Goal: Task Accomplishment & Management: Manage account settings

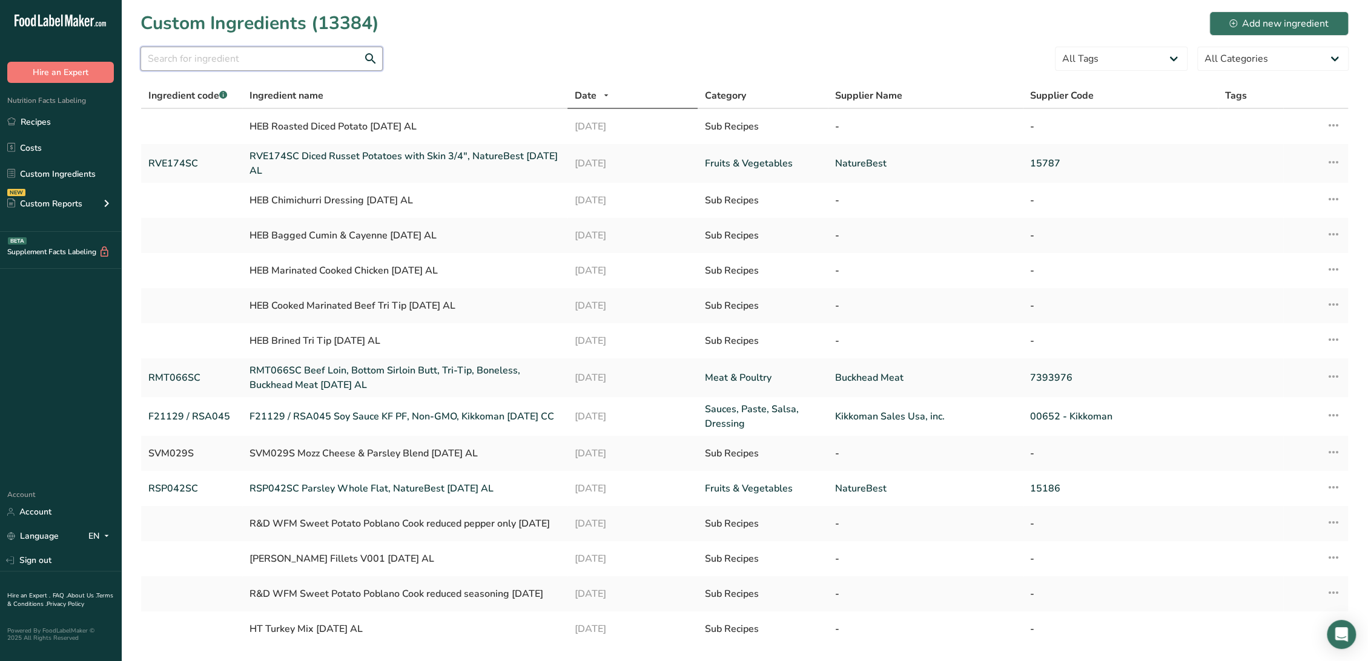
click at [307, 58] on input "text" at bounding box center [261, 59] width 242 height 24
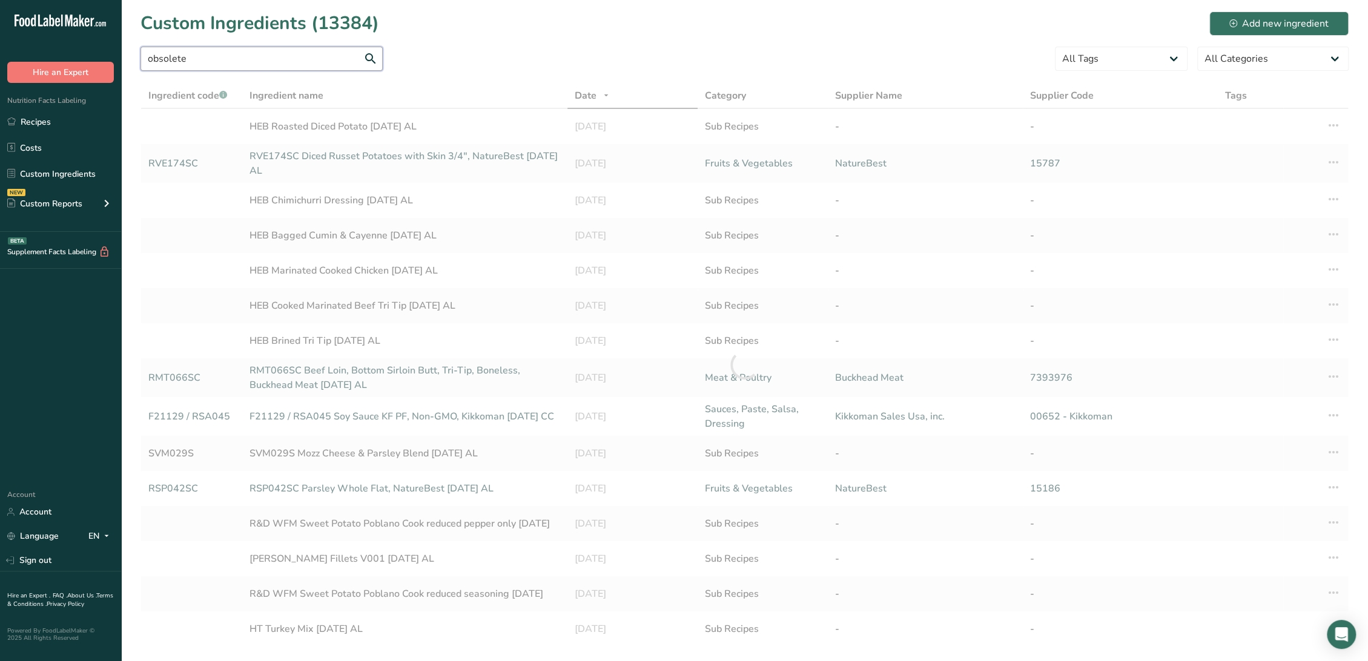
type input "obsolete"
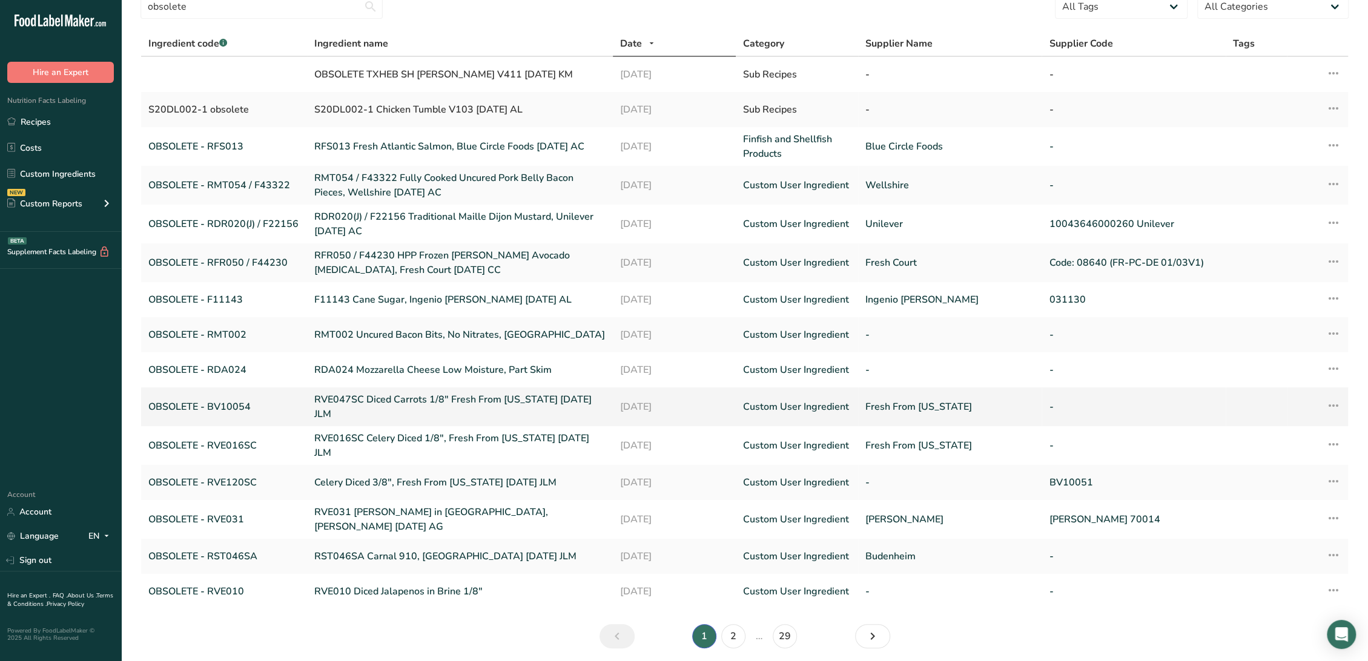
scroll to position [86, 0]
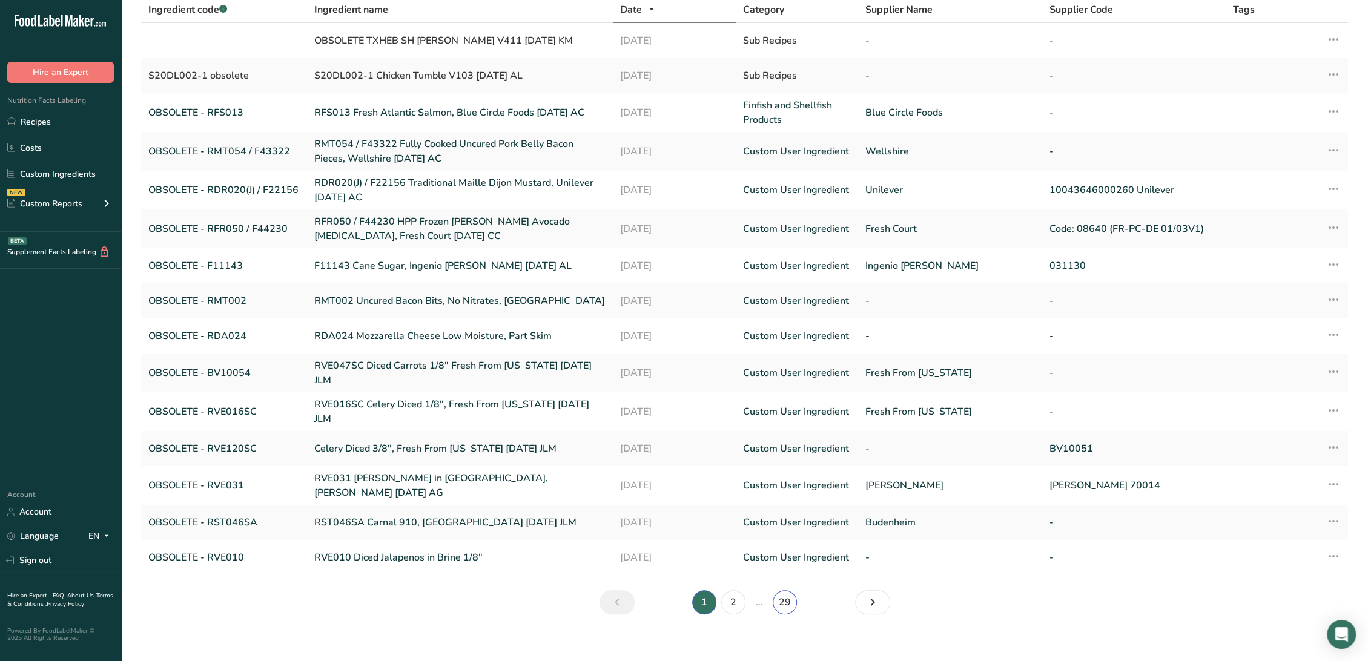
drag, startPoint x: 784, startPoint y: 593, endPoint x: 694, endPoint y: 598, distance: 89.7
click at [783, 593] on link "29" at bounding box center [785, 602] width 24 height 24
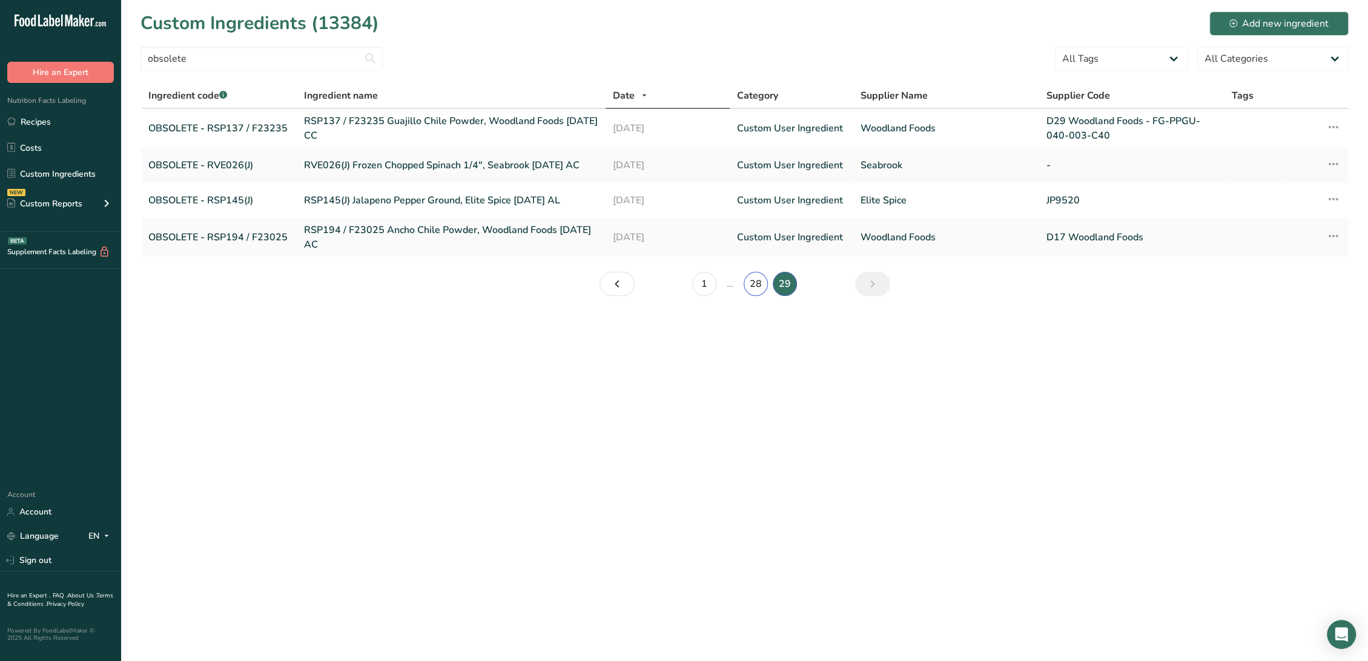
click at [750, 285] on link "28" at bounding box center [756, 284] width 24 height 24
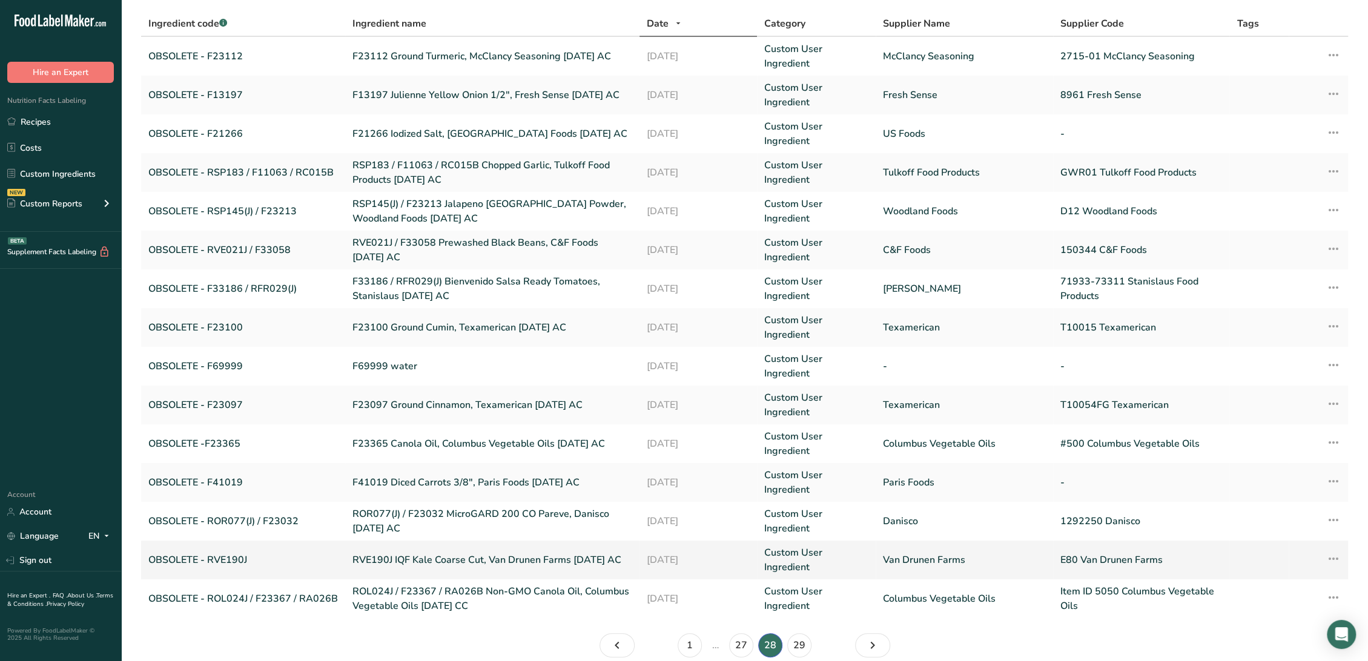
scroll to position [126, 0]
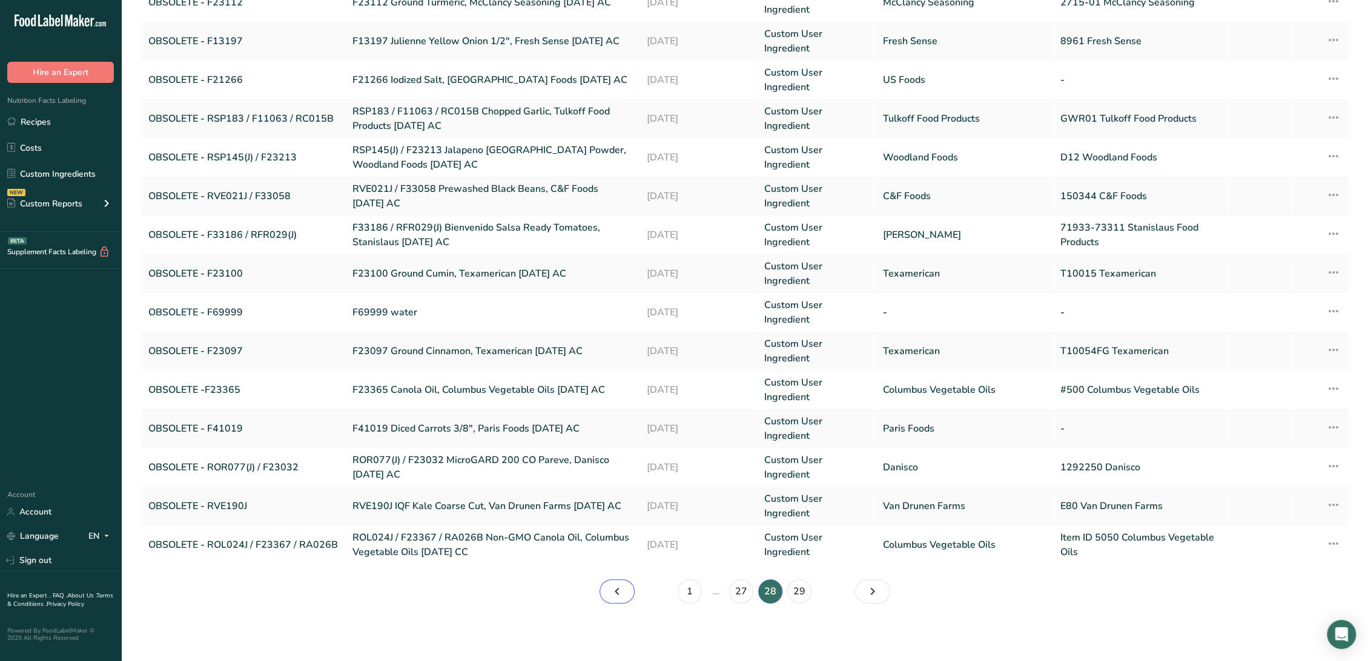
click at [621, 590] on icon "Page 27." at bounding box center [617, 592] width 15 height 22
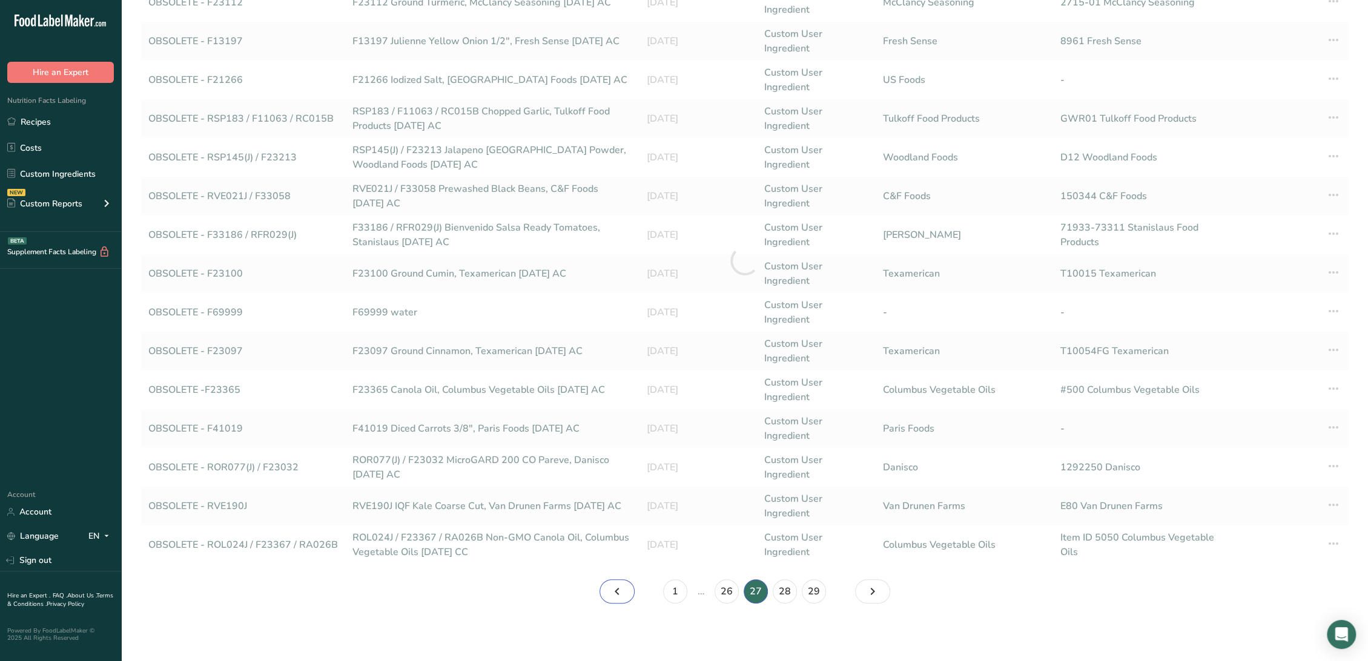
click at [621, 590] on icon "Page 26." at bounding box center [617, 592] width 15 height 22
click at [621, 590] on icon "Page 25." at bounding box center [617, 592] width 15 height 22
click at [621, 590] on icon "Page 24." at bounding box center [617, 592] width 15 height 22
click at [621, 590] on icon "Page 23." at bounding box center [617, 592] width 15 height 22
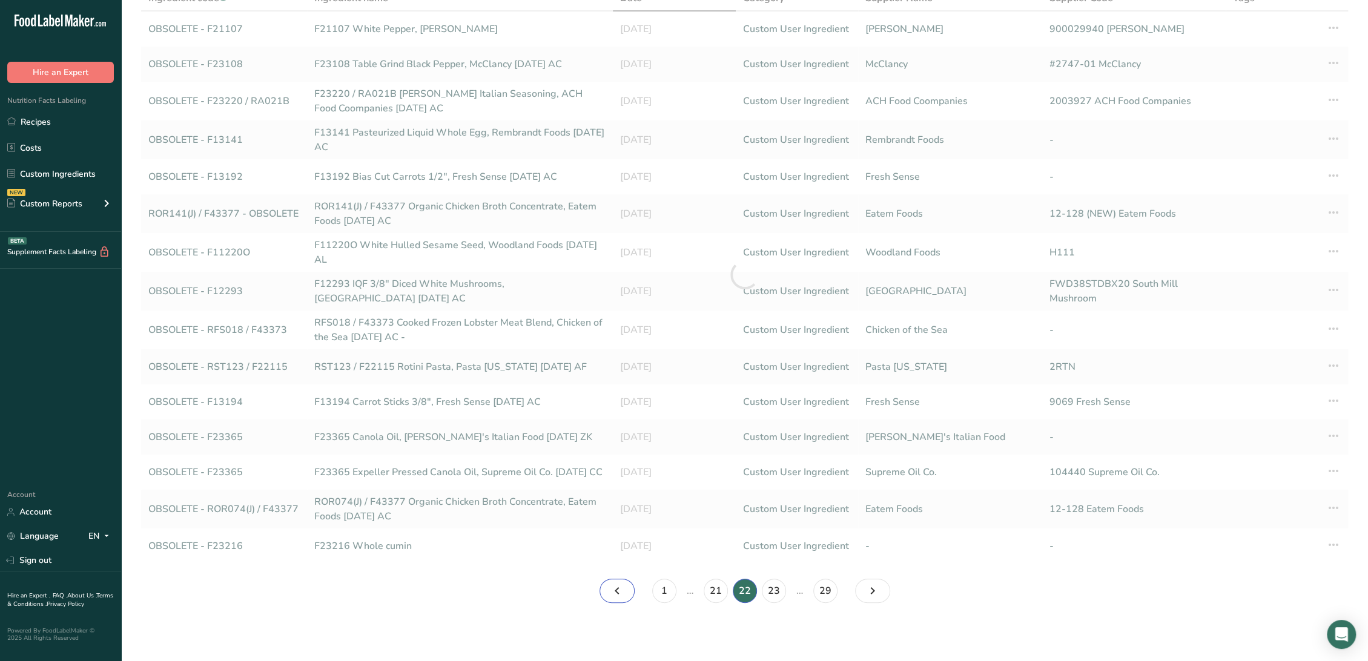
click at [621, 590] on icon "Page 21." at bounding box center [617, 591] width 15 height 22
click at [621, 590] on icon "Page 20." at bounding box center [617, 591] width 15 height 22
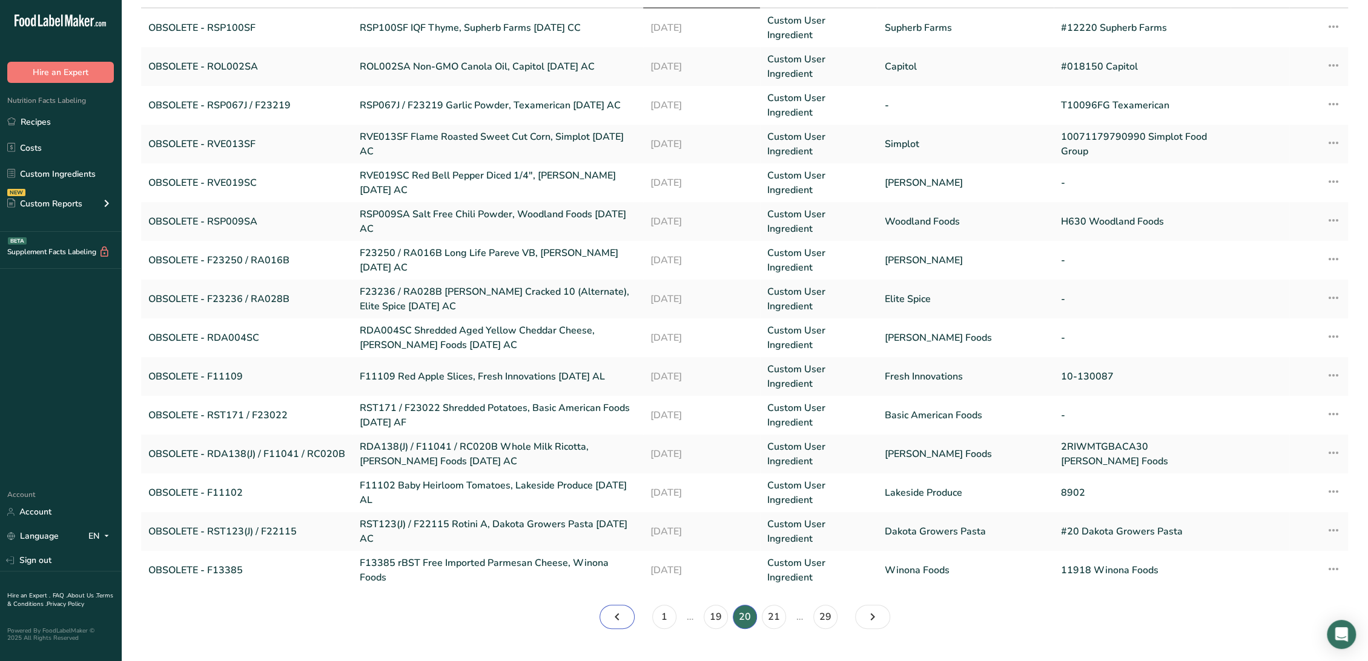
click at [621, 606] on icon "Page 19." at bounding box center [617, 617] width 15 height 22
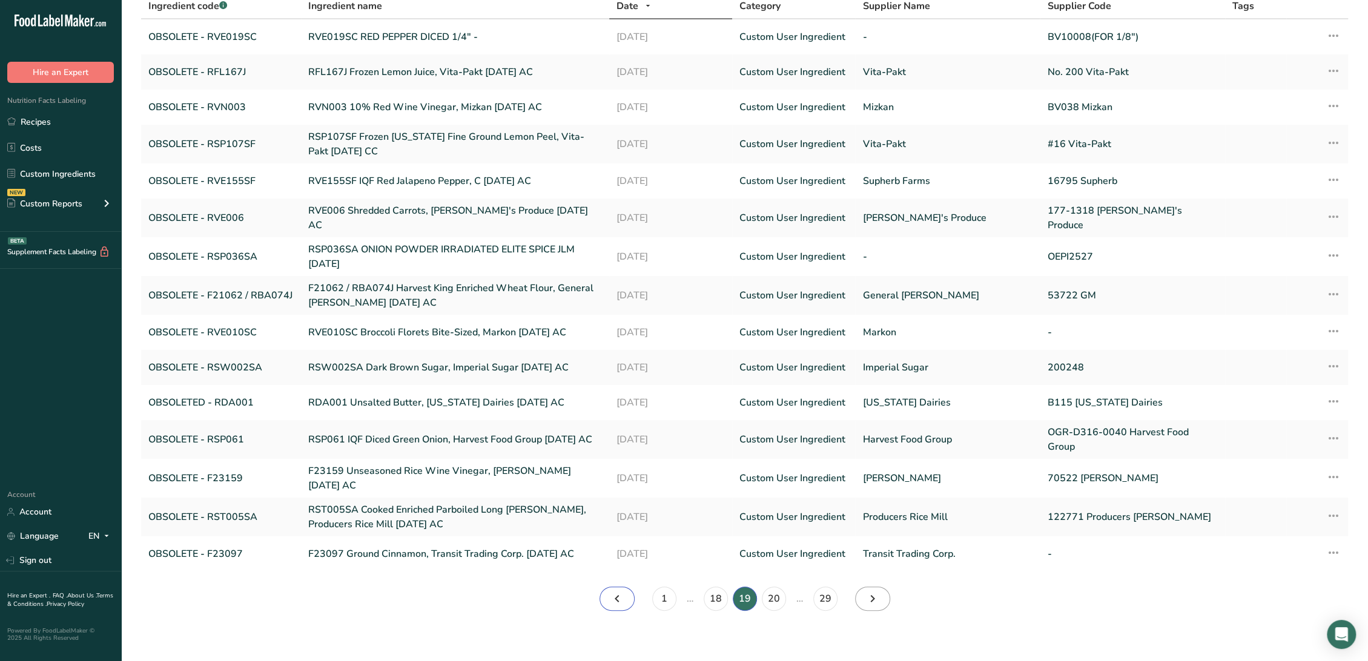
scroll to position [75, 0]
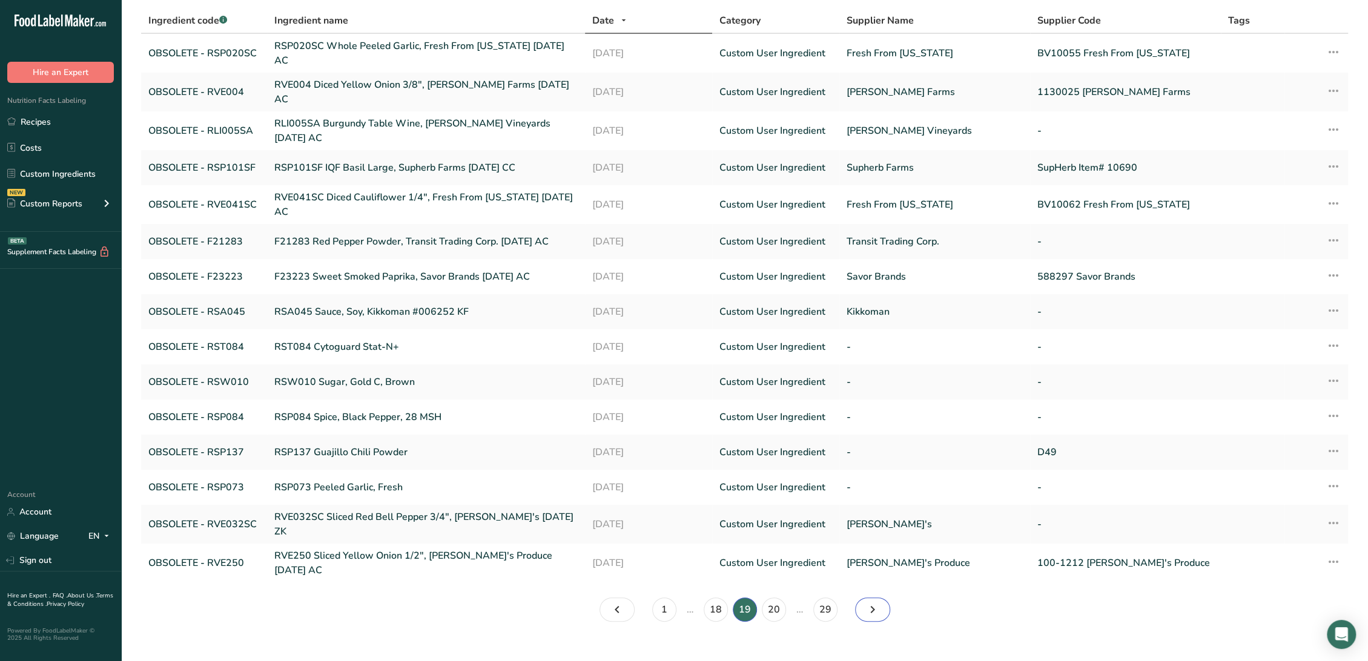
click at [879, 599] on icon "Page 20." at bounding box center [872, 610] width 15 height 22
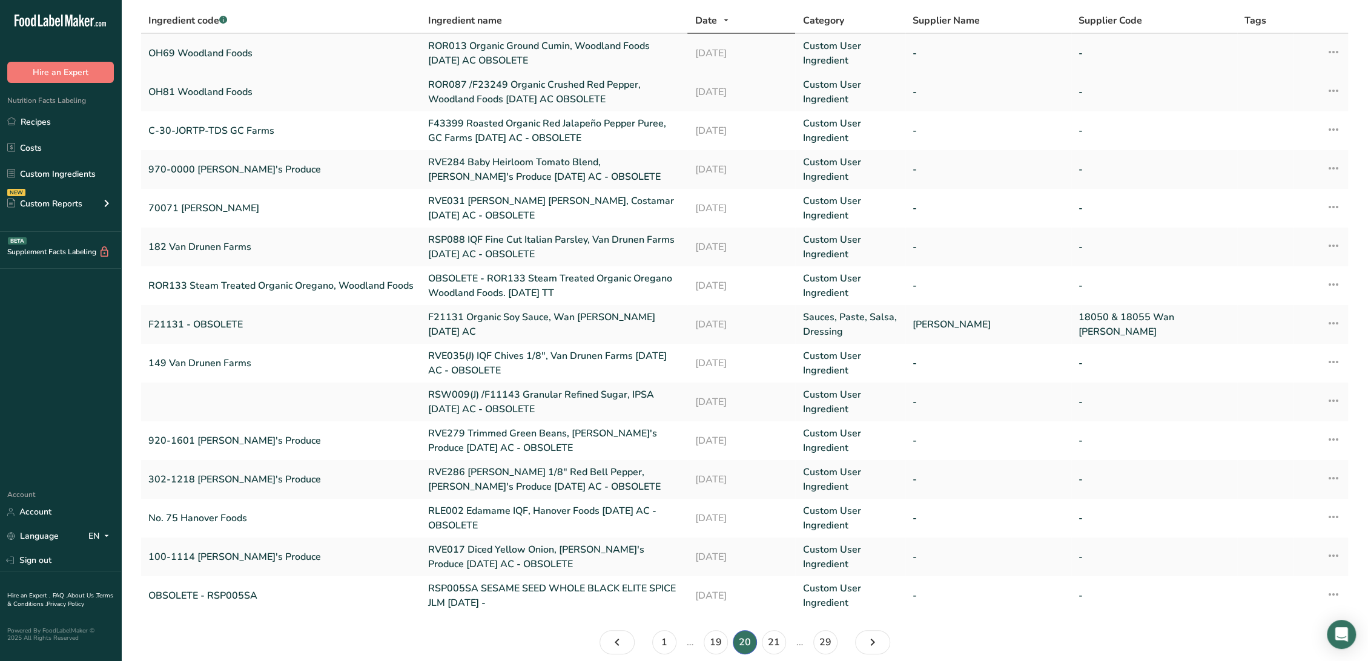
click at [456, 47] on link "ROR013 Organic Ground Cumin, Woodland Foods [DATE] AC OBSOLETE" at bounding box center [554, 53] width 252 height 29
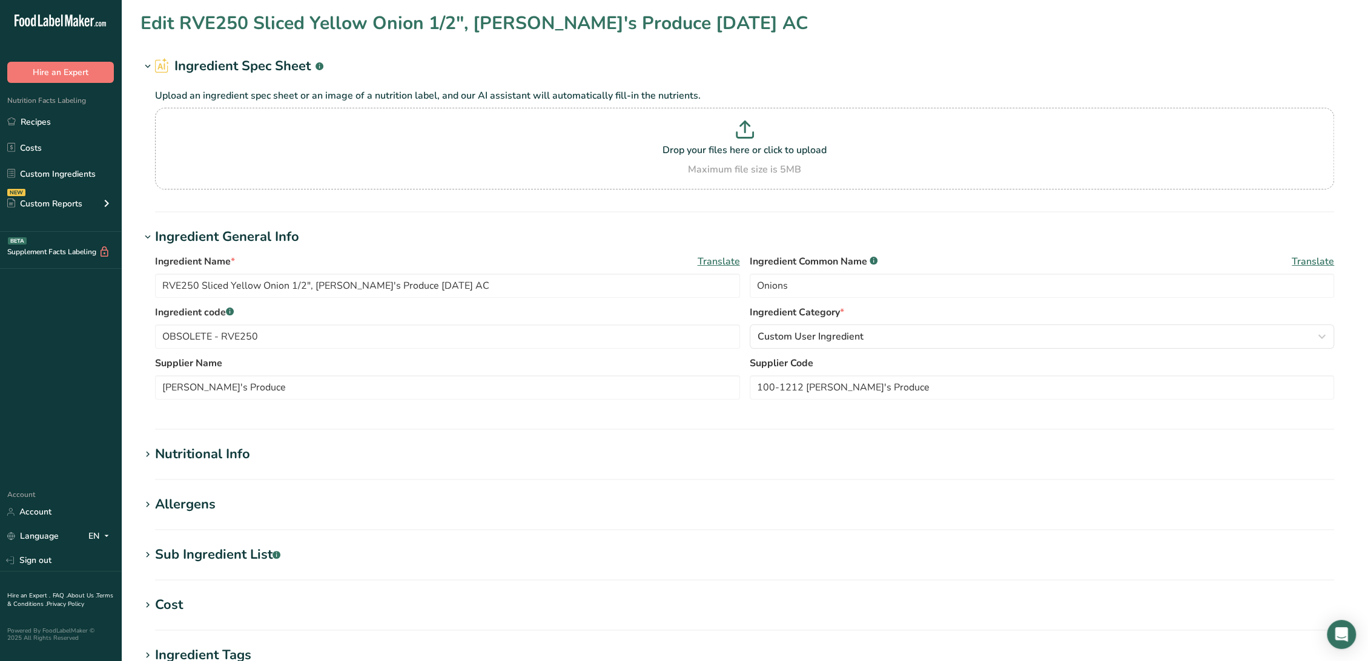
type input "ROR013 Organic Ground Cumin, Woodland Foods [DATE] AC OBSOLETE"
type input "Organic Cumin"
type input "OH69 Woodland Foods"
drag, startPoint x: 446, startPoint y: 285, endPoint x: 798, endPoint y: 315, distance: 353.7
click at [798, 315] on div "Ingredient Name * Translate ROR013 Organic Ground Cumin, Woodland Foods [DATE] …" at bounding box center [744, 330] width 1208 height 167
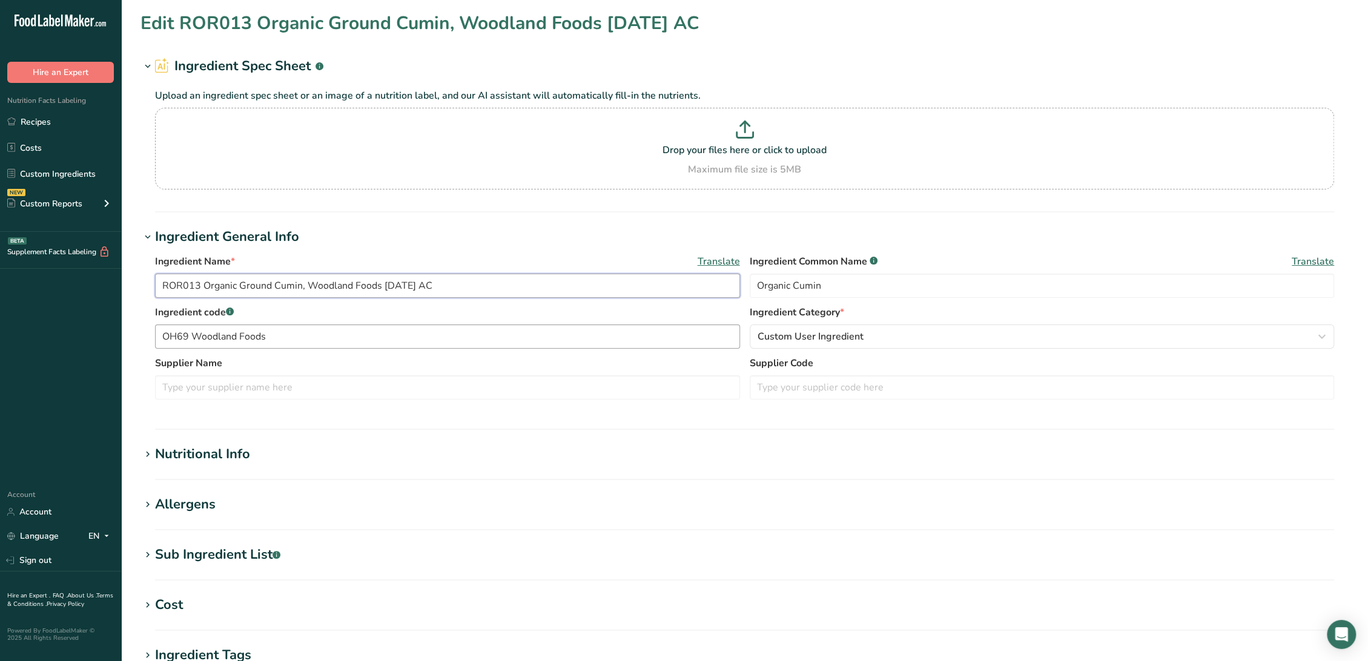
type input "ROR013 Organic Ground Cumin, Woodland Foods [DATE] AC"
click at [163, 331] on input "OH69 Woodland Foods" at bounding box center [447, 337] width 585 height 24
paste input "OBSOLETE"
drag, startPoint x: 223, startPoint y: 334, endPoint x: 358, endPoint y: 335, distance: 135.0
click at [358, 335] on input "OBSOLETE - OH69 Woodland Foods" at bounding box center [447, 337] width 585 height 24
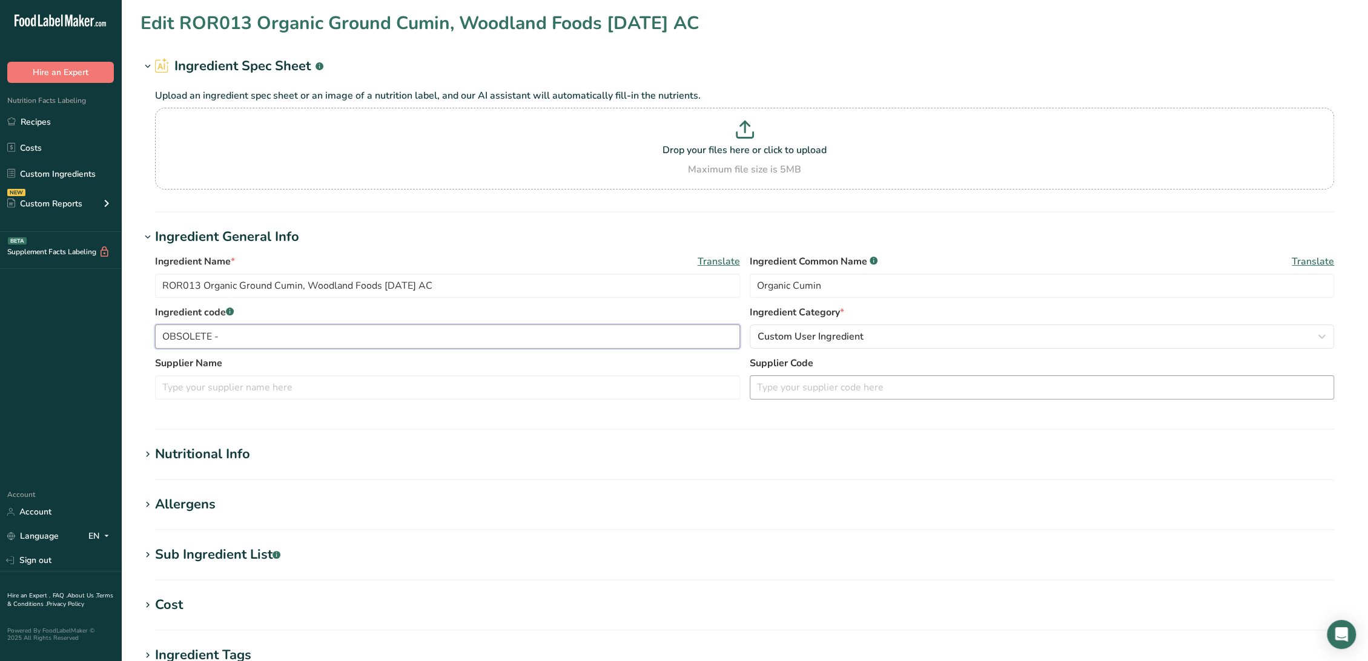
type input "OBSOLETE -"
click at [807, 389] on input "text" at bounding box center [1042, 387] width 585 height 24
paste input "OH69 Woodland Foods"
type input "OH69 Woodland Foods"
drag, startPoint x: 202, startPoint y: 285, endPoint x: 128, endPoint y: 287, distance: 73.9
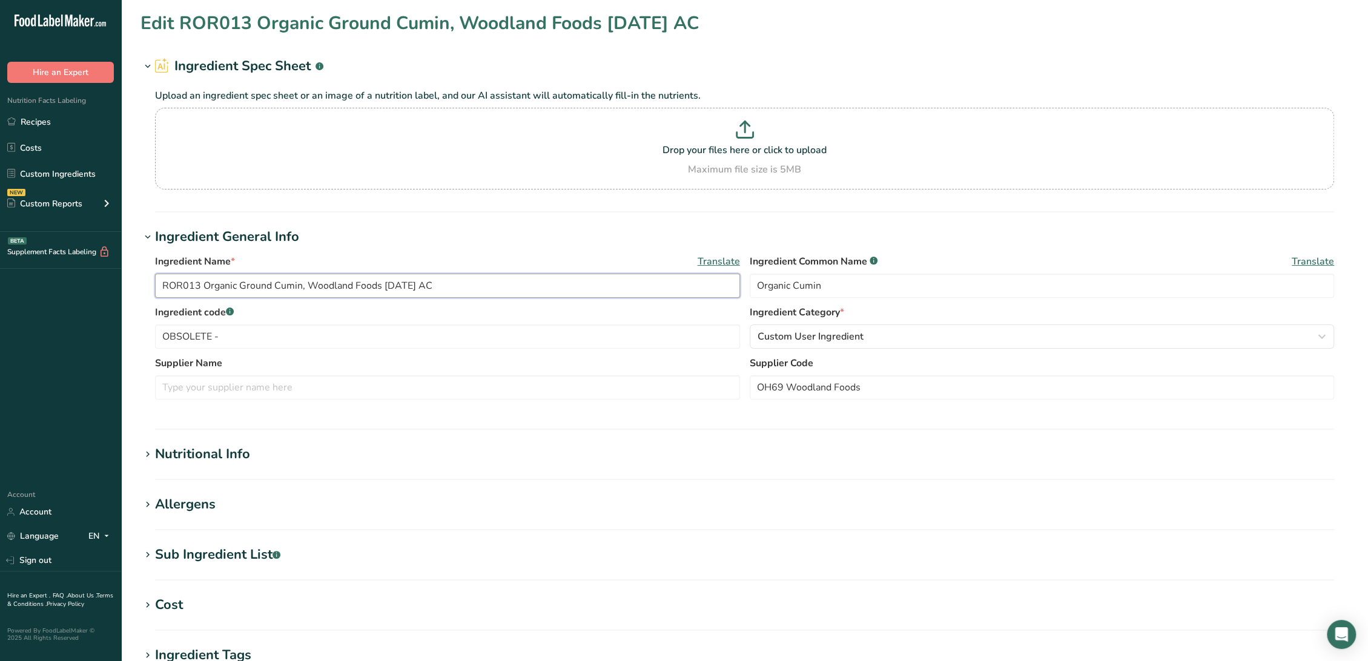
click at [126, 286] on section "Edit ROR013 Organic Ground Cumin, Woodland Foods [DATE] AC Ingredient Spec Shee…" at bounding box center [744, 445] width 1247 height 890
click at [257, 333] on input "OBSOLETE -" at bounding box center [447, 337] width 585 height 24
paste input "ROR013"
type input "OBSOLETE - ROR013"
drag, startPoint x: 309, startPoint y: 288, endPoint x: 383, endPoint y: 289, distance: 74.5
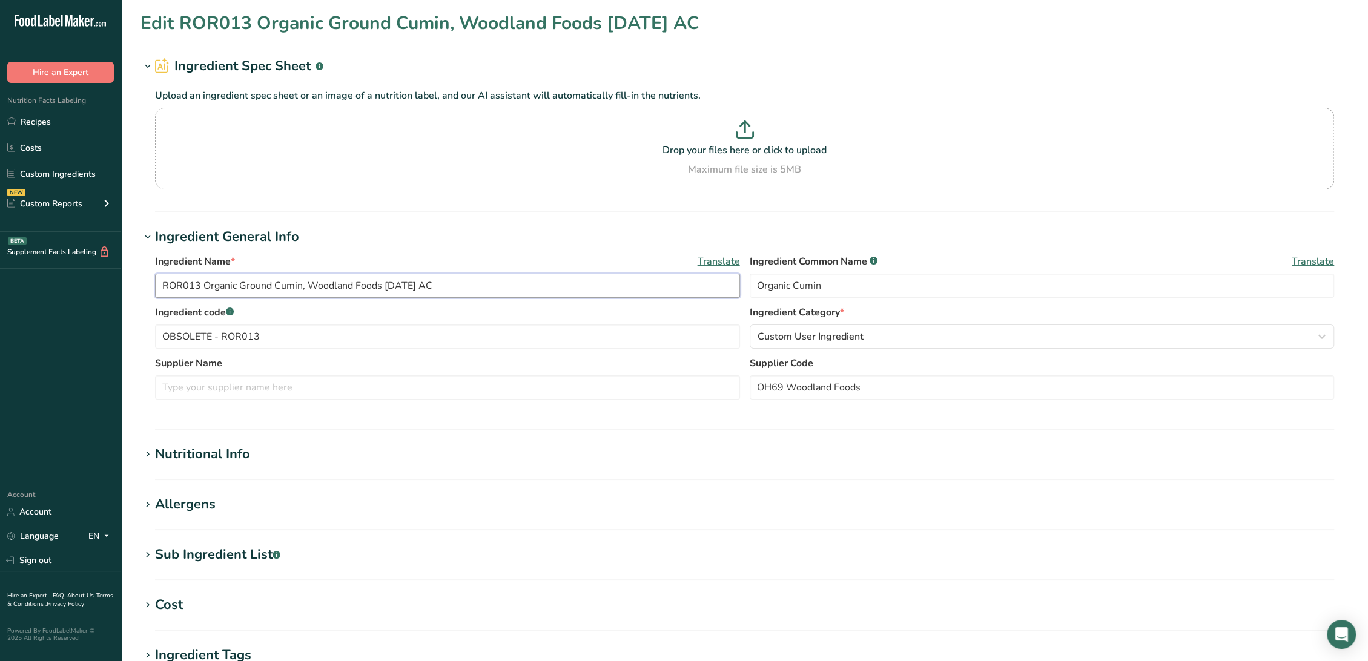
click at [383, 289] on input "ROR013 Organic Ground Cumin, Woodland Foods [DATE] AC" at bounding box center [447, 286] width 585 height 24
click at [305, 392] on input "text" at bounding box center [447, 387] width 585 height 24
paste input "Woodland Foods"
type input "Woodland Foods"
click at [238, 450] on div "Nutritional Info" at bounding box center [202, 454] width 95 height 20
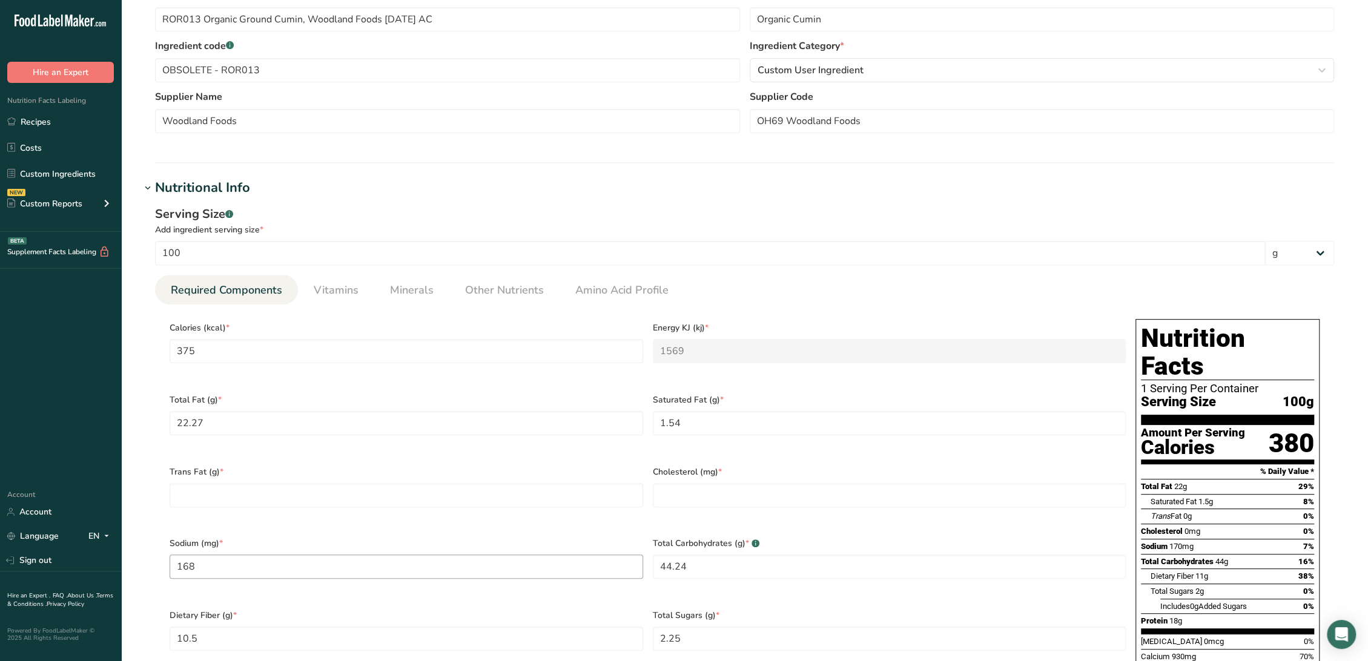
scroll to position [469, 0]
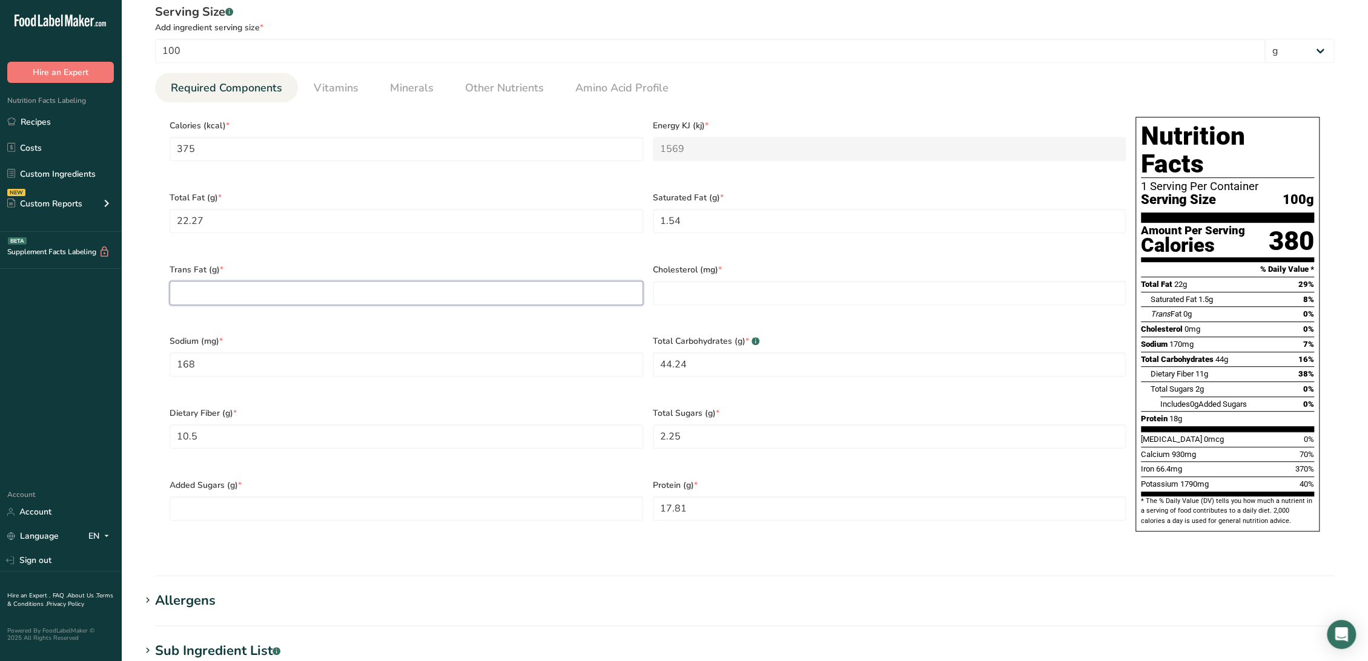
click at [219, 282] on Fat "number" at bounding box center [407, 293] width 474 height 24
type Fat "0"
click at [664, 274] on div "[MEDICAL_DATA] (mg) *" at bounding box center [889, 292] width 483 height 72
click at [671, 284] on input "number" at bounding box center [890, 293] width 474 height 24
type input "0"
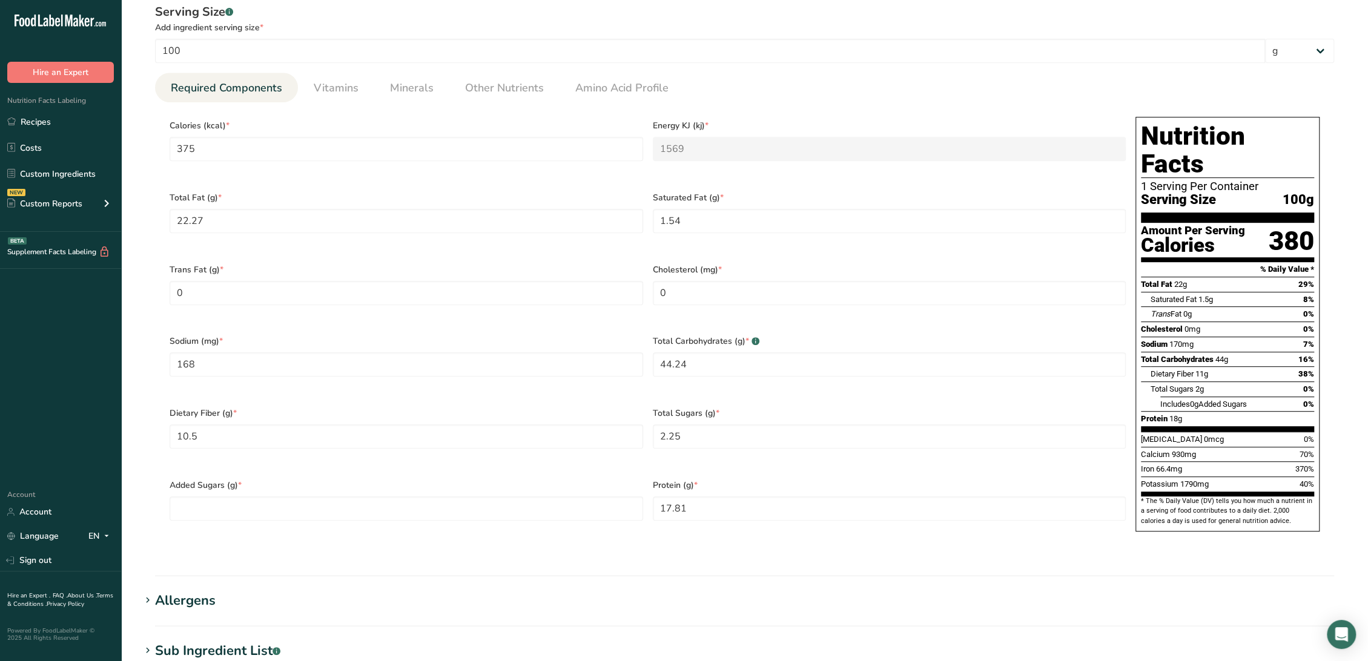
click at [555, 512] on div "Added Sugars (g) *" at bounding box center [406, 508] width 483 height 72
click at [553, 498] on div "Added Sugars (g) *" at bounding box center [406, 508] width 483 height 72
click at [552, 497] on Sugars "number" at bounding box center [407, 509] width 474 height 24
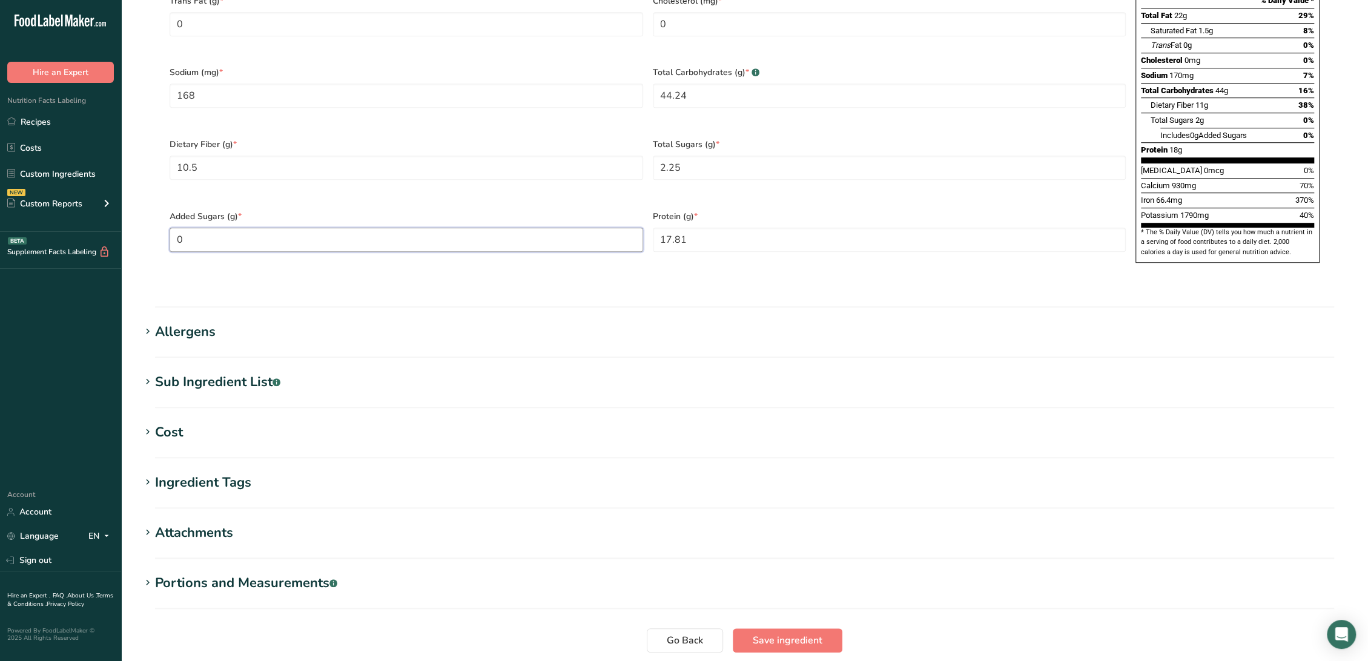
type Sugars "0"
click at [206, 372] on div "Sub Ingredient List .a-a{fill:#347362;}.b-a{fill:#fff;}" at bounding box center [217, 382] width 125 height 20
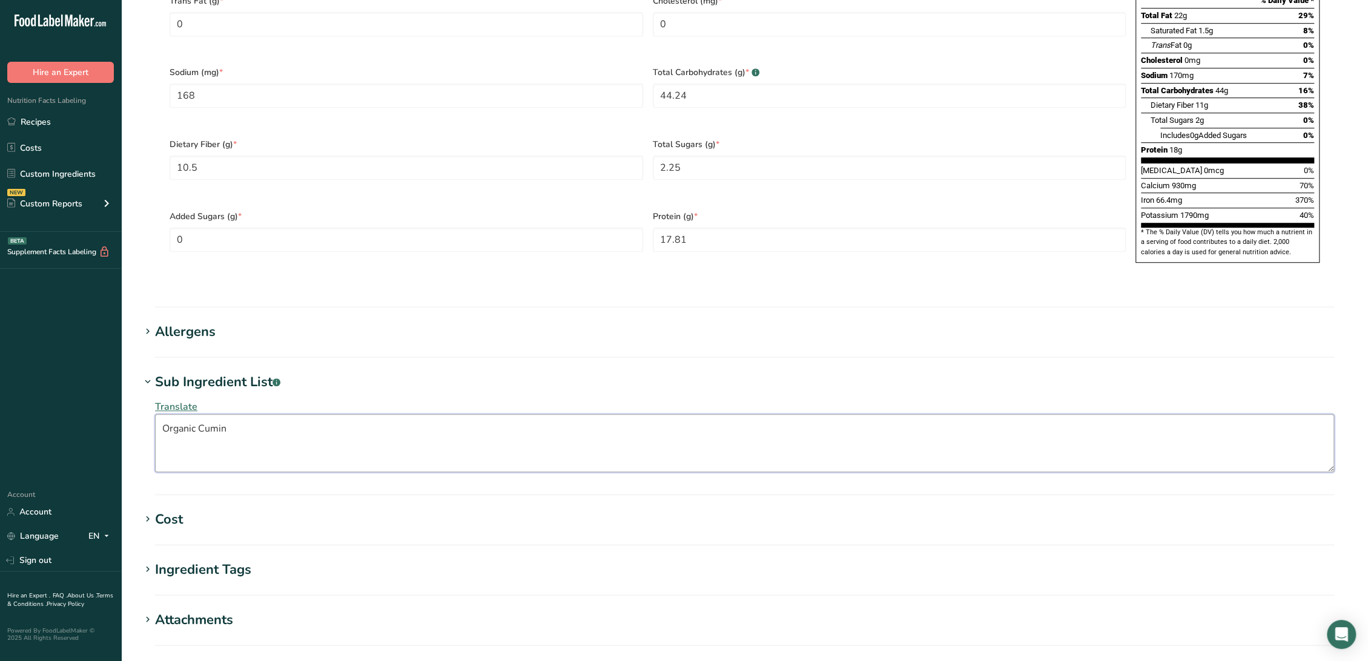
drag, startPoint x: -35, startPoint y: 386, endPoint x: -102, endPoint y: 388, distance: 67.2
click at [0, 388] on html ".a-20{fill:#fff;} Hire an Expert Nutrition Facts Labeling Recipes Costs Custom …" at bounding box center [684, 52] width 1368 height 1580
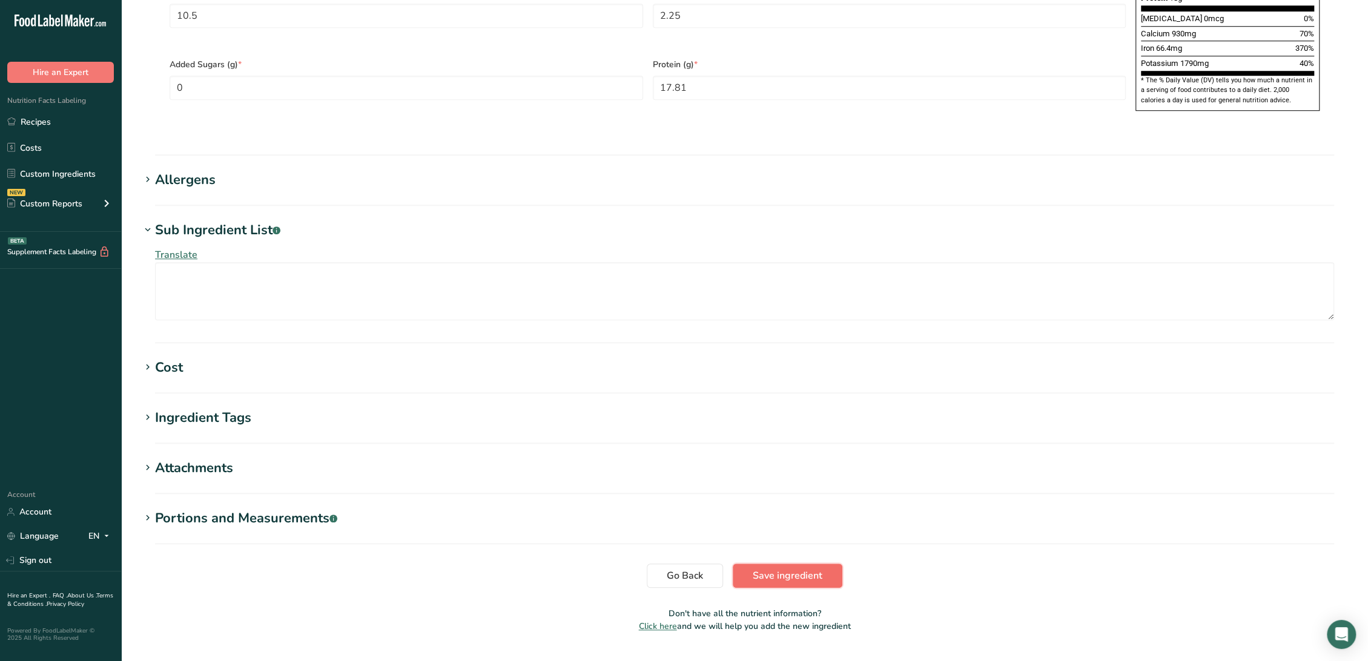
click at [751, 564] on button "Save ingredient" at bounding box center [788, 576] width 110 height 24
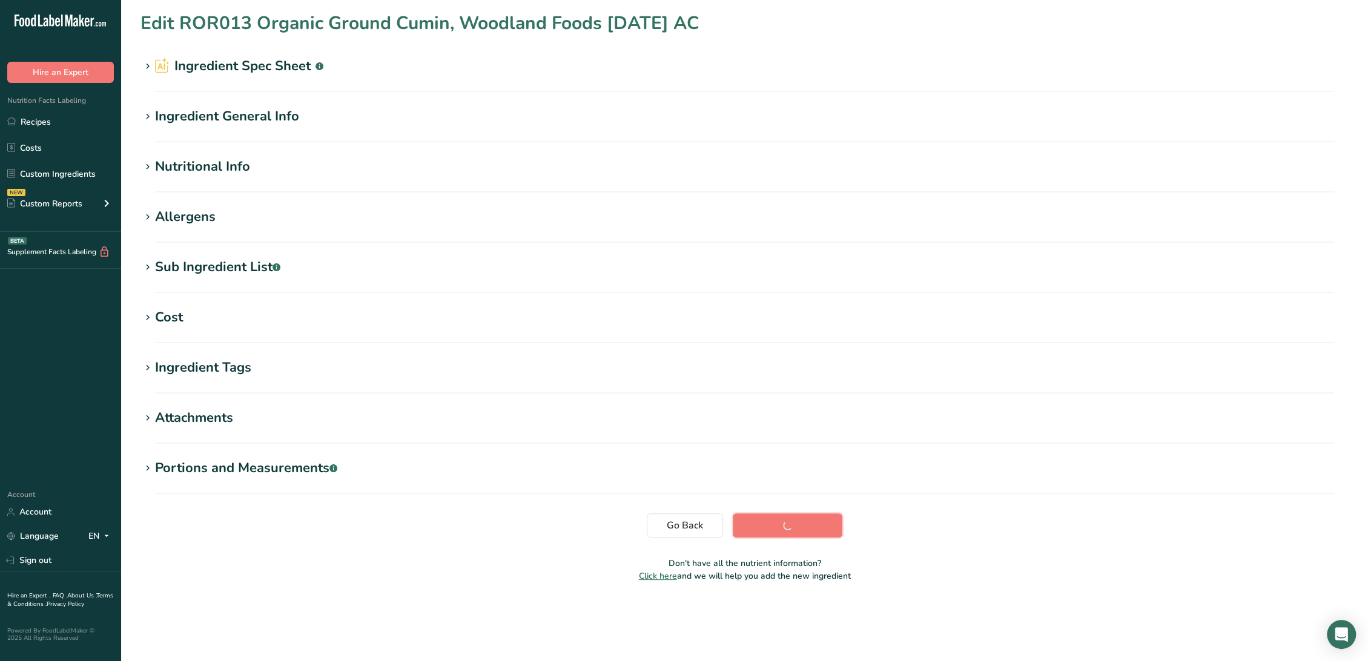
scroll to position [0, 0]
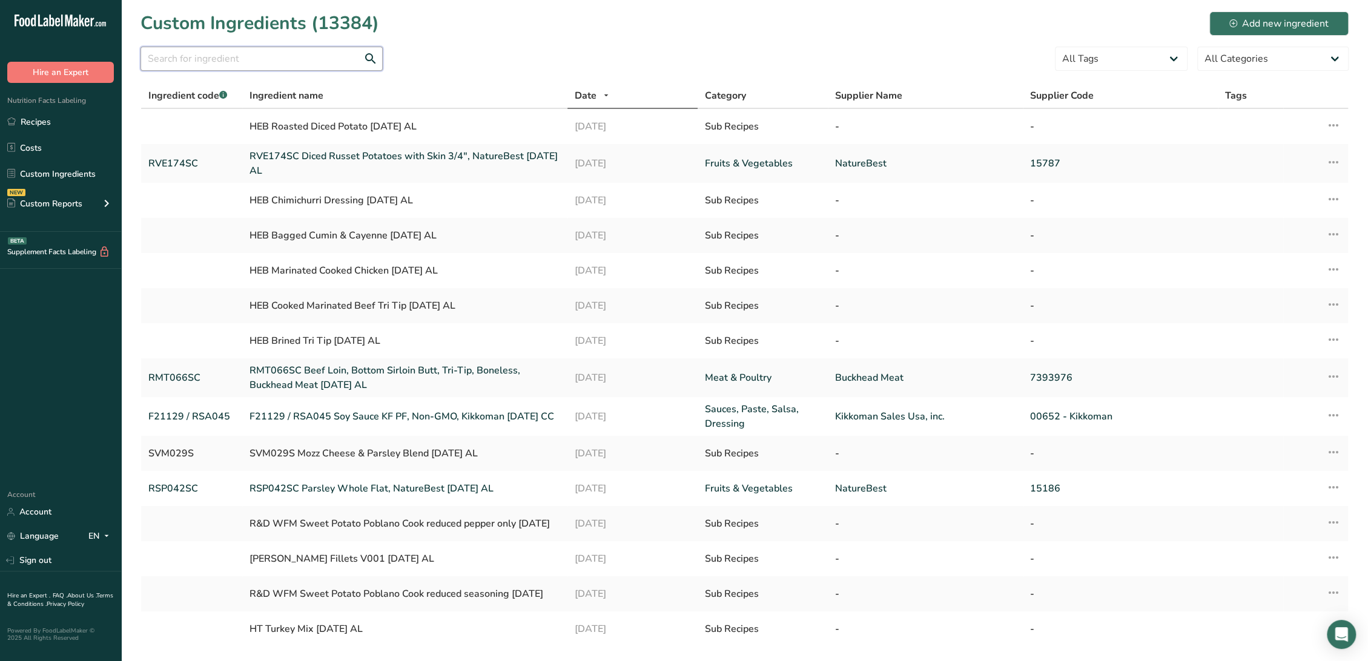
click at [271, 53] on input "text" at bounding box center [261, 59] width 242 height 24
click at [271, 53] on input "obsolet" at bounding box center [261, 59] width 242 height 24
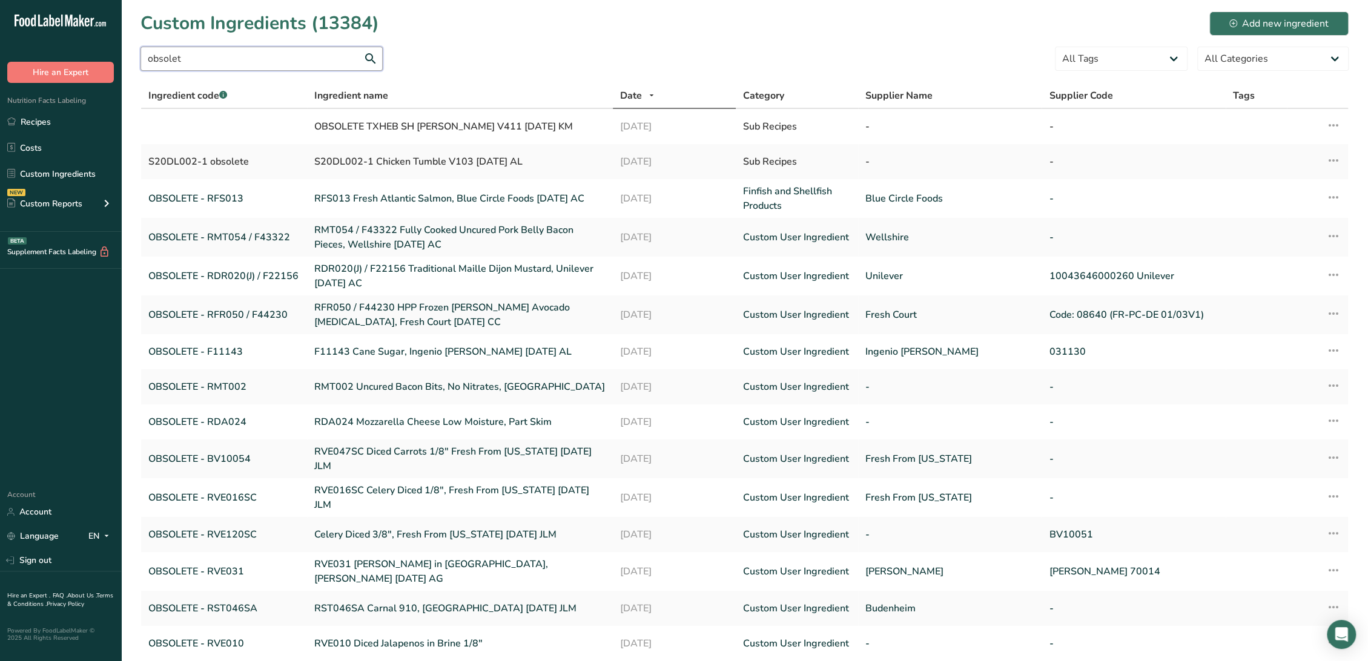
scroll to position [86, 0]
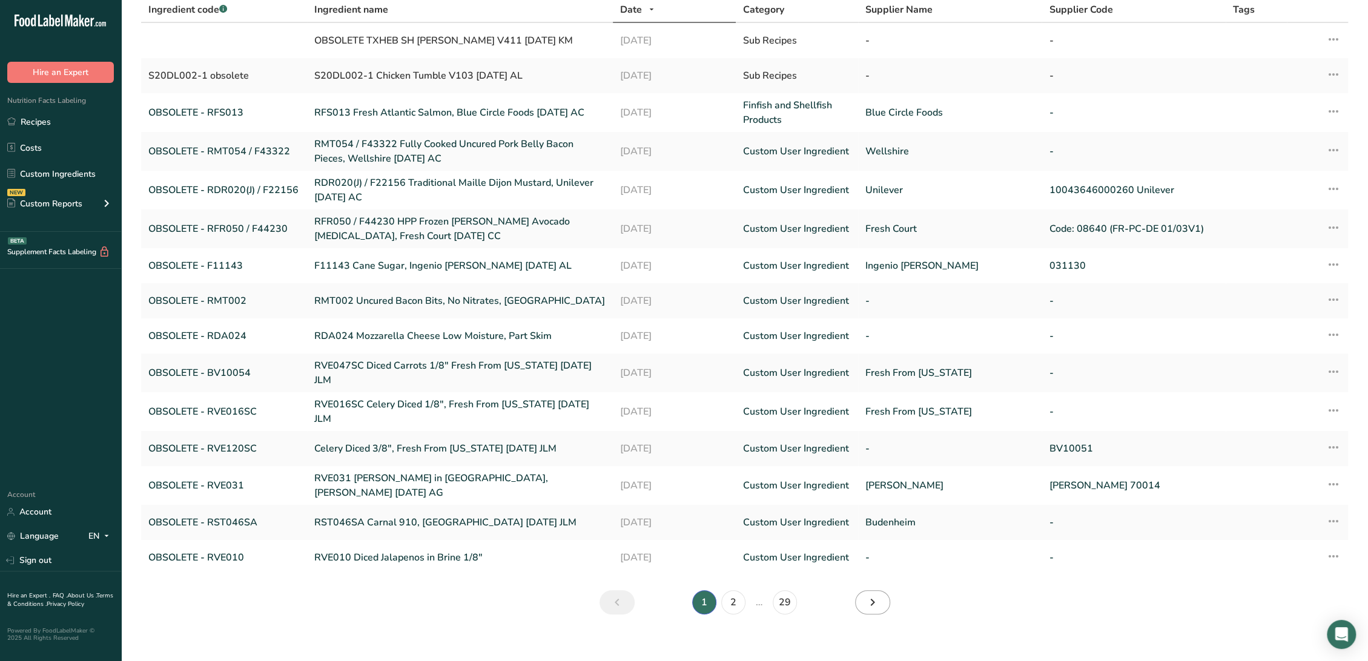
type input "obsolet"
click at [859, 599] on link "Next" at bounding box center [872, 602] width 35 height 24
click at [860, 595] on link "Next" at bounding box center [872, 602] width 35 height 24
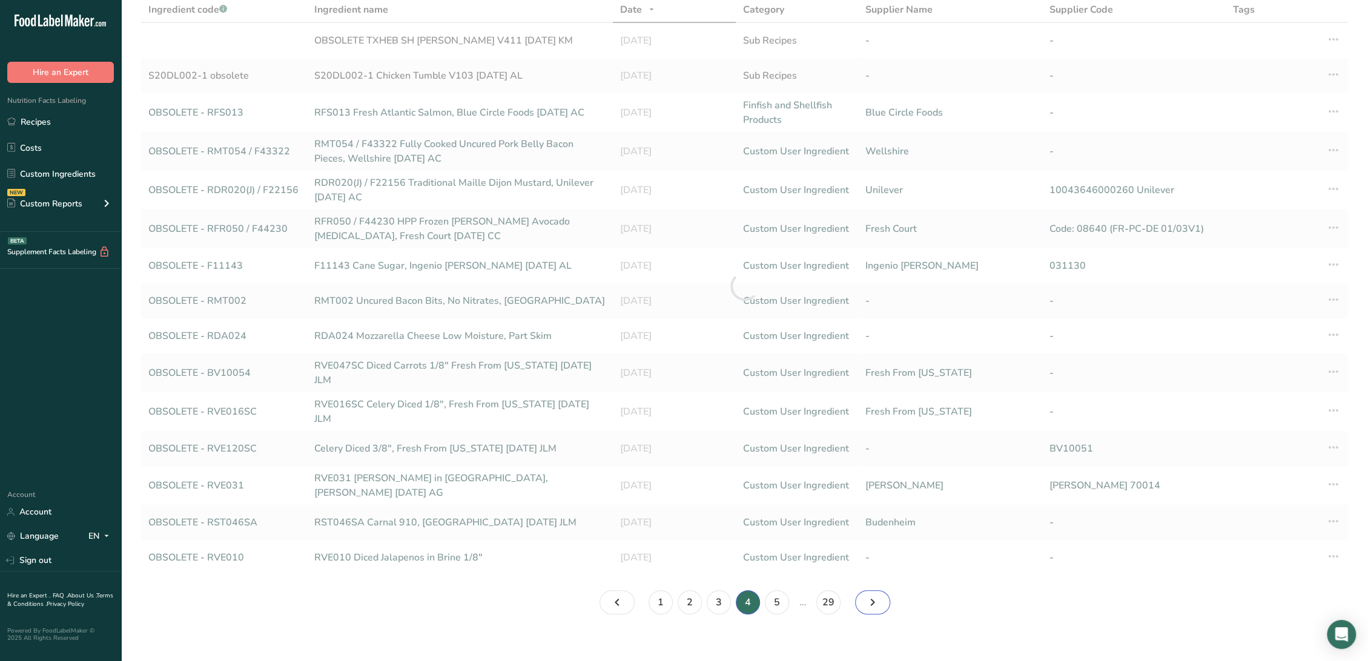
click at [860, 595] on link "Page 5." at bounding box center [872, 602] width 35 height 24
click at [860, 595] on link "Page 6." at bounding box center [872, 602] width 35 height 24
click at [860, 595] on link "Page 7." at bounding box center [872, 602] width 35 height 24
click at [860, 595] on link "Page 9." at bounding box center [872, 602] width 35 height 24
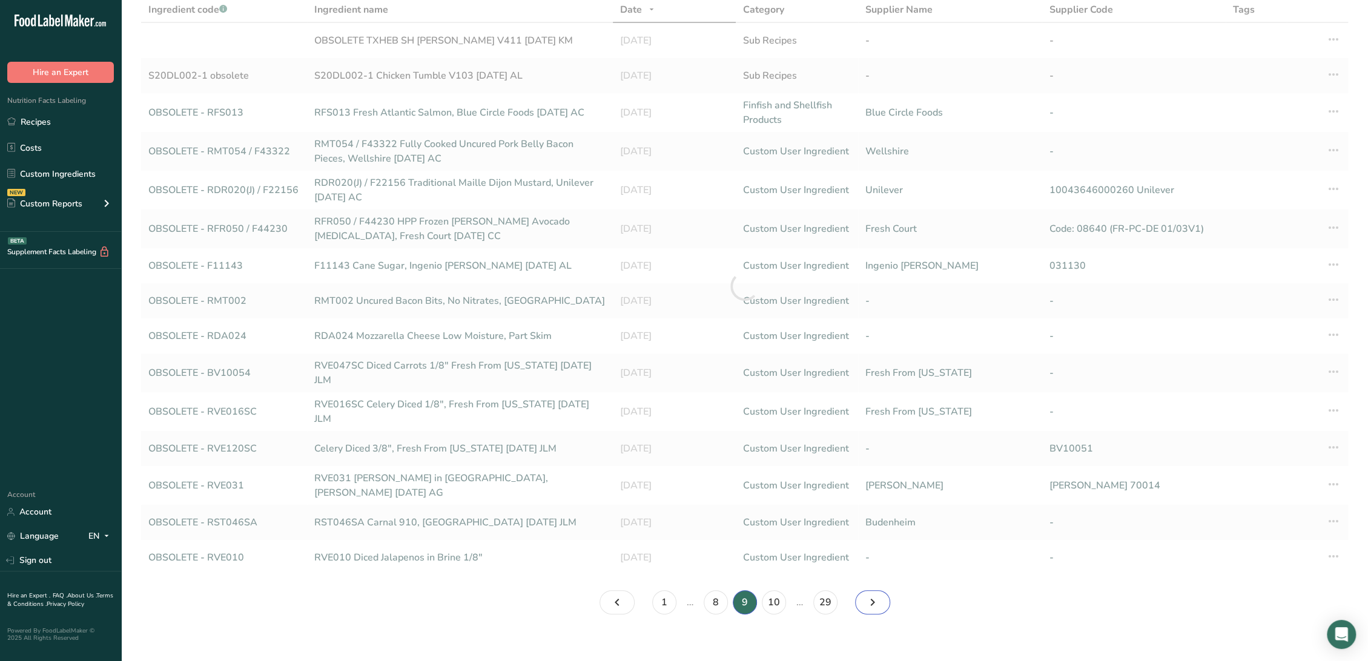
click at [860, 595] on link "Page 10." at bounding box center [872, 602] width 35 height 24
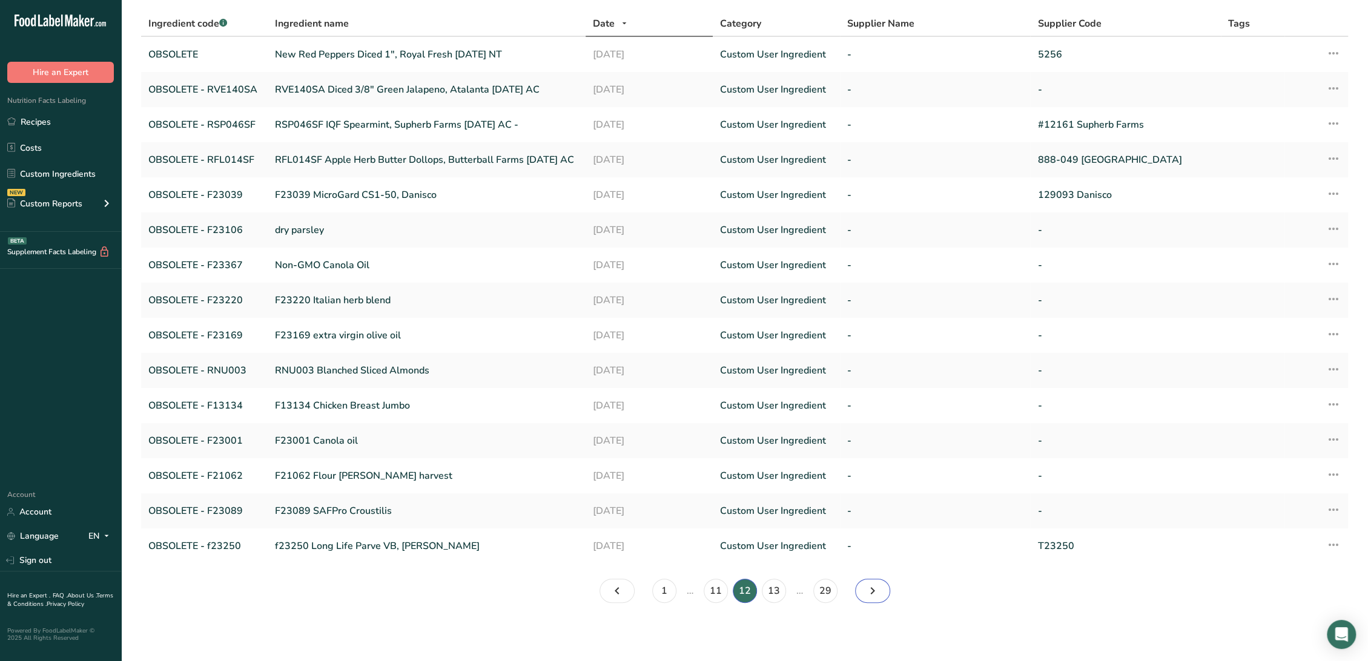
click at [860, 595] on link "Page 13." at bounding box center [872, 591] width 35 height 24
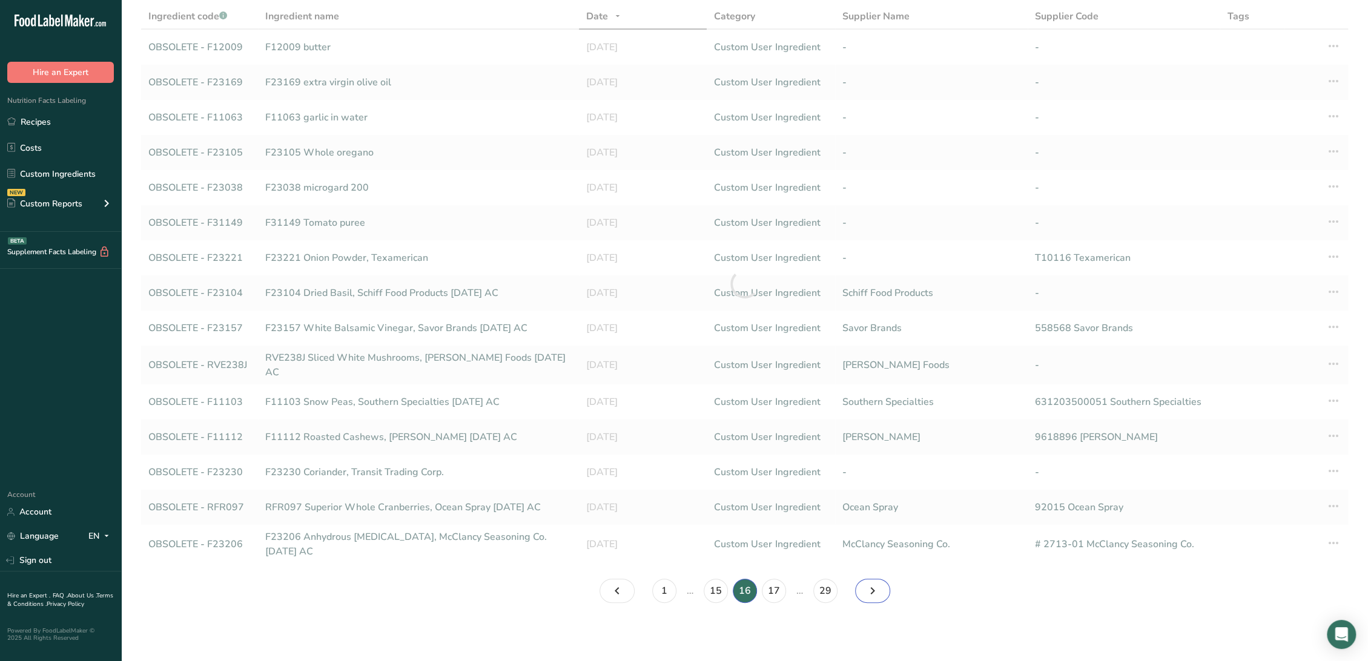
click at [860, 595] on link "Page 17." at bounding box center [872, 591] width 35 height 24
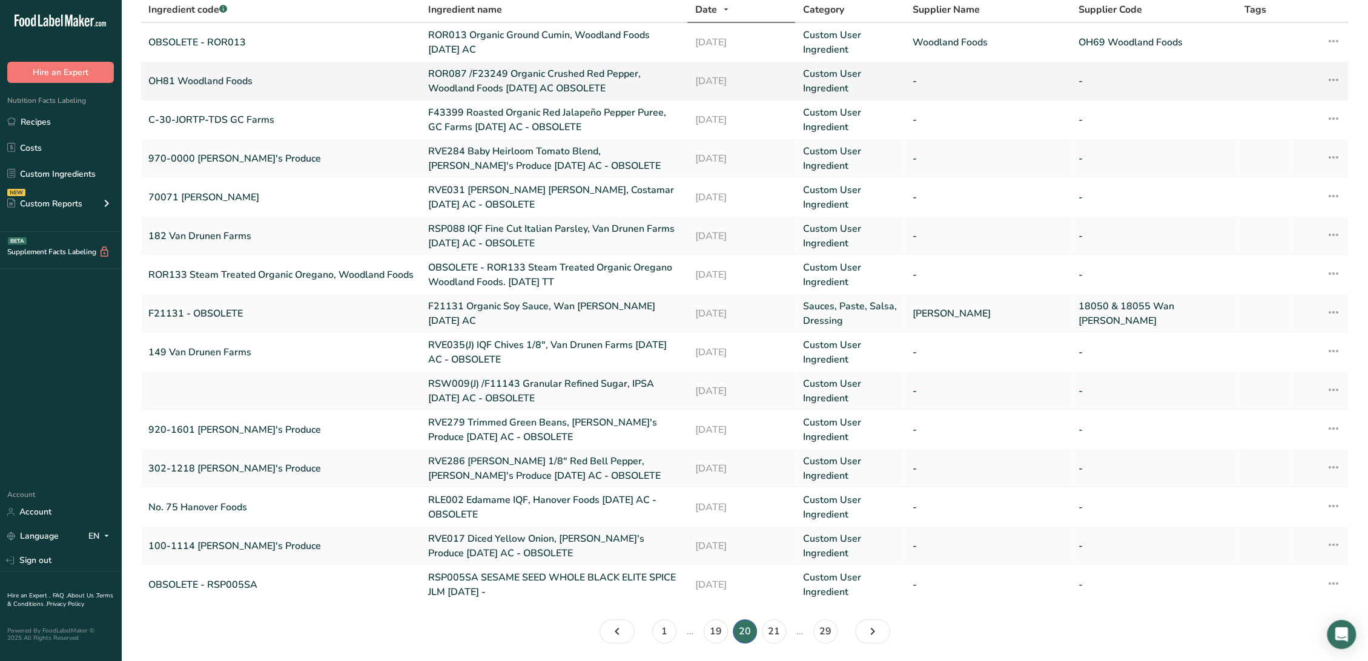
click at [459, 82] on link "ROR087 /F23249 Organic Crushed Red Pepper, Woodland Foods [DATE] AC OBSOLETE" at bounding box center [554, 81] width 252 height 29
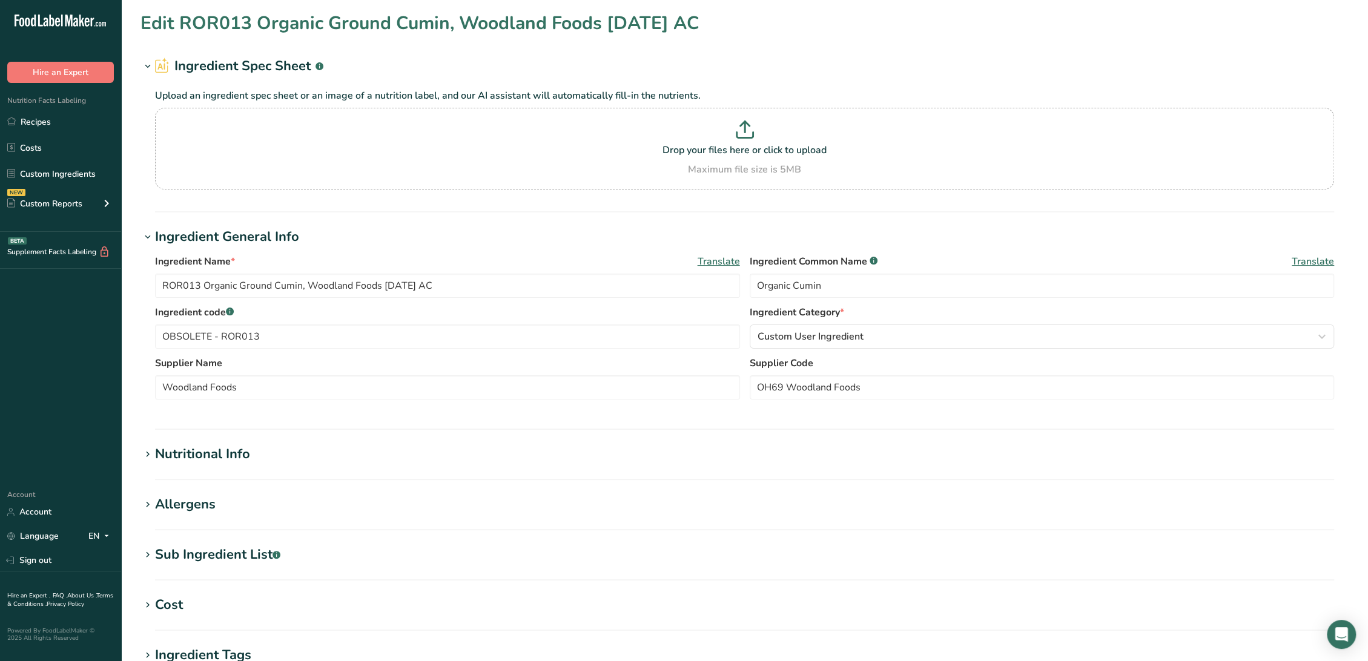
type input "ROR087 /F23249 Organic Crushed Red Pepper, Woodland Foods [DATE] AC OBSOLETE"
type input "Organic Crushed Red Chile Peppers"
type input "OH81 Woodland Foods"
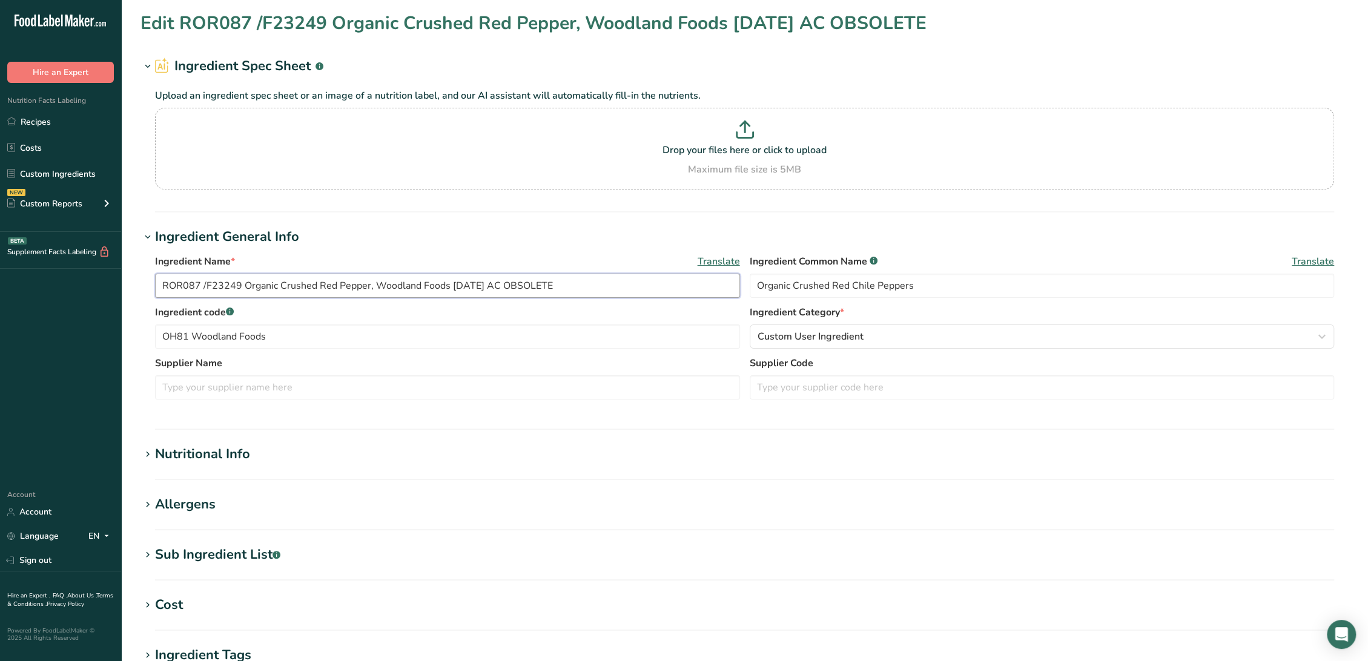
drag, startPoint x: 510, startPoint y: 286, endPoint x: 719, endPoint y: 289, distance: 208.9
click at [719, 289] on input "ROR087 /F23249 Organic Crushed Red Pepper, Woodland Foods [DATE] AC OBSOLETE" at bounding box center [447, 286] width 585 height 24
type input "ROR087 /F23249 Organic Crushed Red Pepper, Woodland Foods [DATE] AC"
click at [162, 338] on input "OH81 Woodland Foods" at bounding box center [447, 337] width 585 height 24
paste input "OBSOLETE"
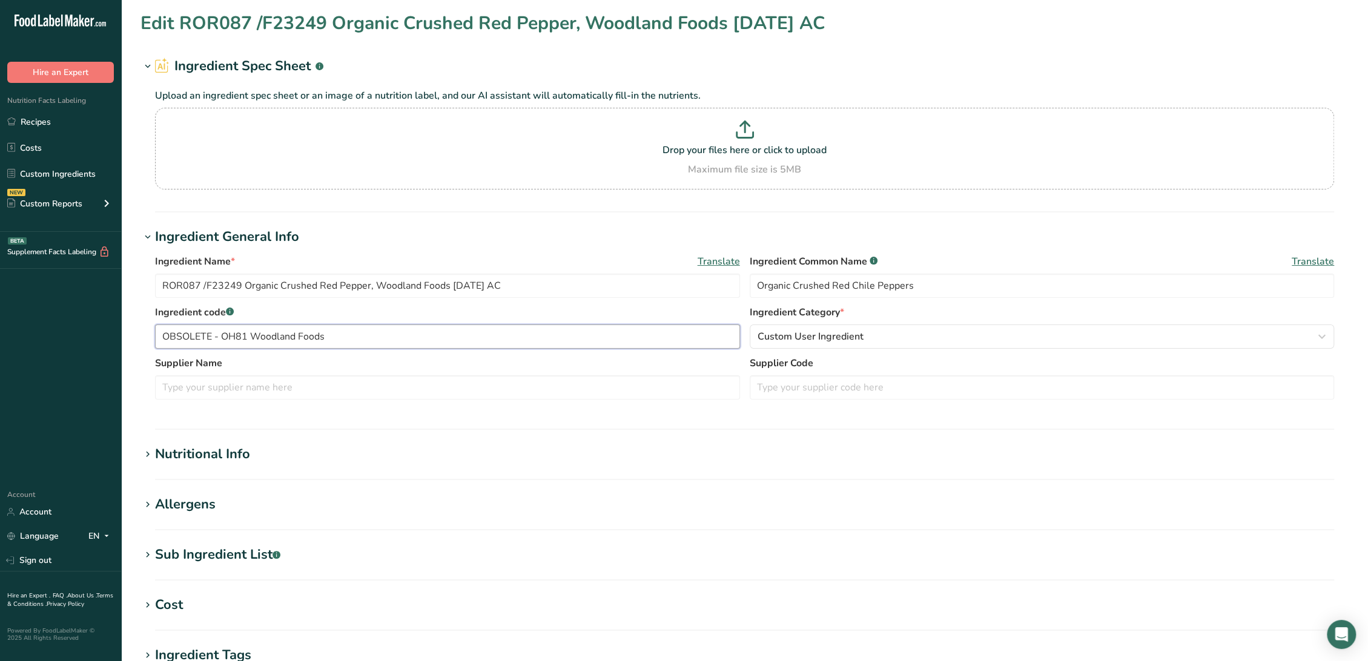
drag, startPoint x: 223, startPoint y: 331, endPoint x: 435, endPoint y: 347, distance: 212.5
click at [435, 347] on input "OBSOLETE - OH81 Woodland Foods" at bounding box center [447, 337] width 585 height 24
type input "OBSOLETE -"
click at [795, 395] on input "text" at bounding box center [1042, 387] width 585 height 24
paste input "OH81 Woodland Foods"
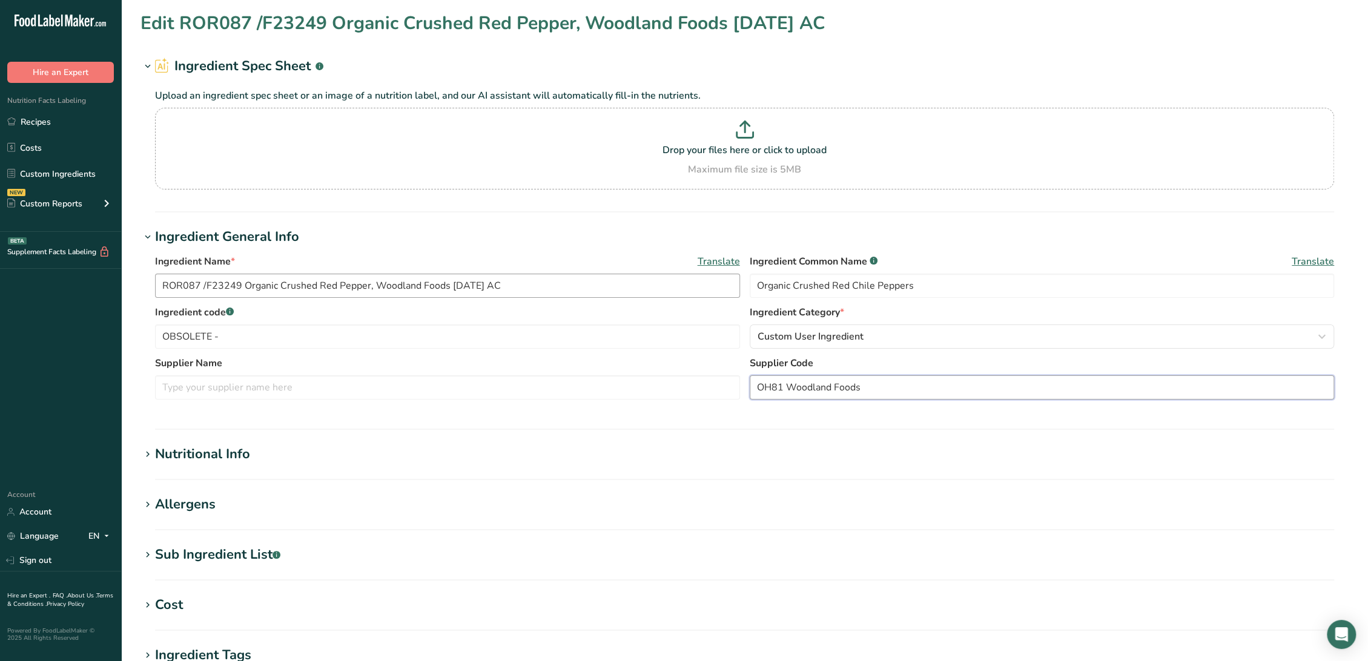
type input "OH81 Woodland Foods"
drag, startPoint x: 240, startPoint y: 284, endPoint x: 129, endPoint y: 284, distance: 110.8
click at [129, 284] on section "Edit ROR087 /F23249 Organic Crushed Red Pepper, Woodland Foods [DATE] AC Ingred…" at bounding box center [744, 445] width 1247 height 890
click at [253, 335] on input "OBSOLETE -" at bounding box center [447, 337] width 585 height 24
paste input "ROR087 /F23249"
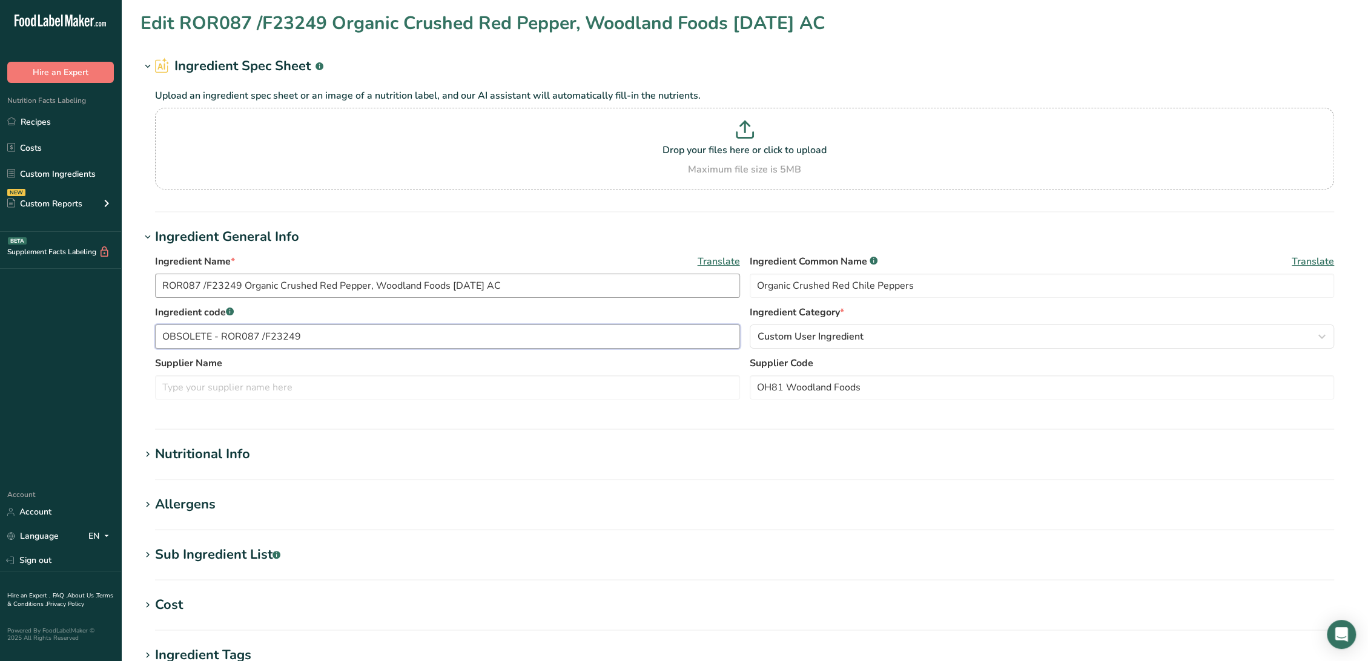
type input "OBSOLETE - ROR087 /F23249"
drag, startPoint x: 376, startPoint y: 284, endPoint x: 450, endPoint y: 286, distance: 73.9
click at [450, 286] on input "ROR087 /F23249 Organic Crushed Red Pepper, Woodland Foods [DATE] AC" at bounding box center [447, 286] width 585 height 24
click at [288, 391] on input "text" at bounding box center [447, 387] width 585 height 24
paste input "Woodland Foods"
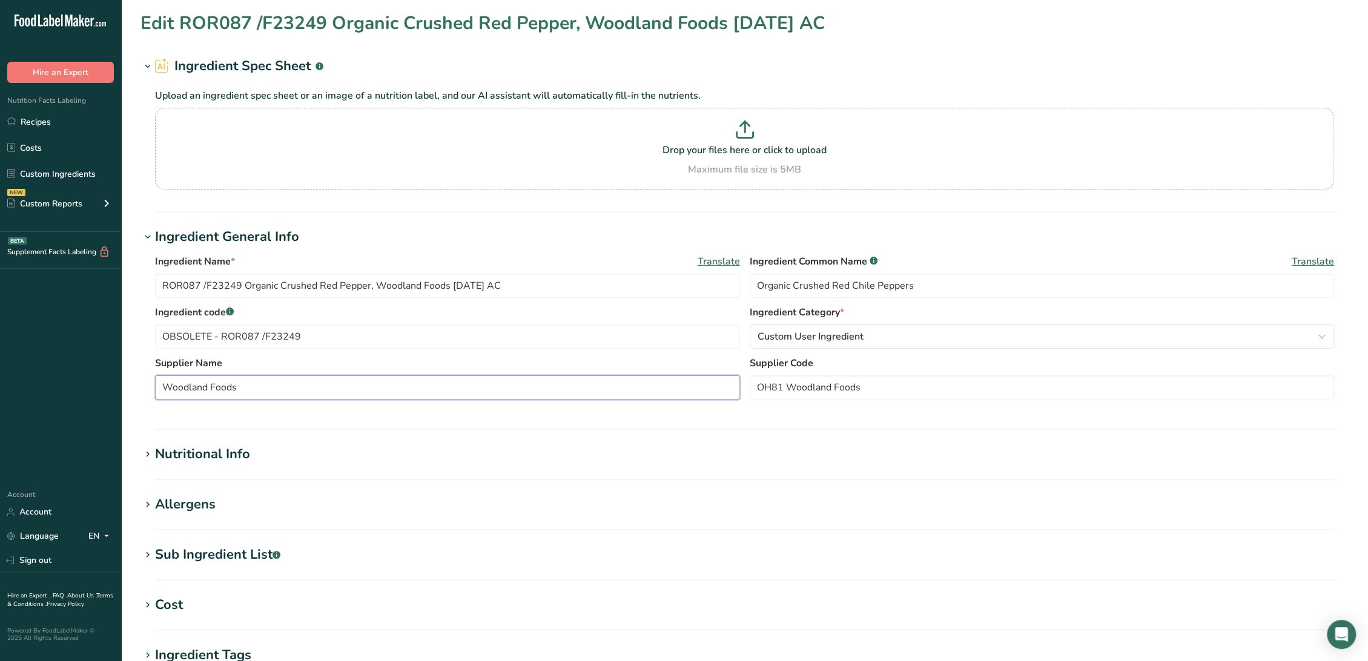
type input "Woodland Foods"
click at [208, 458] on div "Nutritional Info" at bounding box center [202, 454] width 95 height 20
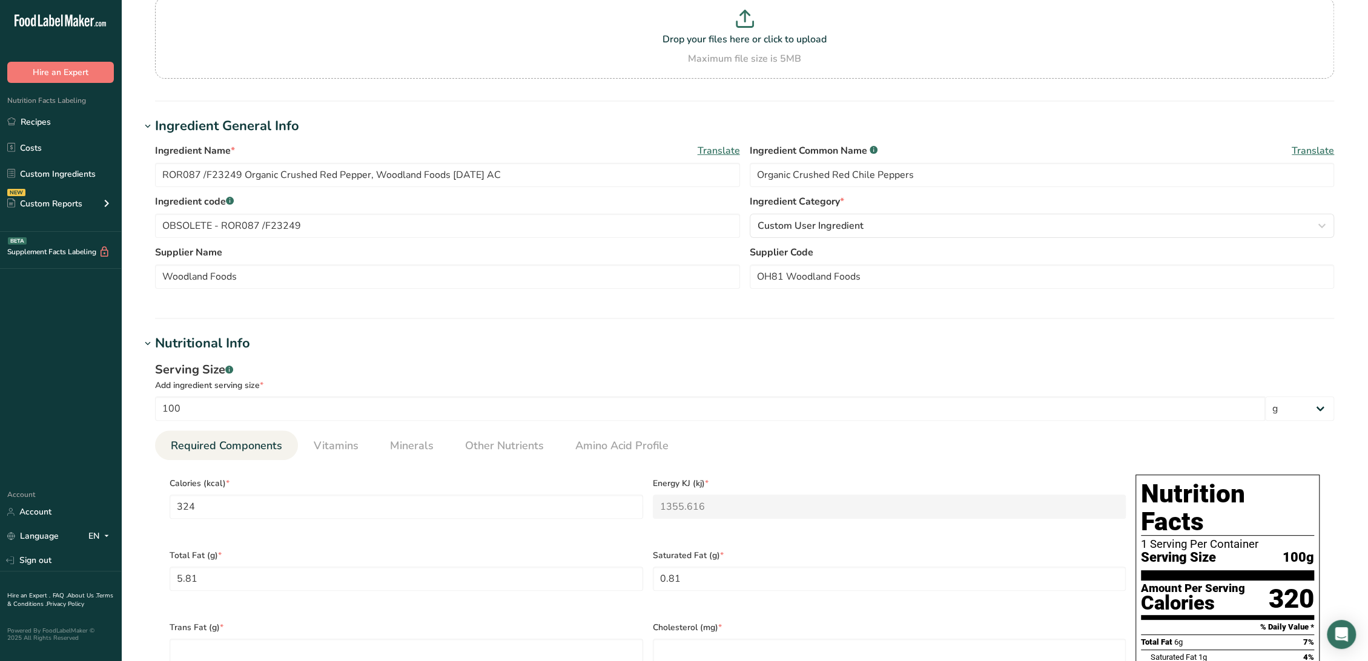
scroll to position [269, 0]
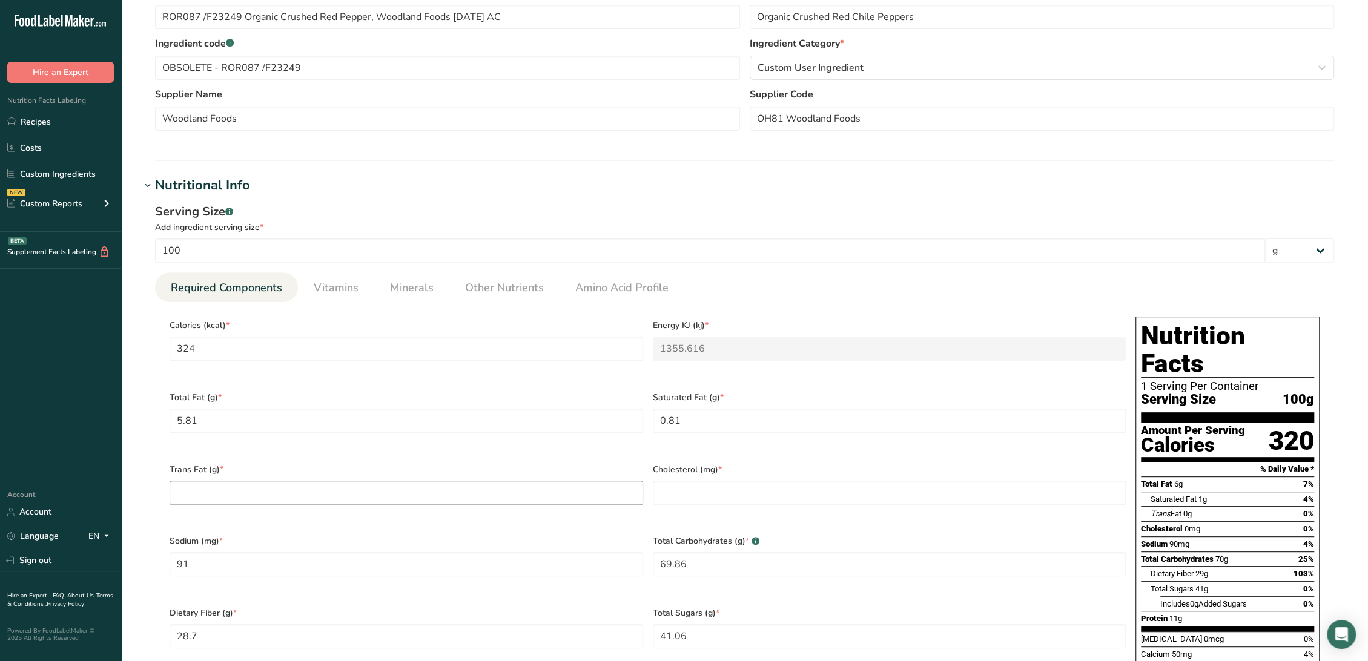
click at [369, 470] on div "Trans Fat (g) *" at bounding box center [406, 492] width 483 height 72
click at [366, 481] on Fat "number" at bounding box center [407, 493] width 474 height 24
type Fat "0"
drag, startPoint x: 741, startPoint y: 466, endPoint x: 734, endPoint y: 481, distance: 16.5
click at [741, 467] on div "[MEDICAL_DATA] (mg) *" at bounding box center [889, 492] width 483 height 72
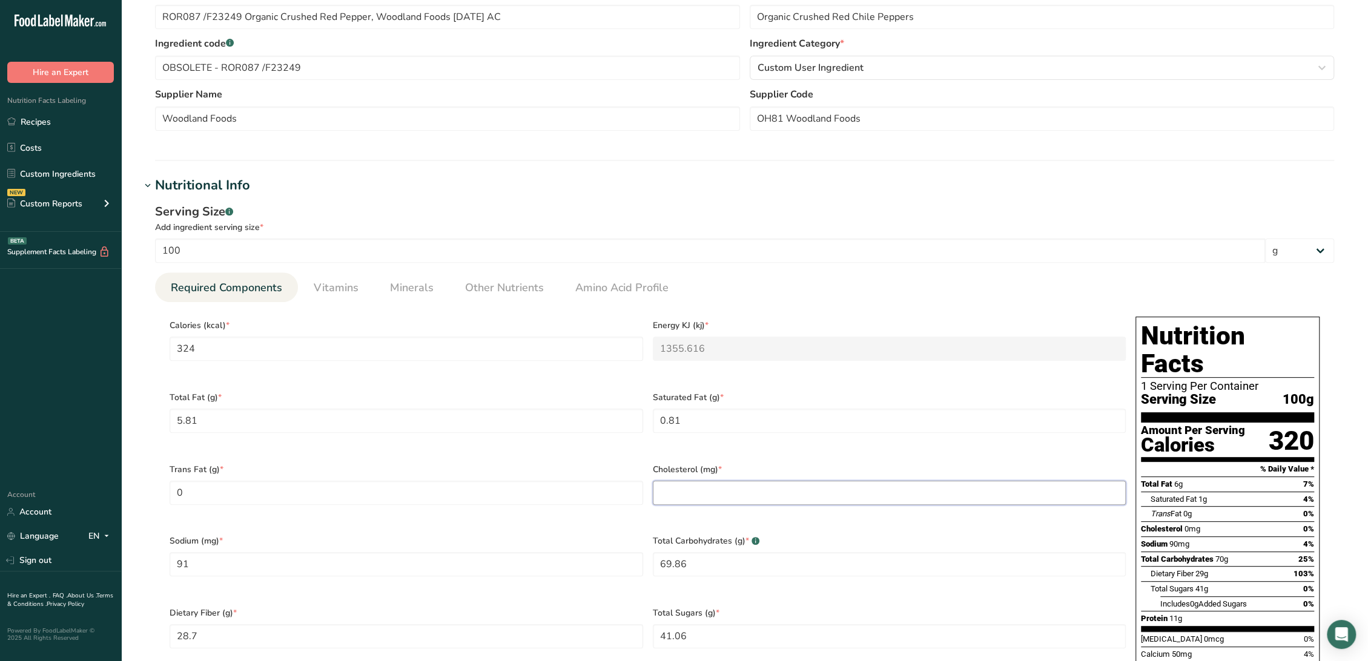
click at [731, 488] on input "number" at bounding box center [890, 493] width 474 height 24
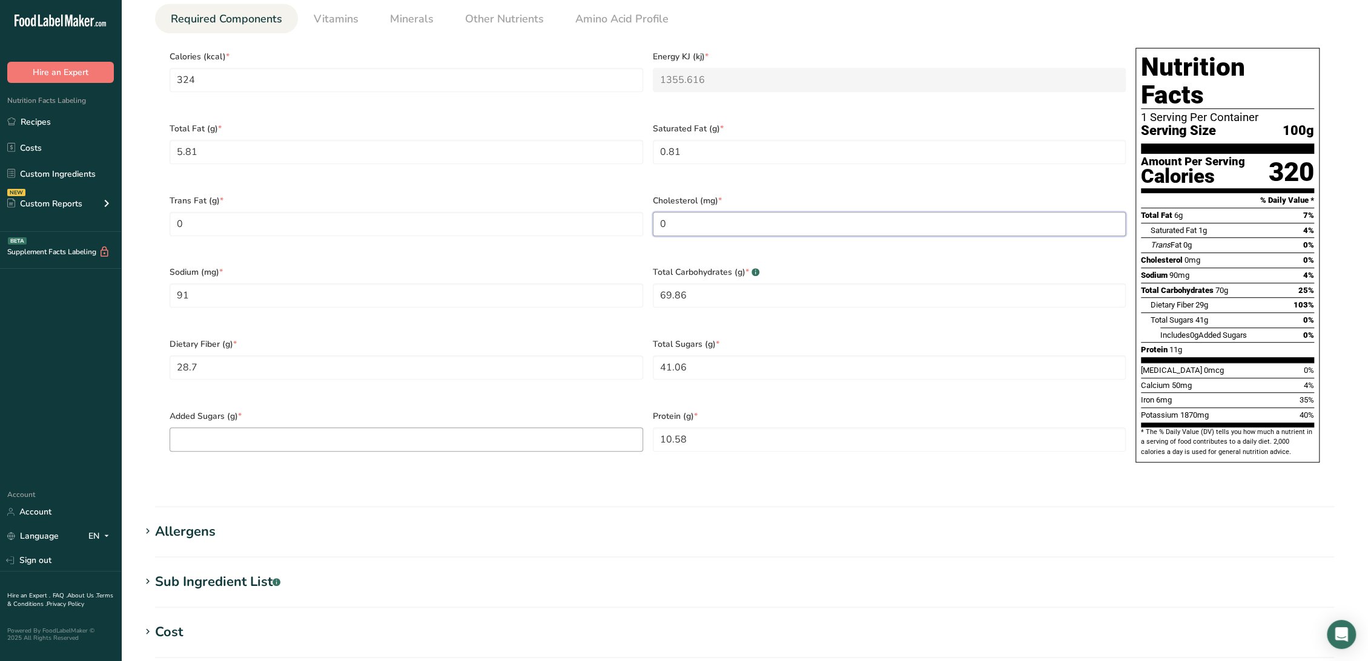
type input "0"
click at [311, 427] on Sugars "number" at bounding box center [407, 439] width 474 height 24
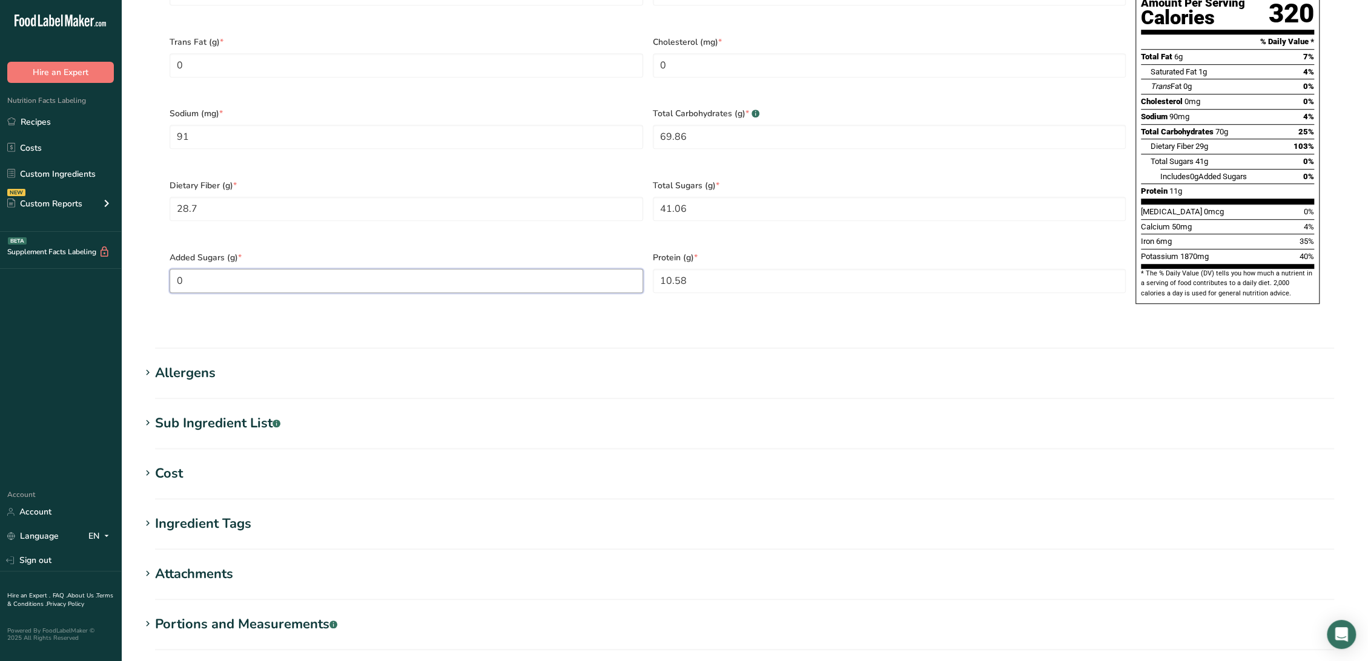
scroll to position [802, 0]
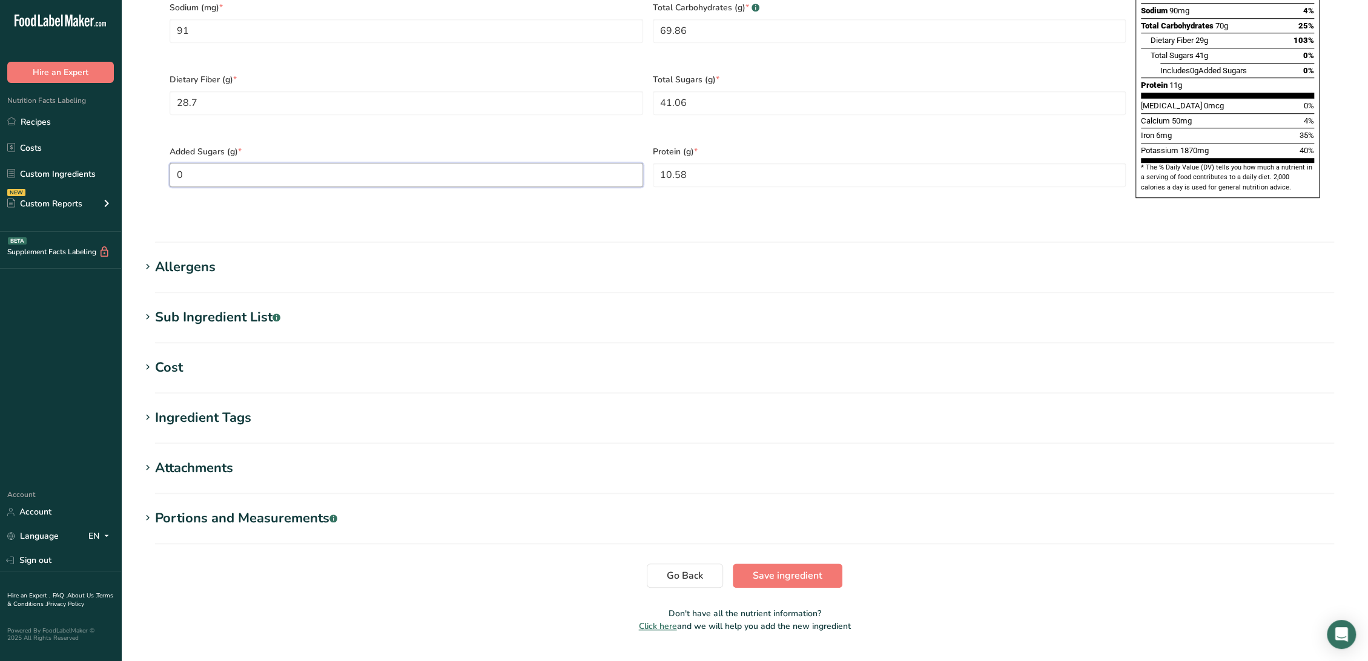
type Sugars "0"
click at [235, 308] on div "Sub Ingredient List .a-a{fill:#347362;}.b-a{fill:#fff;}" at bounding box center [217, 318] width 125 height 20
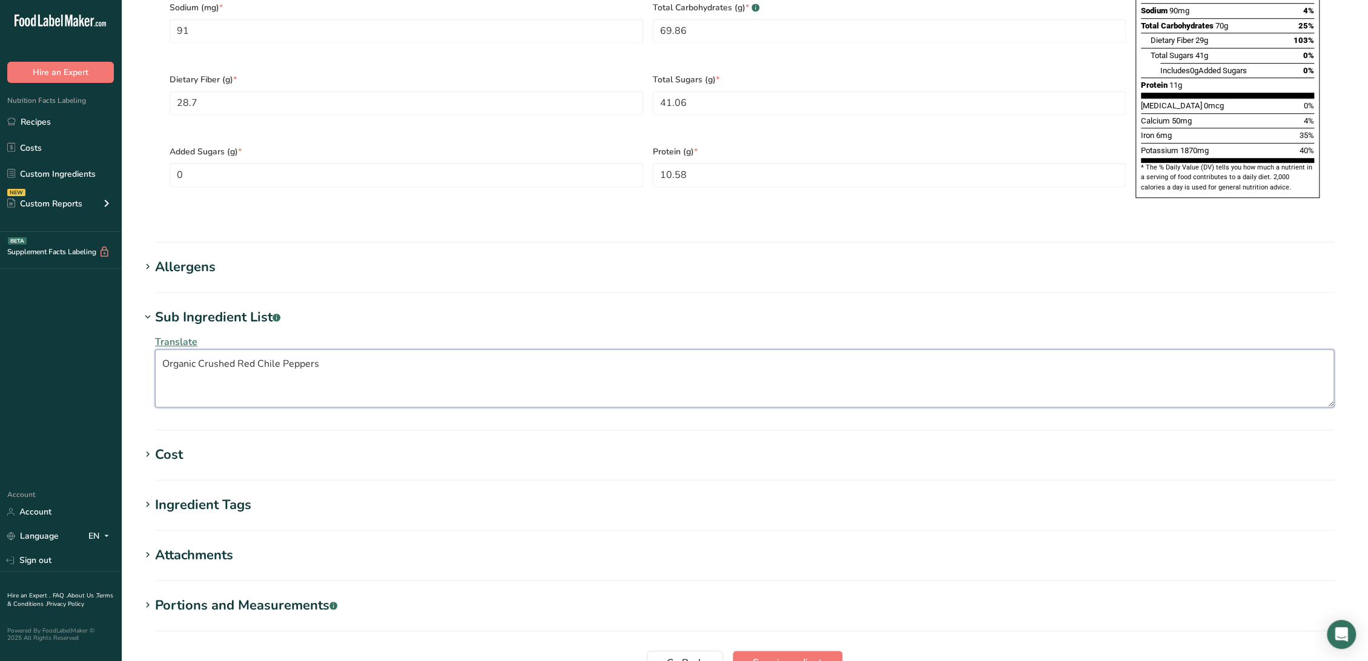
drag, startPoint x: 401, startPoint y: 335, endPoint x: -12, endPoint y: 338, distance: 412.4
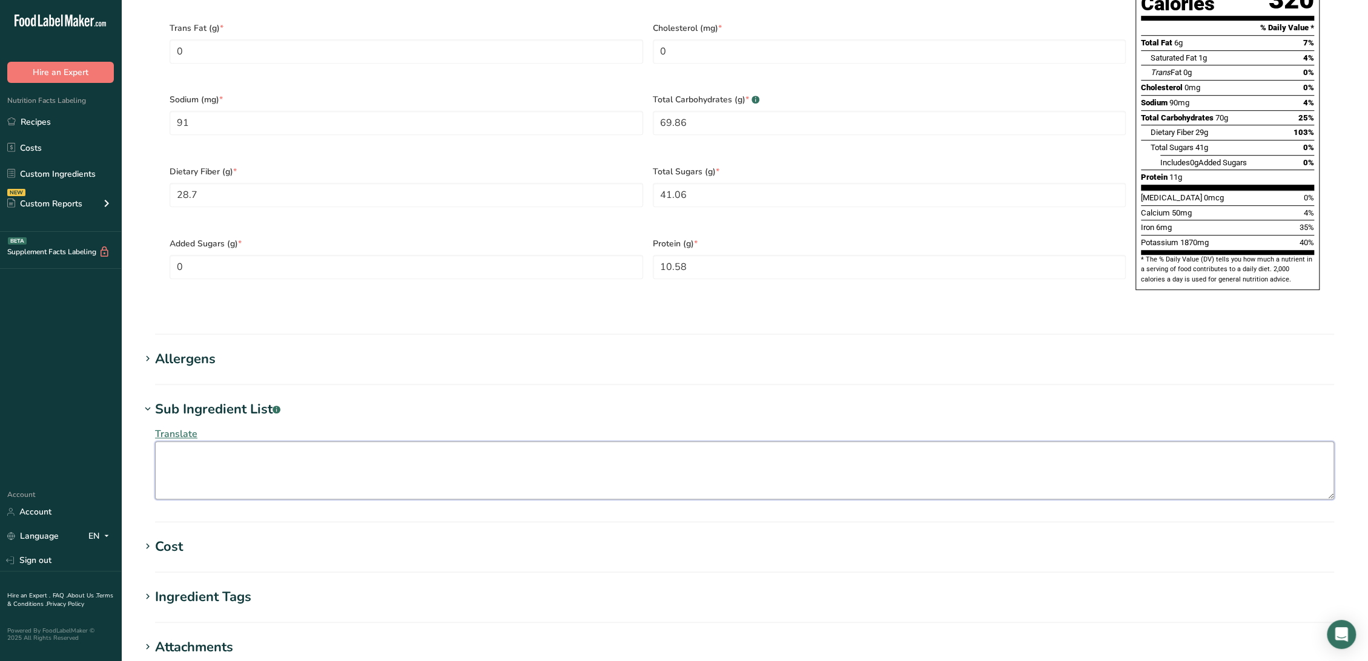
scroll to position [890, 0]
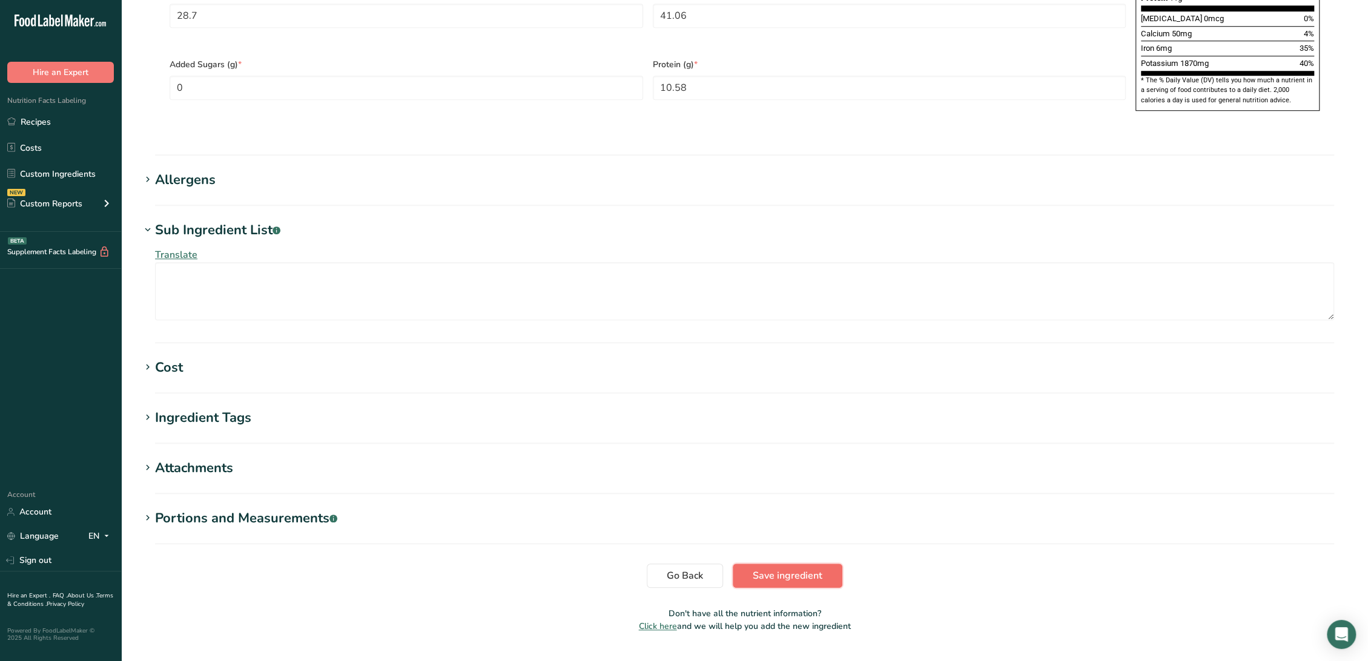
click at [781, 569] on span "Save ingredient" at bounding box center [788, 576] width 70 height 15
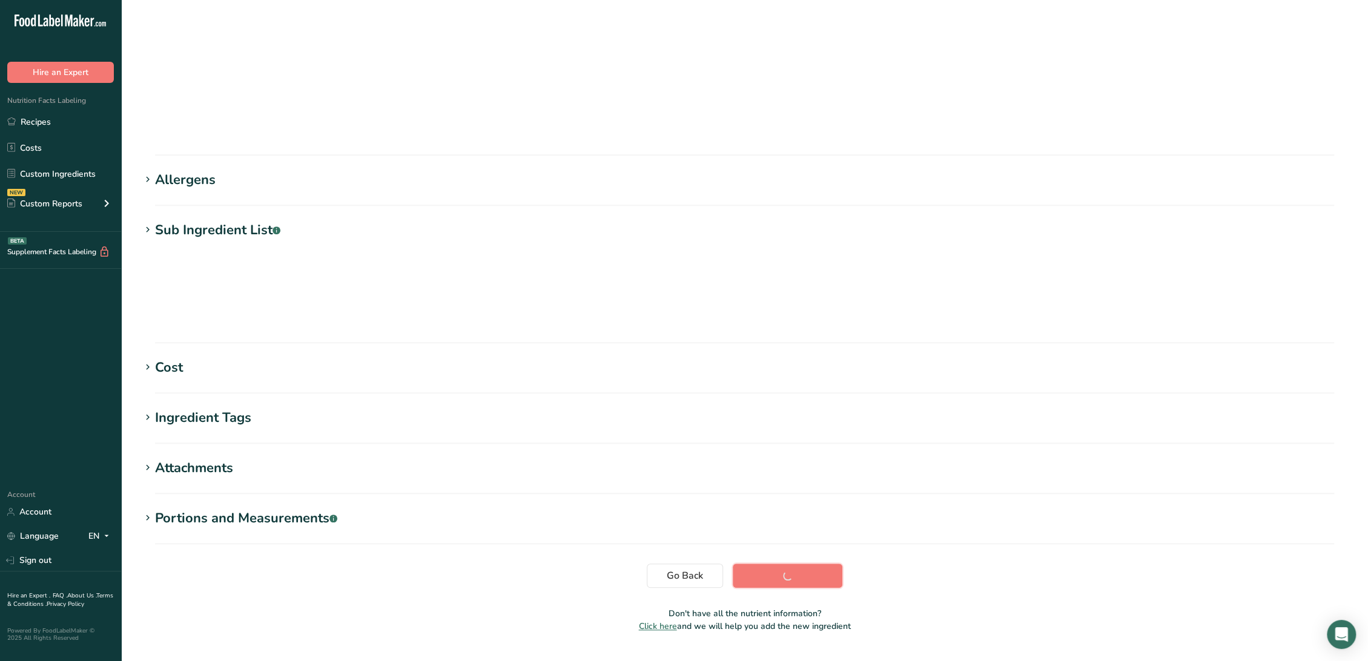
scroll to position [0, 0]
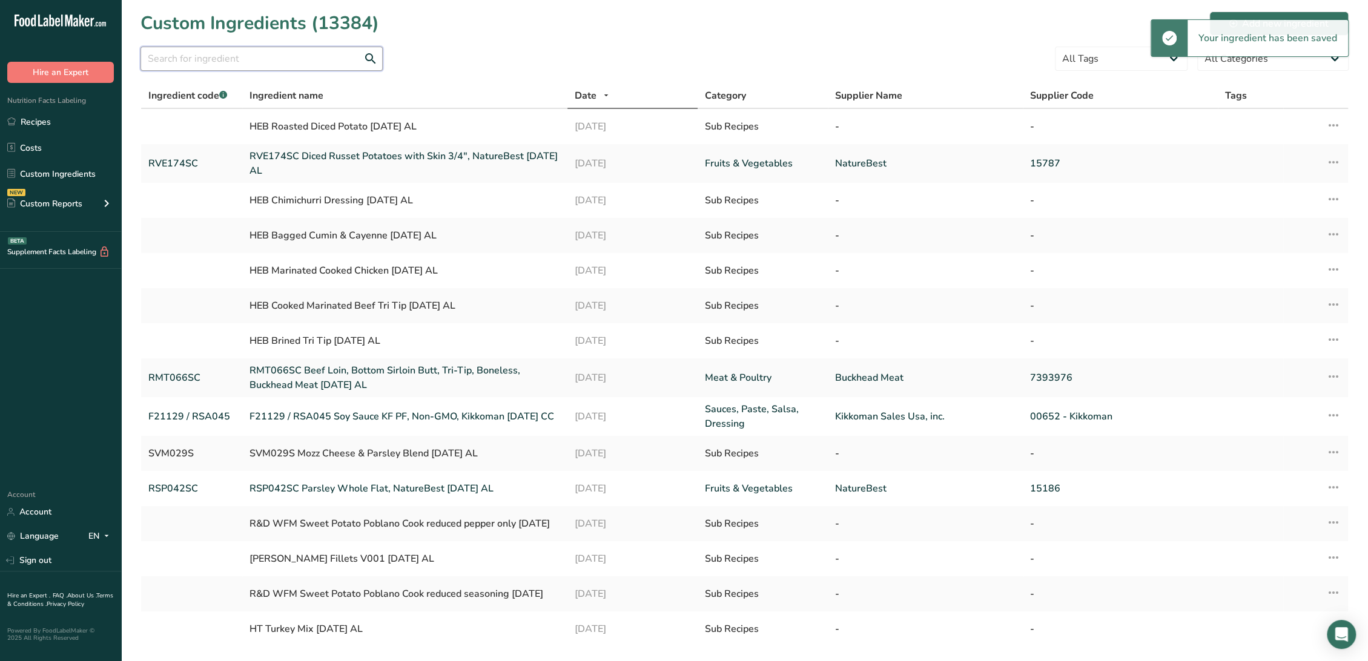
click at [222, 63] on input "text" at bounding box center [261, 59] width 242 height 24
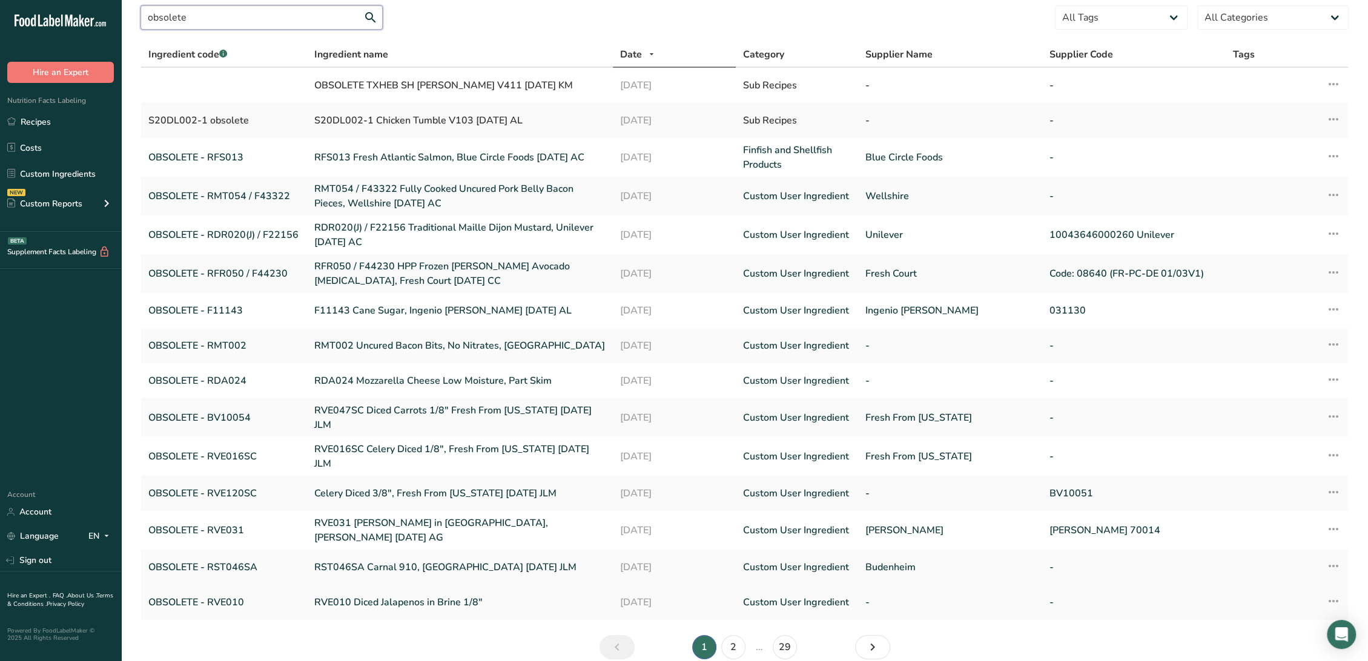
scroll to position [86, 0]
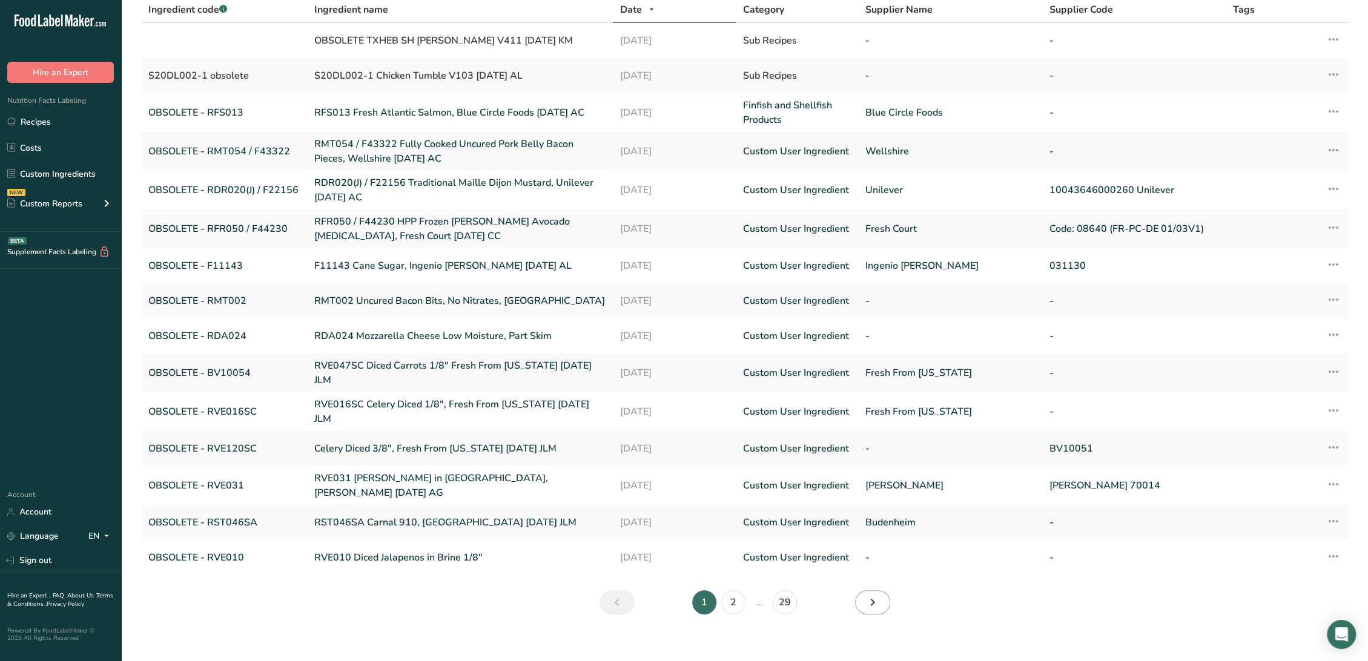
type input "obsolete"
click at [877, 595] on icon "Next" at bounding box center [872, 603] width 15 height 22
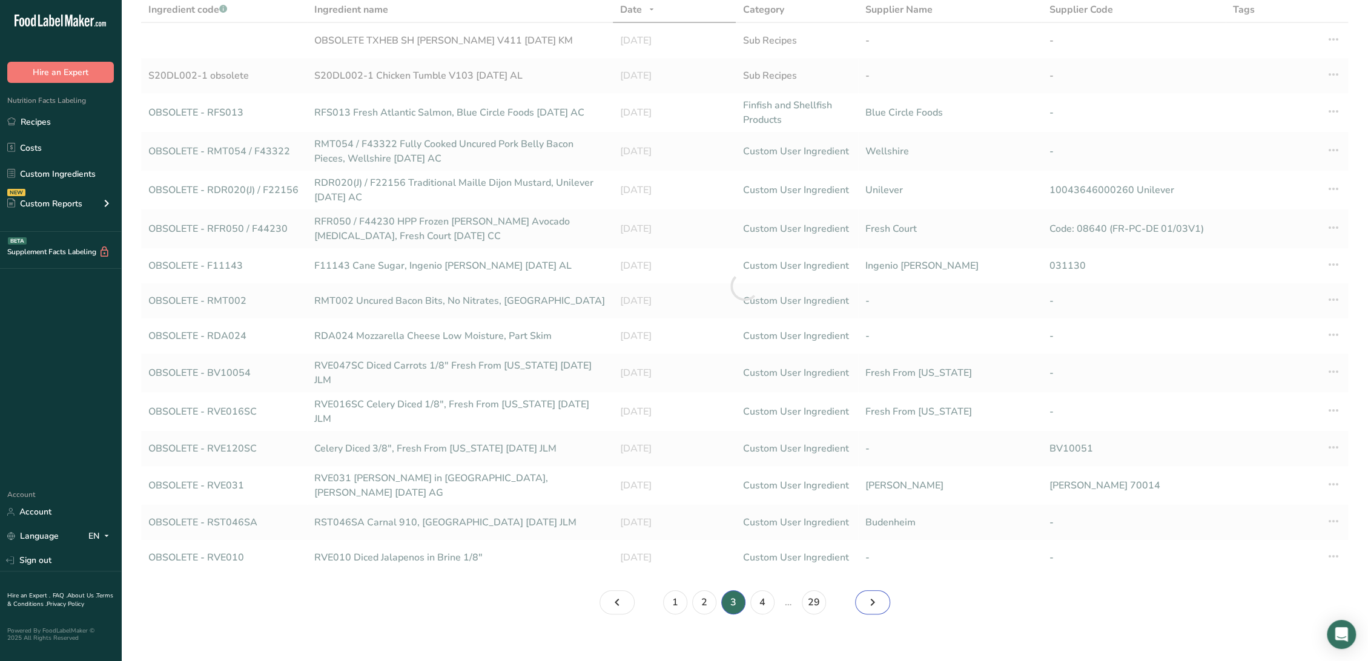
click at [877, 595] on icon "Page 4." at bounding box center [872, 603] width 15 height 22
click at [877, 595] on icon "Page 5." at bounding box center [872, 603] width 15 height 22
click at [877, 595] on icon "Page 7." at bounding box center [872, 603] width 15 height 22
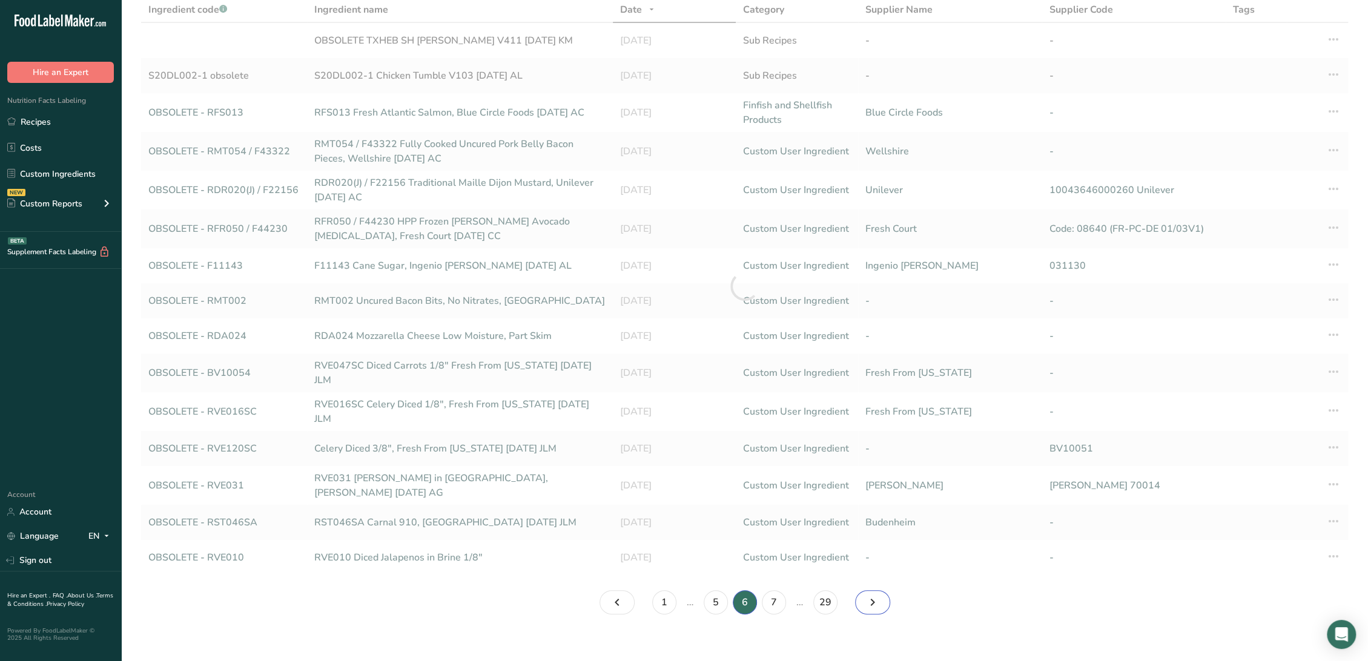
click at [876, 595] on icon "Page 7." at bounding box center [872, 603] width 15 height 22
click at [874, 595] on icon "Page 7." at bounding box center [872, 603] width 15 height 22
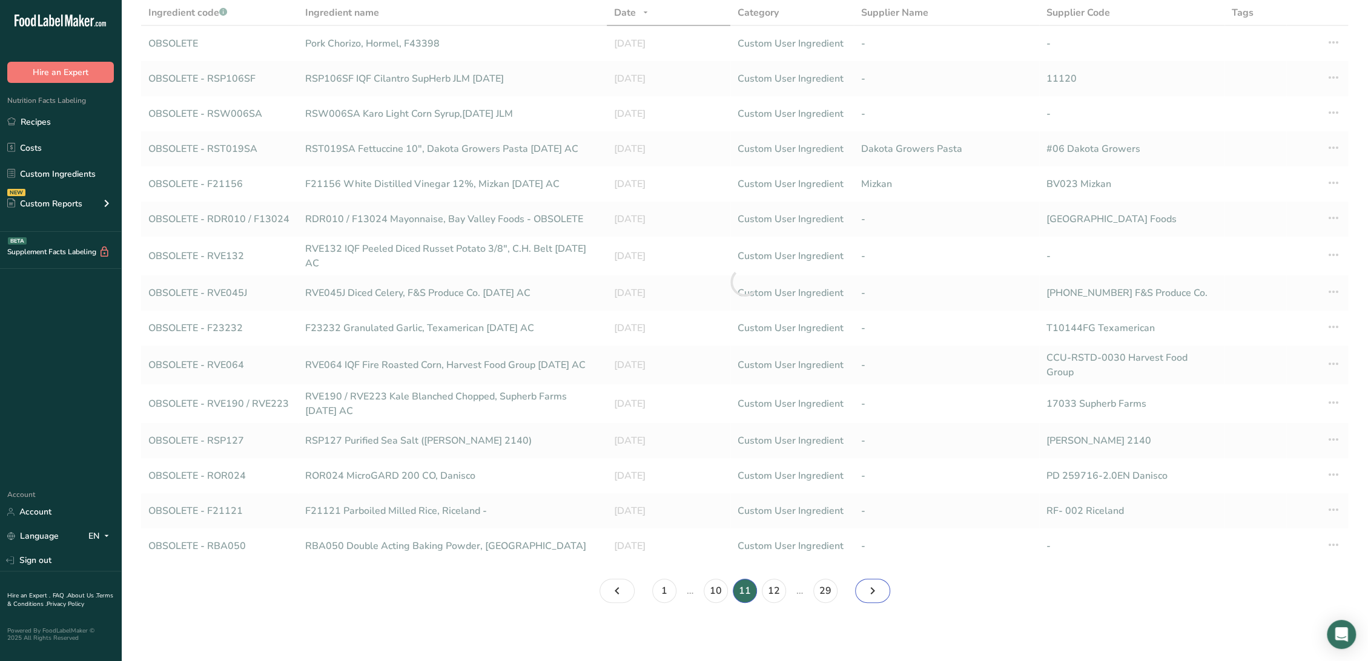
click at [874, 595] on icon "Page 12." at bounding box center [872, 591] width 15 height 22
click at [874, 595] on icon "Page 13." at bounding box center [872, 591] width 15 height 22
click at [874, 595] on icon "Page 16." at bounding box center [872, 596] width 15 height 22
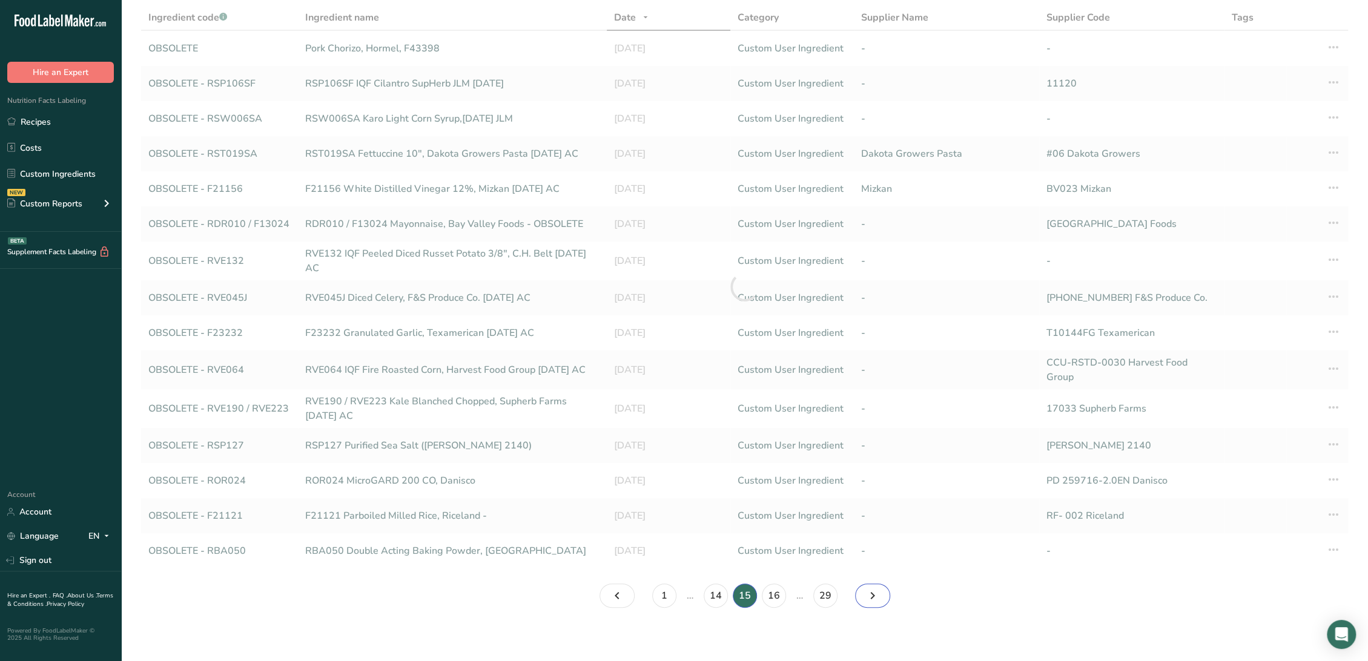
click at [874, 595] on icon "Page 16." at bounding box center [872, 596] width 15 height 22
click at [874, 595] on icon "Page 19." at bounding box center [872, 596] width 15 height 22
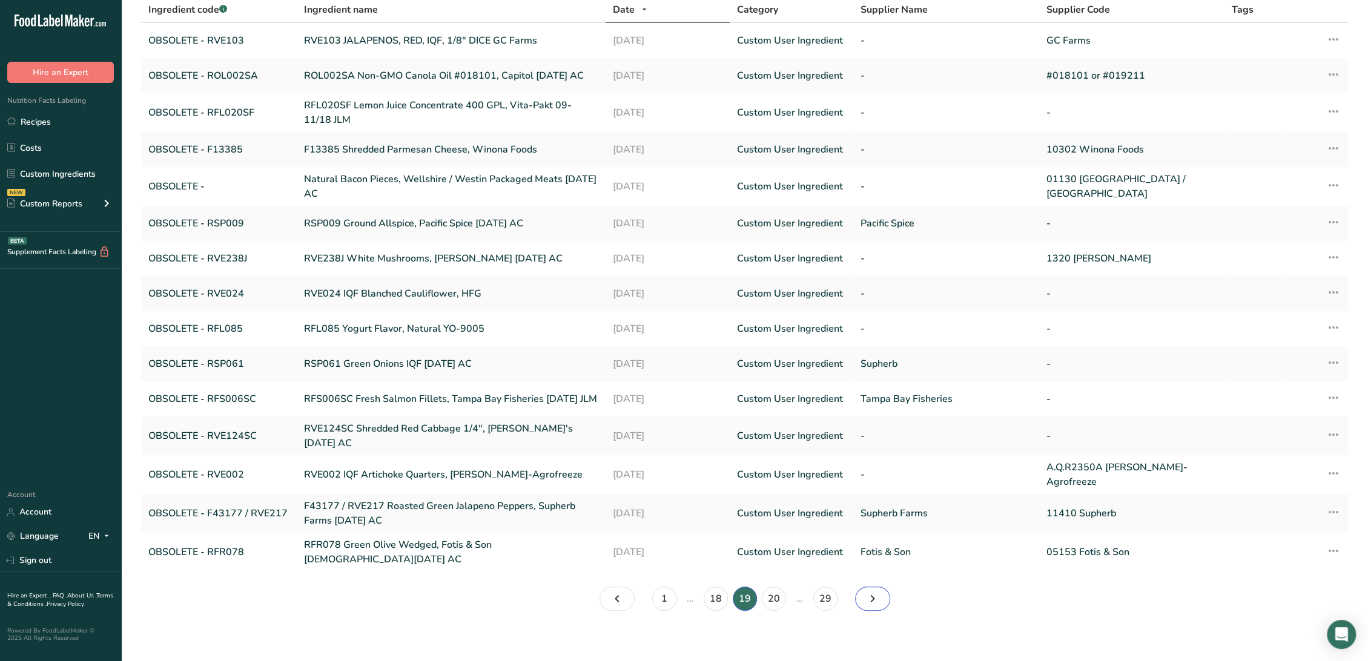
click at [874, 595] on icon "Page 20." at bounding box center [872, 599] width 15 height 22
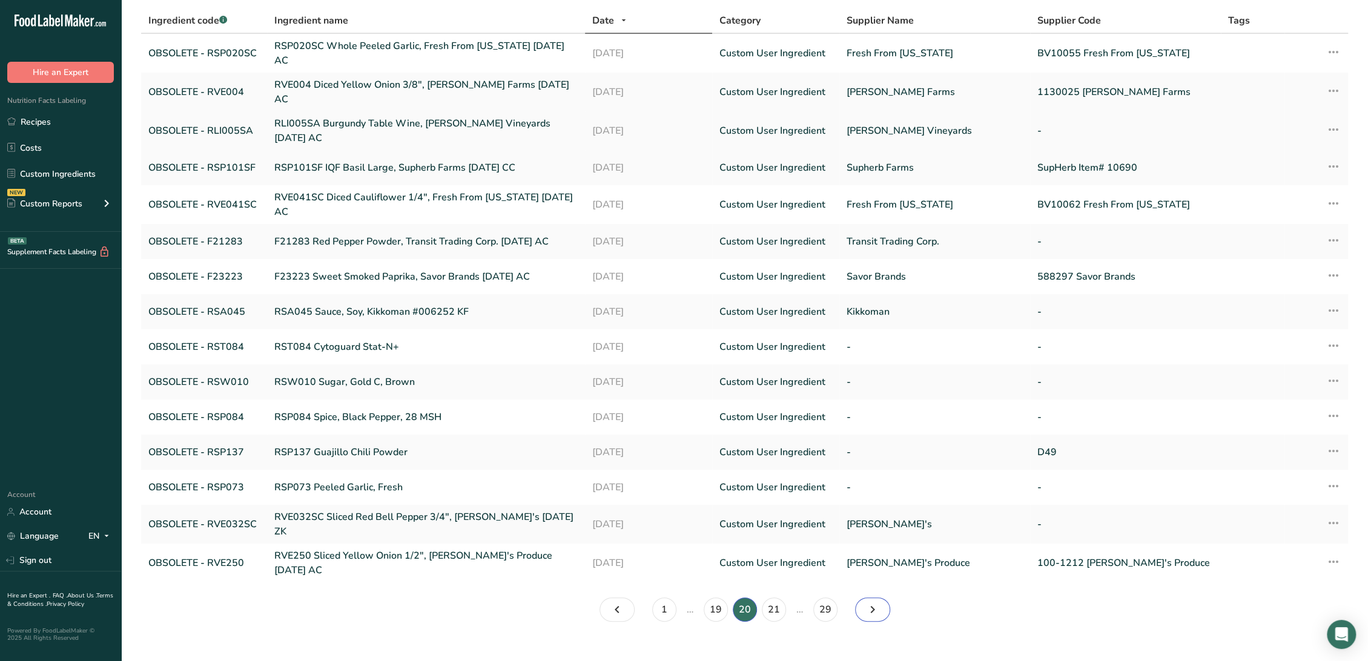
scroll to position [86, 0]
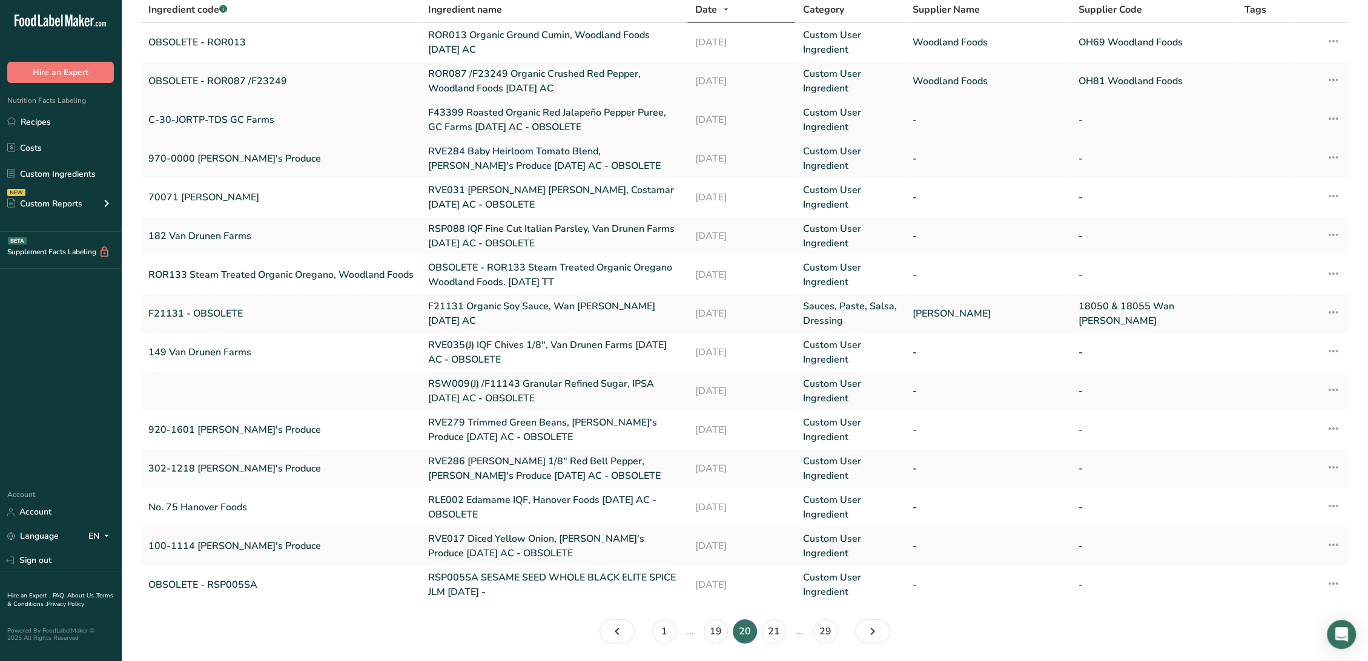
click at [500, 120] on link "F43399 Roasted Organic Red Jalapeño Pepper Puree, GC Farms [DATE] AC - OBSOLETE" at bounding box center [554, 119] width 252 height 29
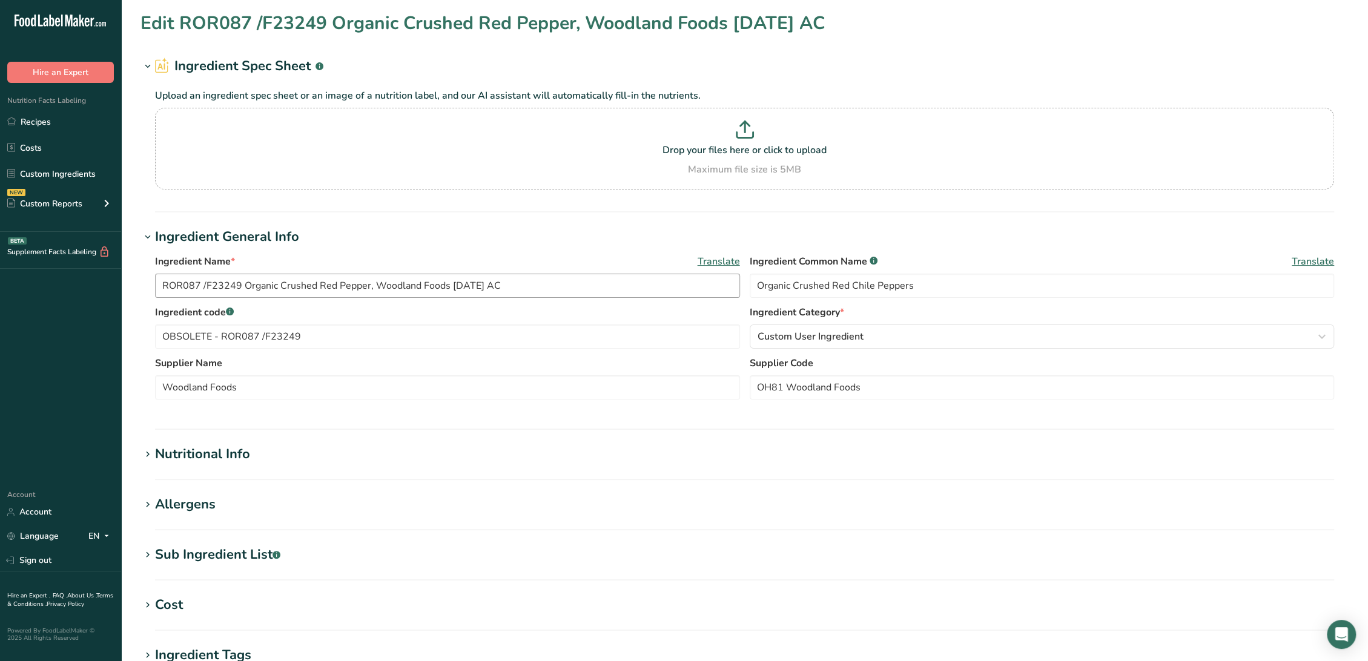
type input "F43399 Roasted Organic Red Jalapeño Pepper Puree, GC Farms [DATE] AC - OBSOLETE"
type input "Organic Red Jalapeno Peppers"
type input "C-30-JORTP-TDS GC Farms"
drag, startPoint x: 511, startPoint y: 283, endPoint x: 735, endPoint y: 281, distance: 224.0
click at [735, 281] on input "F43399 Roasted Organic Red Jalapeño Pepper Puree, GC Farms [DATE] AC - OBSOLETE" at bounding box center [447, 286] width 585 height 24
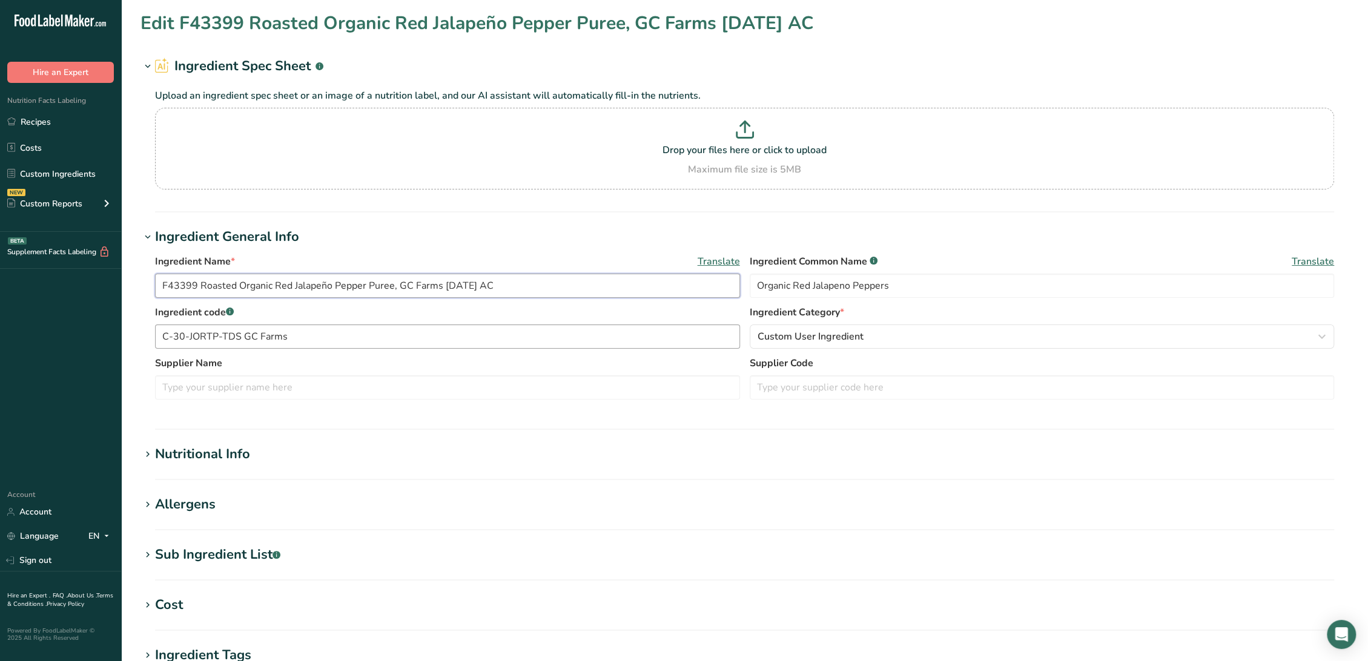
type input "F43399 Roasted Organic Red Jalapeño Pepper Puree, GC Farms [DATE] AC"
click at [164, 335] on input "C-30-JORTP-TDS GC Farms" at bounding box center [447, 337] width 585 height 24
paste input "OBSOLETE"
drag, startPoint x: 221, startPoint y: 335, endPoint x: 546, endPoint y: 356, distance: 325.2
click at [524, 335] on input "OBSOLETE - C-30-JORTP-TDS GC Farms" at bounding box center [447, 337] width 585 height 24
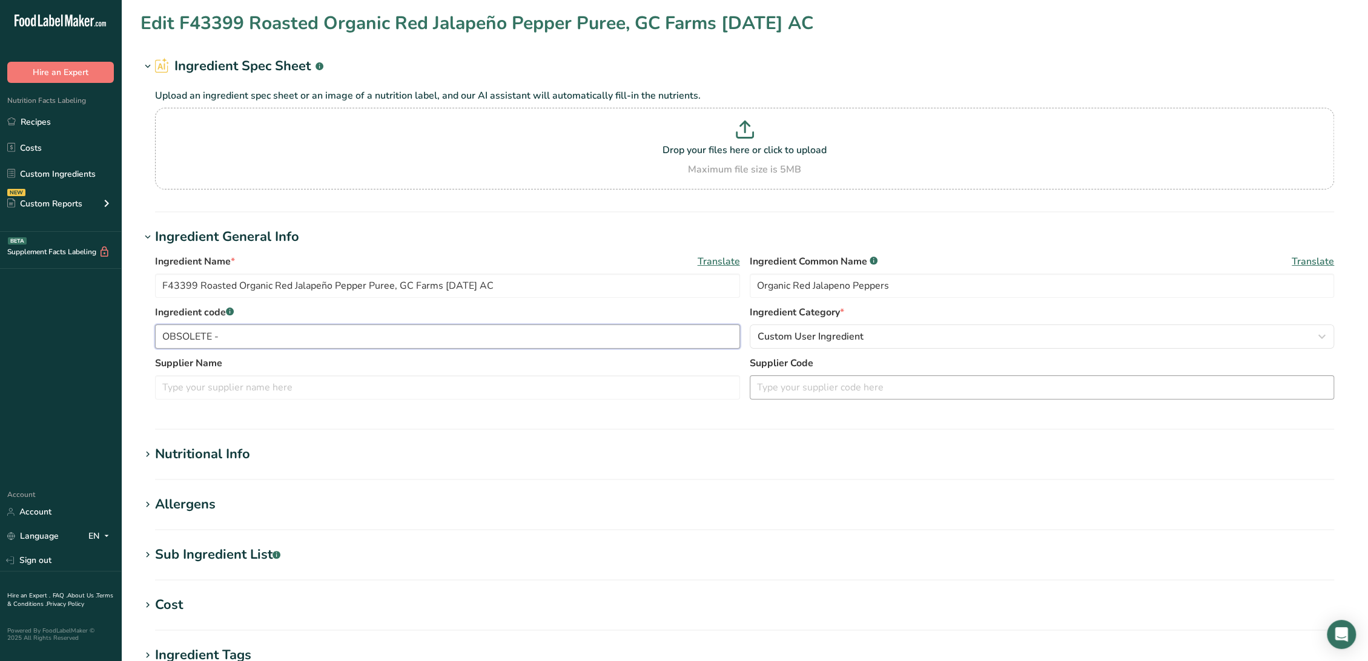
type input "OBSOLETE -"
click at [825, 390] on input "text" at bounding box center [1042, 387] width 585 height 24
paste input "C-30-JORTP-TDS GC Farms"
type input "C-30-JORTP-TDS GC Farms"
drag, startPoint x: 199, startPoint y: 282, endPoint x: 81, endPoint y: 282, distance: 118.7
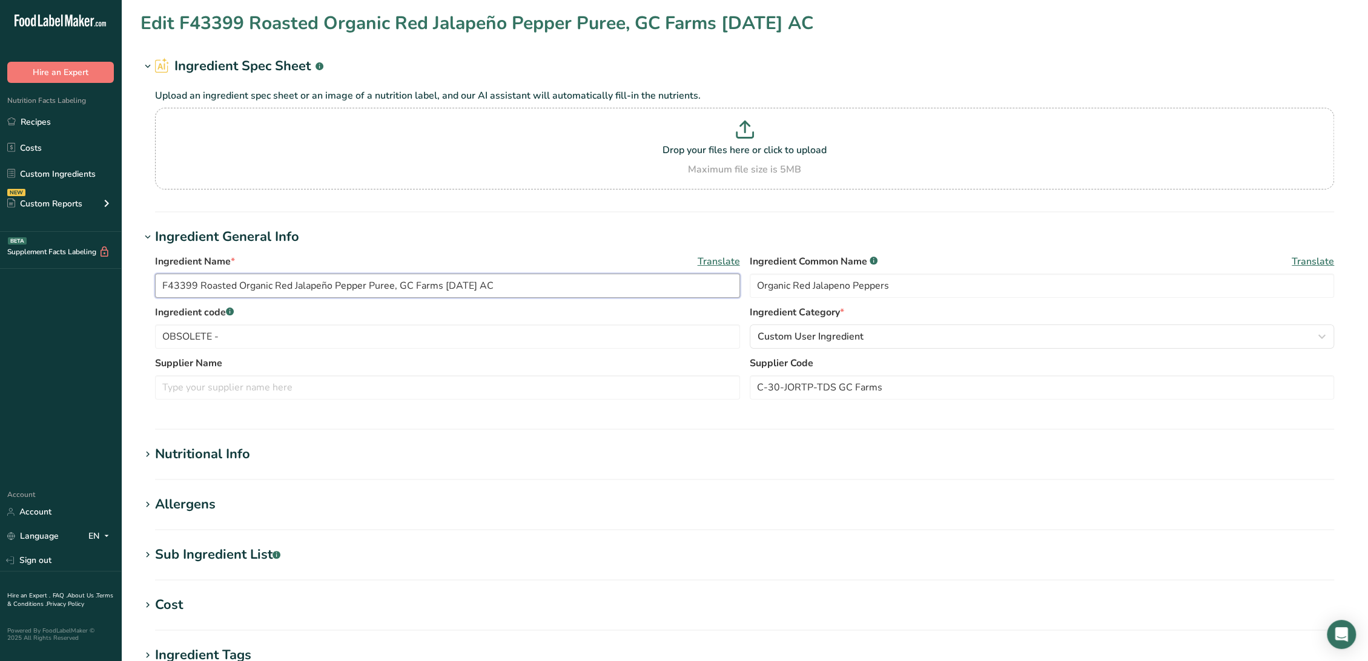
click at [78, 283] on div ".a-20{fill:#fff;} Hire an Expert Nutrition Facts Labeling Recipes Costs Custom …" at bounding box center [684, 464] width 1368 height 928
click at [252, 338] on input "OBSOLETE -" at bounding box center [447, 337] width 585 height 24
paste input "F43399"
type input "OBSOLETE - F43399"
click at [401, 285] on input "F43399 Roasted Organic Red Jalapeño Pepper Puree, GC Farms [DATE] AC" at bounding box center [447, 286] width 585 height 24
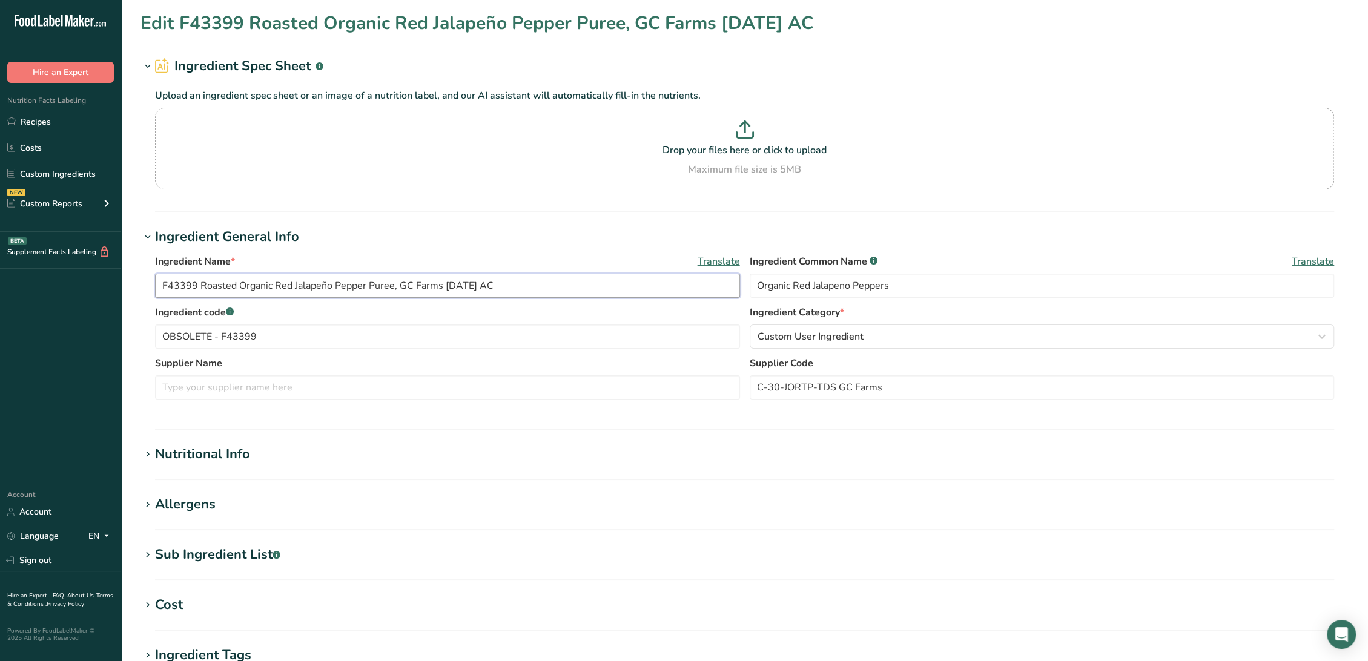
drag, startPoint x: 397, startPoint y: 285, endPoint x: 440, endPoint y: 286, distance: 43.6
click at [440, 286] on input "F43399 Roasted Organic Red Jalapeño Pepper Puree, GC Farms [DATE] AC" at bounding box center [447, 286] width 585 height 24
click at [235, 387] on input "text" at bounding box center [447, 387] width 585 height 24
paste input "GC Farms"
type input "GC Farms"
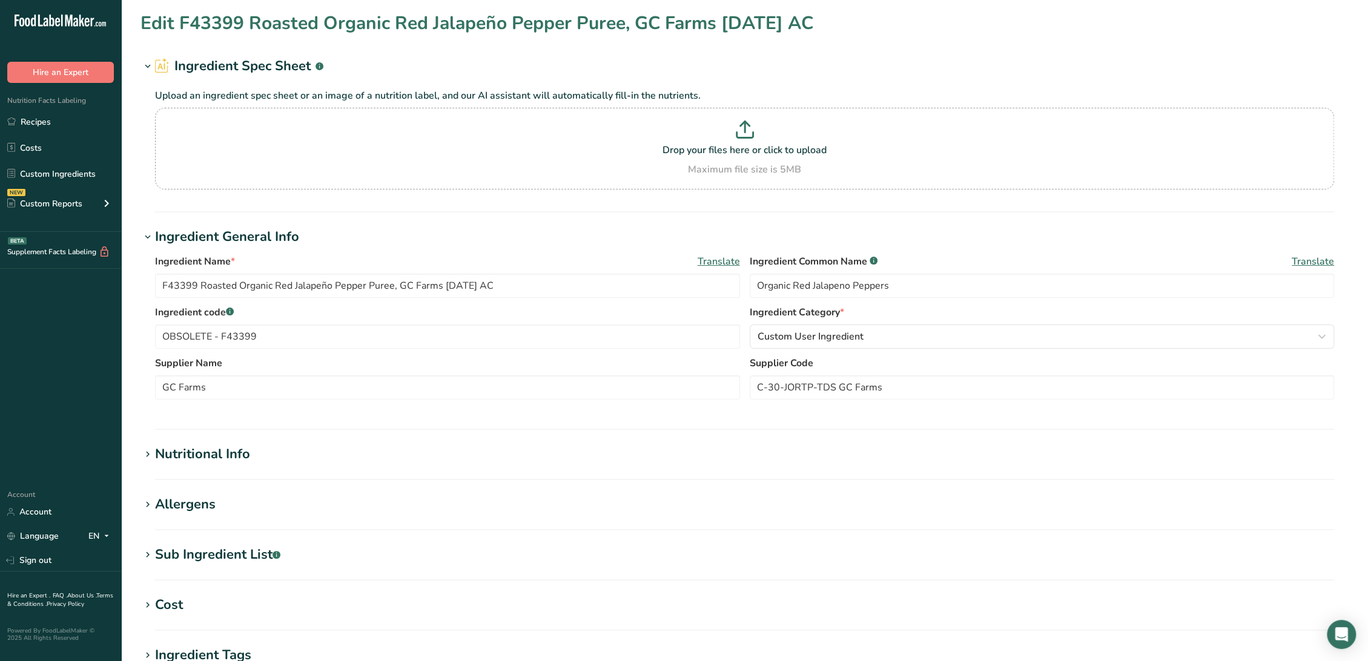
click at [225, 444] on div "Nutritional Info" at bounding box center [202, 454] width 95 height 20
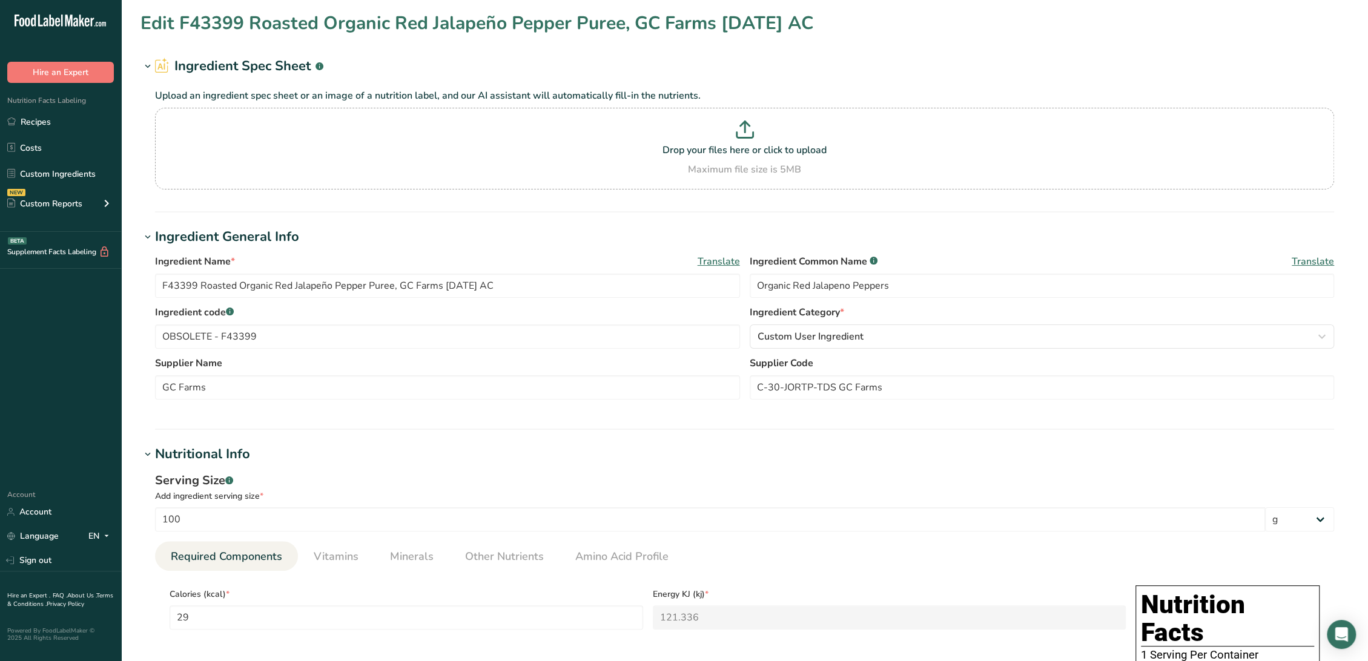
click at [227, 448] on div "Nutritional Info" at bounding box center [202, 454] width 95 height 20
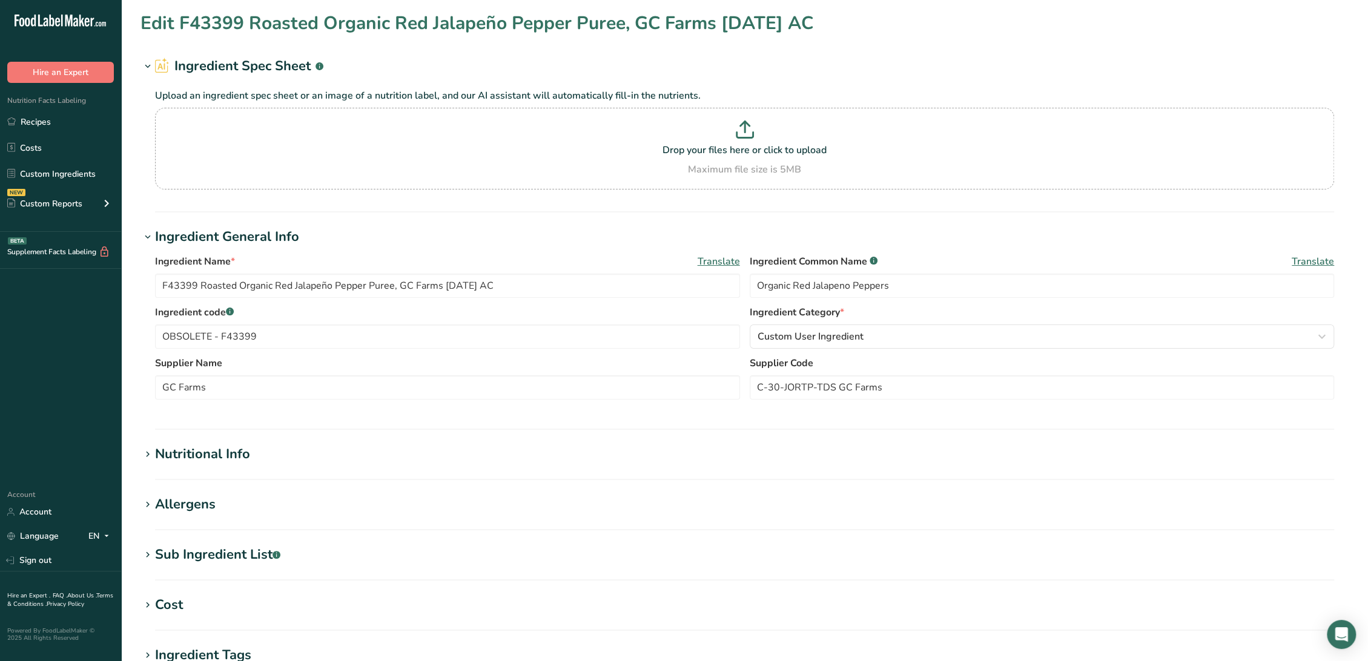
click at [227, 448] on div "Nutritional Info" at bounding box center [202, 454] width 95 height 20
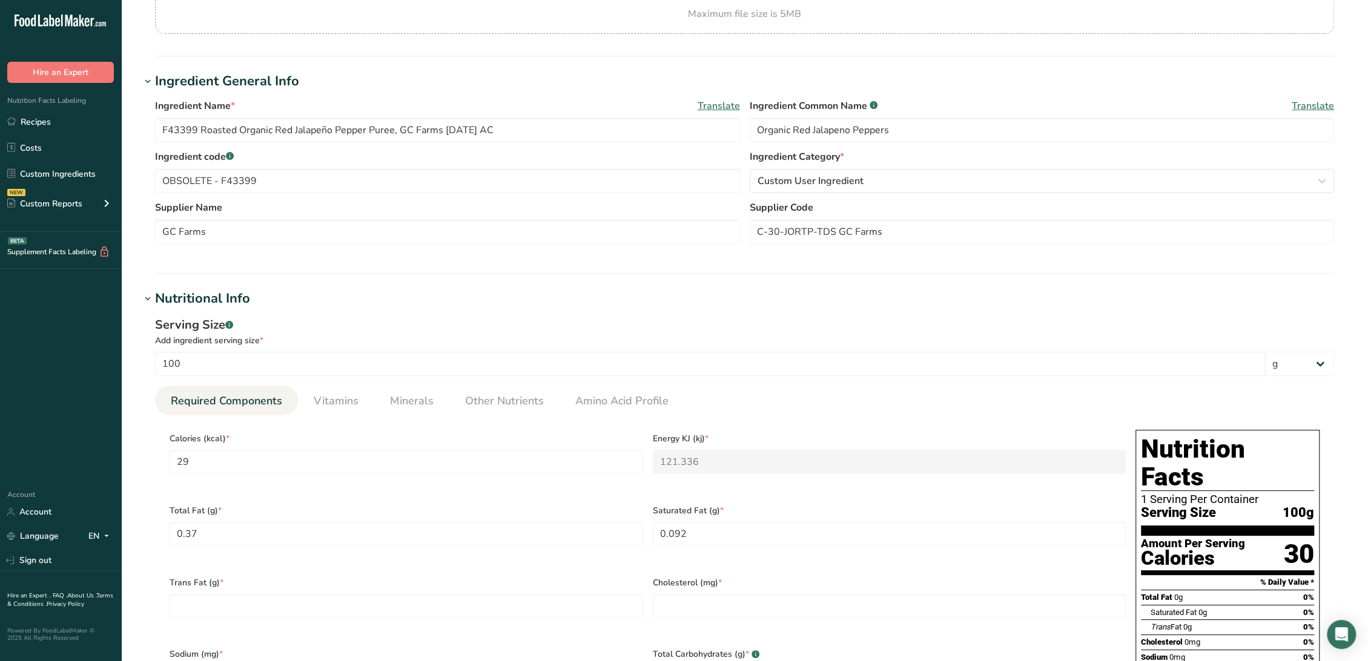
scroll to position [403, 0]
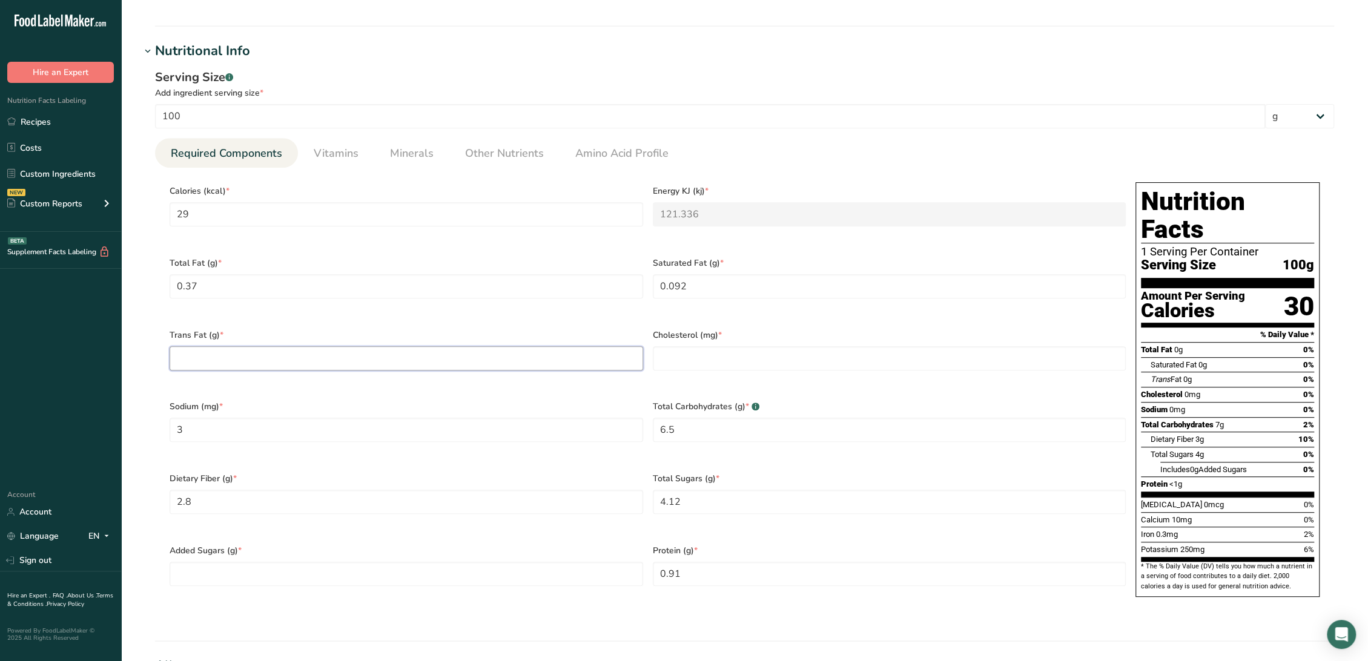
click at [234, 347] on Fat "number" at bounding box center [407, 358] width 474 height 24
type Fat "0"
click at [713, 352] on input "number" at bounding box center [890, 358] width 474 height 24
type input "0"
click at [501, 565] on div "Added Sugars (g) *" at bounding box center [406, 573] width 483 height 72
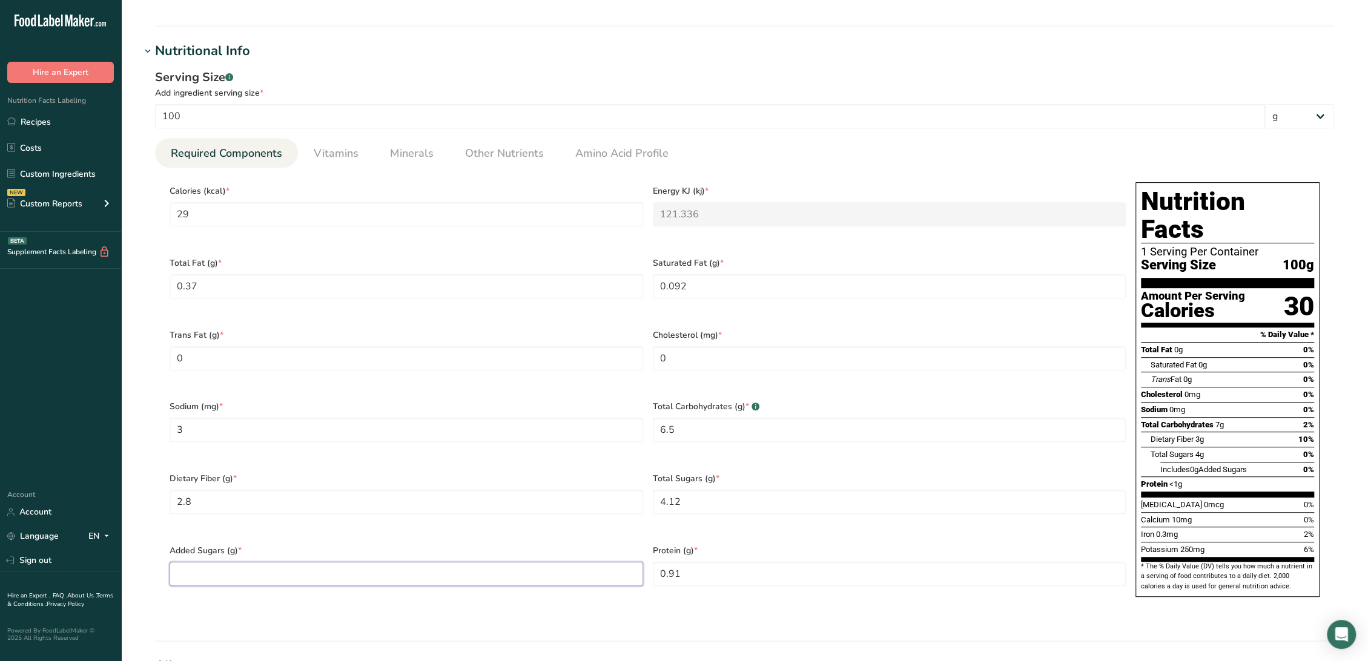
click at [501, 562] on Sugars "number" at bounding box center [407, 574] width 474 height 24
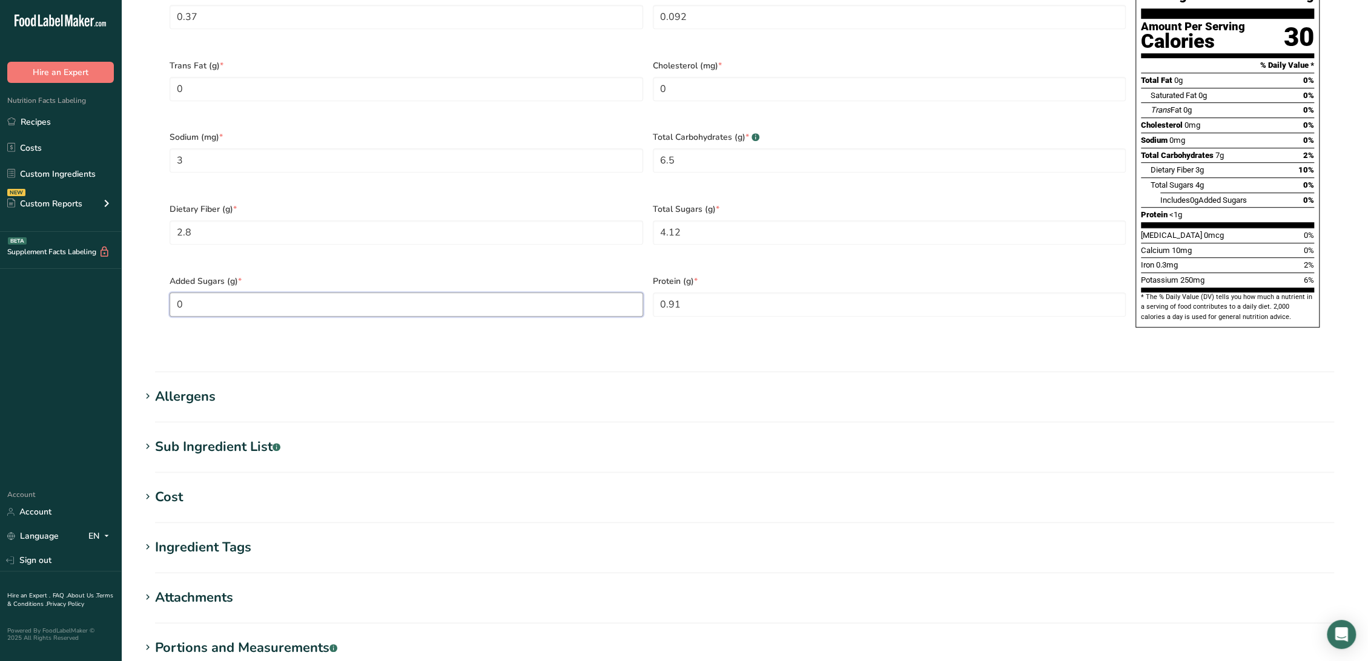
type Sugars "0"
click at [280, 437] on div ".a-a{fill:#347362;}.b-a{fill:#fff;}" at bounding box center [276, 447] width 8 height 20
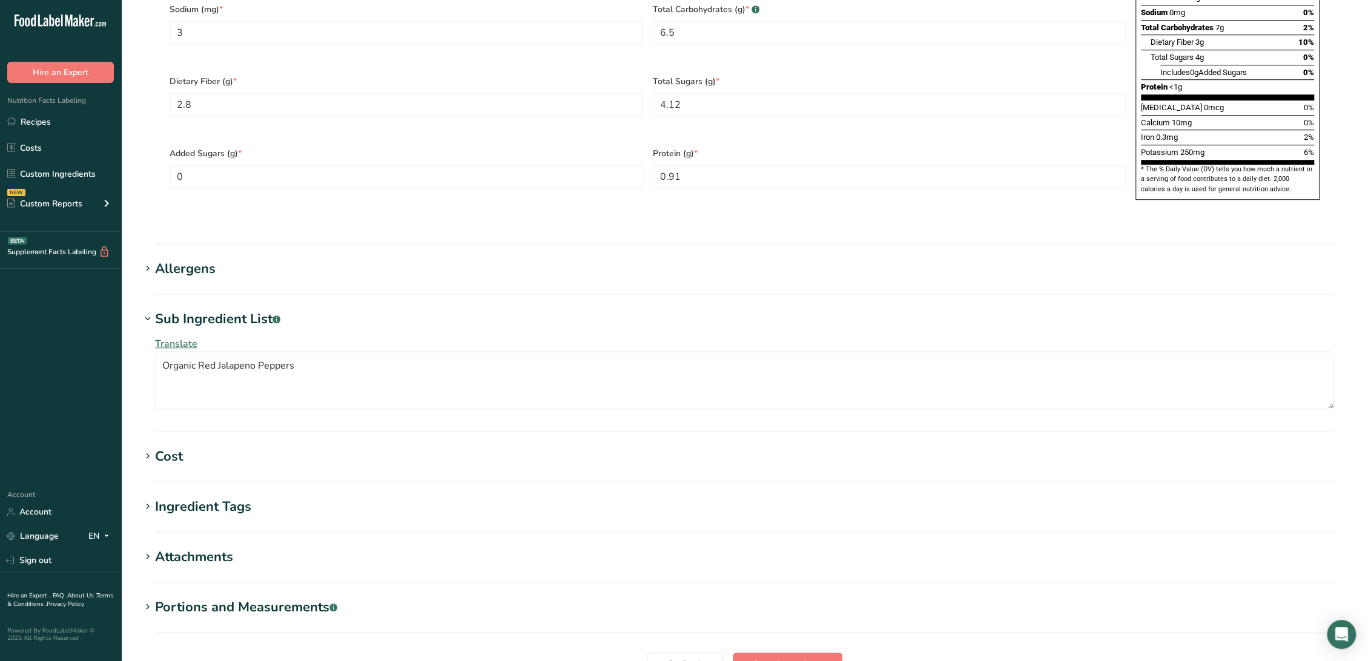
scroll to position [807, 0]
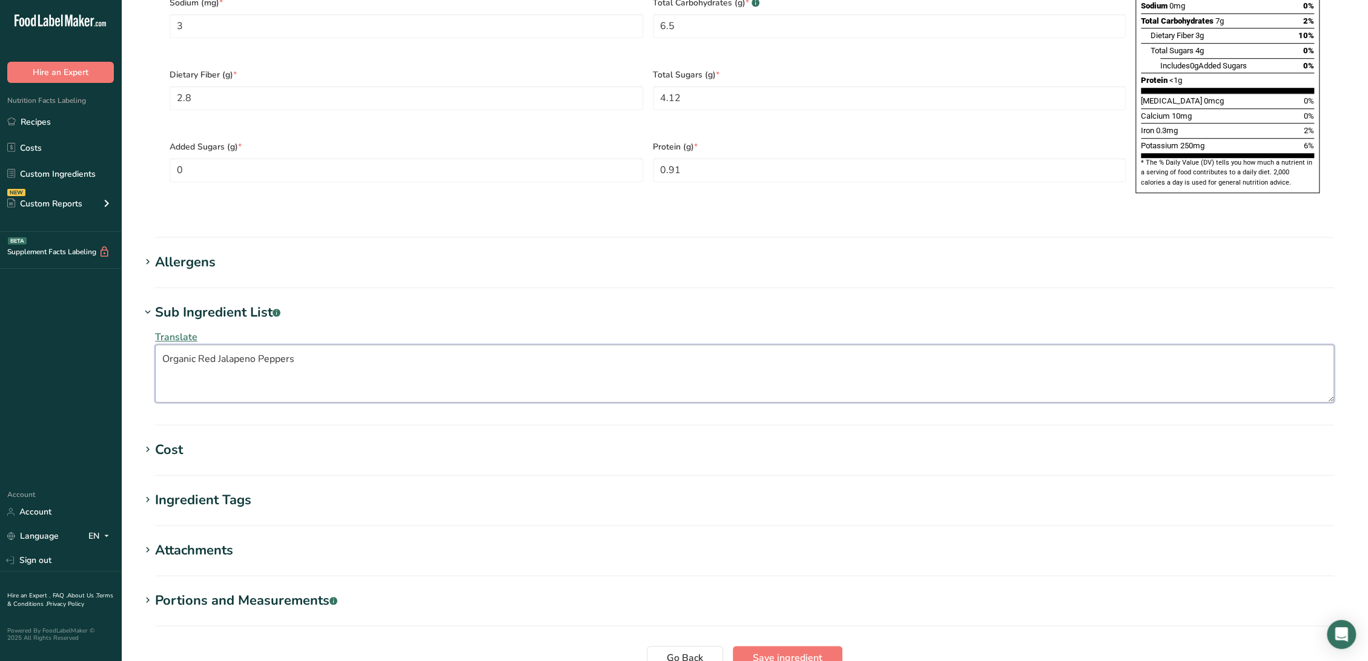
drag, startPoint x: 351, startPoint y: 352, endPoint x: 3, endPoint y: 329, distance: 348.3
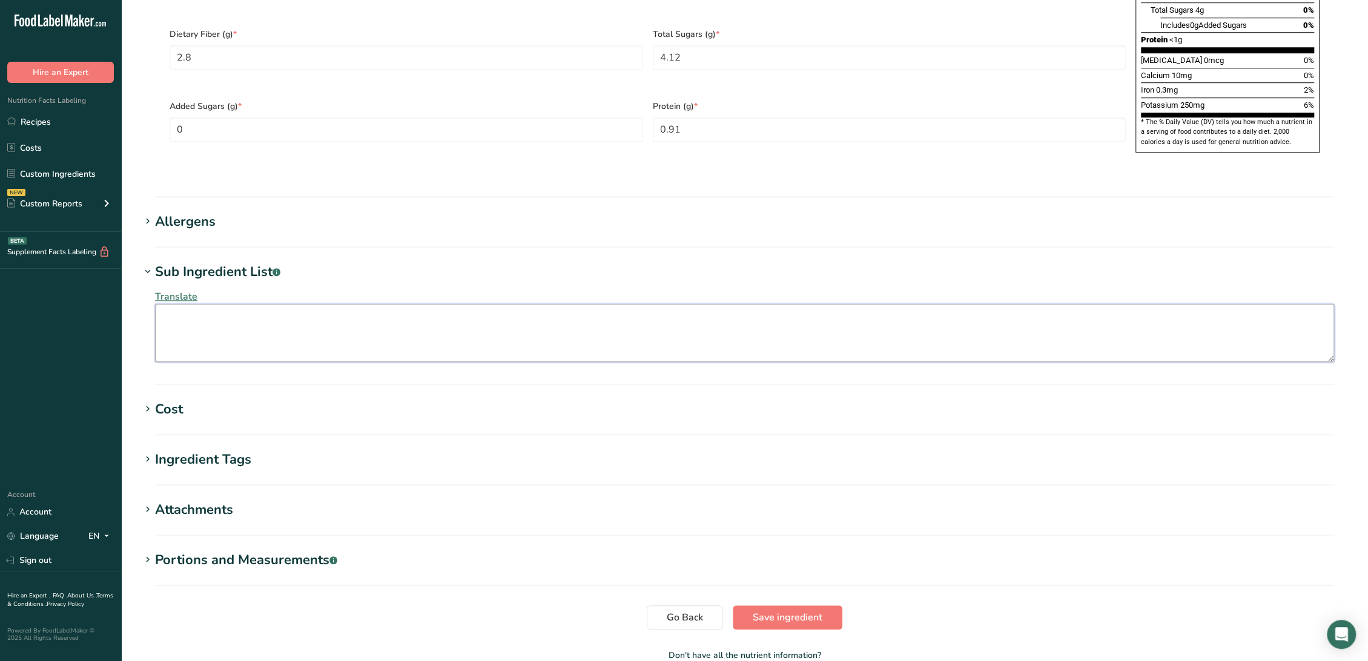
scroll to position [890, 0]
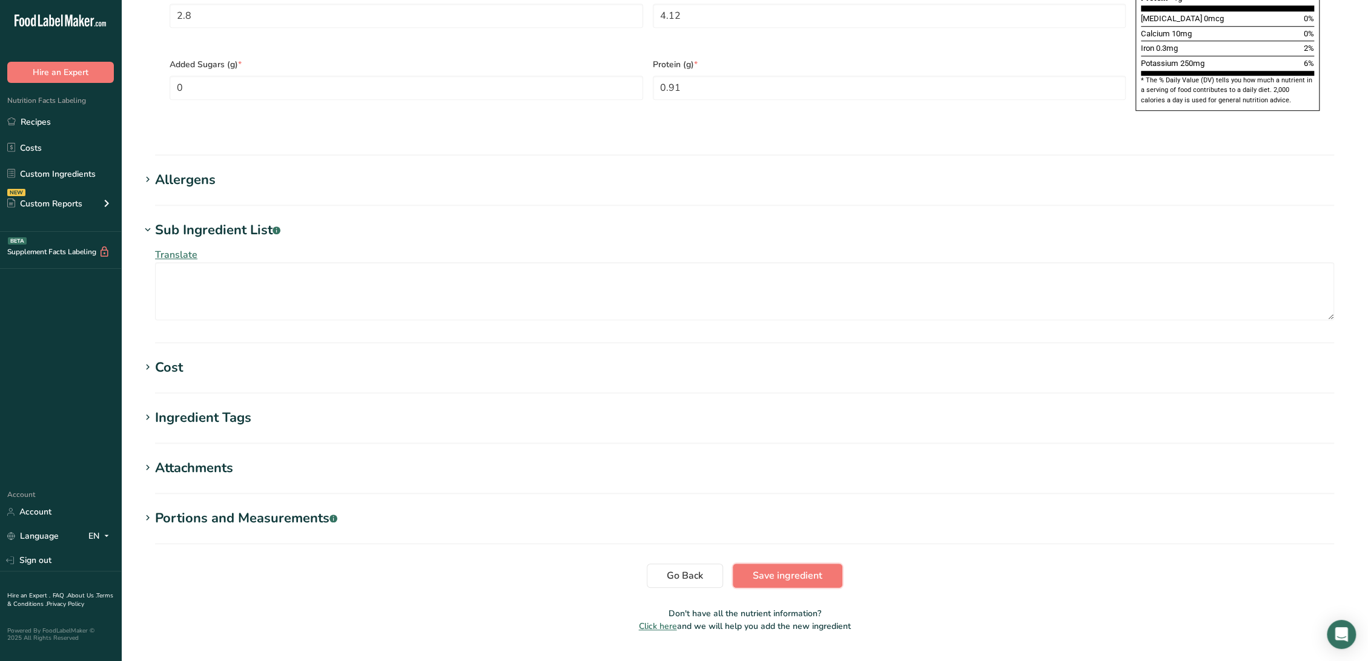
click at [757, 564] on button "Save ingredient" at bounding box center [788, 576] width 110 height 24
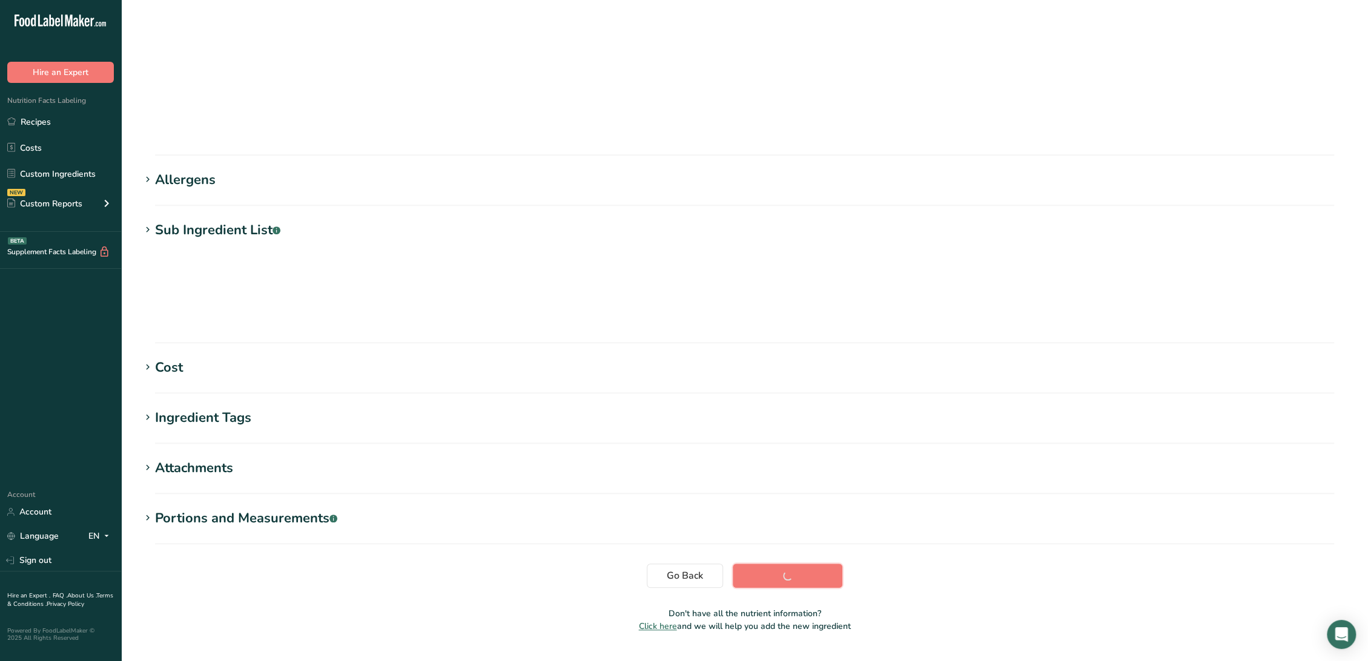
scroll to position [0, 0]
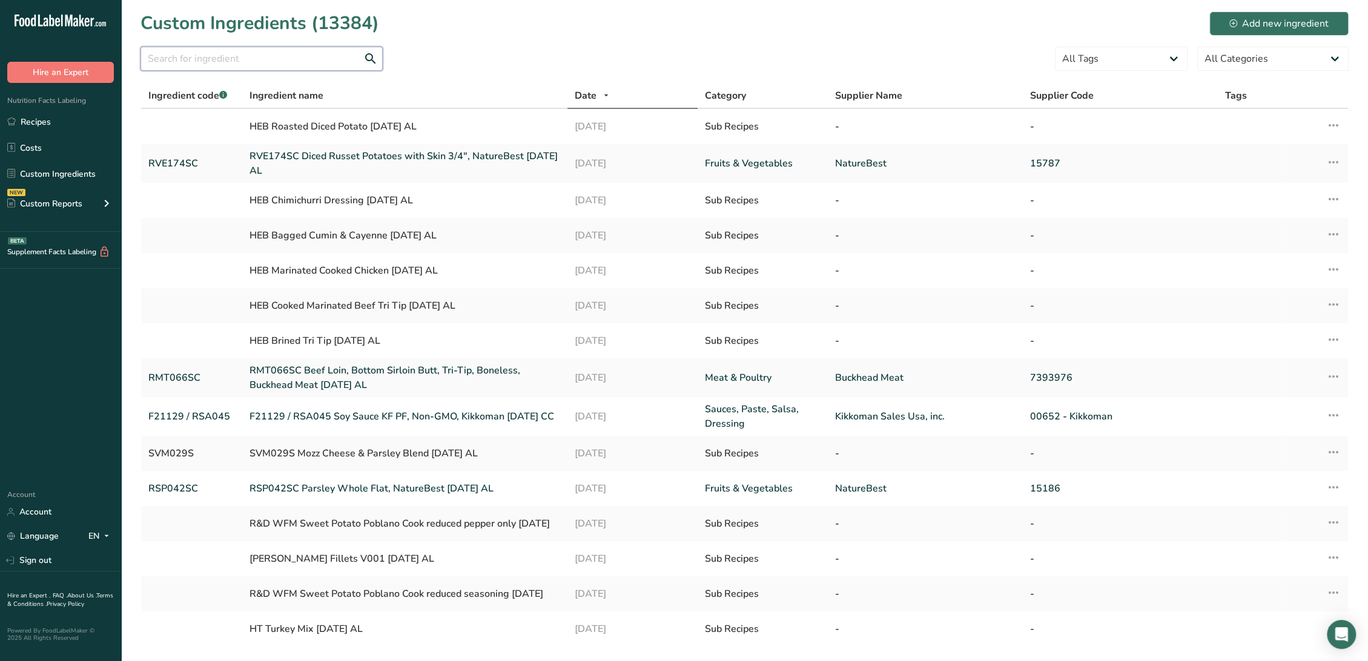
click at [217, 60] on input "text" at bounding box center [261, 59] width 242 height 24
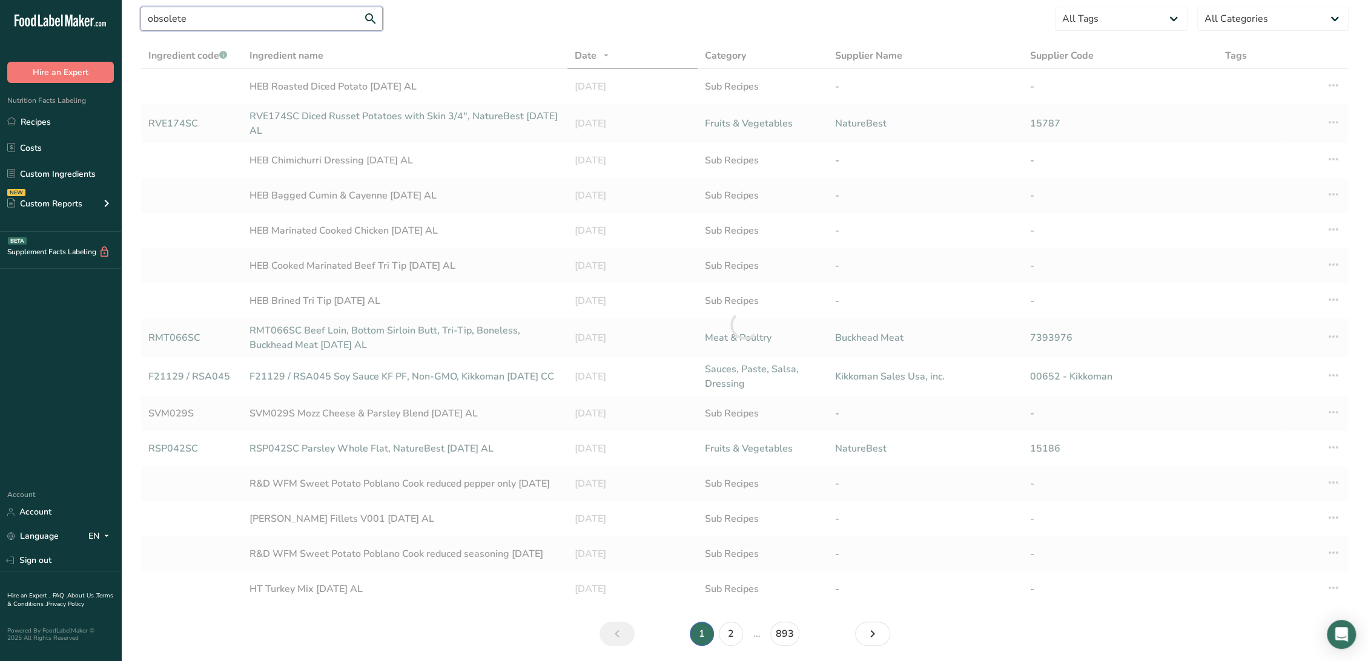
scroll to position [82, 0]
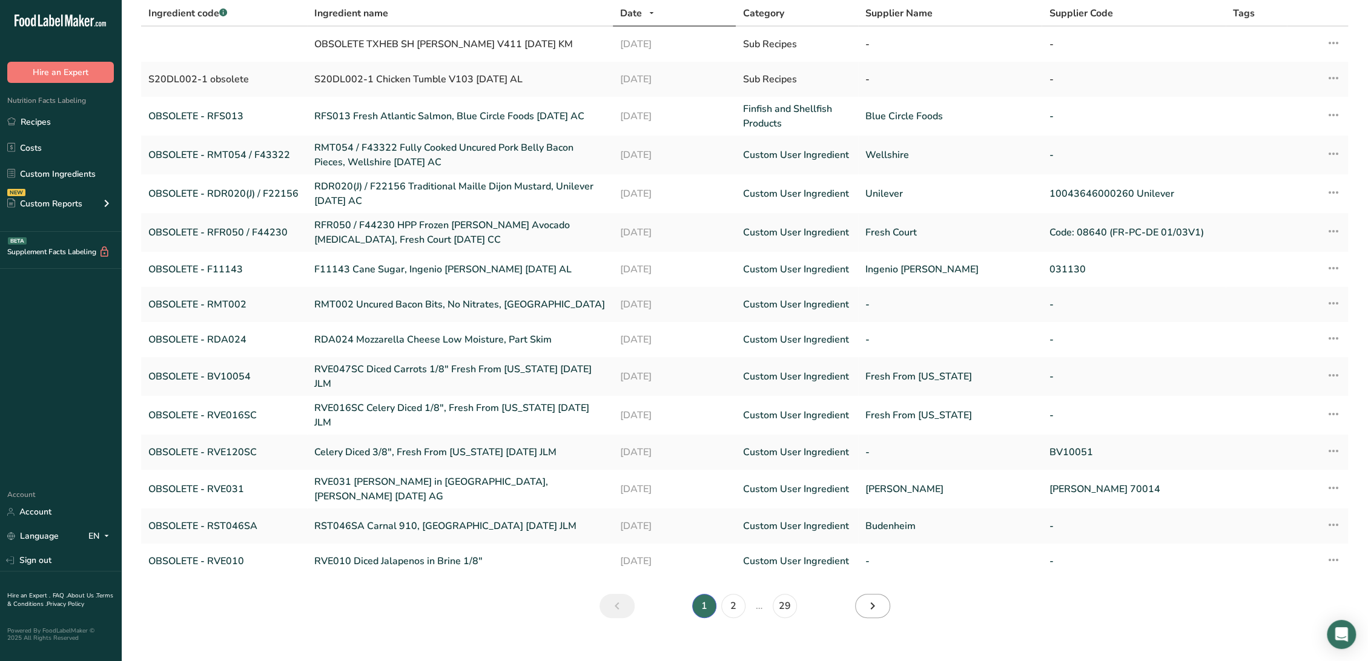
type input "obsolete"
click at [877, 600] on icon "Next" at bounding box center [872, 606] width 15 height 22
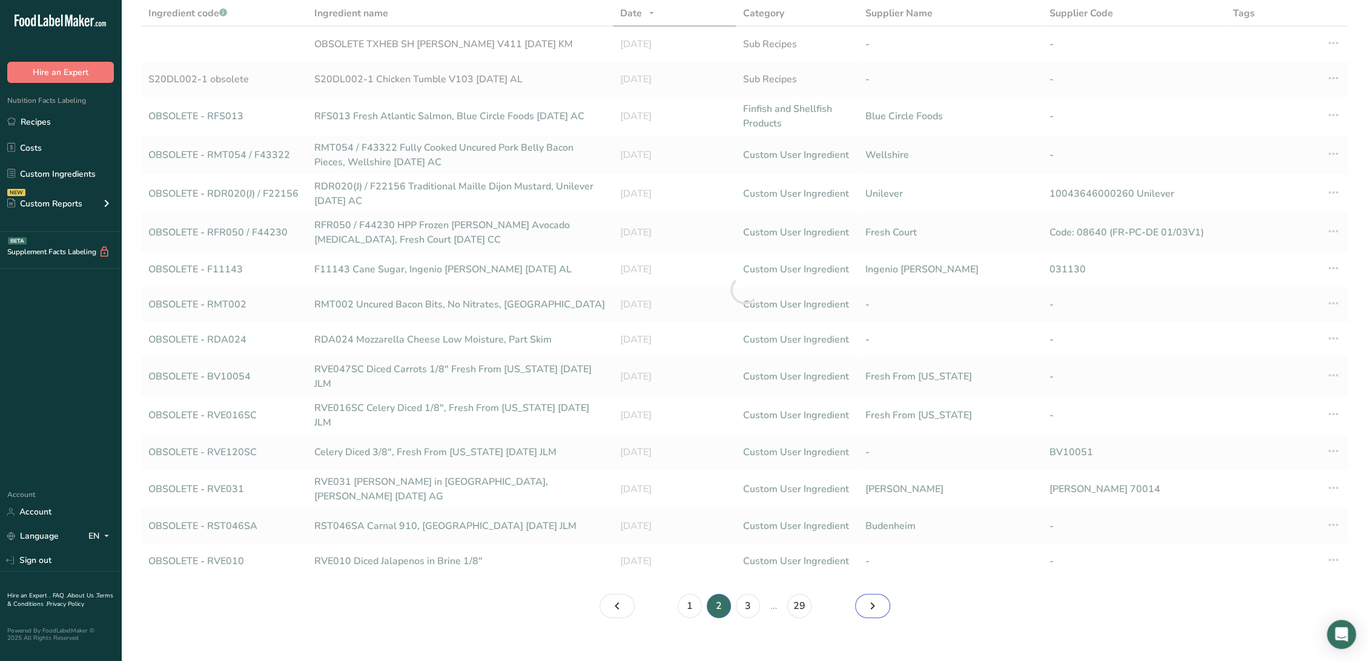
click at [877, 600] on icon "Page 3." at bounding box center [872, 606] width 15 height 22
click at [877, 600] on icon "Page 4." at bounding box center [872, 606] width 15 height 22
click at [877, 600] on icon "Page 6." at bounding box center [872, 606] width 15 height 22
click at [877, 600] on icon "Page 7." at bounding box center [872, 606] width 15 height 22
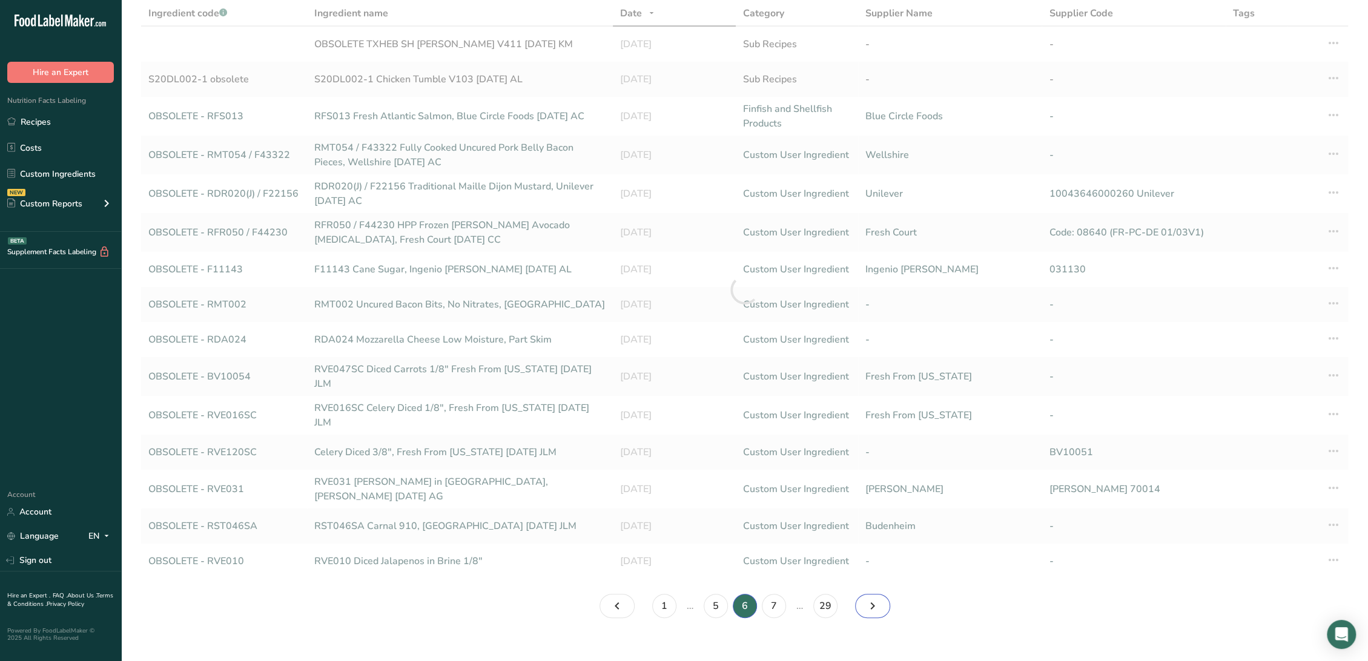
click at [877, 600] on icon "Page 7." at bounding box center [872, 606] width 15 height 22
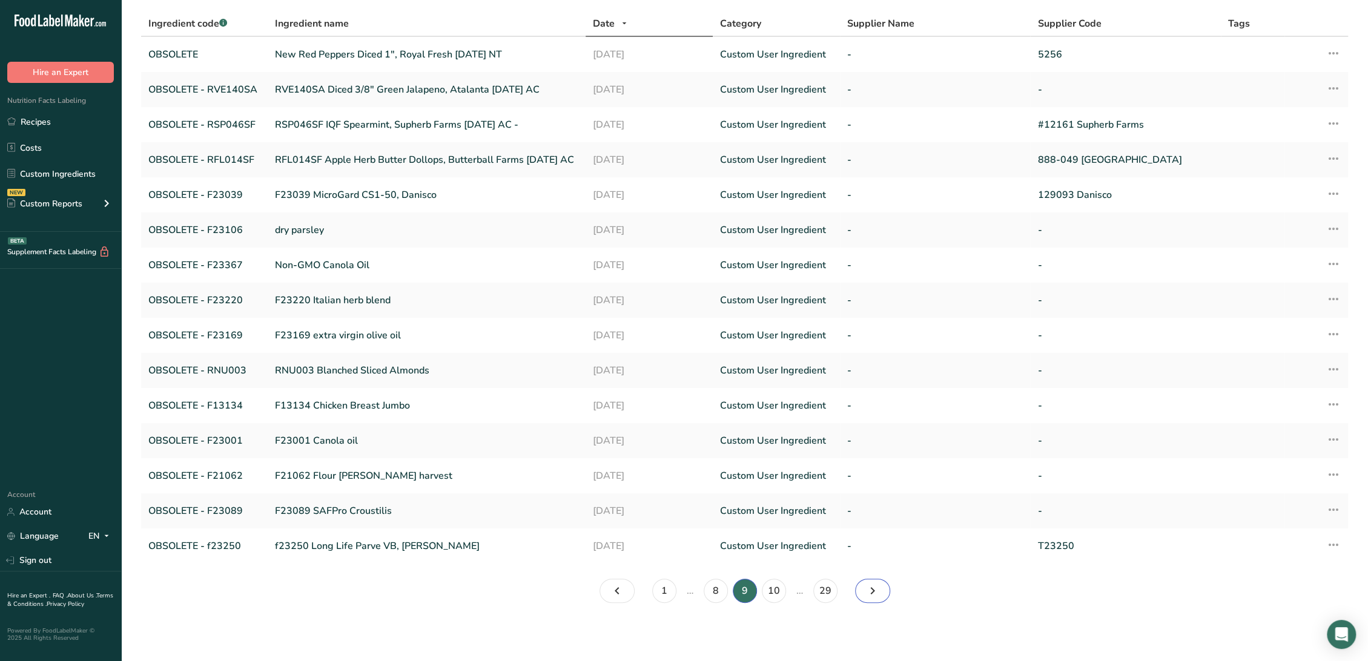
click at [877, 600] on icon "Page 10." at bounding box center [872, 591] width 15 height 22
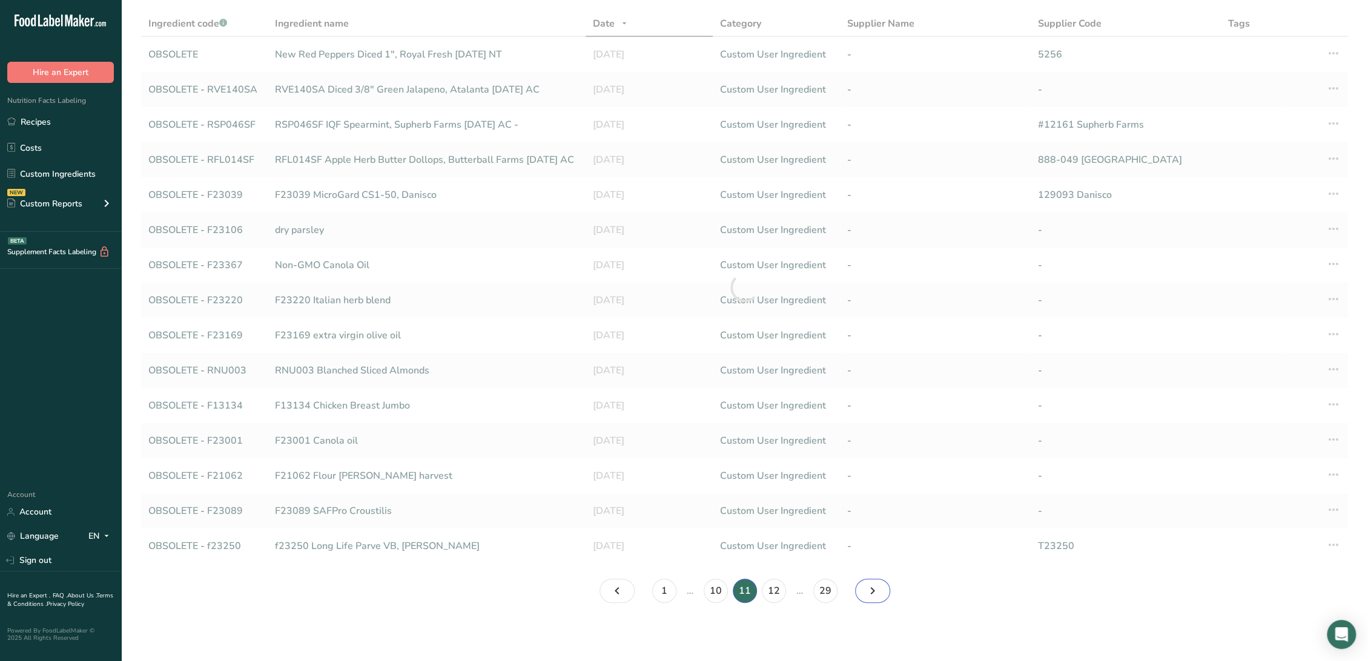
click at [877, 600] on icon "Page 12." at bounding box center [872, 591] width 15 height 22
click at [877, 600] on icon "Page 13." at bounding box center [872, 591] width 15 height 22
click at [877, 600] on icon "Page 15." at bounding box center [872, 591] width 15 height 22
click at [877, 600] on icon "Page 16." at bounding box center [872, 591] width 15 height 22
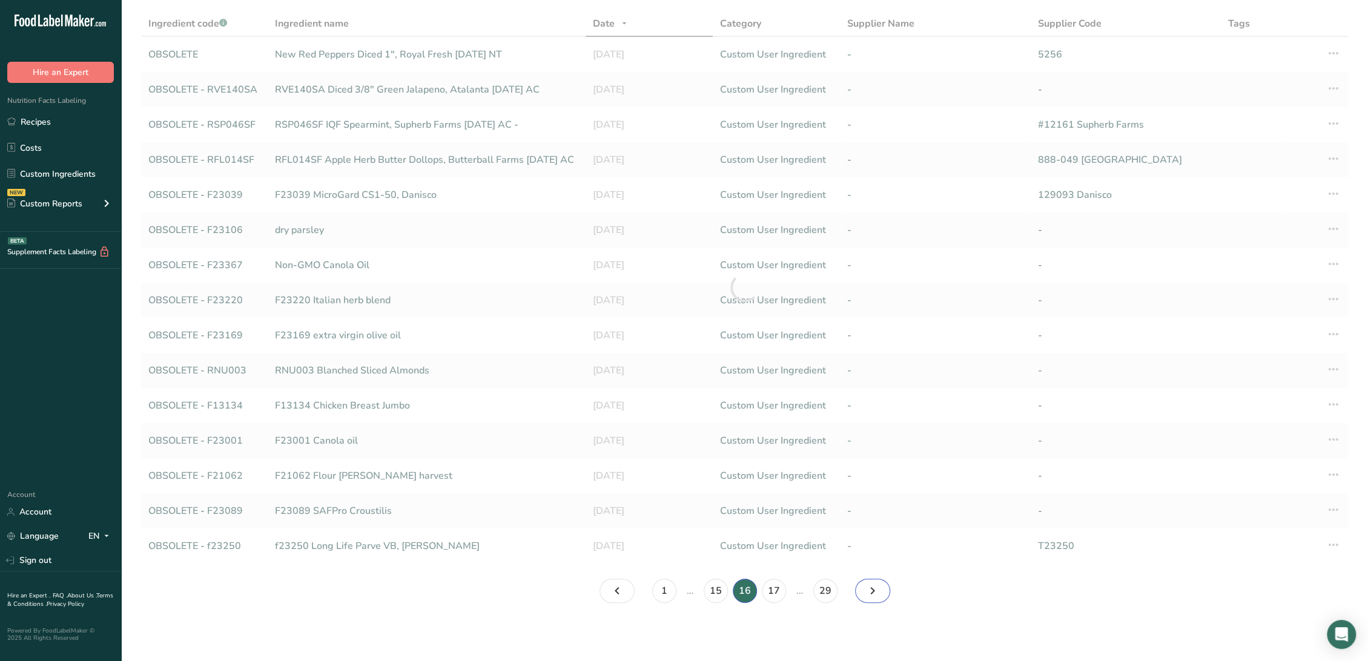
click at [877, 600] on icon "Page 17." at bounding box center [872, 591] width 15 height 22
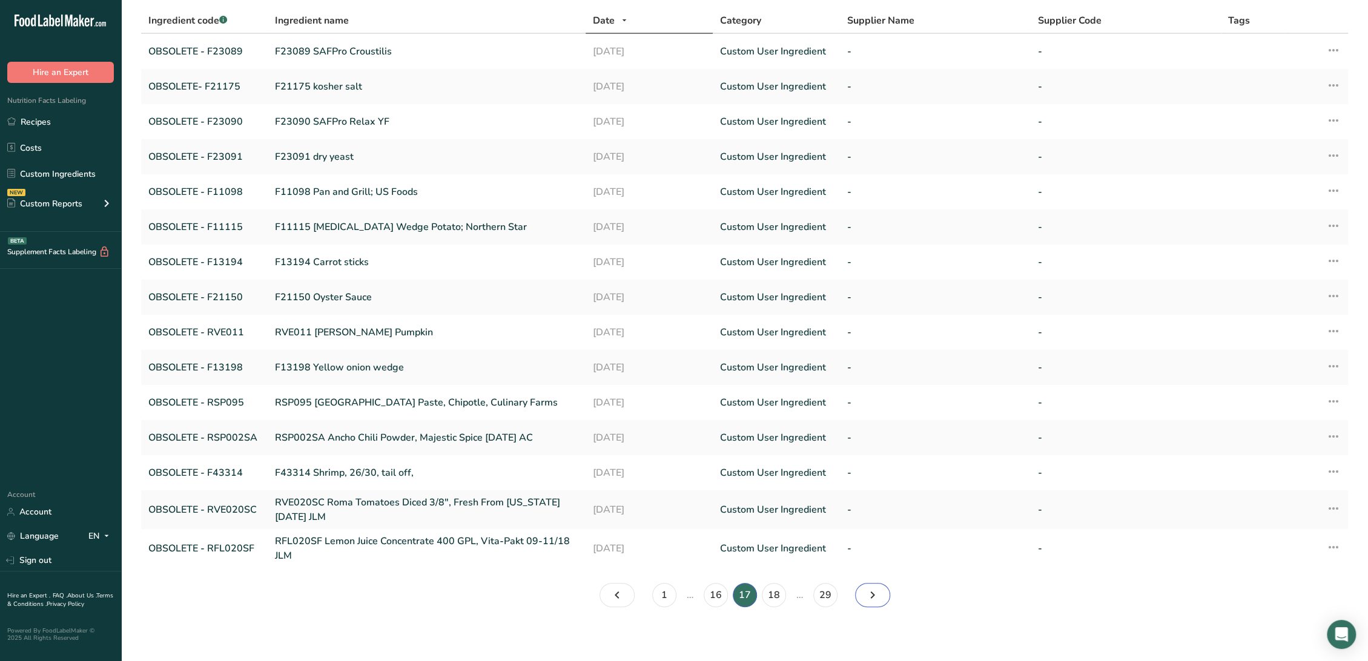
click at [877, 600] on icon "Page 18." at bounding box center [872, 595] width 15 height 22
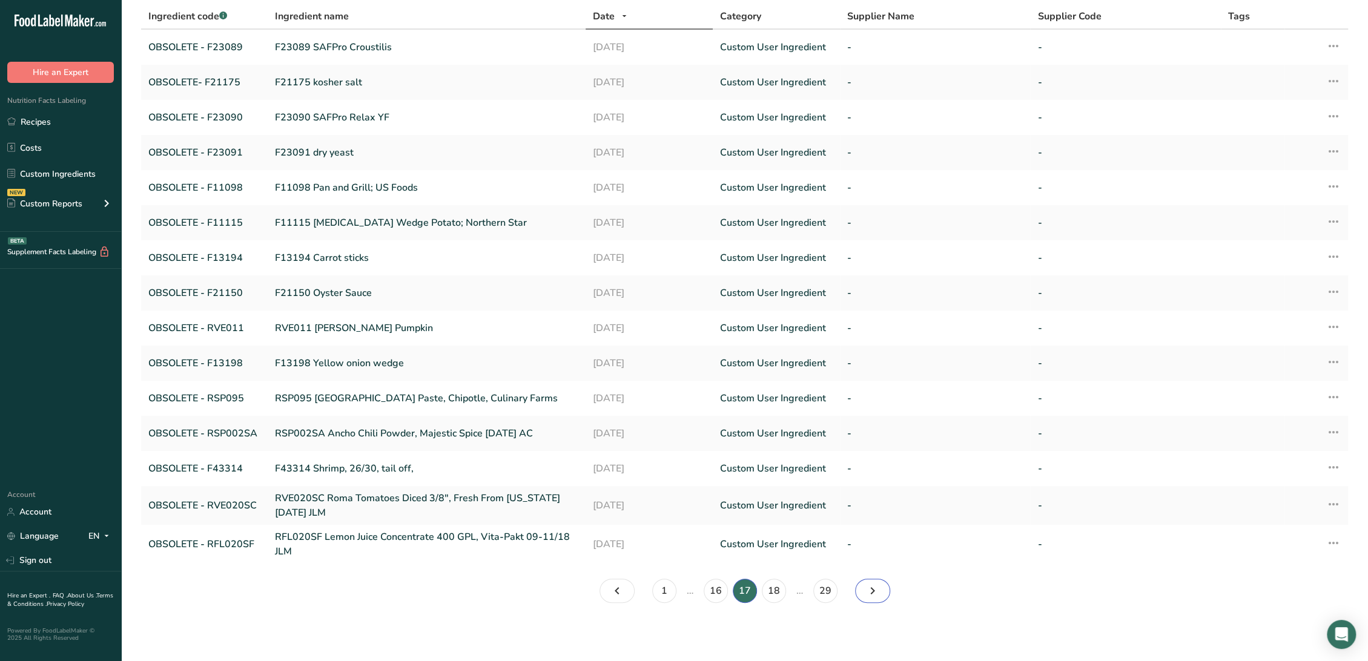
click at [877, 600] on icon "Page 18." at bounding box center [872, 591] width 15 height 22
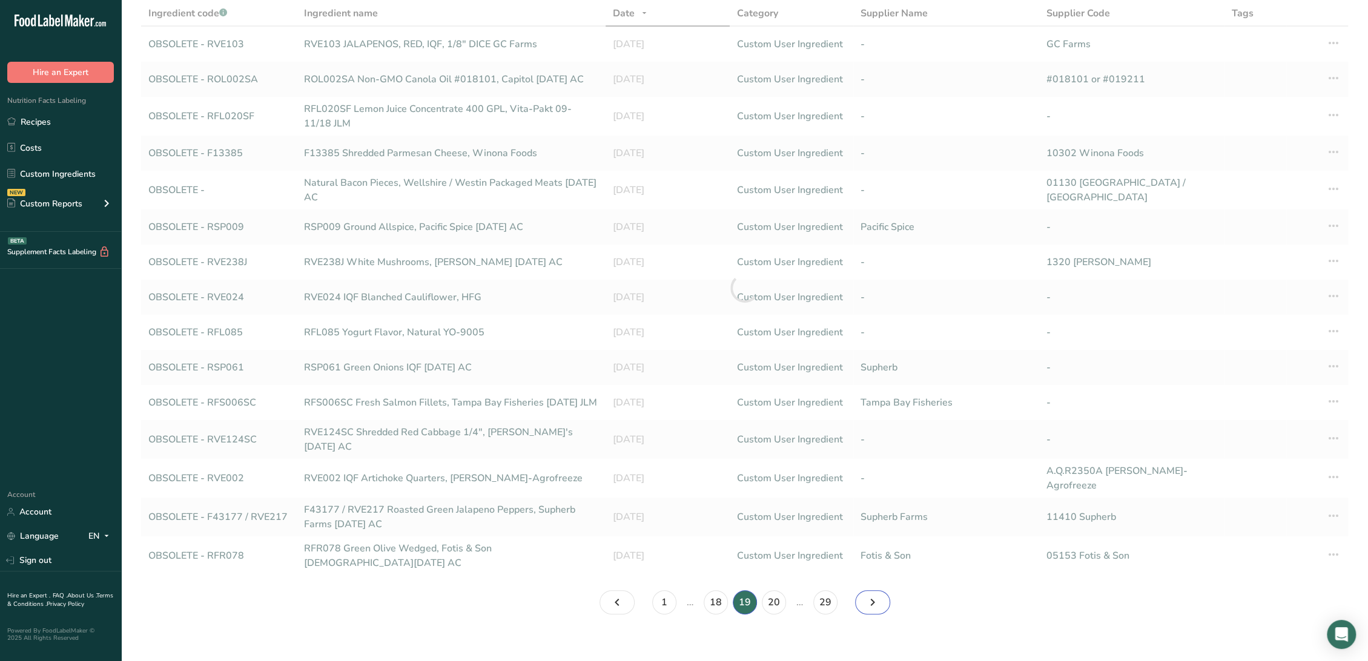
click at [877, 600] on icon "Page 20." at bounding box center [872, 603] width 15 height 22
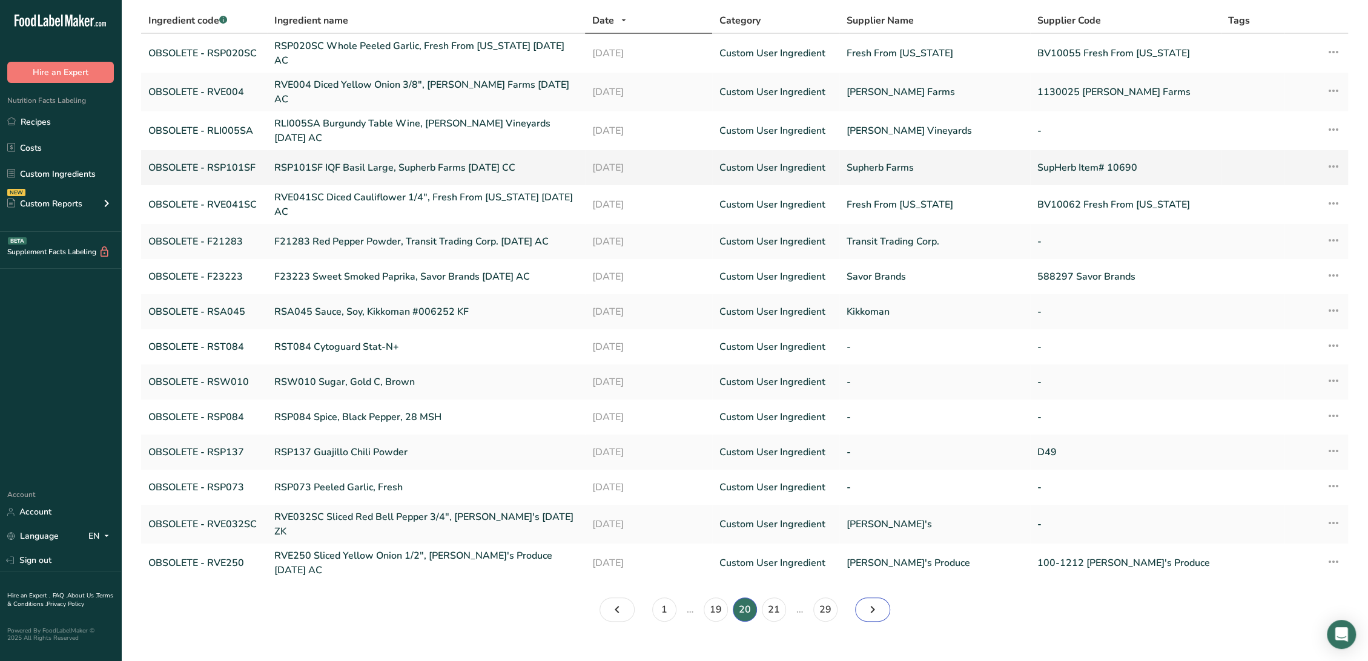
scroll to position [82, 0]
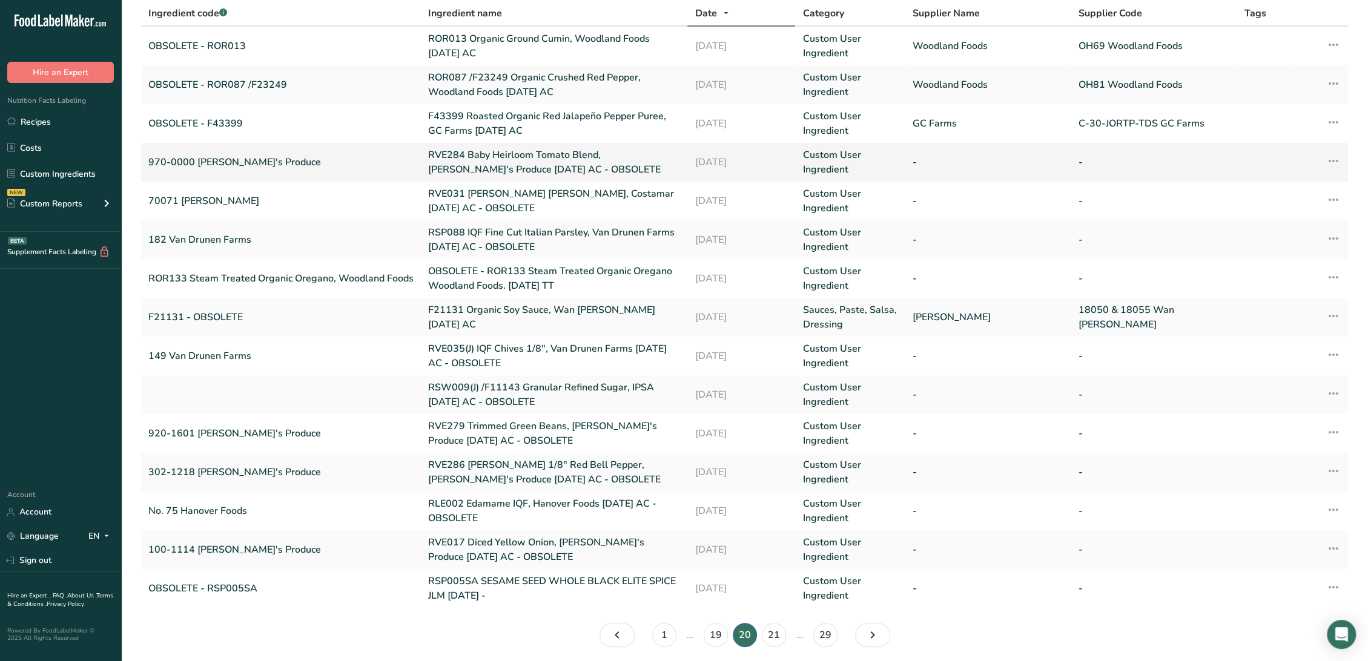
click at [464, 157] on link "RVE284 Baby Heirloom Tomato Blend, [PERSON_NAME]'s Produce [DATE] AC - OBSOLETE" at bounding box center [554, 162] width 252 height 29
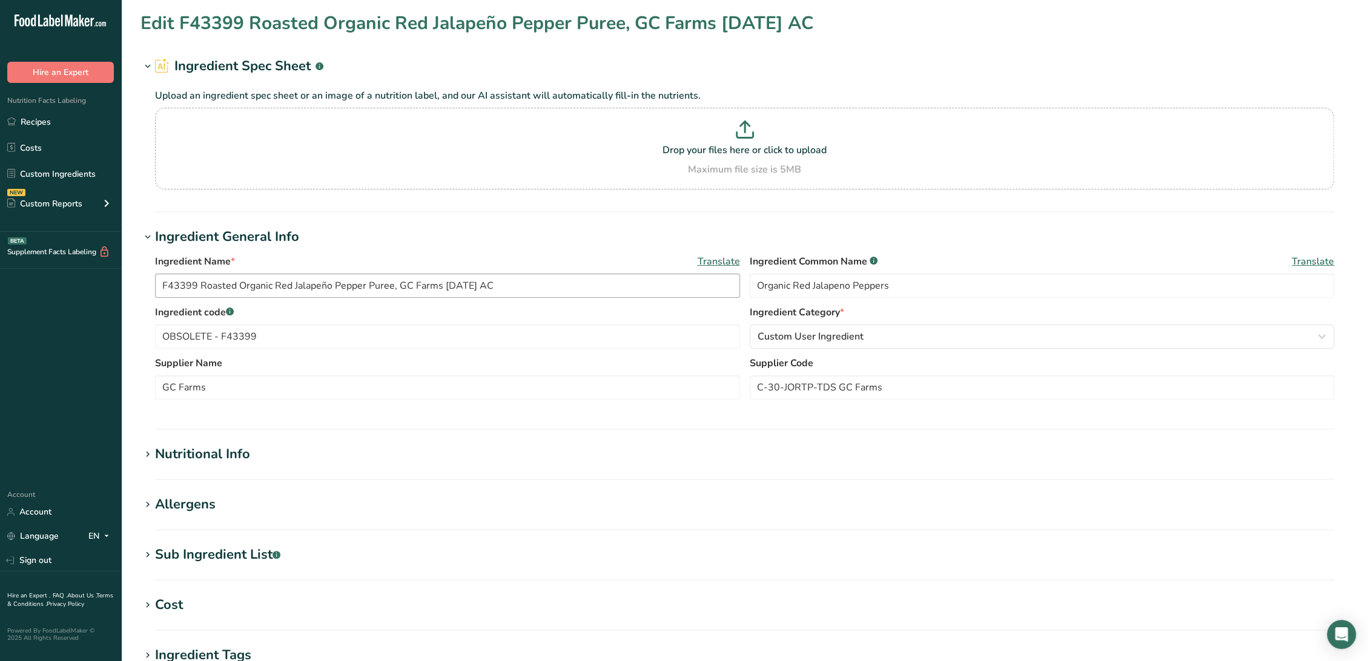
type input "RVE284 Baby Heirloom Tomato Blend, [PERSON_NAME]'s Produce [DATE] AC - OBSOLETE"
type input "Baby Heirloom Tomatoes"
type input "970-0000 [PERSON_NAME]'s Produce"
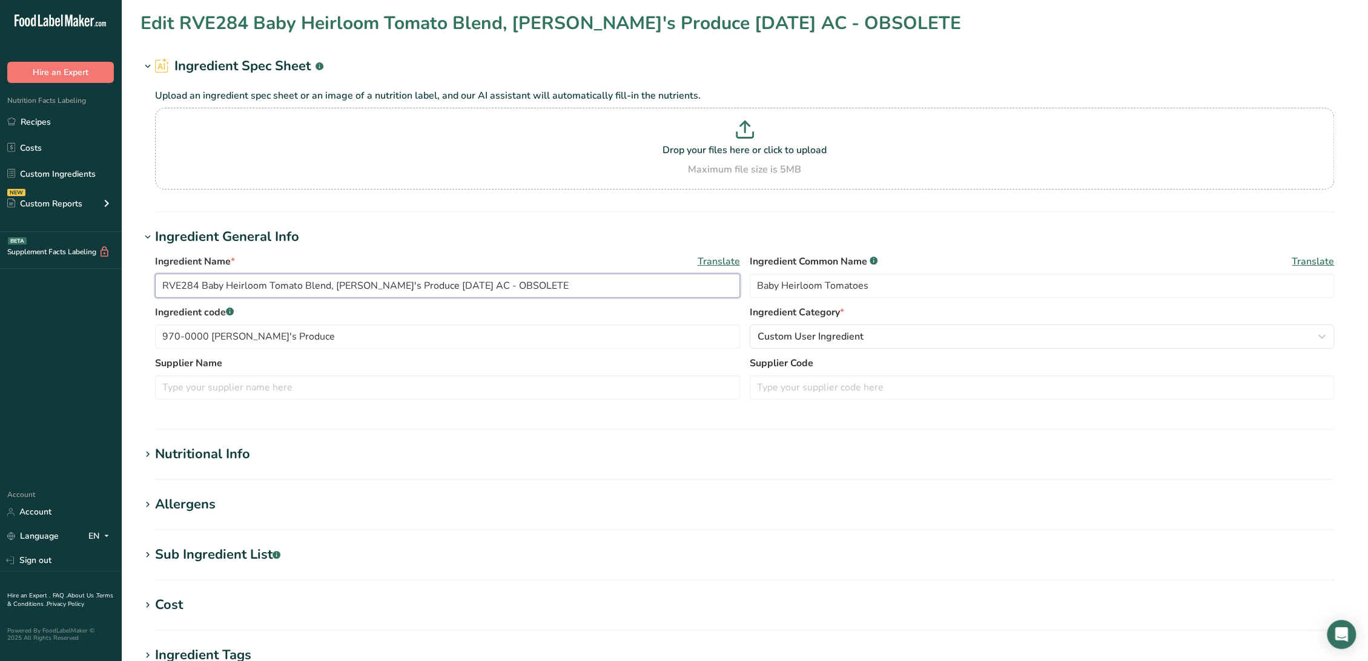
drag, startPoint x: 468, startPoint y: 280, endPoint x: 686, endPoint y: 288, distance: 218.1
click at [686, 288] on input "RVE284 Baby Heirloom Tomato Blend, [PERSON_NAME]'s Produce [DATE] AC - OBSOLETE" at bounding box center [447, 286] width 585 height 24
type input "RVE284 Baby Heirloom Tomato Blend, [PERSON_NAME]'s Produce [DATE] AC"
click at [162, 335] on input "970-0000 [PERSON_NAME]'s Produce" at bounding box center [447, 337] width 585 height 24
paste input "OBSOLETE"
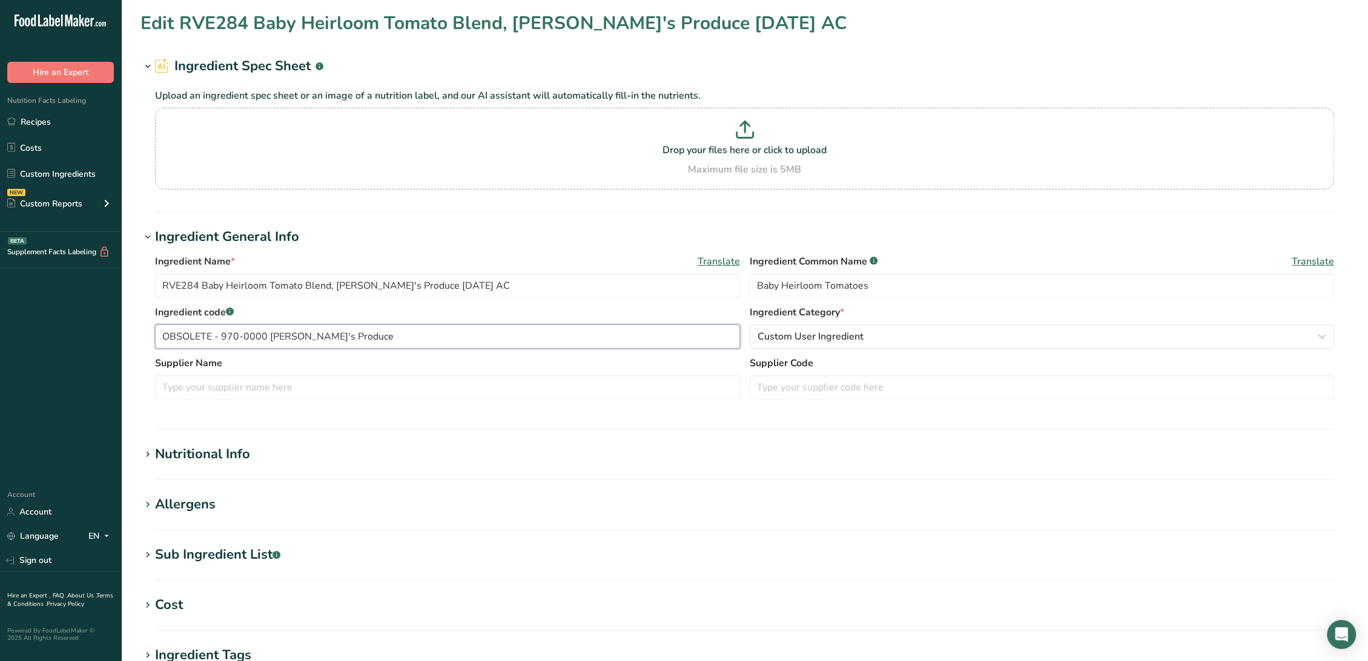
drag, startPoint x: 219, startPoint y: 335, endPoint x: 537, endPoint y: 333, distance: 317.9
click at [537, 333] on input "OBSOLETE - 970-0000 [PERSON_NAME]'s Produce" at bounding box center [447, 337] width 585 height 24
type input "OBSOLETE -"
click at [828, 387] on input "text" at bounding box center [1042, 387] width 585 height 24
paste input "970-0000 [PERSON_NAME]'s Produce"
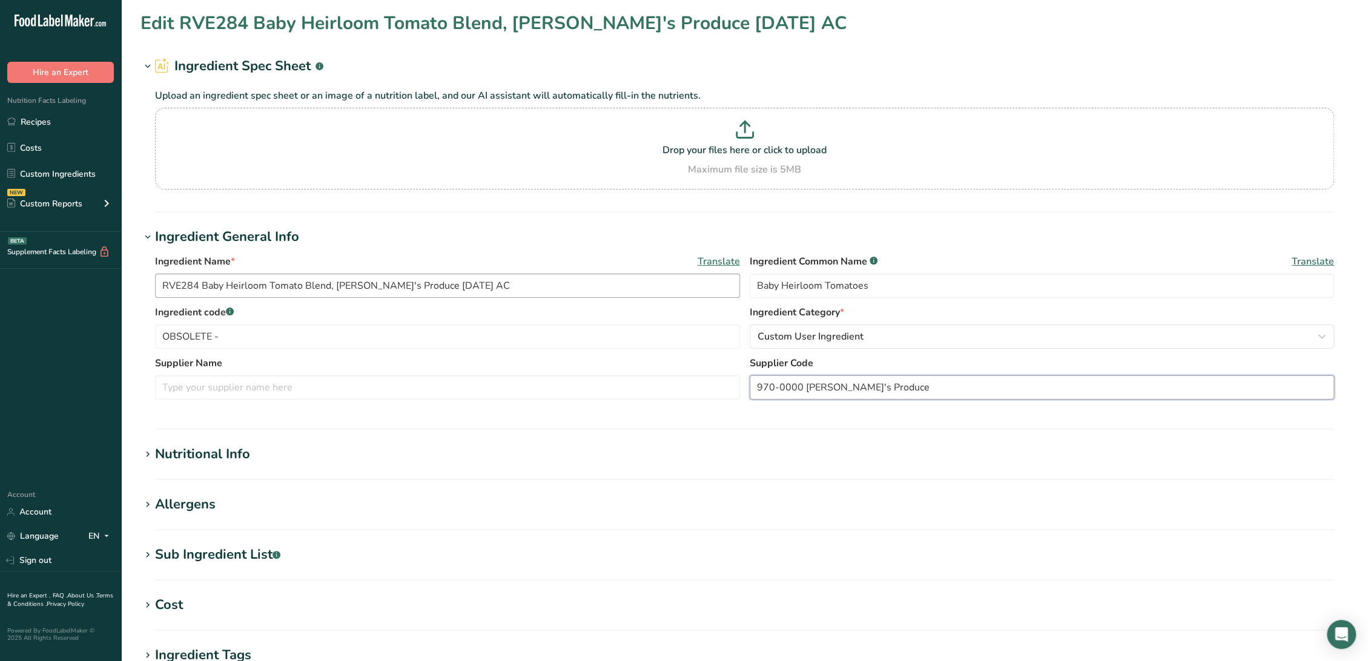
type input "970-0000 [PERSON_NAME]'s Produce"
drag, startPoint x: 201, startPoint y: 285, endPoint x: 84, endPoint y: 292, distance: 117.7
click at [78, 292] on div ".a-20{fill:#fff;} Hire an Expert Nutrition Facts Labeling Recipes Costs Custom …" at bounding box center [684, 464] width 1368 height 928
click at [242, 331] on input "OBSOLETE -" at bounding box center [447, 337] width 585 height 24
paste input "RVE284"
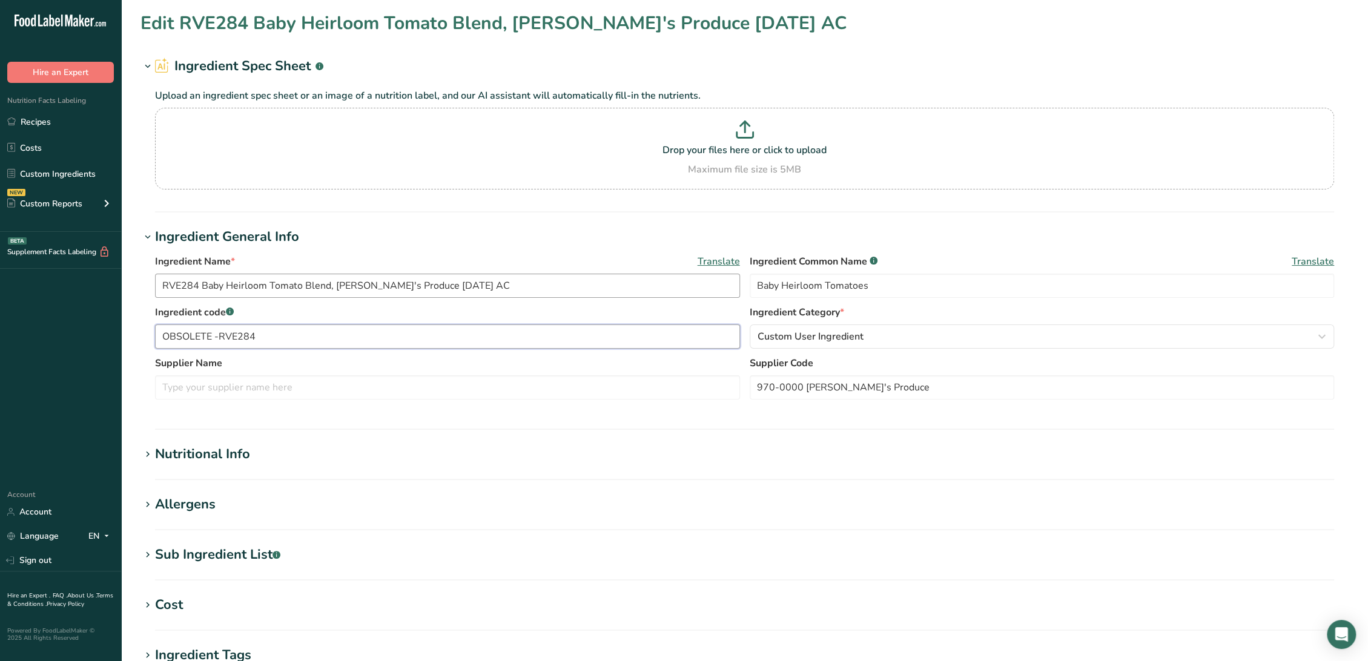
type input "OBSOLETE -RVE284"
drag, startPoint x: 335, startPoint y: 285, endPoint x: 404, endPoint y: 286, distance: 69.1
click at [404, 286] on input "RVE284 Baby Heirloom Tomato Blend, [PERSON_NAME]'s Produce [DATE] AC" at bounding box center [447, 286] width 585 height 24
click at [396, 284] on input "RVE284 Baby Heirloom Tomato Blend, [PERSON_NAME]'s Produce [DATE] AC" at bounding box center [447, 286] width 585 height 24
drag, startPoint x: 396, startPoint y: 284, endPoint x: 335, endPoint y: 286, distance: 60.6
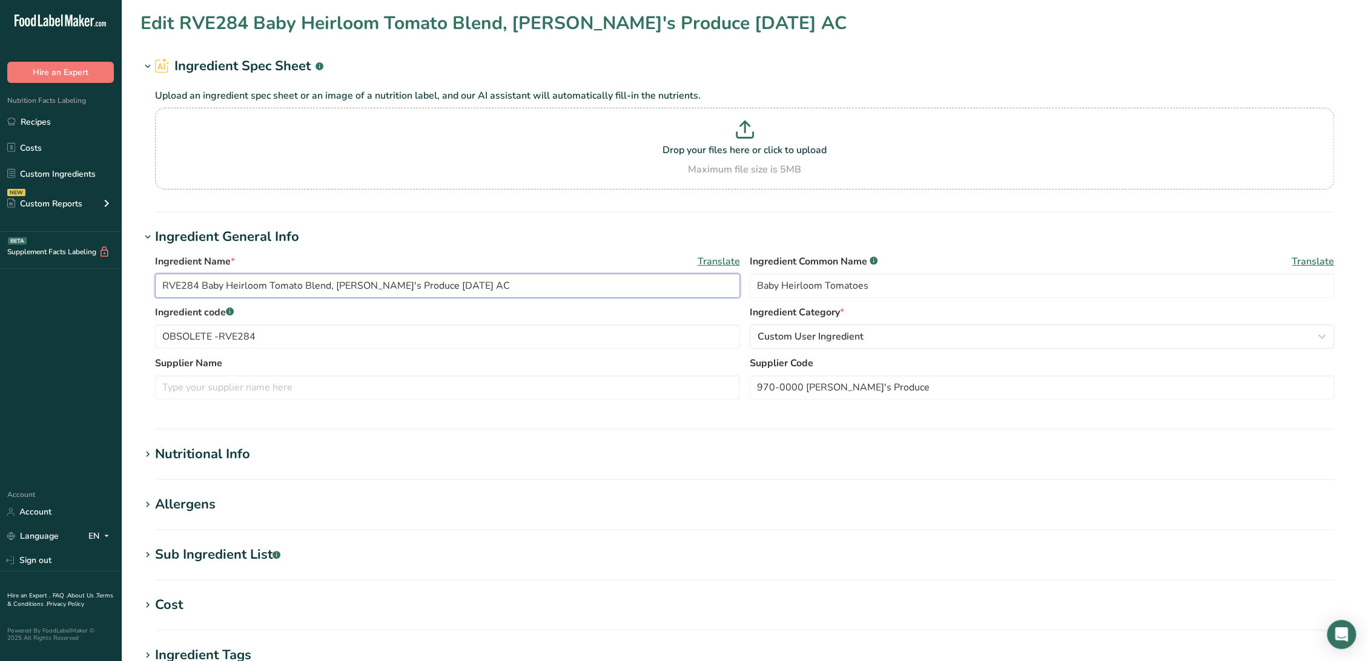
click at [335, 286] on input "RVE284 Baby Heirloom Tomato Blend, [PERSON_NAME]'s Produce [DATE] AC" at bounding box center [447, 286] width 585 height 24
drag, startPoint x: 334, startPoint y: 285, endPoint x: 397, endPoint y: 283, distance: 63.0
click at [397, 283] on input "RVE284 Baby Heirloom Tomato Blend, [PERSON_NAME]'s Produce [DATE] AC" at bounding box center [447, 286] width 585 height 24
paste input "RVE284"
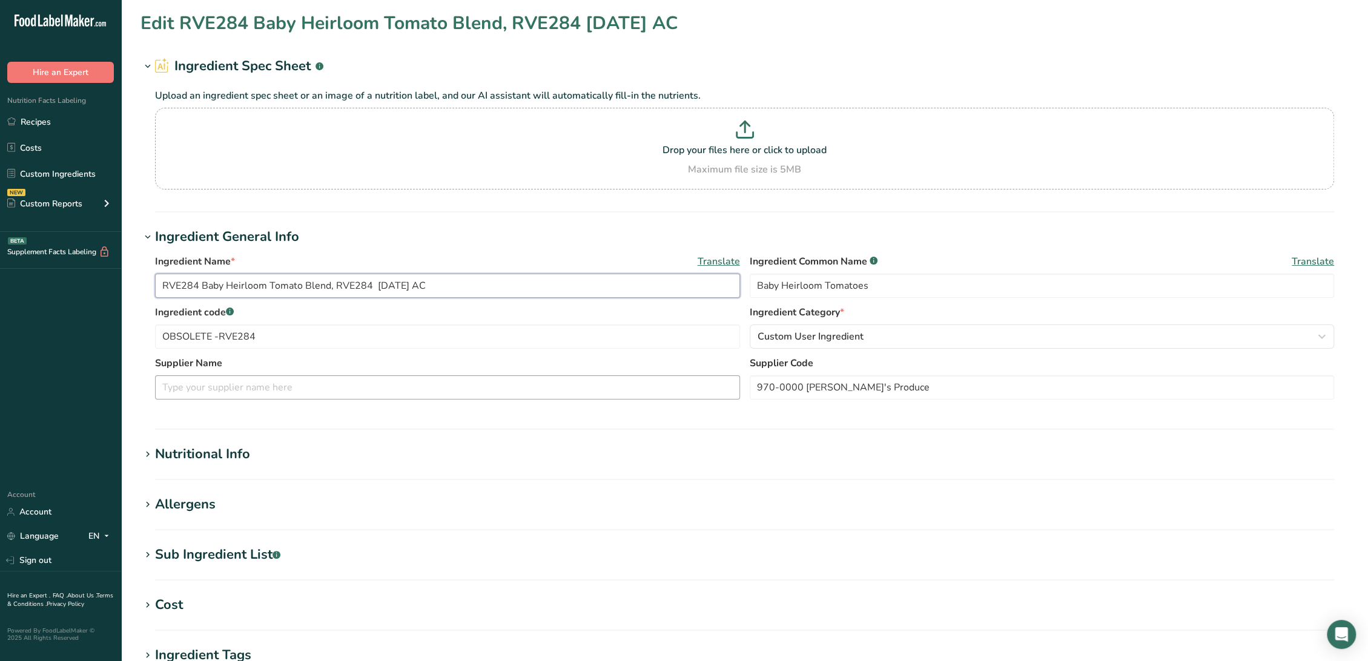
type input "RVE284 Baby Heirloom Tomato Blend, RVE284 [DATE] AC"
drag, startPoint x: 338, startPoint y: 375, endPoint x: 335, endPoint y: 382, distance: 7.3
click at [338, 375] on input "text" at bounding box center [447, 387] width 585 height 24
click at [334, 386] on input "text" at bounding box center [447, 387] width 585 height 24
paste input "RVE284"
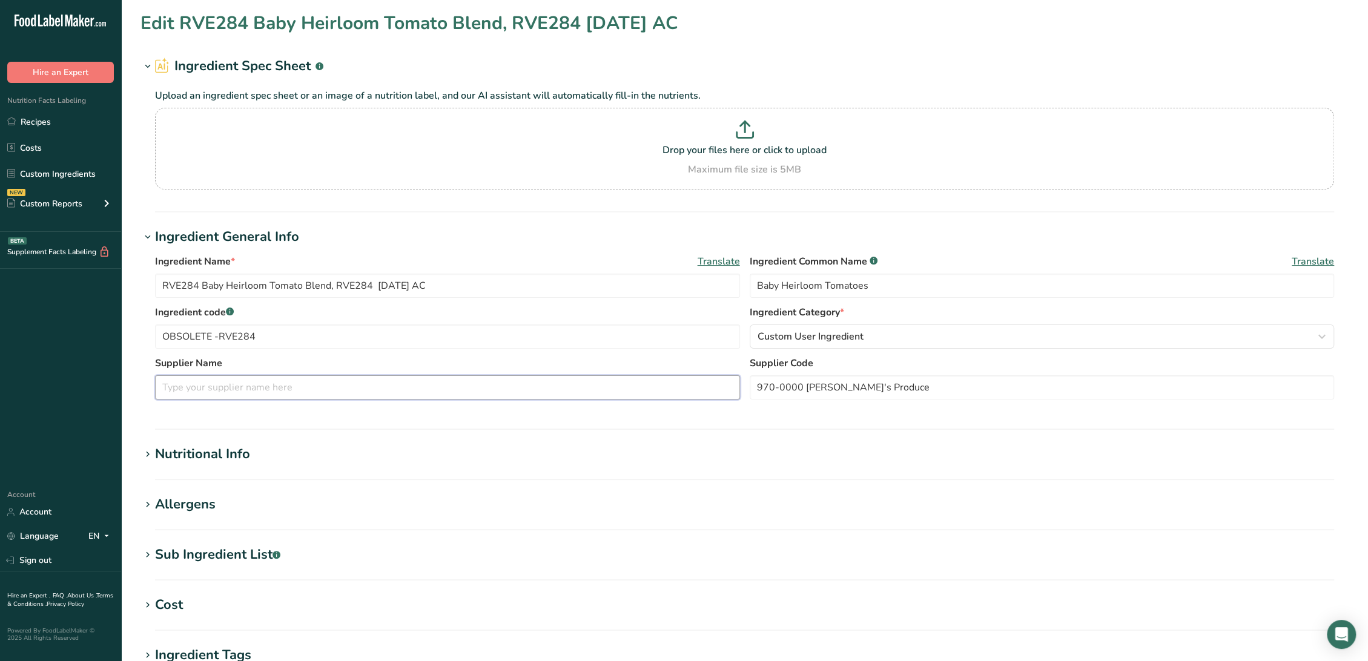
type input "RVE284"
type input "RVE284 Baby Heirloom Tomato Blend, [PERSON_NAME]'s Produce [DATE] AC"
click at [313, 383] on input "text" at bounding box center [447, 387] width 585 height 24
paste input "[PERSON_NAME]'s Produce"
type input "[PERSON_NAME]'s Produce"
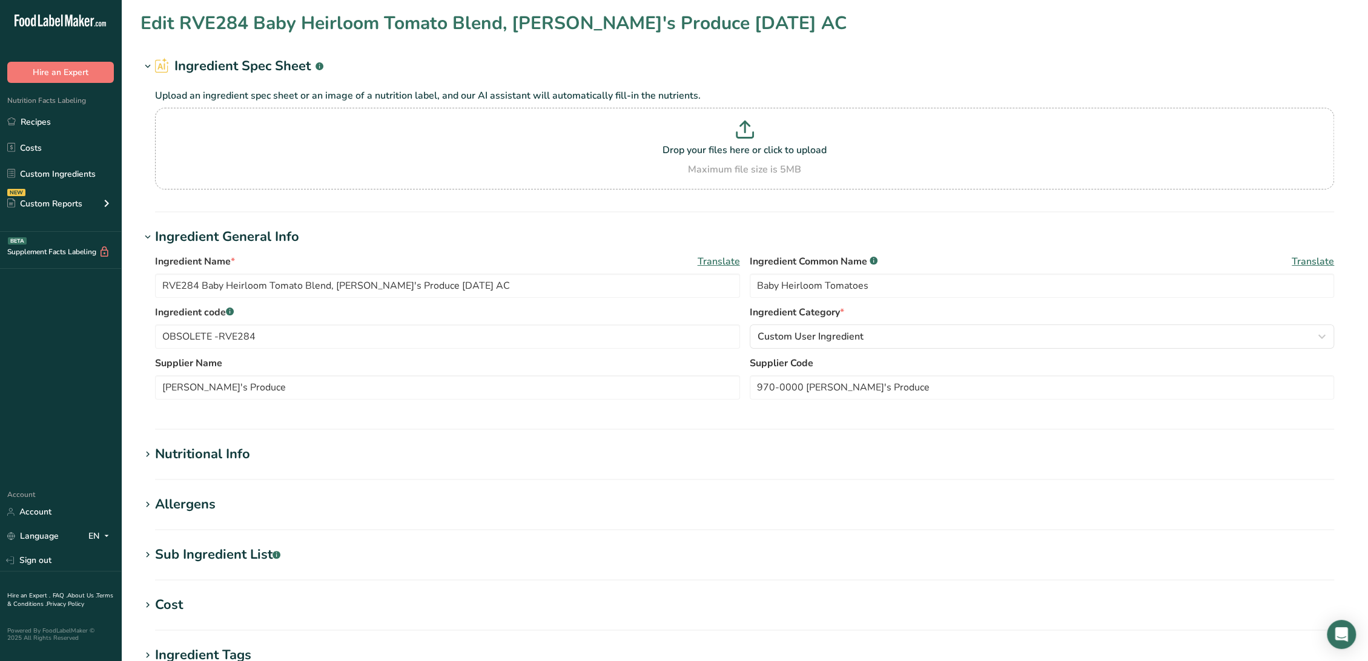
click at [251, 441] on section "Edit RVE284 Baby Heirloom Tomato Blend, [PERSON_NAME]'s Produce [DATE] AC Ingre…" at bounding box center [744, 445] width 1247 height 890
click at [223, 456] on div "Nutritional Info" at bounding box center [202, 454] width 95 height 20
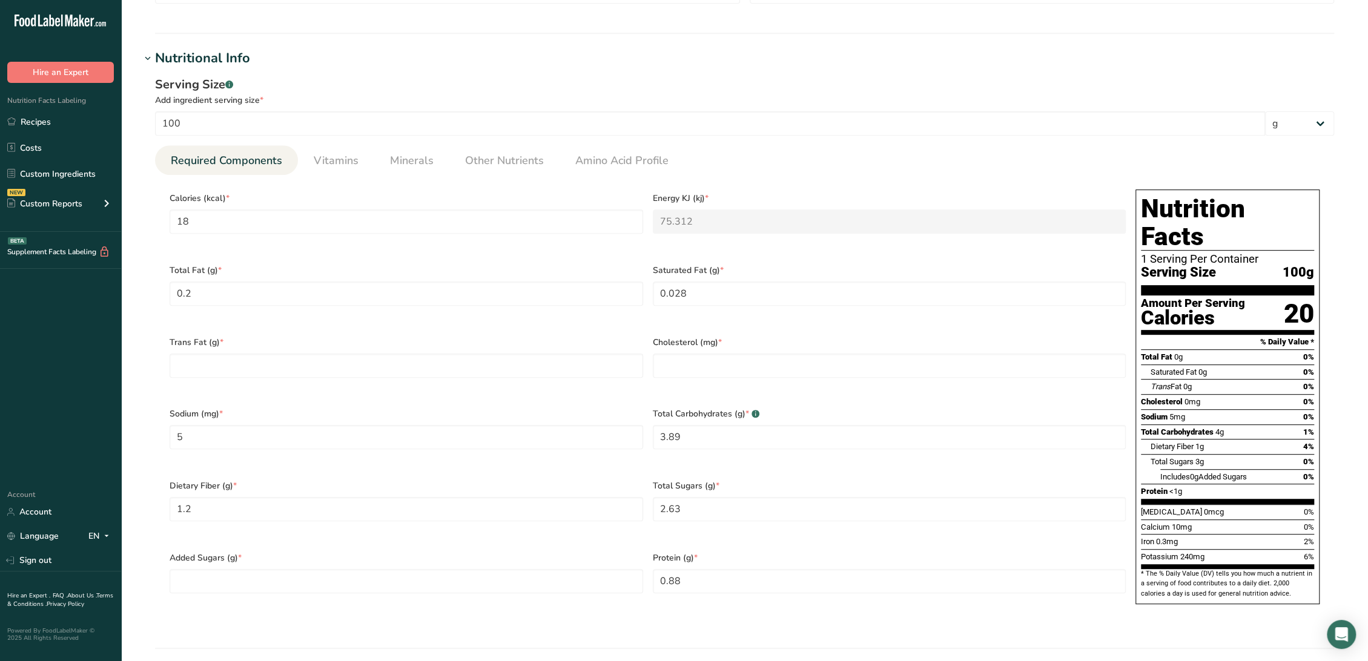
scroll to position [403, 0]
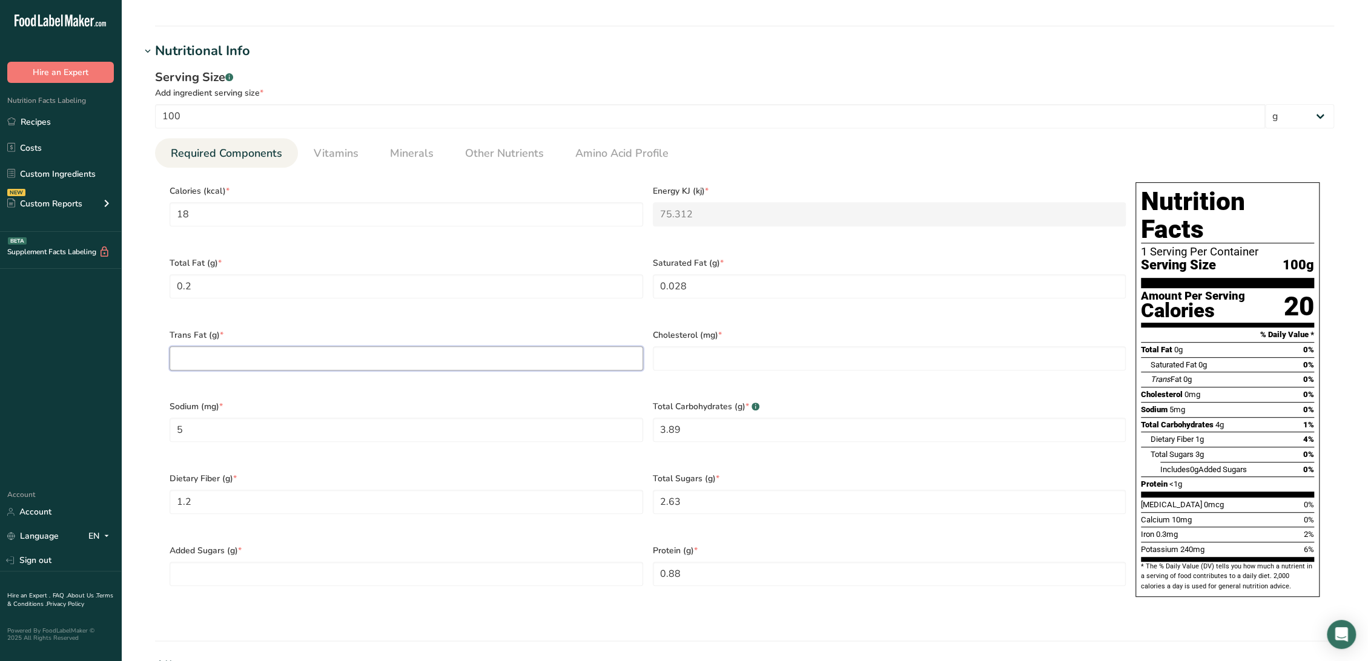
click at [259, 360] on Fat "number" at bounding box center [407, 358] width 474 height 24
type Fat "0"
click at [704, 361] on div "[MEDICAL_DATA] (mg) *" at bounding box center [889, 358] width 483 height 72
drag, startPoint x: 697, startPoint y: 342, endPoint x: 681, endPoint y: 367, distance: 29.9
click at [697, 346] on input "number" at bounding box center [890, 358] width 474 height 24
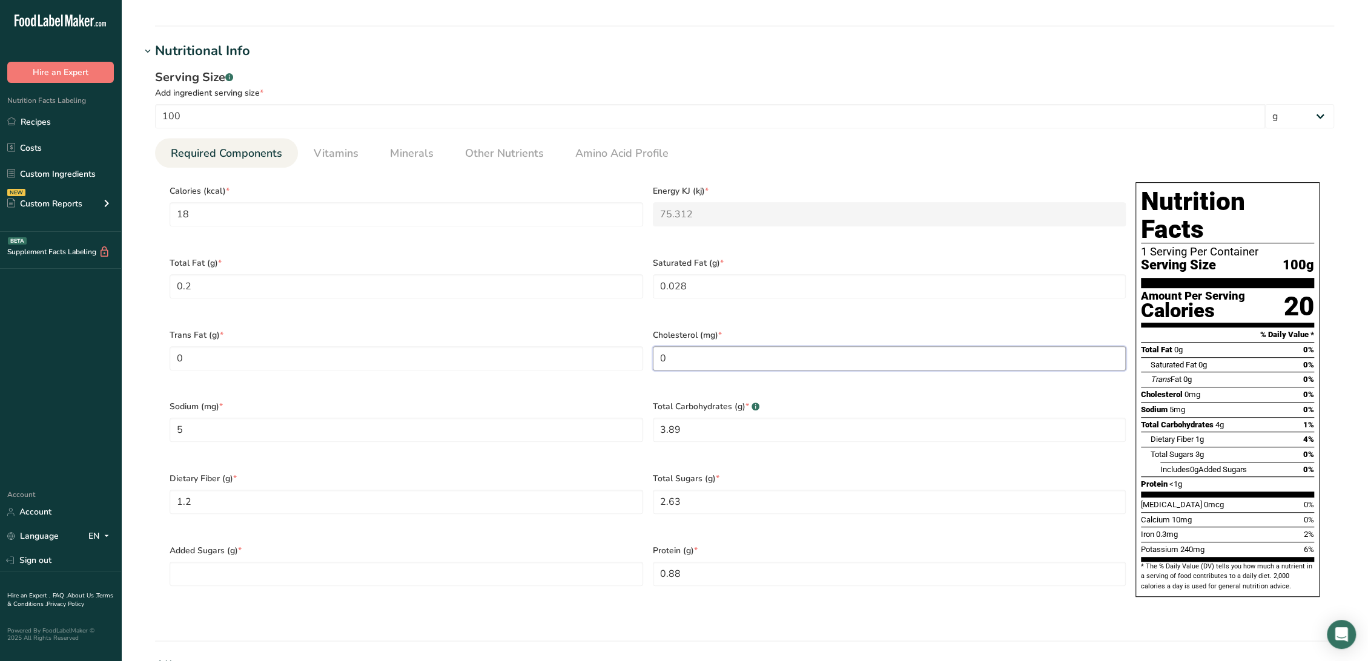
type input "0"
click at [586, 537] on div "Added Sugars (g) *" at bounding box center [406, 573] width 483 height 72
click at [590, 562] on Sugars "number" at bounding box center [407, 574] width 474 height 24
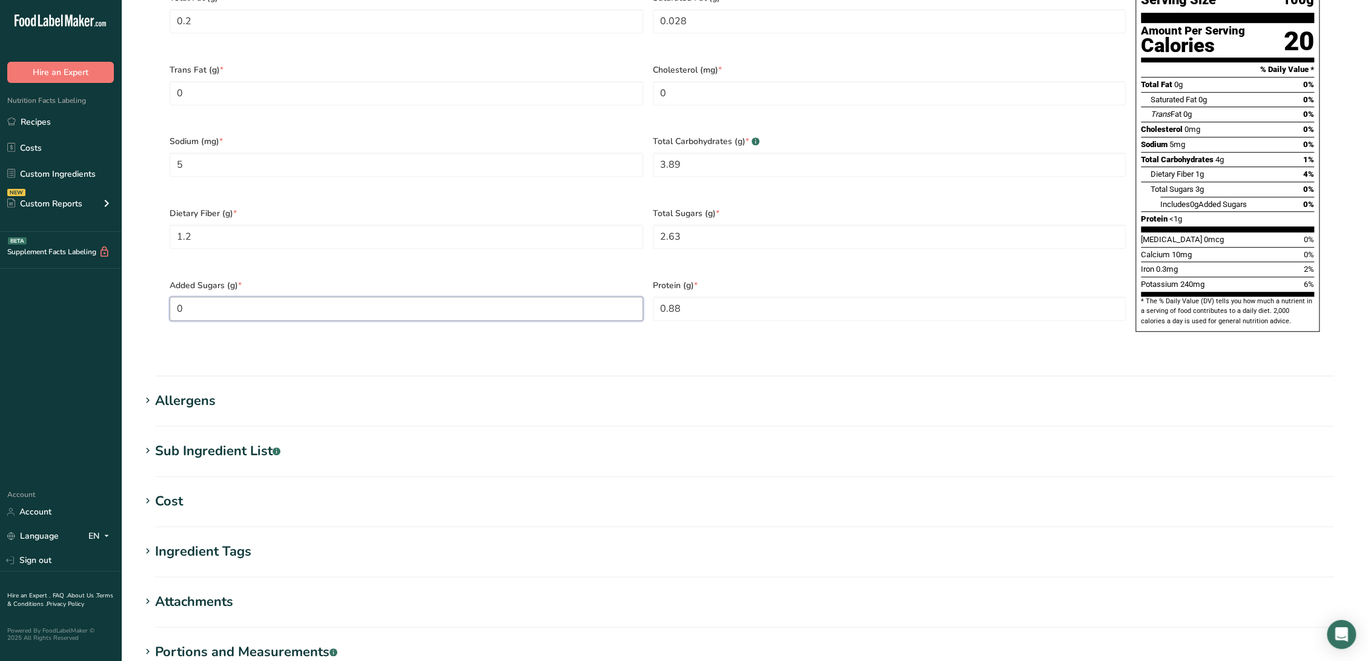
scroll to position [673, 0]
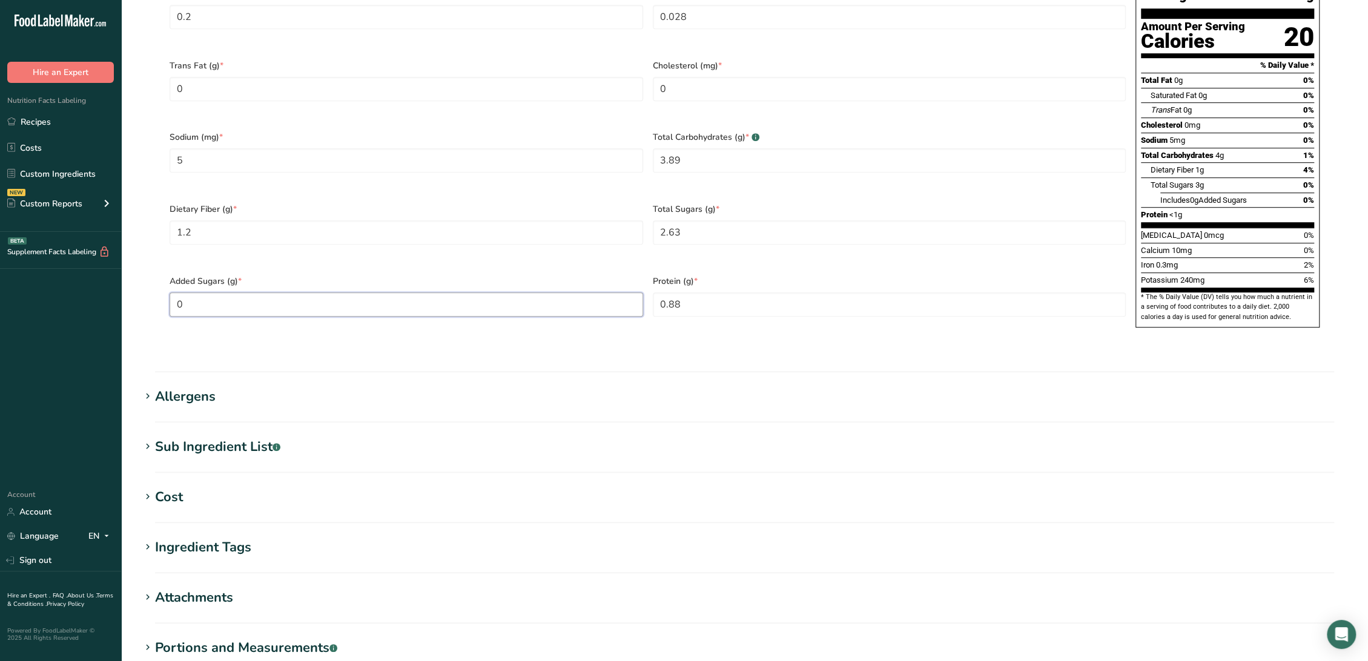
type Sugars "0"
click at [326, 437] on h1 "Sub Ingredient List .a-a{fill:#347362;}.b-a{fill:#fff;}" at bounding box center [744, 447] width 1208 height 20
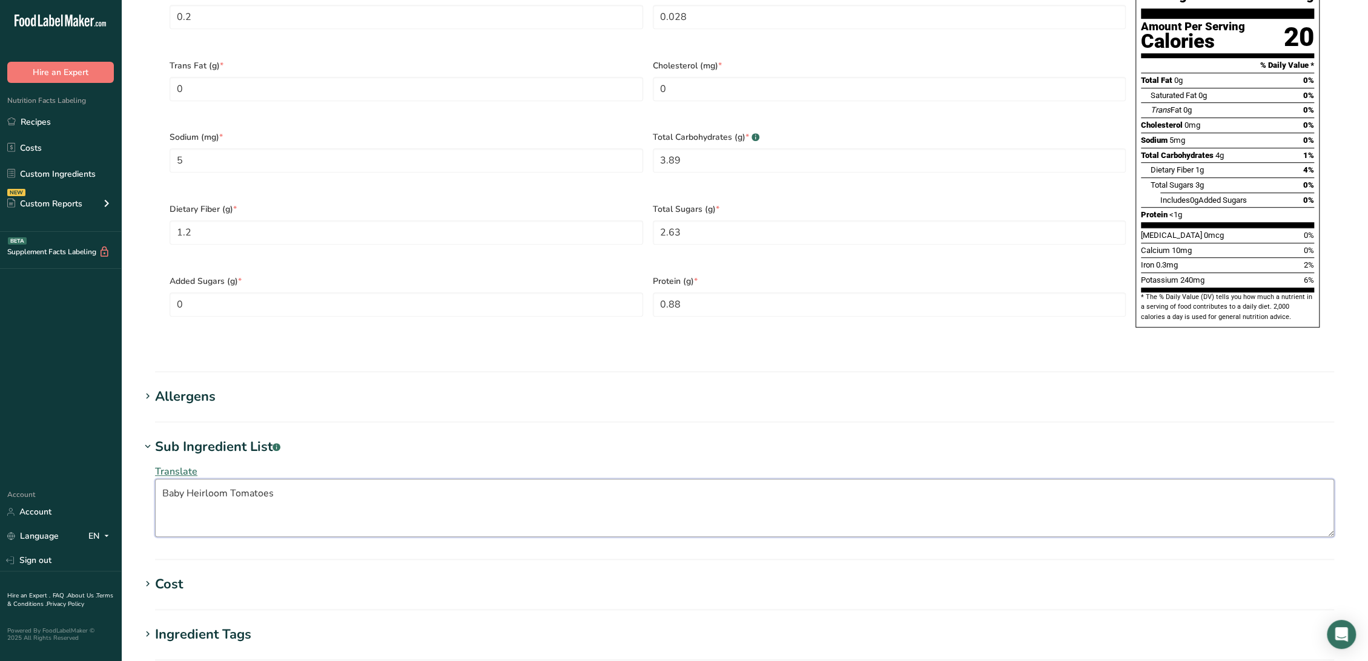
drag, startPoint x: 259, startPoint y: 482, endPoint x: -22, endPoint y: 475, distance: 281.1
click at [0, 475] on html ".a-20{fill:#fff;} Hire an Expert Nutrition Facts Labeling Recipes Costs Custom …" at bounding box center [684, 117] width 1368 height 1580
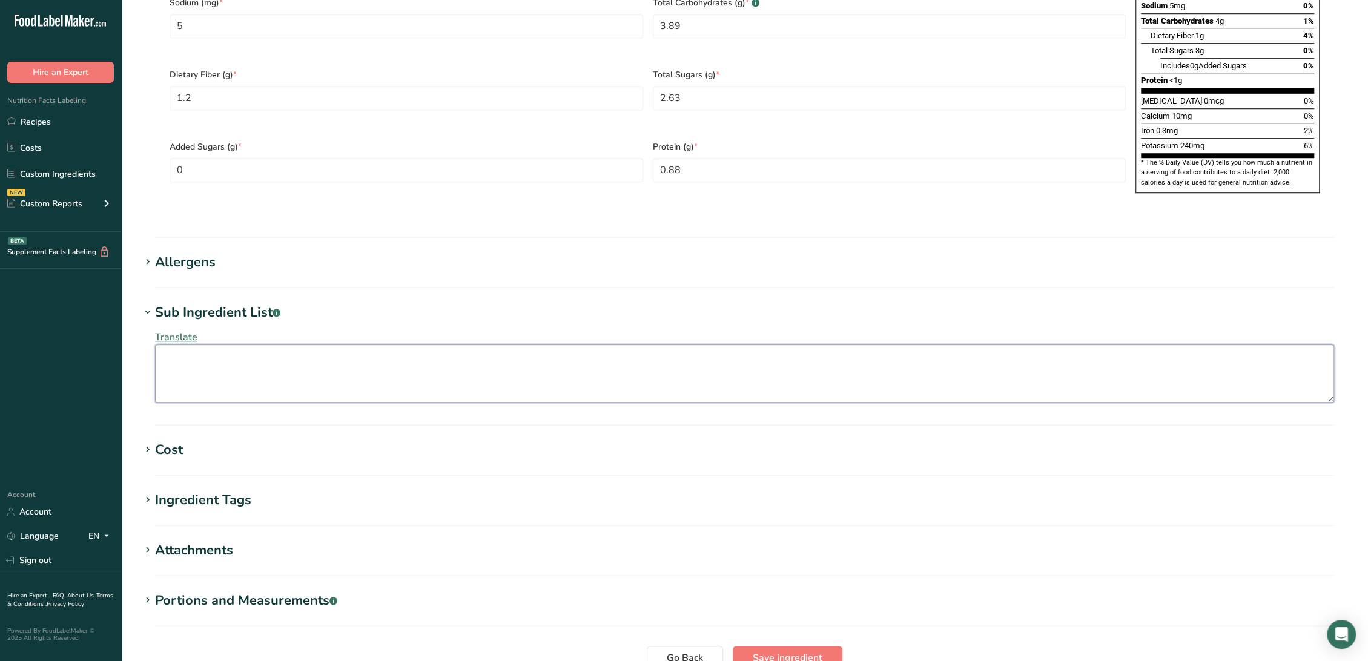
scroll to position [890, 0]
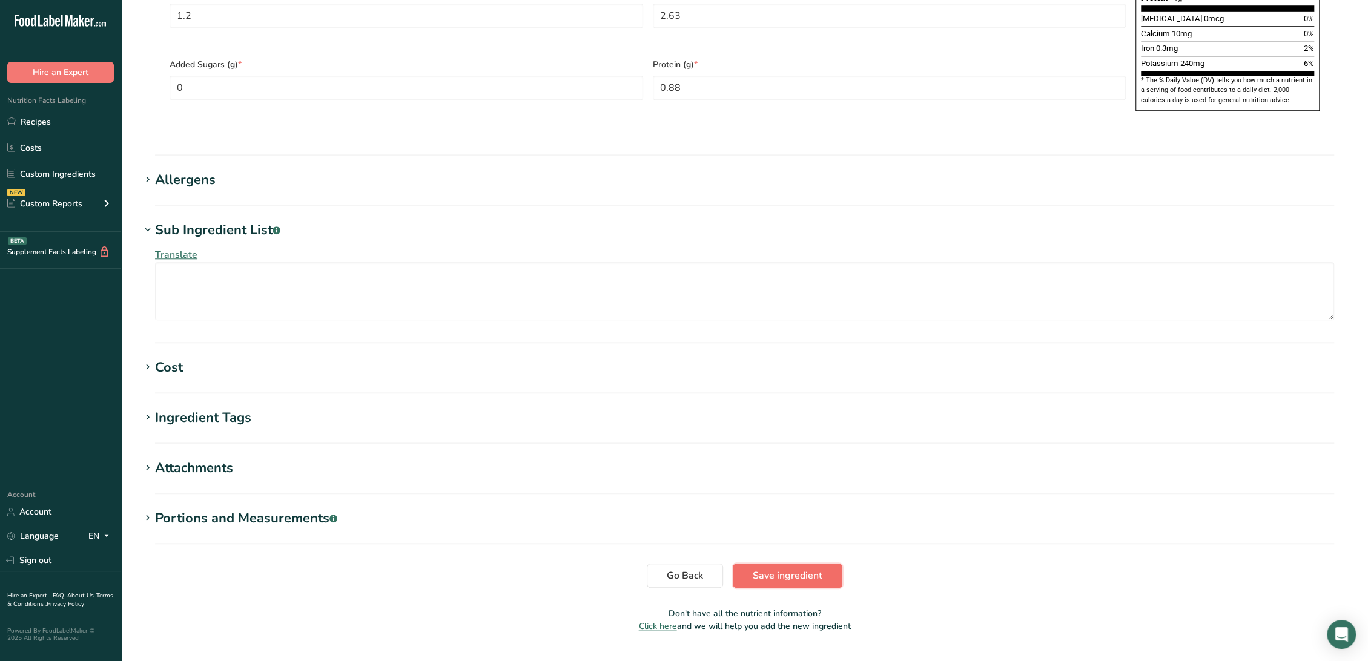
click at [770, 564] on button "Save ingredient" at bounding box center [788, 576] width 110 height 24
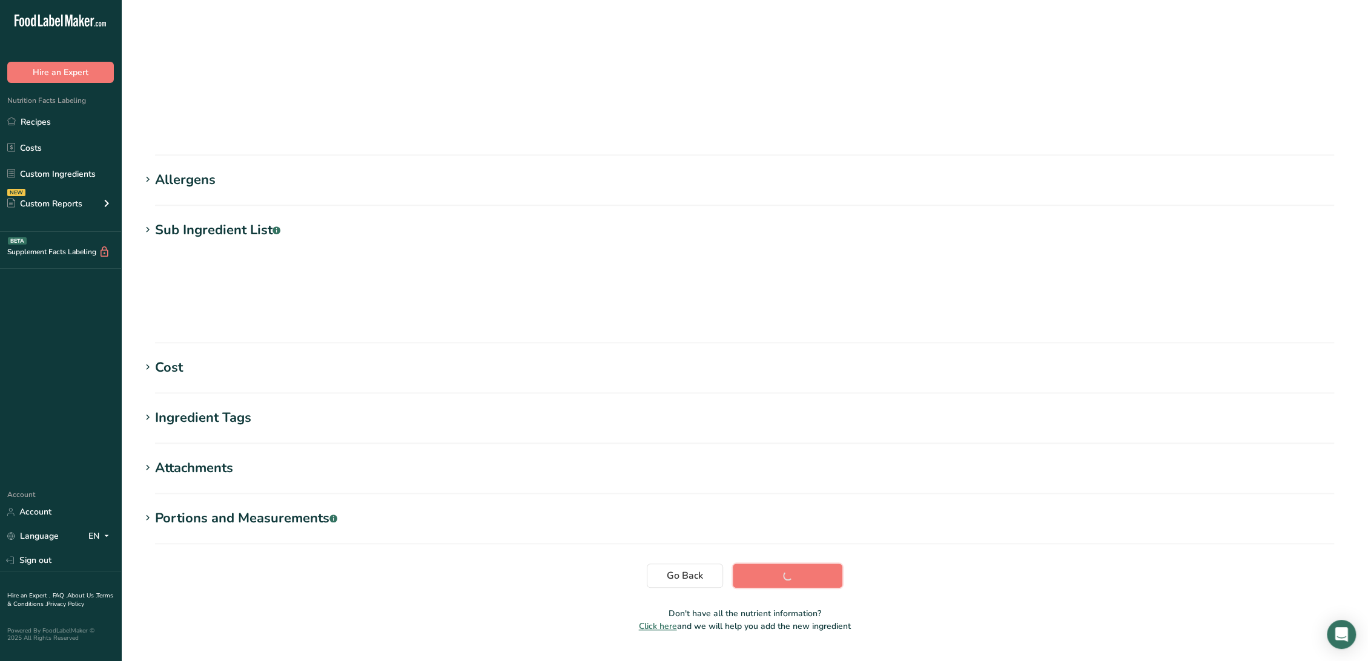
scroll to position [0, 0]
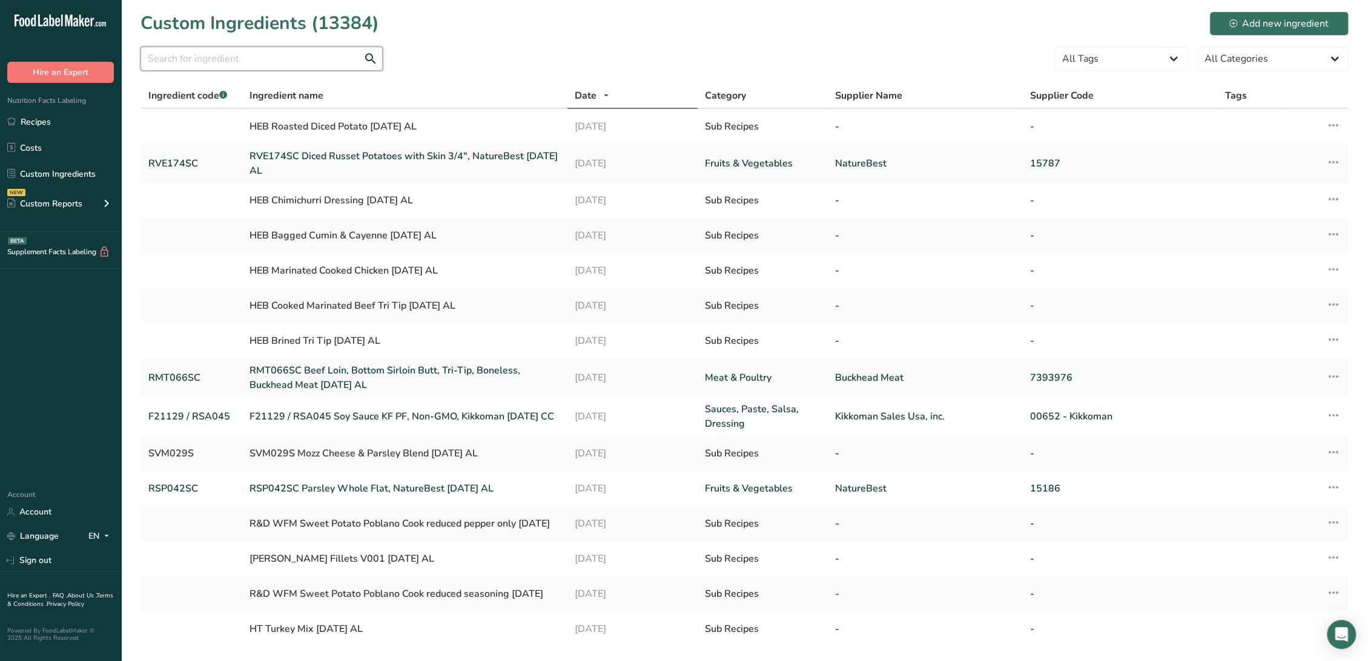
click at [242, 63] on input "text" at bounding box center [261, 59] width 242 height 24
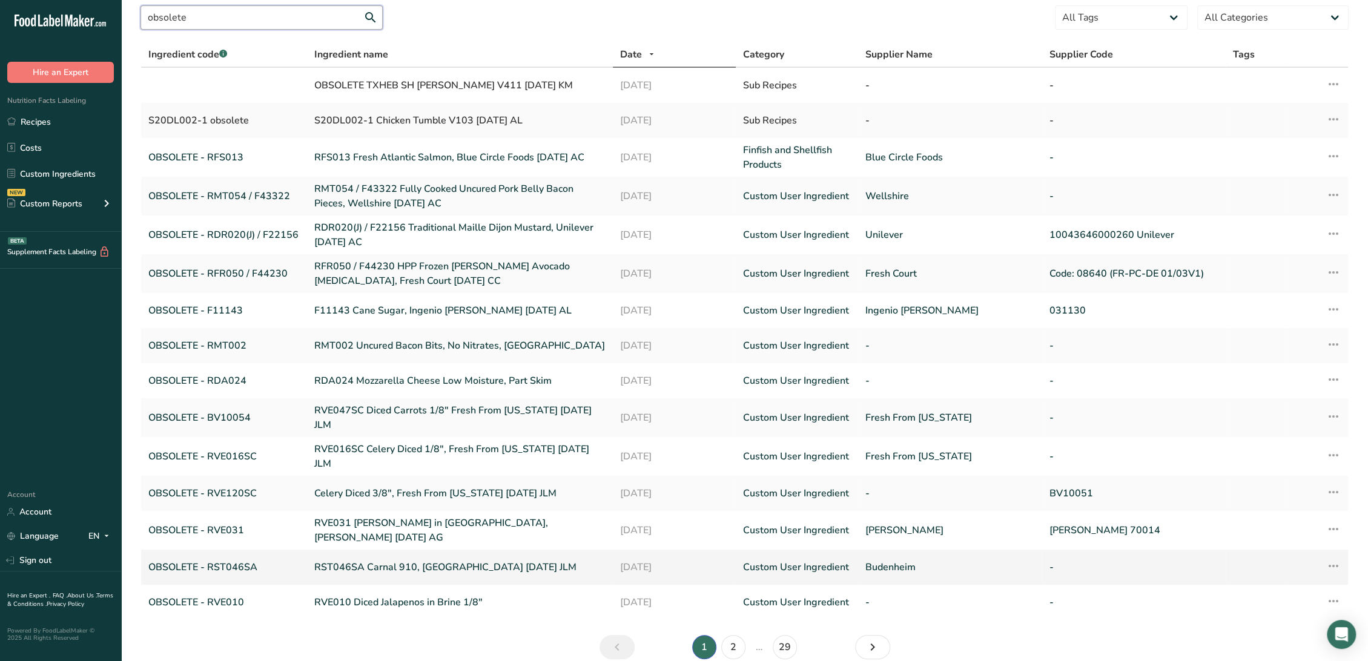
scroll to position [86, 0]
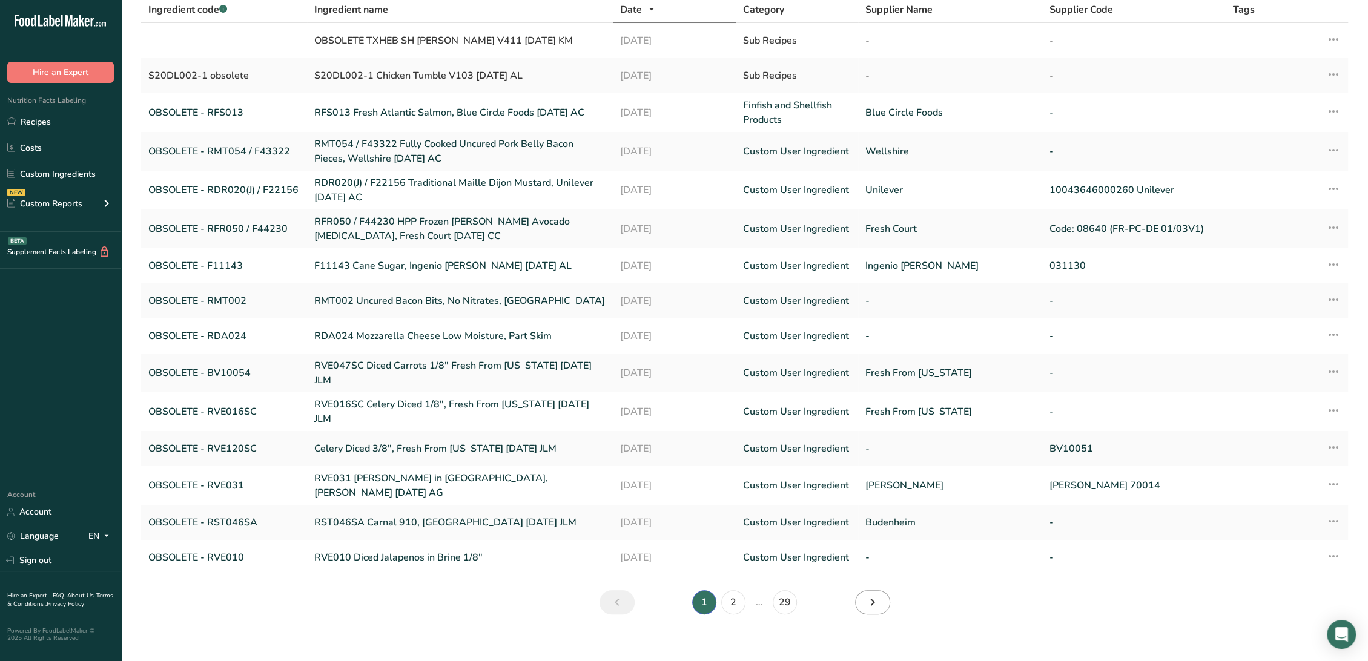
type input "obsolete"
click at [872, 592] on icon "Next" at bounding box center [872, 603] width 15 height 22
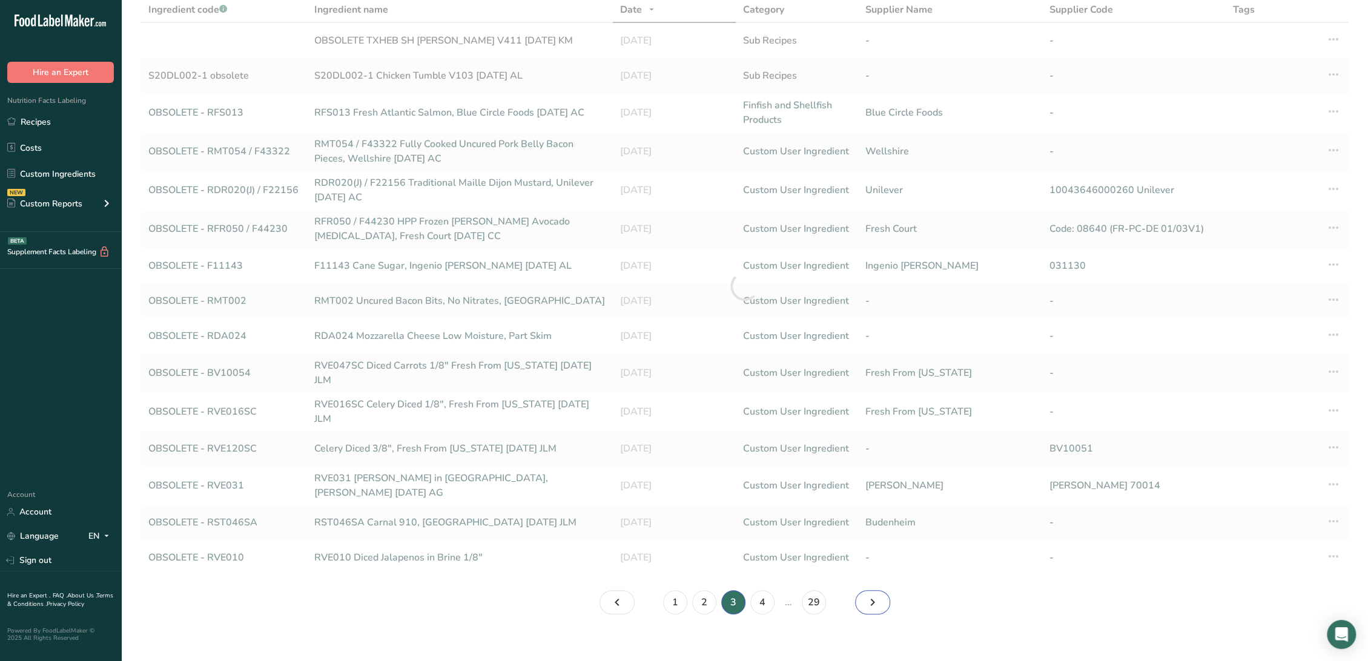
click at [872, 592] on icon "Page 4." at bounding box center [872, 603] width 15 height 22
click at [872, 592] on icon "Page 5." at bounding box center [872, 603] width 15 height 22
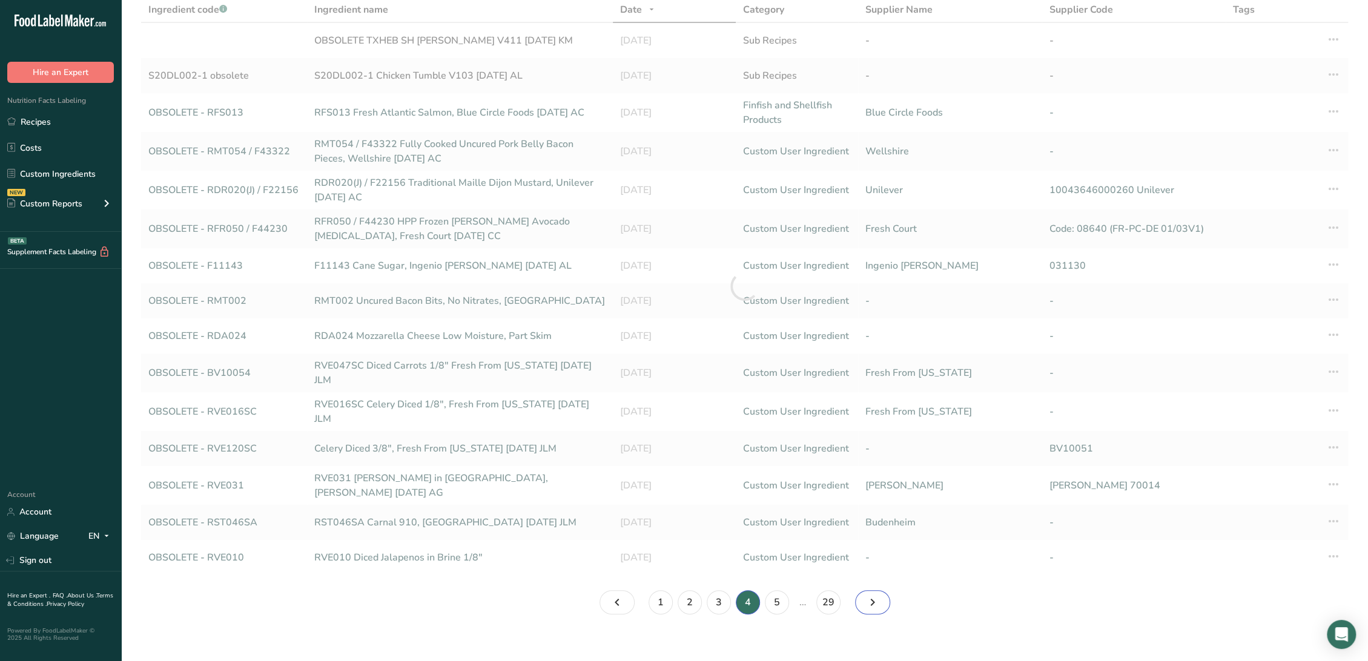
click at [872, 592] on icon "Page 5." at bounding box center [872, 603] width 15 height 22
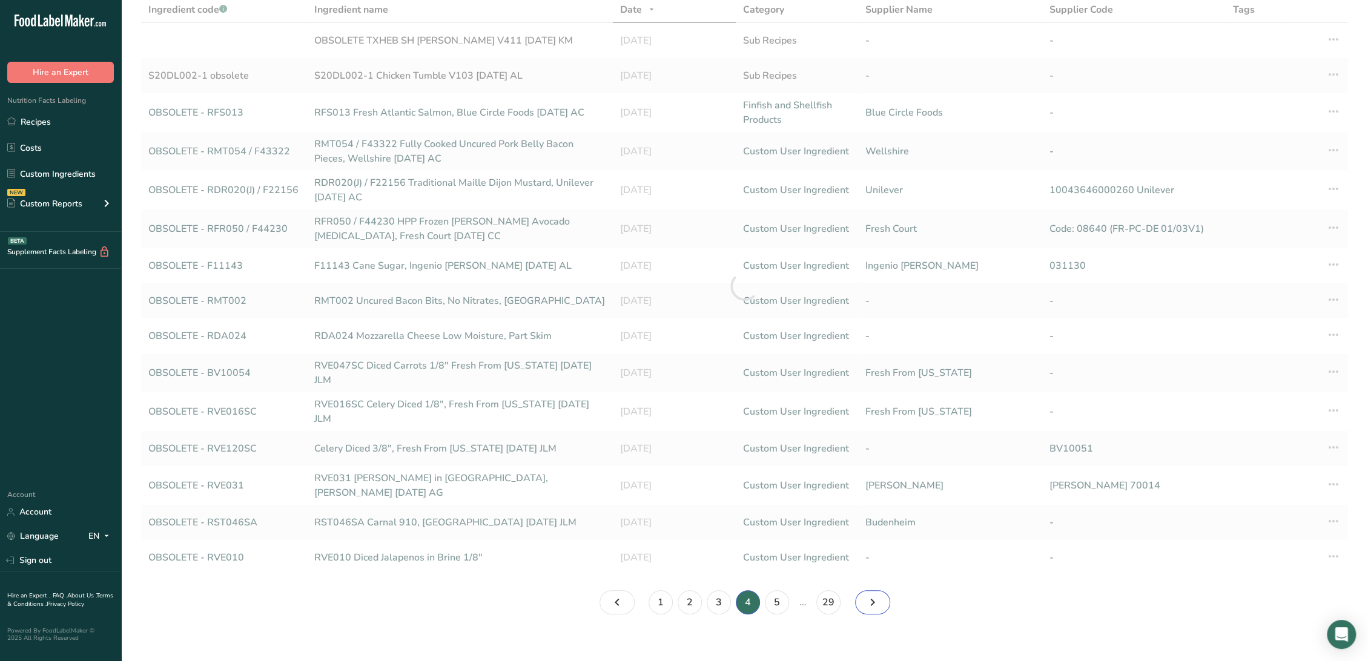
click at [872, 592] on icon "Page 5." at bounding box center [872, 603] width 15 height 22
click at [871, 592] on icon "Page 5." at bounding box center [872, 603] width 15 height 22
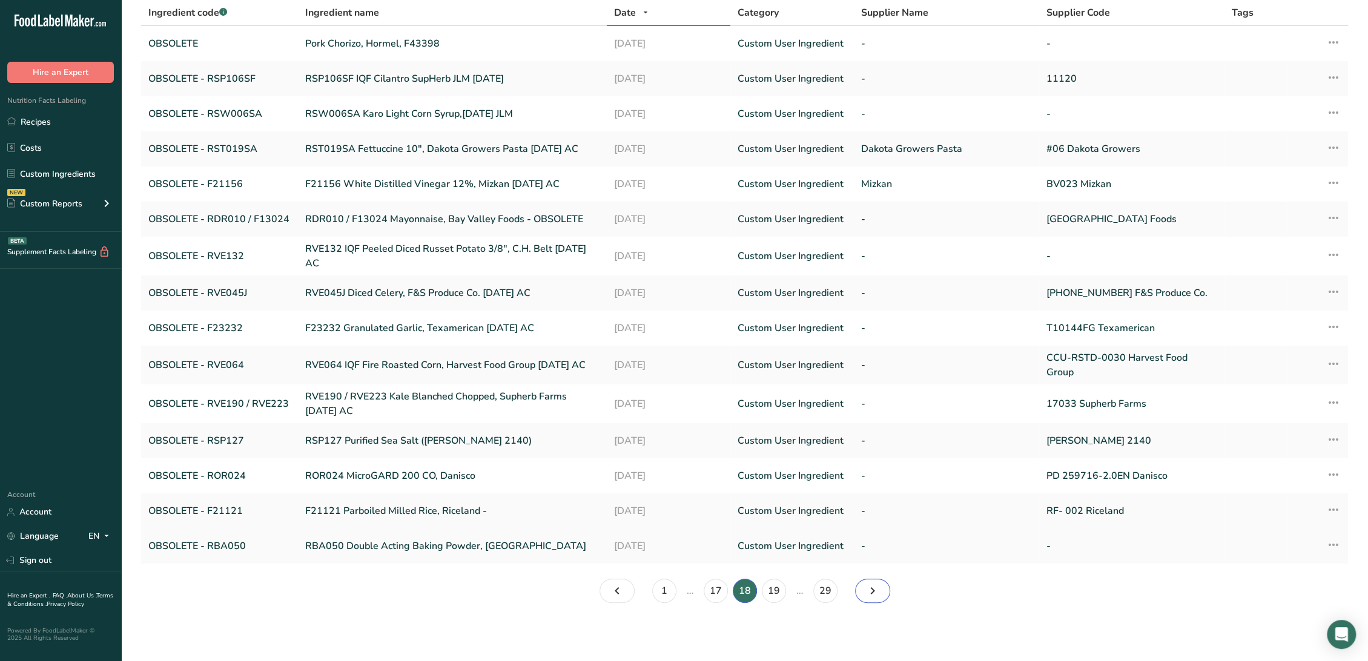
drag, startPoint x: 875, startPoint y: 593, endPoint x: 469, endPoint y: 529, distance: 411.4
click at [874, 595] on icon "Page 19." at bounding box center [872, 591] width 15 height 22
click at [874, 593] on icon "Page 19." at bounding box center [872, 591] width 15 height 22
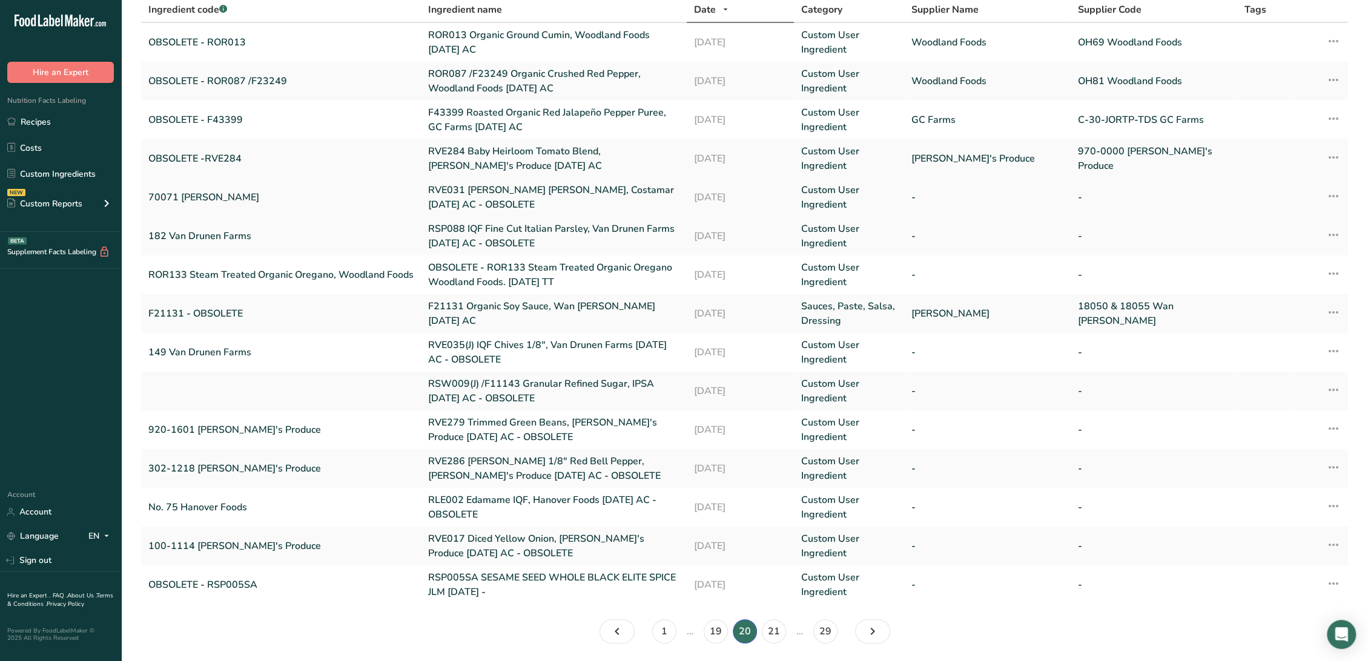
click at [452, 200] on link "RVE031 [PERSON_NAME] [PERSON_NAME], Costamar [DATE] AC - OBSOLETE" at bounding box center [553, 197] width 251 height 29
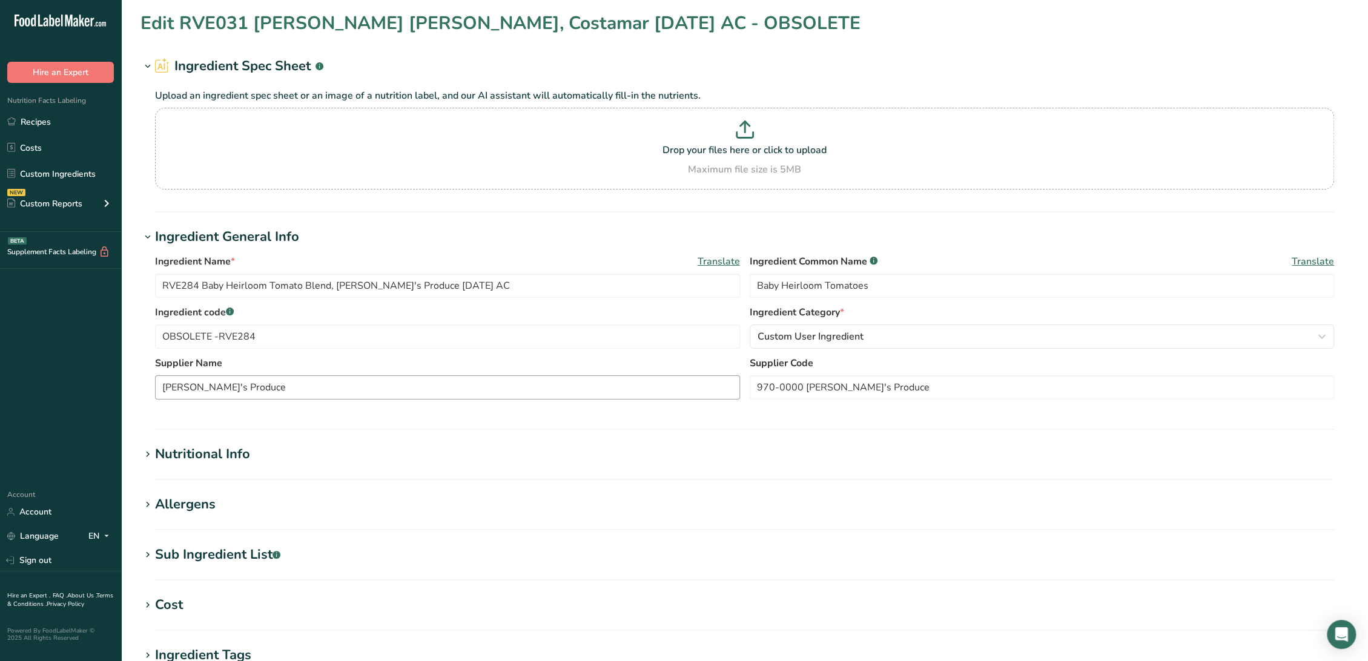
type input "RVE031 [PERSON_NAME] [PERSON_NAME], Costamar [DATE] AC - OBSOLETE"
type input "Capers"
type input "70071 [PERSON_NAME]"
drag, startPoint x: 383, startPoint y: 284, endPoint x: 552, endPoint y: 285, distance: 168.3
click at [552, 285] on input "RVE031 [PERSON_NAME] [PERSON_NAME], Costamar [DATE] AC - OBSOLETE" at bounding box center [447, 286] width 585 height 24
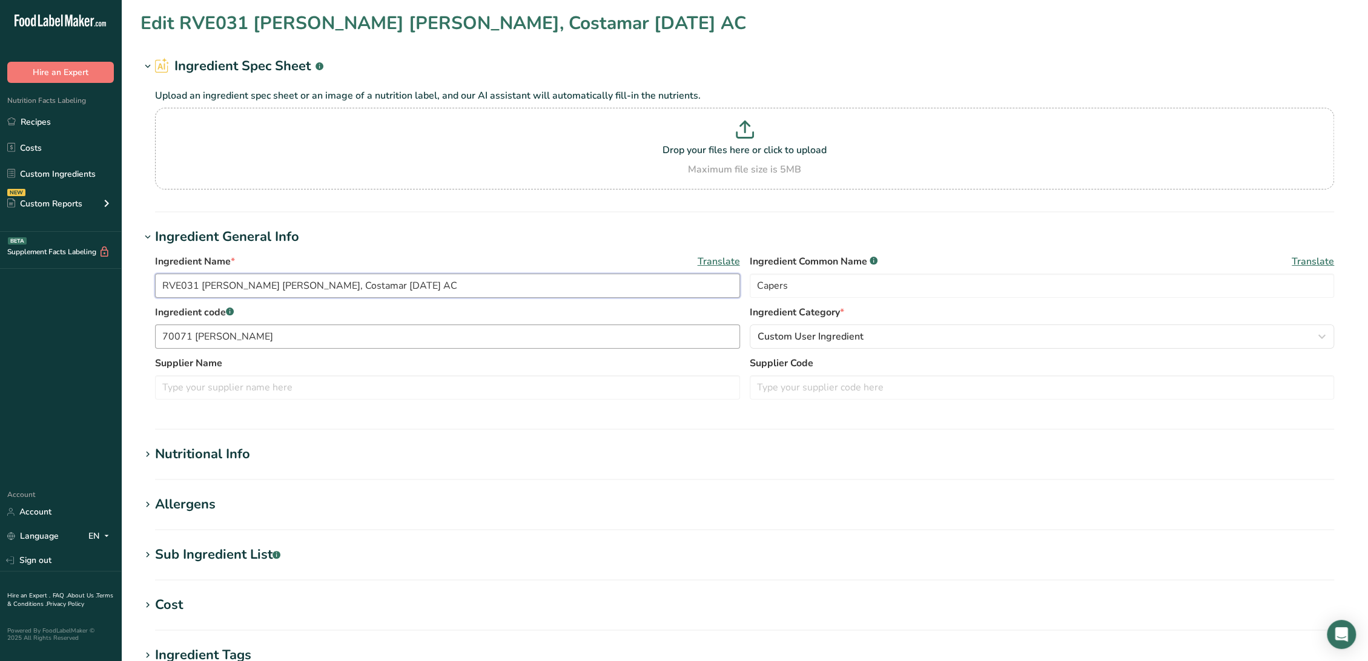
type input "RVE031 [PERSON_NAME] [PERSON_NAME], Costamar [DATE] AC"
drag, startPoint x: 158, startPoint y: 334, endPoint x: 175, endPoint y: 338, distance: 17.3
click at [159, 334] on input "70071 [PERSON_NAME]" at bounding box center [447, 337] width 585 height 24
paste input "OBSOLETE"
drag, startPoint x: 223, startPoint y: 337, endPoint x: 437, endPoint y: 355, distance: 214.5
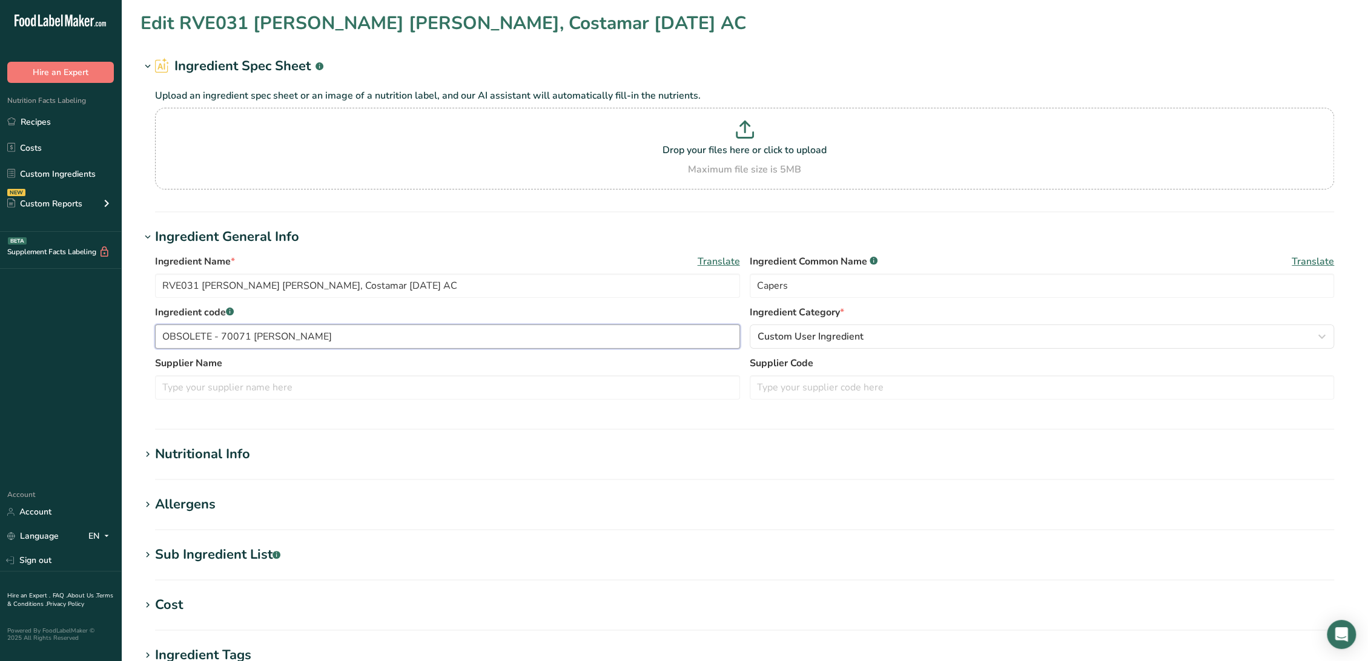
click at [437, 355] on div "Ingredient Name * Translate RVE031 [PERSON_NAME] [PERSON_NAME], Costamar [DATE]…" at bounding box center [744, 330] width 1208 height 167
type input "OBSOLETE -"
click at [795, 388] on input "text" at bounding box center [1042, 387] width 585 height 24
paste input "70071 [PERSON_NAME]"
type input "70071 [PERSON_NAME]"
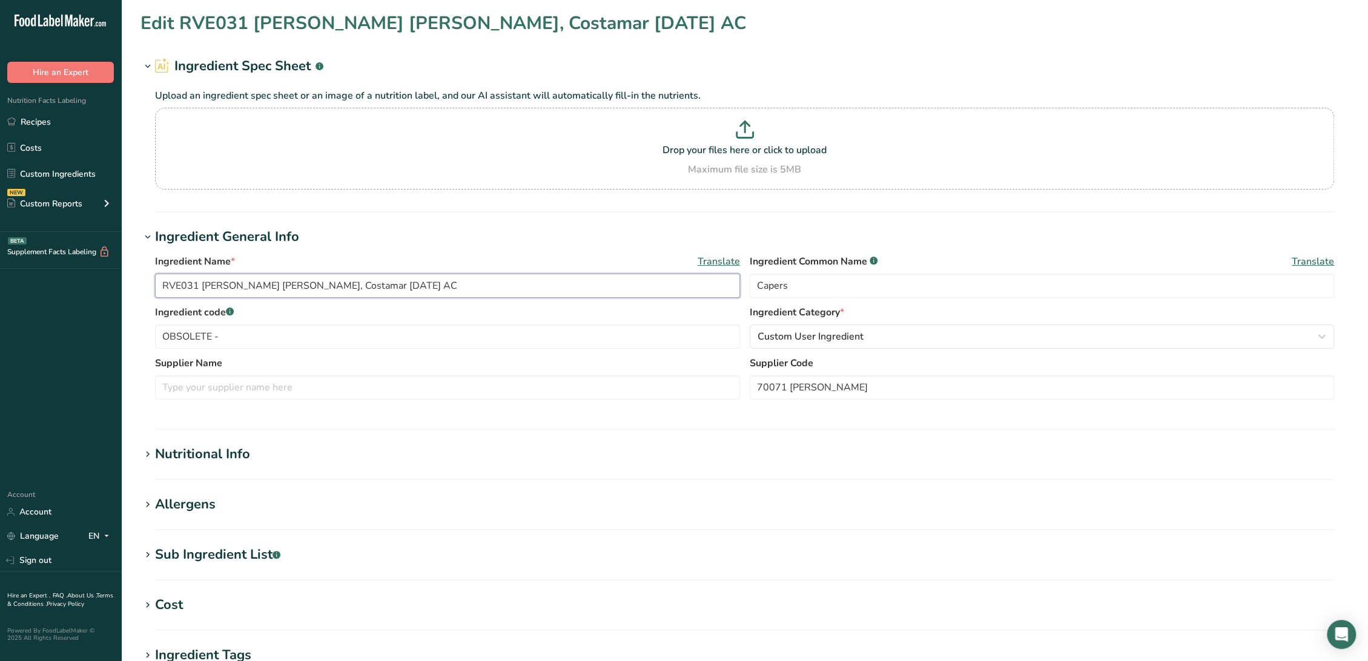
drag, startPoint x: 201, startPoint y: 280, endPoint x: 54, endPoint y: 275, distance: 147.2
click at [54, 275] on div ".a-20{fill:#fff;} Hire an Expert Nutrition Facts Labeling Recipes Costs Custom …" at bounding box center [684, 464] width 1368 height 928
click at [239, 329] on input "OBSOLETE -" at bounding box center [447, 337] width 585 height 24
paste input "RVE031"
type input "OBSOLETE - RVE031"
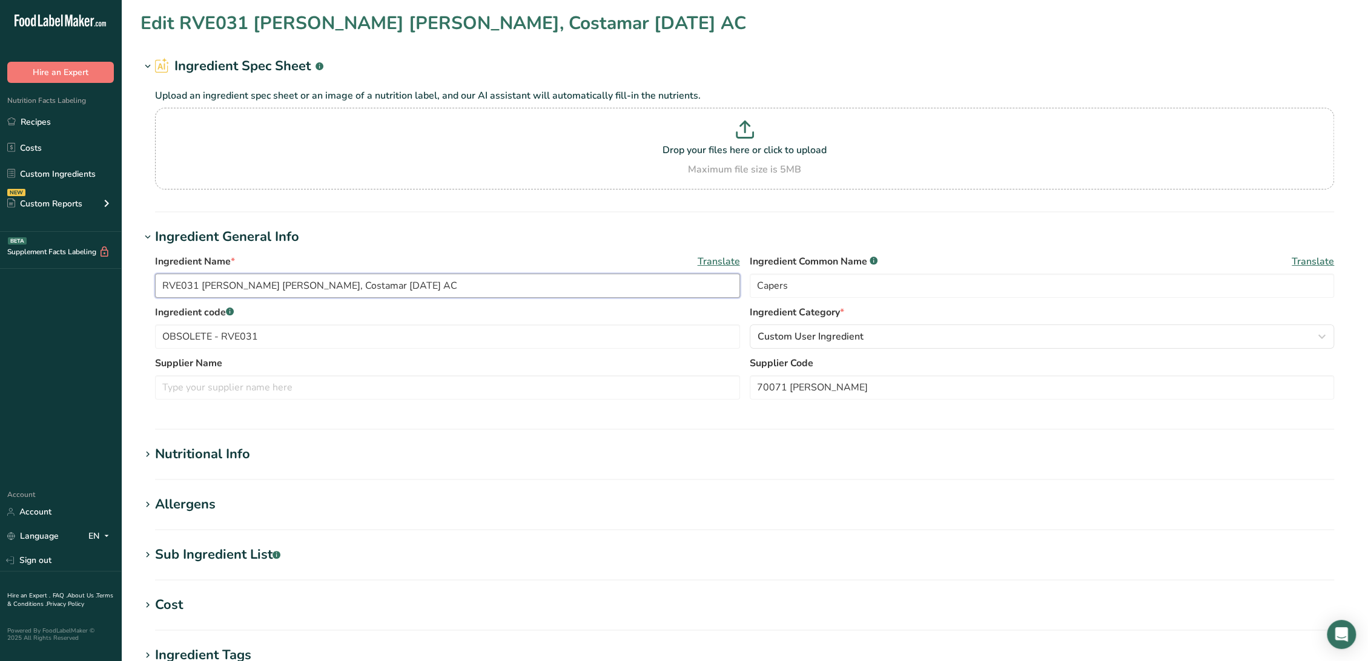
drag, startPoint x: 272, startPoint y: 285, endPoint x: 311, endPoint y: 288, distance: 38.9
click at [311, 288] on input "RVE031 [PERSON_NAME] [PERSON_NAME], Costamar [DATE] AC" at bounding box center [447, 286] width 585 height 24
click at [247, 394] on input "text" at bounding box center [447, 387] width 585 height 24
paste input "Costamar"
type input "Costamar"
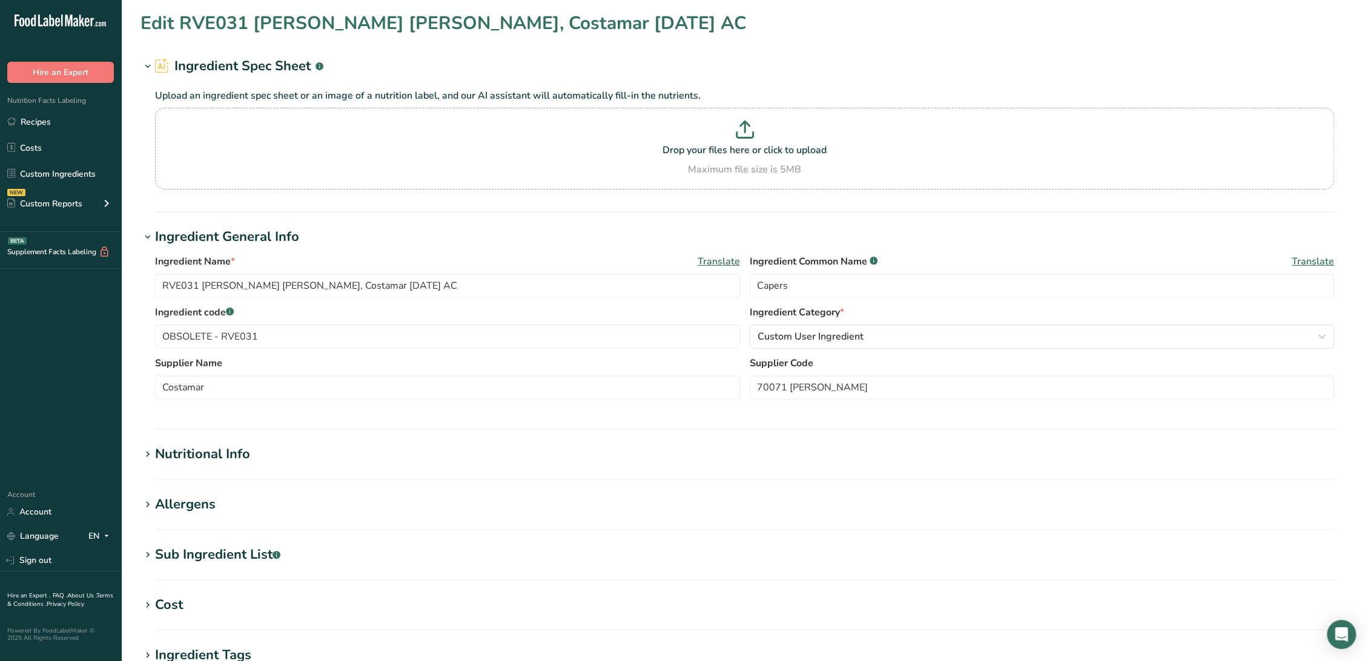
click at [194, 466] on section "Nutritional Info Serving Size .a-a{fill:#347362;}.b-a{fill:#fff;} Add ingredien…" at bounding box center [744, 462] width 1208 height 36
click at [200, 449] on div "Nutritional Info" at bounding box center [202, 454] width 95 height 20
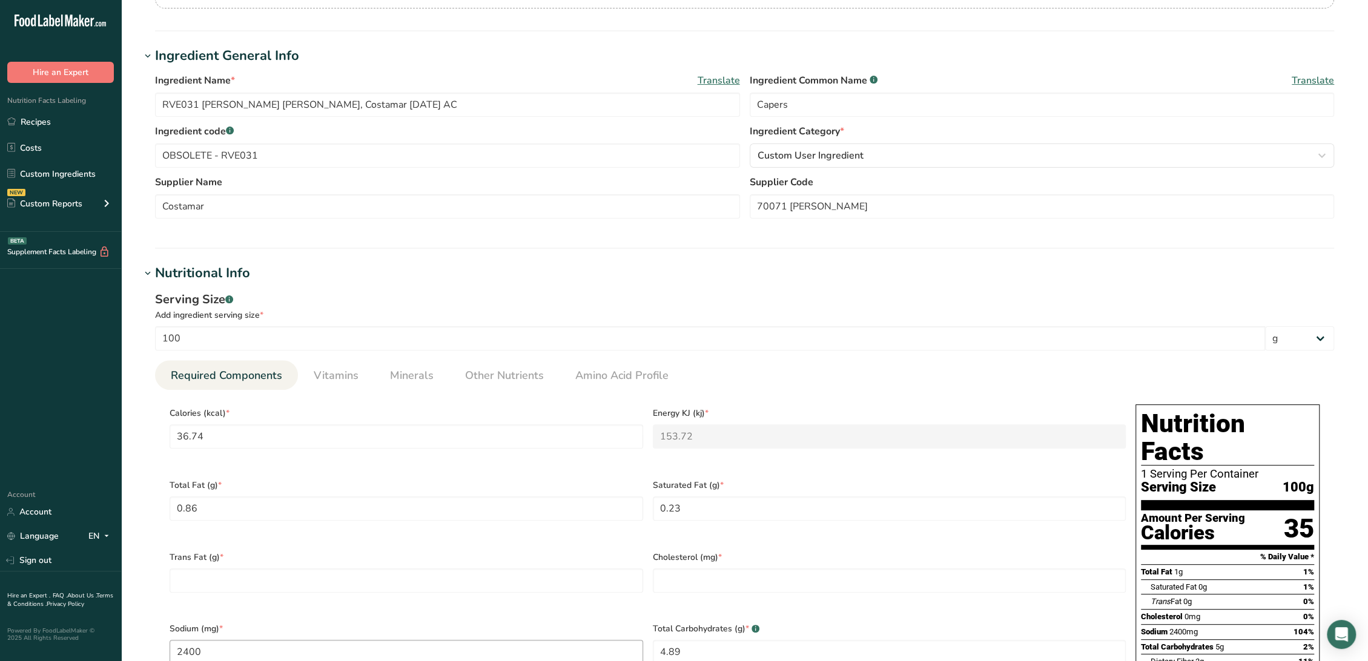
scroll to position [336, 0]
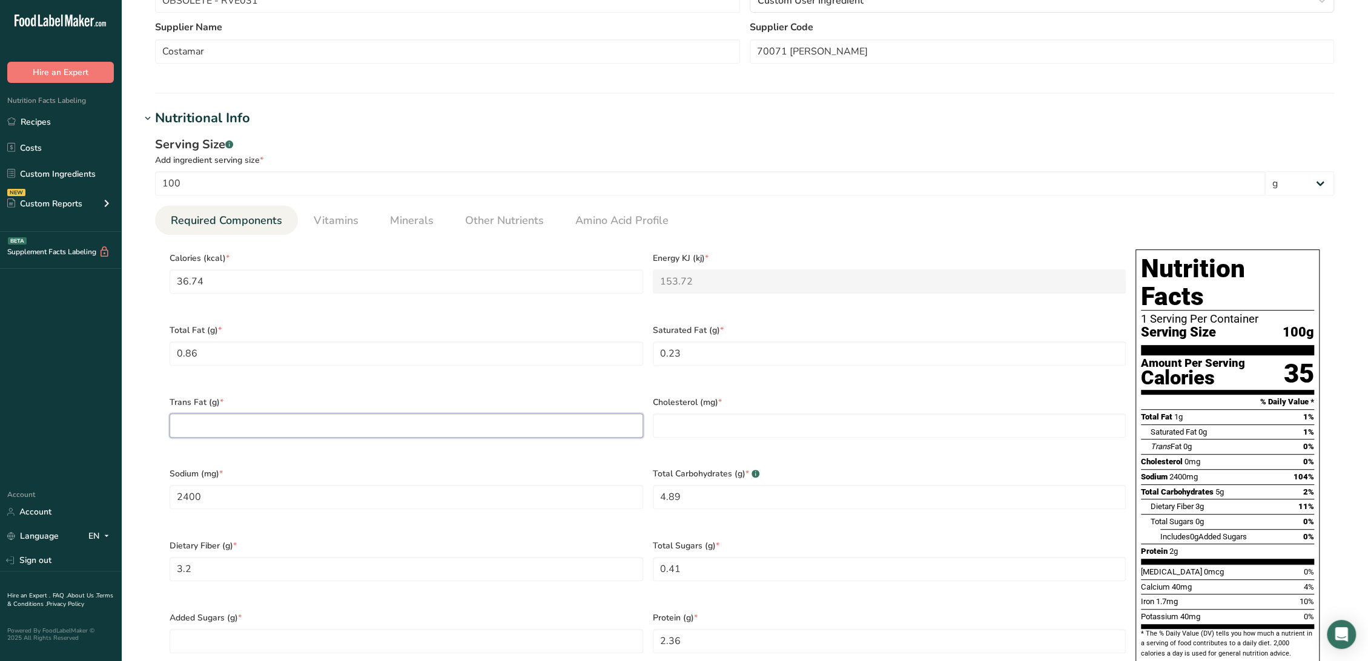
click at [279, 418] on Fat "number" at bounding box center [407, 426] width 474 height 24
type Fat "0"
drag, startPoint x: 684, startPoint y: 420, endPoint x: 664, endPoint y: 429, distance: 21.9
click at [682, 420] on input "number" at bounding box center [890, 426] width 474 height 24
type input "0"
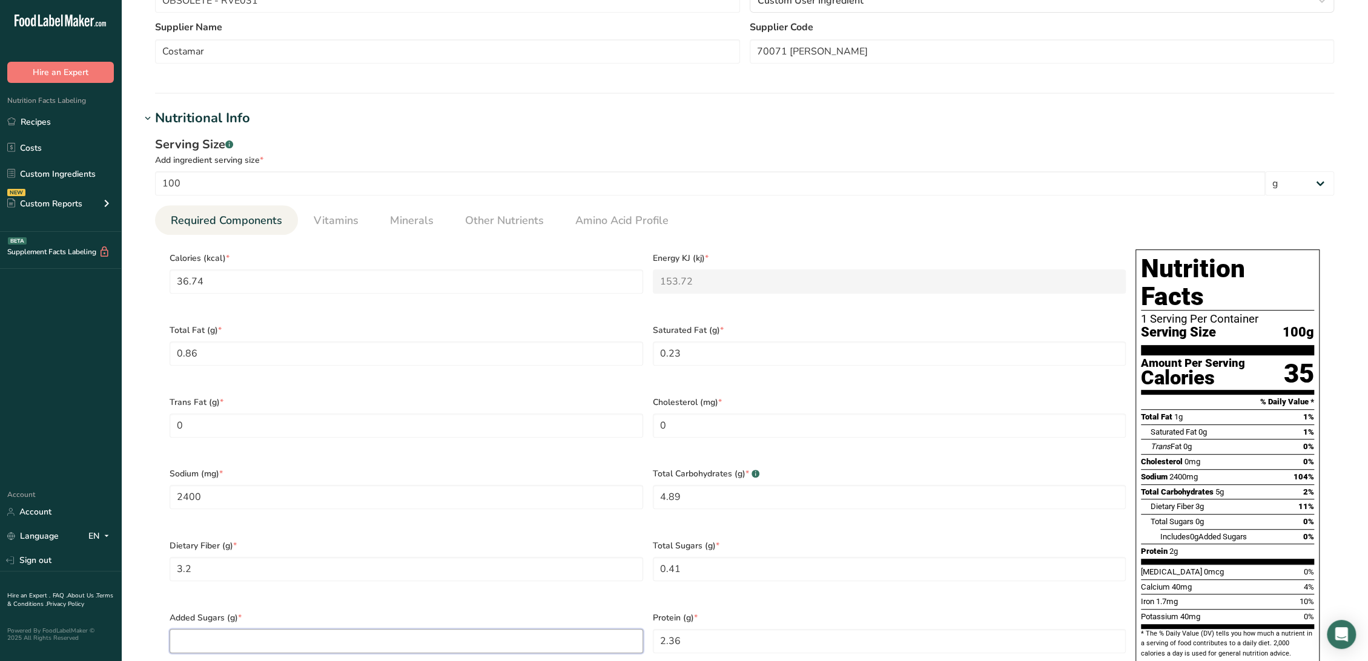
click at [380, 629] on Sugars "number" at bounding box center [407, 641] width 474 height 24
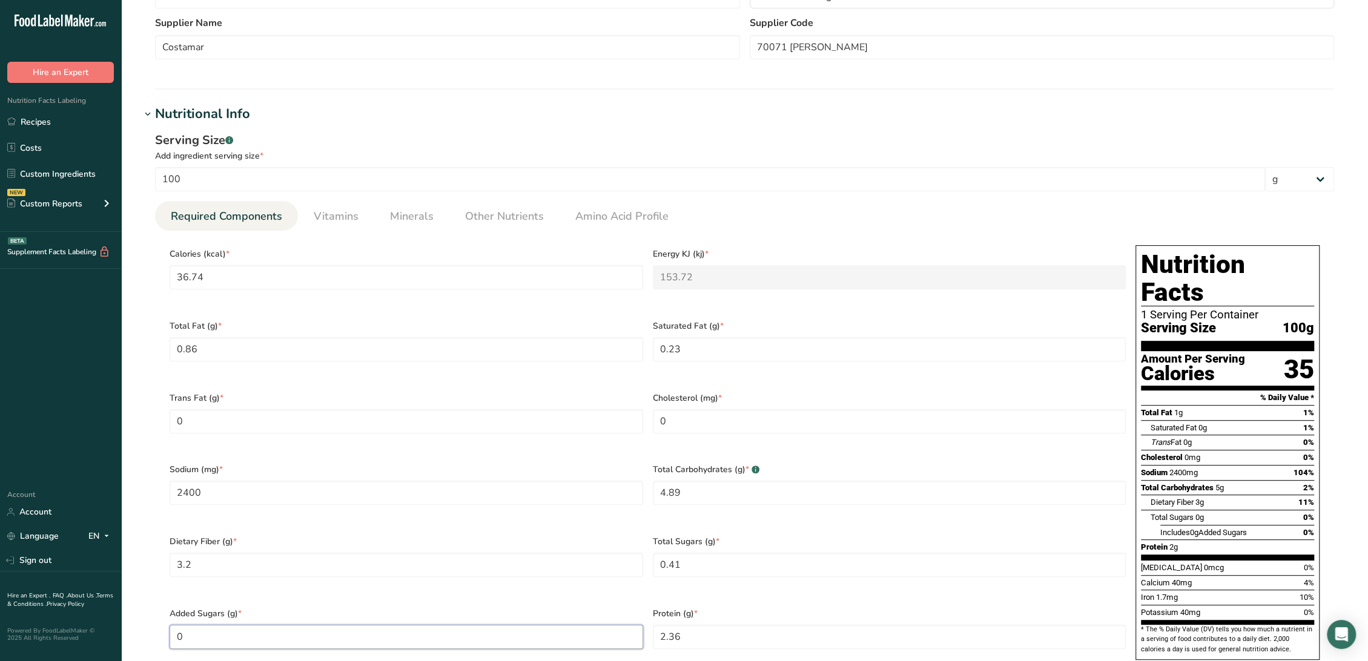
scroll to position [538, 0]
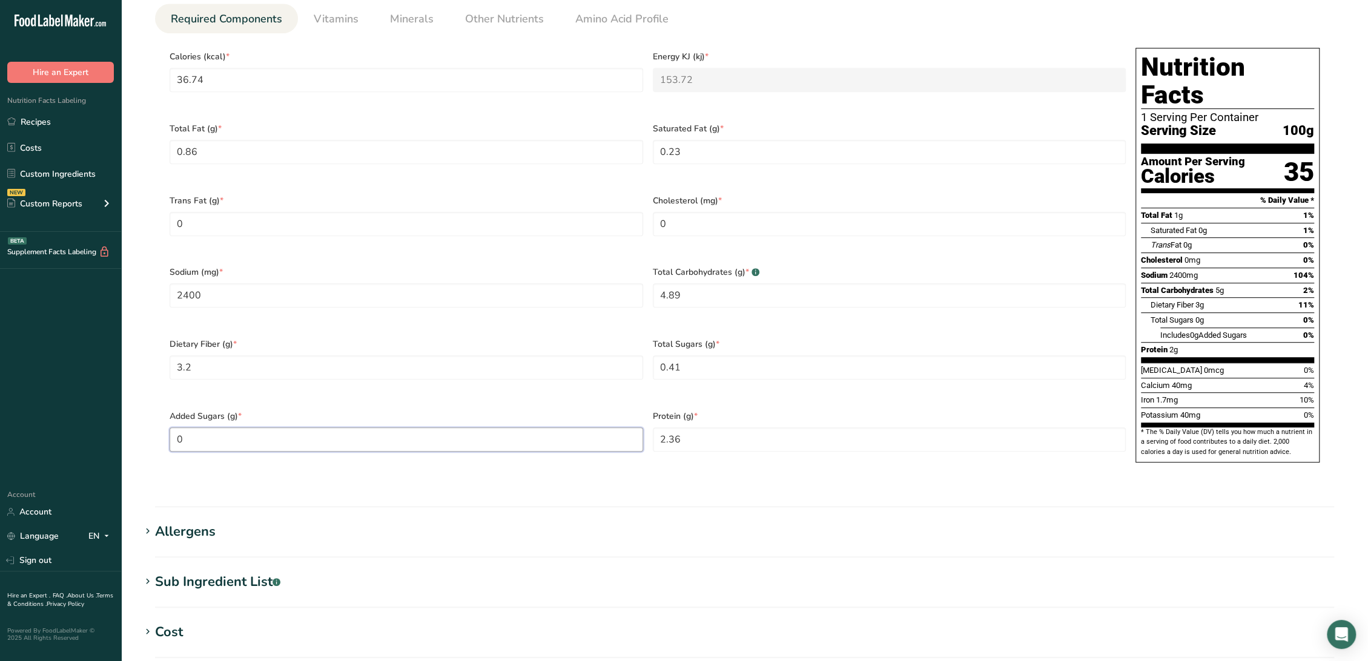
type Sugars "0"
click at [167, 541] on section "Edit RVE031 [PERSON_NAME] [PERSON_NAME], Costamar [DATE] AC Ingredient Spec She…" at bounding box center [744, 189] width 1247 height 1454
click at [233, 572] on div "Sub Ingredient List .a-a{fill:#347362;}.b-a{fill:#fff;}" at bounding box center [217, 582] width 125 height 20
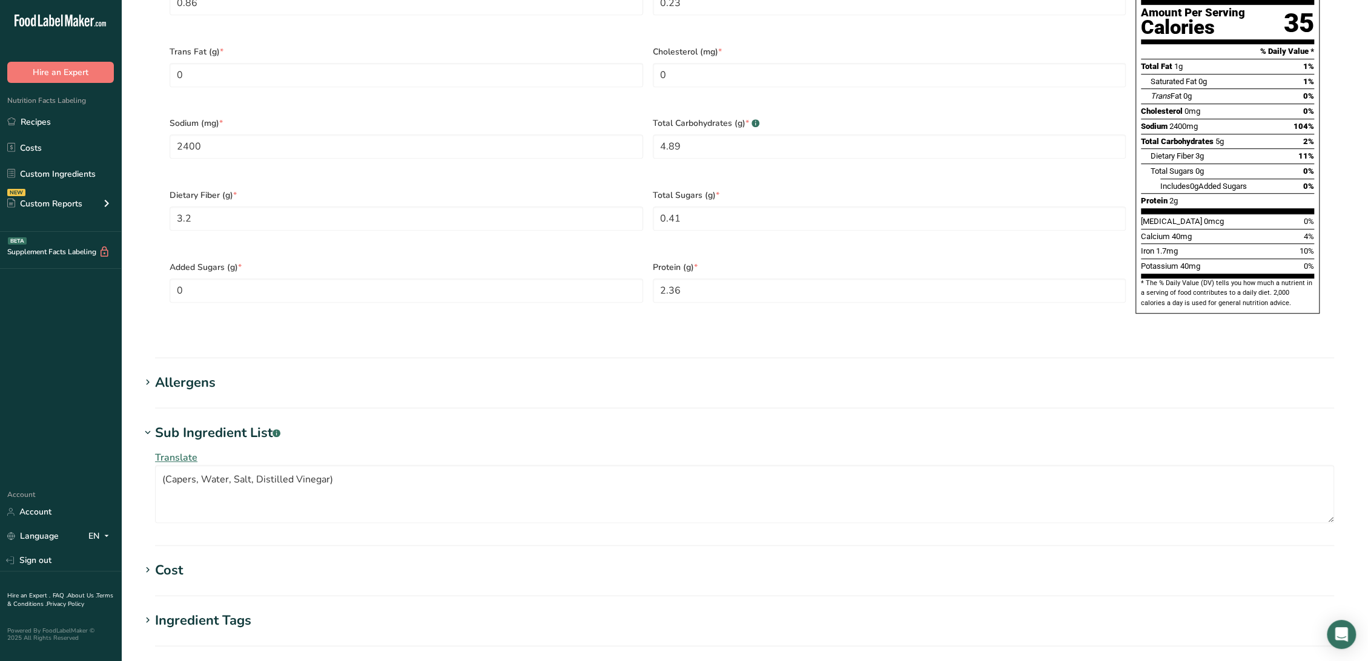
scroll to position [740, 0]
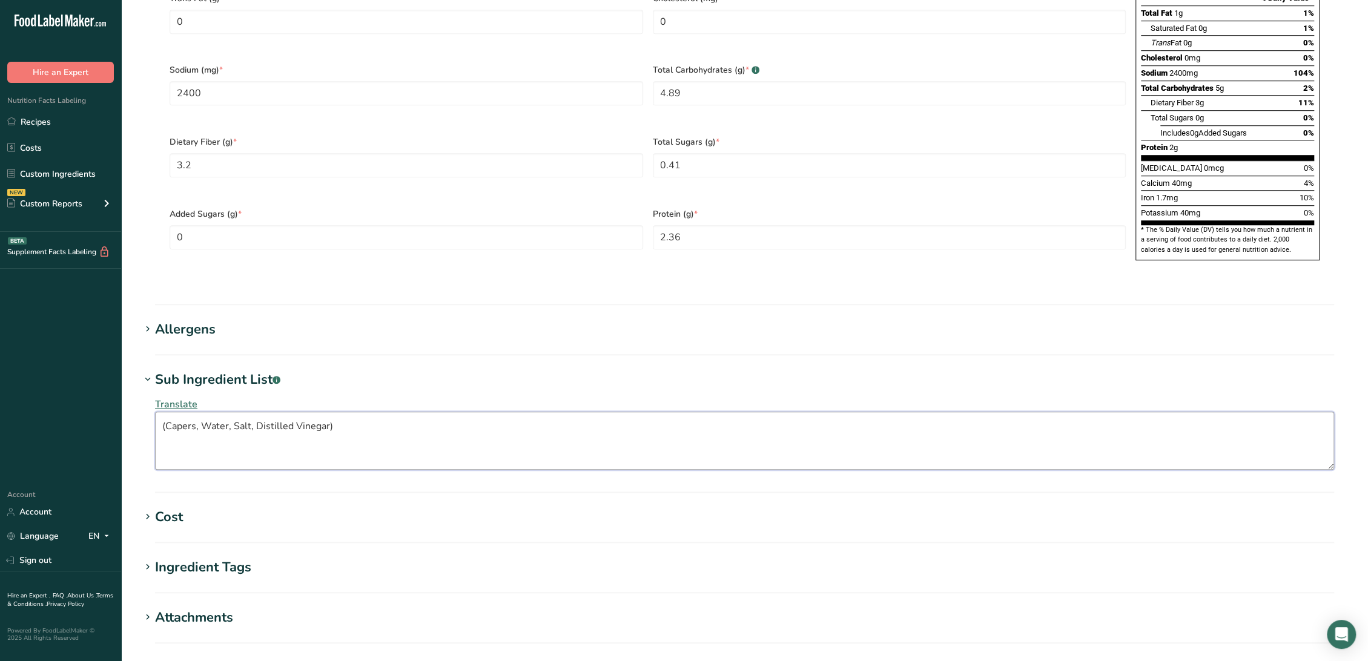
click at [388, 412] on textarea "(Capers, Water, Salt, Distilled Vinegar)" at bounding box center [744, 441] width 1179 height 58
click at [169, 412] on textarea "(Capers, Water, Salt, Distilled Vinegar" at bounding box center [744, 441] width 1179 height 58
click at [165, 412] on textarea "(Capers, Water, Salt, Distilled Vinegar" at bounding box center [744, 441] width 1179 height 58
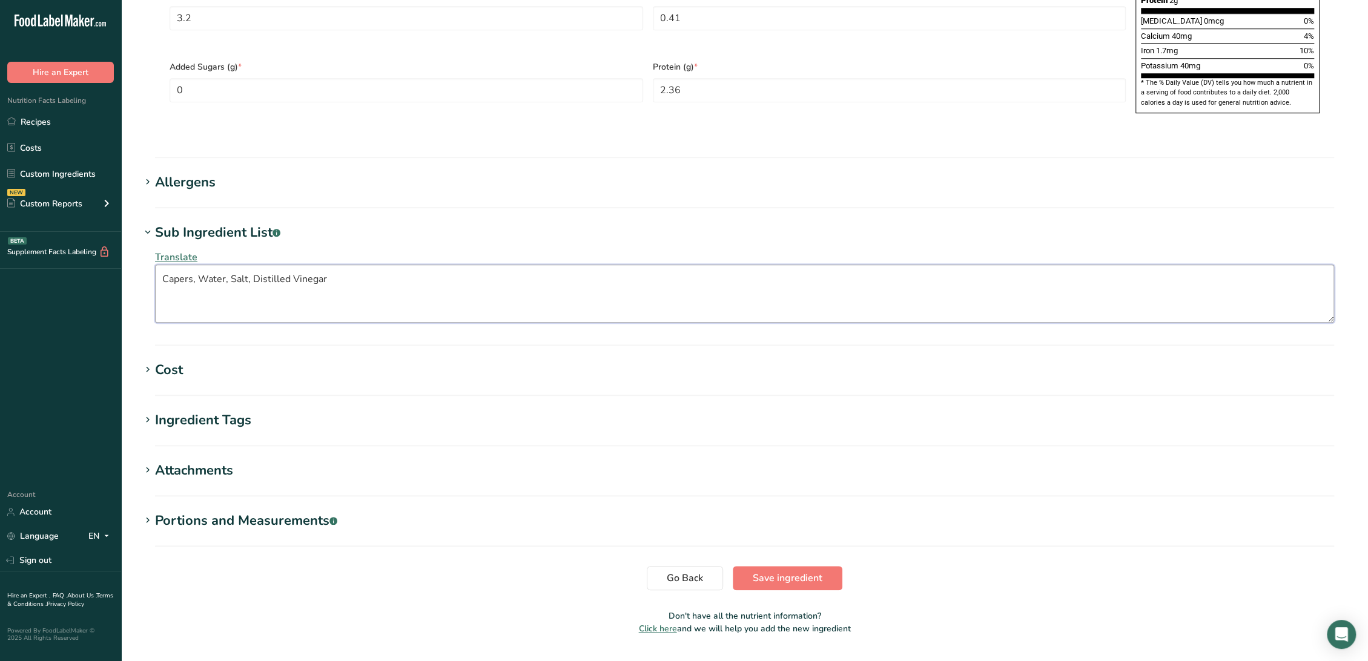
scroll to position [890, 0]
type textarea "Capers, Water, Salt, Distilled Vinegar"
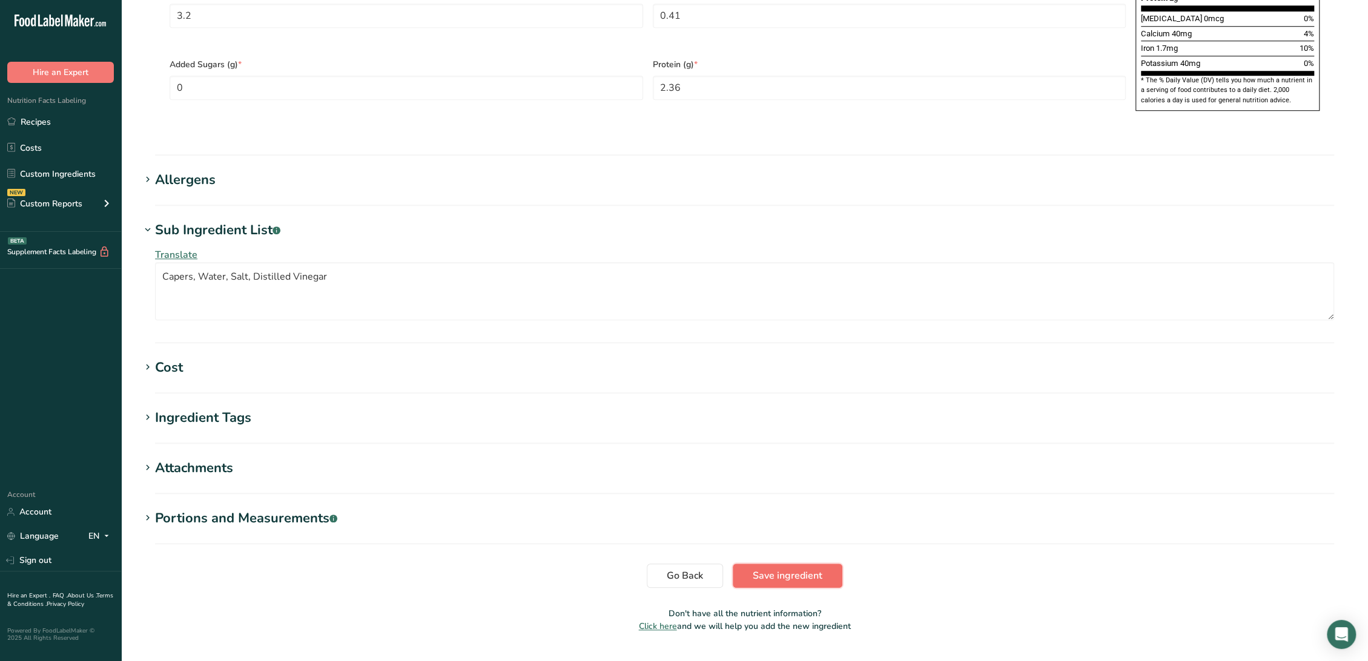
click at [768, 564] on button "Save ingredient" at bounding box center [788, 576] width 110 height 24
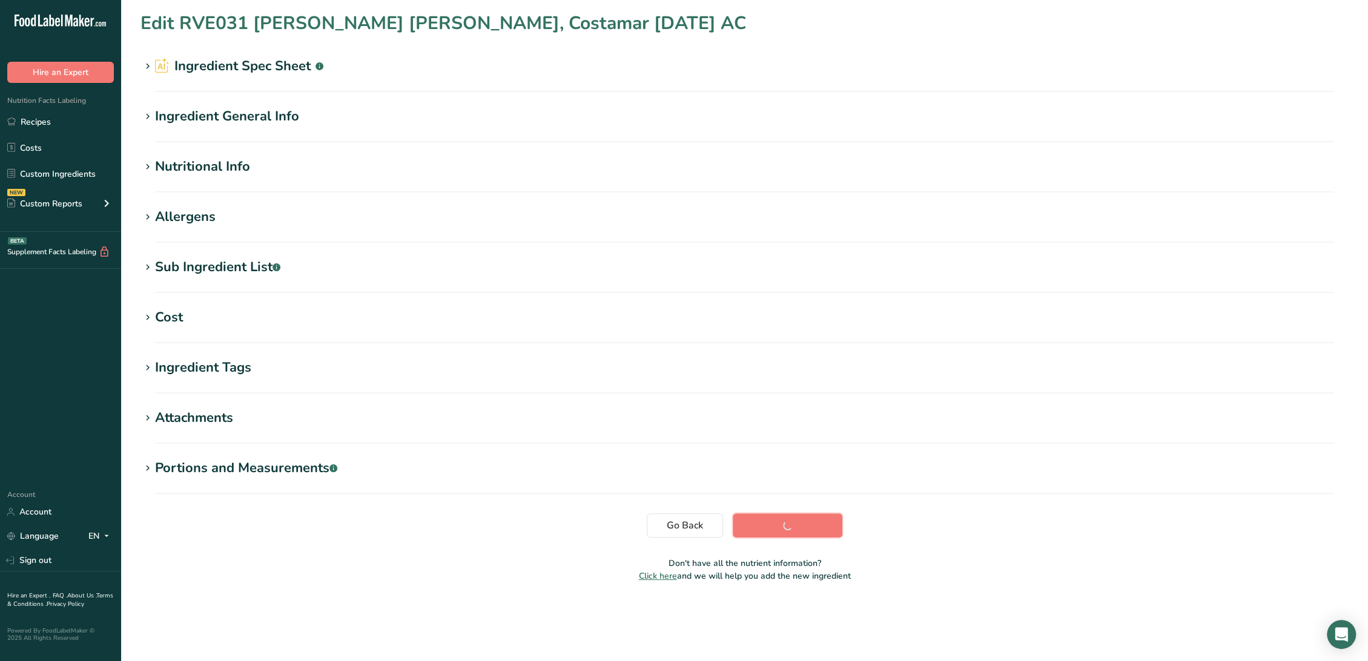
scroll to position [0, 0]
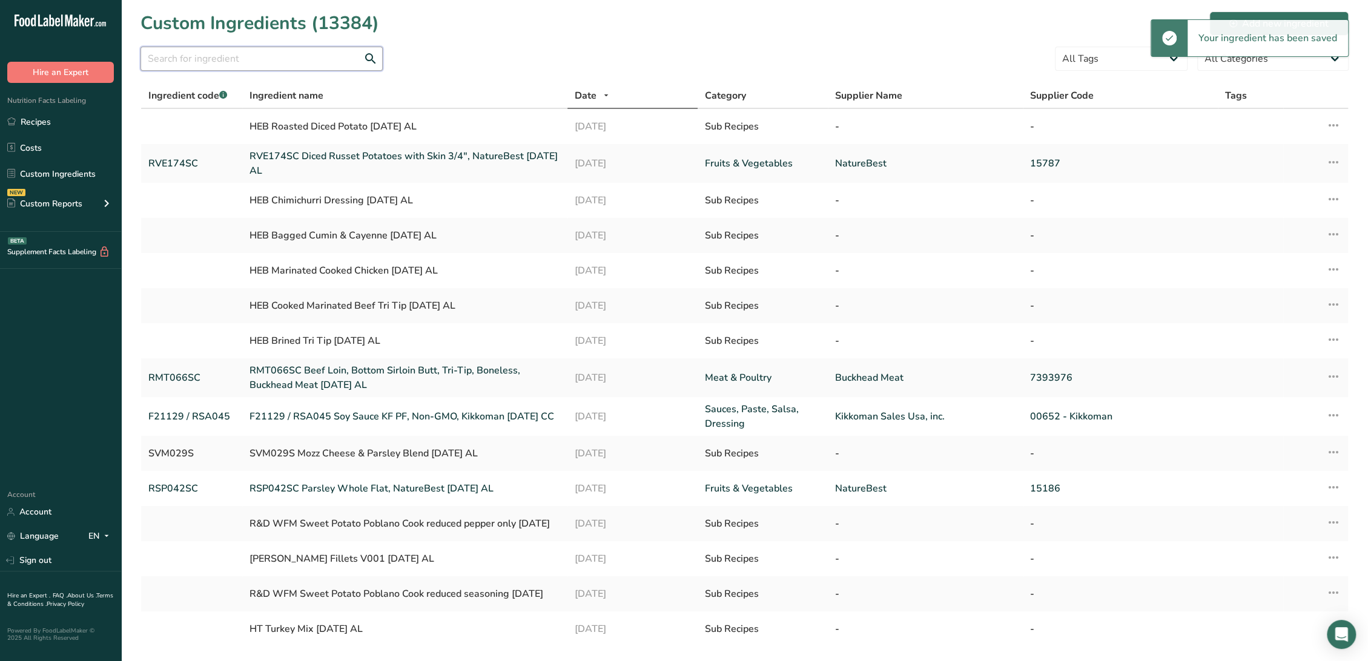
click at [310, 65] on input "text" at bounding box center [261, 59] width 242 height 24
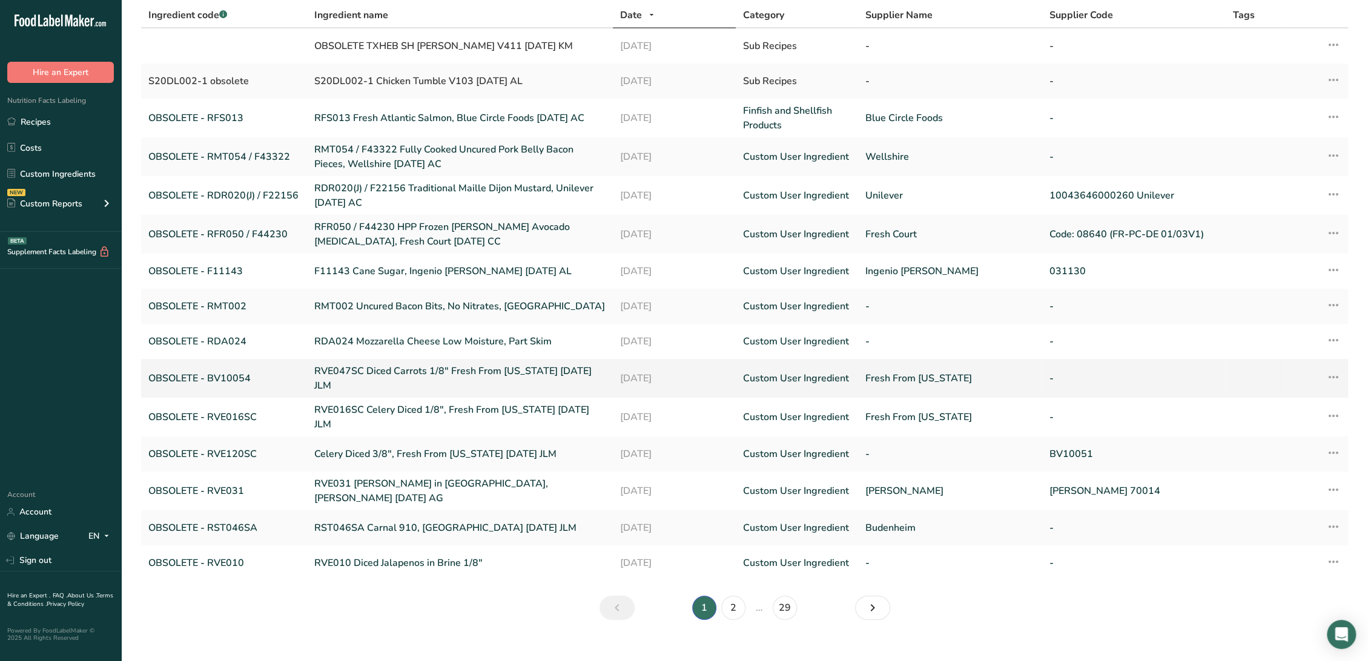
scroll to position [86, 0]
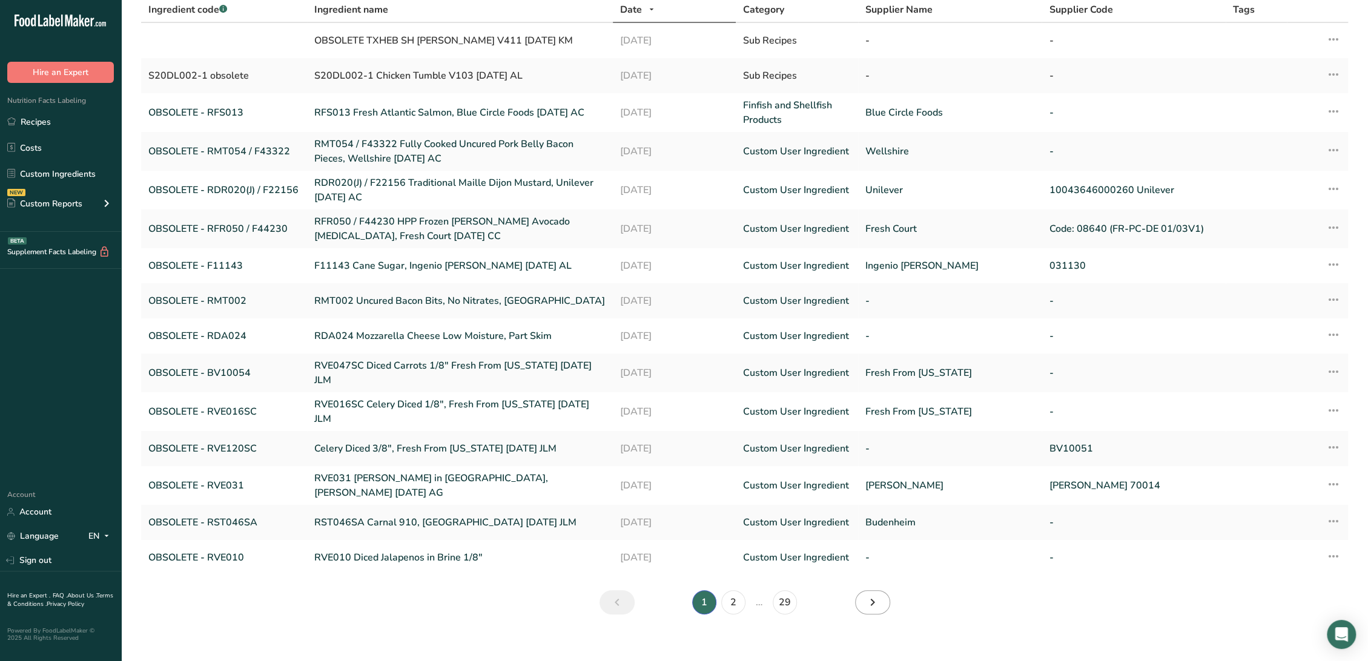
type input "obsolete"
click at [867, 592] on icon "Next" at bounding box center [872, 603] width 15 height 22
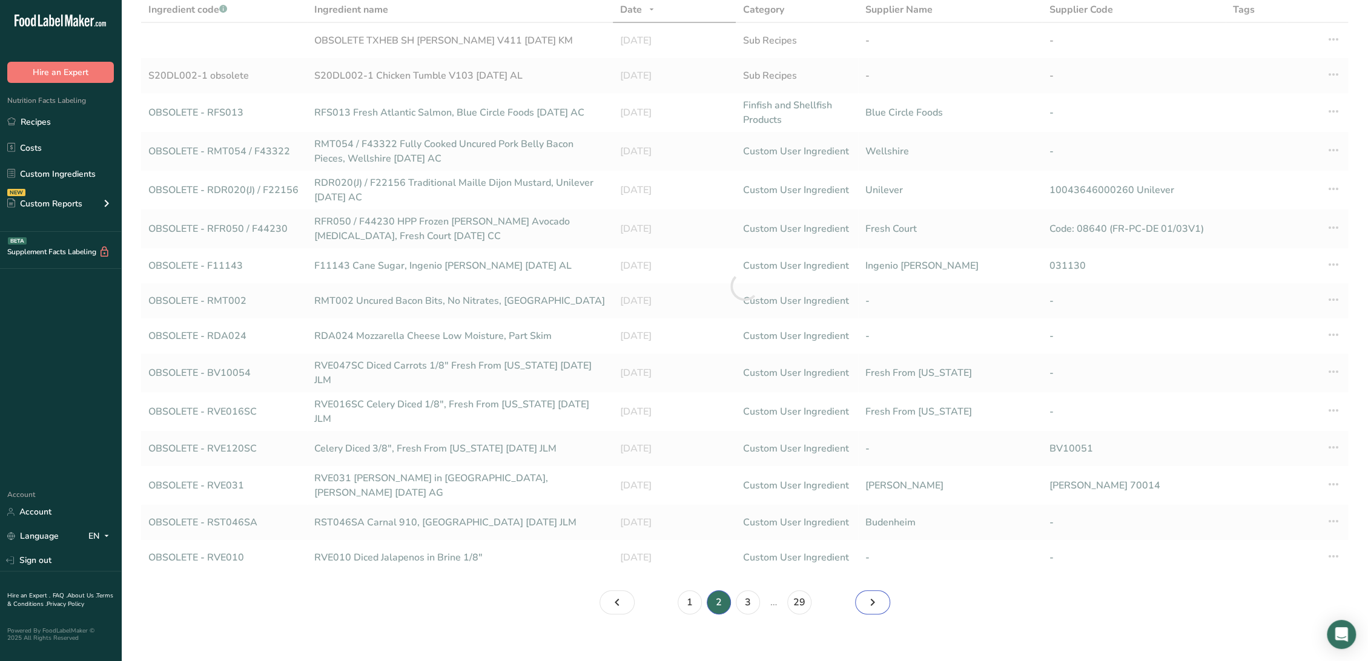
click at [867, 592] on icon "Page 3." at bounding box center [872, 603] width 15 height 22
click at [866, 592] on icon "Page 3." at bounding box center [872, 603] width 15 height 22
click at [866, 592] on icon "Page 5." at bounding box center [872, 603] width 15 height 22
click at [865, 592] on icon "Page 7." at bounding box center [872, 603] width 15 height 22
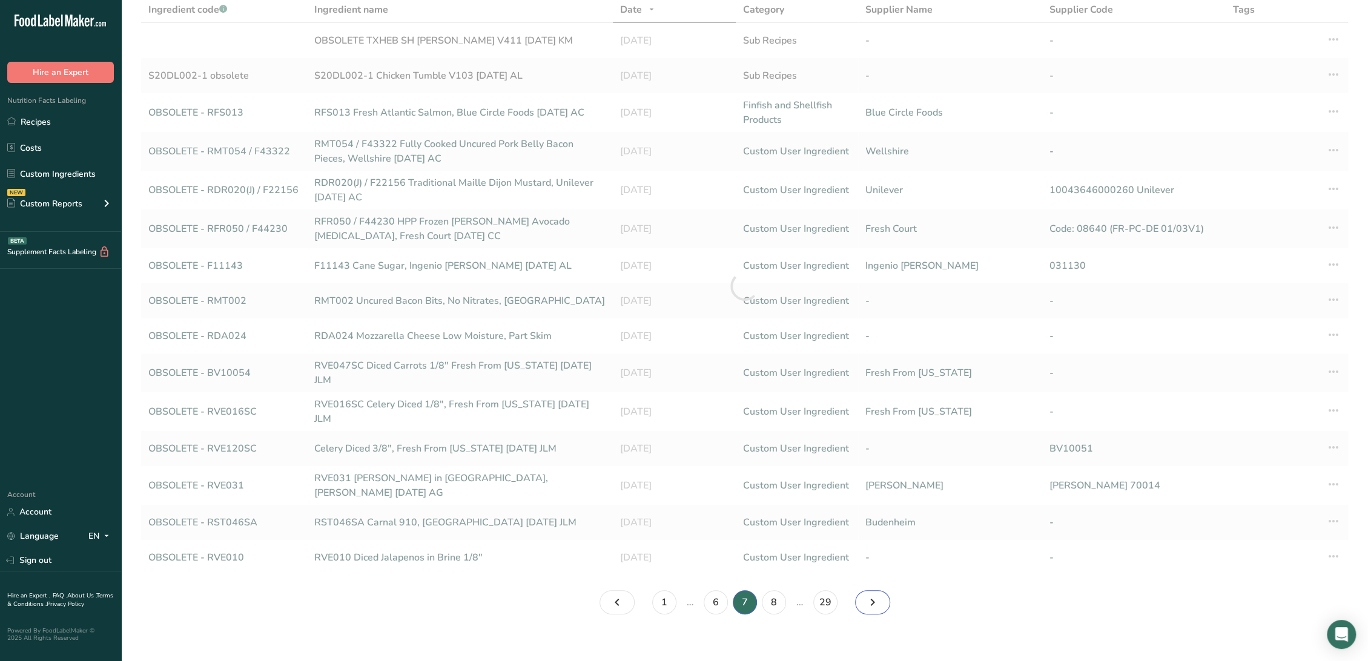
click at [865, 593] on icon "Page 8." at bounding box center [872, 603] width 15 height 22
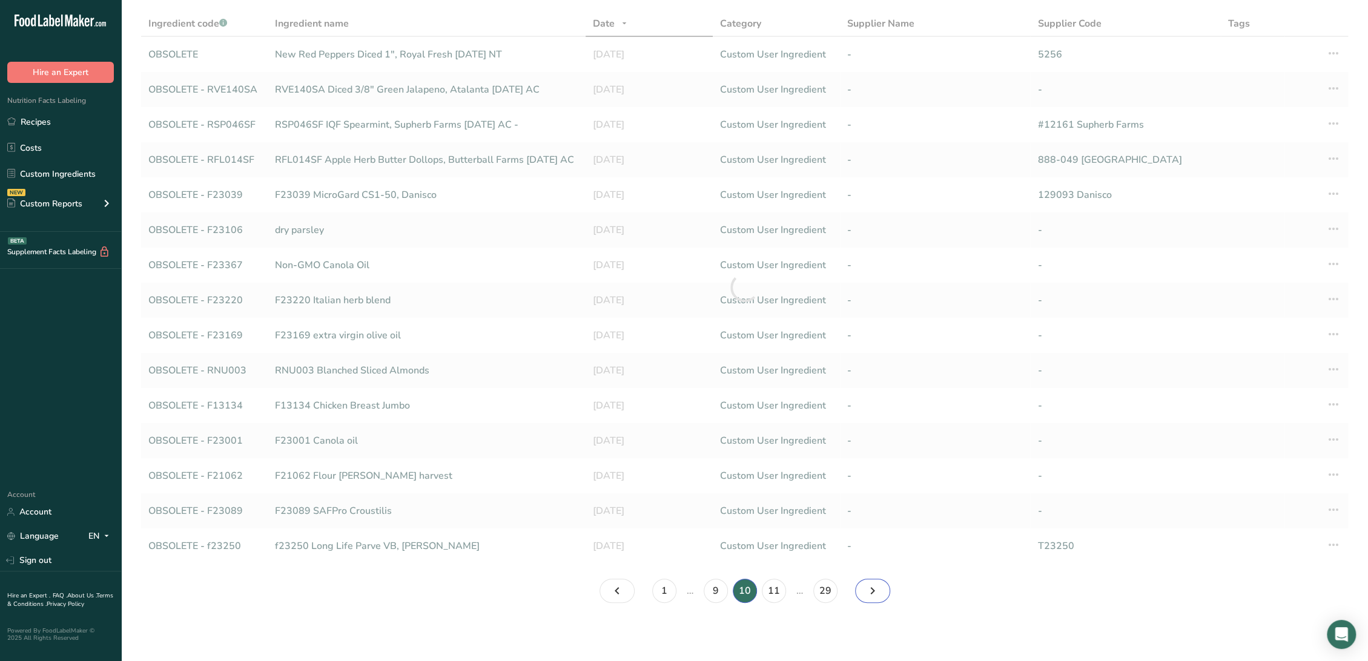
click at [865, 593] on icon "Page 11." at bounding box center [872, 591] width 15 height 22
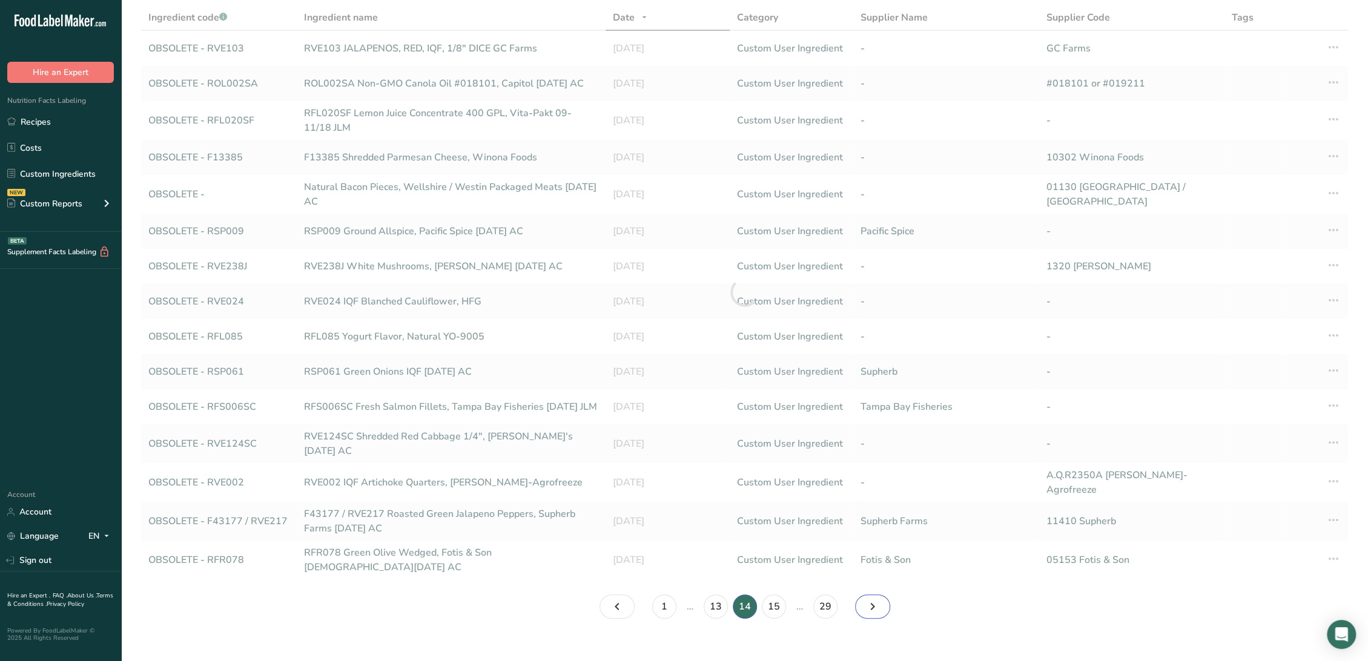
click at [865, 596] on icon "Page 15." at bounding box center [872, 607] width 15 height 22
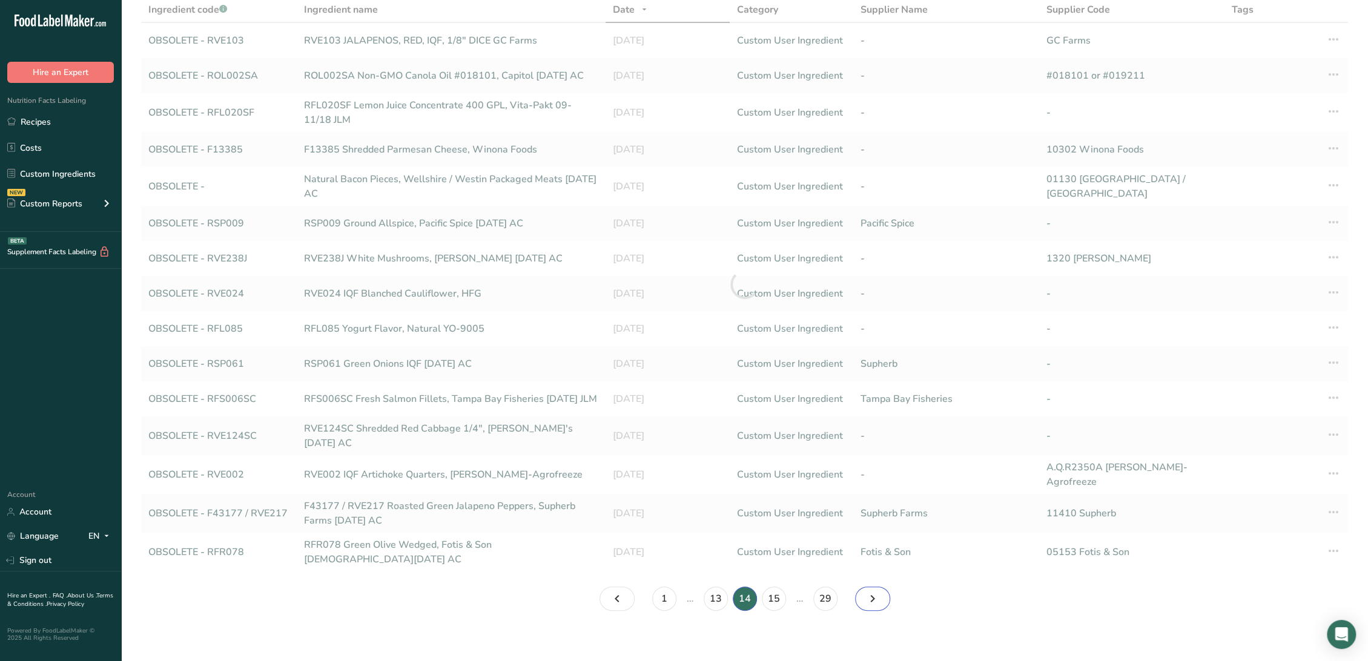
click at [865, 593] on icon "Page 15." at bounding box center [872, 599] width 15 height 22
click at [866, 591] on link "Page 17." at bounding box center [872, 599] width 35 height 24
click at [865, 591] on icon "Page 18." at bounding box center [872, 599] width 15 height 22
click at [865, 590] on icon "Page 19." at bounding box center [872, 599] width 15 height 22
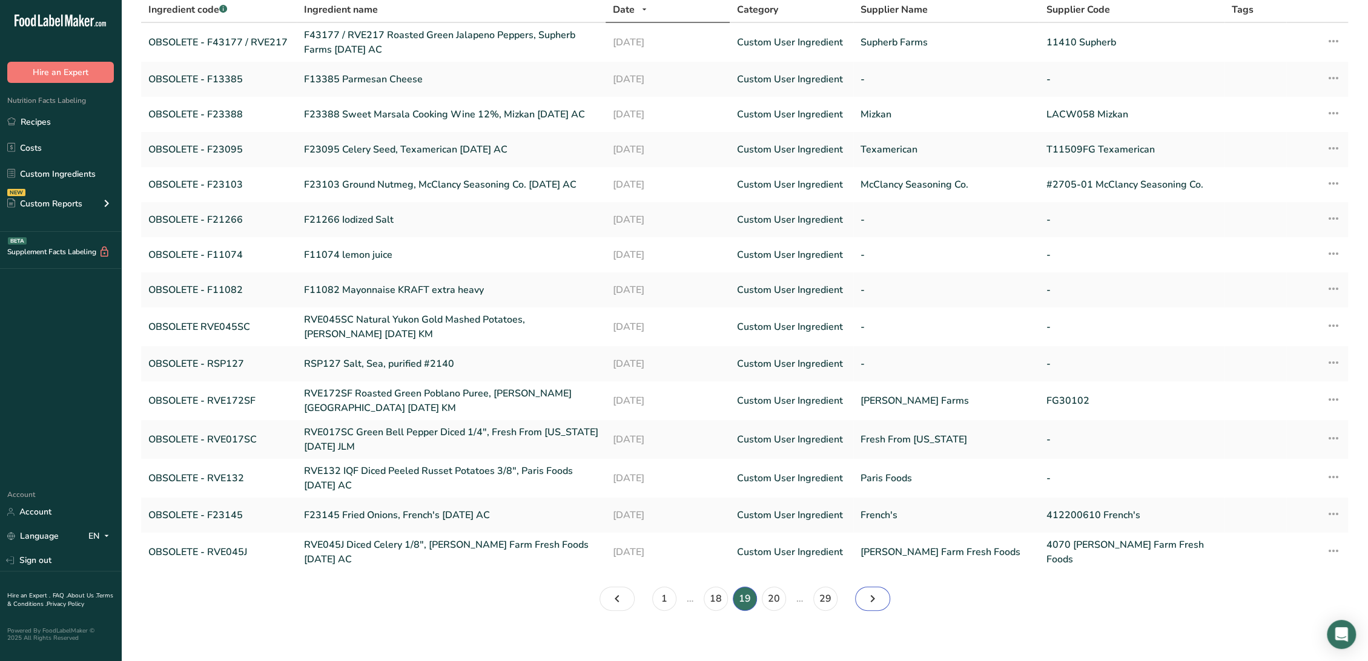
click at [865, 590] on icon "Page 20." at bounding box center [872, 599] width 15 height 22
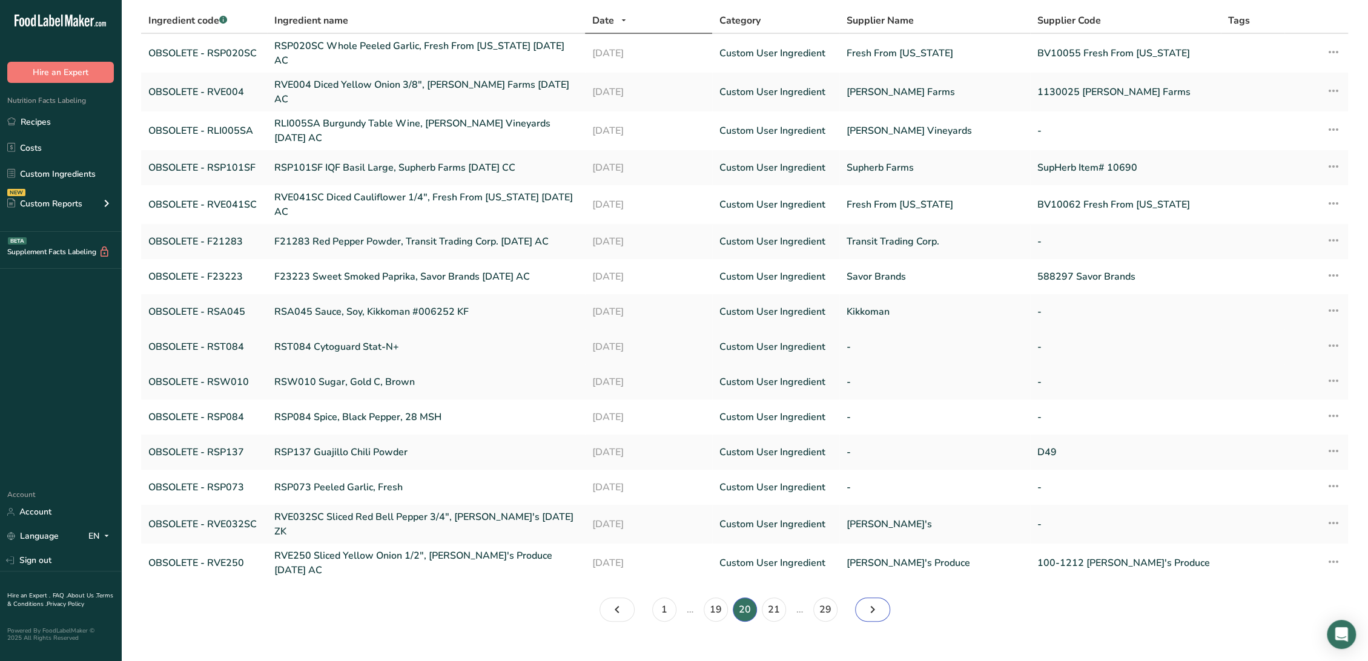
scroll to position [86, 0]
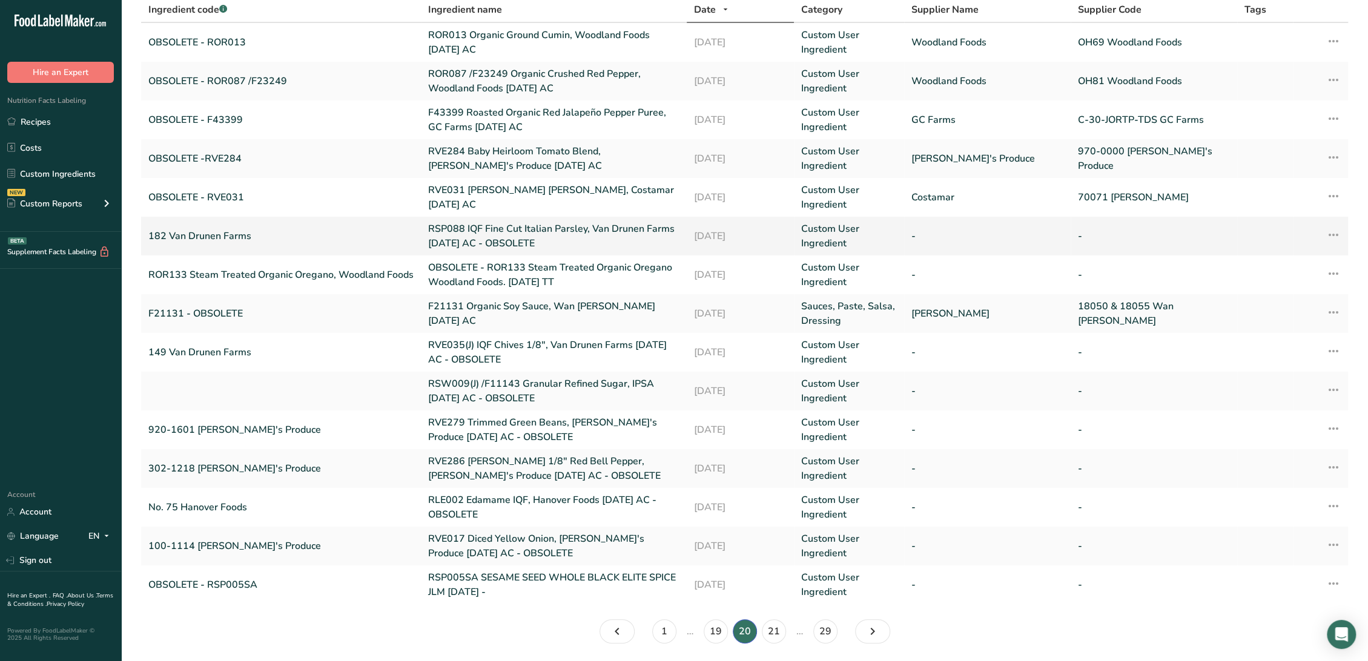
click at [442, 229] on link "RSP088 IQF Fine Cut Italian Parsley, Van Drunen Farms [DATE] AC - OBSOLETE" at bounding box center [553, 236] width 251 height 29
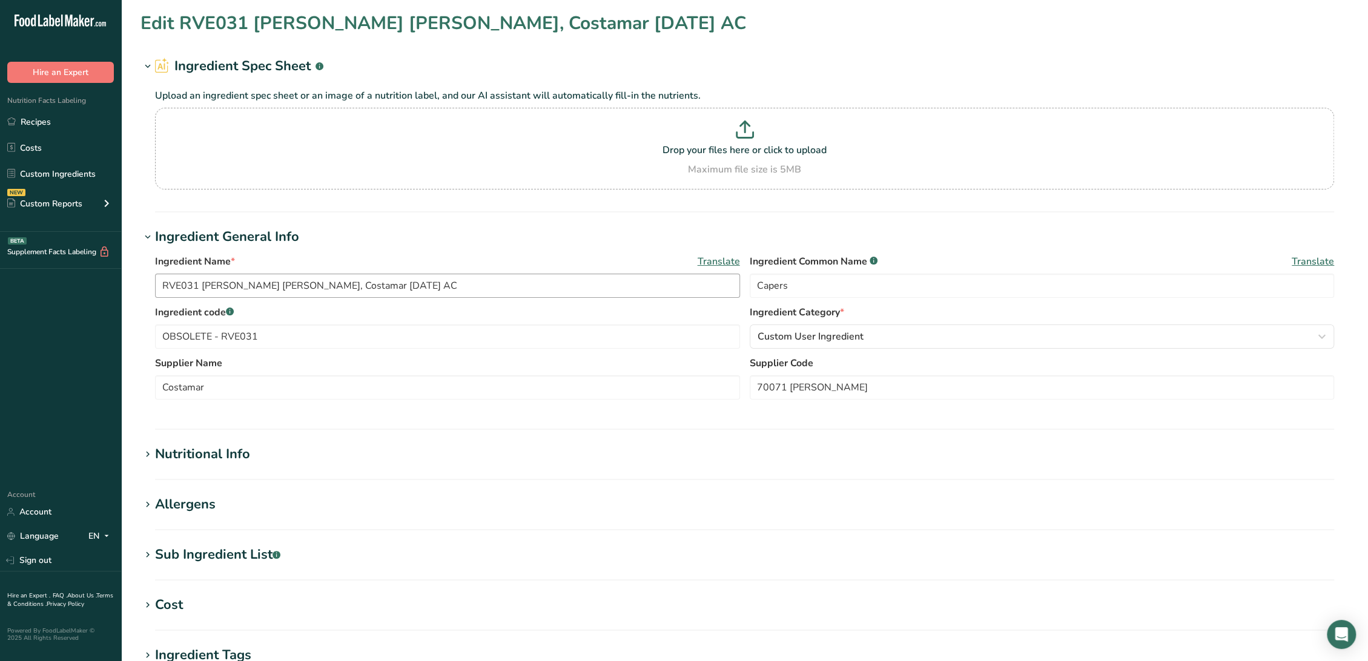
type input "RSP088 IQF Fine Cut Italian Parsley, Van Drunen Farms [DATE] AC - OBSOLETE"
type input "Parsley"
type input "182 Van Drunen Farms"
drag, startPoint x: 472, startPoint y: 285, endPoint x: 646, endPoint y: 286, distance: 173.8
click at [646, 286] on input "RSP088 IQF Fine Cut Italian Parsley, Van Drunen Farms [DATE] AC - OBSOLETE" at bounding box center [447, 286] width 585 height 24
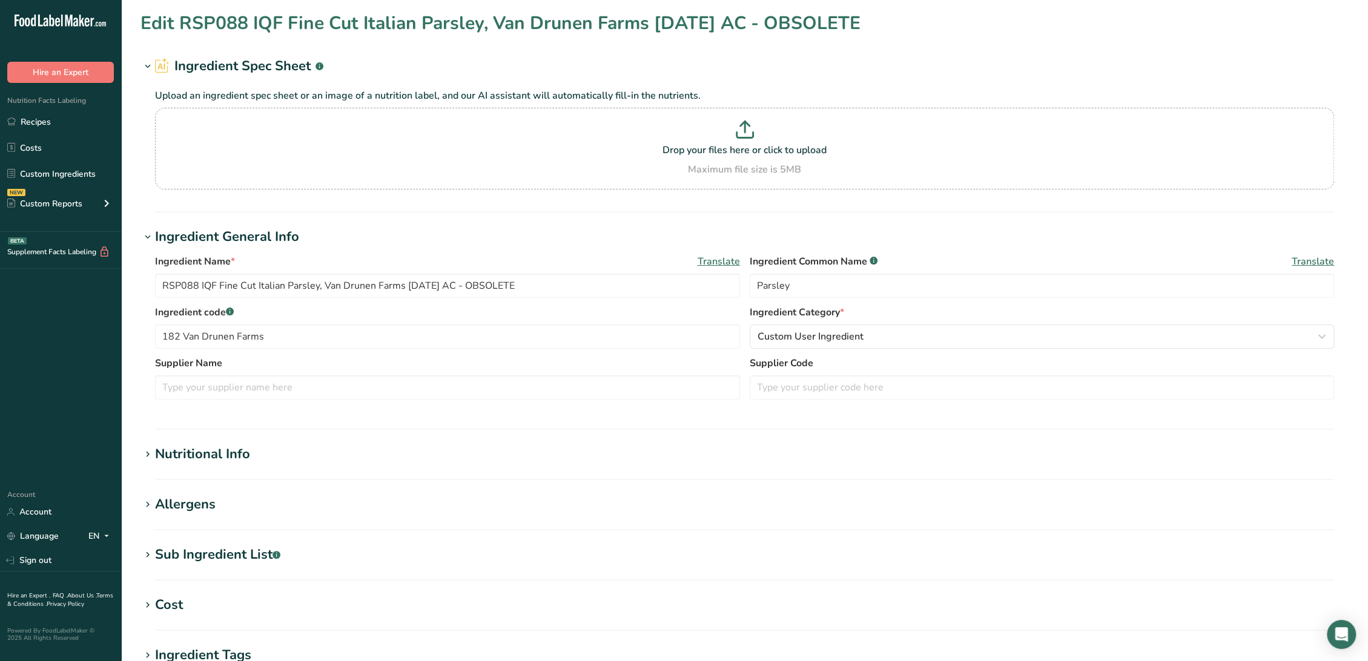
click at [504, 311] on label "Ingredient code .a-a{fill:#347362;}.b-a{fill:#fff;}" at bounding box center [447, 312] width 585 height 15
drag, startPoint x: 484, startPoint y: 283, endPoint x: 562, endPoint y: 285, distance: 78.1
click at [562, 285] on input "RSP088 IQF Fine Cut Italian Parsley, Van Drunen Farms [DATE] AC - OBSOLETE" at bounding box center [447, 286] width 585 height 24
type input "RSP088 IQF Fine Cut Italian Parsley, Van Drunen Farms [DATE] AC"
click at [161, 334] on input "182 Van Drunen Farms" at bounding box center [447, 337] width 585 height 24
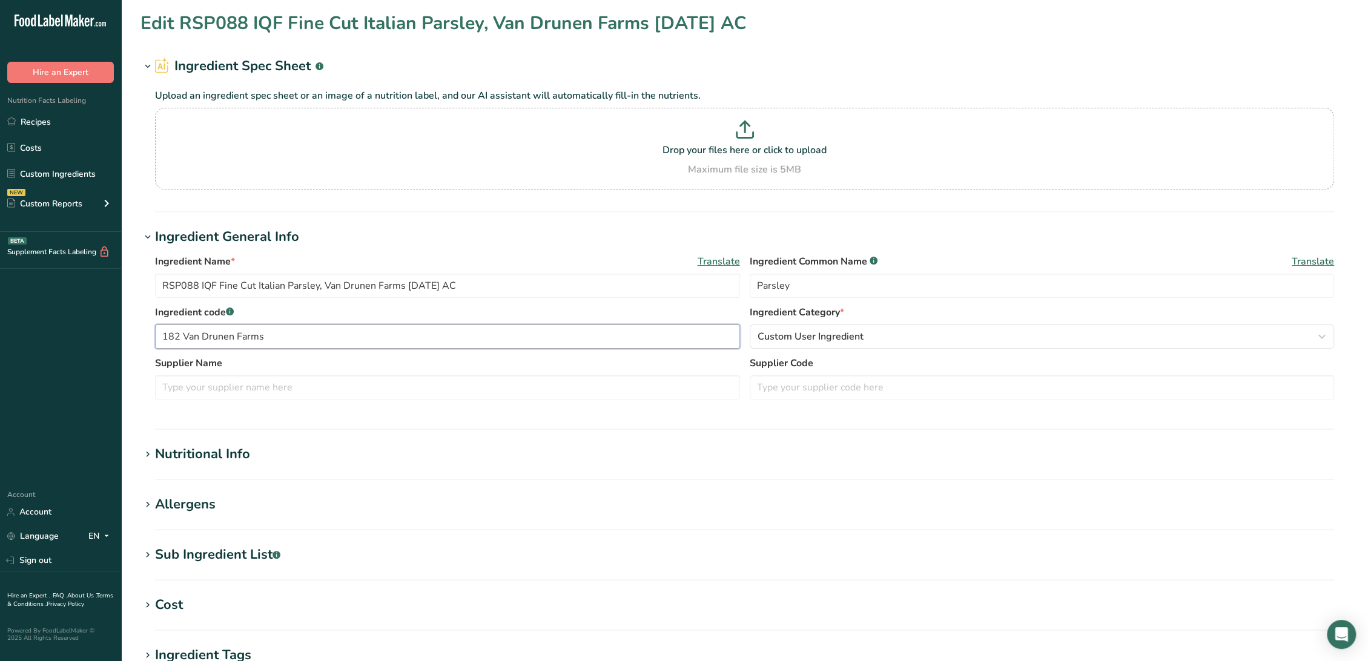
paste input "OBSOLETE"
drag, startPoint x: 223, startPoint y: 336, endPoint x: 262, endPoint y: 335, distance: 38.2
click at [262, 335] on input "OBSOLETE - 182 Van Drunen Farms" at bounding box center [447, 337] width 585 height 24
drag, startPoint x: 223, startPoint y: 334, endPoint x: 510, endPoint y: 344, distance: 287.2
click at [510, 344] on input "OBSOLETE - 182 Van Drunen Farms" at bounding box center [447, 337] width 585 height 24
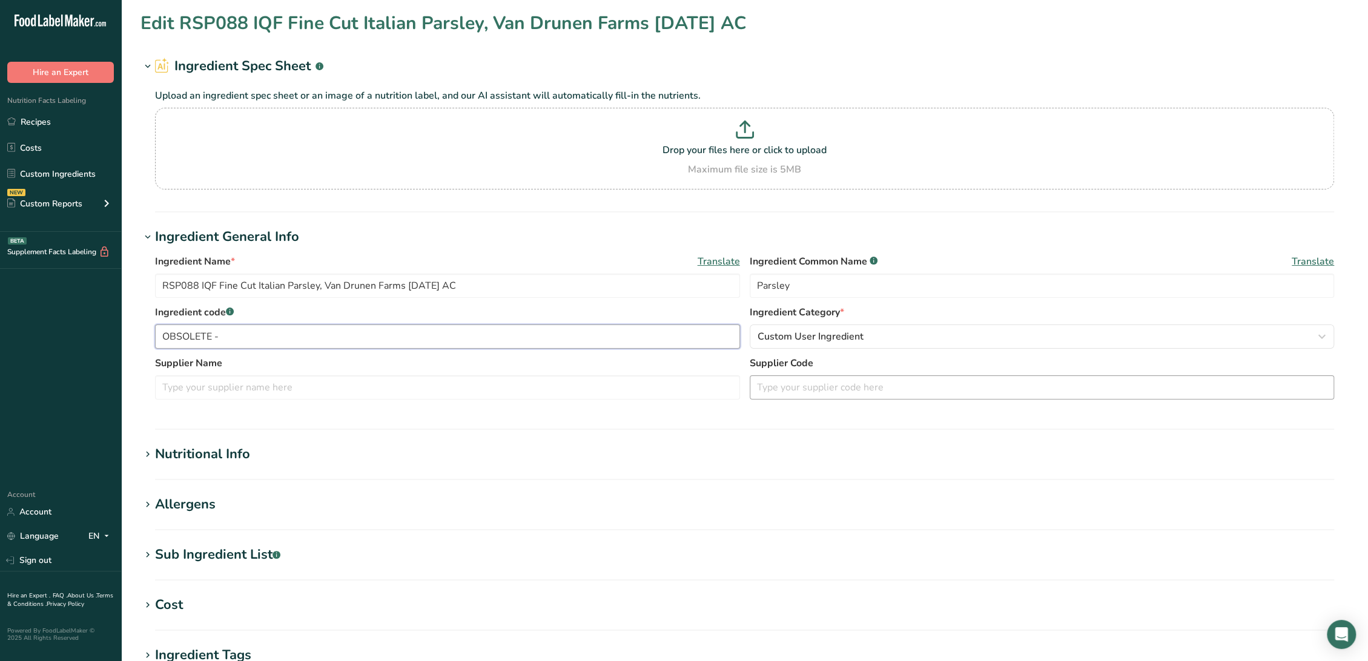
type input "OBSOLETE -"
click at [891, 391] on input "text" at bounding box center [1042, 387] width 585 height 24
paste input "182 Van Drunen Farms"
type input "182 Van Drunen Farms"
drag, startPoint x: 198, startPoint y: 288, endPoint x: 131, endPoint y: 299, distance: 68.2
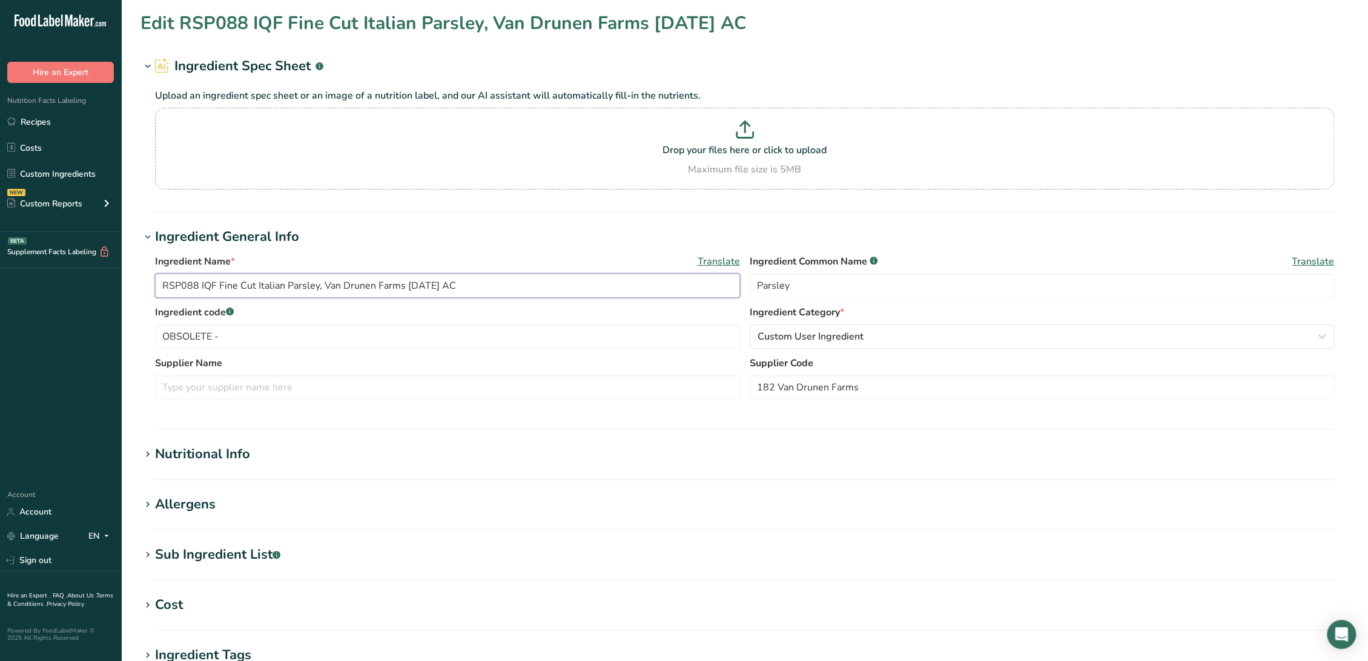
click at [131, 299] on section "Edit RSP088 IQF Fine Cut Italian Parsley, Van Drunen Farms [DATE] AC Ingredient…" at bounding box center [744, 445] width 1247 height 890
paste input "182 Van Drunen Farms"
type input "RSP088 IQF Fine Cut Italian Parsley, Van Drunen Farms [DATE] AC"
click at [257, 329] on input "OBSOLETE -" at bounding box center [447, 337] width 585 height 24
paste input "RSP088"
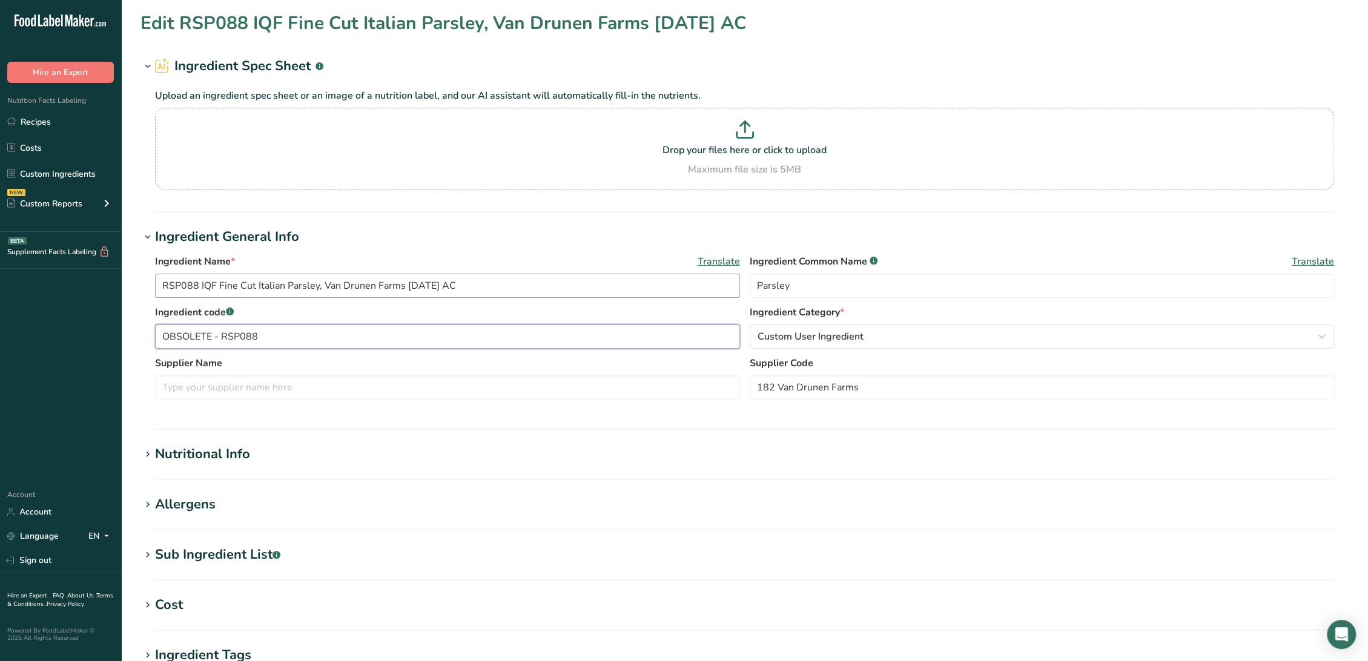
type input "OBSOLETE - RSP088"
drag, startPoint x: 331, startPoint y: 289, endPoint x: 402, endPoint y: 289, distance: 70.8
click at [402, 289] on input "RSP088 IQF Fine Cut Italian Parsley, Van Drunen Farms [DATE] AC" at bounding box center [447, 286] width 585 height 24
click at [312, 357] on label "Supplier Name" at bounding box center [447, 363] width 585 height 15
click at [310, 377] on input "text" at bounding box center [447, 387] width 585 height 24
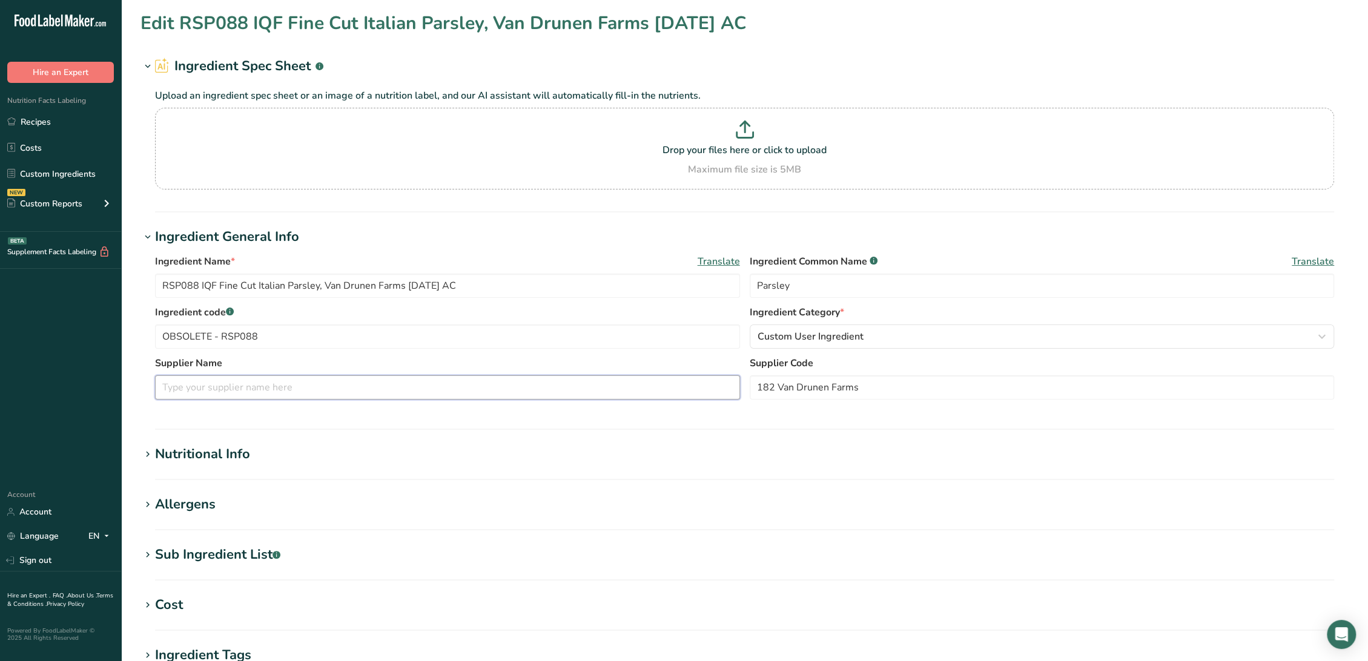
click at [310, 389] on input "text" at bounding box center [447, 387] width 585 height 24
paste input "Van Drunen Farms"
type input "Van Drunen Farms"
click at [283, 452] on h1 "Nutritional Info" at bounding box center [744, 454] width 1208 height 20
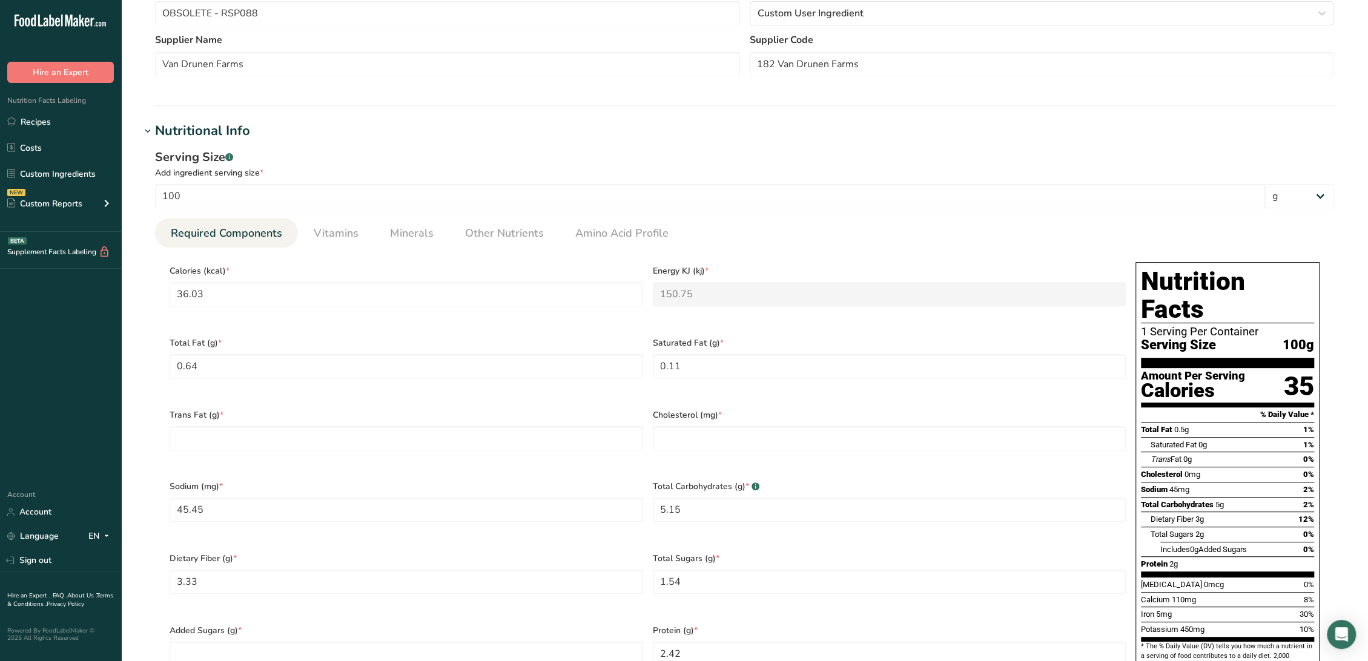
scroll to position [336, 0]
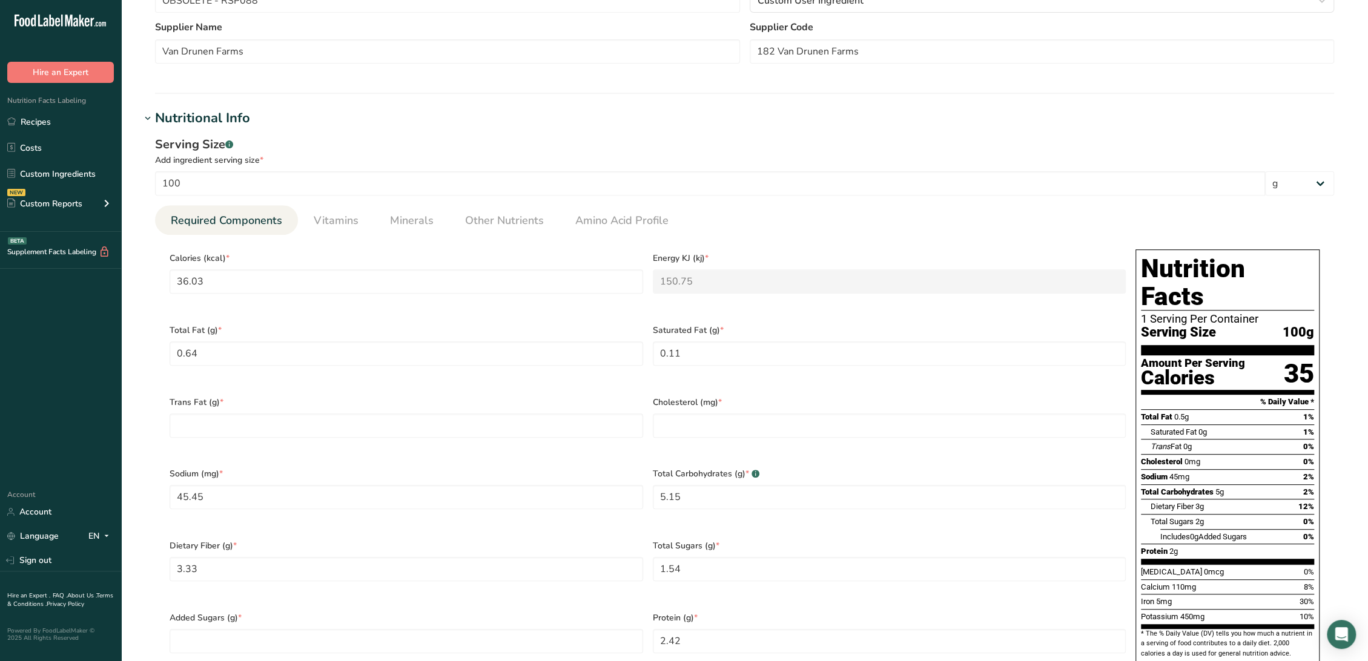
click at [289, 427] on div "Trans Fat (g) *" at bounding box center [406, 425] width 483 height 72
click at [295, 420] on Fat "number" at bounding box center [407, 426] width 474 height 24
type Fat "0"
click at [669, 414] on input "number" at bounding box center [890, 426] width 474 height 24
type input "0"
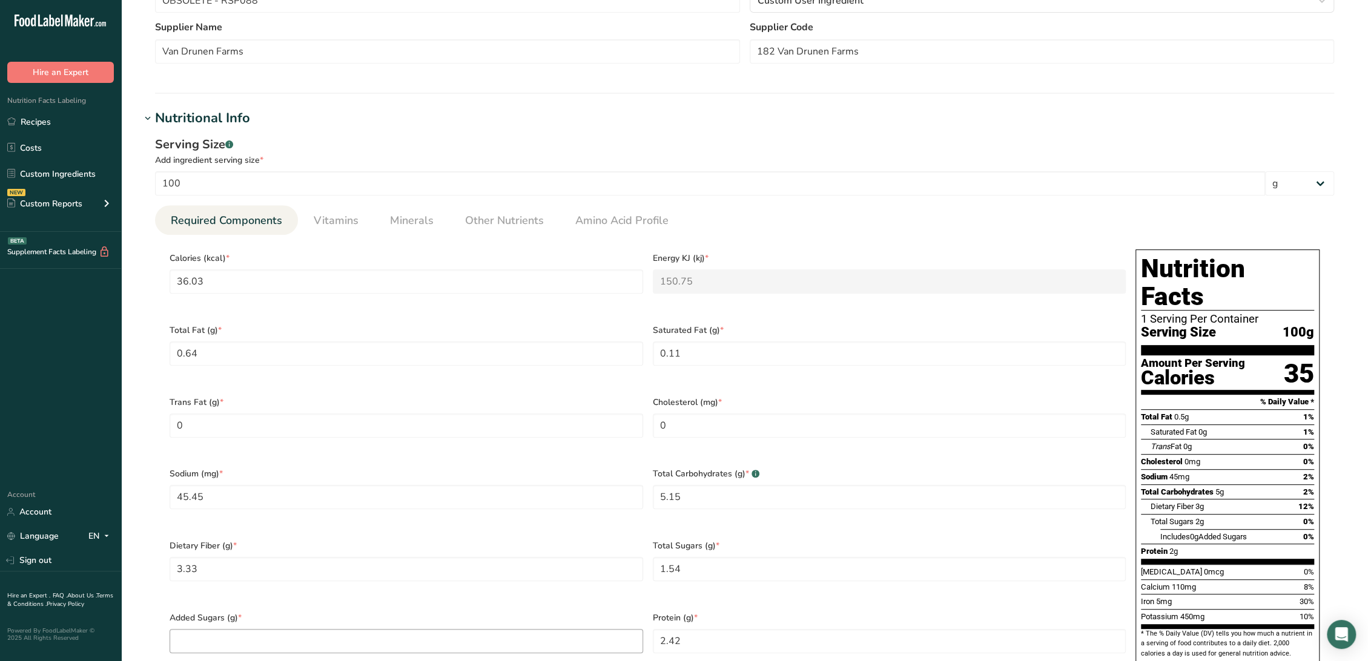
click at [335, 604] on div "Added Sugars (g) *" at bounding box center [406, 640] width 483 height 72
click at [337, 629] on Sugars "number" at bounding box center [407, 641] width 474 height 24
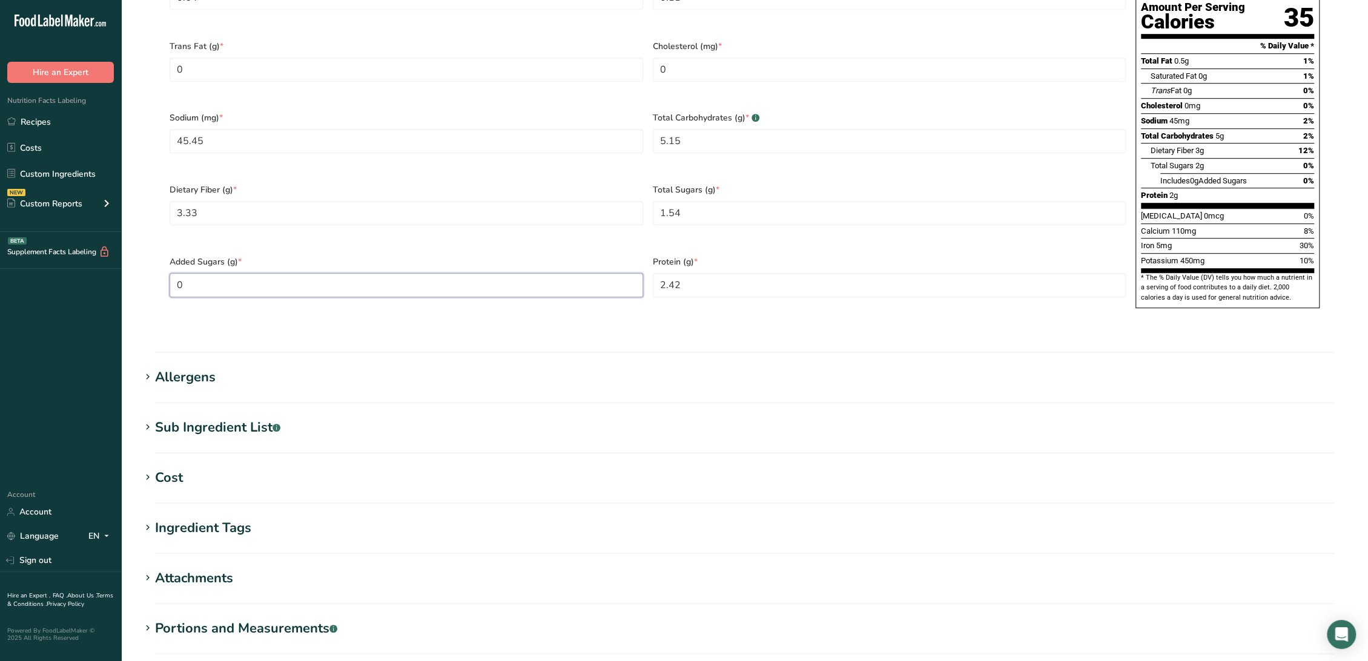
scroll to position [740, 0]
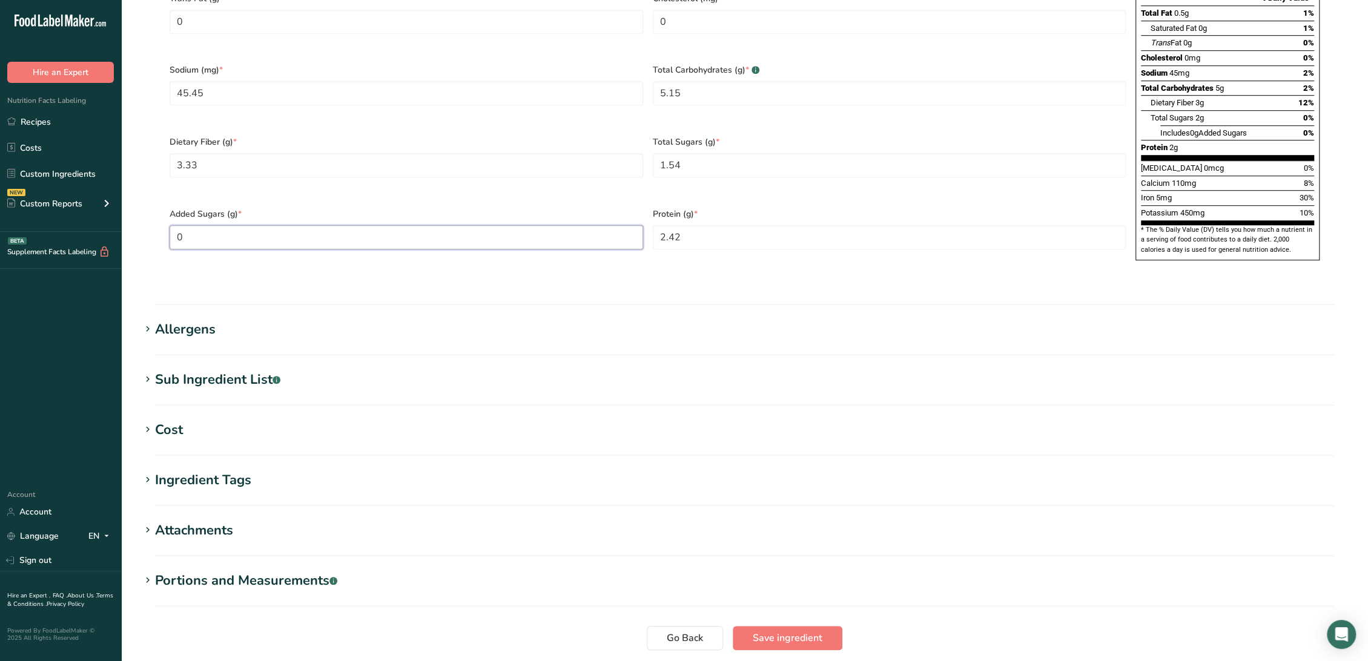
type Sugars "0"
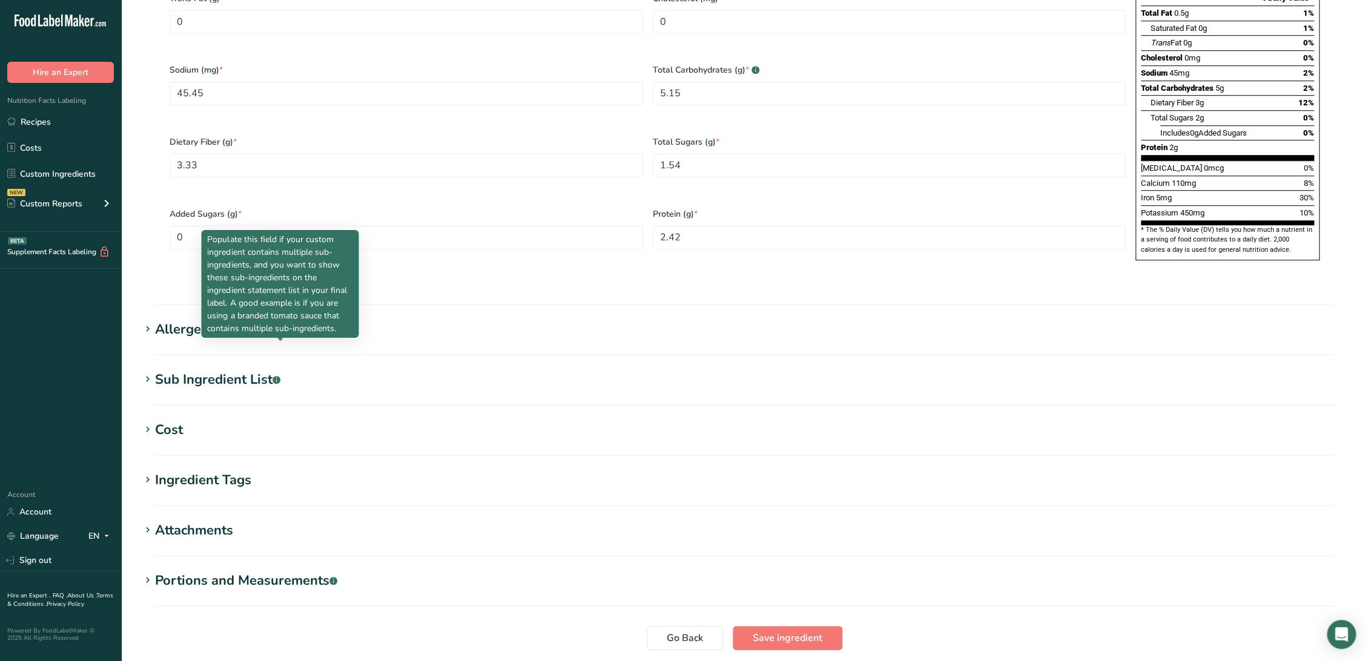
click at [279, 376] on rect at bounding box center [276, 380] width 8 height 8
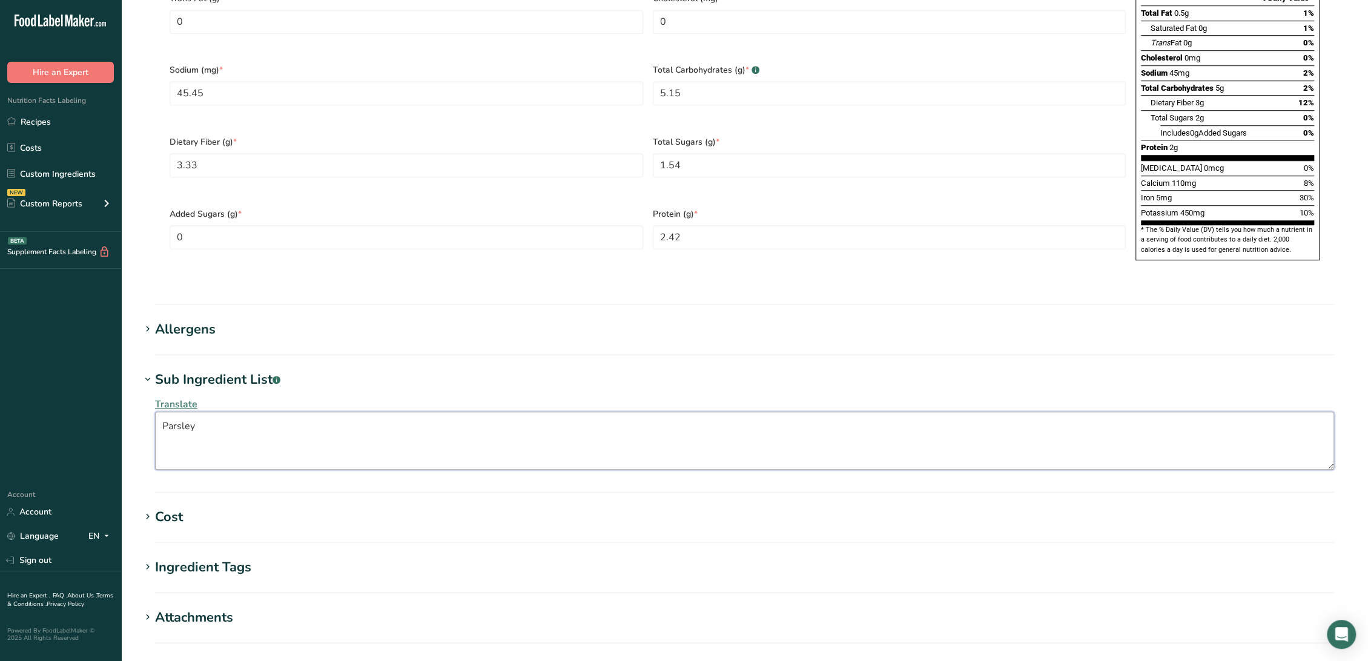
drag, startPoint x: 269, startPoint y: 403, endPoint x: 73, endPoint y: 372, distance: 198.1
click at [73, 372] on div ".a-20{fill:#fff;} Hire an Expert Nutrition Facts Labeling Recipes Costs Custom …" at bounding box center [684, 50] width 1368 height 1580
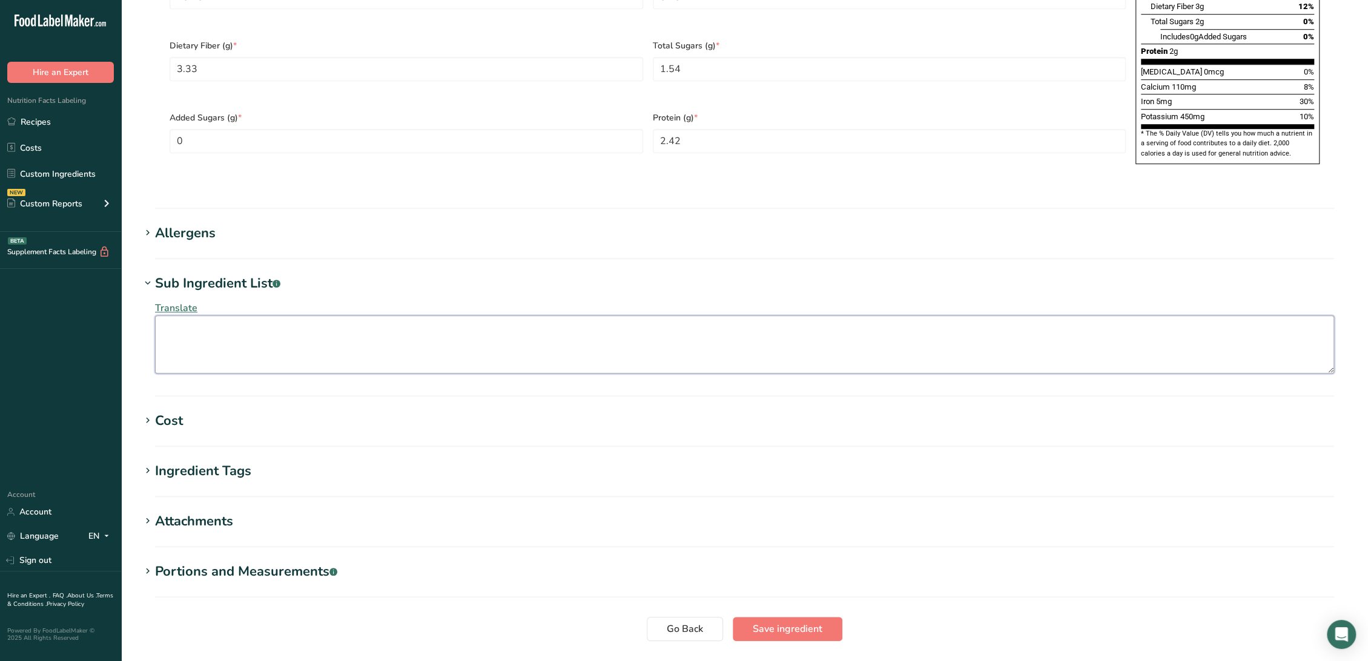
scroll to position [890, 0]
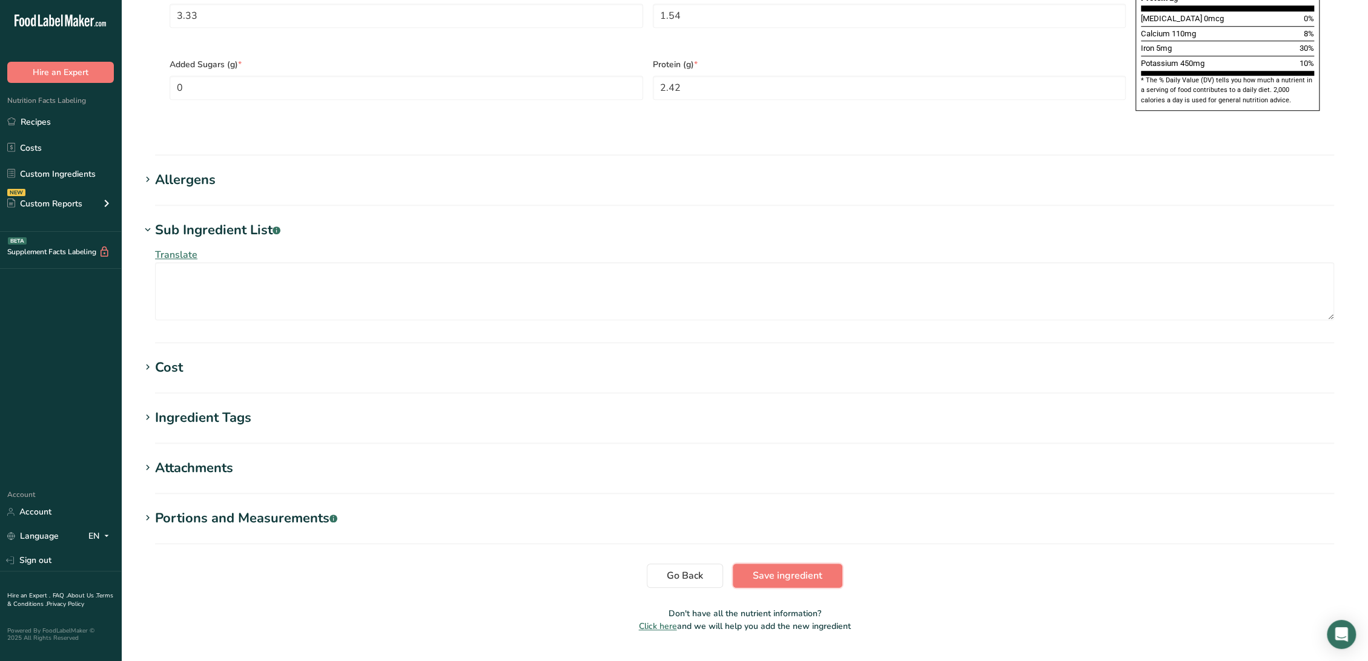
click at [773, 569] on span "Save ingredient" at bounding box center [788, 576] width 70 height 15
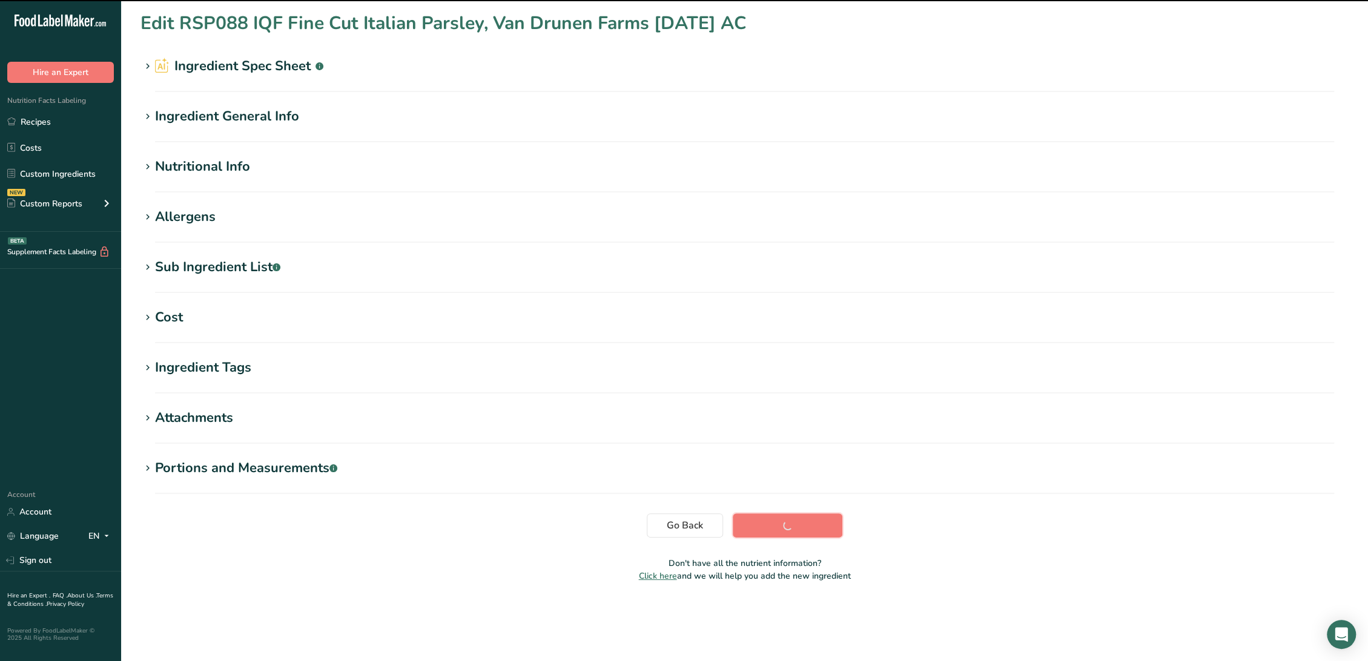
scroll to position [0, 0]
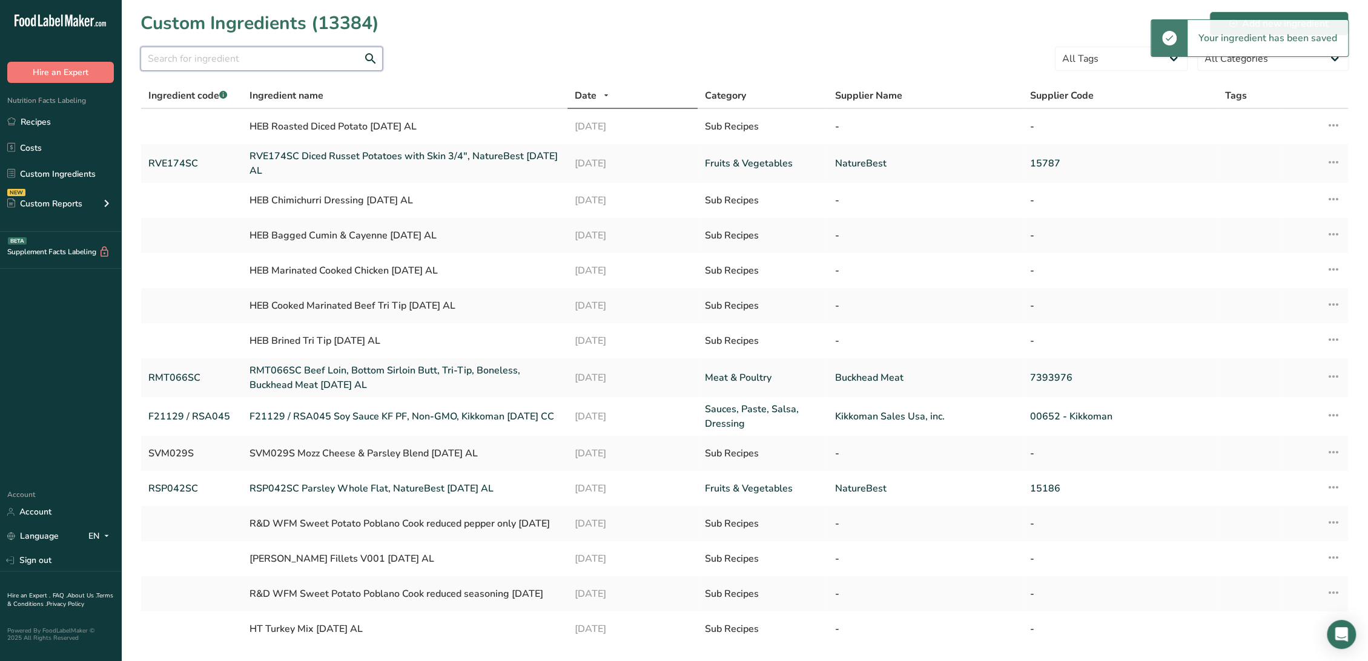
click at [229, 64] on input "text" at bounding box center [261, 59] width 242 height 24
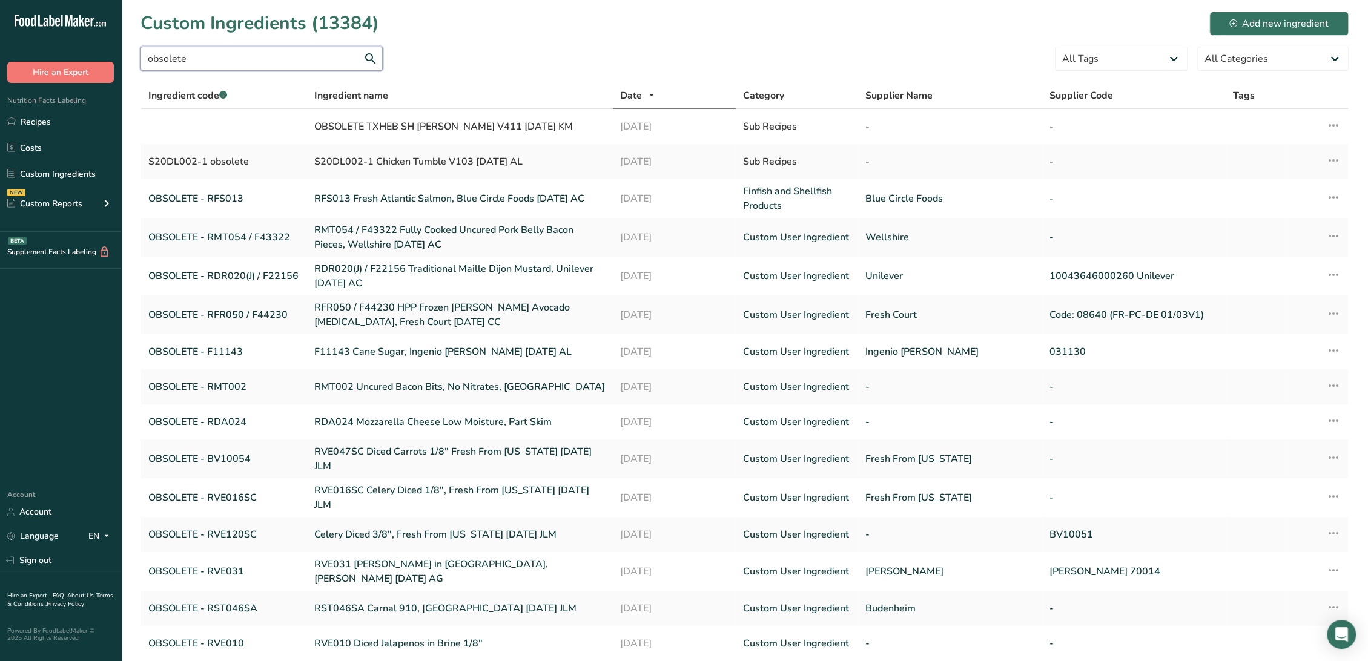
scroll to position [86, 0]
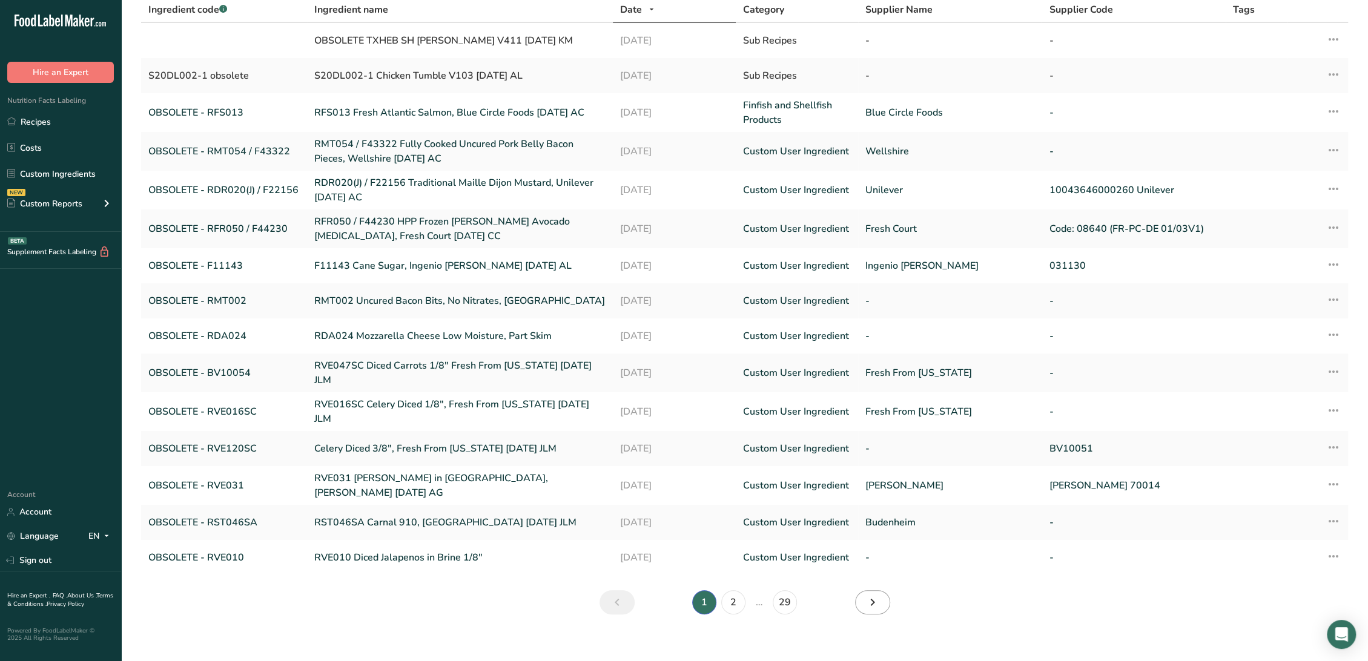
type input "obsolete"
click at [862, 590] on link "Next" at bounding box center [872, 602] width 35 height 24
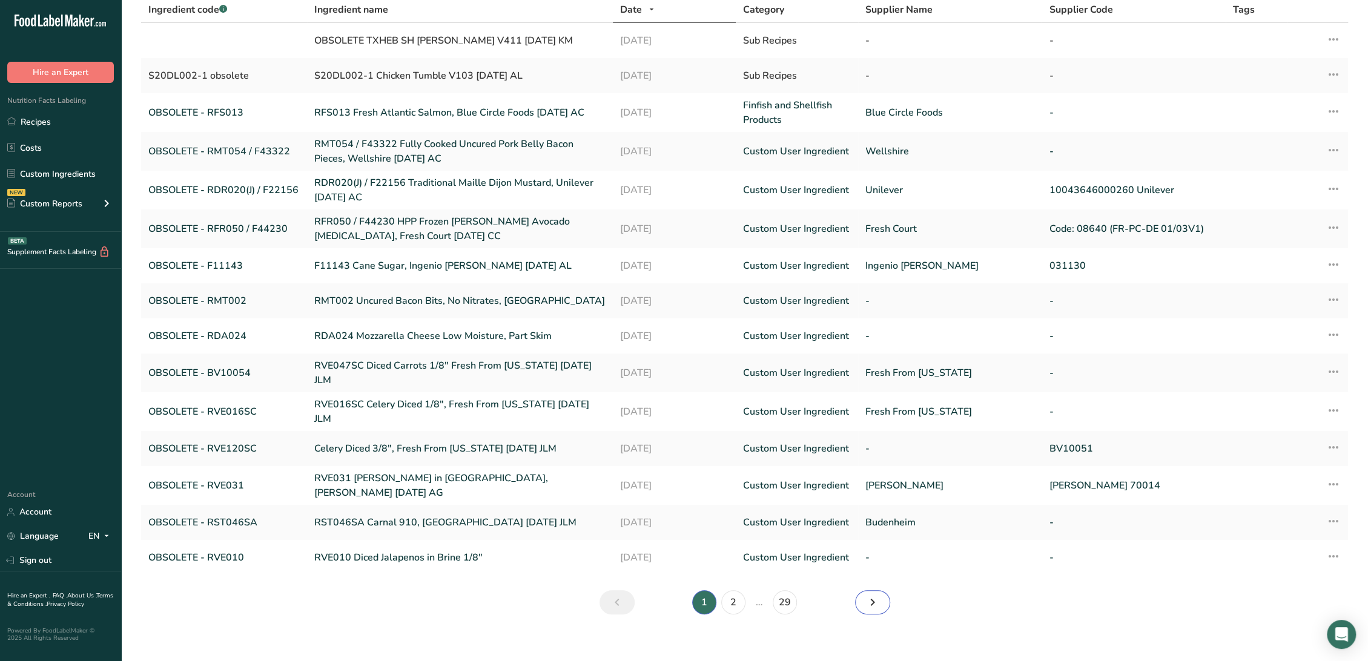
click at [862, 590] on link "Next" at bounding box center [872, 602] width 35 height 24
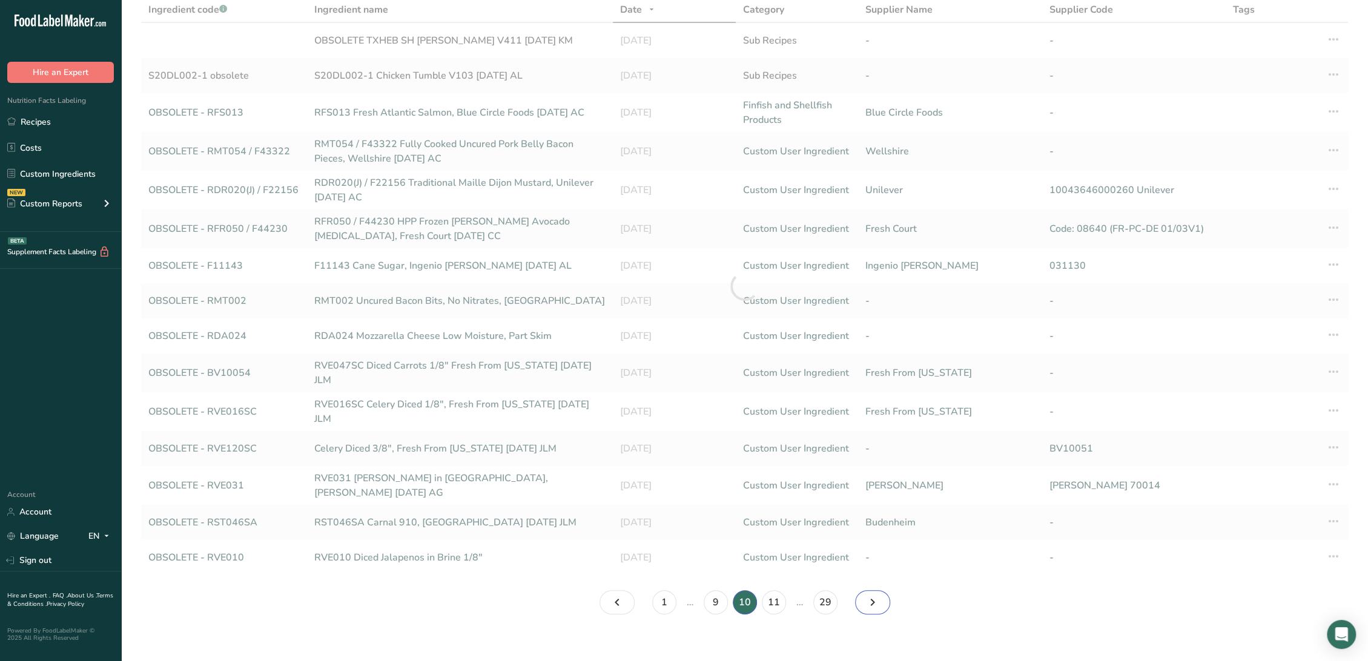
click at [862, 590] on link "Page 11." at bounding box center [872, 602] width 35 height 24
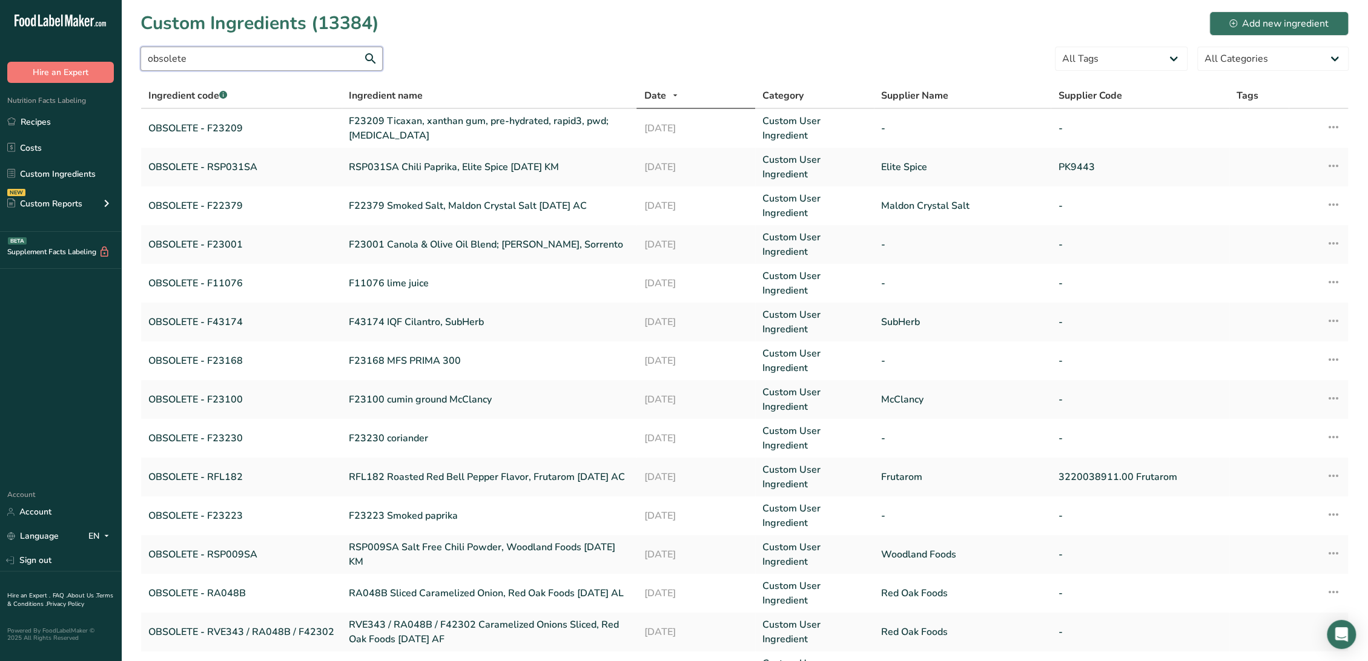
click at [239, 67] on input "obsolete" at bounding box center [261, 59] width 242 height 24
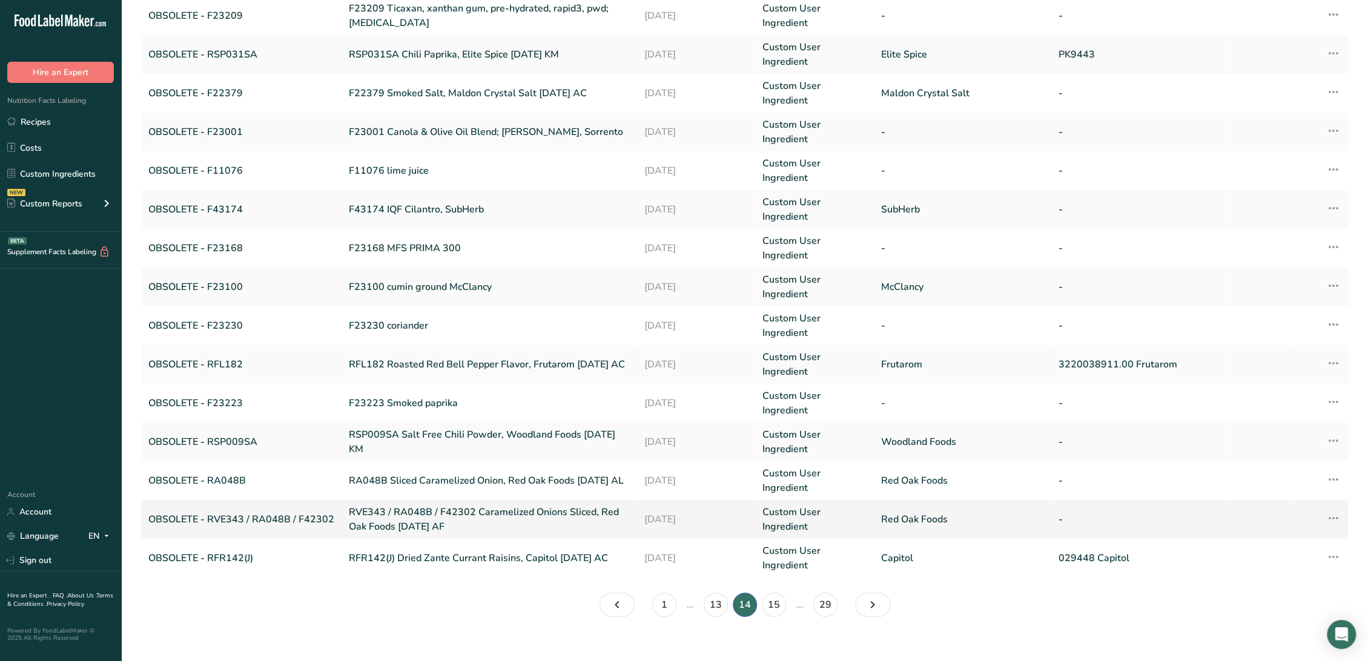
scroll to position [126, 0]
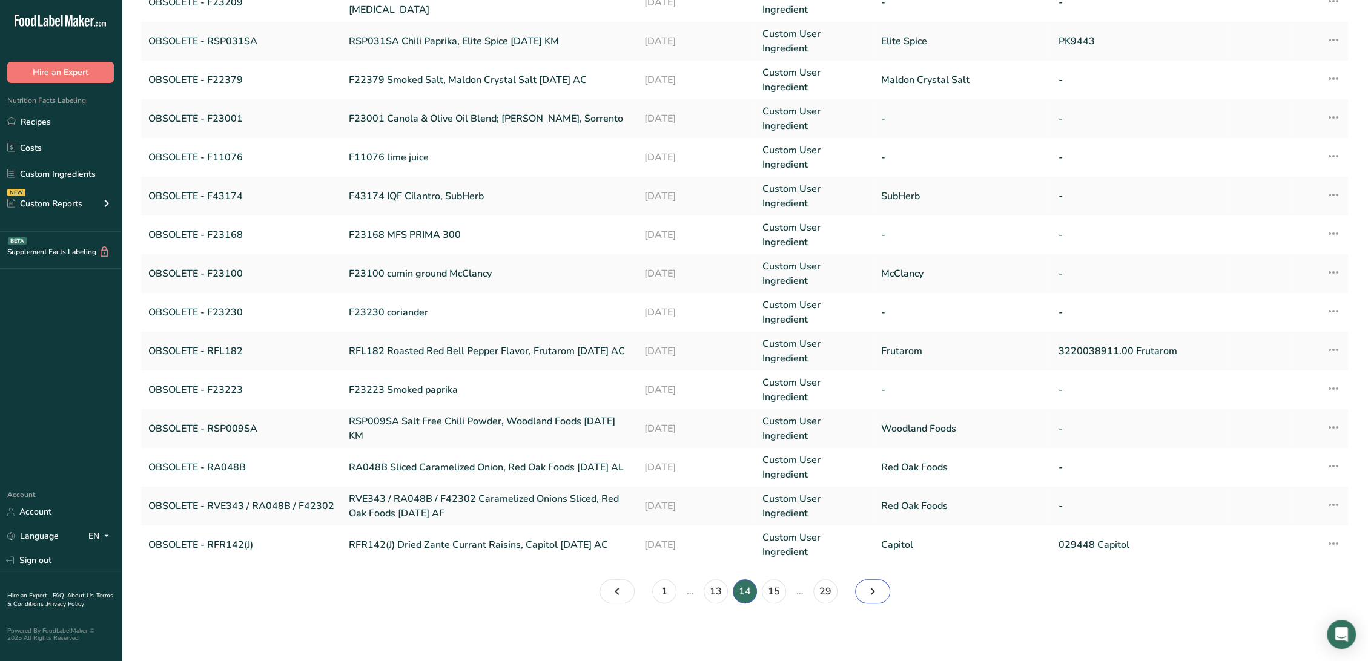
click at [865, 589] on icon "Page 15." at bounding box center [872, 592] width 15 height 22
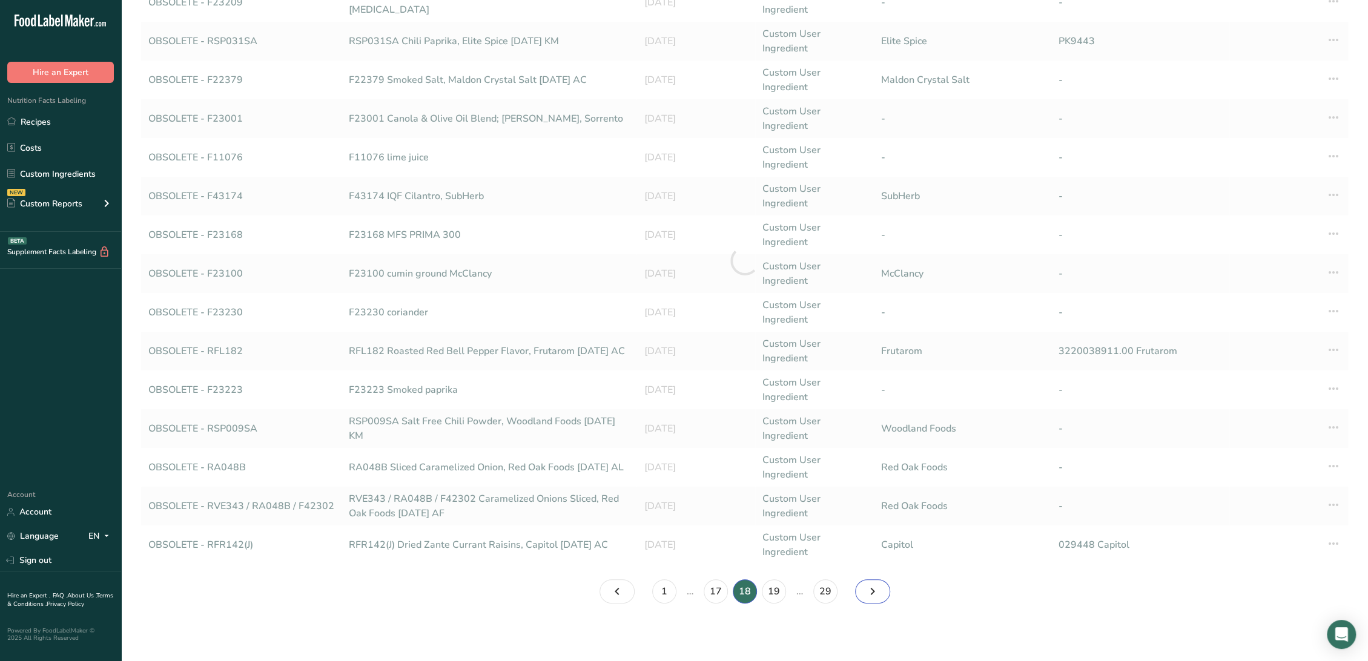
click at [865, 589] on icon "Page 19." at bounding box center [872, 592] width 15 height 22
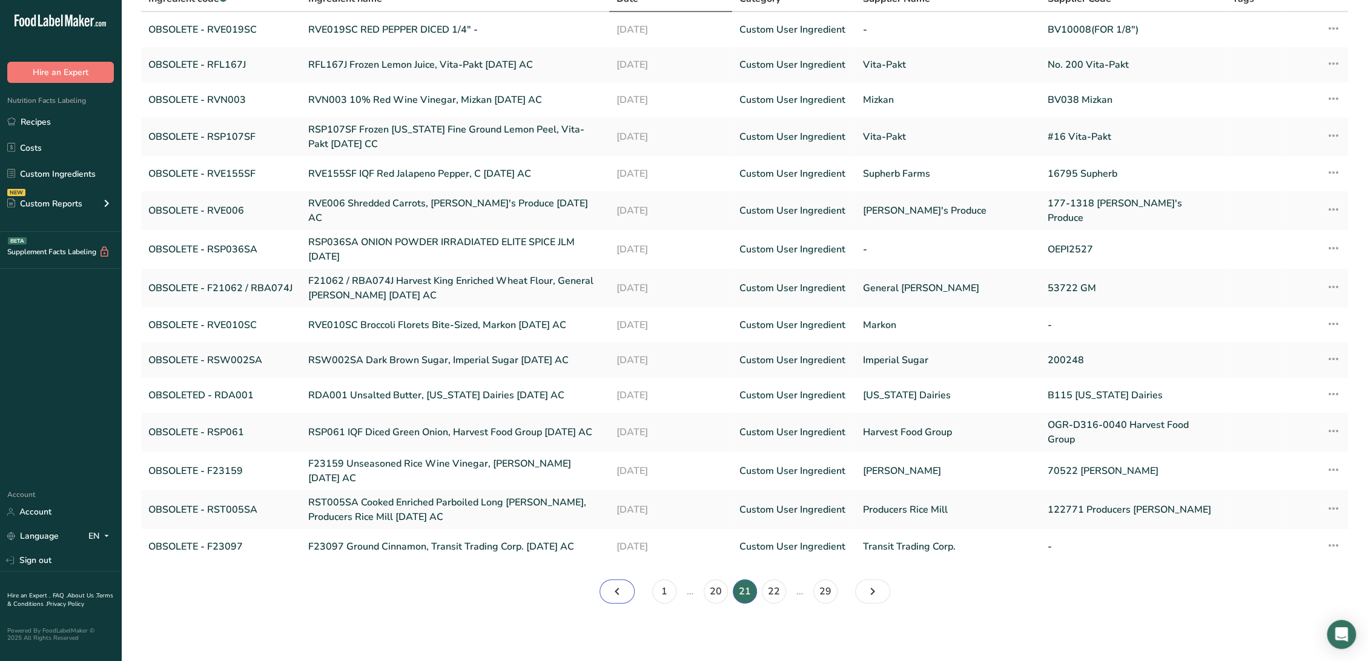
click at [624, 589] on link "Page 20." at bounding box center [616, 591] width 35 height 24
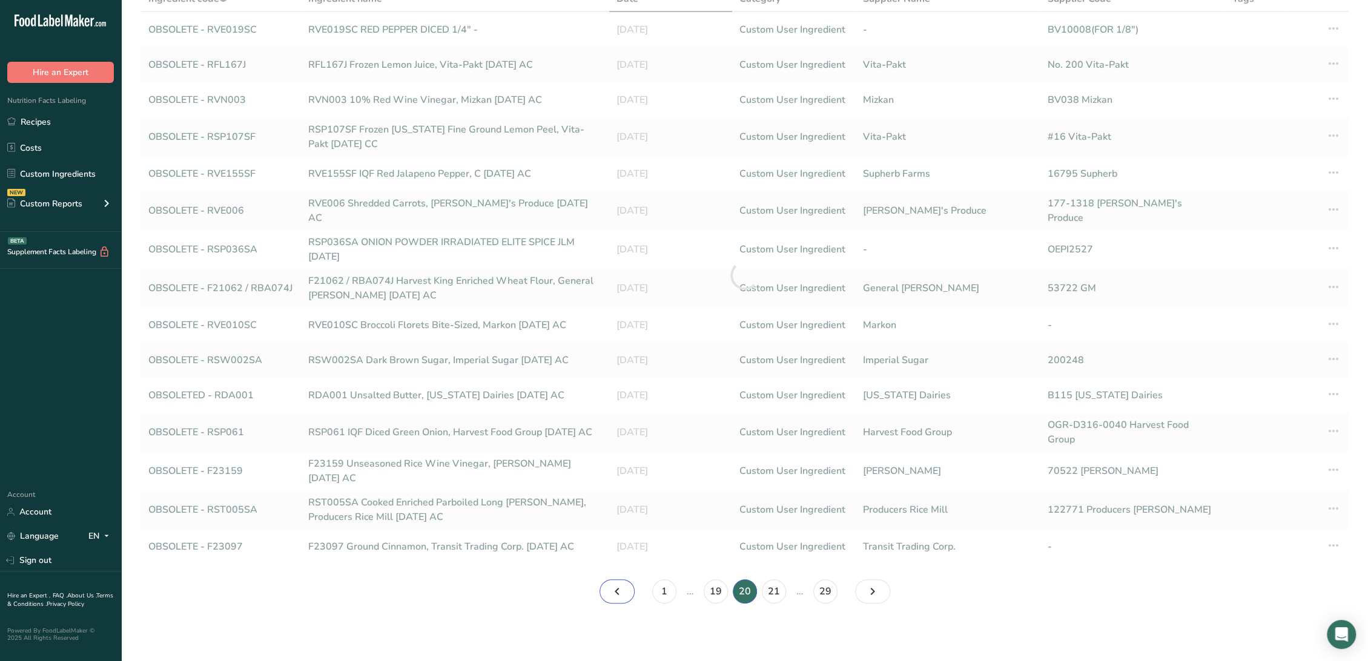
scroll to position [90, 0]
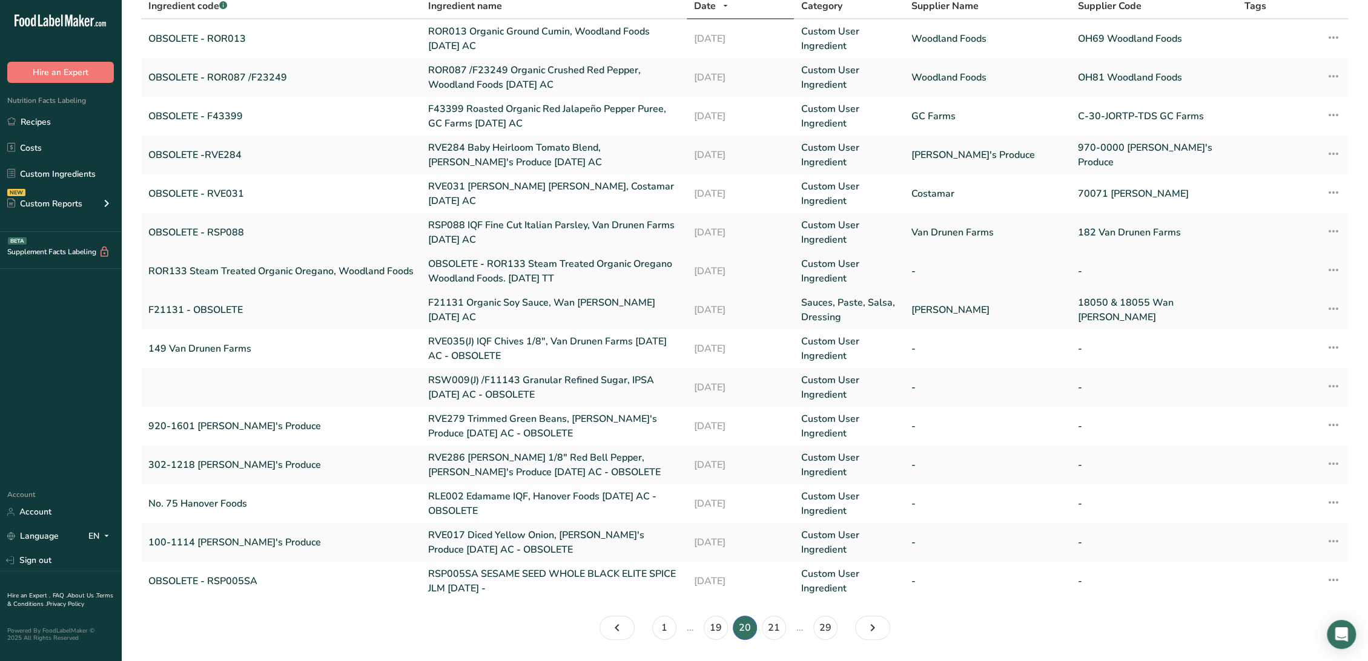
click at [453, 274] on link "OBSOLETE - ROR133 Steam Treated Organic Oregano Woodland Foods. [DATE] TT" at bounding box center [553, 271] width 251 height 29
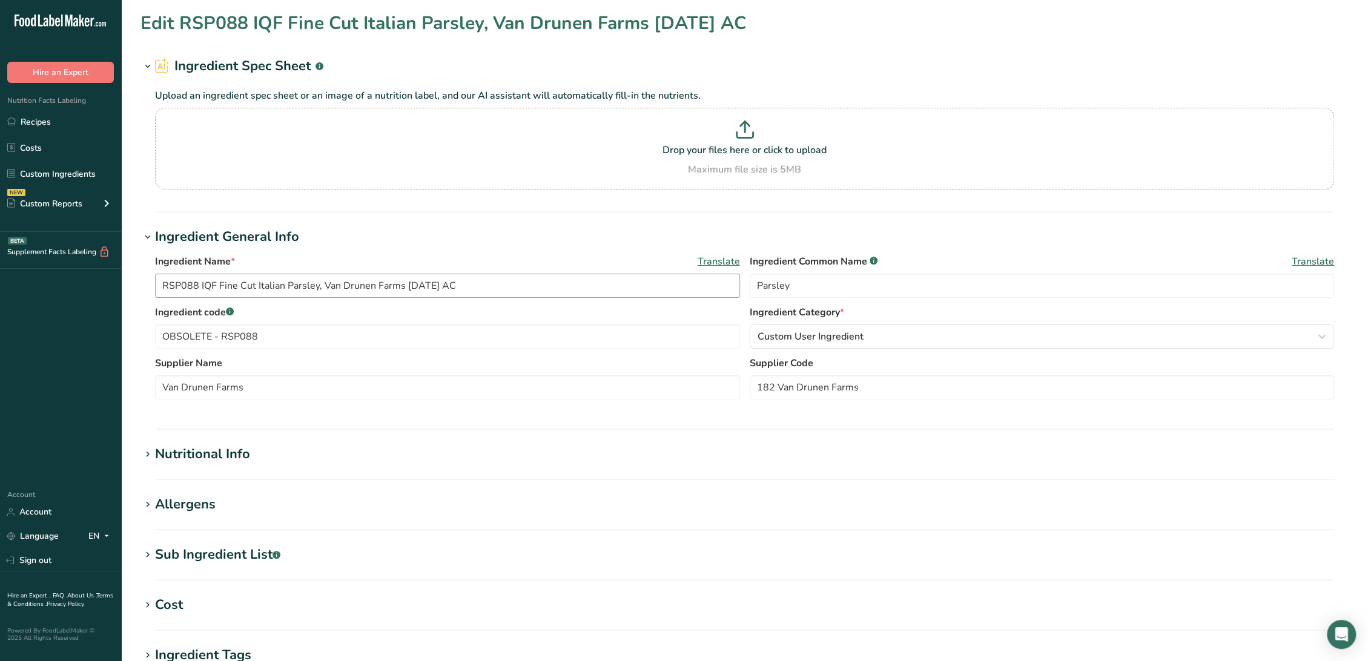
type input "OBSOLETE - ROR133 Steam Treated Organic Oregano Woodland Foods. [DATE] TT"
type input "Organic Oregano"
type input "ROR133 Steam Treated Organic Oregano, Woodland Foods"
drag, startPoint x: 259, startPoint y: 284, endPoint x: 8, endPoint y: 263, distance: 251.6
click at [8, 263] on div ".a-20{fill:#fff;} Hire an Expert Nutrition Facts Labeling Recipes Costs Custom …" at bounding box center [684, 464] width 1368 height 928
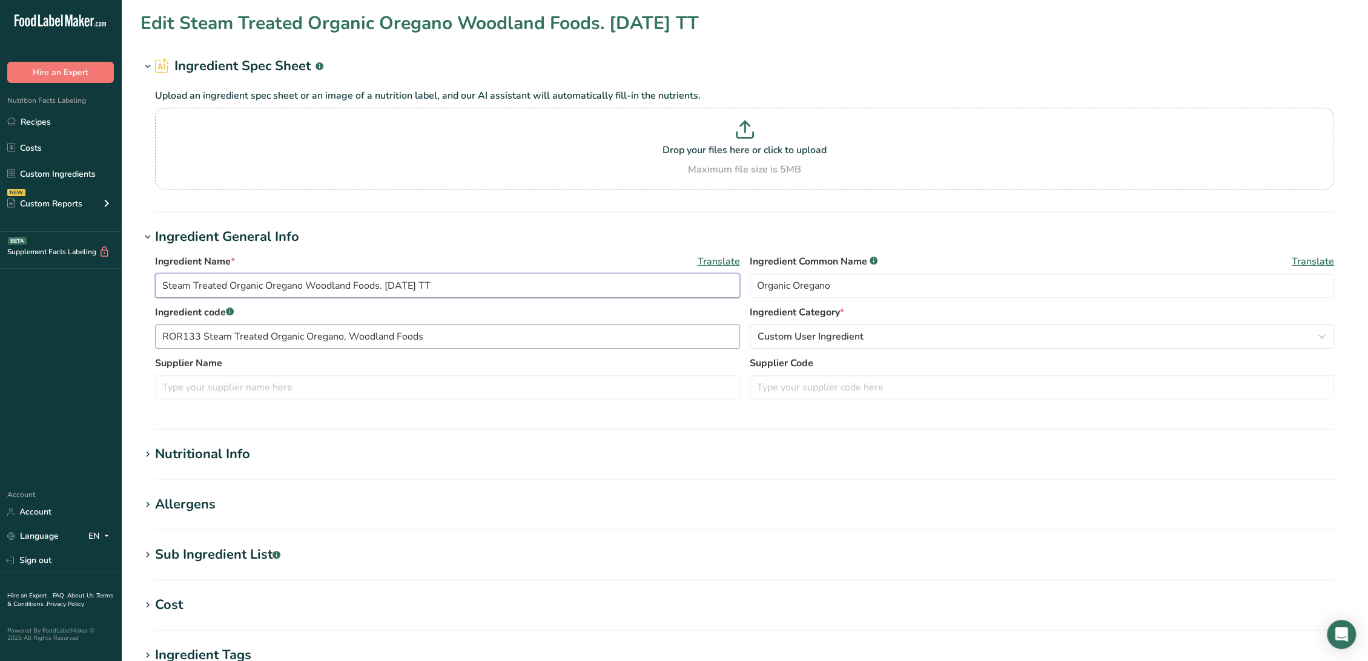
type input "Steam Treated Organic Oregano Woodland Foods. [DATE] TT"
drag, startPoint x: 455, startPoint y: 338, endPoint x: 143, endPoint y: 338, distance: 311.8
click at [143, 338] on div "Ingredient Name * Translate Steam Treated Organic Oregano Woodland Foods. [DATE…" at bounding box center [744, 330] width 1208 height 167
paste input "OBSOLETE - ROR133"
drag, startPoint x: 223, startPoint y: 335, endPoint x: 332, endPoint y: 342, distance: 109.8
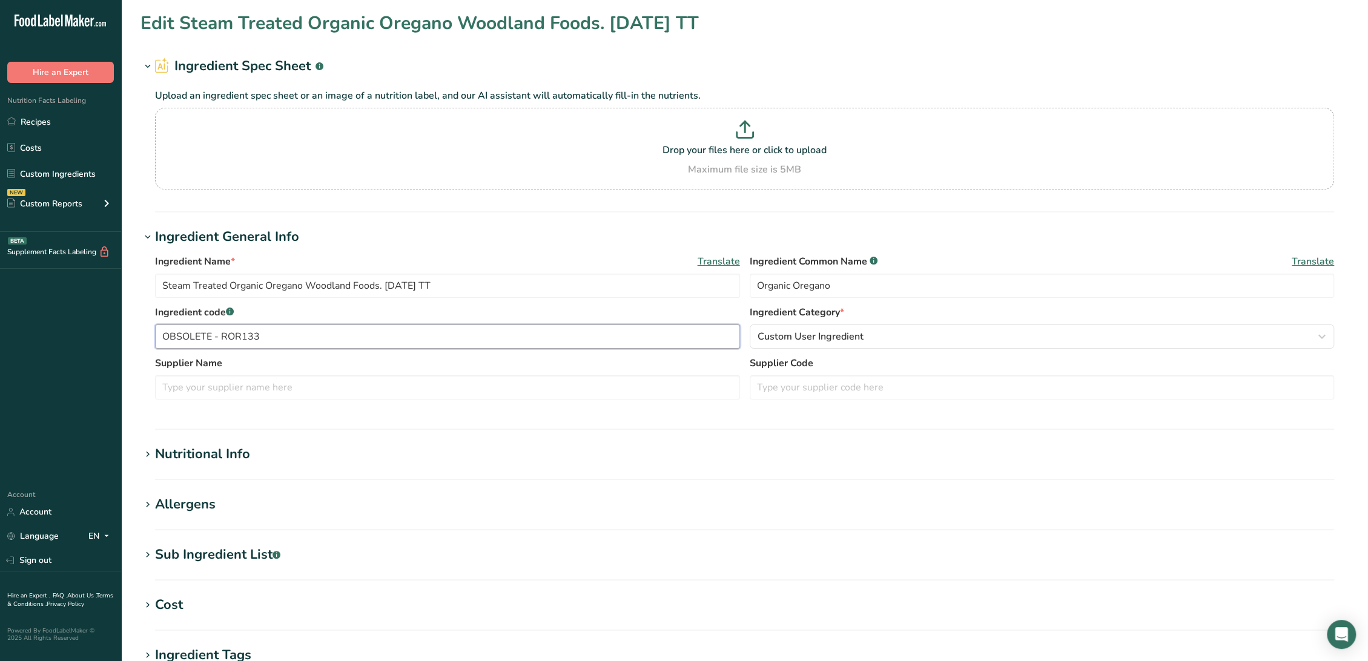
click at [332, 342] on input "OBSOLETE - ROR133" at bounding box center [447, 337] width 585 height 24
type input "OBSOLETE - ROR133"
click at [160, 285] on input "Steam Treated Organic Oregano Woodland Foods. [DATE] TT" at bounding box center [447, 286] width 585 height 24
paste input "ROR133"
type input "ROR133 Steam Treated Organic Oregano Woodland Foods. [DATE] TT"
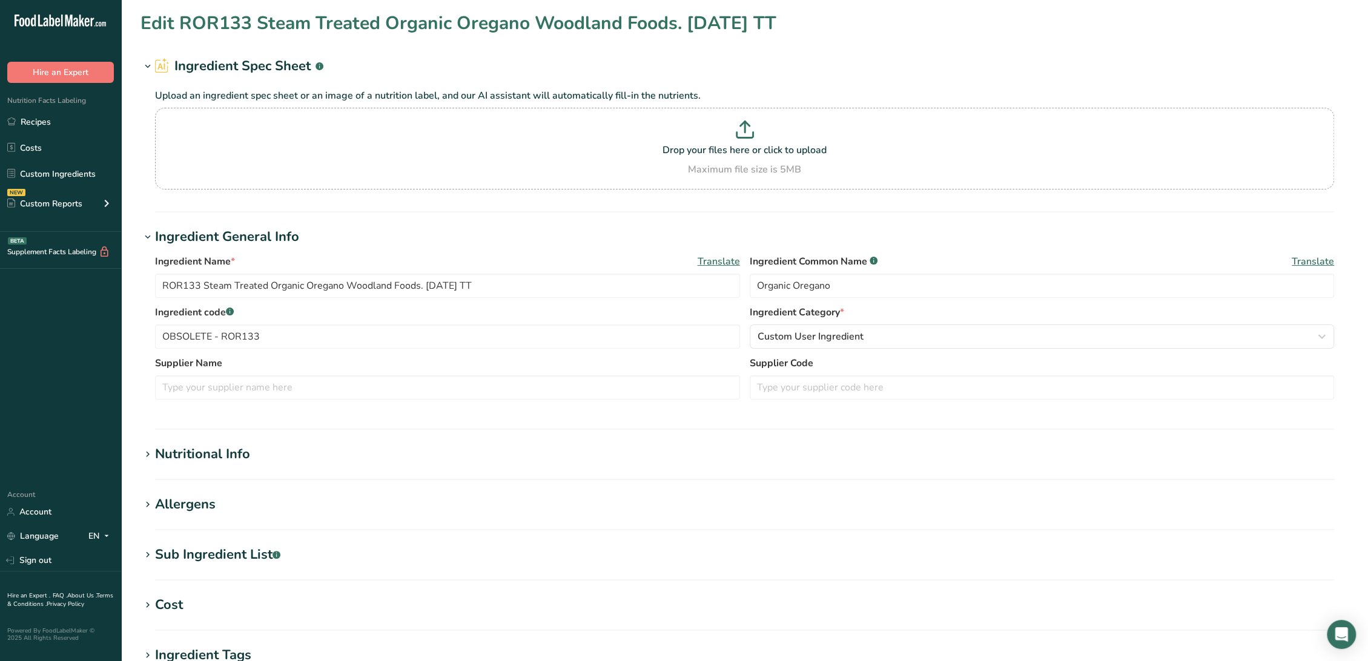
click at [211, 455] on div "Nutritional Info" at bounding box center [202, 454] width 95 height 20
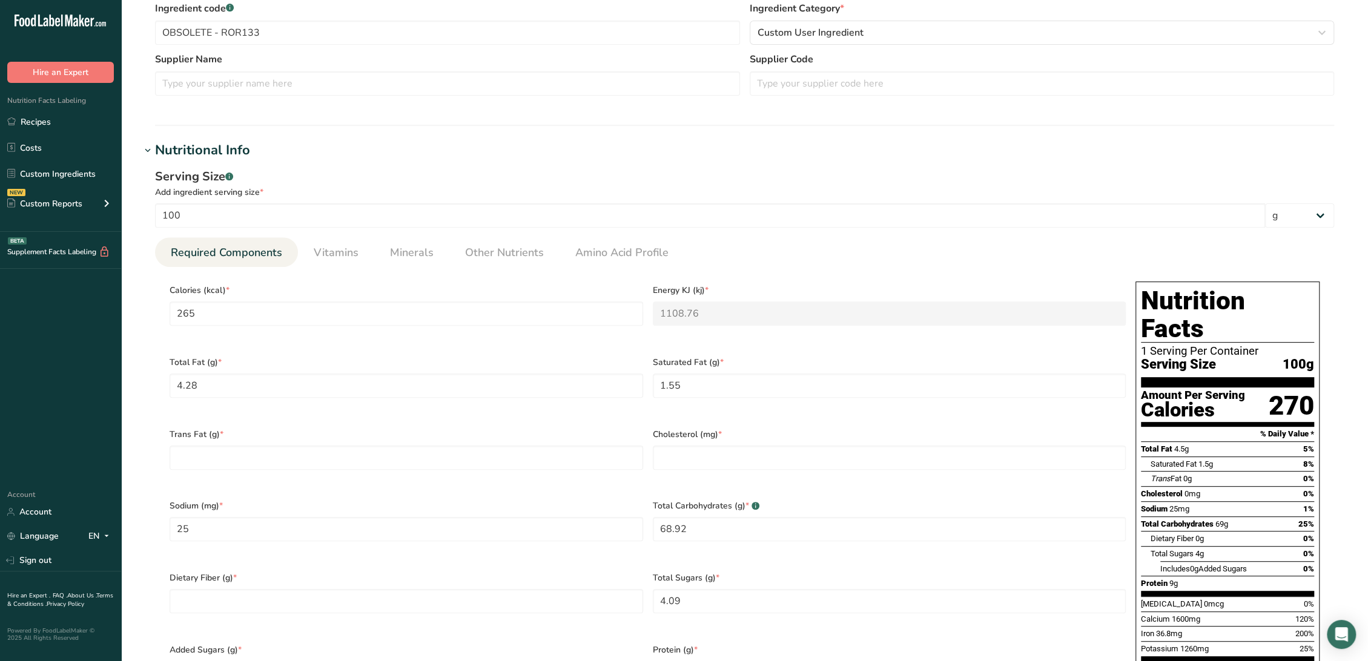
scroll to position [336, 0]
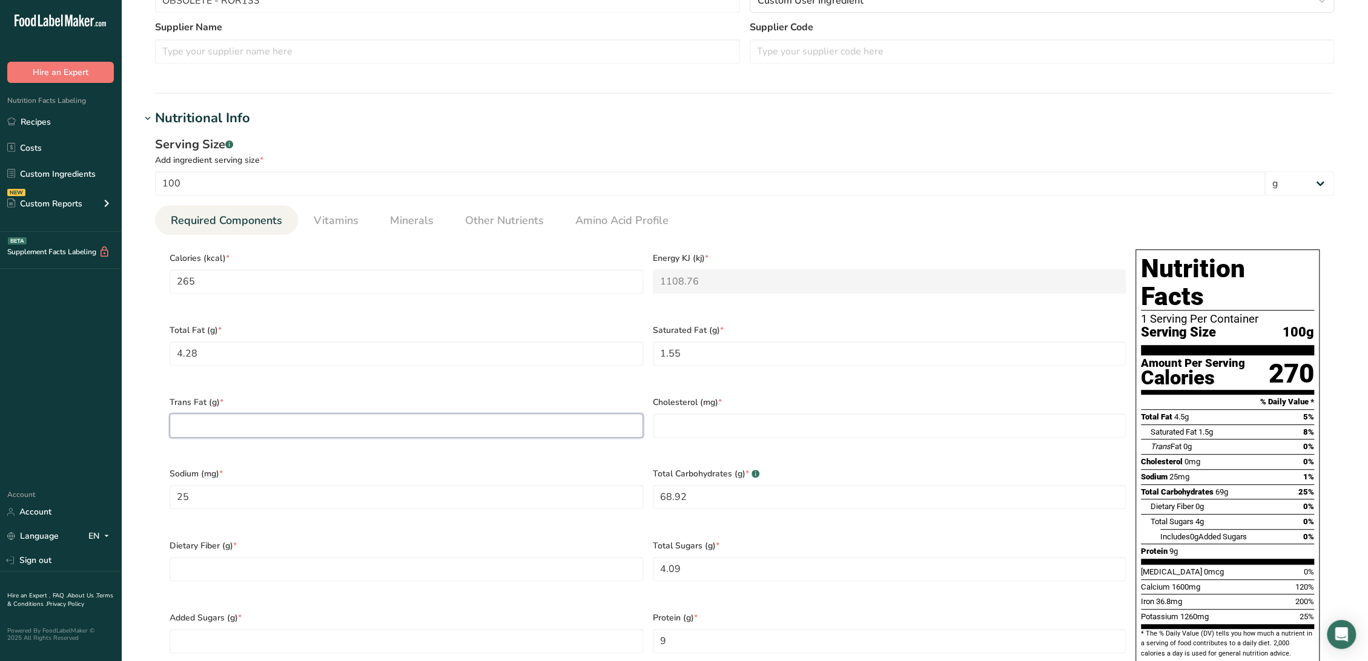
click at [245, 424] on Fat "number" at bounding box center [407, 426] width 474 height 24
type Fat "0"
click at [693, 415] on input "number" at bounding box center [890, 426] width 474 height 24
type input "0"
click at [306, 557] on Fiber "number" at bounding box center [407, 569] width 474 height 24
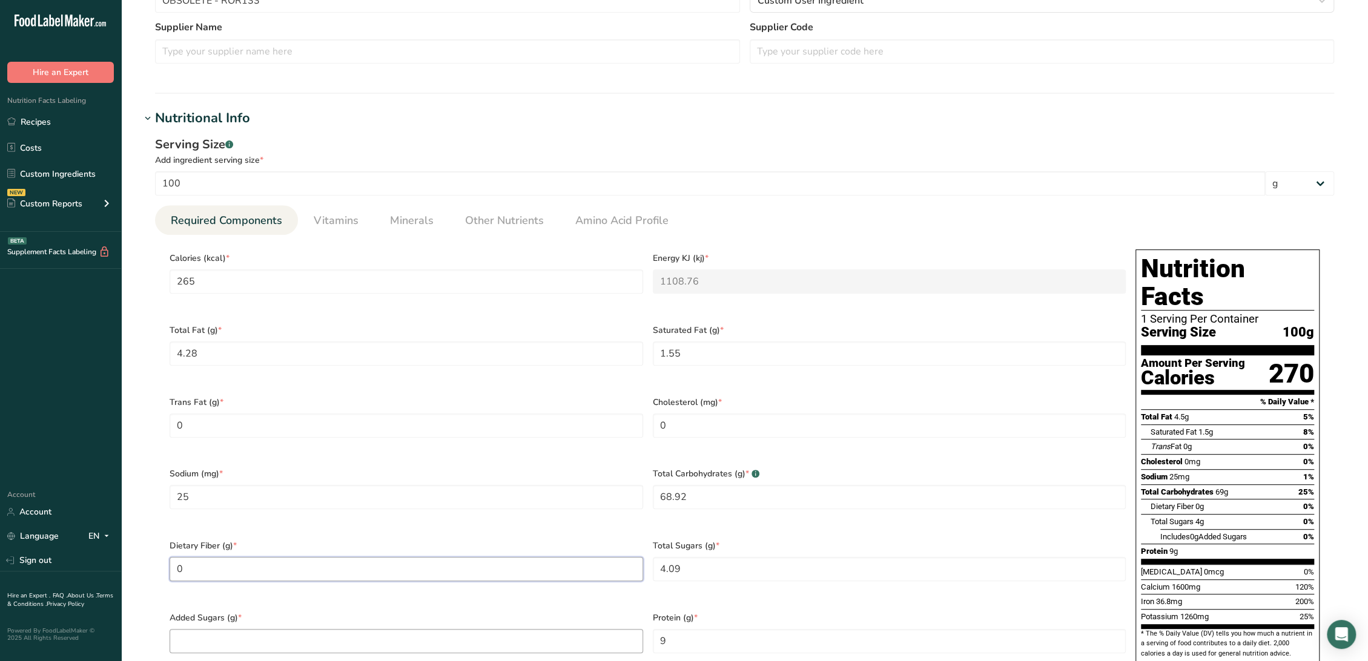
type Fiber "0"
click at [305, 629] on Sugars "number" at bounding box center [407, 641] width 474 height 24
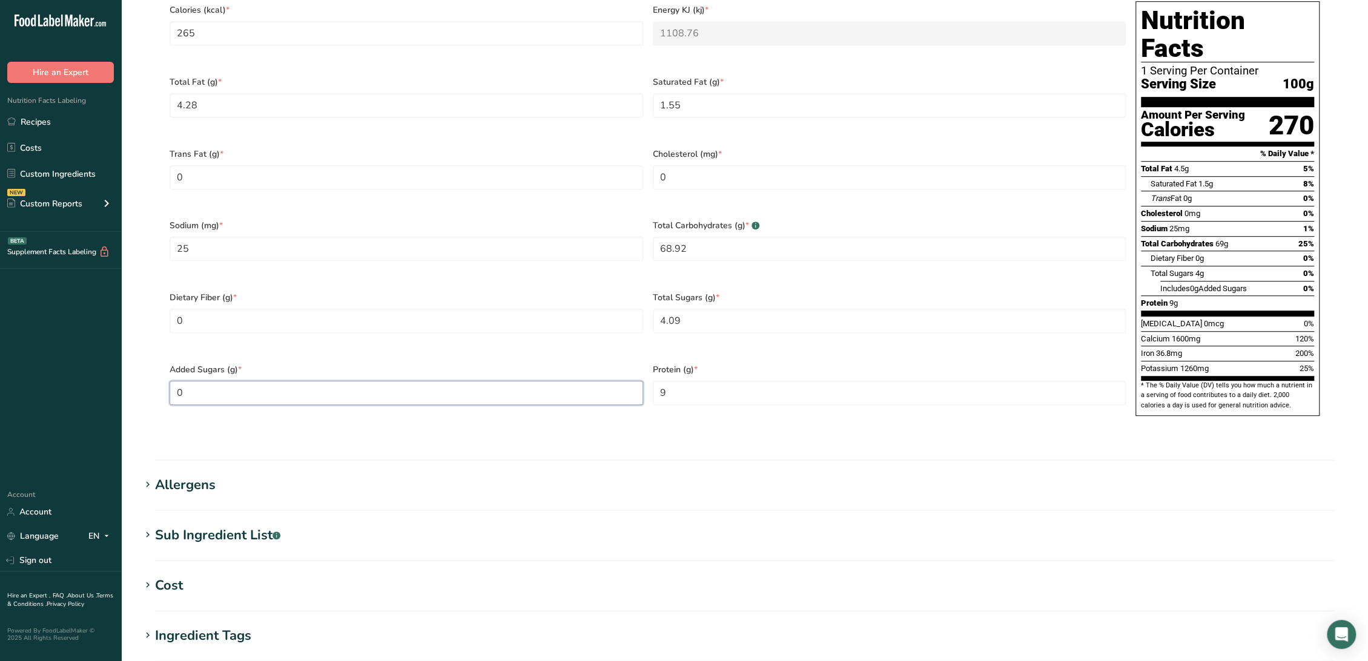
scroll to position [606, 0]
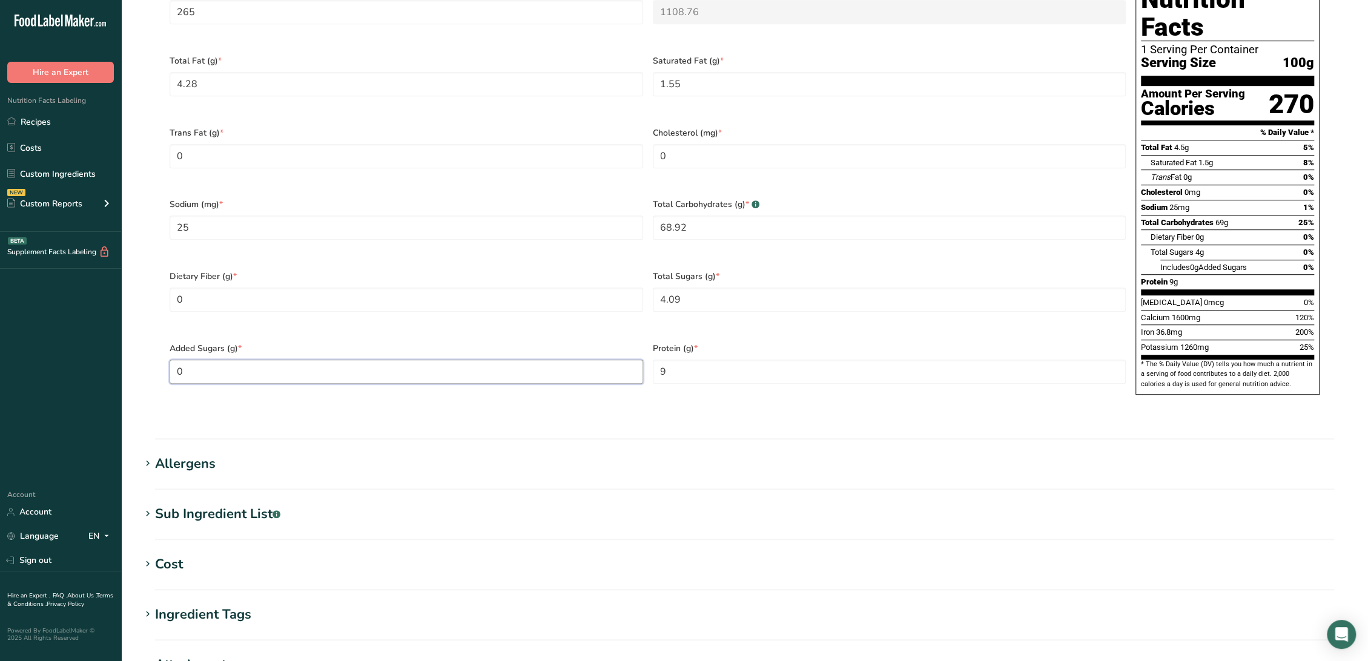
type Sugars "0"
click at [263, 504] on div "Sub Ingredient List .a-a{fill:#347362;}.b-a{fill:#fff;}" at bounding box center [217, 514] width 125 height 20
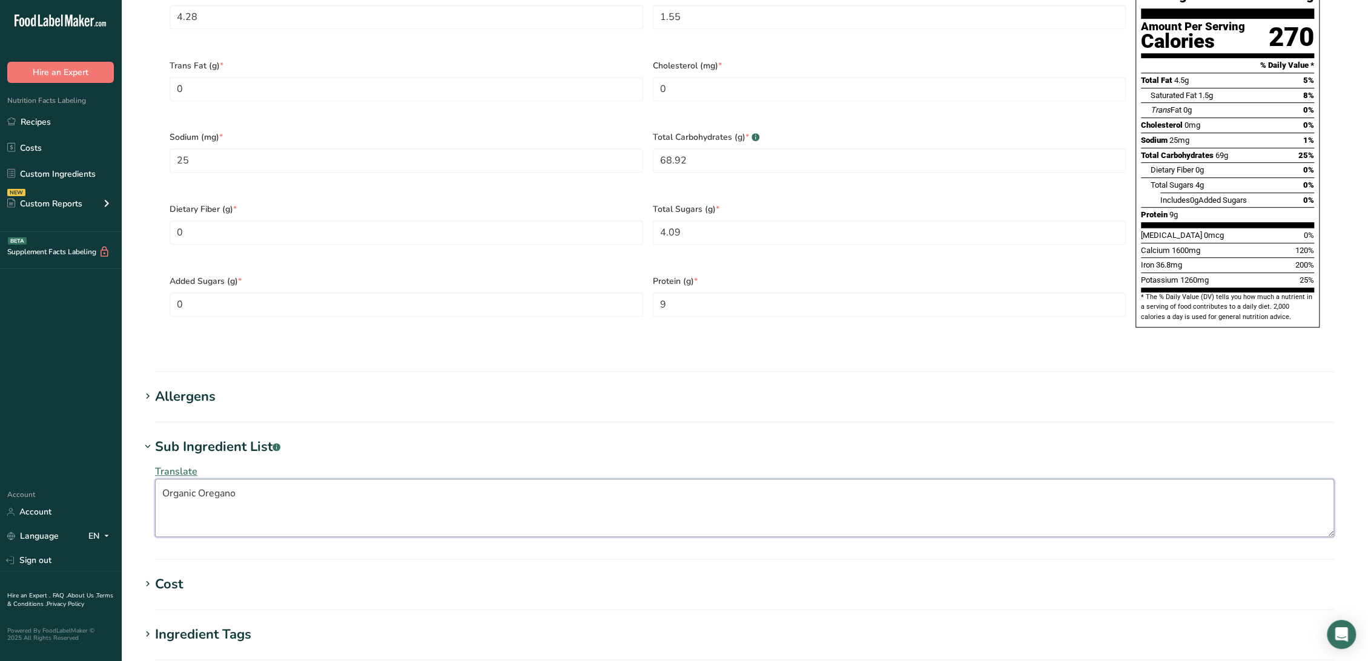
drag, startPoint x: 295, startPoint y: 471, endPoint x: 70, endPoint y: 446, distance: 227.2
click at [70, 446] on div ".a-20{fill:#fff;} Hire an Expert Nutrition Facts Labeling Recipes Costs Custom …" at bounding box center [684, 117] width 1368 height 1580
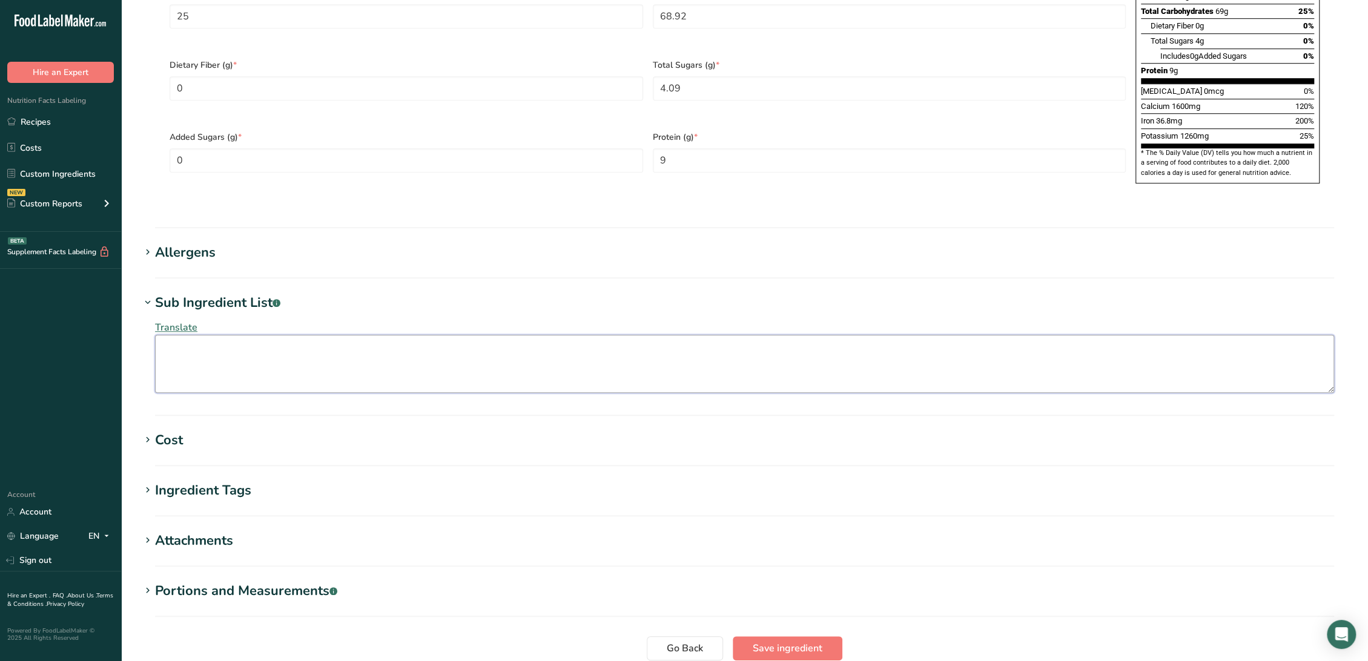
scroll to position [890, 0]
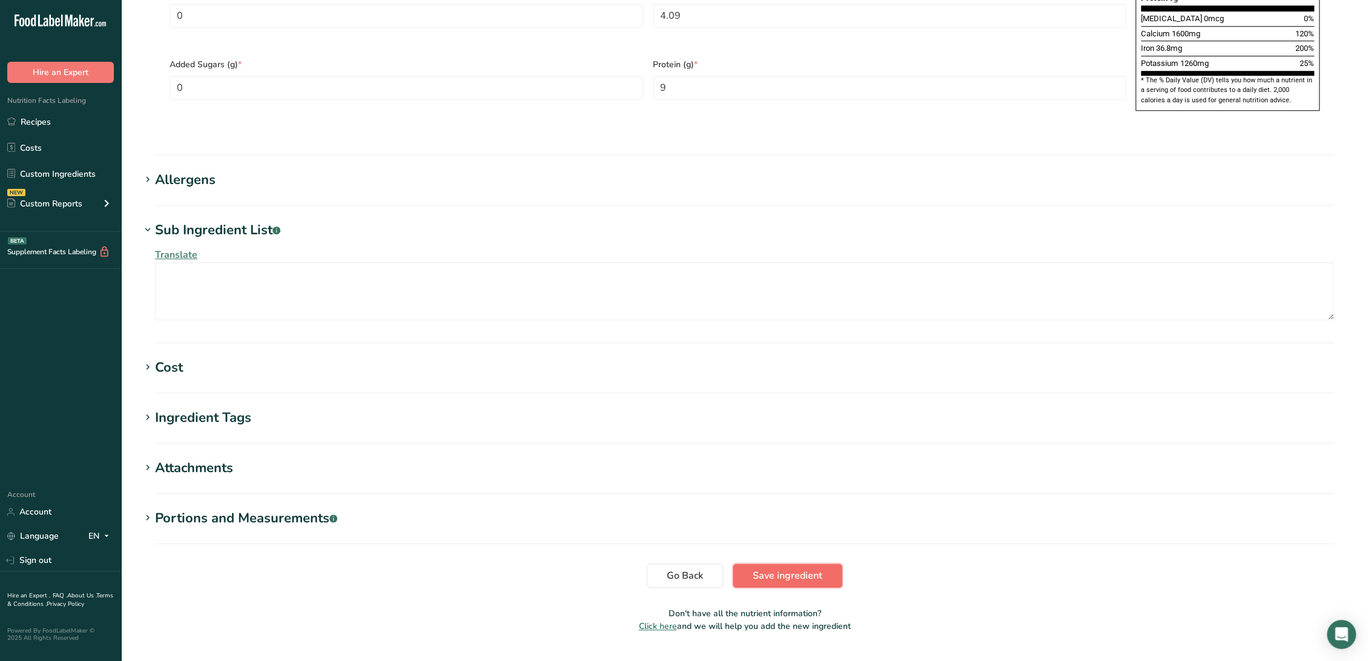
click at [759, 564] on button "Save ingredient" at bounding box center [788, 576] width 110 height 24
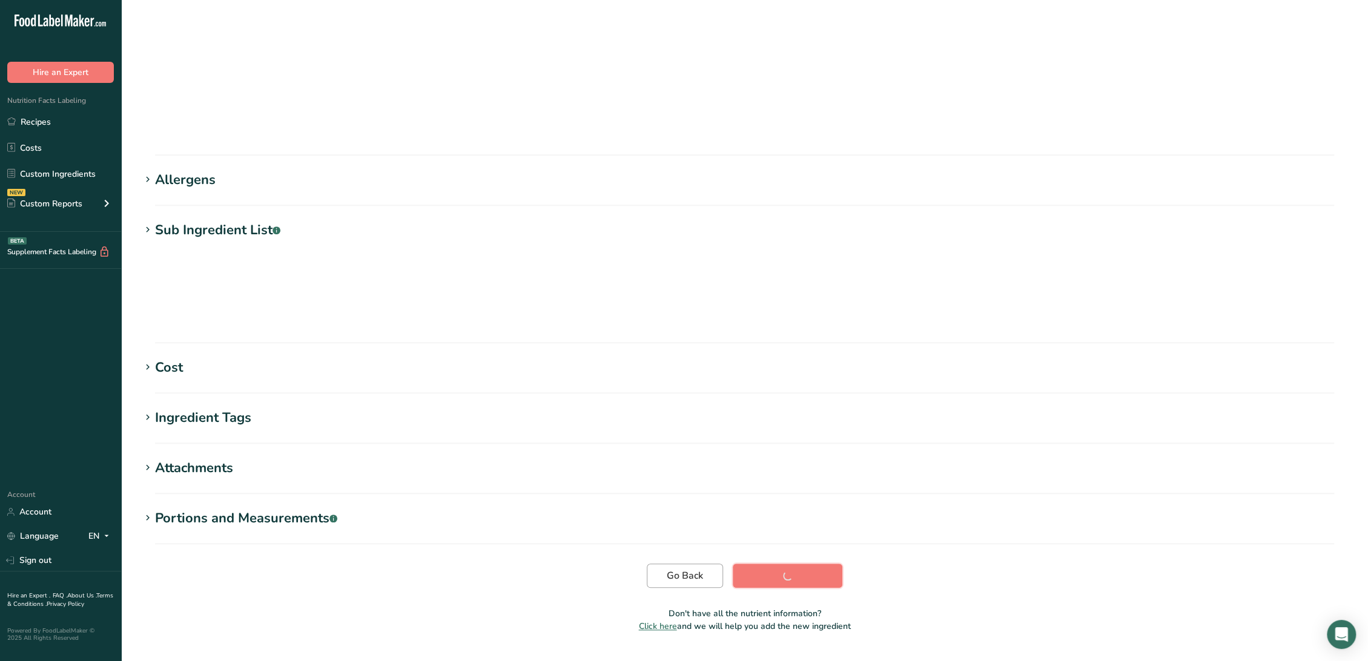
scroll to position [0, 0]
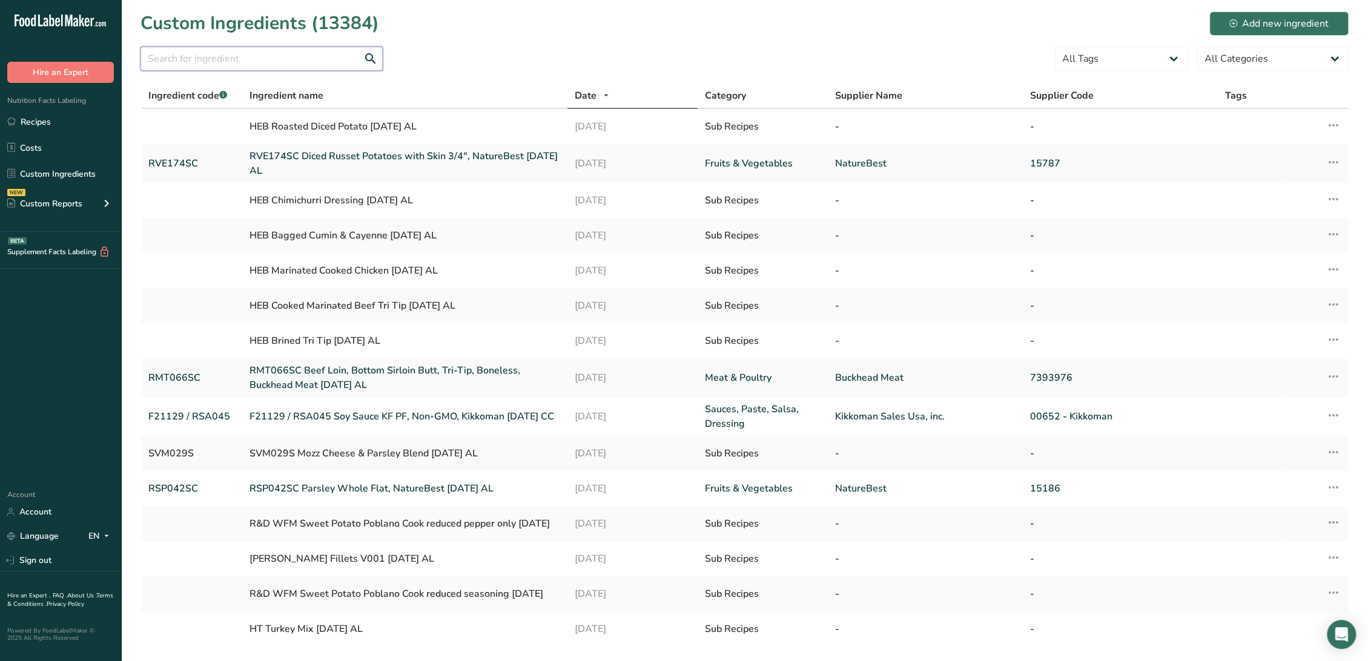
click at [260, 58] on input "text" at bounding box center [261, 59] width 242 height 24
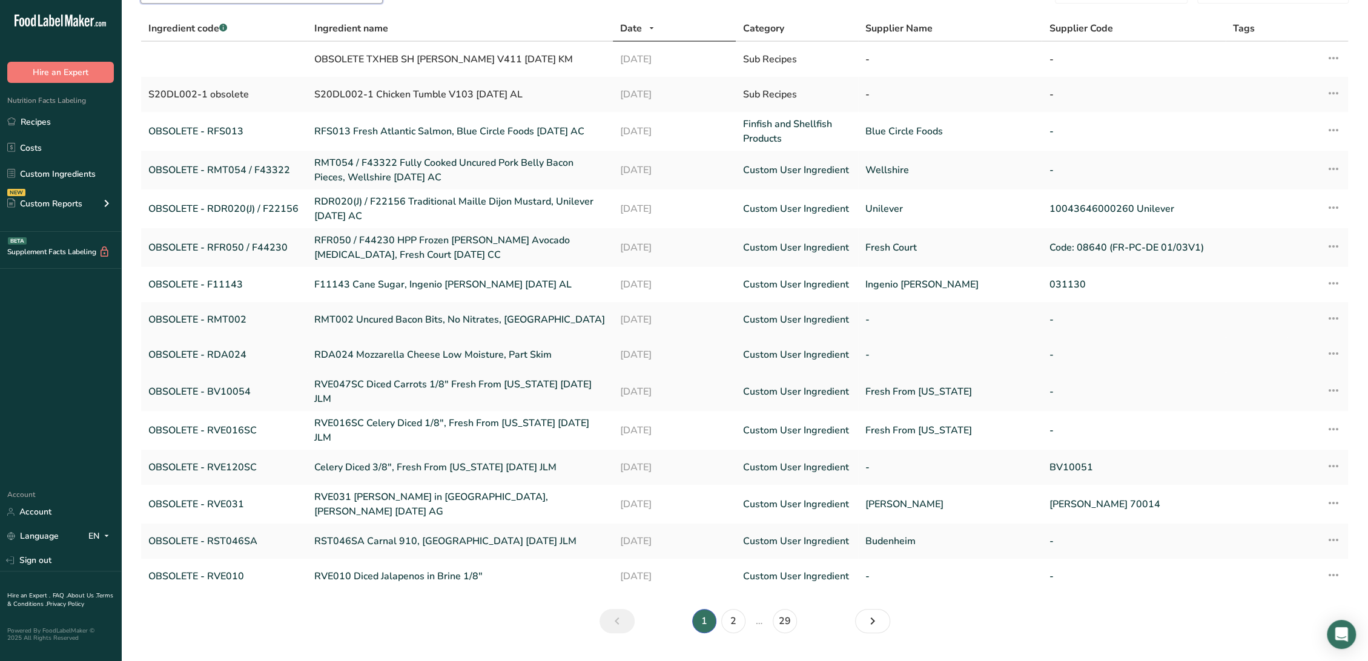
scroll to position [86, 0]
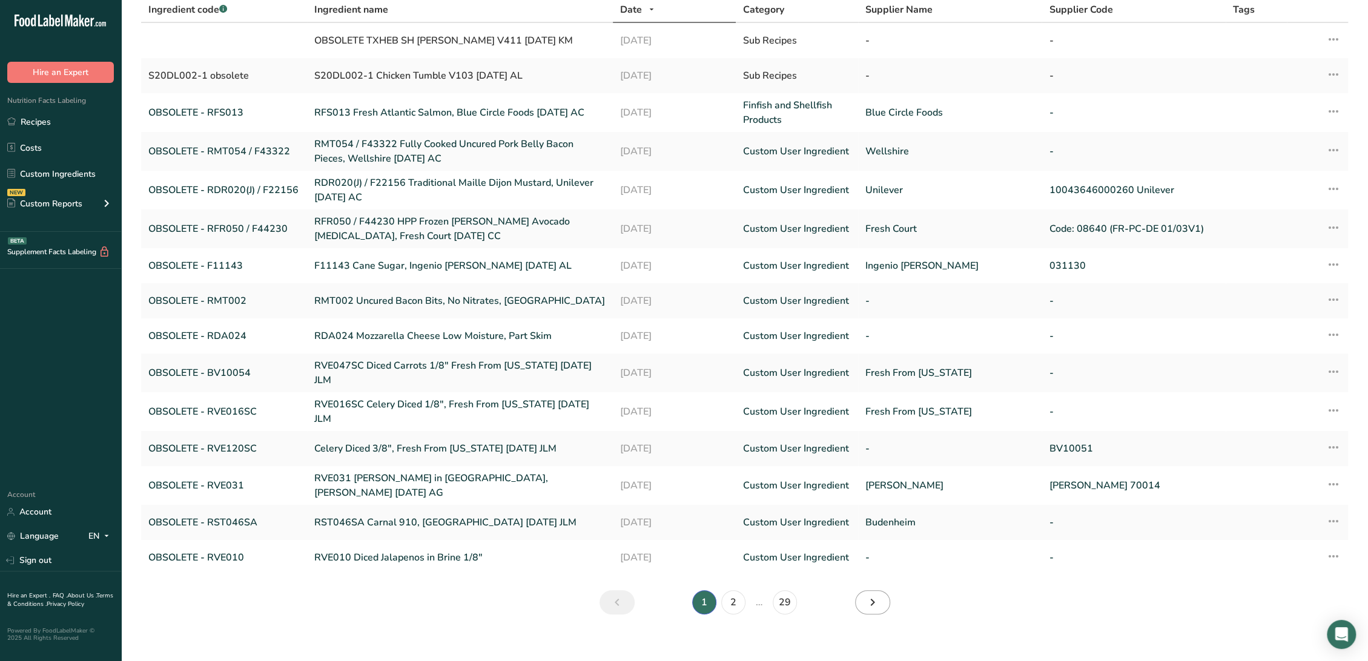
type input "obsolete"
click at [879, 595] on link "Next" at bounding box center [872, 602] width 35 height 24
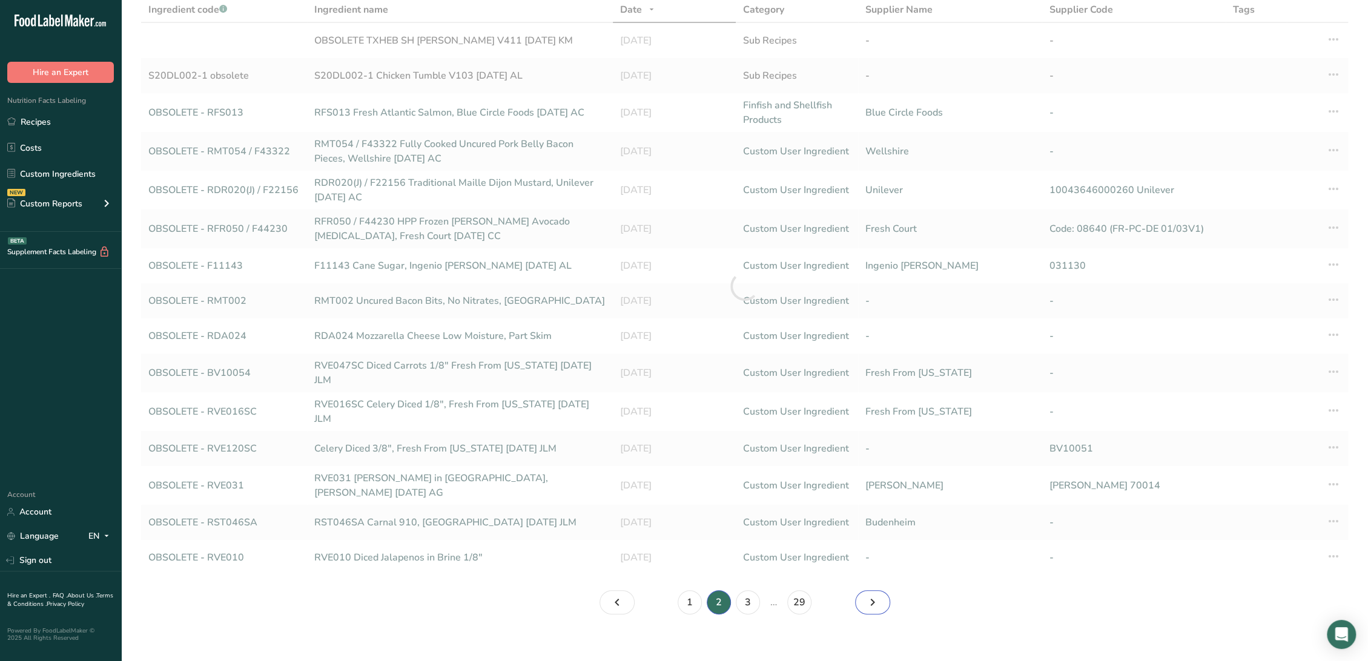
click at [879, 595] on icon "Page 3." at bounding box center [872, 603] width 15 height 22
click at [879, 595] on icon "Page 4." at bounding box center [872, 603] width 15 height 22
click at [879, 595] on icon "Page 6." at bounding box center [872, 603] width 15 height 22
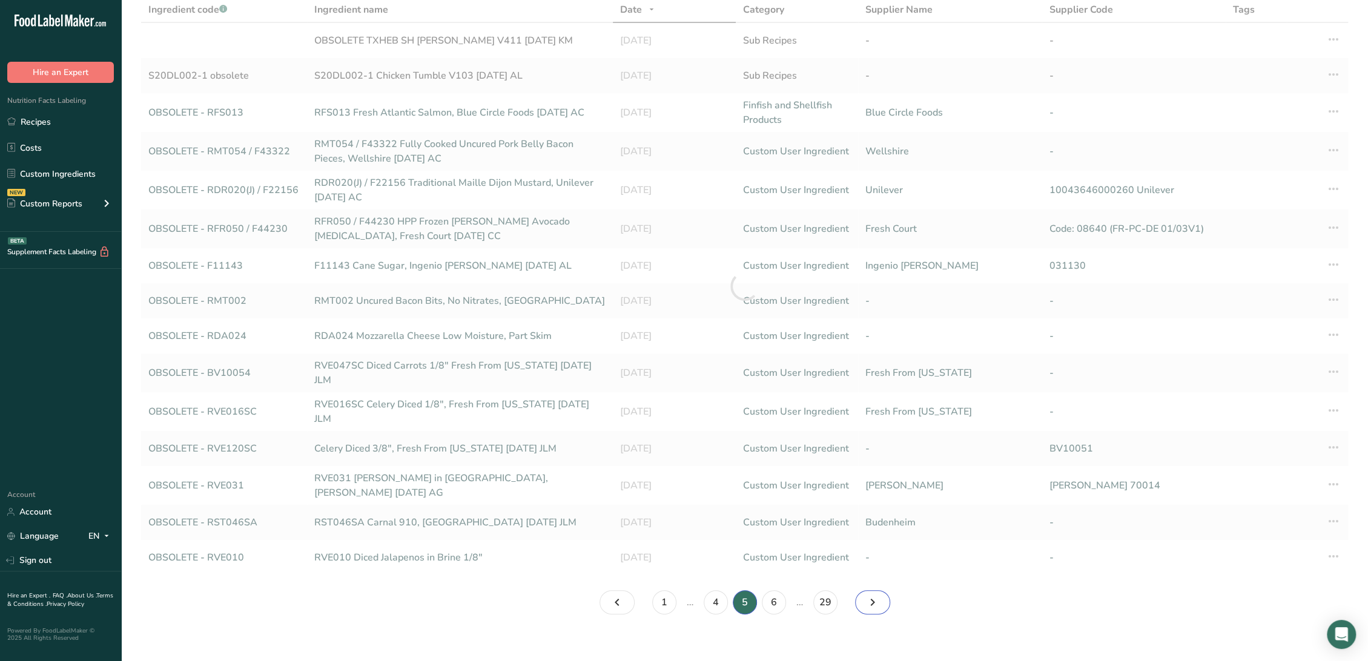
click at [879, 595] on icon "Page 6." at bounding box center [872, 603] width 15 height 22
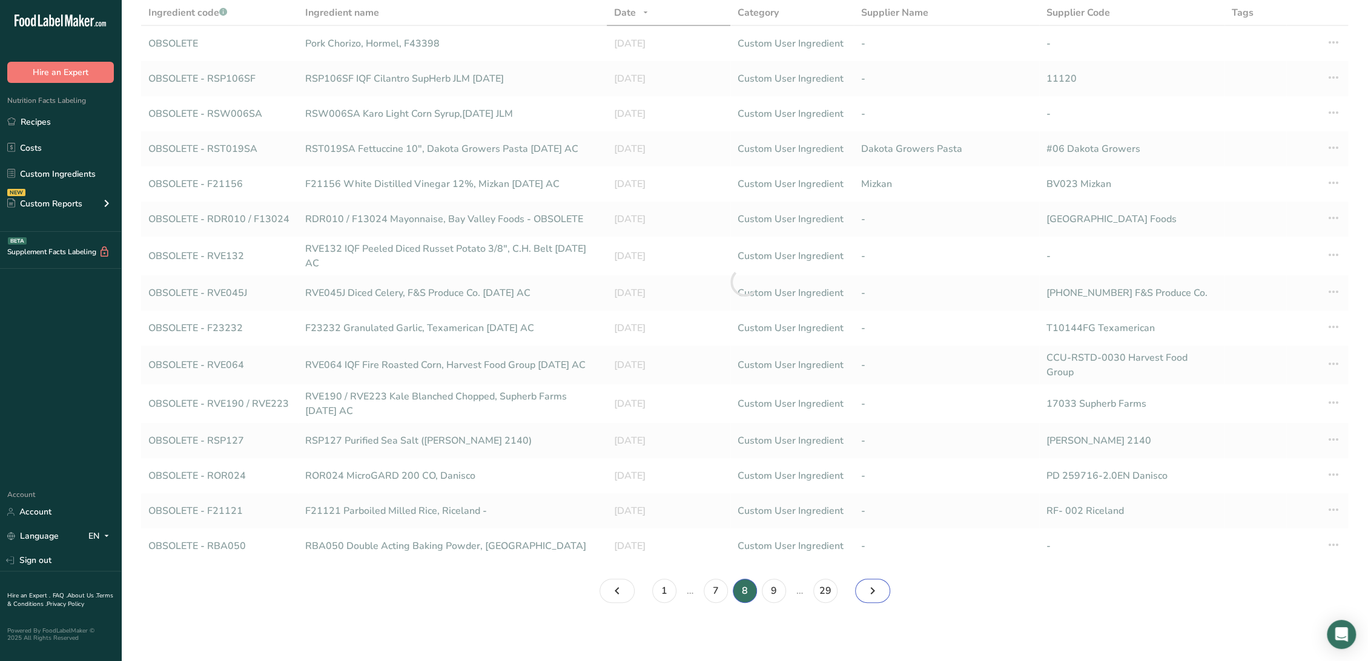
click at [879, 595] on icon "Page 9." at bounding box center [872, 591] width 15 height 22
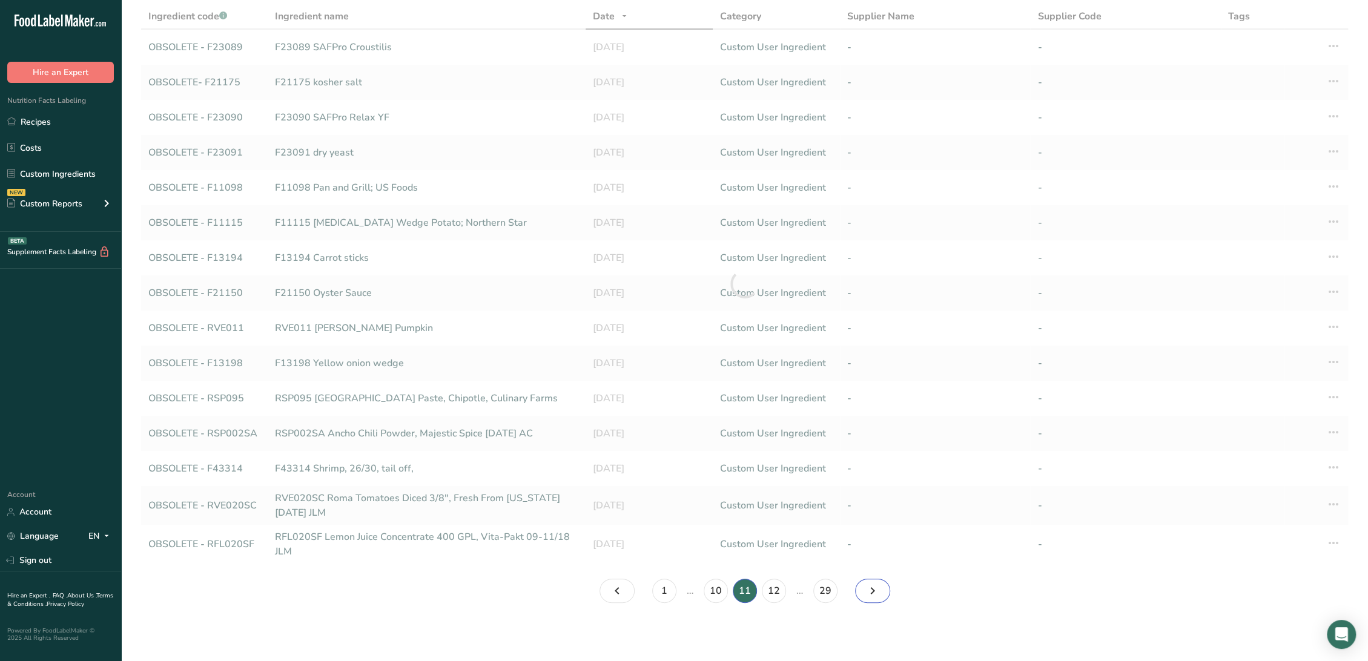
scroll to position [78, 0]
click at [879, 595] on icon "Page 12." at bounding box center [872, 592] width 15 height 22
click at [877, 595] on icon "Page 12." at bounding box center [872, 592] width 15 height 22
click at [877, 596] on icon "Page 12." at bounding box center [872, 592] width 15 height 22
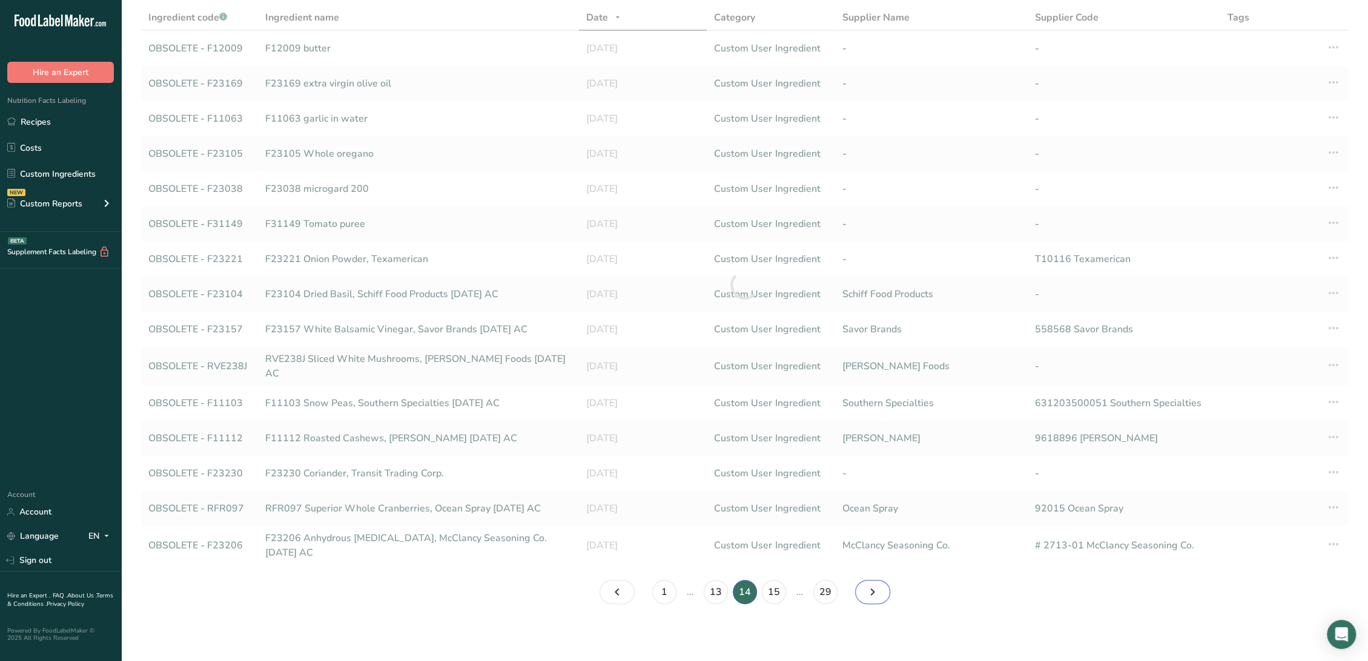
click at [876, 596] on icon "Page 15." at bounding box center [872, 592] width 15 height 22
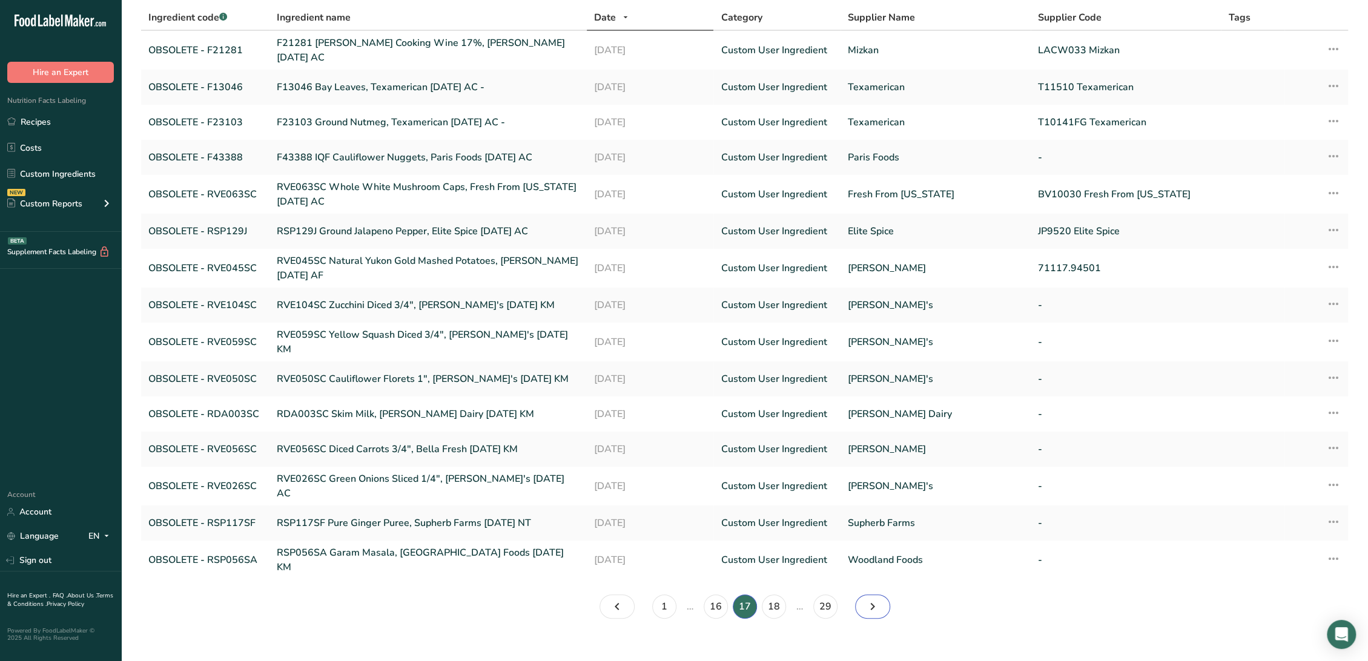
click at [876, 596] on icon "Page 18." at bounding box center [872, 607] width 15 height 22
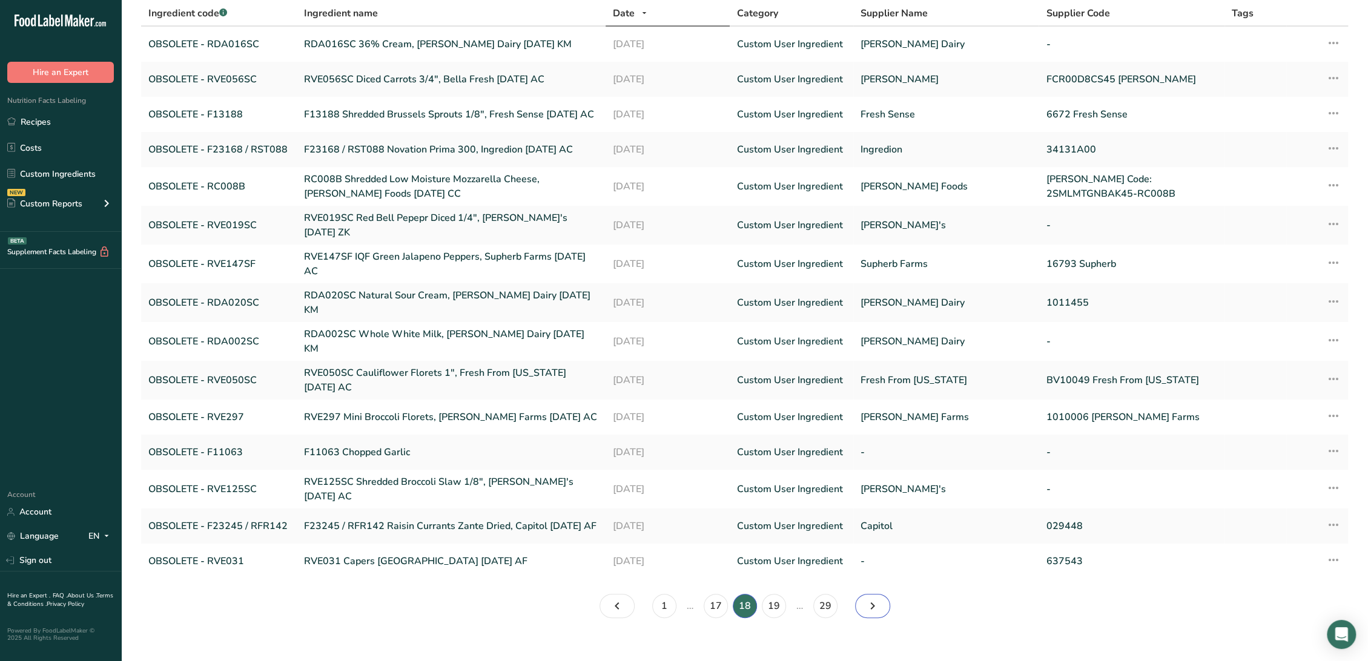
click at [876, 596] on icon "Page 19." at bounding box center [872, 606] width 15 height 22
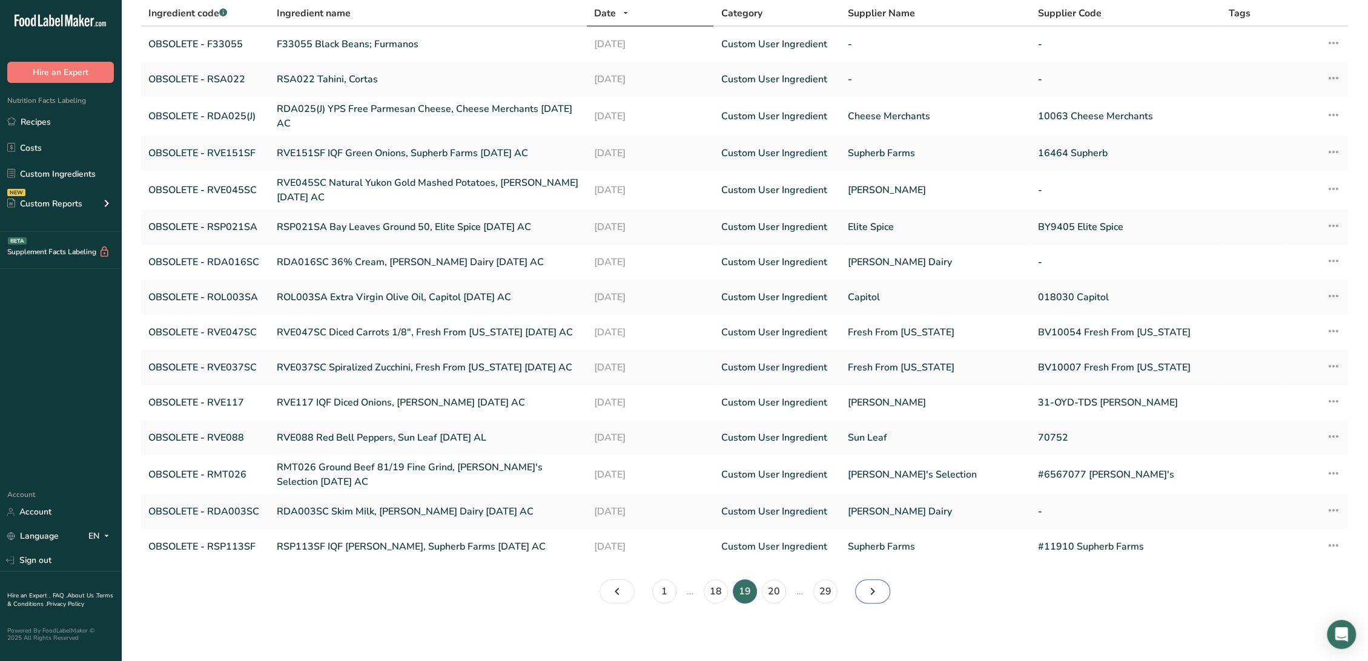
click at [876, 596] on icon "Page 20." at bounding box center [872, 592] width 15 height 22
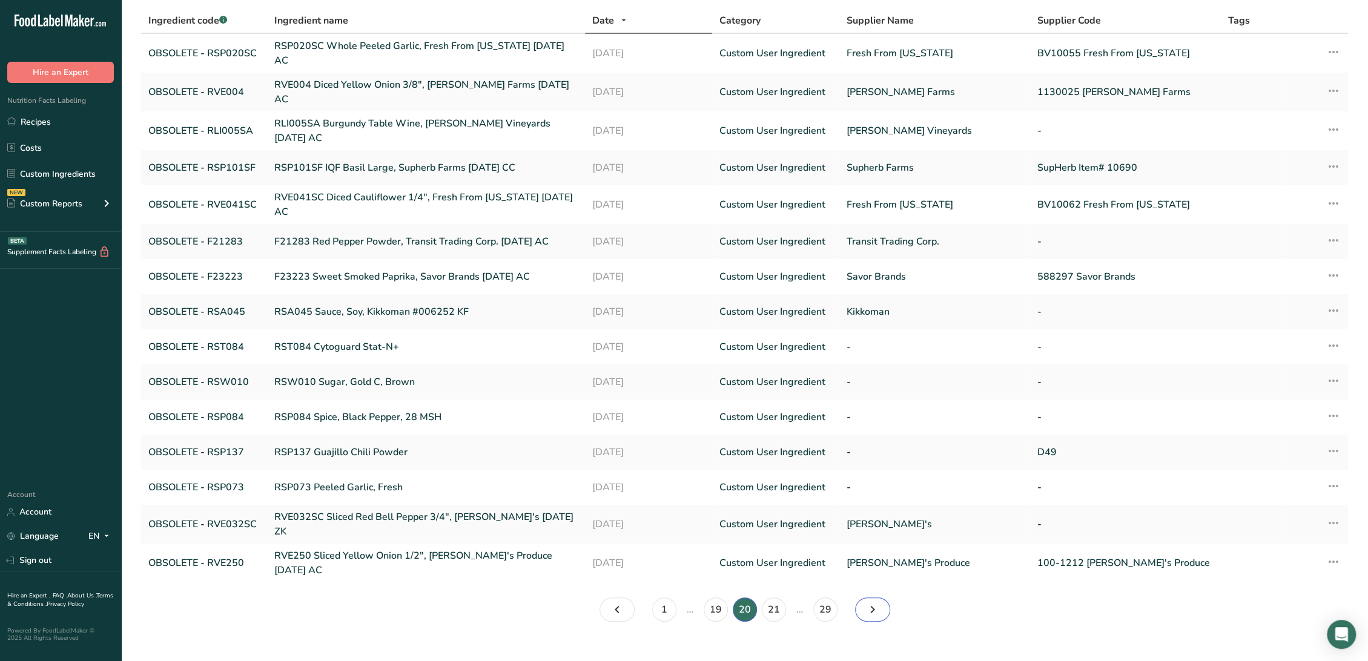
scroll to position [86, 0]
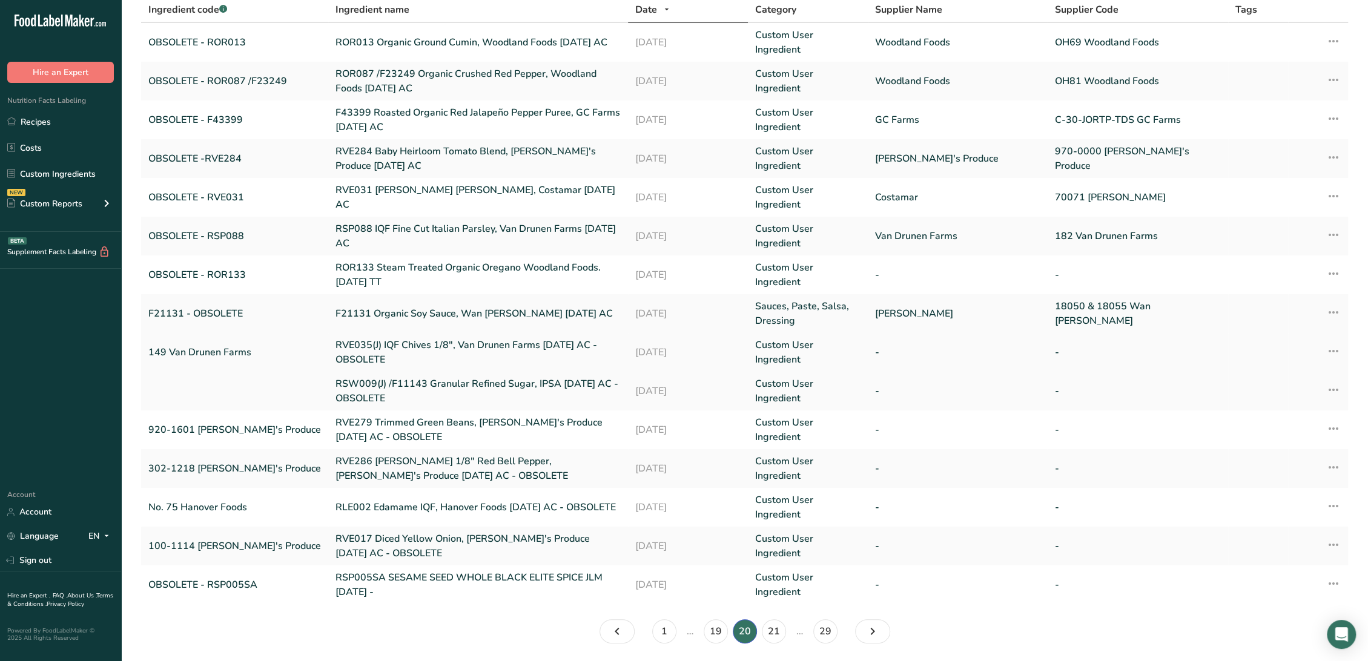
click at [335, 354] on link "RVE035(J) IQF Chives 1/8", Van Drunen Farms [DATE] AC - OBSOLETE" at bounding box center [477, 352] width 285 height 29
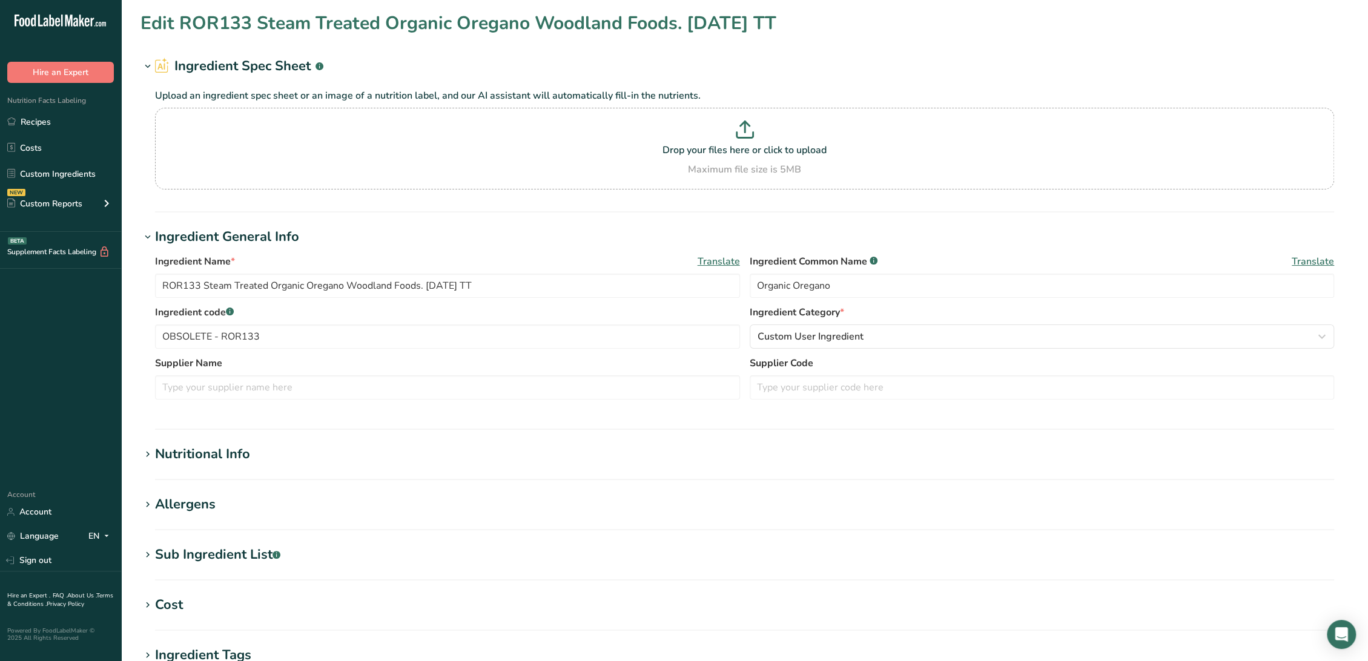
type input "RVE035(J) IQF Chives 1/8", Van Drunen Farms [DATE] AC - OBSOLETE"
type input "Chives"
type input "149 Van Drunen Farms"
drag, startPoint x: 432, startPoint y: 285, endPoint x: 654, endPoint y: 286, distance: 221.6
click at [654, 286] on input "RVE035(J) IQF Chives 1/8", Van Drunen Farms [DATE] AC - OBSOLETE" at bounding box center [447, 286] width 585 height 24
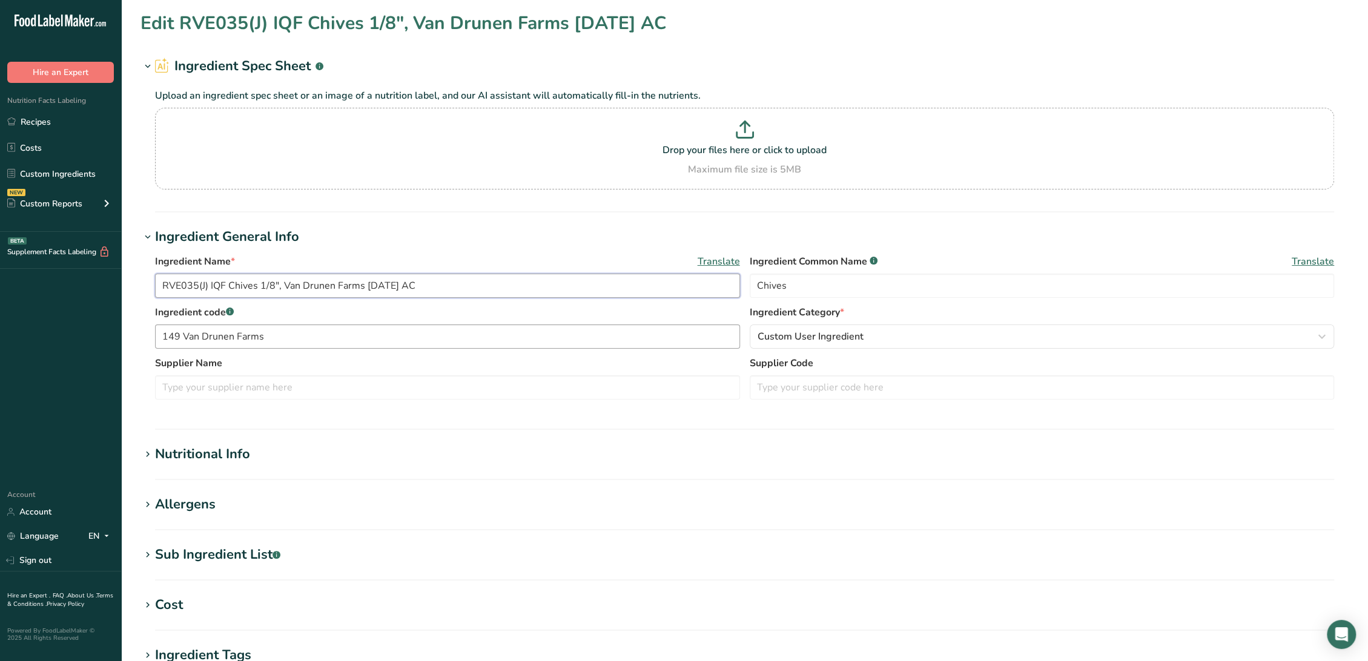
type input "RVE035(J) IQF Chives 1/8", Van Drunen Farms [DATE] AC"
click at [160, 335] on input "149 Van Drunen Farms" at bounding box center [447, 337] width 585 height 24
paste input "OBSOLETE"
drag, startPoint x: 222, startPoint y: 335, endPoint x: 608, endPoint y: 348, distance: 386.5
click at [608, 348] on input "OBSOLETE - 149 Van Drunen Farms" at bounding box center [447, 337] width 585 height 24
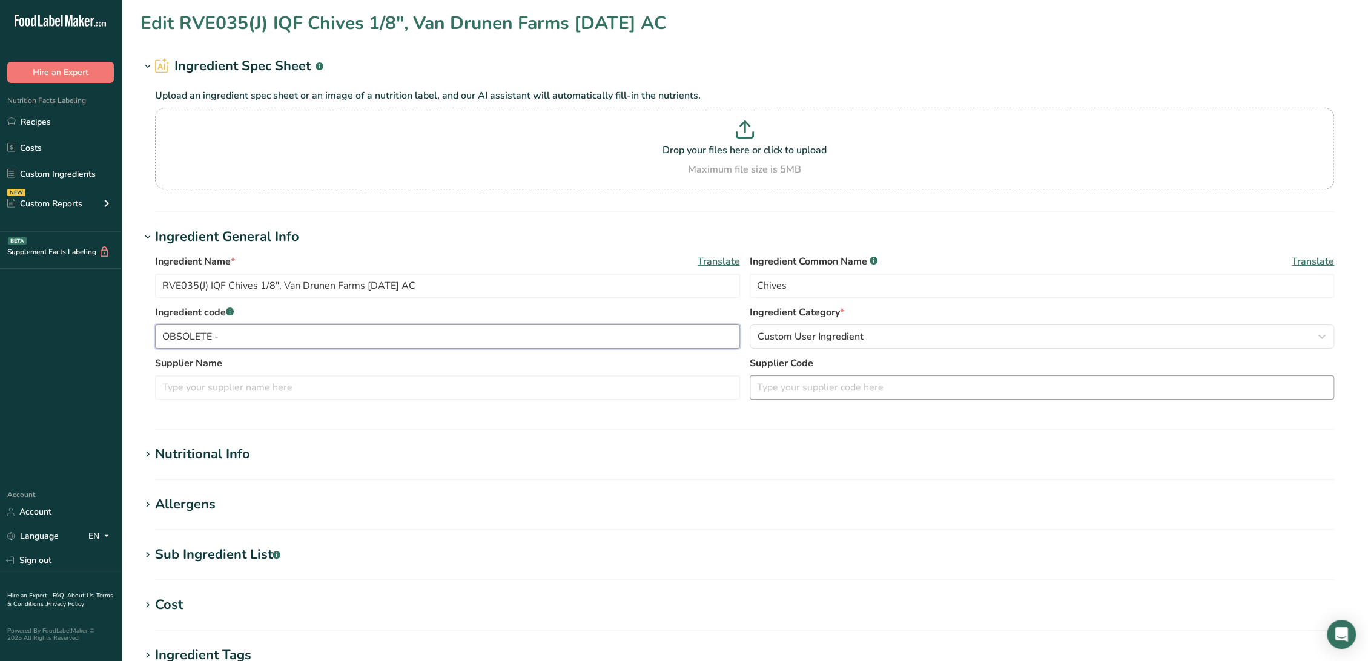
type input "OBSOLETE -"
click at [824, 387] on input "text" at bounding box center [1042, 387] width 585 height 24
paste input "149 Van Drunen Farms"
type input "149 Van Drunen Farms"
drag, startPoint x: 211, startPoint y: 284, endPoint x: 68, endPoint y: 290, distance: 143.6
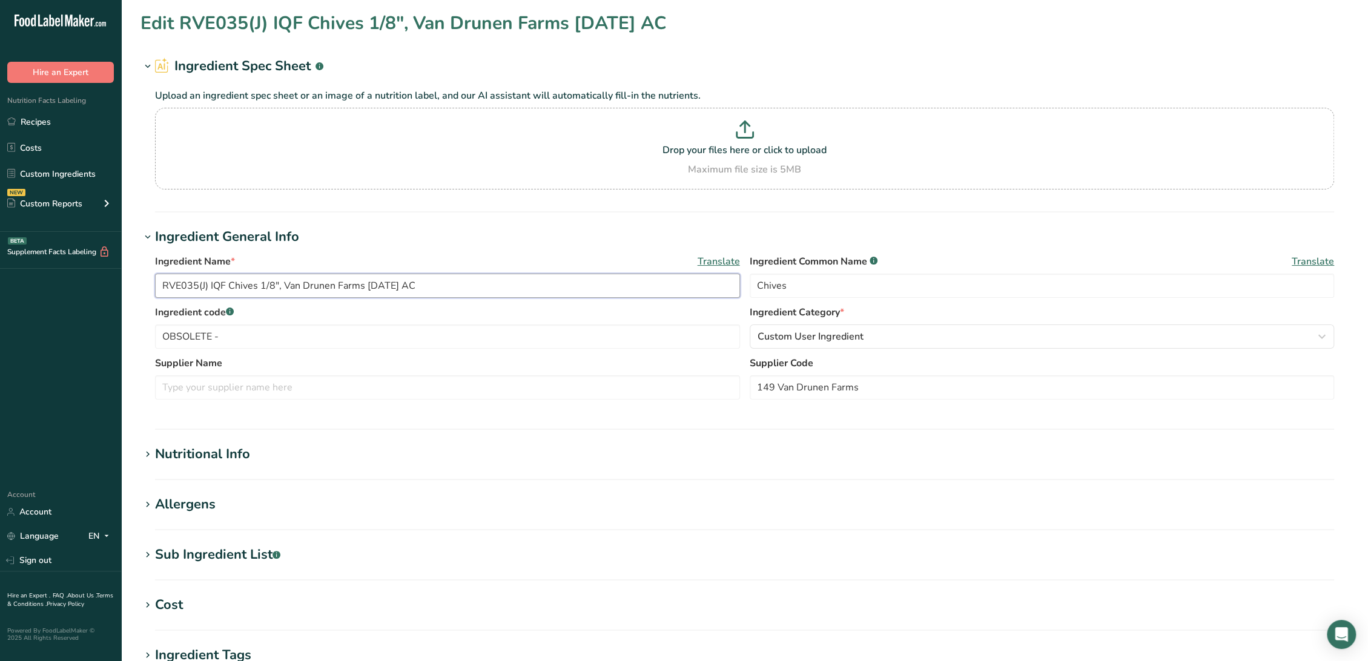
click at [68, 290] on div ".a-20{fill:#fff;} Hire an Expert Nutrition Facts Labeling Recipes Costs Custom …" at bounding box center [684, 464] width 1368 height 928
click at [202, 288] on input "RVE035(J) IQF Chives 1/8", Van Drunen Farms [DATE] AC" at bounding box center [447, 286] width 585 height 24
click at [211, 285] on input "RVE035(J) IQF Chives 1/8", Van Drunen Farms [DATE] AC" at bounding box center [447, 286] width 585 height 24
click at [208, 286] on input "RVE035(J) IQF Chives 1/8", Van Drunen Farms [DATE] AC" at bounding box center [447, 286] width 585 height 24
drag, startPoint x: 208, startPoint y: 286, endPoint x: -39, endPoint y: 294, distance: 247.8
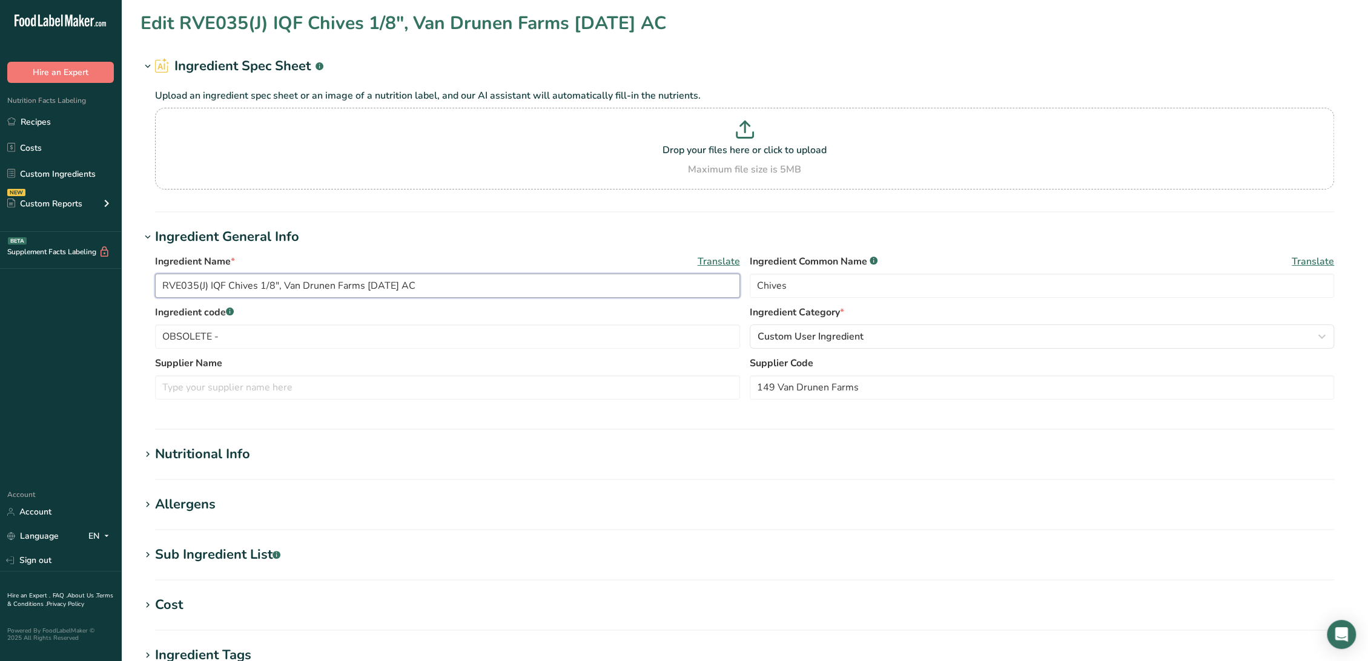
click at [0, 294] on html ".a-20{fill:#fff;} Hire an Expert Nutrition Facts Labeling Recipes Costs Custom …" at bounding box center [684, 464] width 1368 height 928
click at [245, 332] on input "OBSOLETE -" at bounding box center [447, 337] width 585 height 24
paste input "RVE035(J)"
type input "OBSOLETE - RVE035(J)"
drag, startPoint x: 284, startPoint y: 284, endPoint x: 363, endPoint y: 282, distance: 78.8
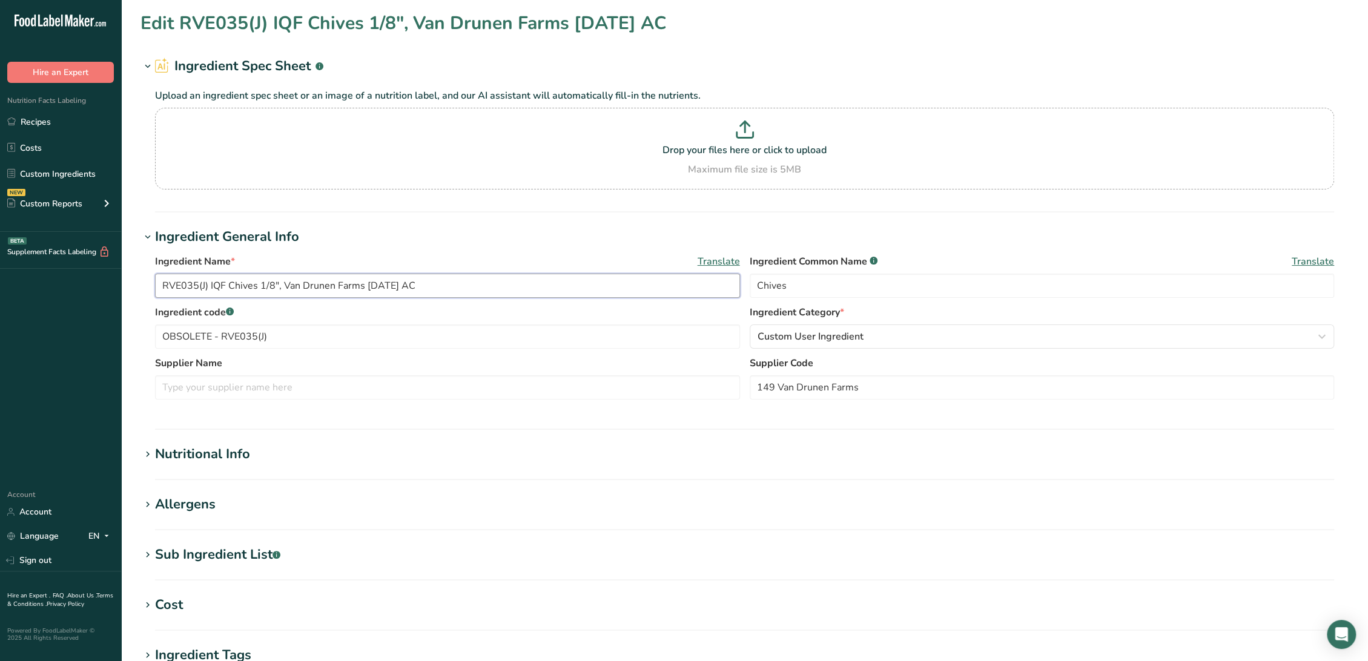
click at [363, 282] on input "RVE035(J) IQF Chives 1/8", Van Drunen Farms [DATE] AC" at bounding box center [447, 286] width 585 height 24
click at [282, 390] on input "text" at bounding box center [447, 387] width 585 height 24
paste input "Van Drunen Farms"
type input "Van Drunen Farms"
click at [242, 447] on div "Nutritional Info" at bounding box center [202, 454] width 95 height 20
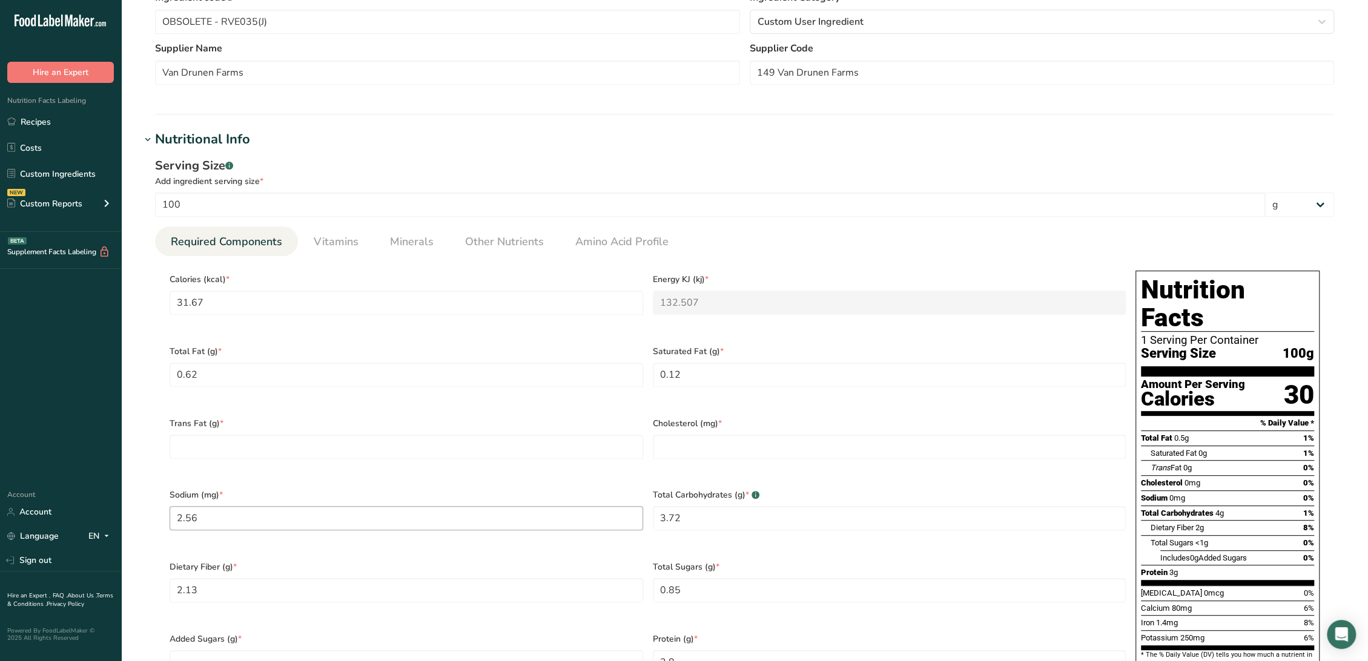
scroll to position [336, 0]
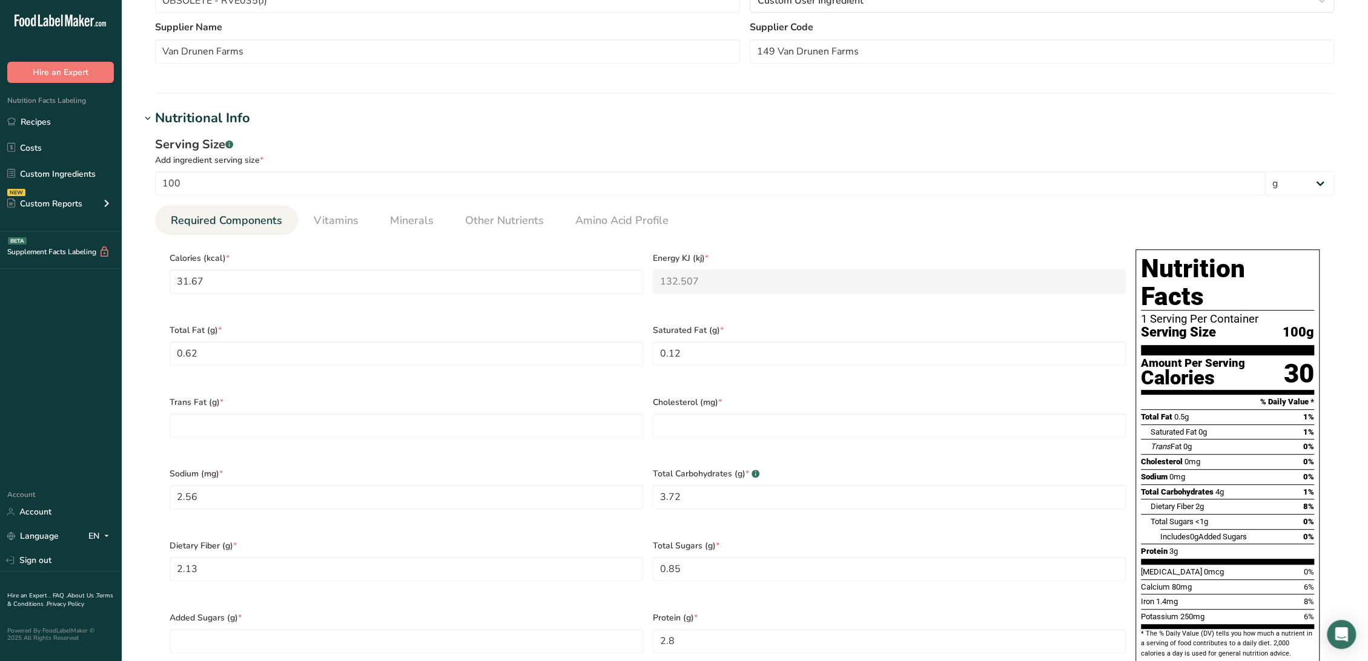
click at [263, 429] on div "Trans Fat (g) *" at bounding box center [406, 425] width 483 height 72
click at [270, 414] on Fat "number" at bounding box center [407, 426] width 474 height 24
type Fat "0"
click at [673, 414] on input "number" at bounding box center [890, 426] width 474 height 24
type input "0"
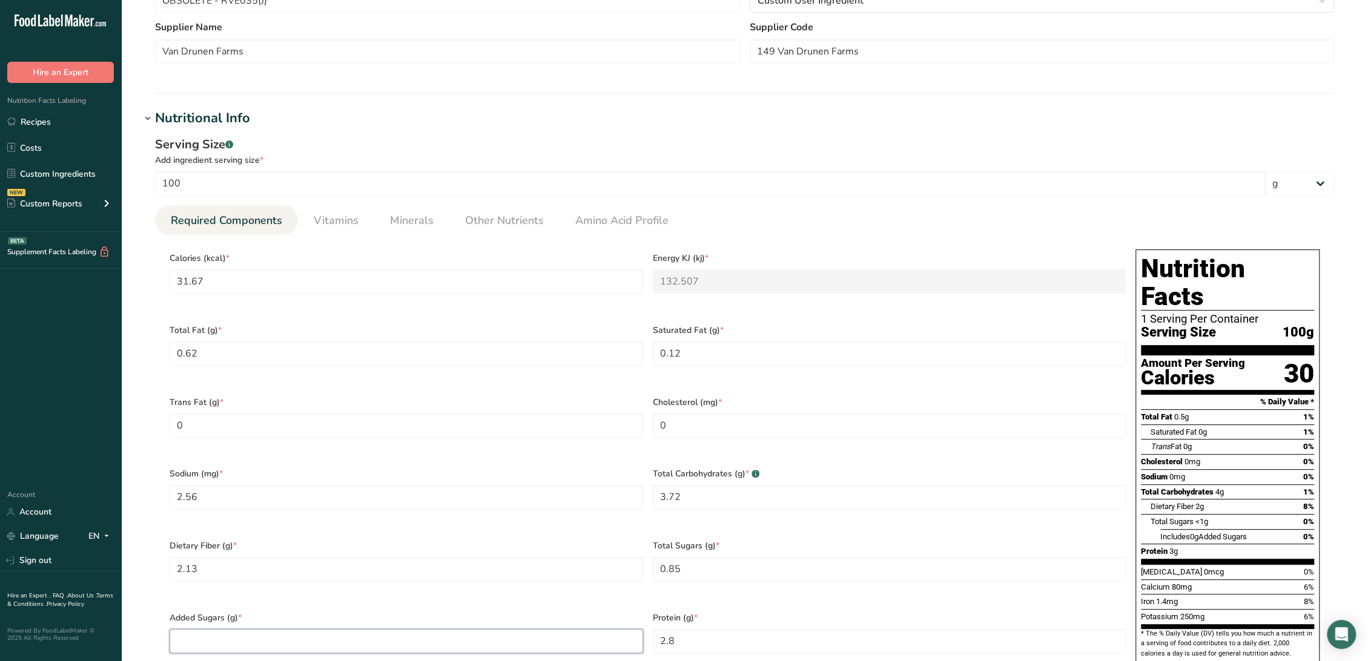
click at [407, 629] on Sugars "number" at bounding box center [407, 641] width 474 height 24
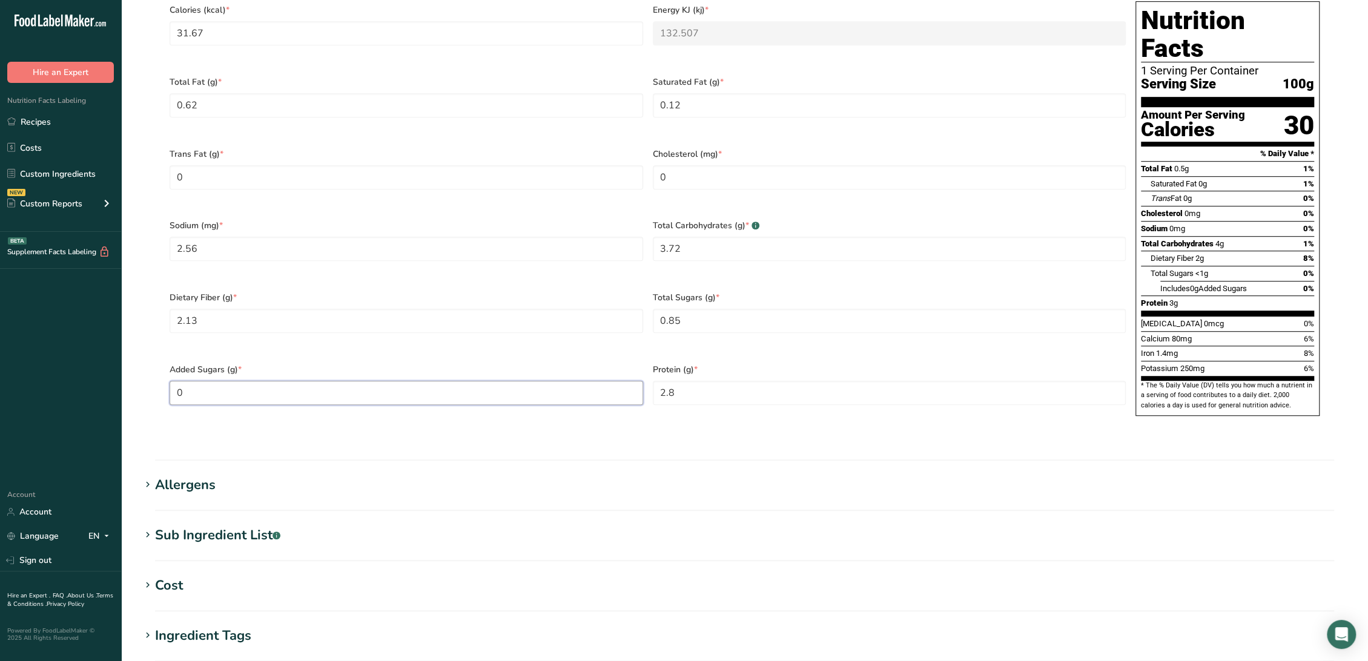
scroll to position [606, 0]
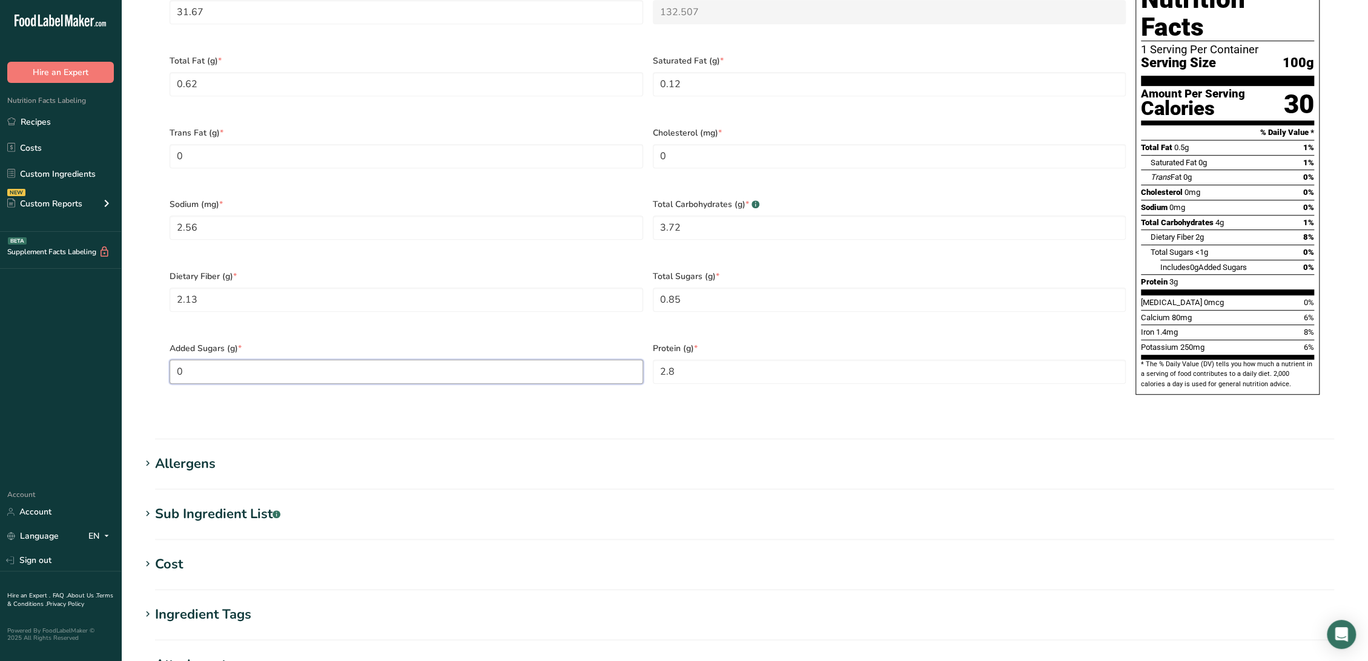
type Sugars "0"
click at [223, 504] on div "Sub Ingredient List .a-a{fill:#347362;}.b-a{fill:#fff;}" at bounding box center [217, 514] width 125 height 20
drag, startPoint x: 217, startPoint y: 529, endPoint x: 4, endPoint y: 531, distance: 213.2
click at [4, 531] on div ".a-20{fill:#fff;} Hire an Expert Nutrition Facts Labeling Recipes Costs Custom …" at bounding box center [684, 184] width 1368 height 1580
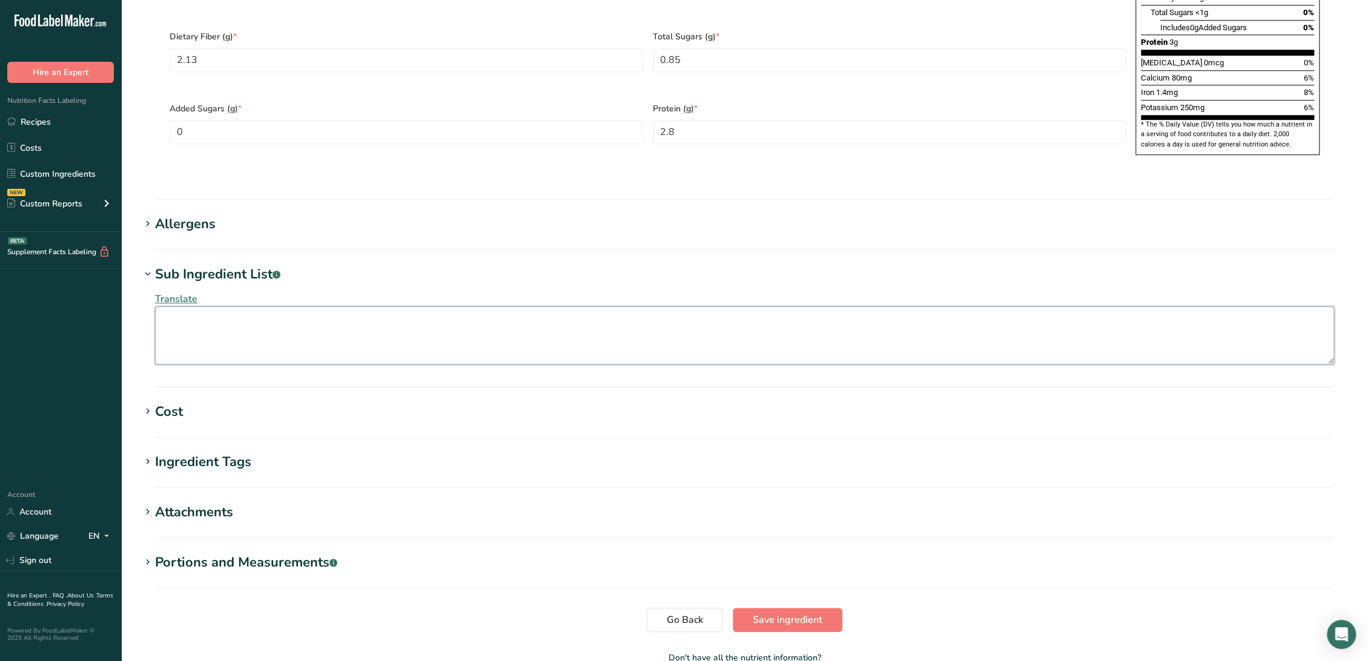
scroll to position [890, 0]
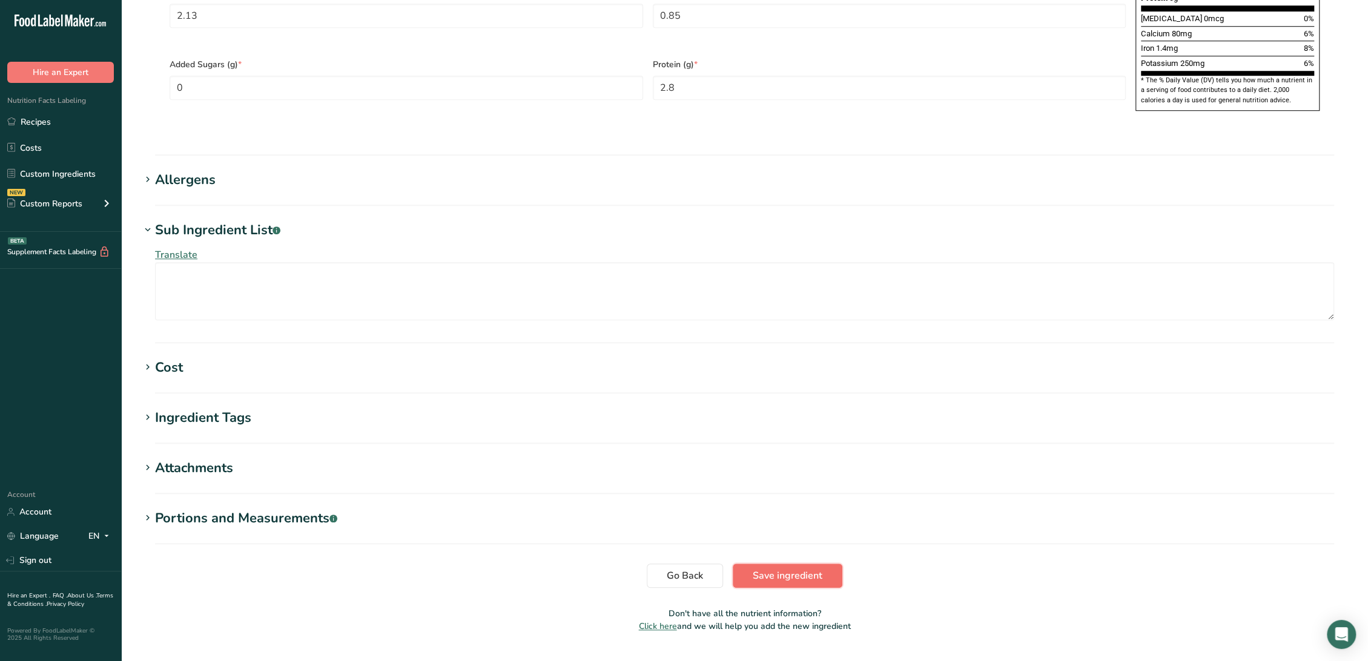
click at [837, 564] on button "Save ingredient" at bounding box center [788, 576] width 110 height 24
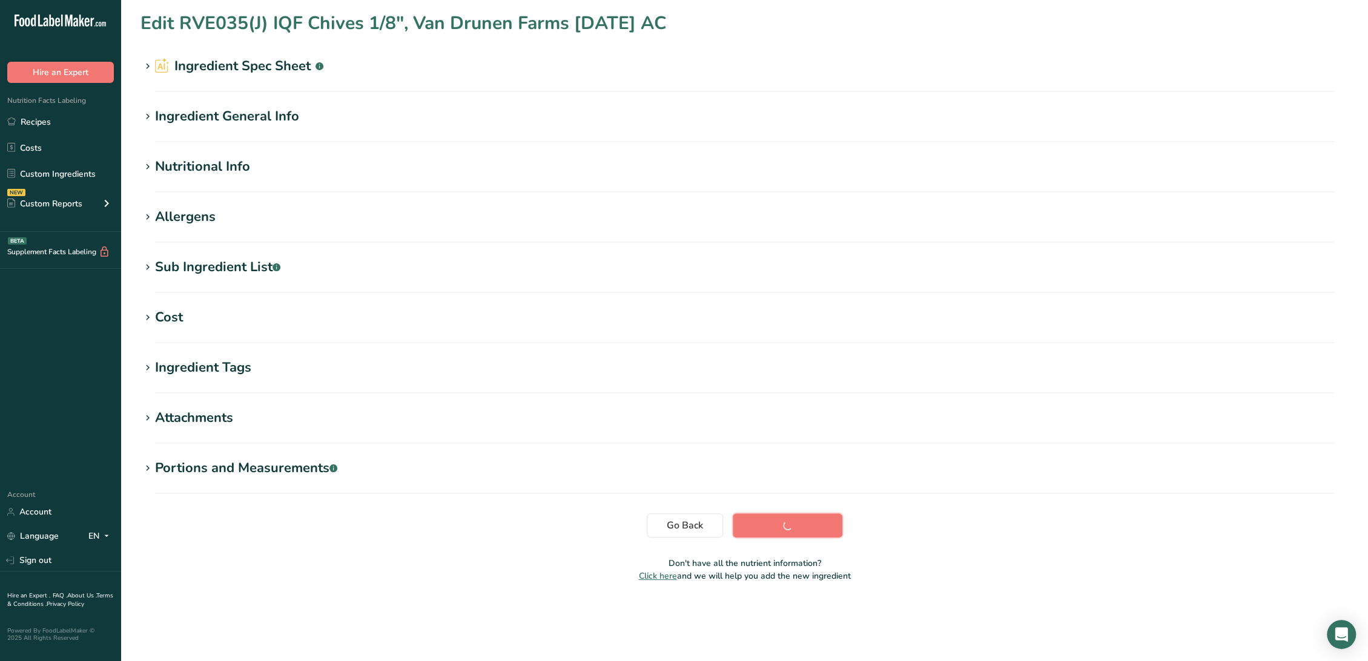
scroll to position [0, 0]
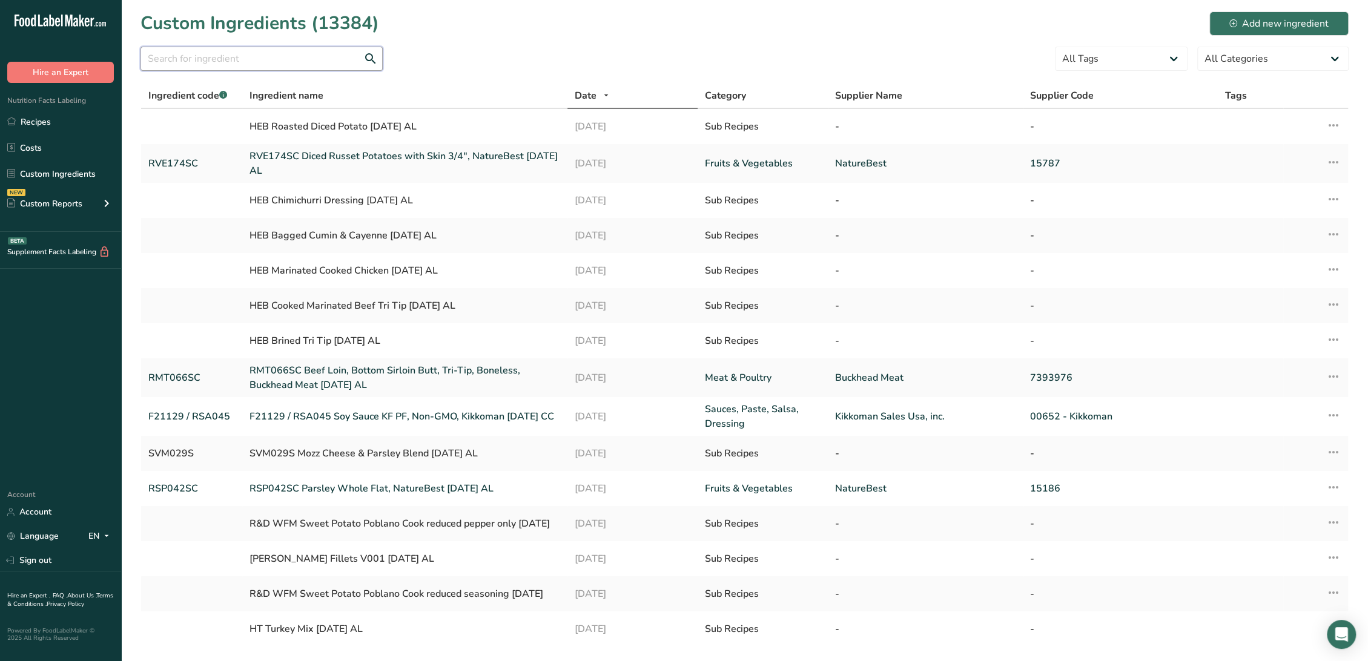
click at [298, 58] on input "text" at bounding box center [261, 59] width 242 height 24
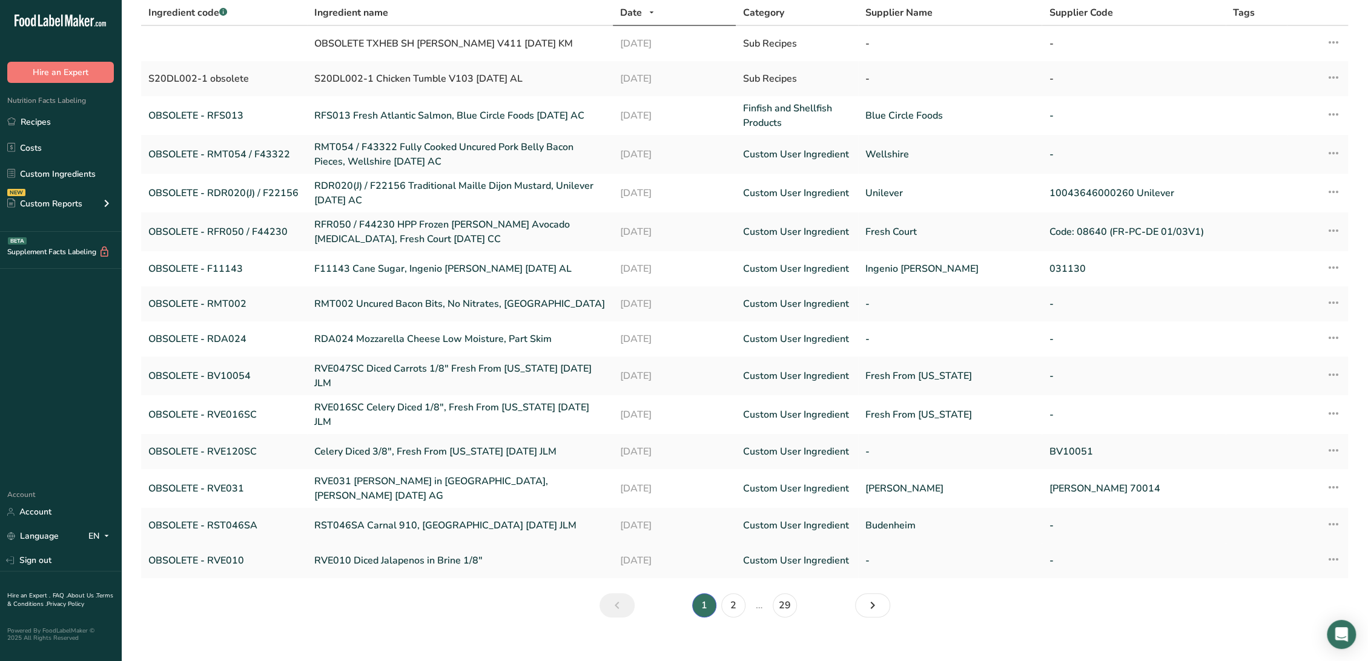
scroll to position [86, 0]
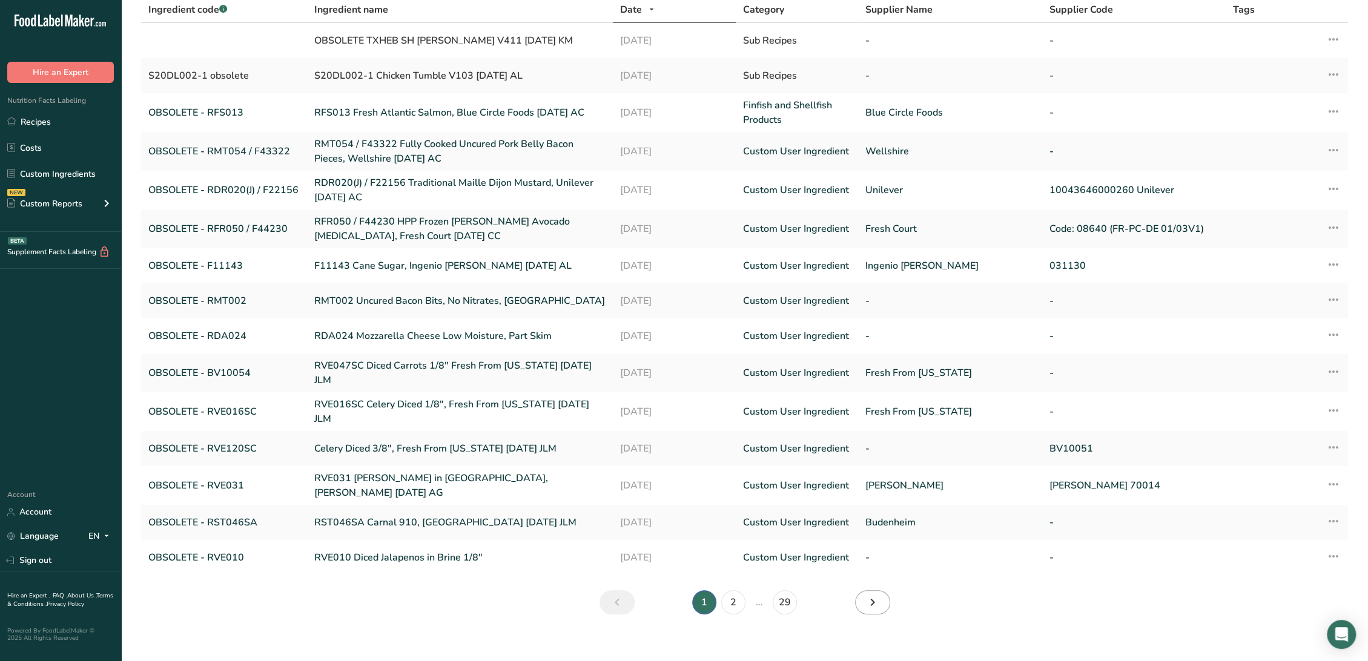
type input "obsolete"
click at [880, 590] on link "Next" at bounding box center [872, 602] width 35 height 24
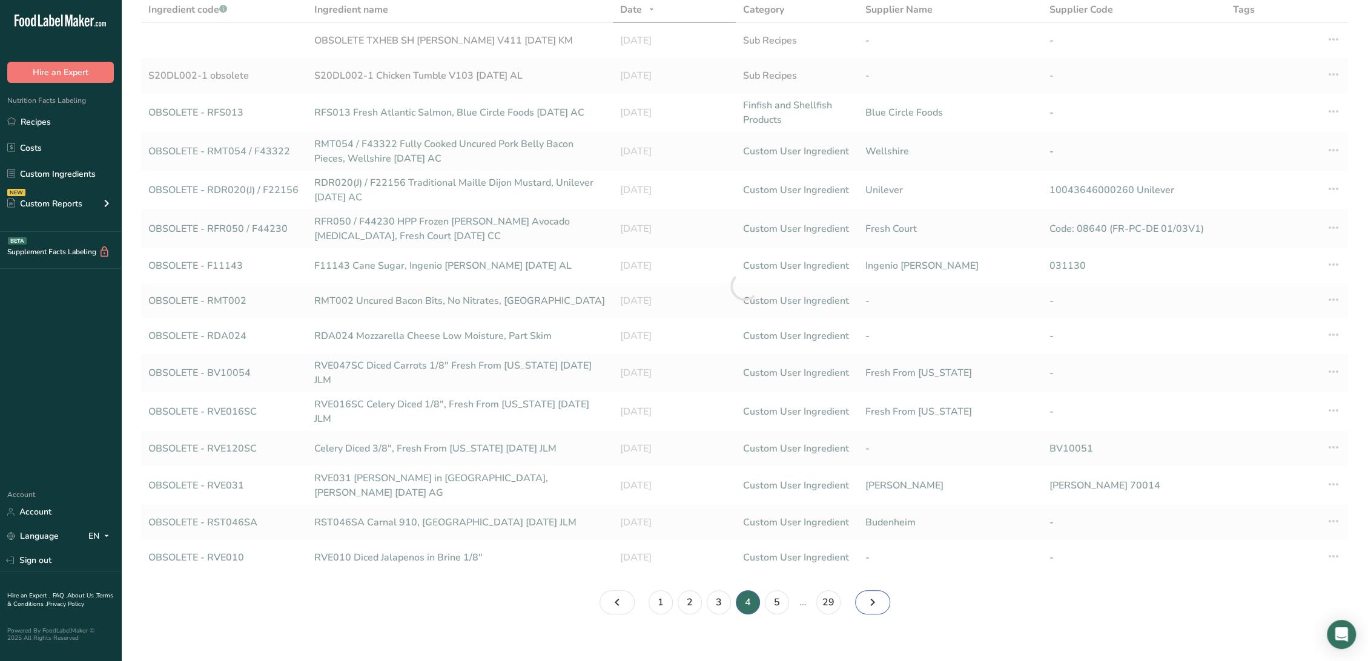
click at [880, 590] on link "Page 5." at bounding box center [872, 602] width 35 height 24
click at [879, 590] on link "Page 5." at bounding box center [872, 602] width 35 height 24
click at [879, 592] on icon "Page 7." at bounding box center [872, 603] width 15 height 22
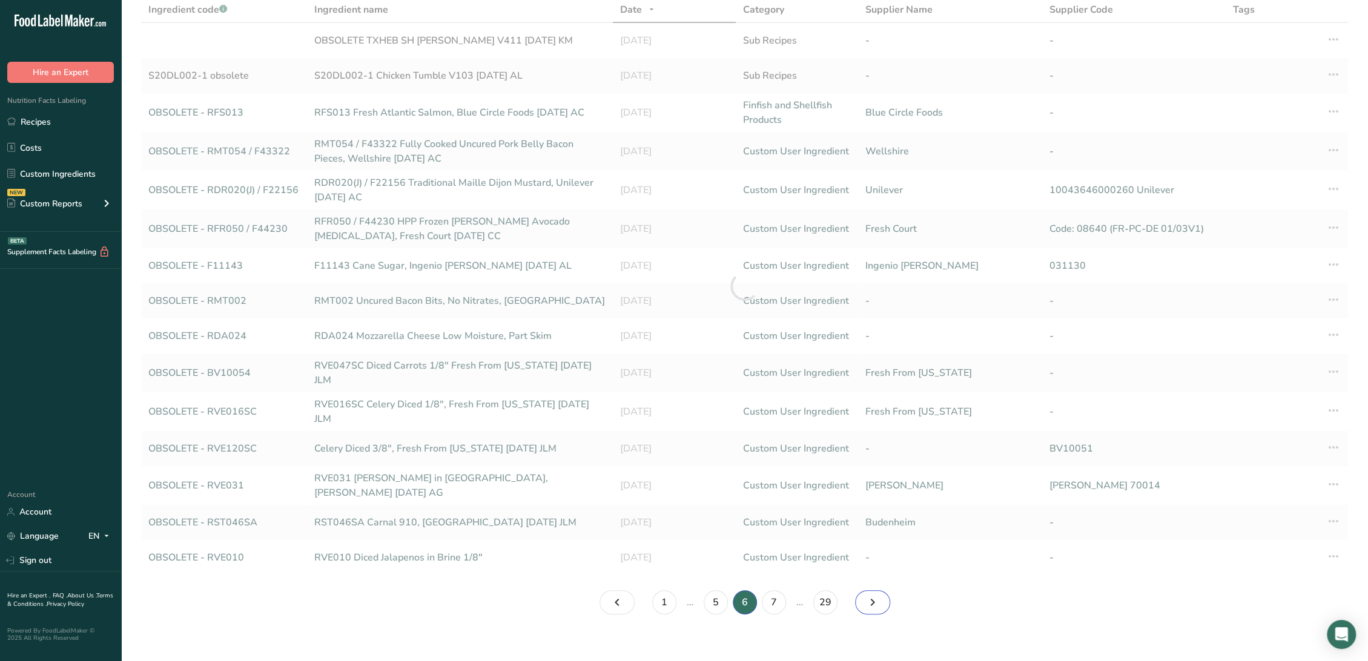
click at [879, 592] on icon "Page 7." at bounding box center [872, 603] width 15 height 22
click at [878, 592] on icon "Page 14." at bounding box center [872, 603] width 15 height 22
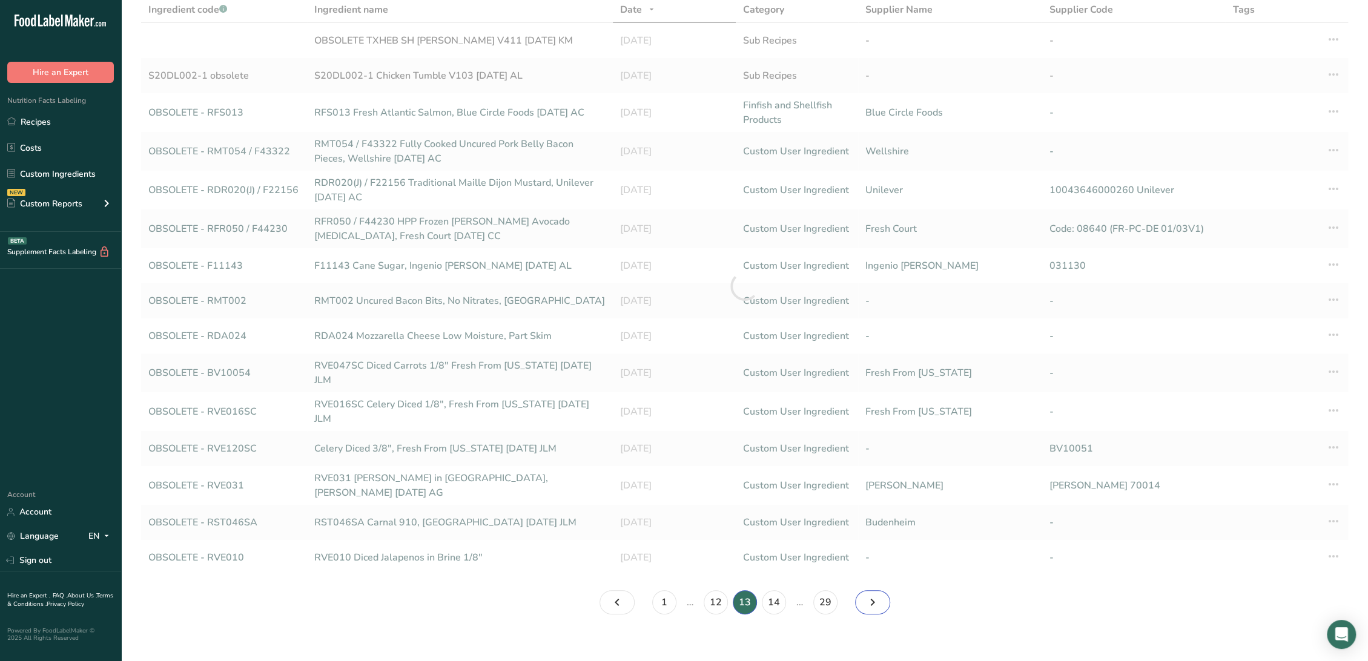
click at [878, 592] on icon "Page 14." at bounding box center [872, 603] width 15 height 22
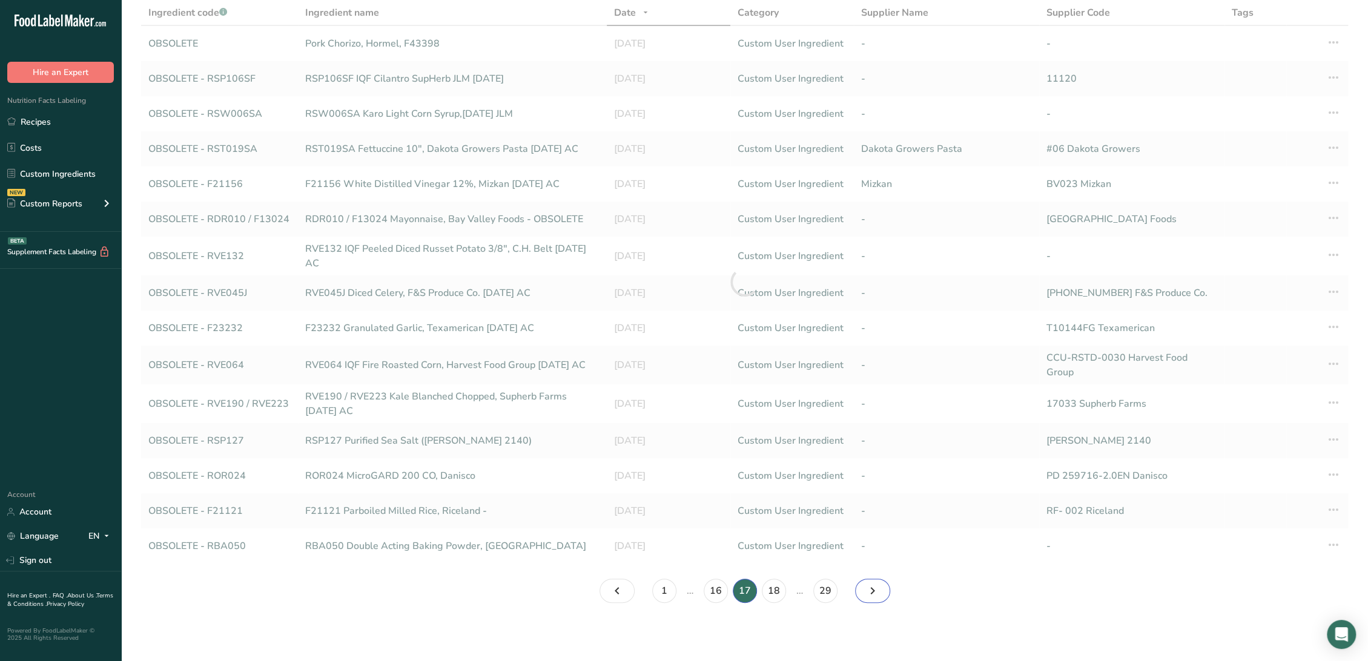
click at [878, 587] on icon "Page 18." at bounding box center [872, 591] width 15 height 22
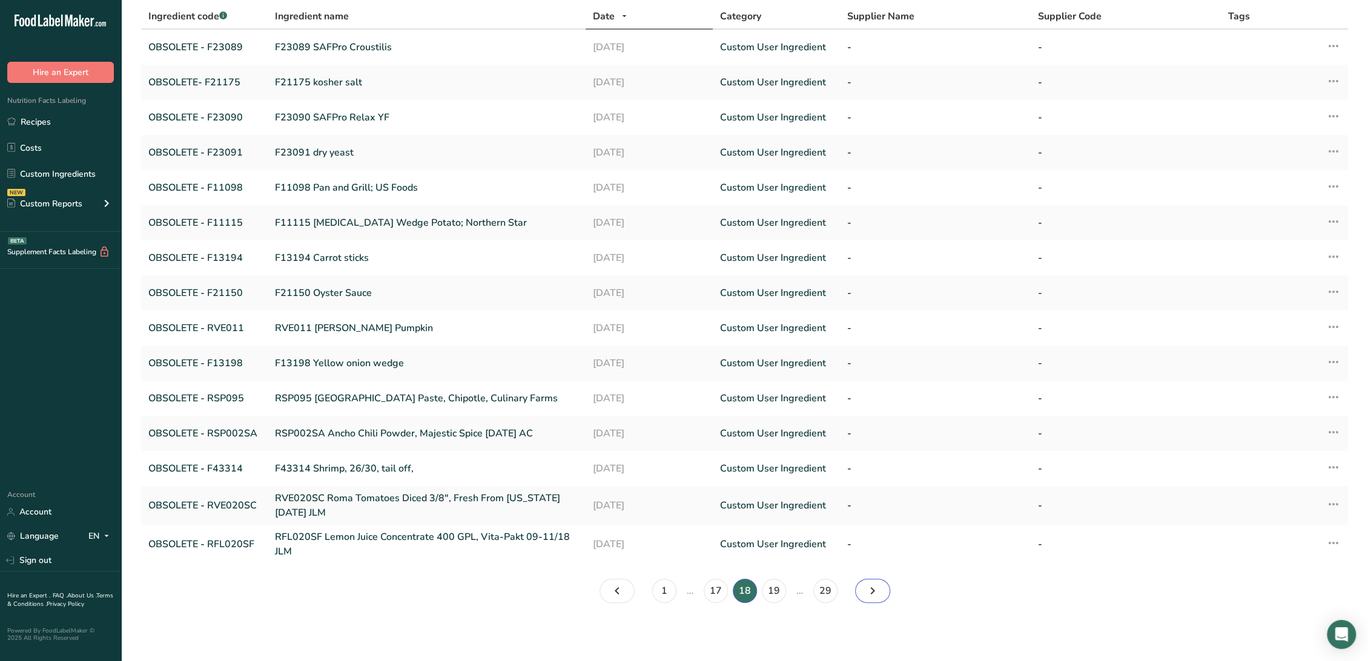
click at [878, 587] on icon "Page 19." at bounding box center [872, 591] width 15 height 22
click at [878, 589] on icon "Page 19." at bounding box center [872, 591] width 15 height 22
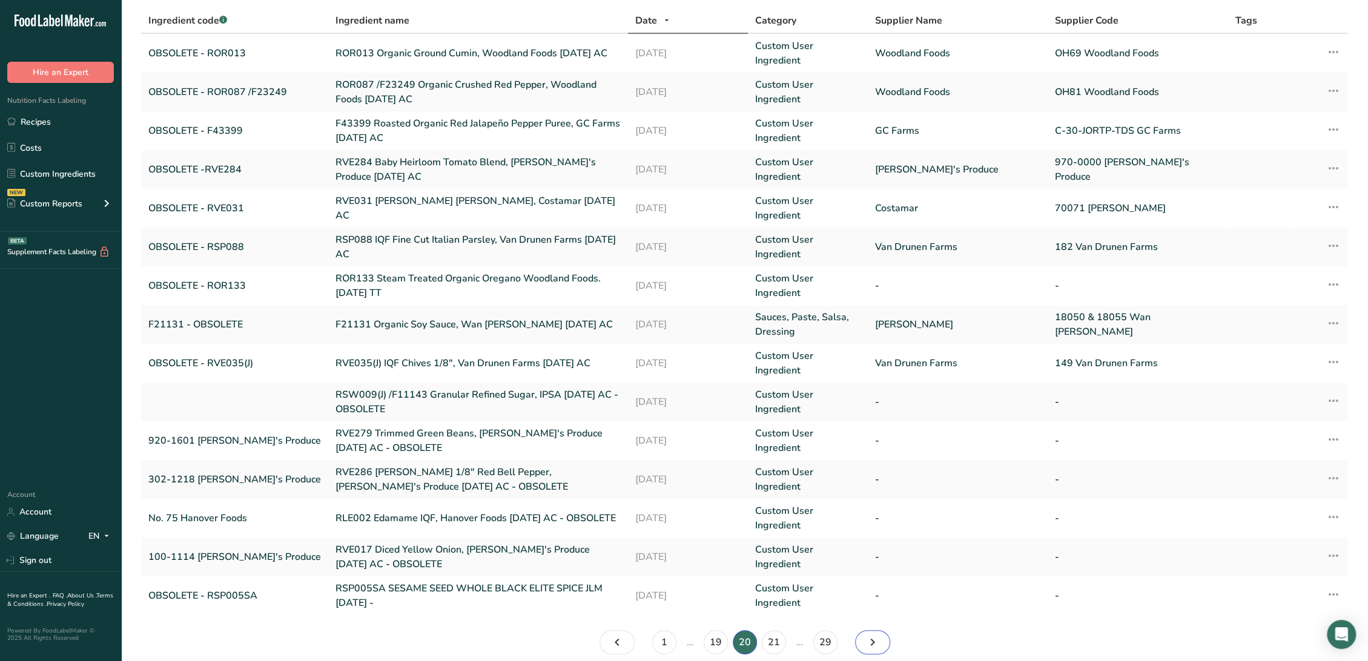
scroll to position [86, 0]
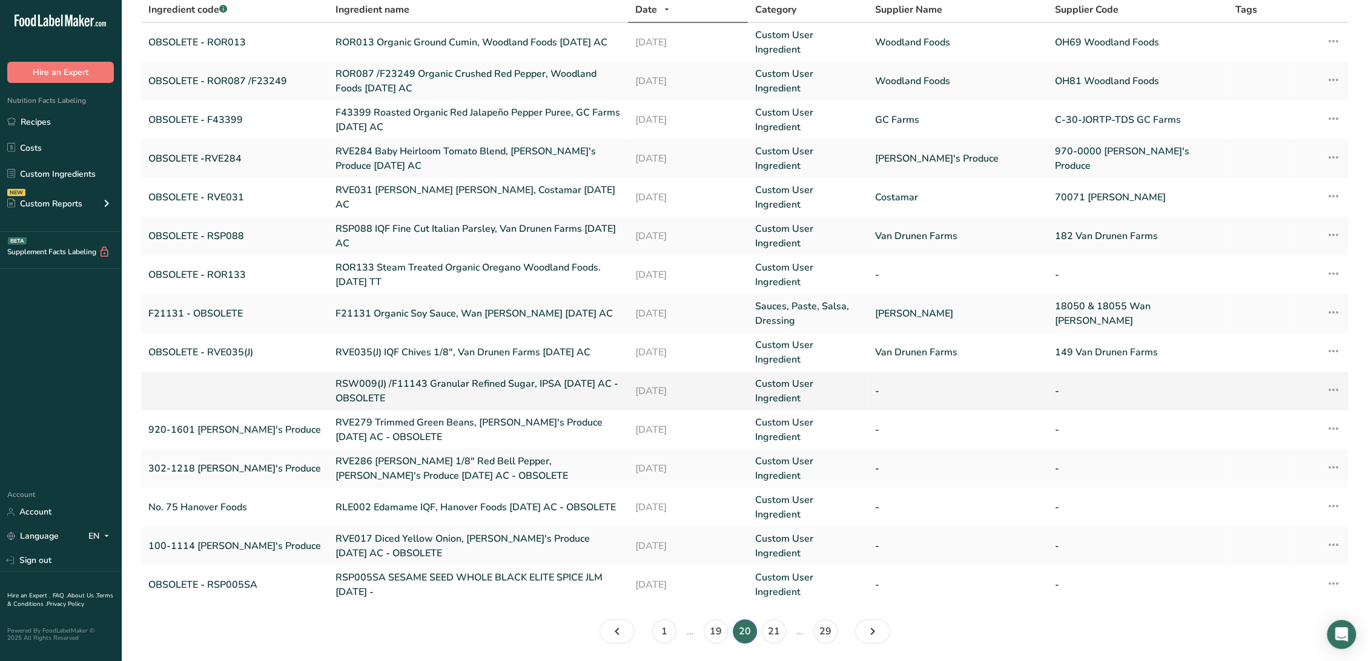
click at [335, 380] on link "RSW009(J) /F11143 Granular Refined Sugar, IPSA [DATE] AC - OBSOLETE" at bounding box center [477, 391] width 285 height 29
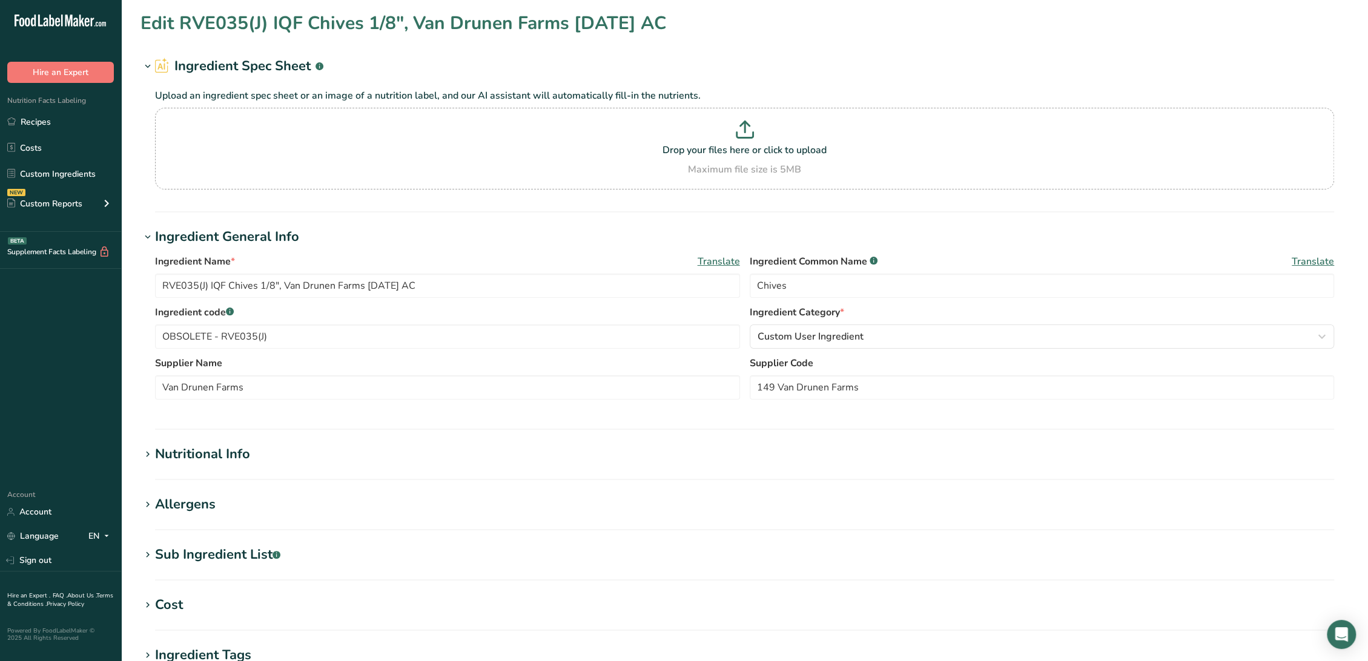
type input "RSW009(J) /F11143 Granular Refined Sugar, IPSA [DATE] AC - OBSOLETE"
type input "Sugar"
drag, startPoint x: 455, startPoint y: 290, endPoint x: 732, endPoint y: 289, distance: 277.3
click at [736, 289] on input "RSW009(J) /F11143 Granular Refined Sugar, IPSA [DATE] AC - OBSOLETE" at bounding box center [447, 286] width 585 height 24
type input "RSW009(J) /F11143 Granular Refined Sugar, IPSA [DATE] AC"
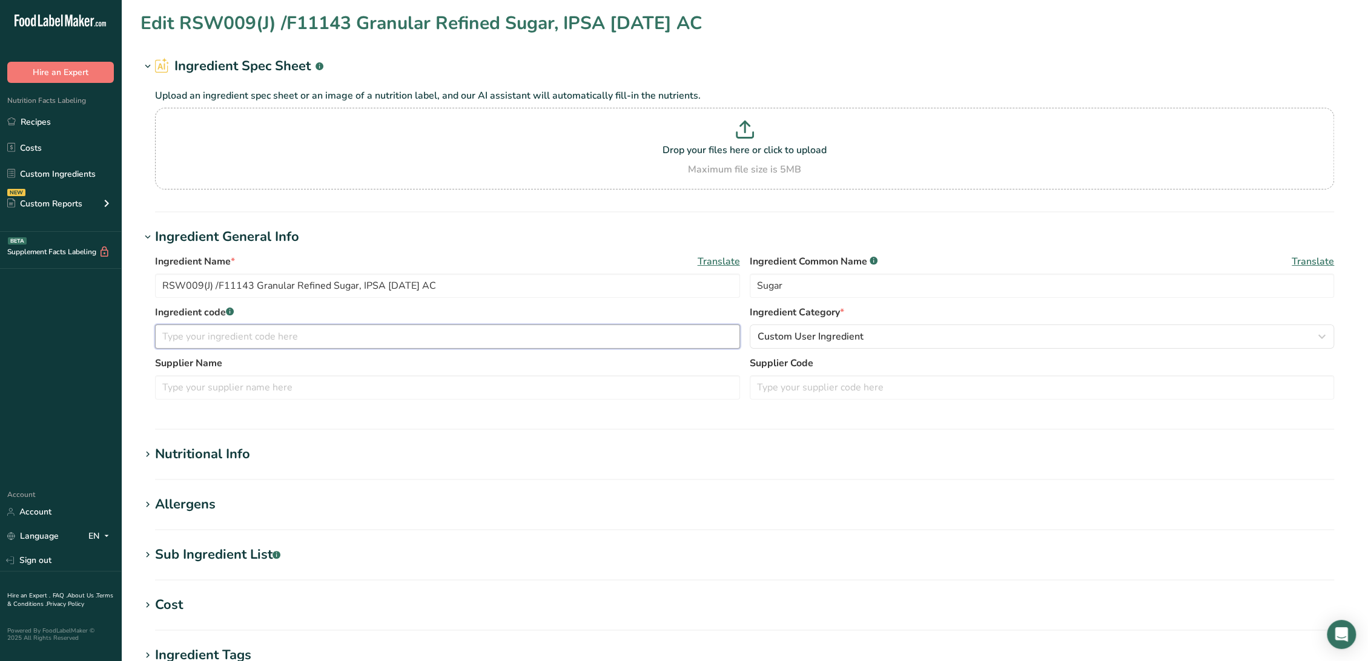
click at [231, 333] on input "text" at bounding box center [447, 337] width 585 height 24
paste input "OBSOLETE"
drag, startPoint x: 253, startPoint y: 289, endPoint x: -25, endPoint y: 279, distance: 278.1
click at [0, 279] on html ".a-20{fill:#fff;} Hire an Expert Nutrition Facts Labeling Recipes Costs Custom …" at bounding box center [684, 464] width 1368 height 928
drag, startPoint x: 233, startPoint y: 344, endPoint x: 237, endPoint y: 340, distance: 6.4
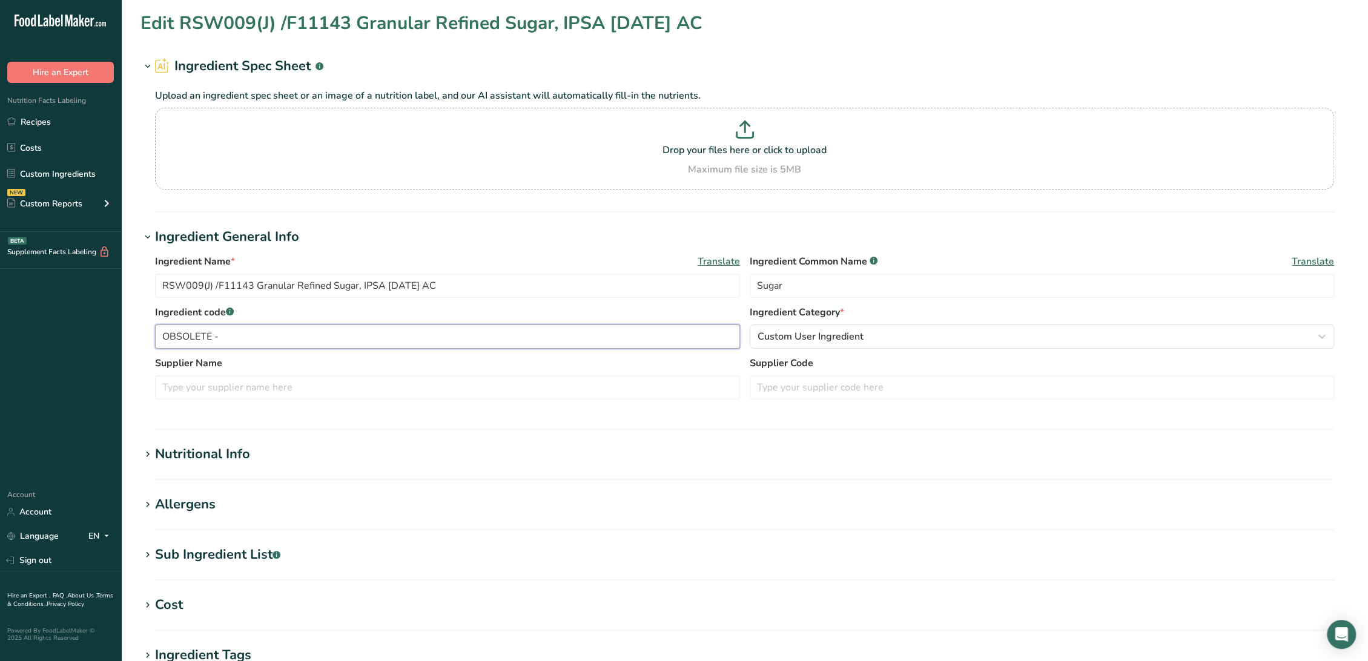
click at [233, 345] on input "OBSOLETE -" at bounding box center [447, 337] width 585 height 24
paste input "RSW009(J) /F11143"
type input "OBSOLETE - RSW009(J) /F11143"
drag, startPoint x: 359, startPoint y: 286, endPoint x: 380, endPoint y: 289, distance: 21.4
click at [380, 289] on input "RSW009(J) /F11143 Granular Refined Sugar, IPSA [DATE] AC" at bounding box center [447, 286] width 585 height 24
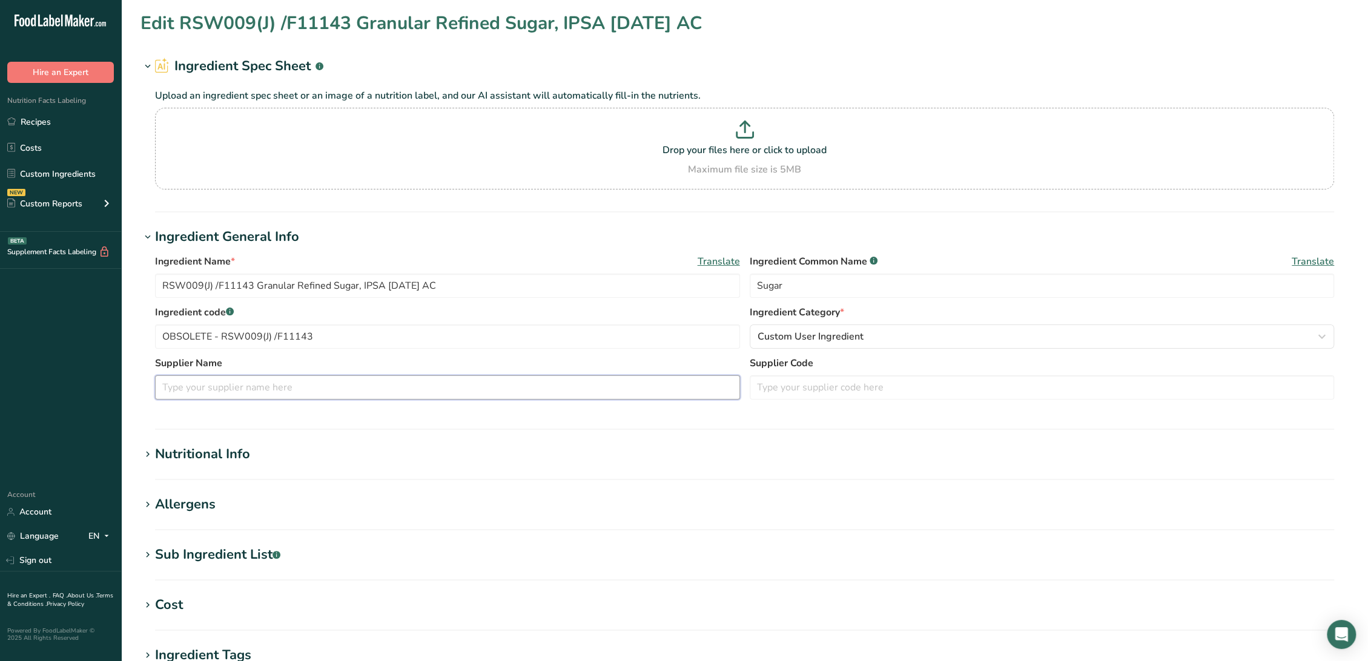
click at [242, 396] on input "text" at bounding box center [447, 387] width 585 height 24
paste input "IPSA"
type input "IPSA"
click at [226, 449] on div "Nutritional Info" at bounding box center [202, 454] width 95 height 20
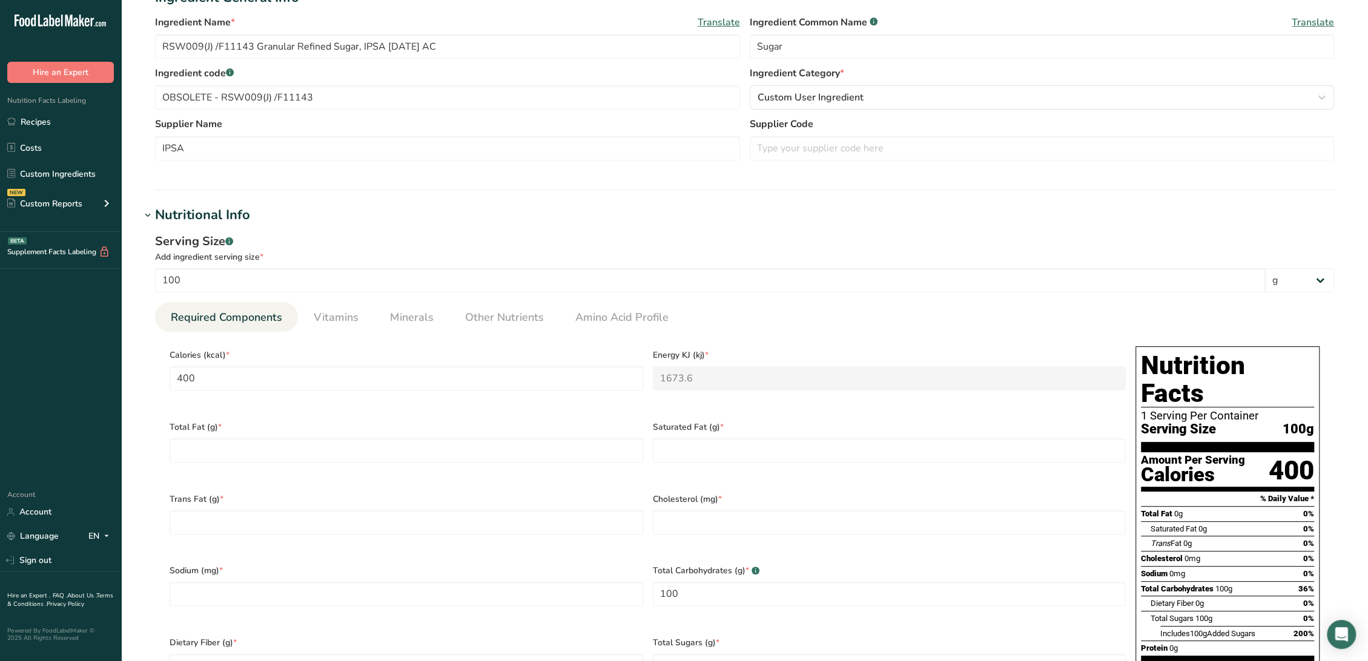
scroll to position [269, 0]
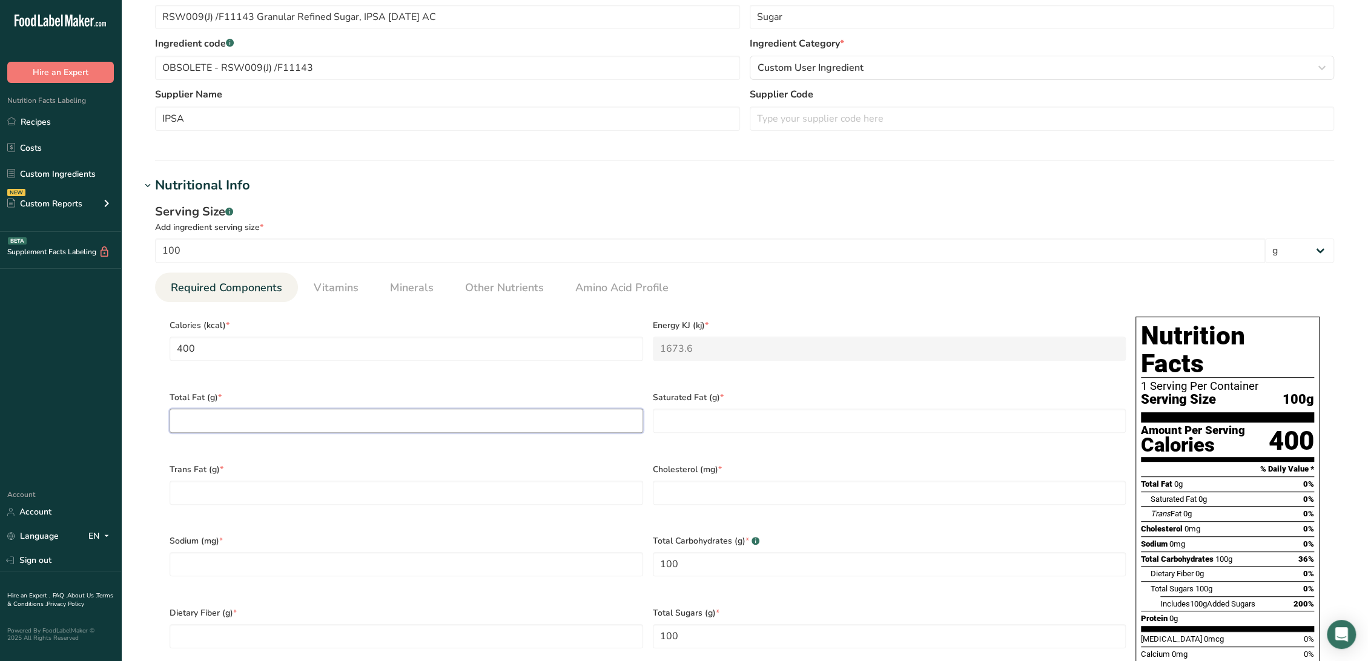
click at [287, 424] on Fat "number" at bounding box center [407, 421] width 474 height 24
type Fat "0"
type input "0"
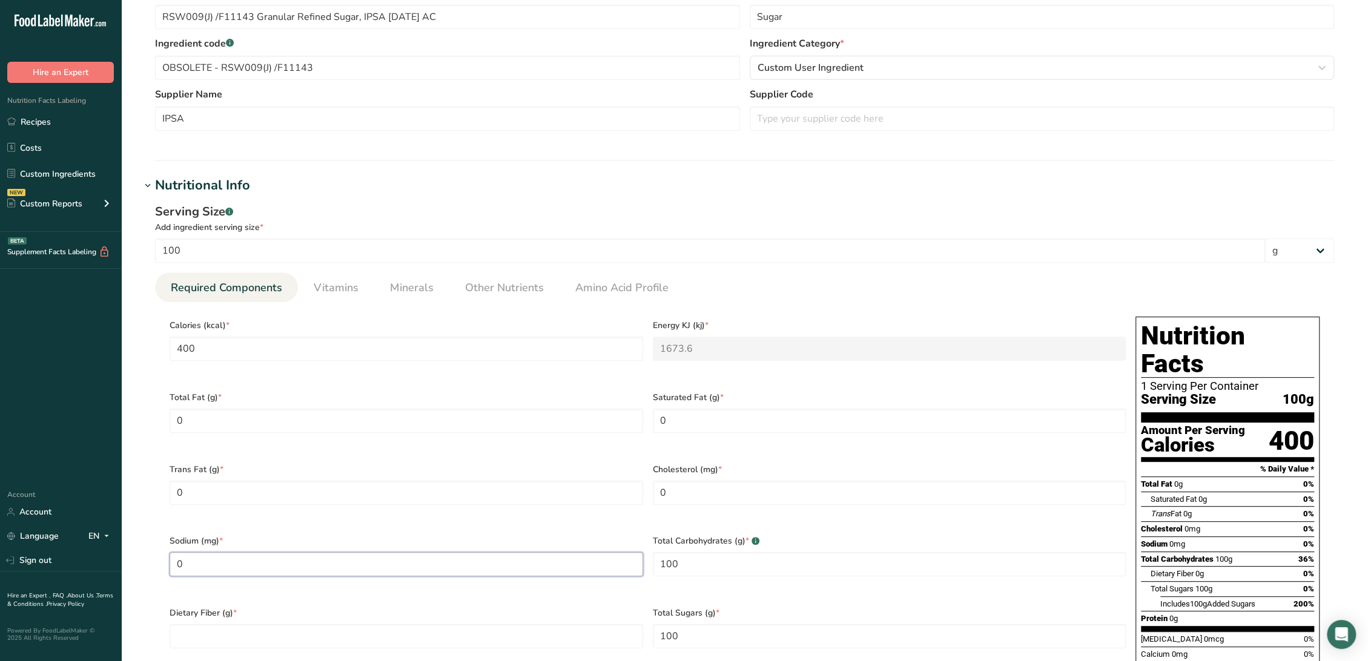
type input "0"
type Fiber "0"
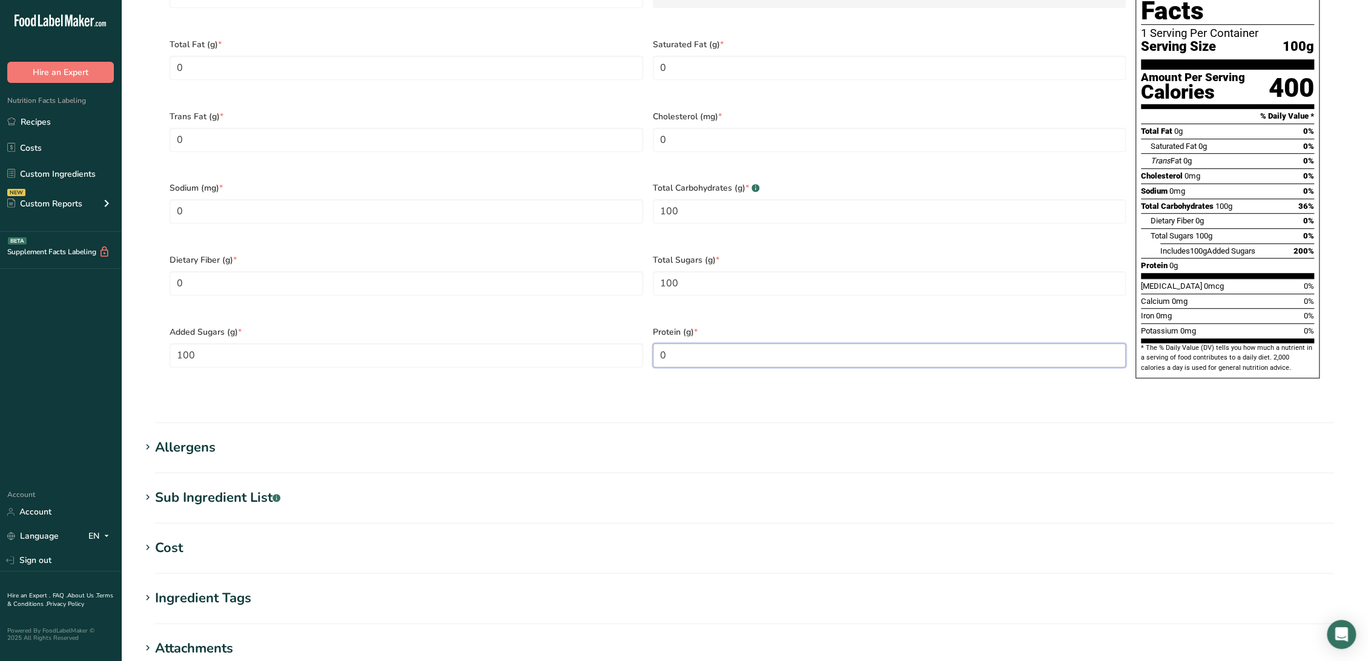
type input "0"
click at [252, 458] on section "Edit RSW009(J) /F11143 Granular Refined Sugar, IPSA [DATE] AC Ingredient Spec S…" at bounding box center [744, 105] width 1247 height 1454
click at [252, 488] on div "Sub Ingredient List .a-a{fill:#347362;}.b-a{fill:#fff;}" at bounding box center [217, 498] width 125 height 20
drag, startPoint x: 244, startPoint y: 515, endPoint x: -32, endPoint y: 496, distance: 276.8
click at [0, 496] on html ".a-20{fill:#fff;} Hire an Expert Nutrition Facts Labeling Recipes Costs Custom …" at bounding box center [684, 168] width 1368 height 1580
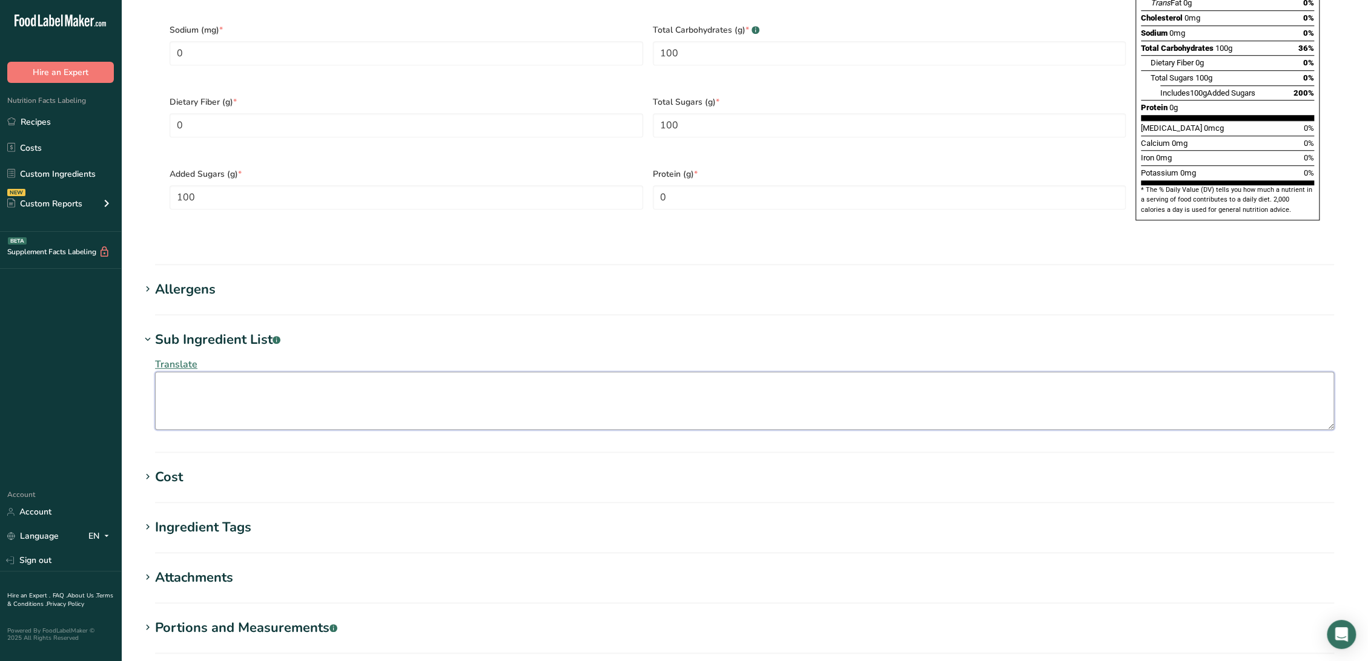
scroll to position [824, 0]
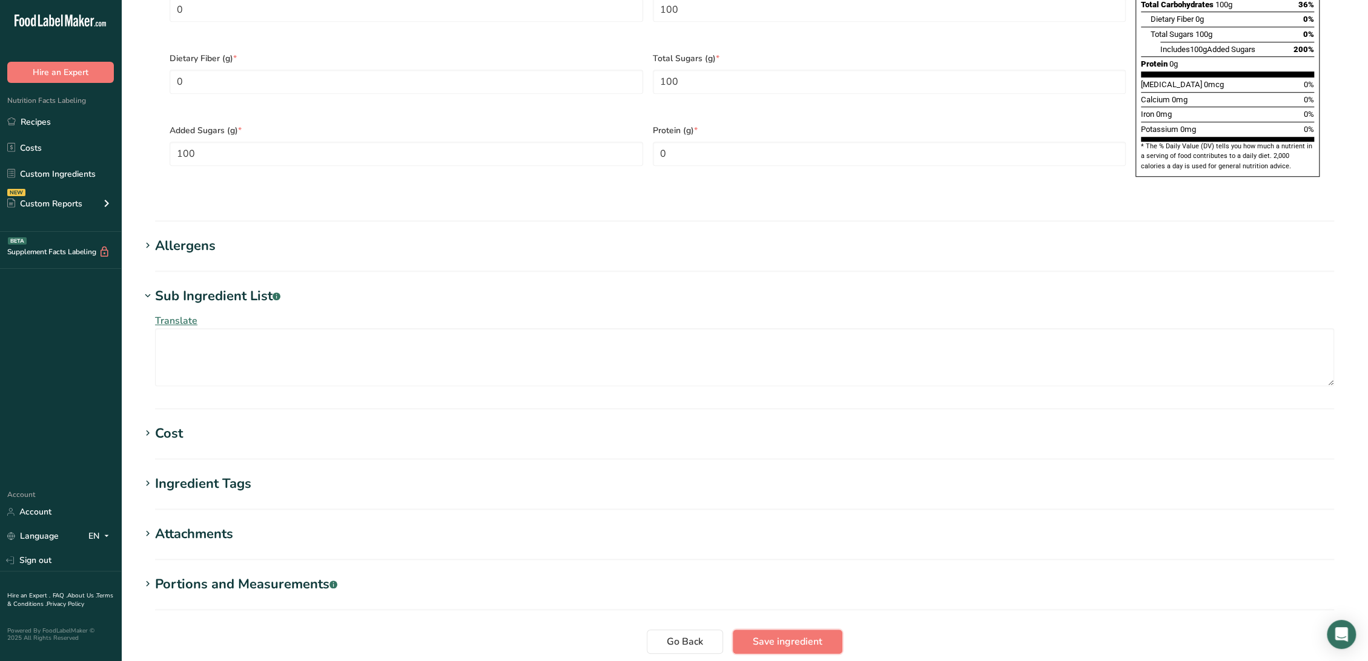
click at [741, 630] on button "Save ingredient" at bounding box center [788, 642] width 110 height 24
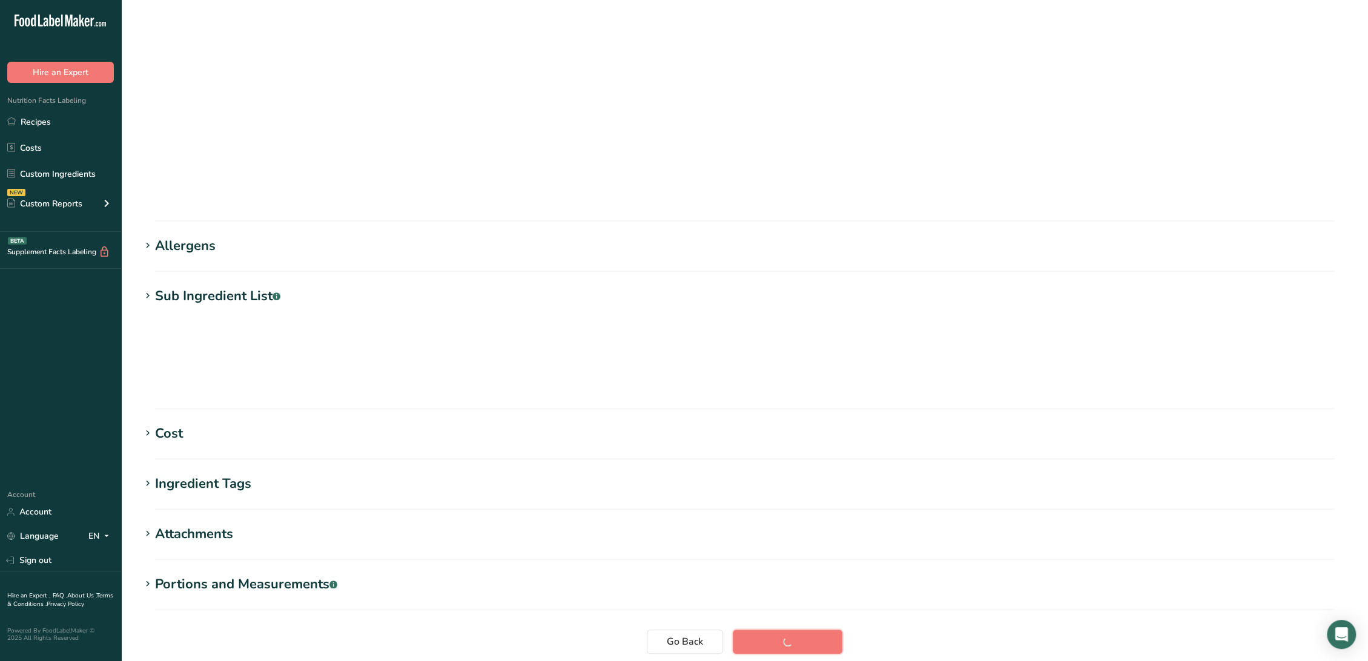
scroll to position [0, 0]
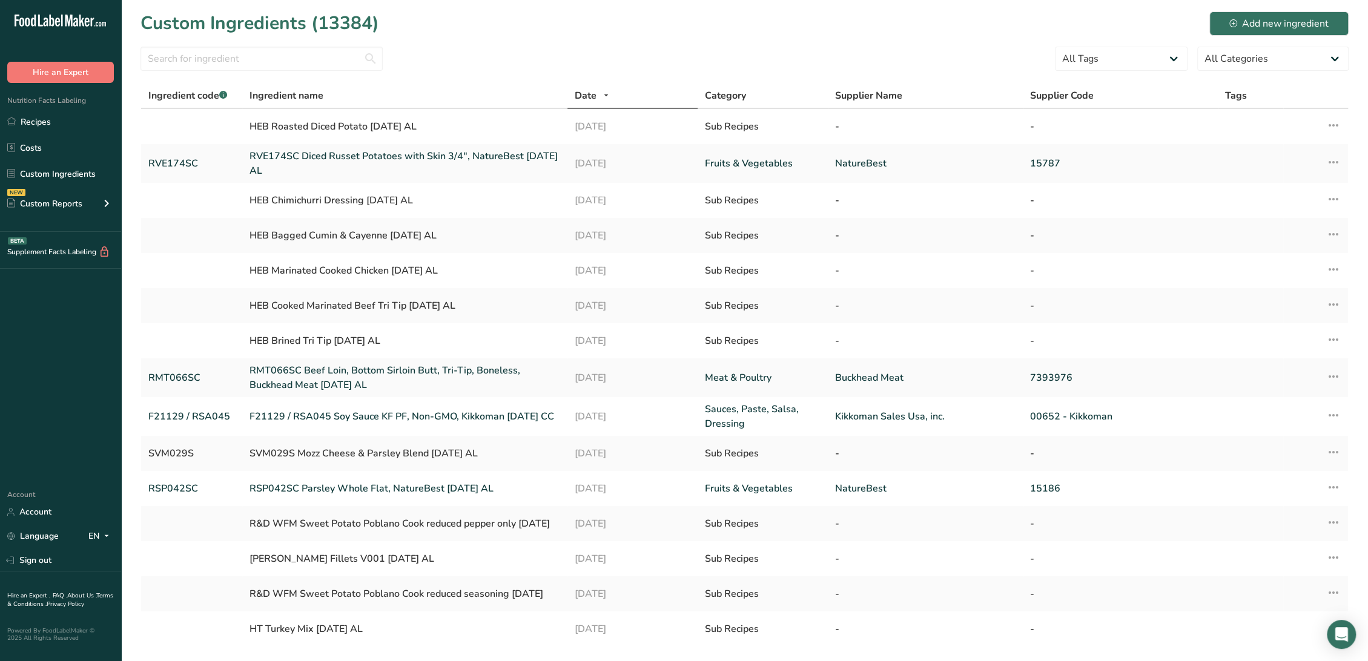
click at [297, 72] on div at bounding box center [261, 62] width 242 height 31
click at [295, 61] on input "text" at bounding box center [261, 59] width 242 height 24
click at [320, 58] on input "text" at bounding box center [261, 59] width 242 height 24
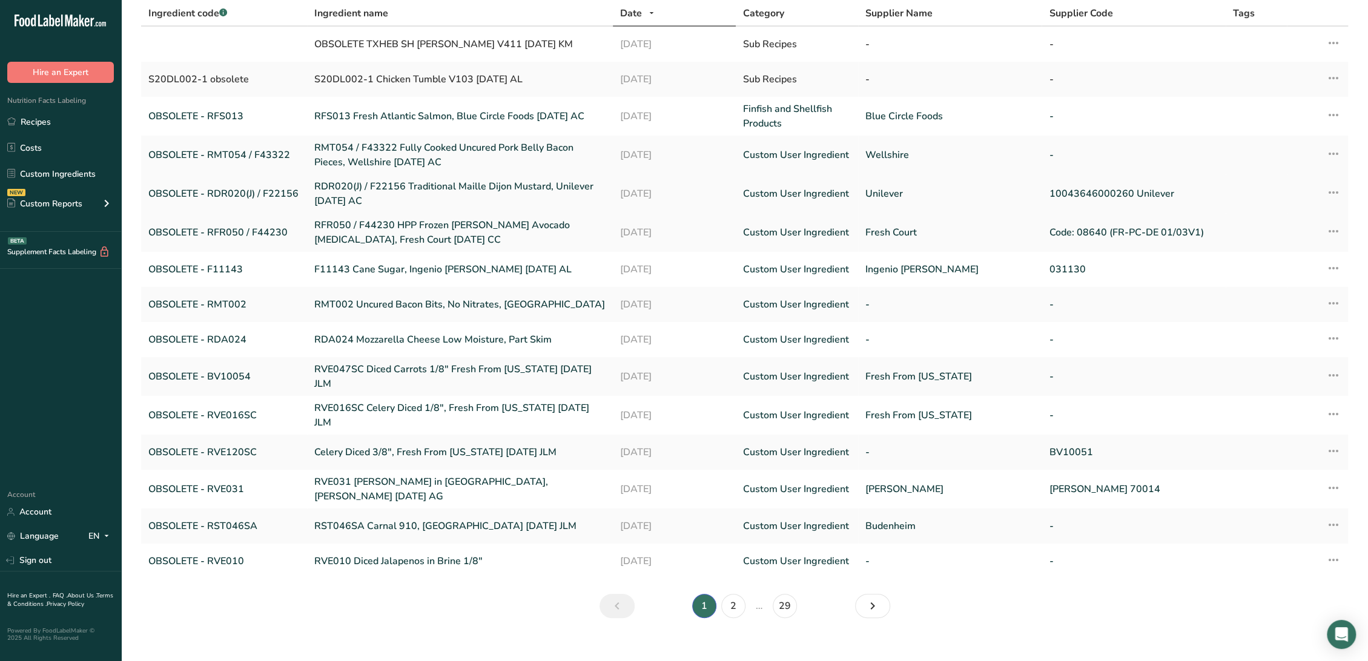
scroll to position [86, 0]
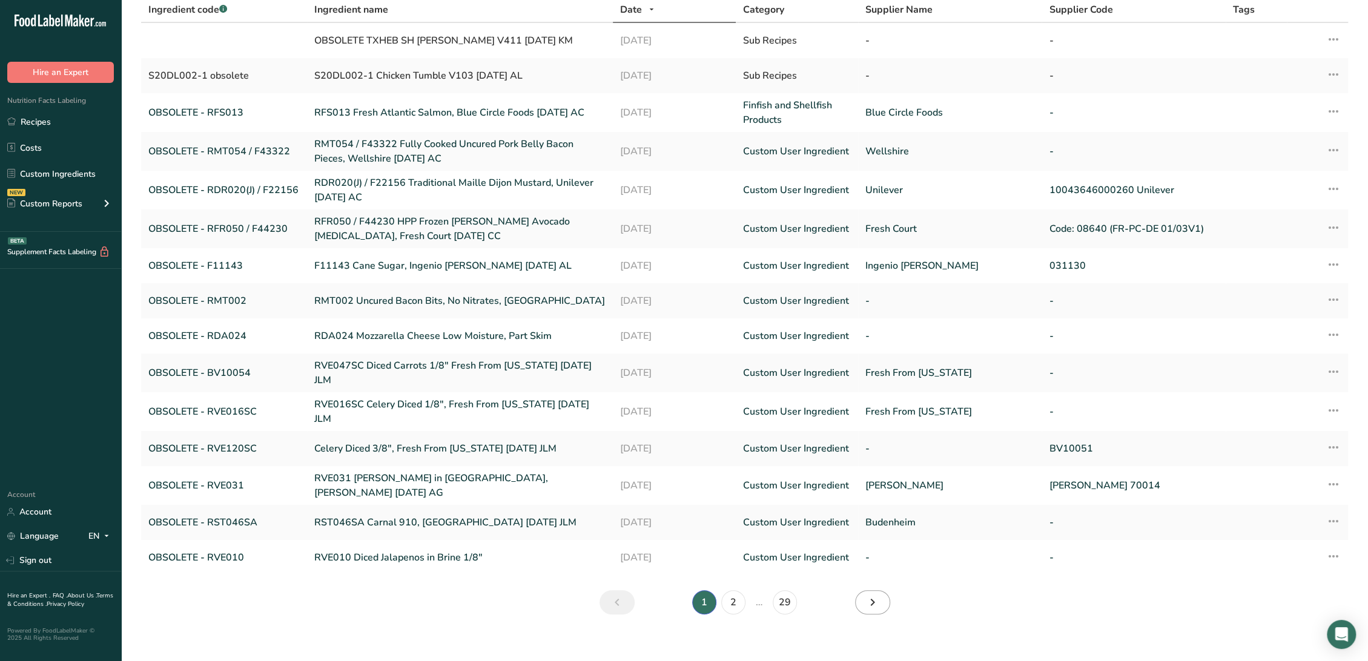
type input "obsolete"
click at [882, 590] on link "Next" at bounding box center [872, 602] width 35 height 24
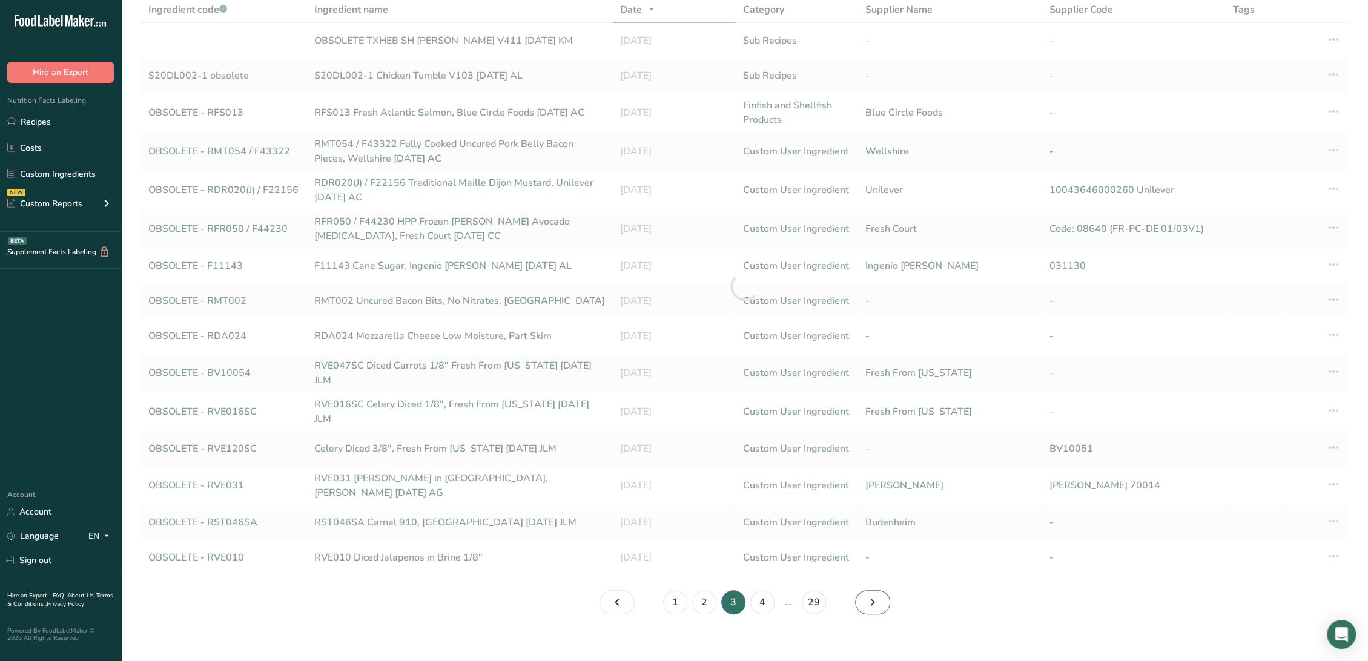
click at [882, 590] on link "Page 4." at bounding box center [872, 602] width 35 height 24
click at [882, 590] on link "Page 5." at bounding box center [872, 602] width 35 height 24
click at [882, 590] on link "Page 7." at bounding box center [872, 602] width 35 height 24
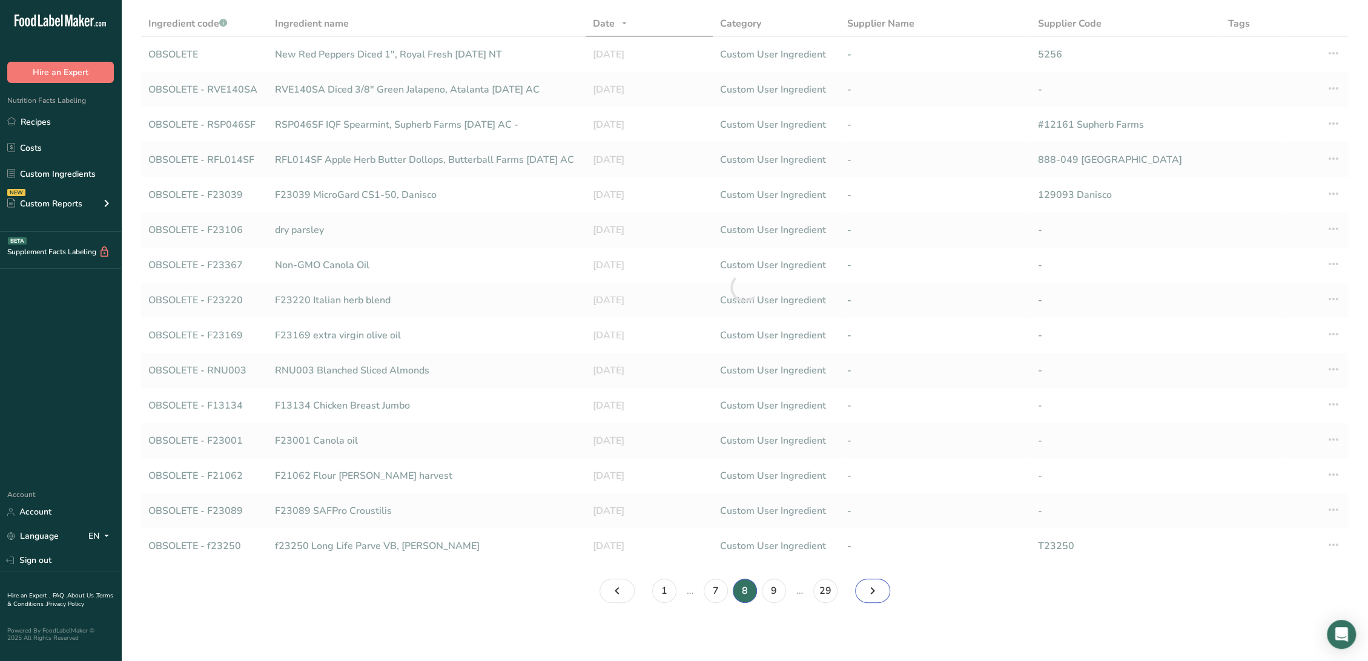
click at [882, 588] on link "Page 9." at bounding box center [872, 591] width 35 height 24
click at [882, 588] on link "Page 10." at bounding box center [872, 591] width 35 height 24
click at [882, 588] on link "Page 11." at bounding box center [872, 591] width 35 height 24
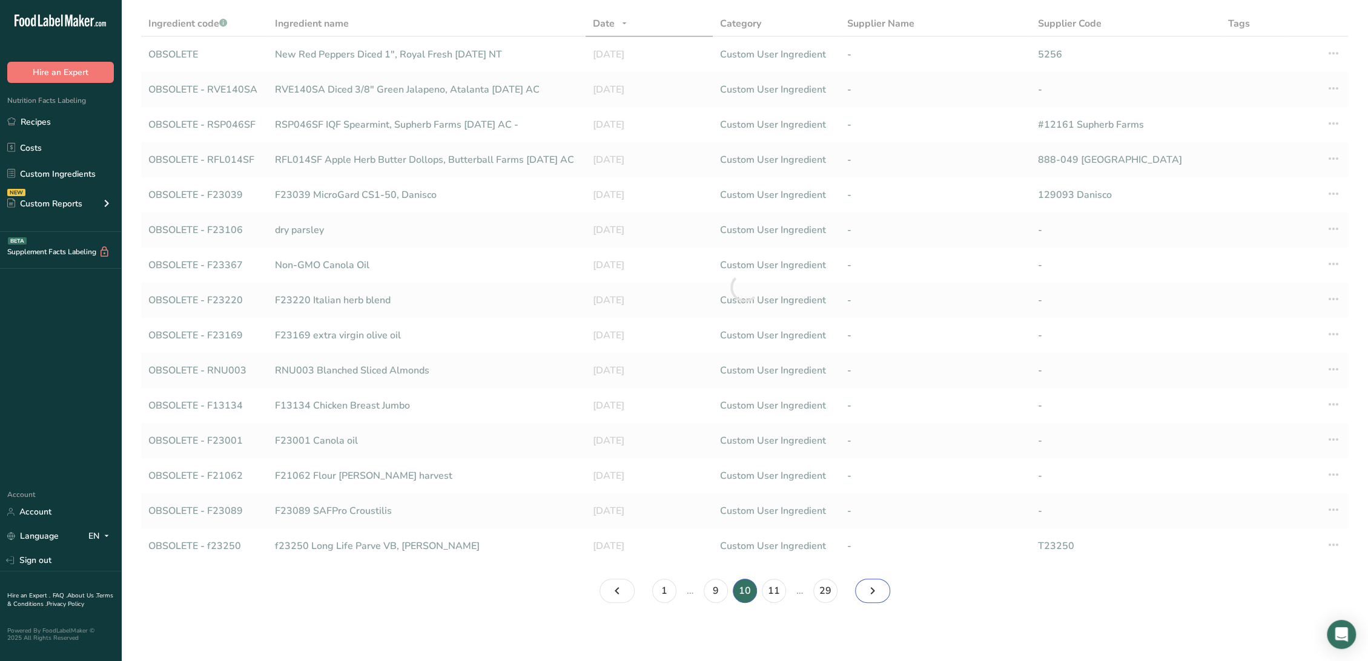
click at [882, 588] on link "Page 11." at bounding box center [872, 591] width 35 height 24
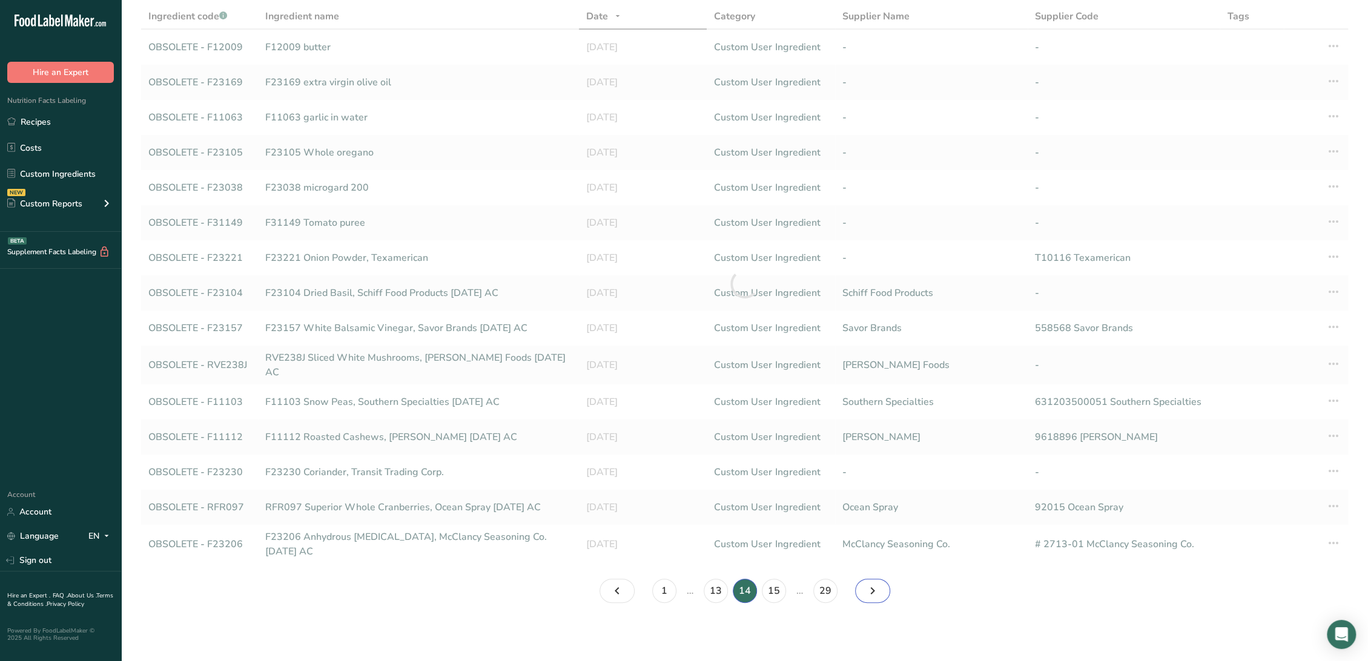
click at [882, 588] on link "Page 15." at bounding box center [872, 591] width 35 height 24
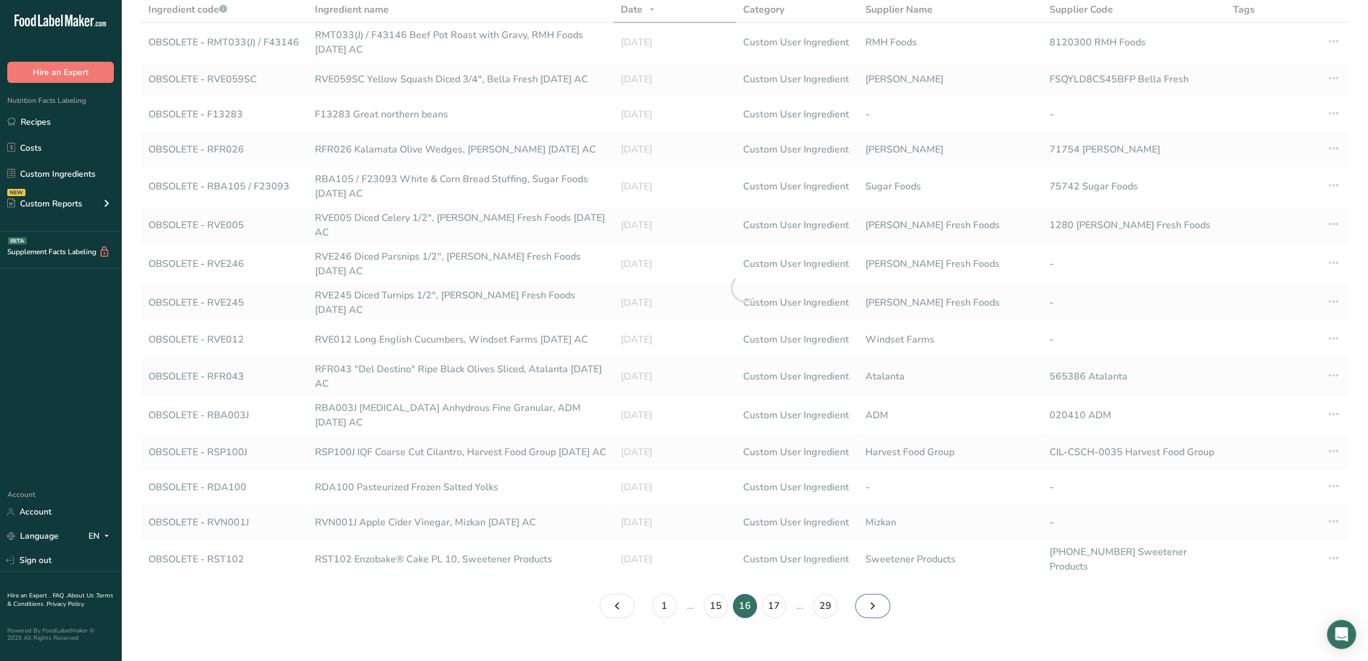
click at [882, 594] on link "Page 17." at bounding box center [872, 606] width 35 height 24
click at [882, 588] on section "Custom Ingredients (13384) Add new ingredient obsolete All Tags Source of Antio…" at bounding box center [744, 276] width 1247 height 724
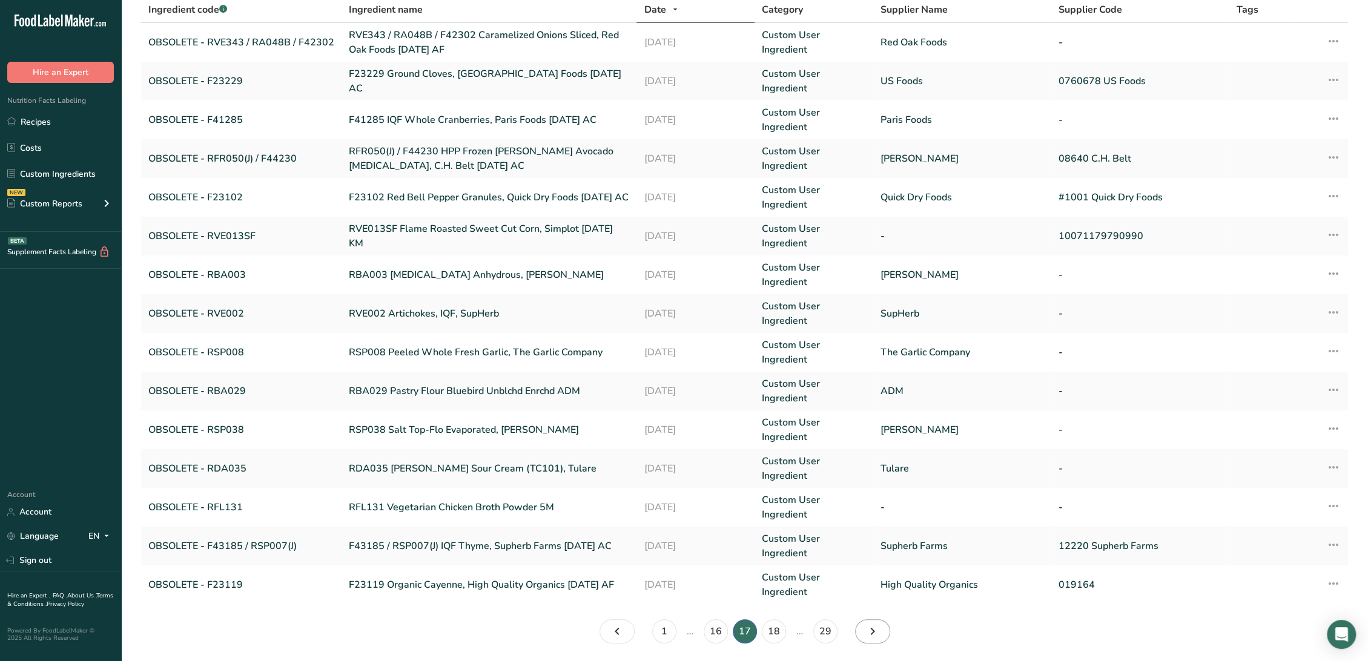
click at [882, 588] on link "High Quality Organics" at bounding box center [961, 585] width 163 height 15
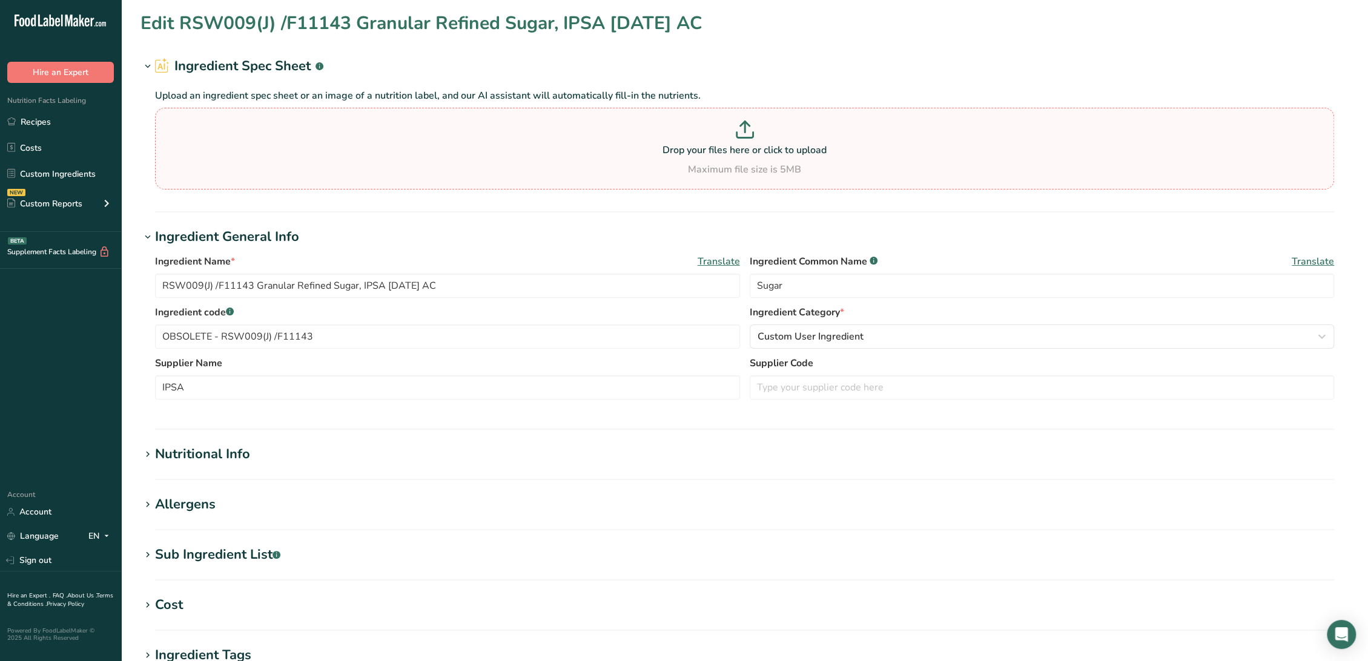
type input "F23119 Organic Cayenne, High Quality Organics [DATE] AF"
type input "Organic Cayenne"
type input "OBSOLETE - F23119"
type input "High Quality Organics"
type input "019164"
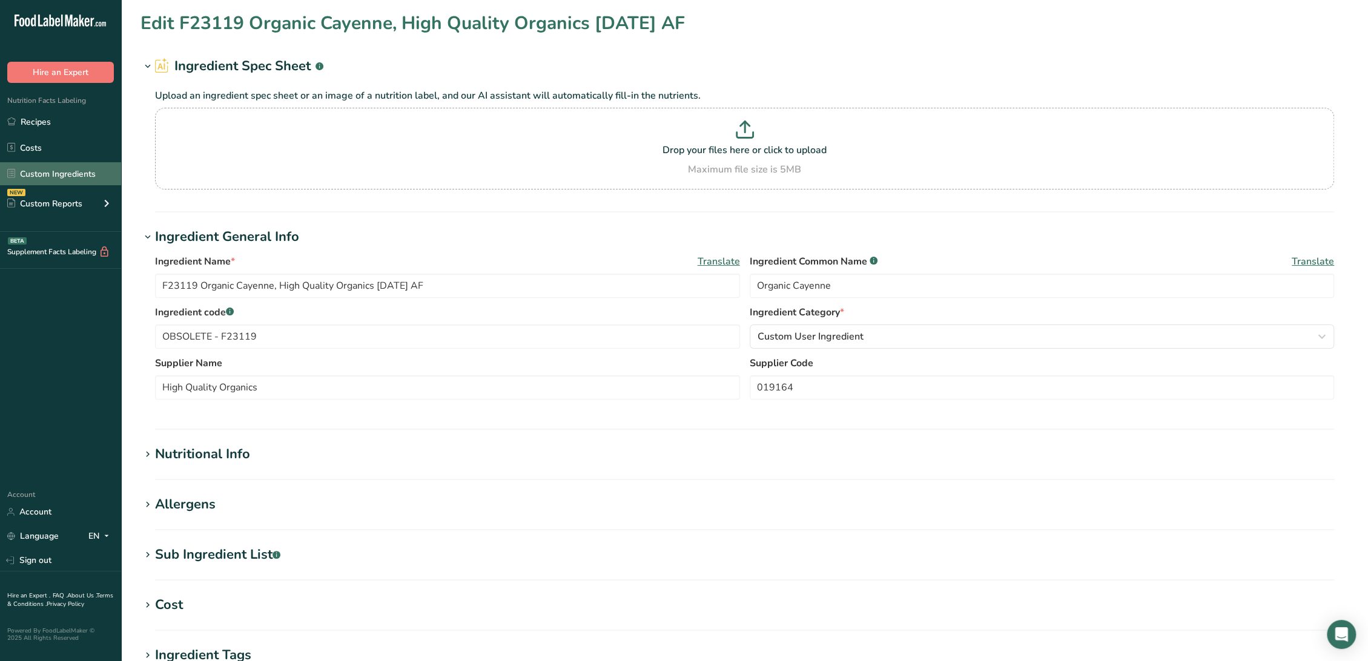
click at [65, 176] on link "Custom Ingredients" at bounding box center [60, 173] width 121 height 23
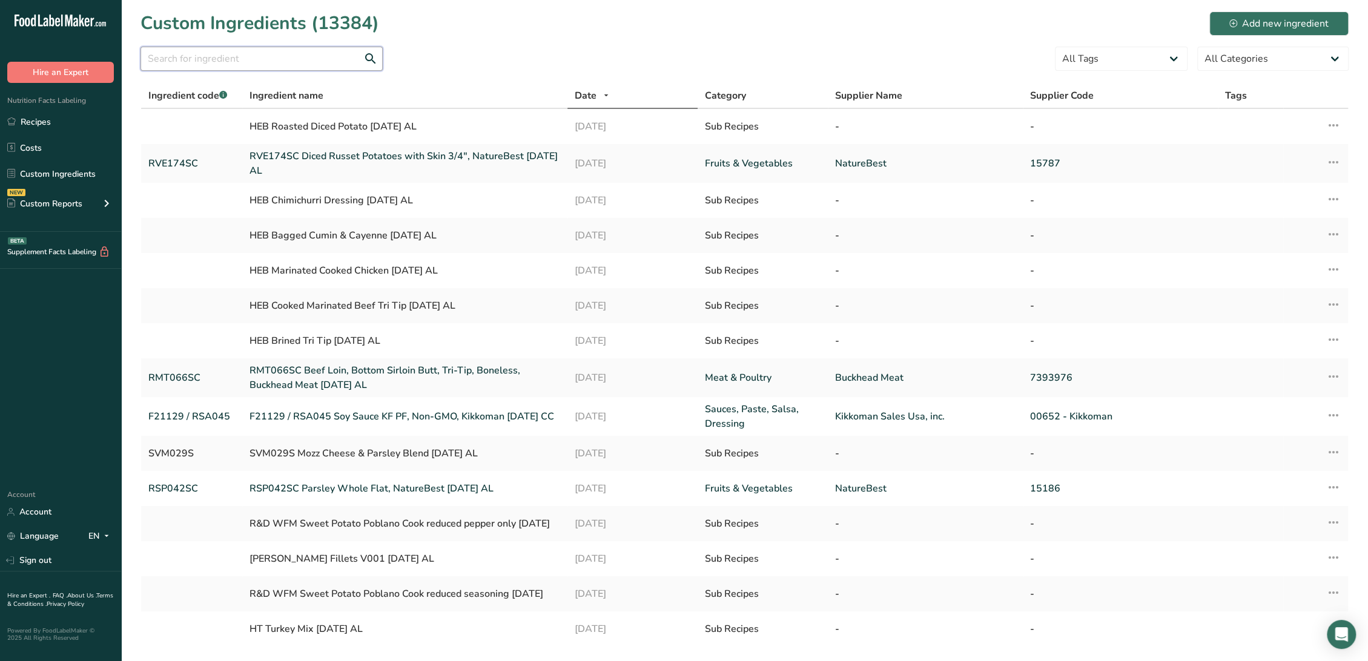
click at [247, 64] on input "text" at bounding box center [261, 59] width 242 height 24
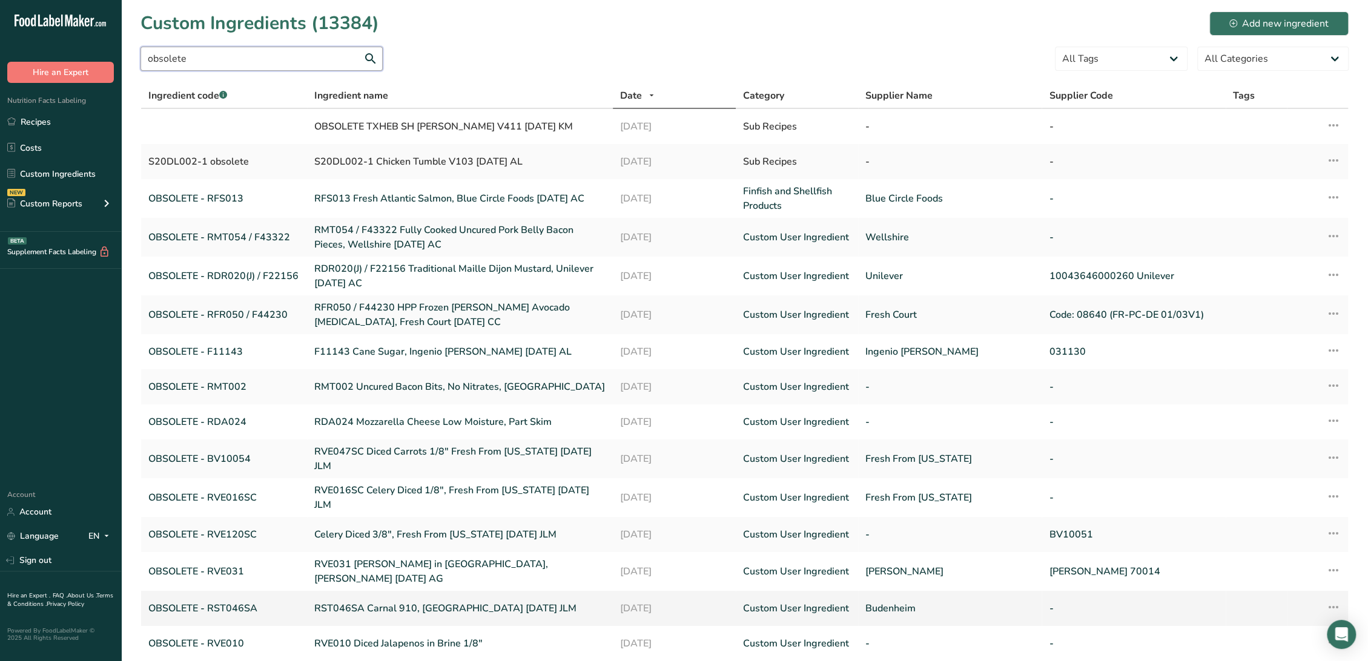
scroll to position [82, 0]
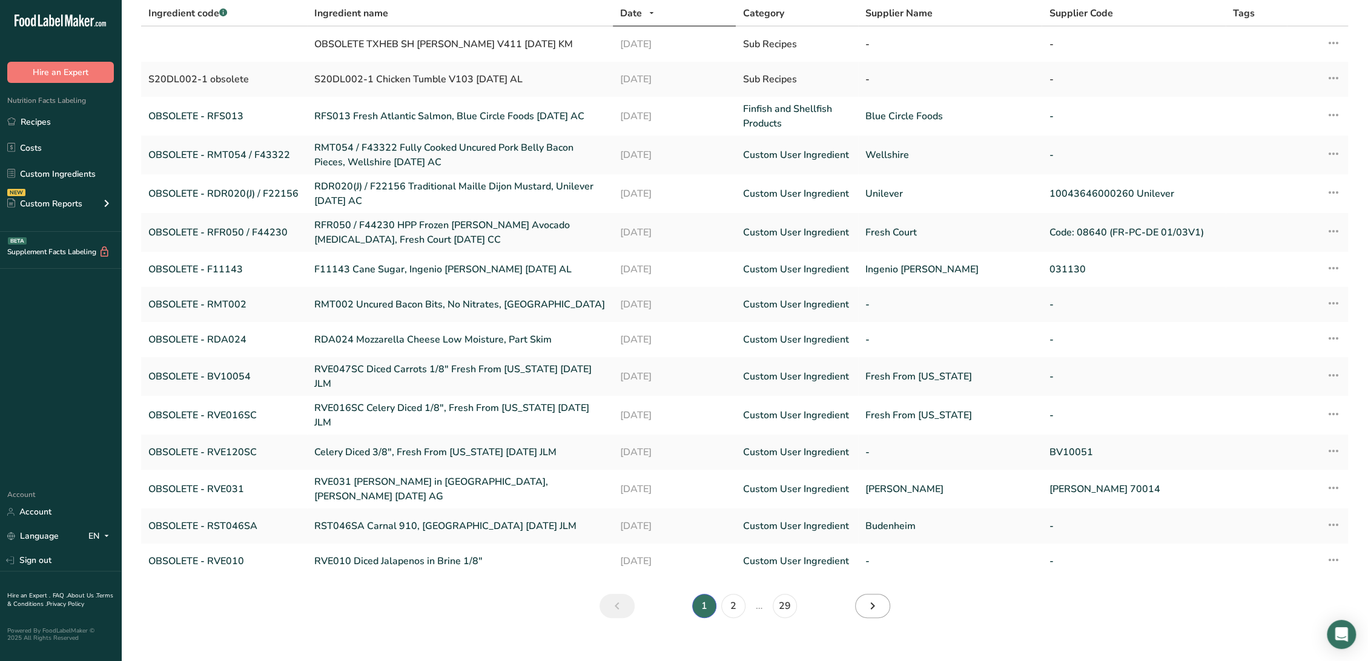
type input "obsolete"
click at [882, 598] on link "Next" at bounding box center [872, 606] width 35 height 24
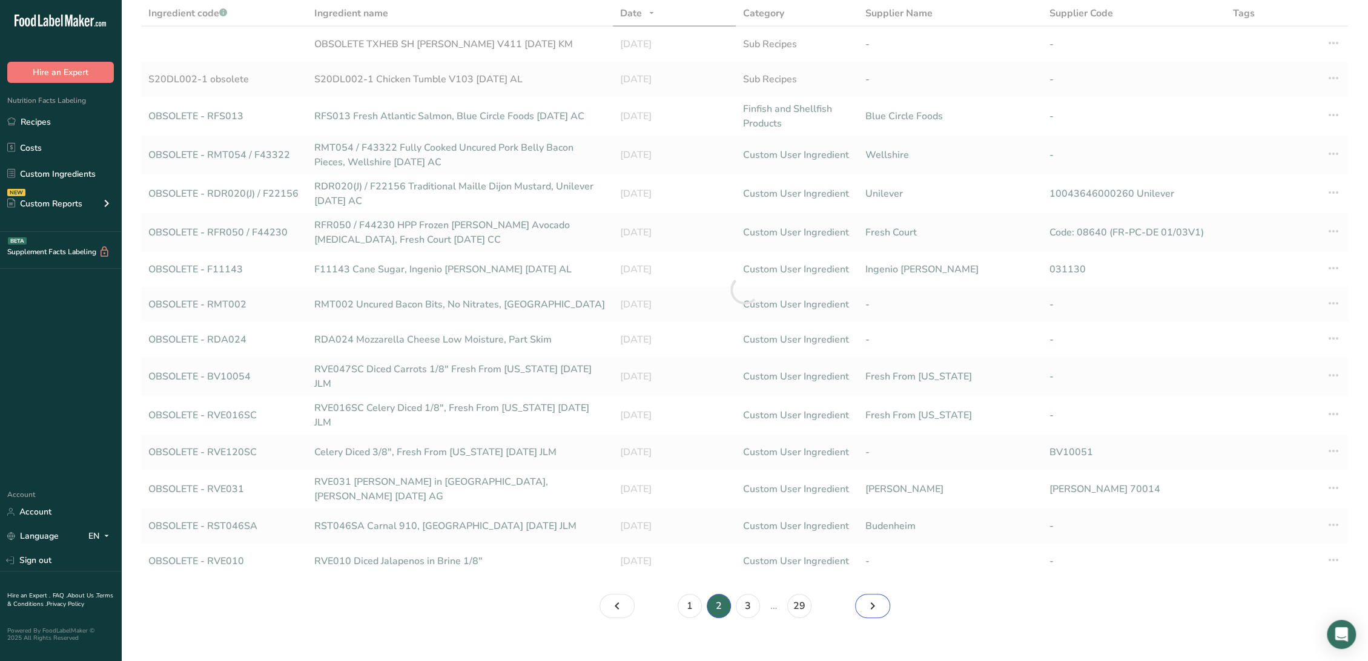
click at [881, 598] on link "Page 3." at bounding box center [872, 606] width 35 height 24
click at [880, 599] on link "Page 4." at bounding box center [872, 606] width 35 height 24
click at [879, 599] on link "Page 4." at bounding box center [872, 606] width 35 height 24
click at [879, 599] on link "Page 6." at bounding box center [872, 606] width 35 height 24
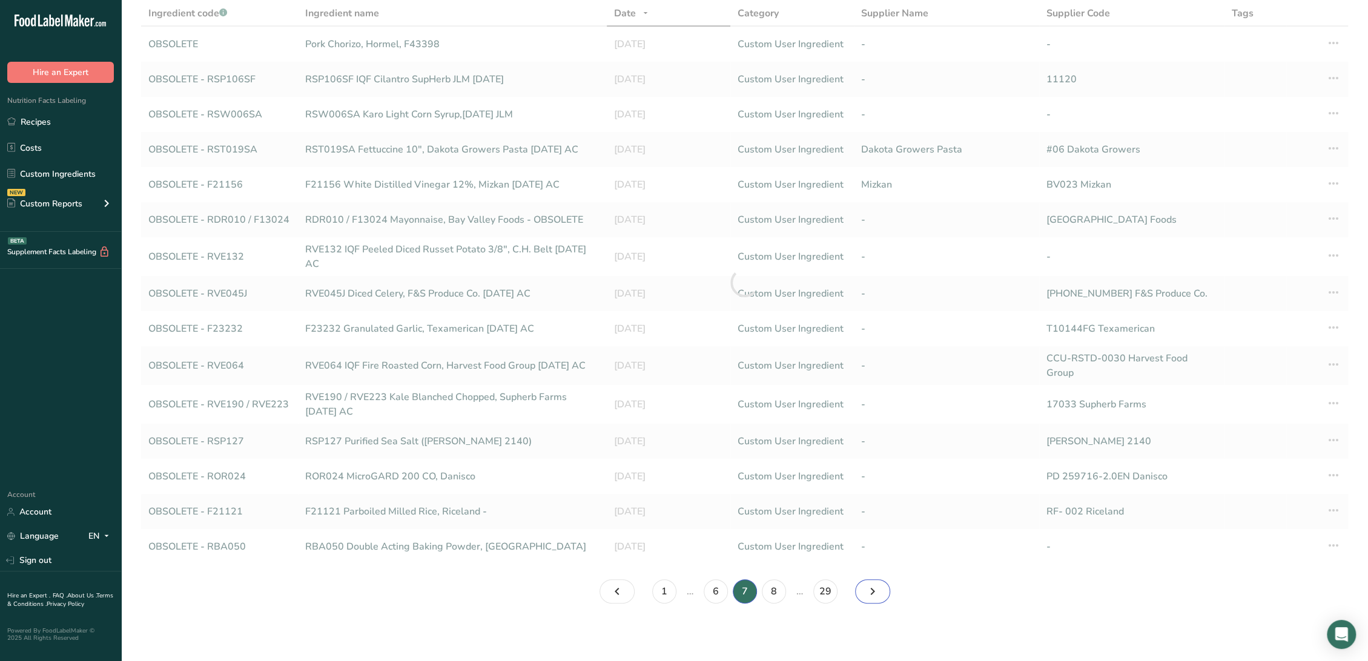
click at [879, 599] on link "Page 8." at bounding box center [872, 591] width 35 height 24
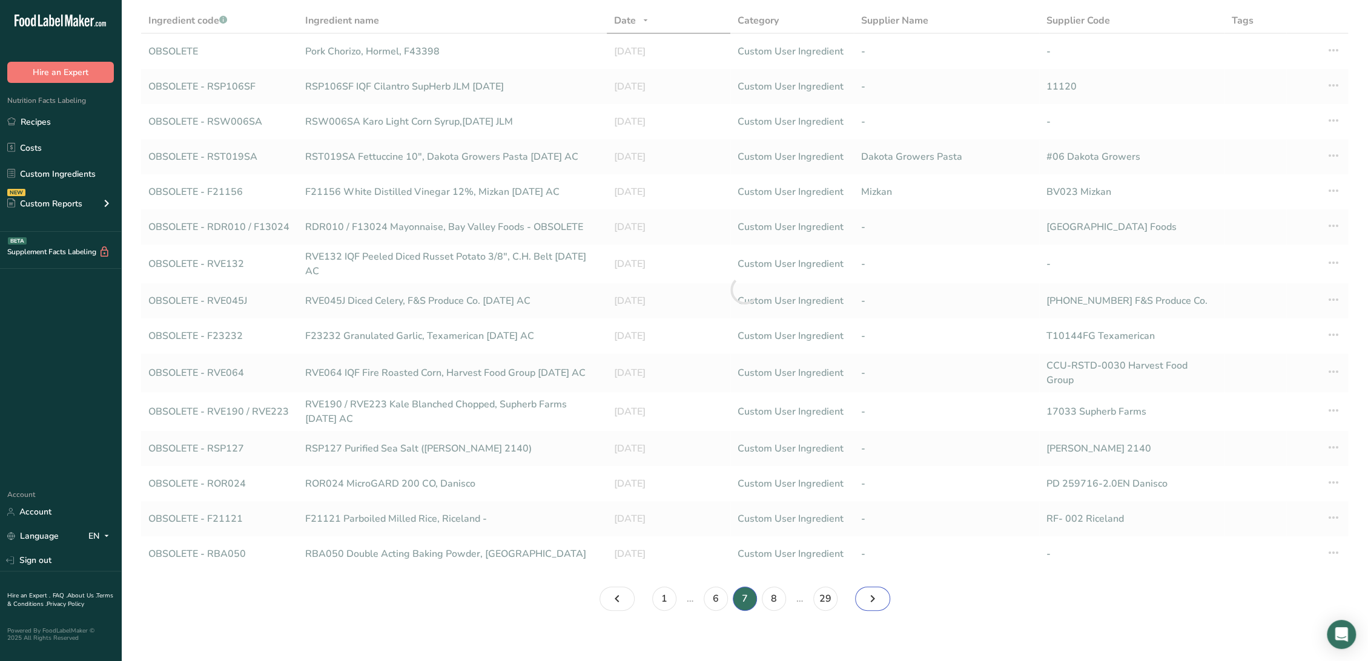
click at [879, 599] on link "Page 8." at bounding box center [872, 599] width 35 height 24
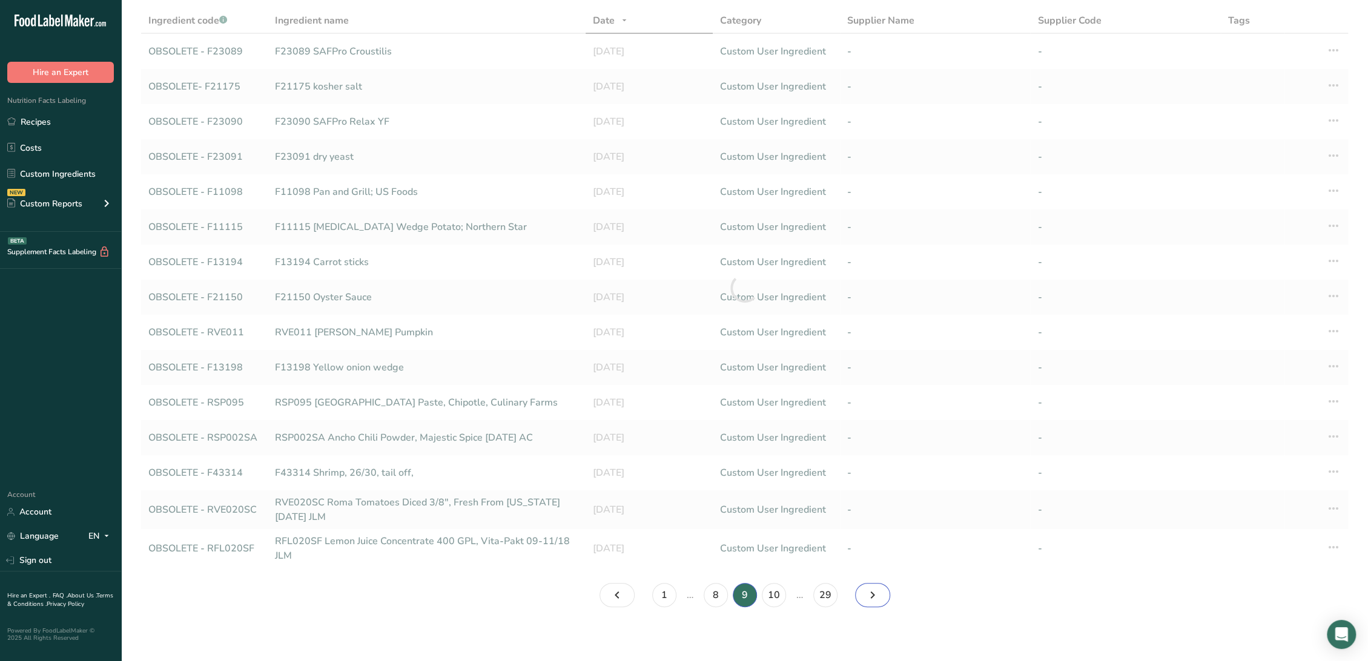
click at [879, 599] on link "Page 10." at bounding box center [872, 595] width 35 height 24
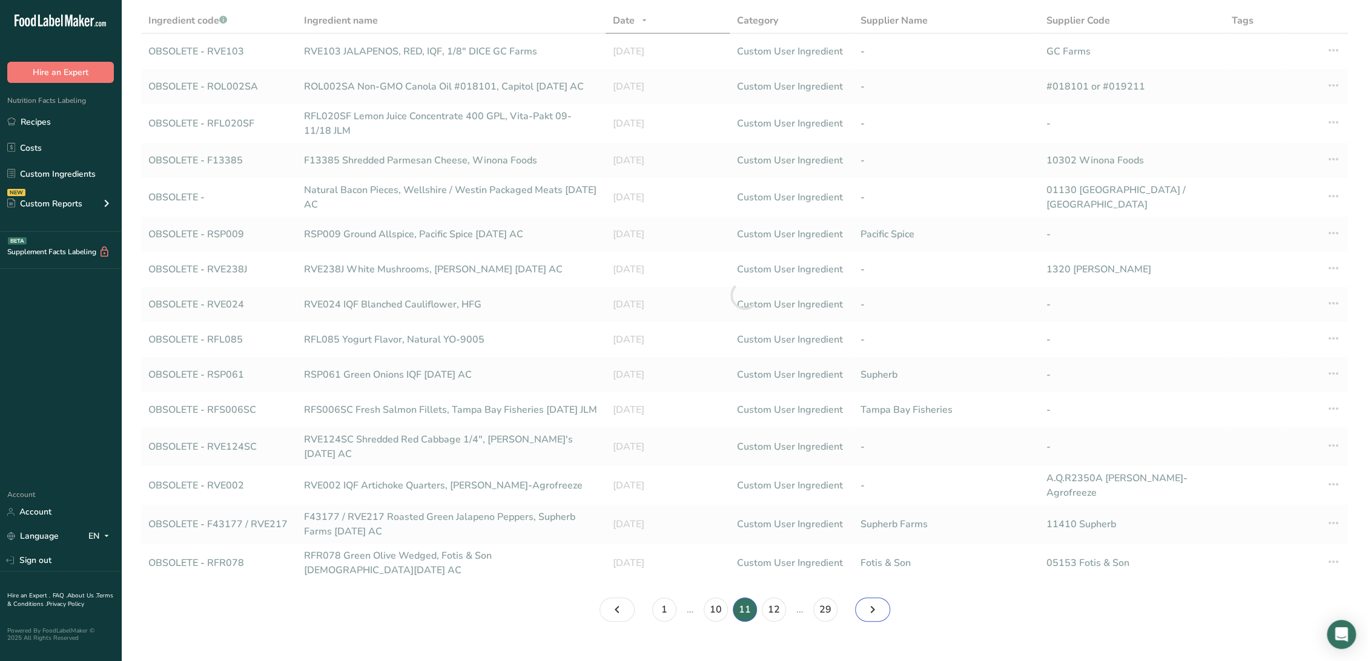
scroll to position [82, 0]
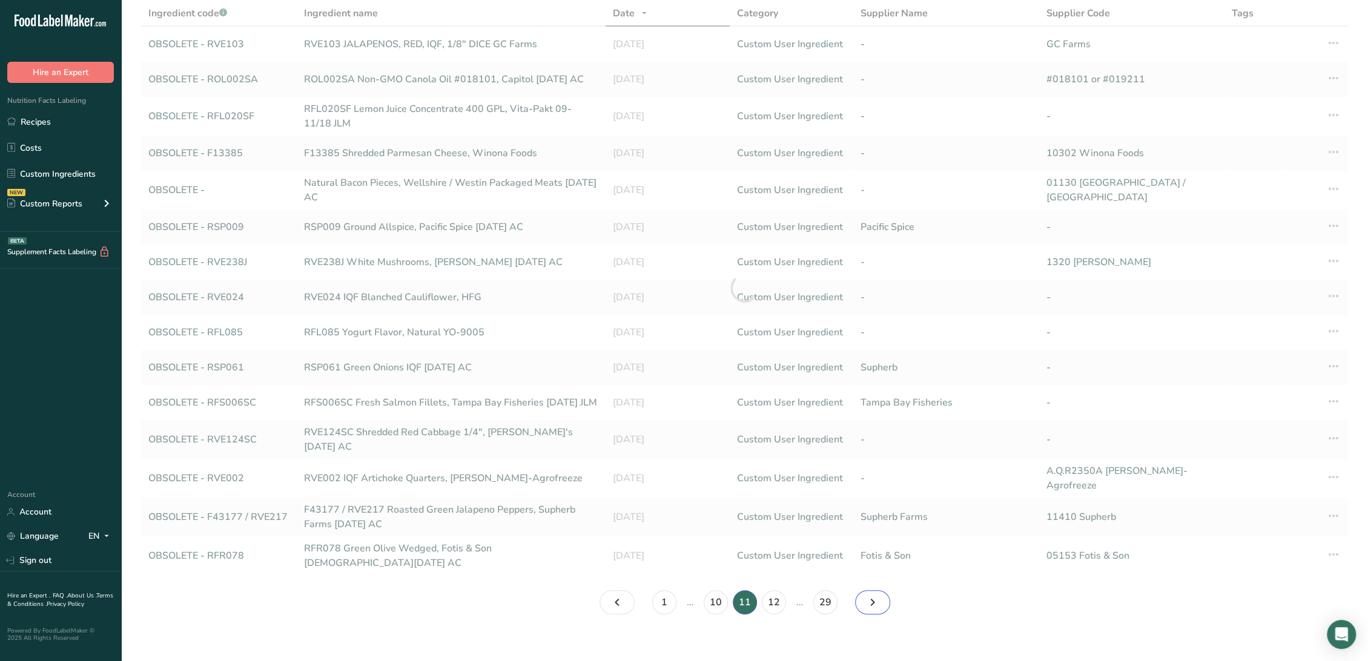
click at [879, 599] on link "Page 12." at bounding box center [872, 602] width 35 height 24
click at [879, 599] on link "Page 14." at bounding box center [872, 602] width 35 height 24
click at [879, 599] on link "Page 15." at bounding box center [872, 602] width 35 height 24
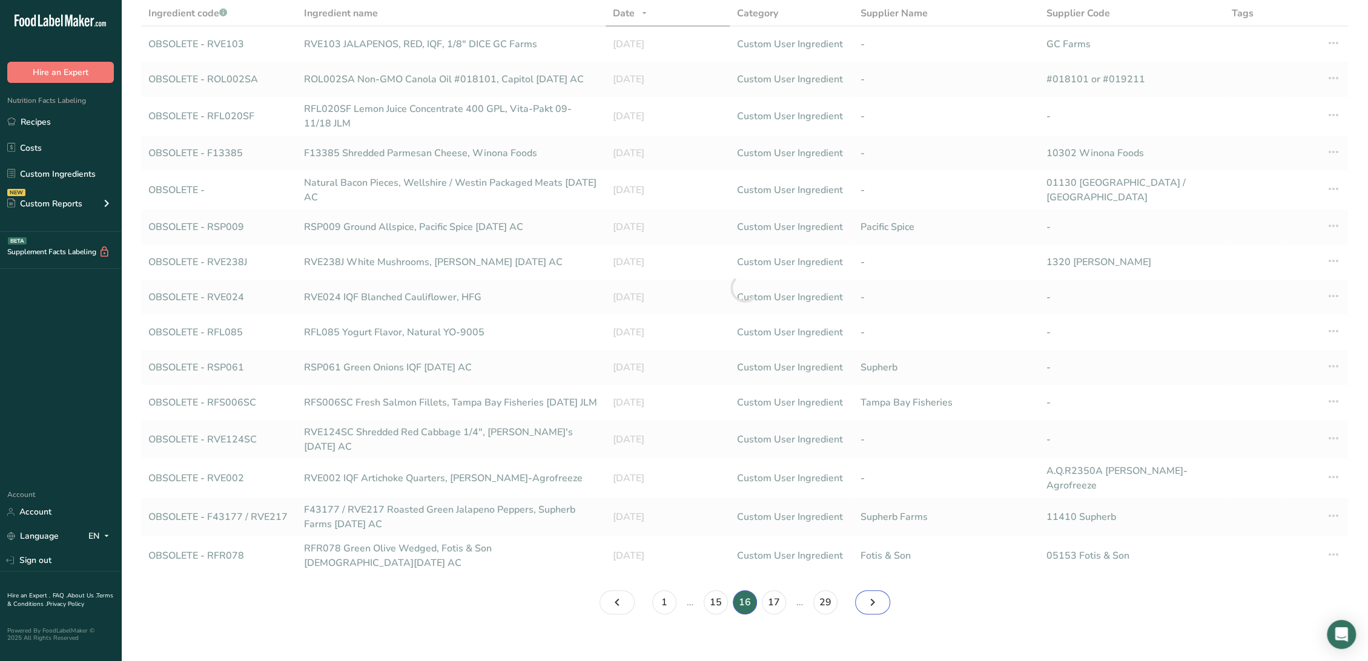
click at [879, 599] on link "Page 17." at bounding box center [872, 602] width 35 height 24
click at [879, 599] on link "Page 18." at bounding box center [872, 602] width 35 height 24
click at [879, 599] on link "Page 20." at bounding box center [872, 602] width 35 height 24
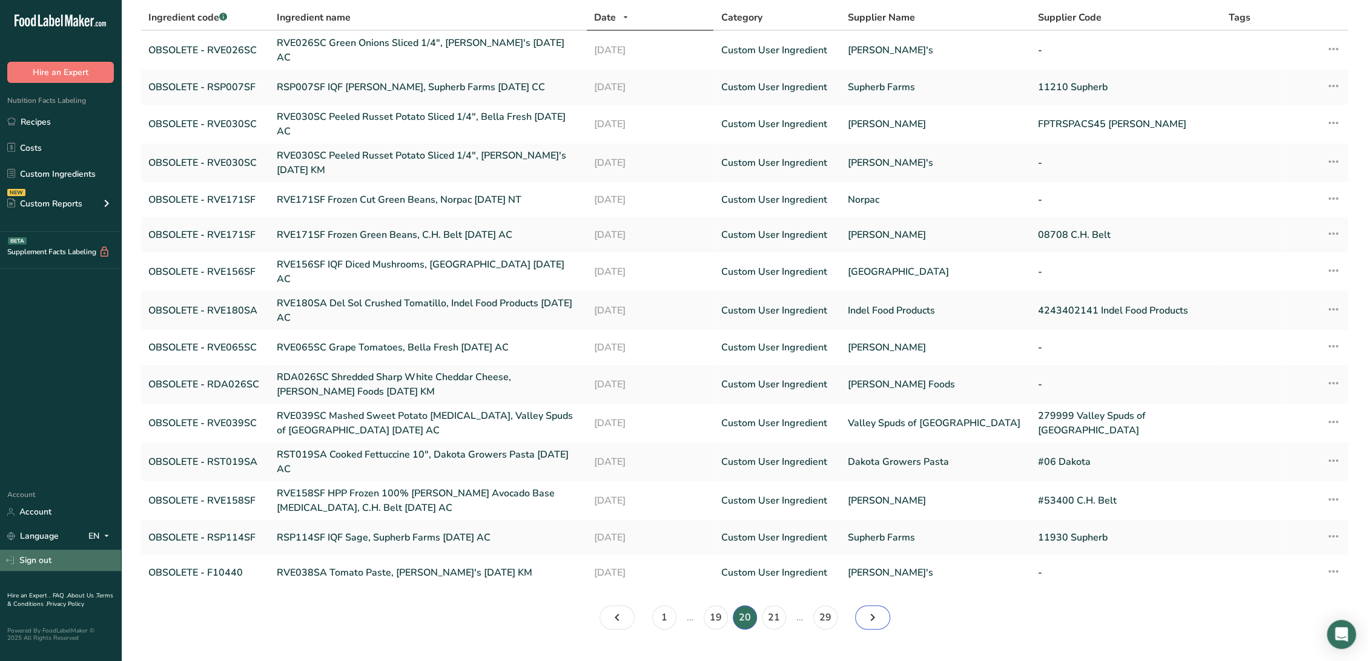
scroll to position [82, 0]
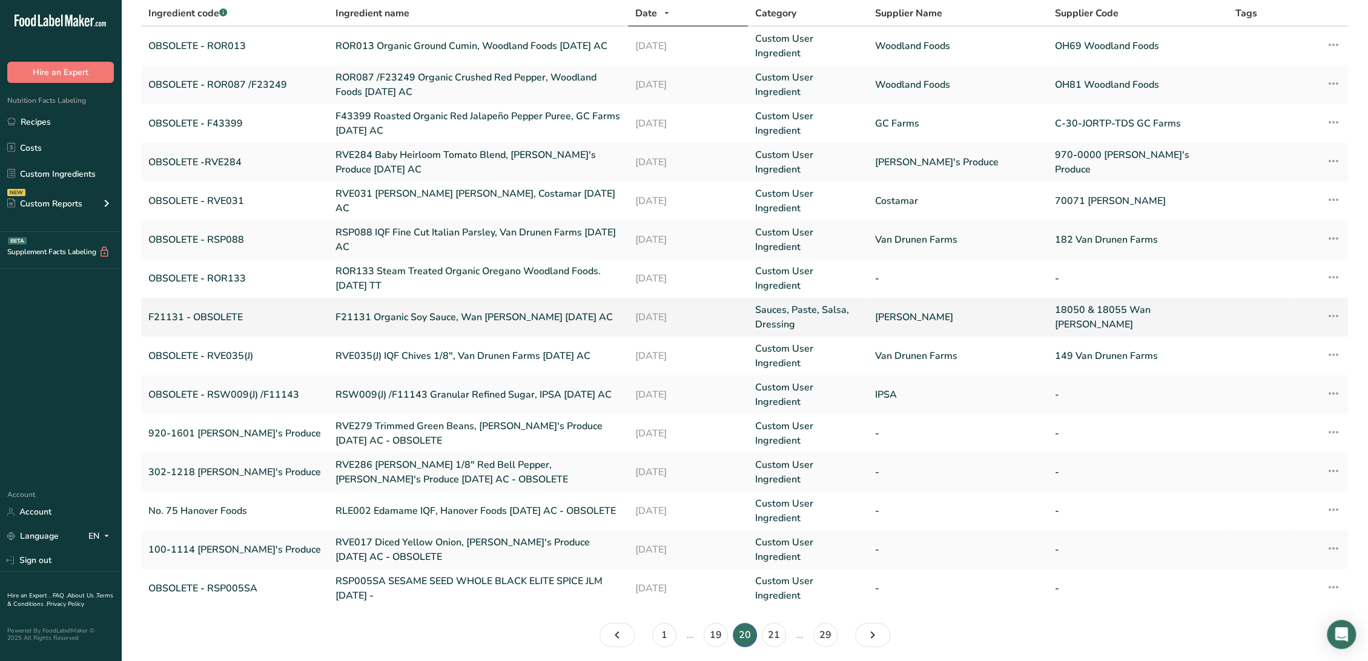
click at [342, 310] on link "F21131 Organic Soy Sauce, Wan [PERSON_NAME] [DATE] AC" at bounding box center [477, 317] width 285 height 15
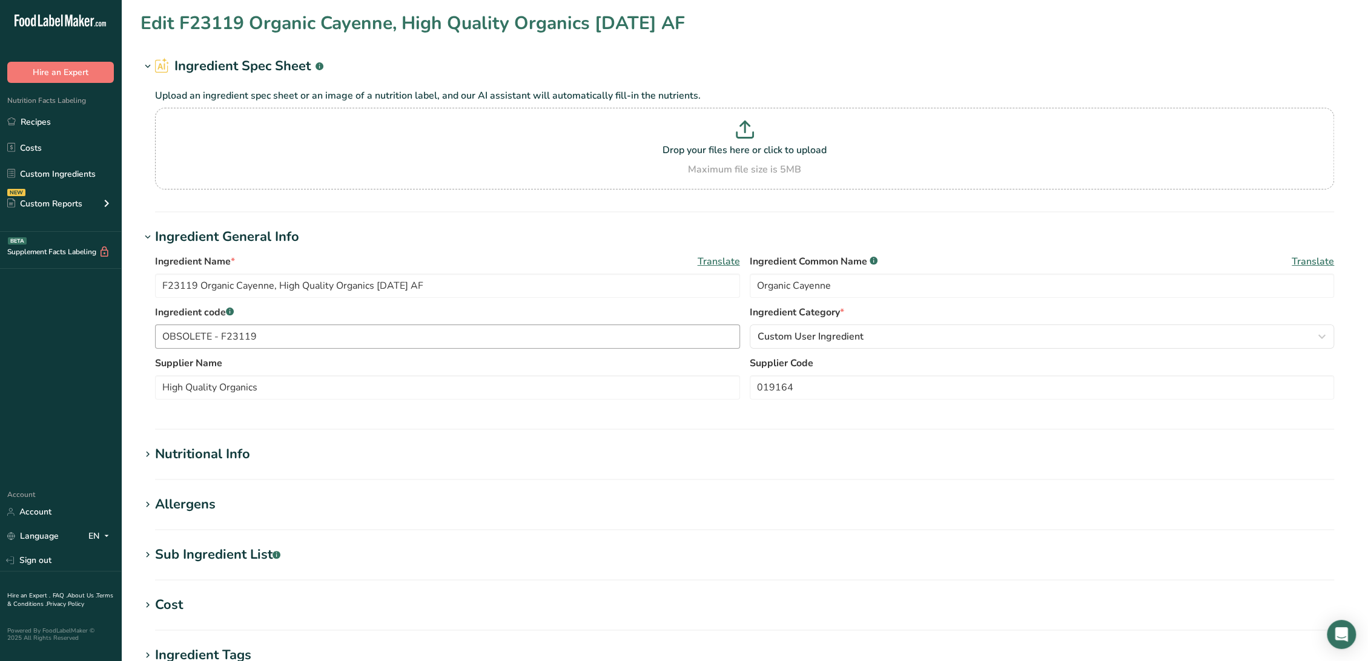
type input "F21131 Organic Soy Sauce, Wan [PERSON_NAME] [DATE] AC"
type input "Organic Soy Sauce"
type input "F21131 - OBSOLETE"
type input "[PERSON_NAME]"
type input "18050 & 18055 Wan [PERSON_NAME]"
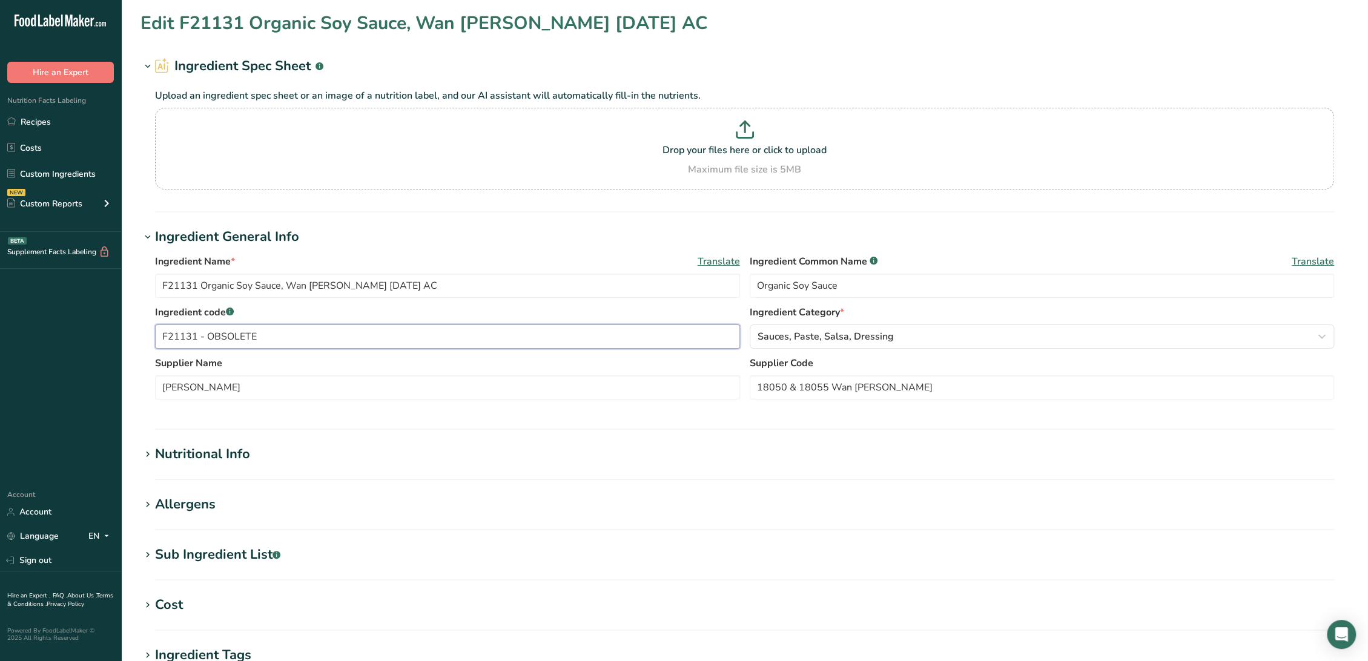
drag, startPoint x: 207, startPoint y: 335, endPoint x: 460, endPoint y: 338, distance: 253.1
click at [460, 338] on input "F21131 - OBSOLETE" at bounding box center [447, 337] width 585 height 24
click at [160, 329] on input "F21131" at bounding box center [447, 337] width 585 height 24
paste input "OBSOLETE"
type input "OBSOLETE - F21131"
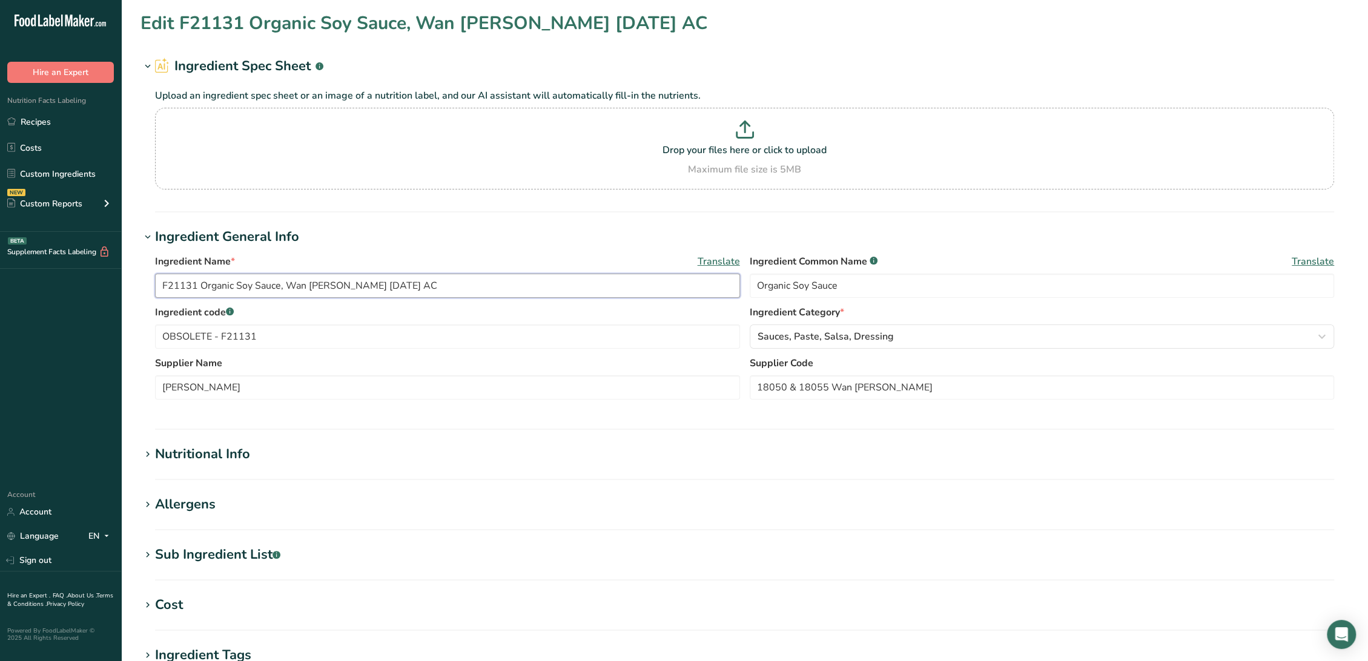
drag, startPoint x: 283, startPoint y: 285, endPoint x: 339, endPoint y: 285, distance: 55.7
click at [339, 285] on input "F21131 Organic Soy Sauce, Wan [PERSON_NAME] [DATE] AC" at bounding box center [447, 286] width 585 height 24
click at [215, 460] on div "Nutritional Info" at bounding box center [202, 454] width 95 height 20
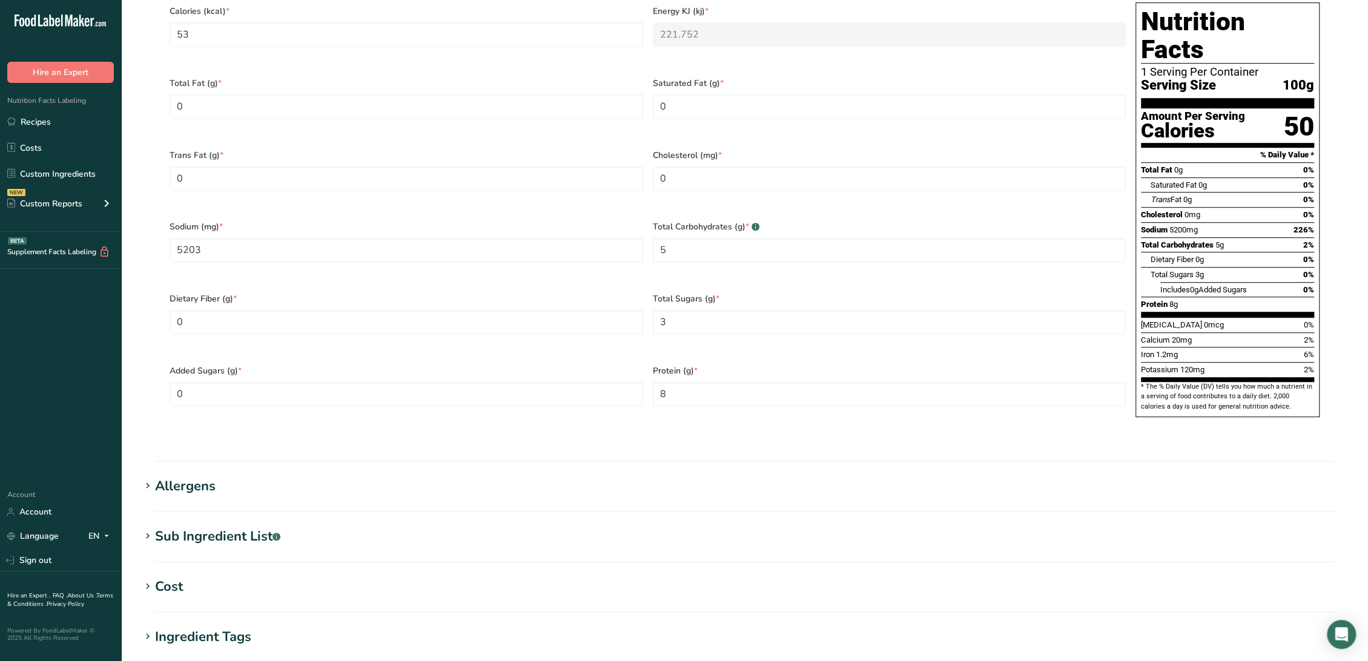
scroll to position [606, 0]
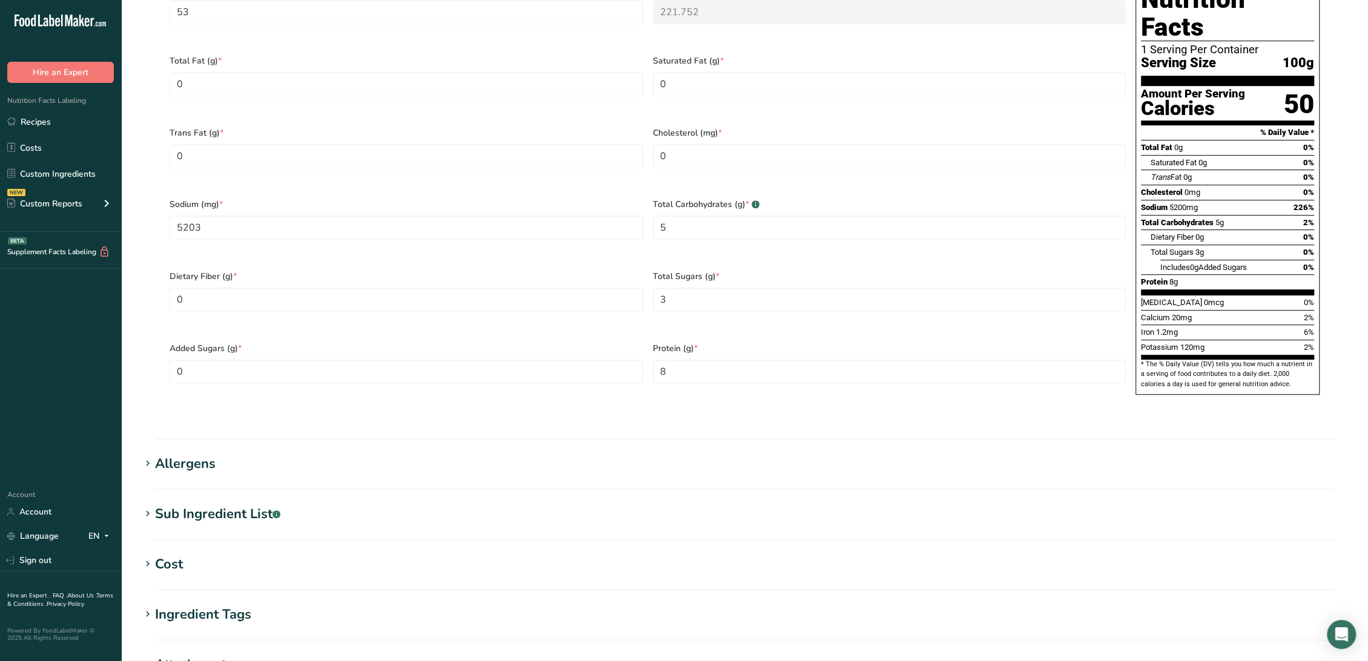
click at [291, 504] on h1 "Sub Ingredient List .a-a{fill:#347362;}.b-a{fill:#fff;}" at bounding box center [744, 514] width 1208 height 20
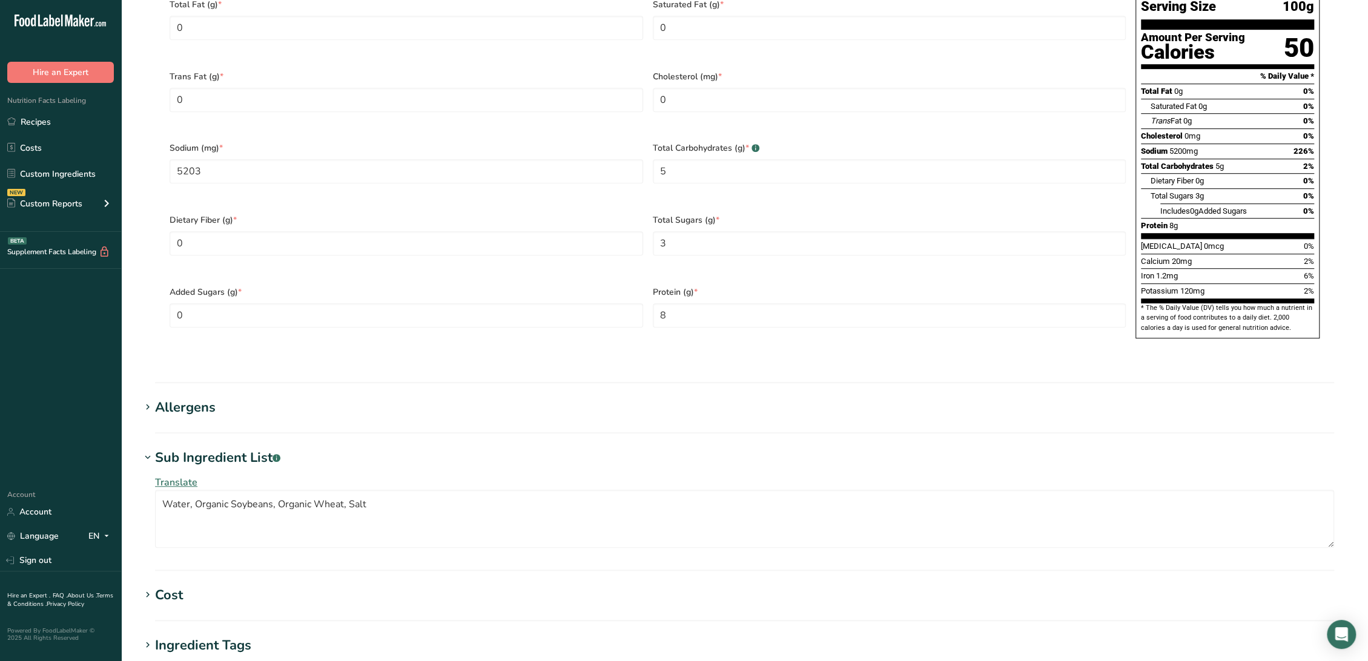
scroll to position [874, 0]
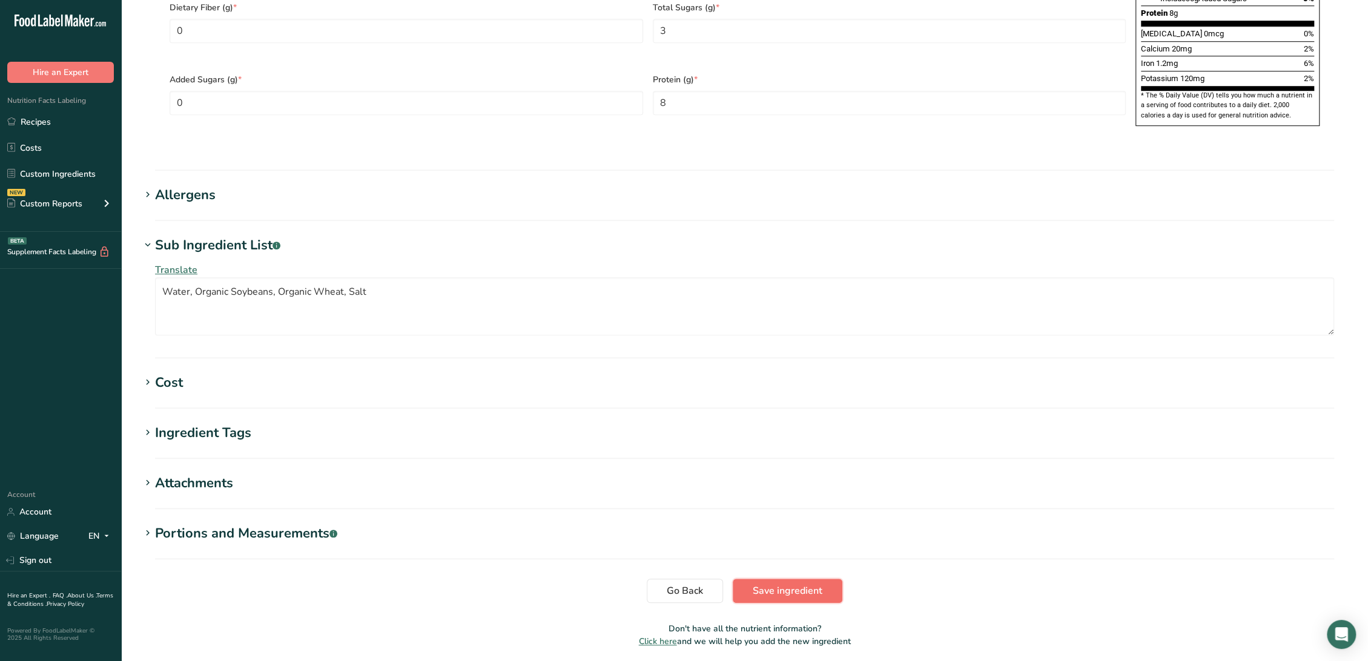
click at [761, 584] on span "Save ingredient" at bounding box center [788, 591] width 70 height 15
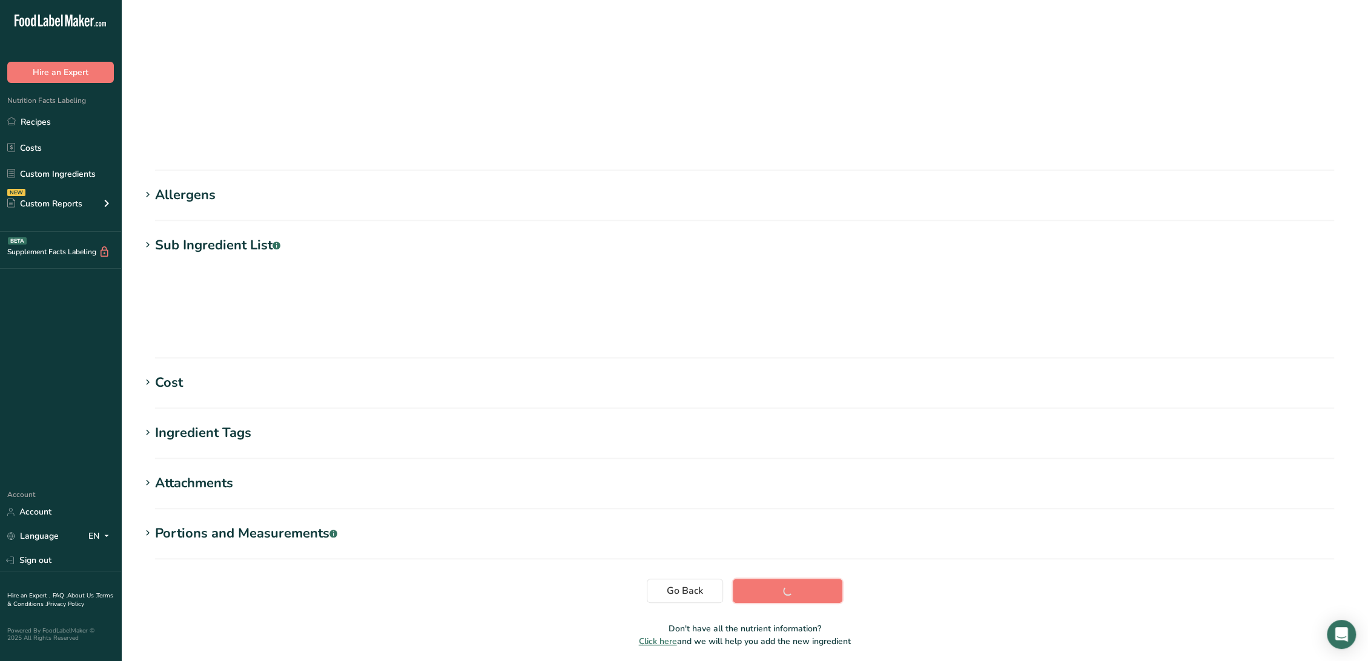
scroll to position [0, 0]
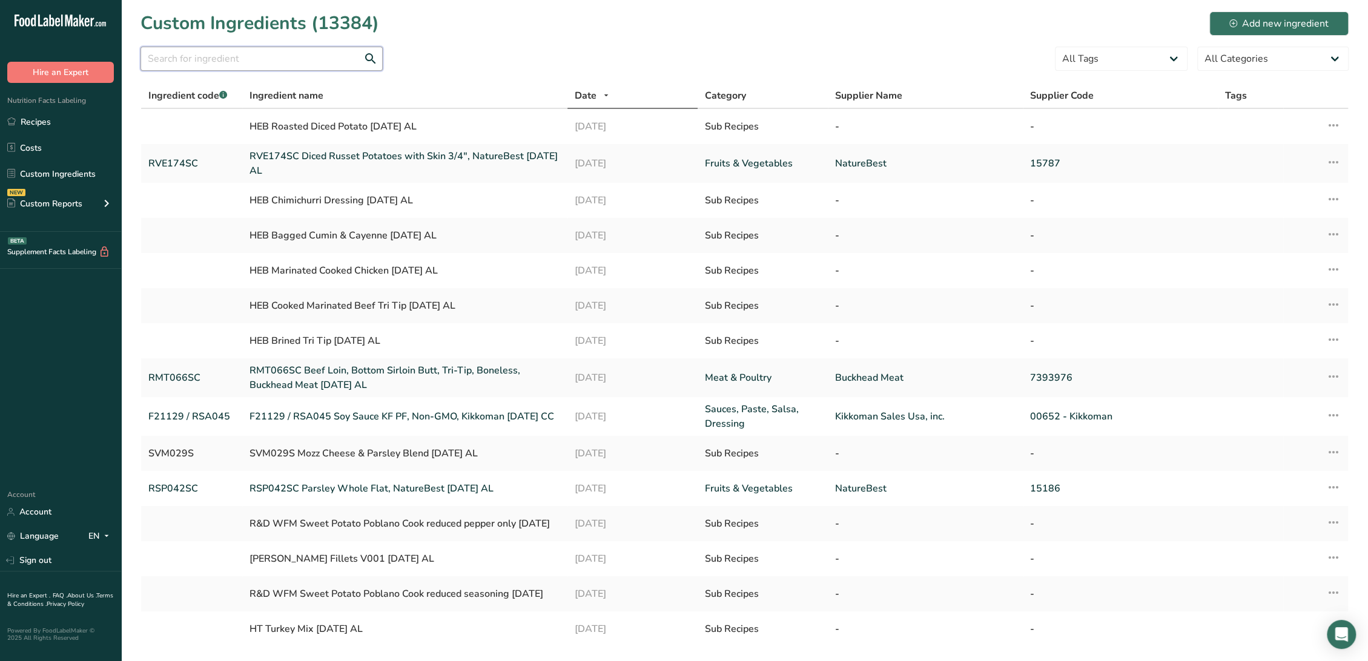
click at [262, 60] on input "text" at bounding box center [261, 59] width 242 height 24
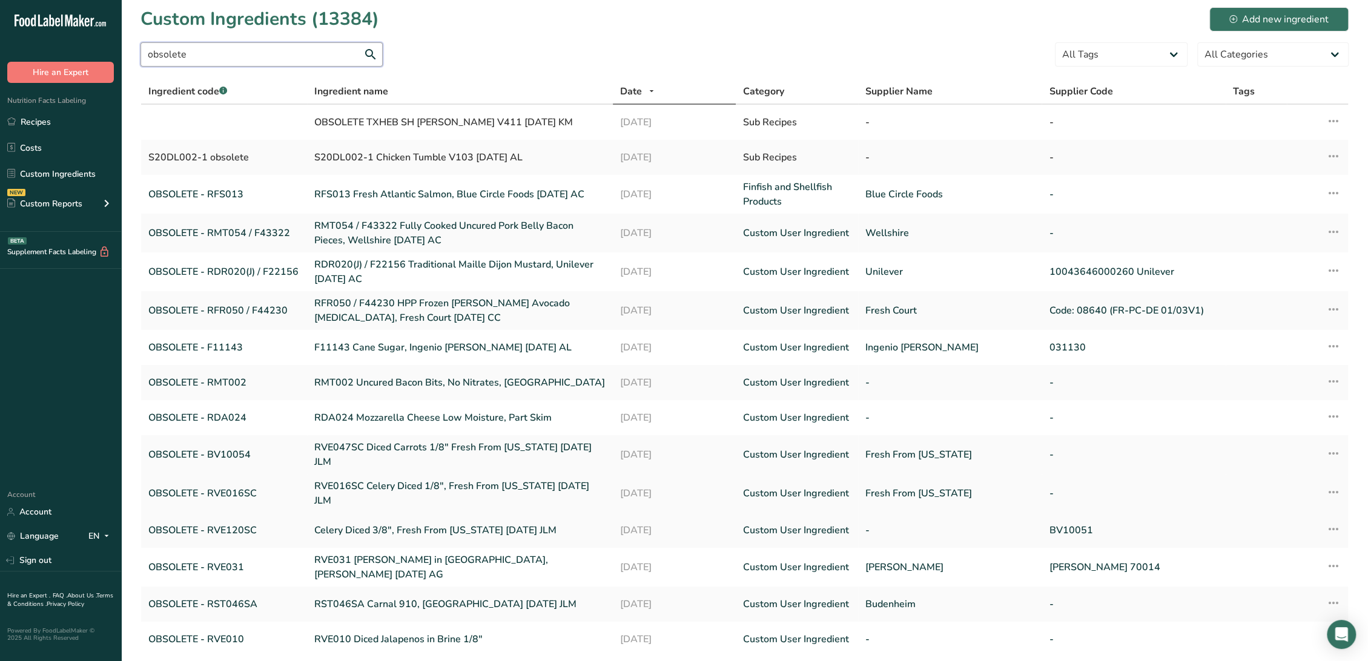
scroll to position [86, 0]
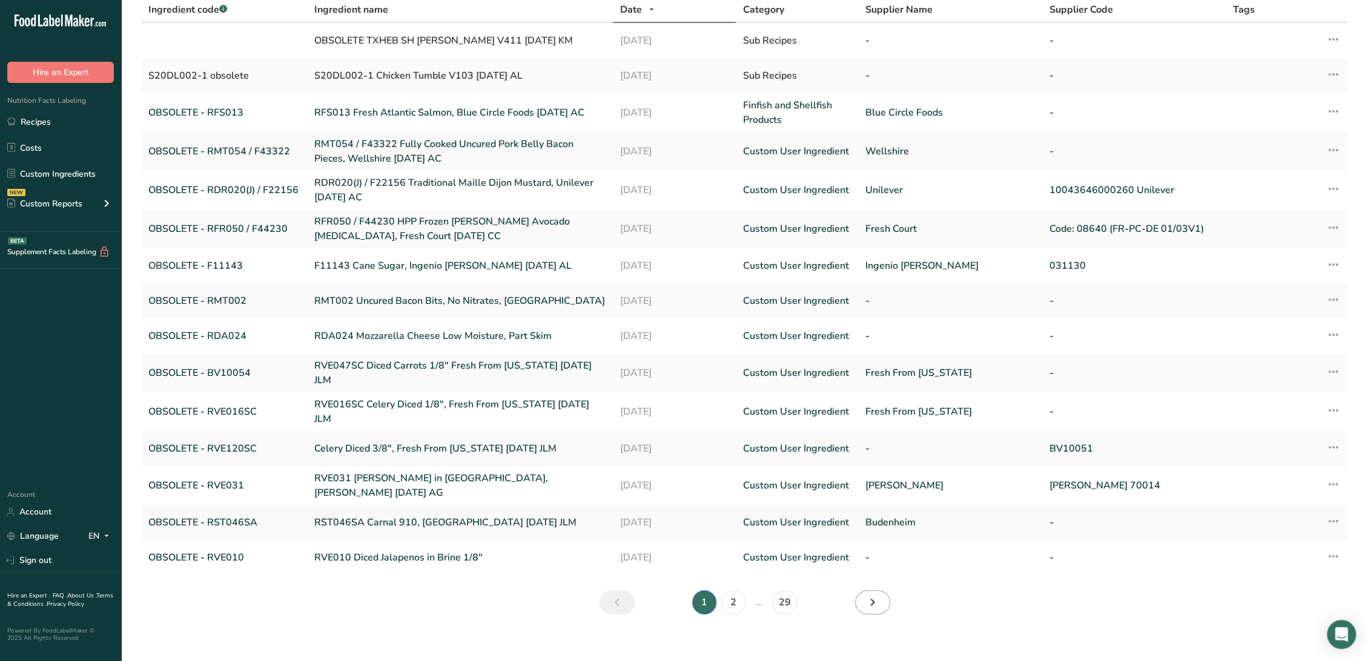
type input "obsolete"
click at [860, 590] on link "Next" at bounding box center [872, 602] width 35 height 24
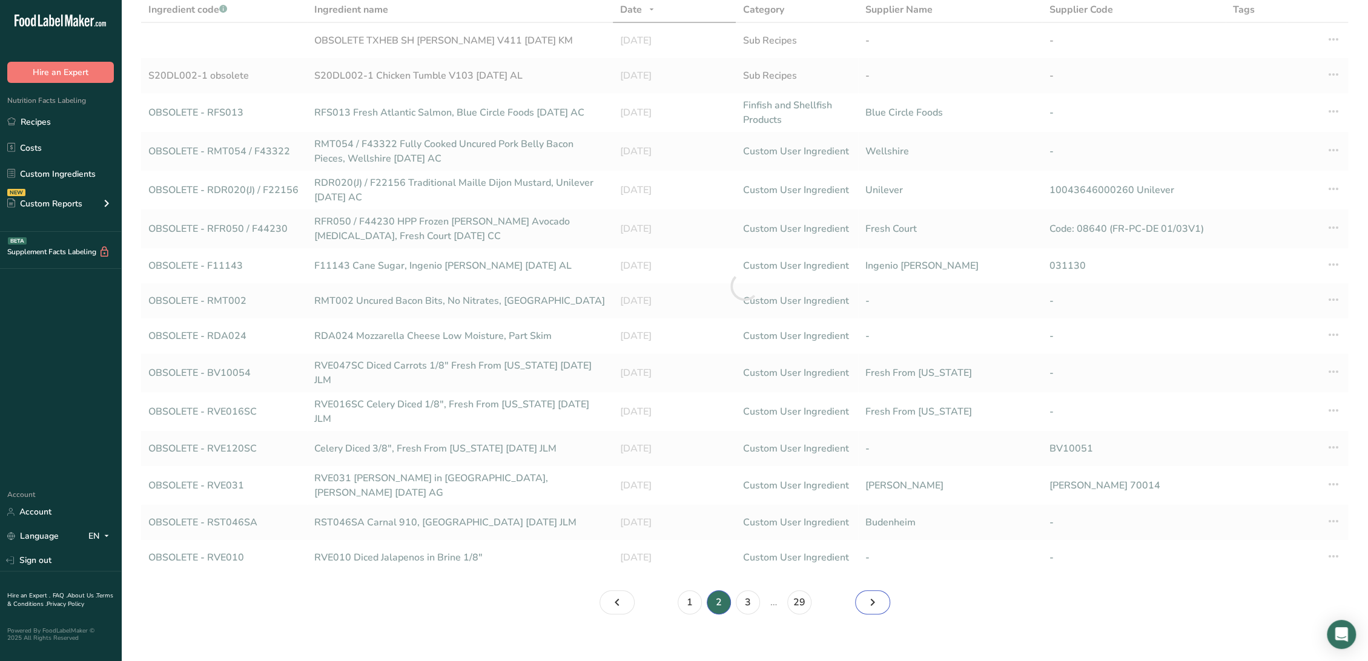
click at [860, 590] on link "Page 3." at bounding box center [872, 602] width 35 height 24
click at [860, 590] on link "Page 5." at bounding box center [872, 602] width 35 height 24
click at [860, 590] on link "Page 6." at bounding box center [872, 602] width 35 height 24
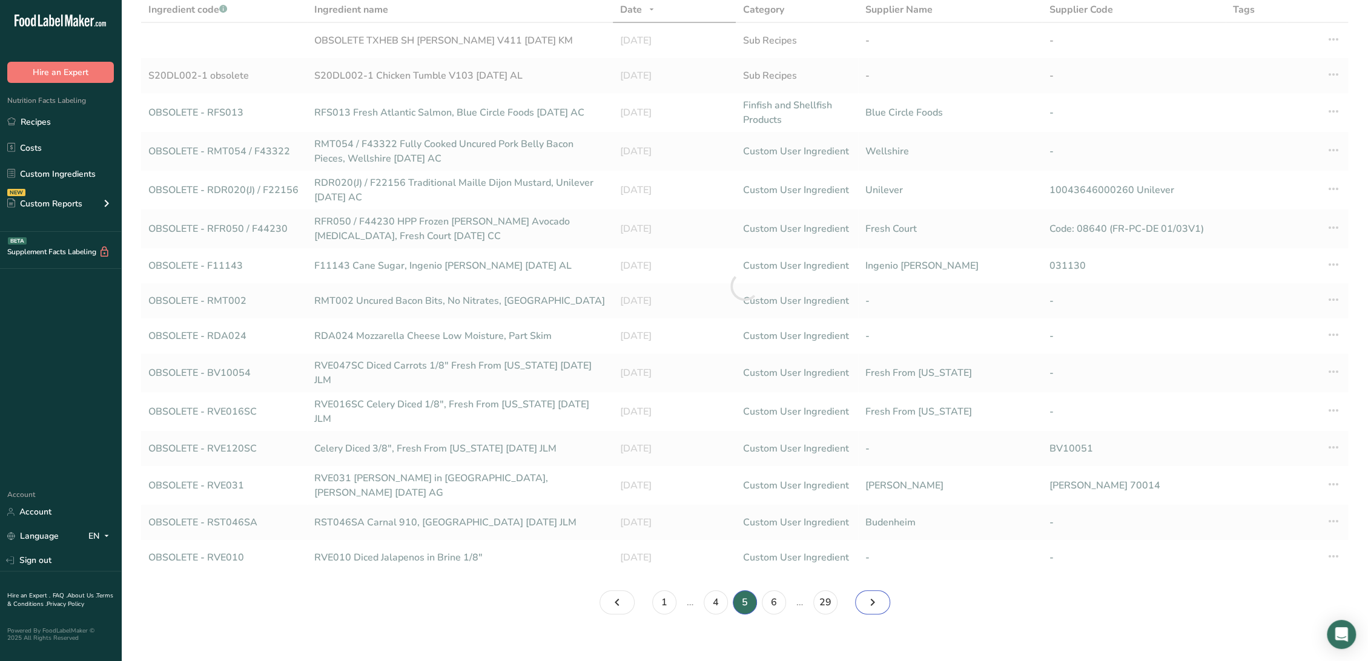
scroll to position [78, 0]
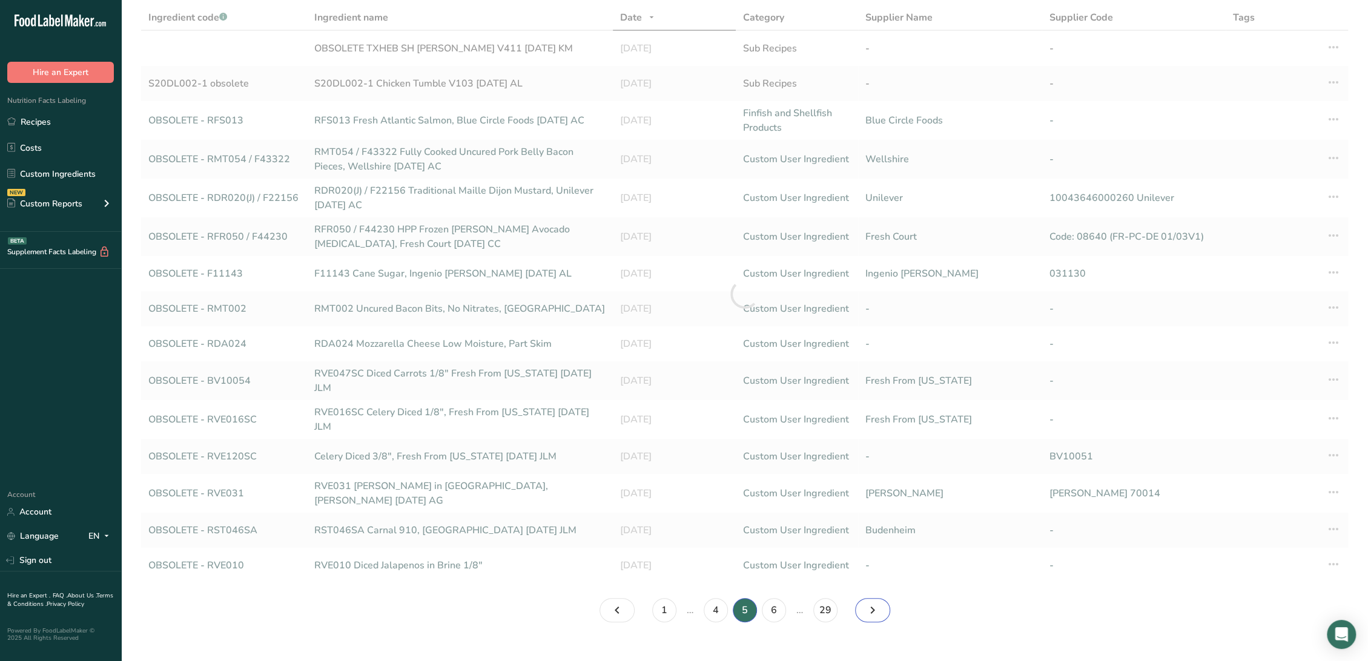
click at [860, 598] on link "Page 6." at bounding box center [872, 610] width 35 height 24
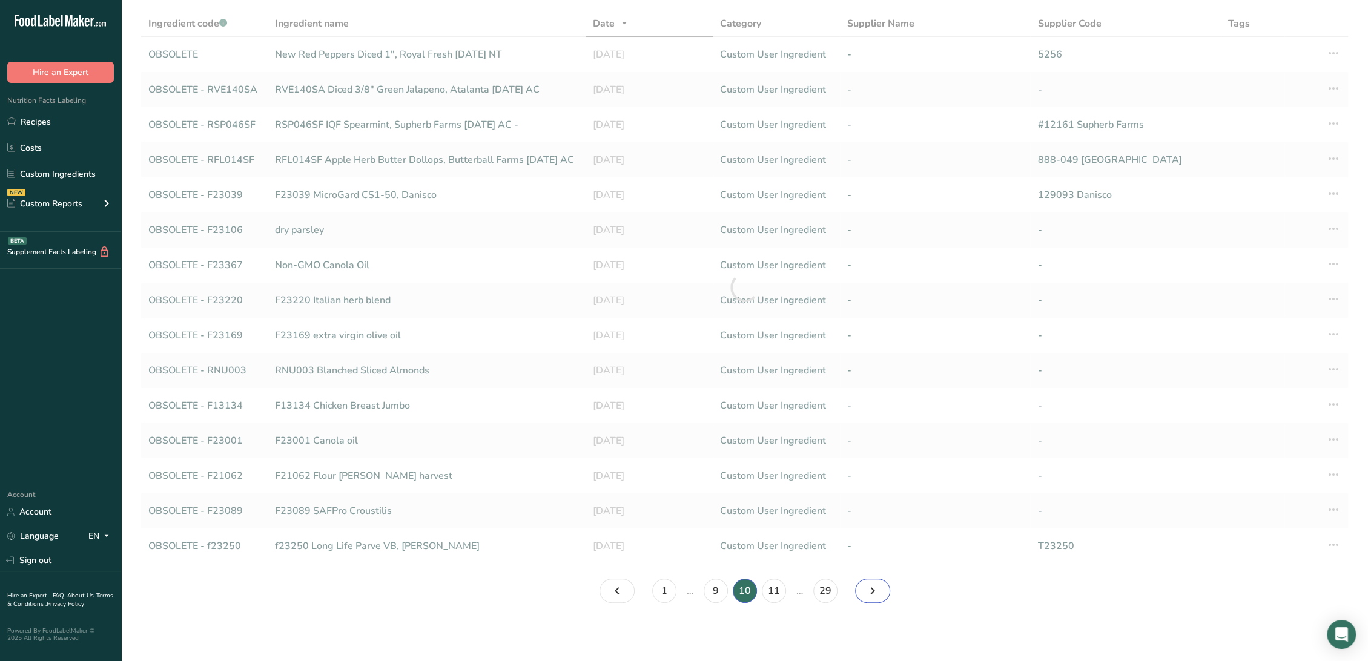
click at [860, 589] on link "Page 11." at bounding box center [872, 591] width 35 height 24
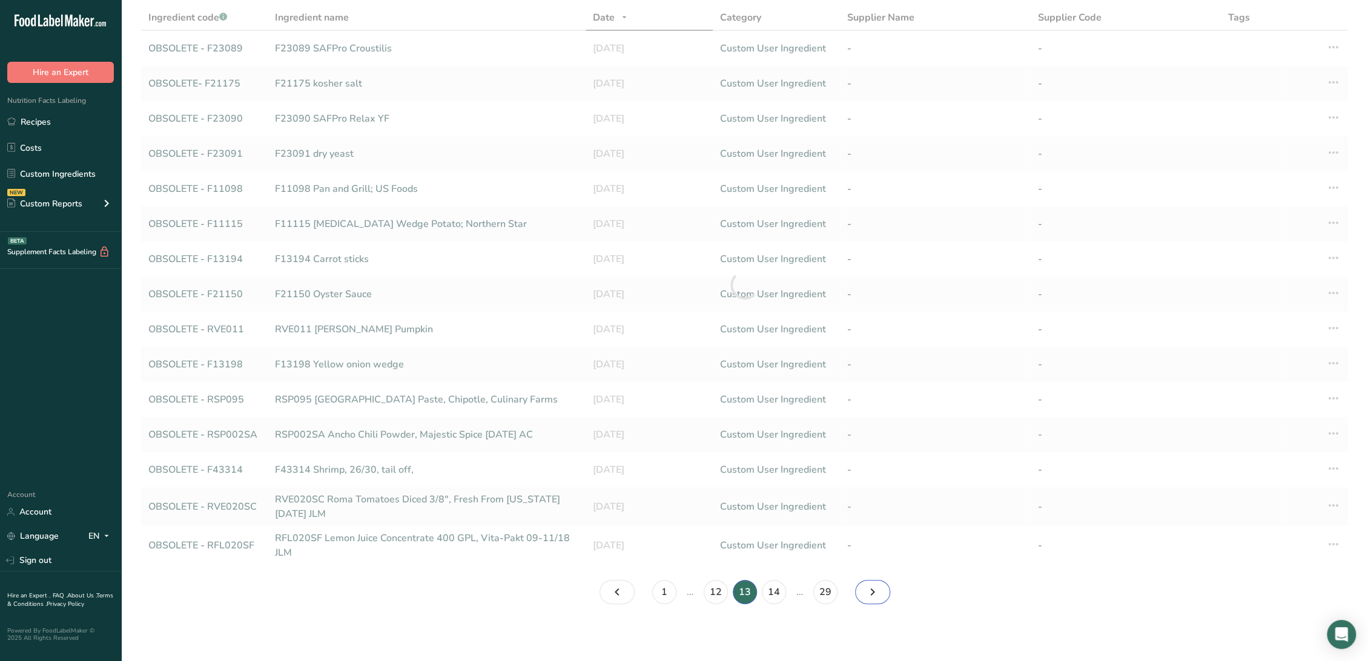
click at [860, 589] on link "Page 14." at bounding box center [872, 592] width 35 height 24
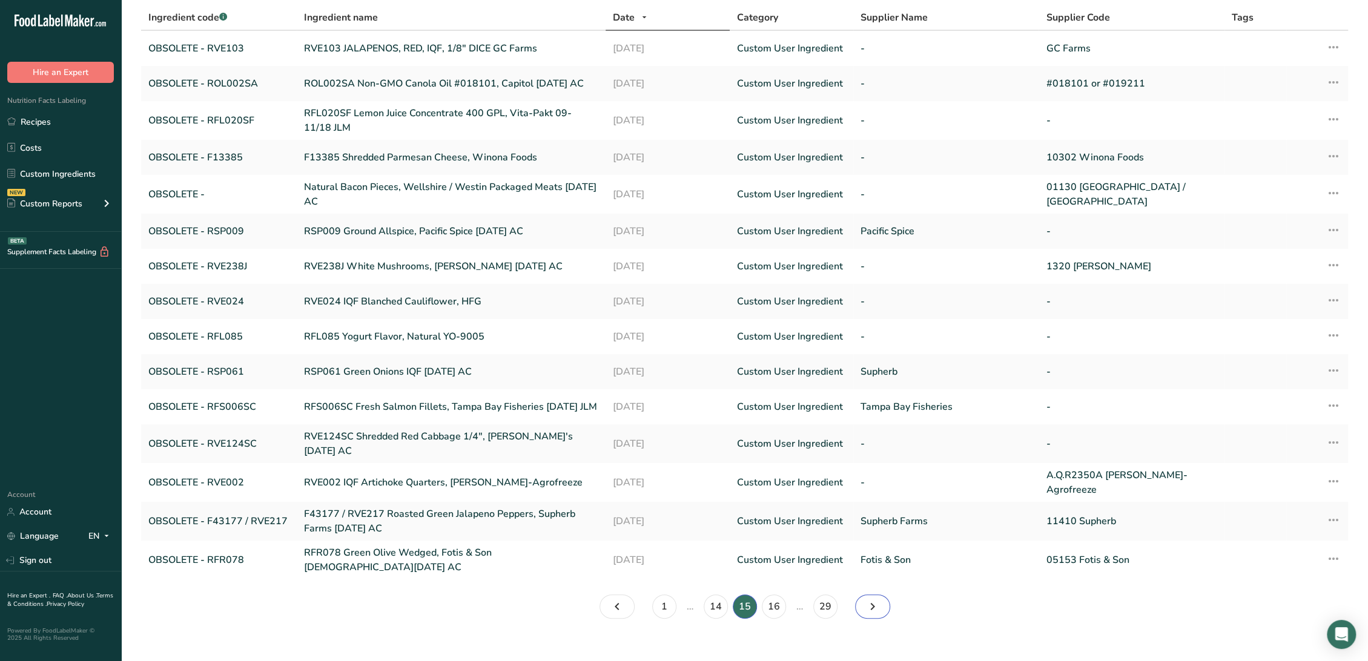
click at [860, 595] on link "Page 16." at bounding box center [872, 607] width 35 height 24
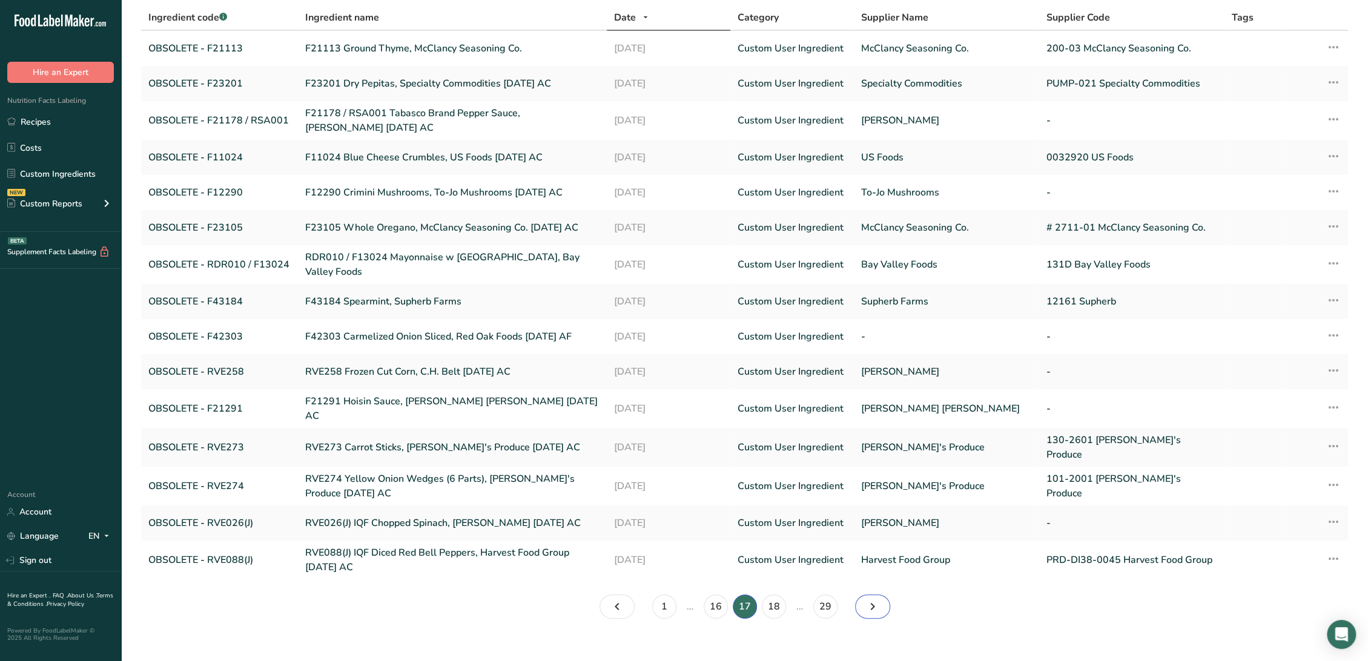
scroll to position [82, 0]
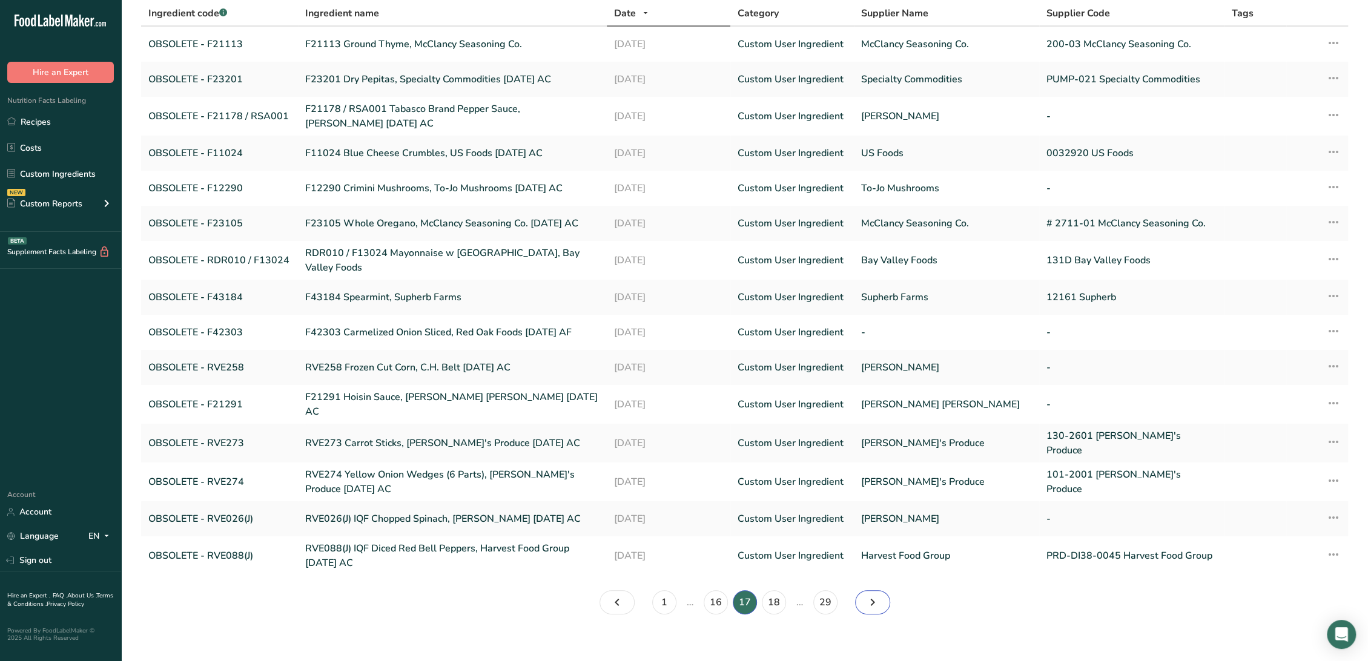
click at [860, 590] on link "Page 18." at bounding box center [872, 602] width 35 height 24
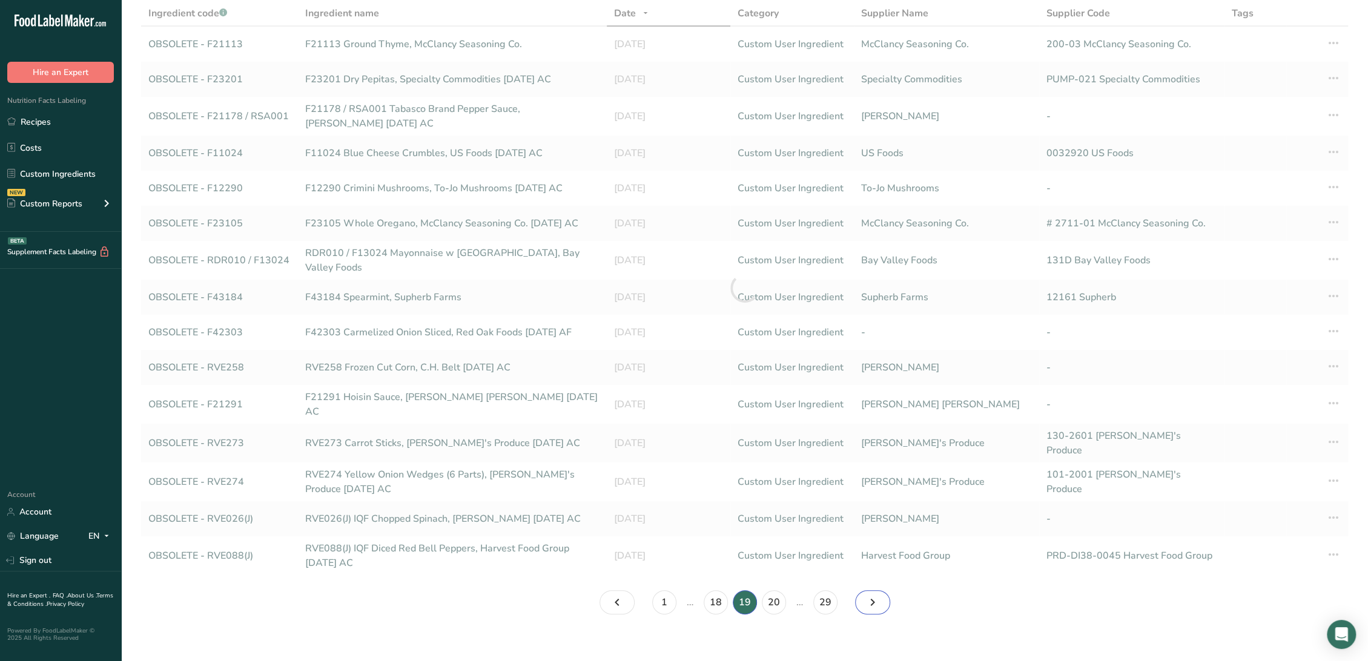
click at [860, 590] on link "Page 20." at bounding box center [872, 602] width 35 height 24
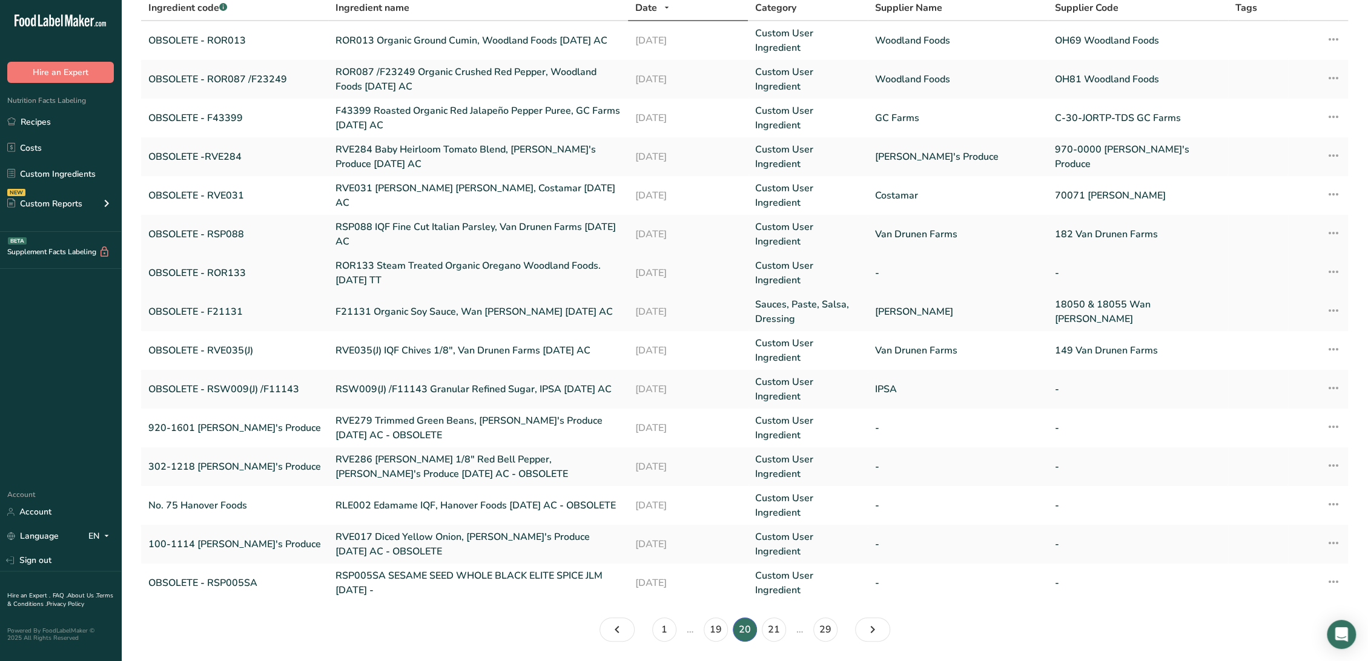
scroll to position [111, 0]
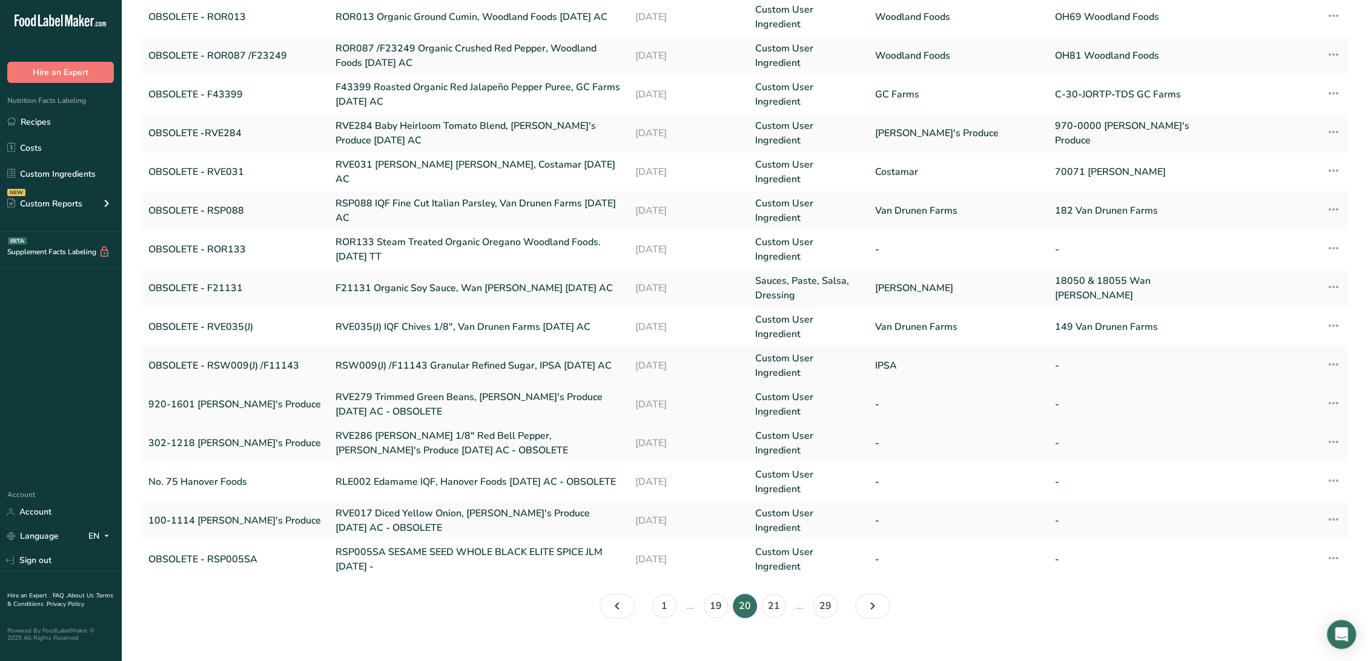
click at [335, 390] on link "RVE279 Trimmed Green Beans, [PERSON_NAME]'s Produce [DATE] AC - OBSOLETE" at bounding box center [477, 404] width 285 height 29
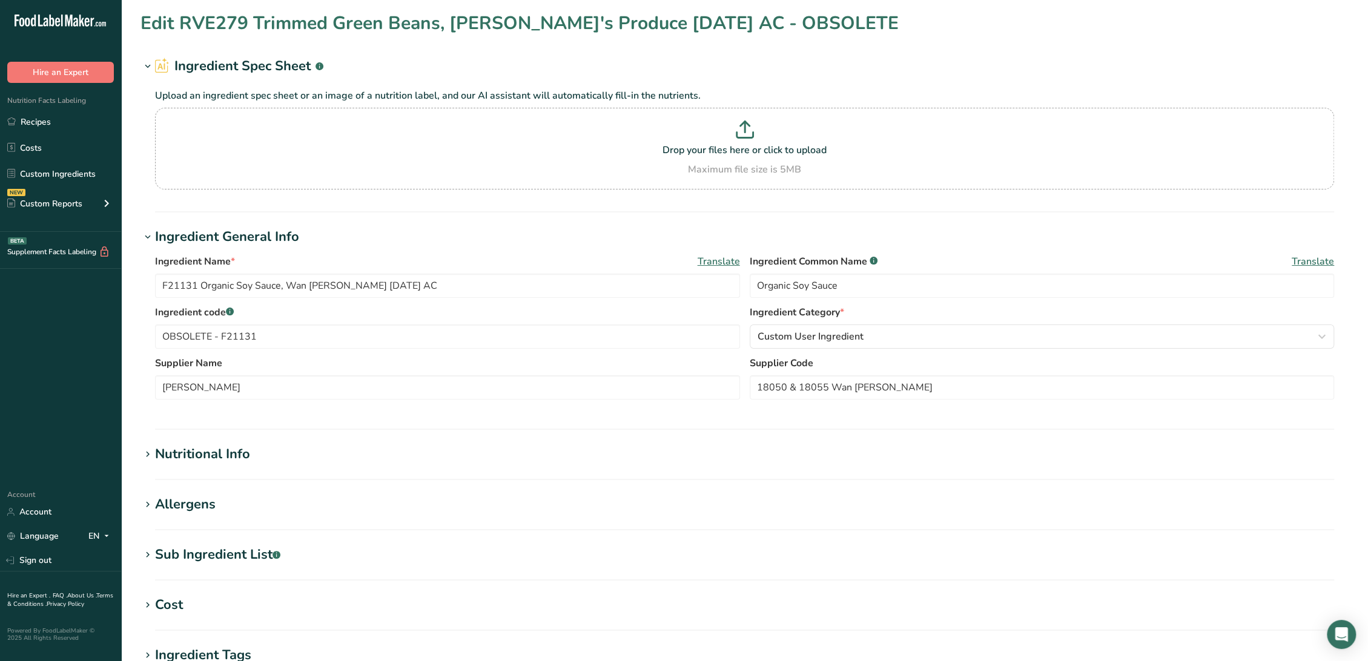
type input "RVE279 Trimmed Green Beans, [PERSON_NAME]'s Produce [DATE] AC - OBSOLETE"
type input "Green Beans"
type input "920-1601 [PERSON_NAME]'s Produce"
drag, startPoint x: 437, startPoint y: 286, endPoint x: 627, endPoint y: 294, distance: 190.3
click at [627, 294] on input "RVE279 Trimmed Green Beans, [PERSON_NAME]'s Produce [DATE] AC - OBSOLETE" at bounding box center [447, 286] width 585 height 24
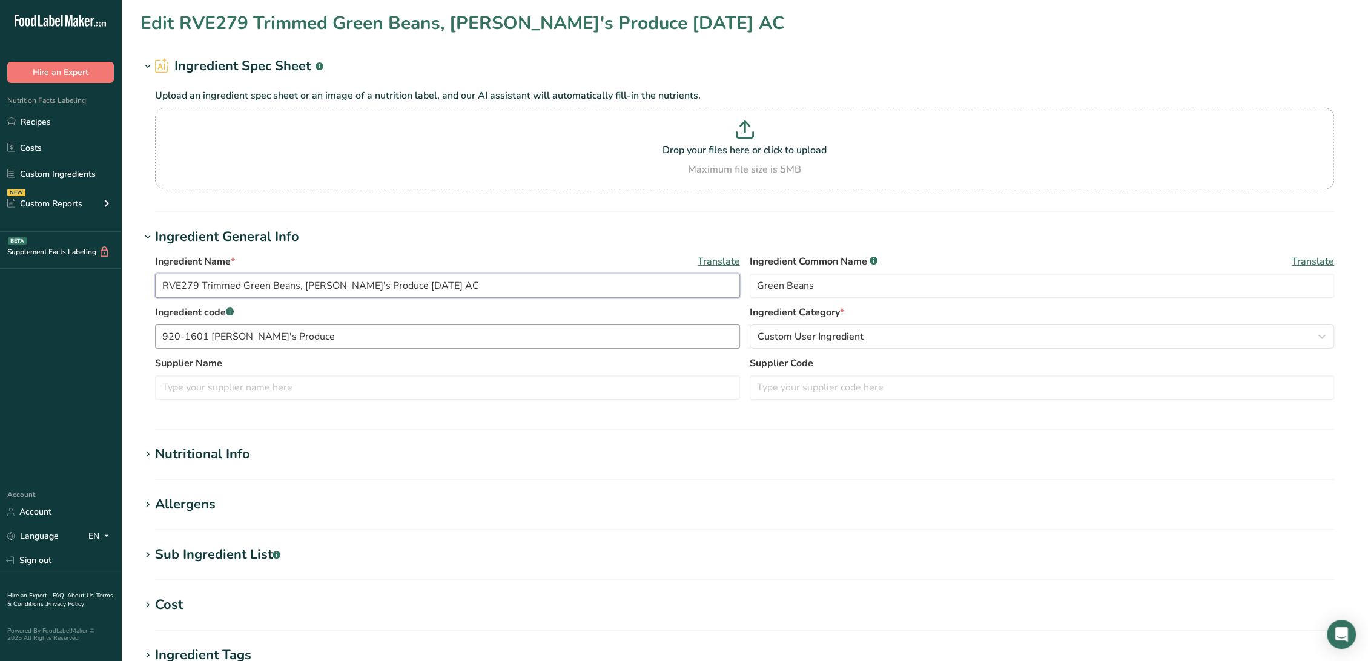
type input "RVE279 Trimmed Green Beans, [PERSON_NAME]'s Produce [DATE] AC"
click at [162, 336] on input "920-1601 [PERSON_NAME]'s Produce" at bounding box center [447, 337] width 585 height 24
paste input "OBSOLETE"
drag, startPoint x: 223, startPoint y: 340, endPoint x: 504, endPoint y: 338, distance: 281.6
click at [504, 338] on input "OBSOLETE - 920-1601 [PERSON_NAME]'s Produce" at bounding box center [447, 337] width 585 height 24
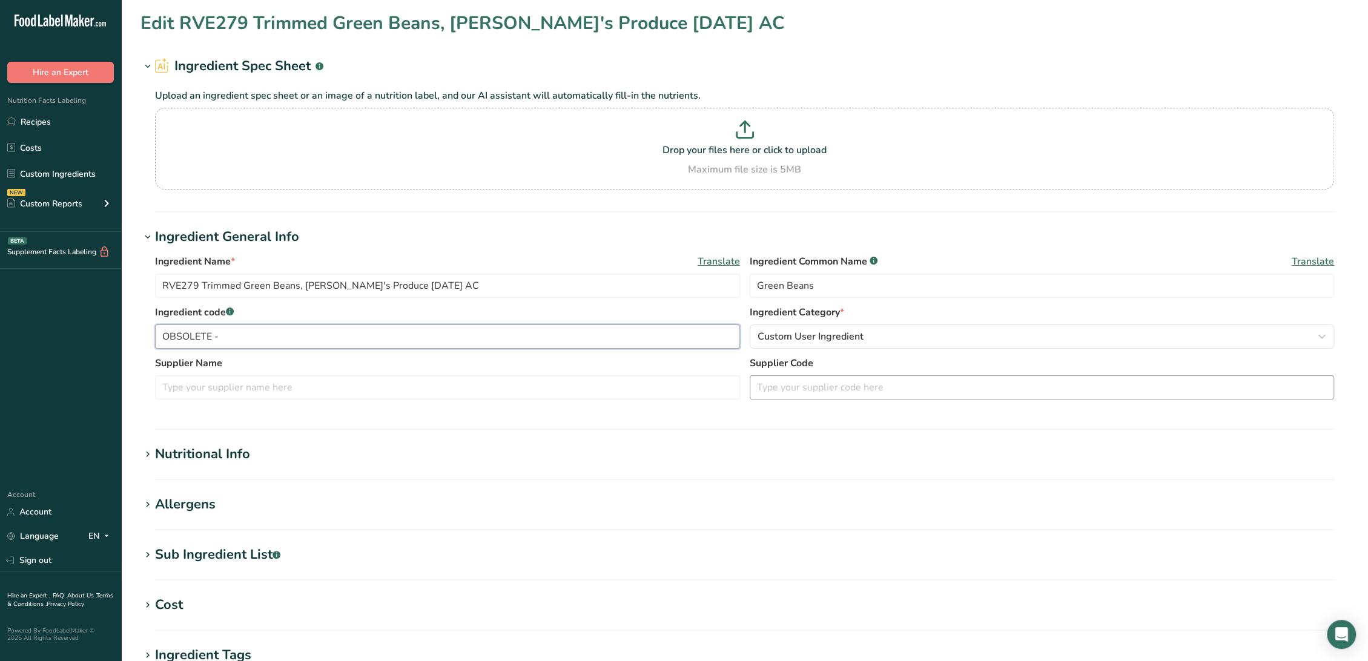
type input "OBSOLETE -"
click at [790, 391] on input "text" at bounding box center [1042, 387] width 585 height 24
paste input "920-1601 [PERSON_NAME]'s Produce"
type input "920-1601 [PERSON_NAME]'s Produce"
drag, startPoint x: 302, startPoint y: 285, endPoint x: 368, endPoint y: 286, distance: 66.0
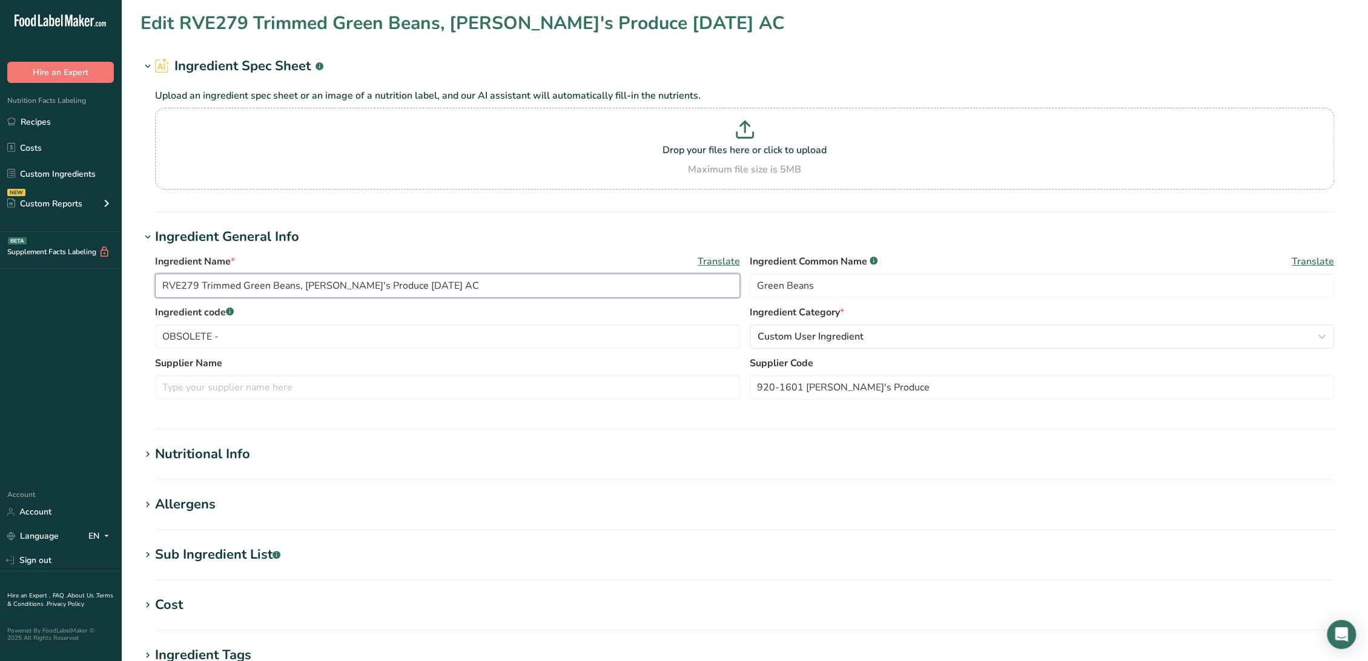
click at [368, 286] on input "RVE279 Trimmed Green Beans, [PERSON_NAME]'s Produce [DATE] AC" at bounding box center [447, 286] width 585 height 24
click at [257, 386] on input "text" at bounding box center [447, 387] width 585 height 24
paste input "[PERSON_NAME]'s Produce"
type input "[PERSON_NAME]'s Produce"
drag, startPoint x: 228, startPoint y: 450, endPoint x: 243, endPoint y: 449, distance: 15.2
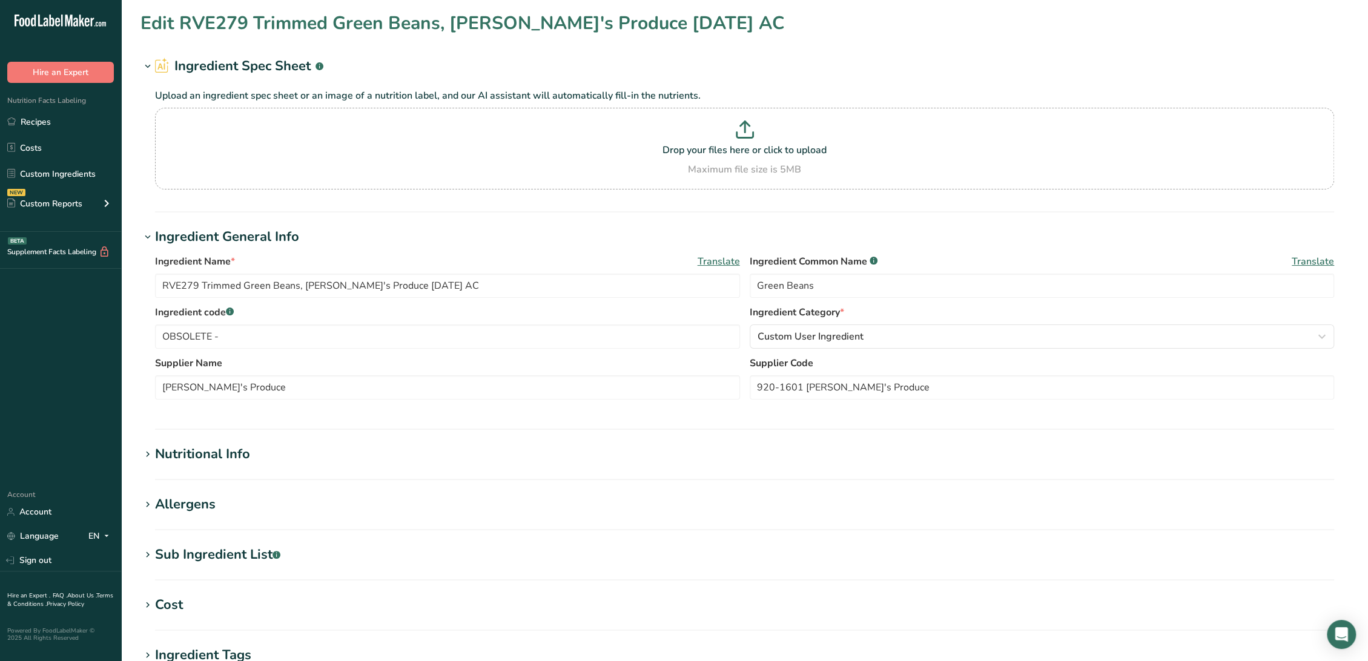
click at [229, 450] on div "Nutritional Info" at bounding box center [202, 454] width 95 height 20
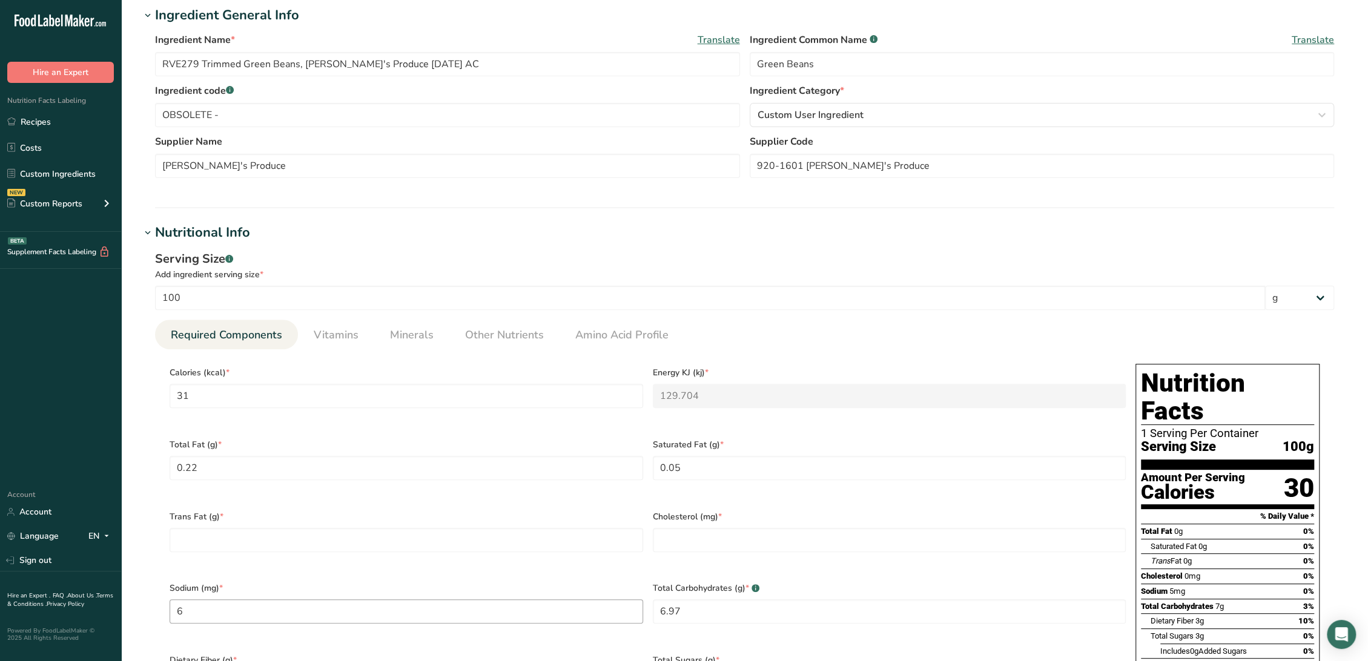
scroll to position [403, 0]
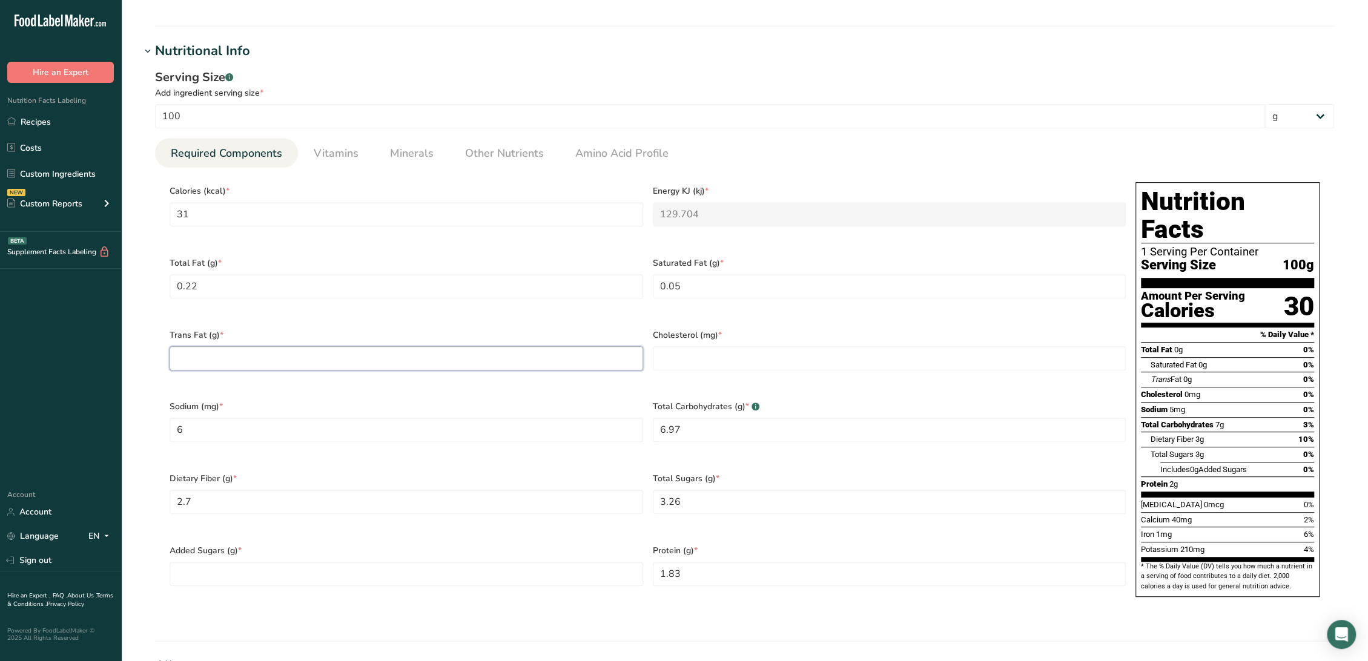
click at [216, 349] on Fat "number" at bounding box center [407, 358] width 474 height 24
type Fat "0"
drag, startPoint x: 674, startPoint y: 351, endPoint x: 349, endPoint y: 465, distance: 344.7
click at [673, 351] on input "number" at bounding box center [890, 358] width 474 height 24
type input "0"
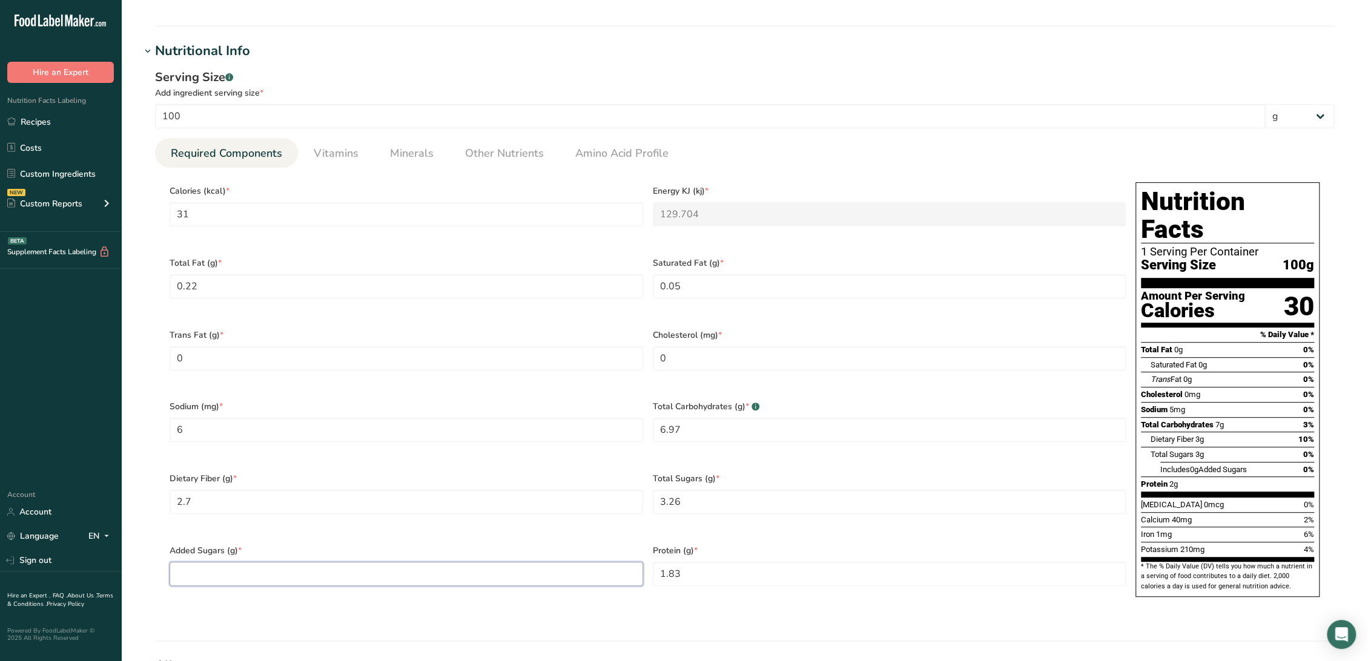
click at [228, 562] on Sugars "number" at bounding box center [407, 574] width 474 height 24
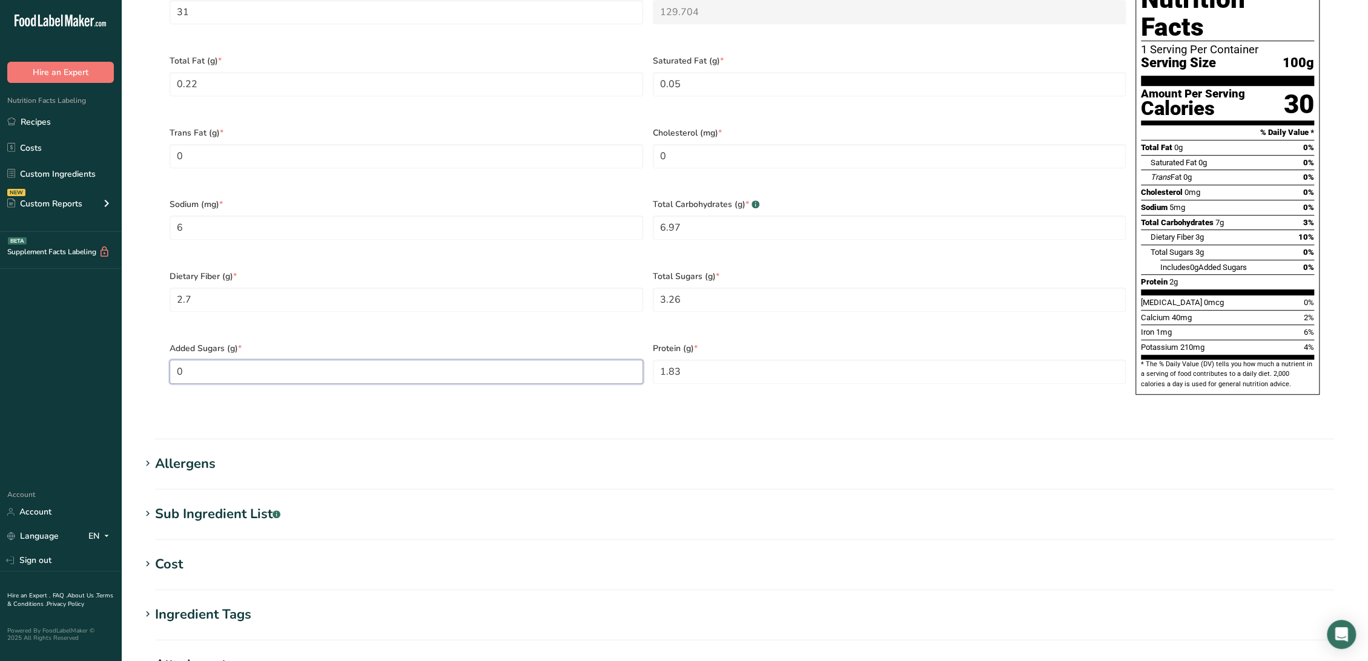
type Sugars "0"
click at [235, 504] on div "Sub Ingredient List .a-a{fill:#347362;}.b-a{fill:#fff;}" at bounding box center [217, 514] width 125 height 20
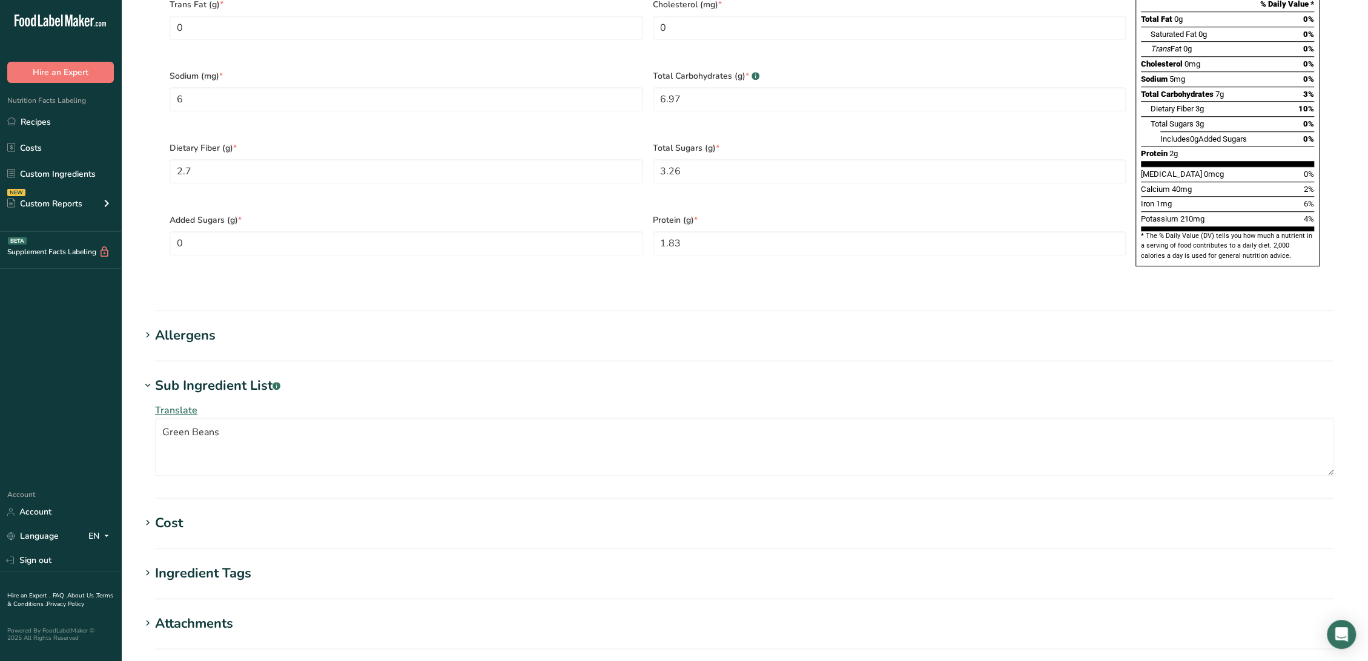
scroll to position [740, 0]
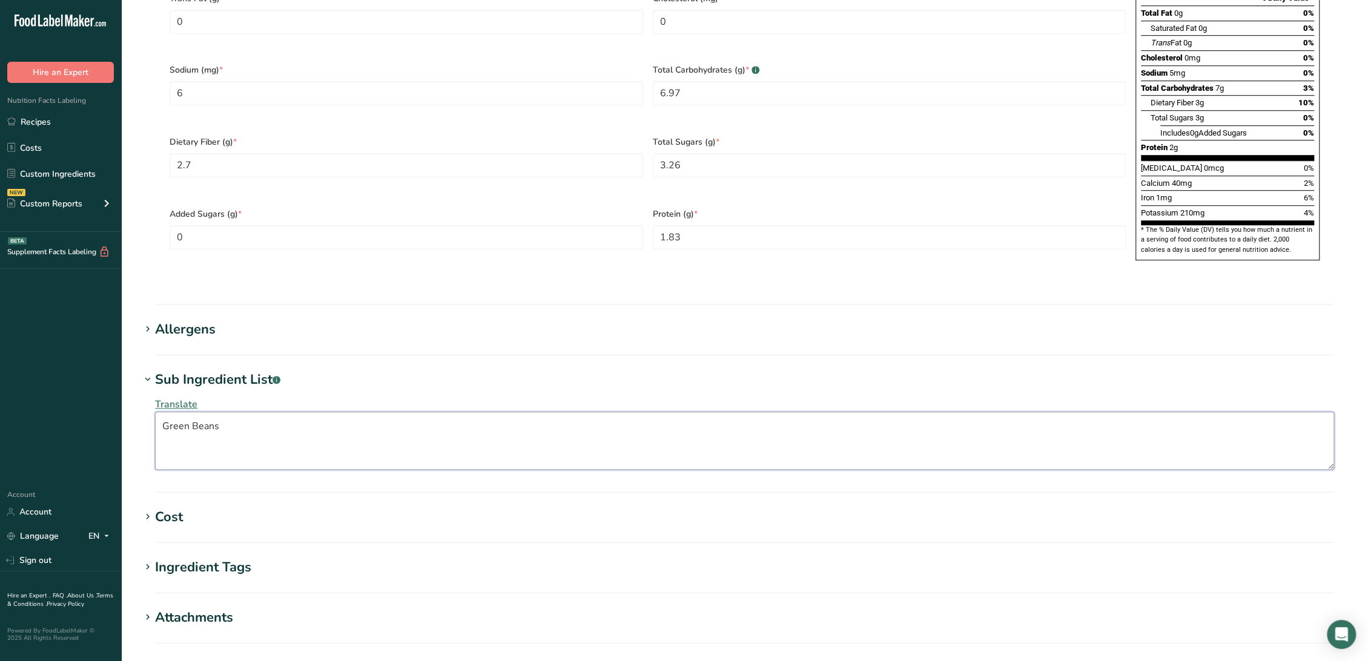
drag, startPoint x: 302, startPoint y: 406, endPoint x: -120, endPoint y: 396, distance: 422.2
click at [0, 396] on html ".a-20{fill:#fff;} Hire an Expert Nutrition Facts Labeling Recipes Costs Custom …" at bounding box center [684, 50] width 1368 height 1580
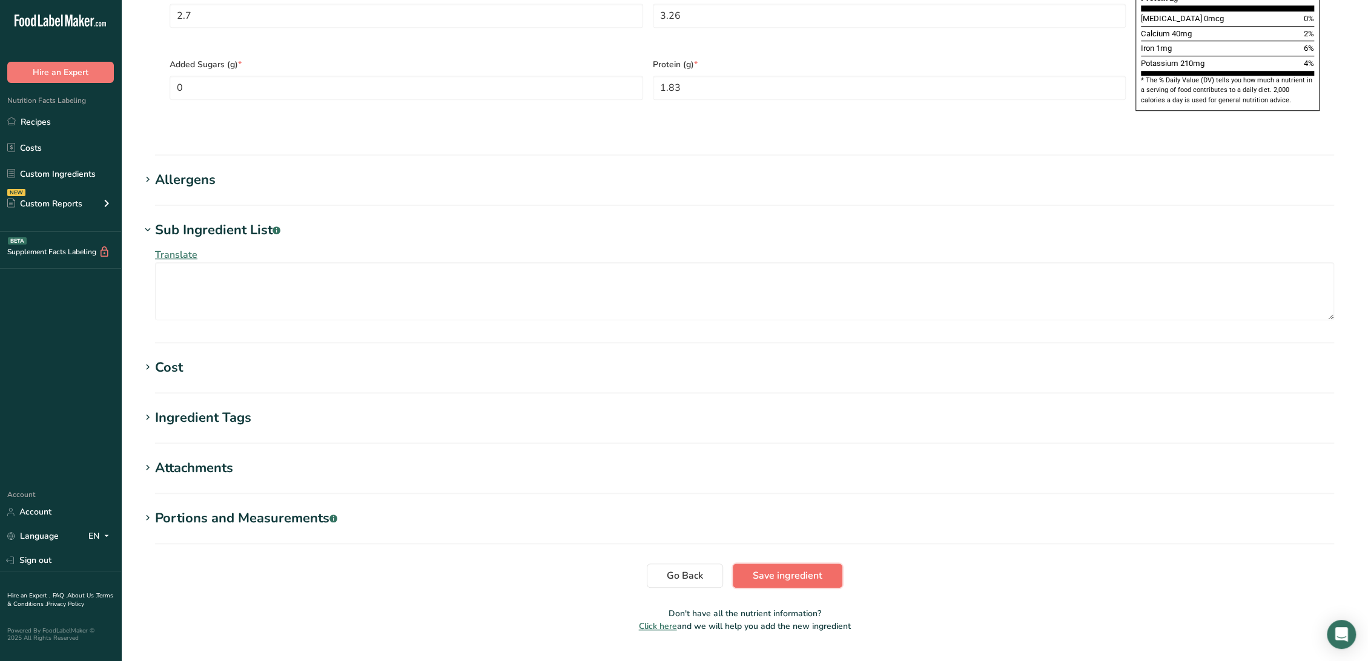
click at [756, 564] on button "Save ingredient" at bounding box center [788, 576] width 110 height 24
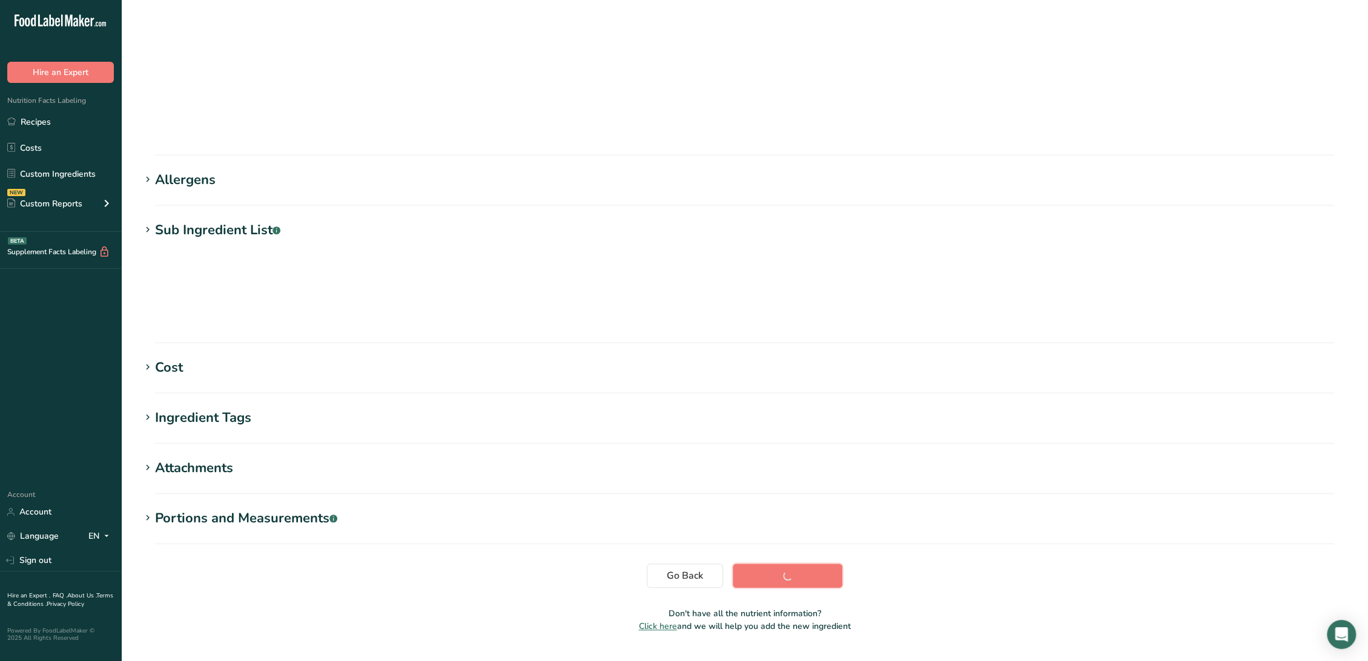
scroll to position [0, 0]
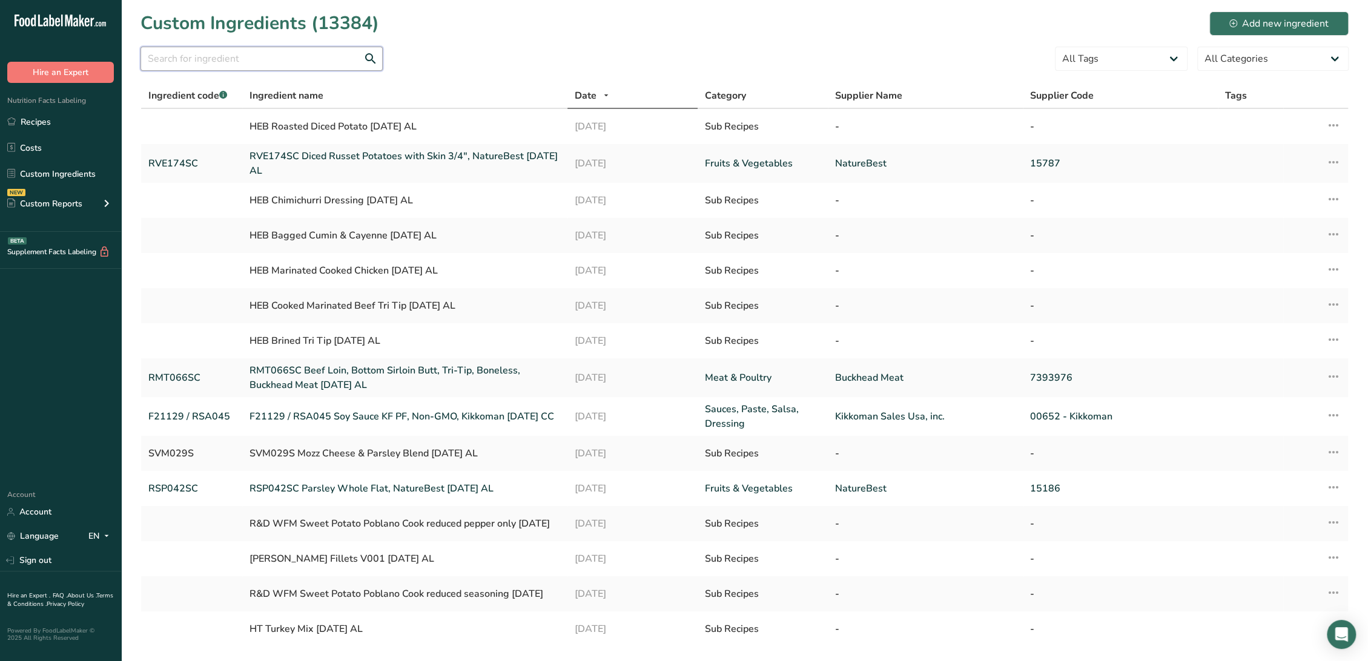
click at [337, 65] on input "text" at bounding box center [261, 59] width 242 height 24
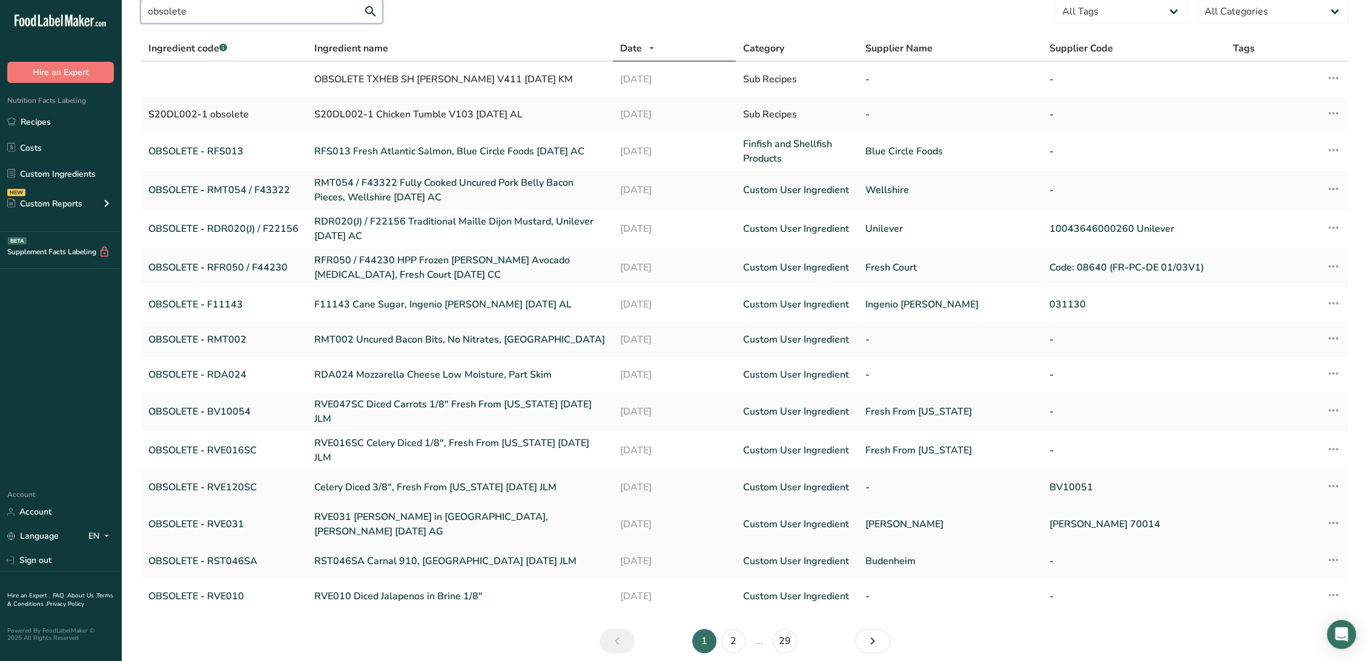
scroll to position [86, 0]
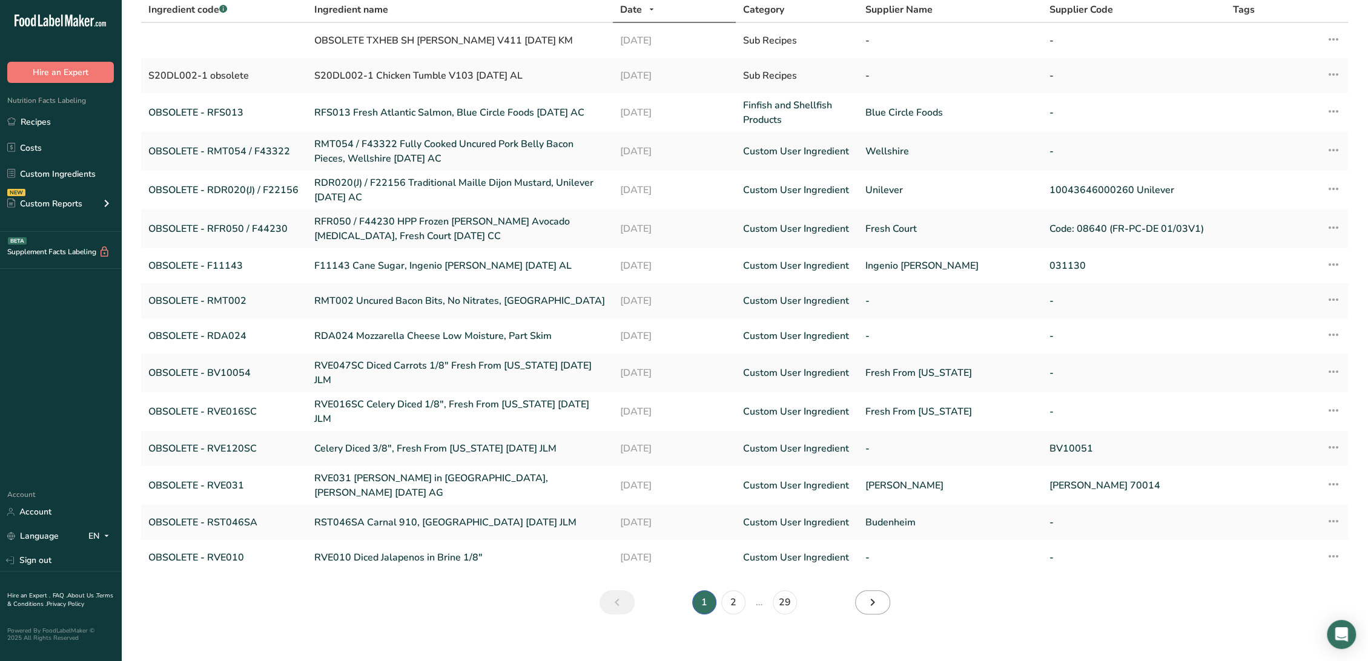
type input "obsolete"
click at [875, 592] on icon "Next" at bounding box center [872, 603] width 15 height 22
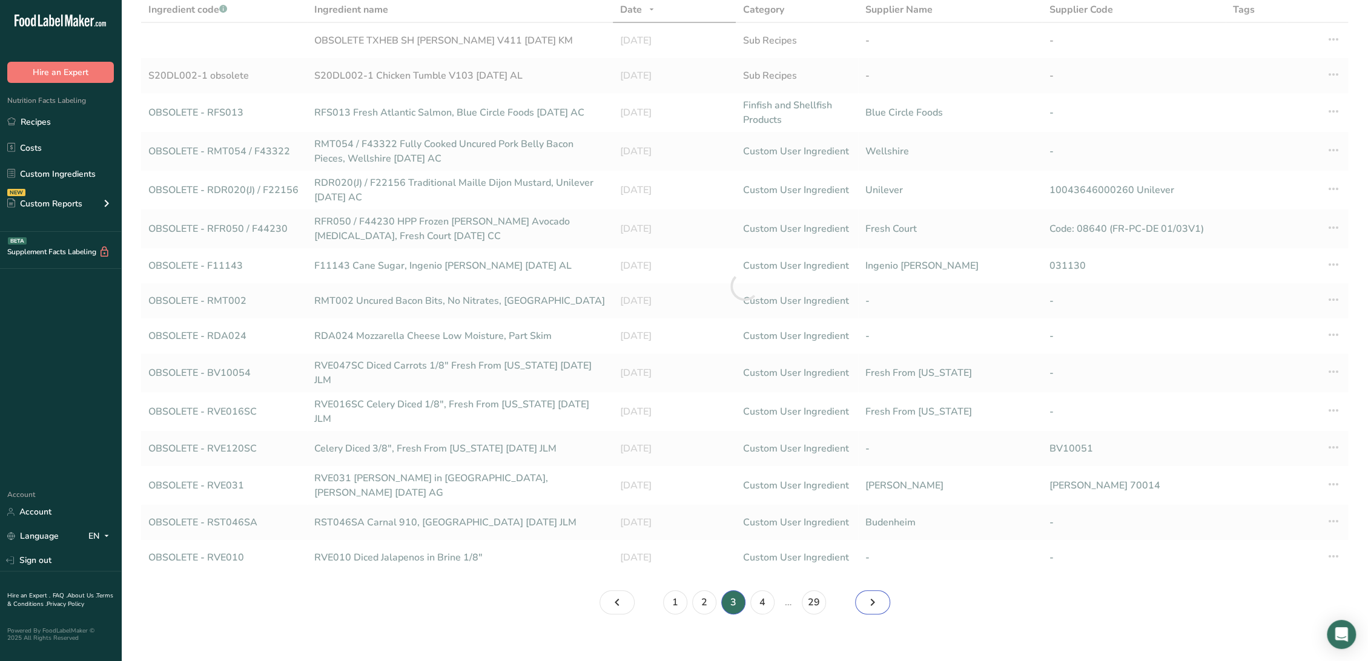
click at [875, 592] on icon "Page 4." at bounding box center [872, 603] width 15 height 22
click at [875, 592] on icon "Page 8." at bounding box center [872, 603] width 15 height 22
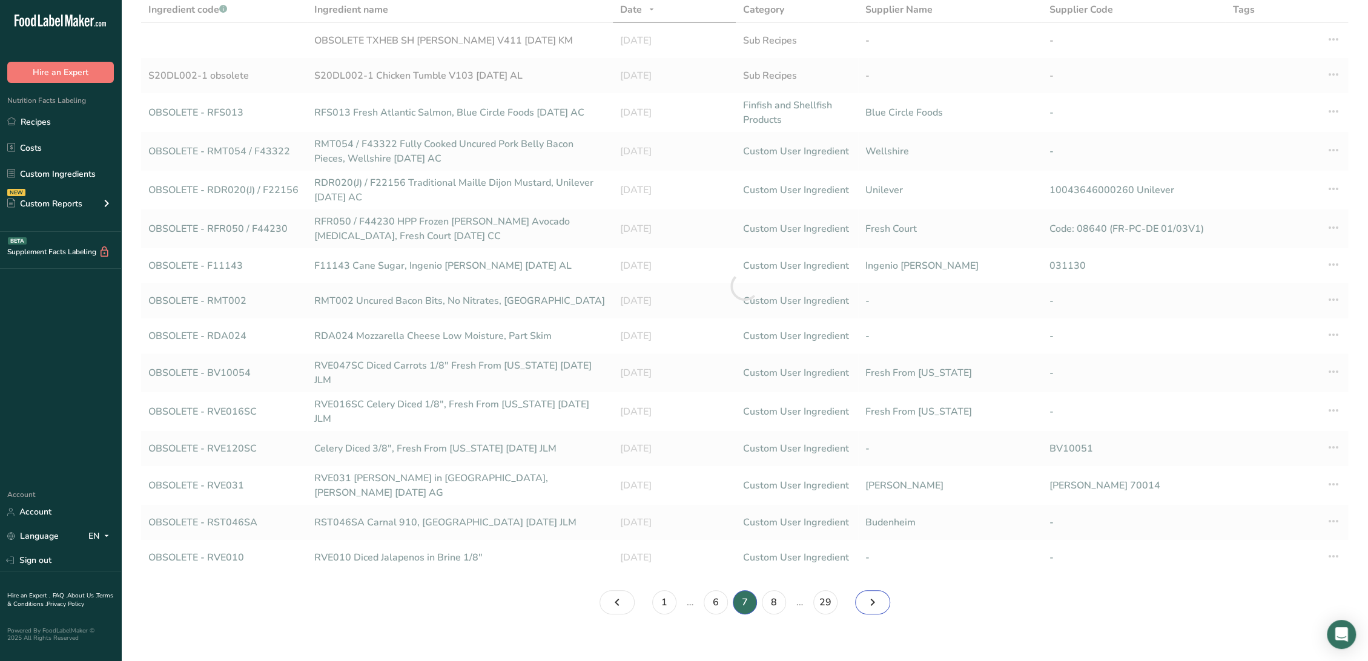
click at [875, 592] on icon "Page 8." at bounding box center [872, 603] width 15 height 22
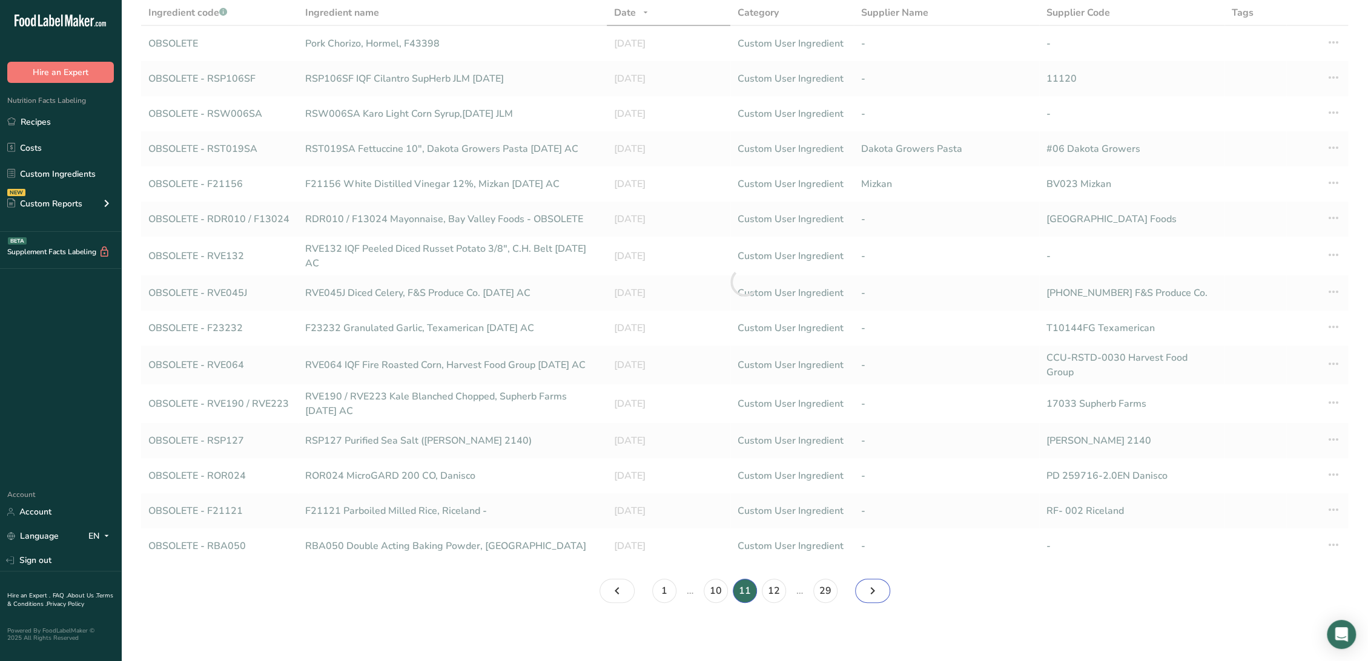
click at [875, 592] on icon "Page 12." at bounding box center [872, 591] width 15 height 22
click at [875, 592] on icon "Page 15." at bounding box center [872, 591] width 15 height 22
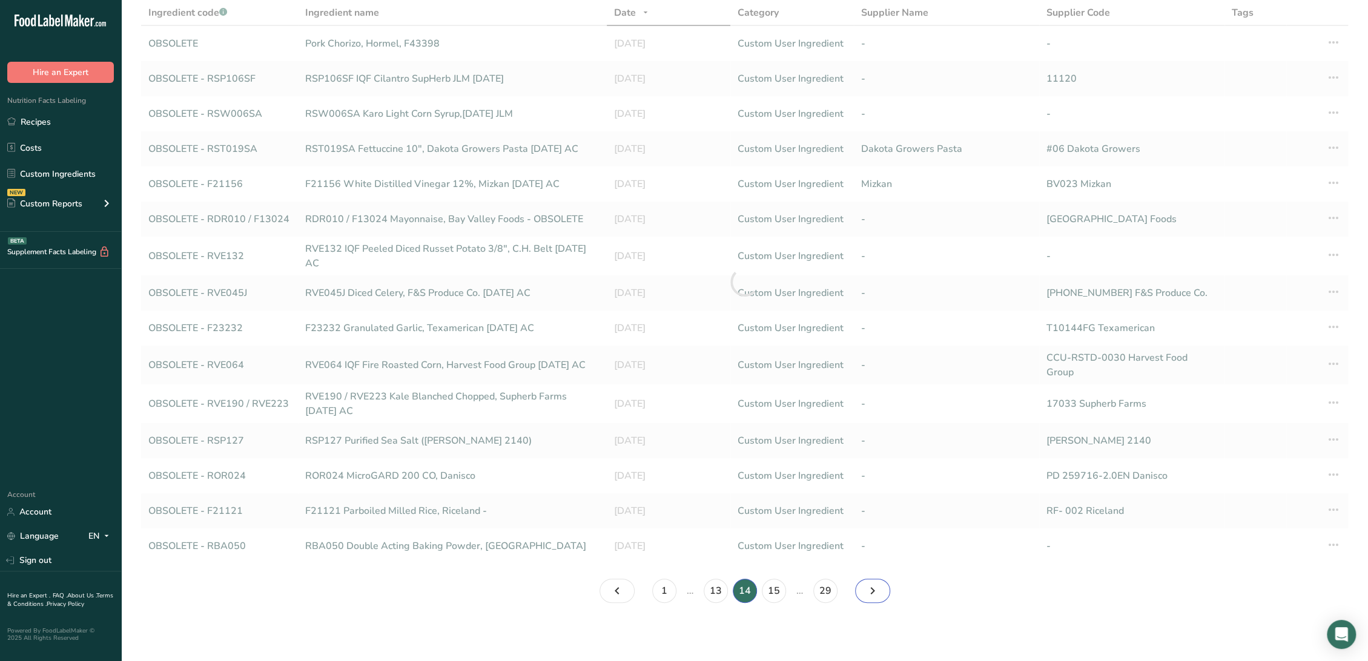
click at [875, 592] on icon "Page 15." at bounding box center [872, 591] width 15 height 22
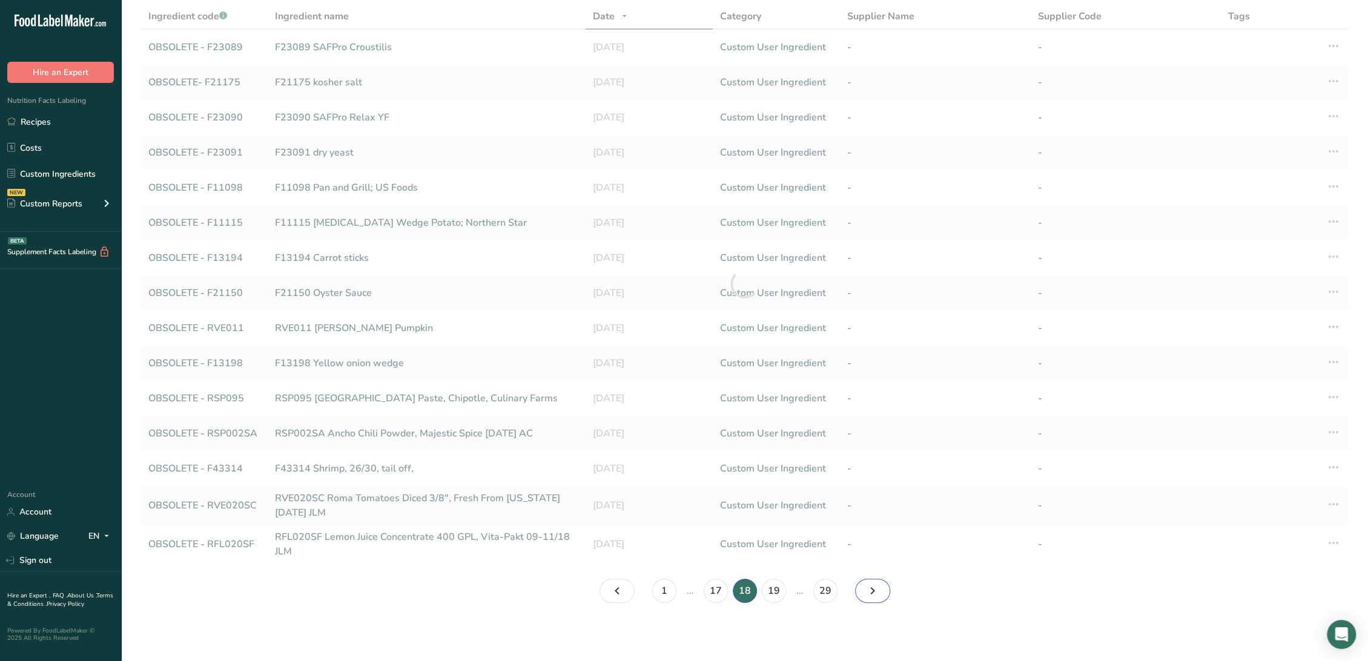
click at [875, 592] on icon "Page 19." at bounding box center [872, 591] width 15 height 22
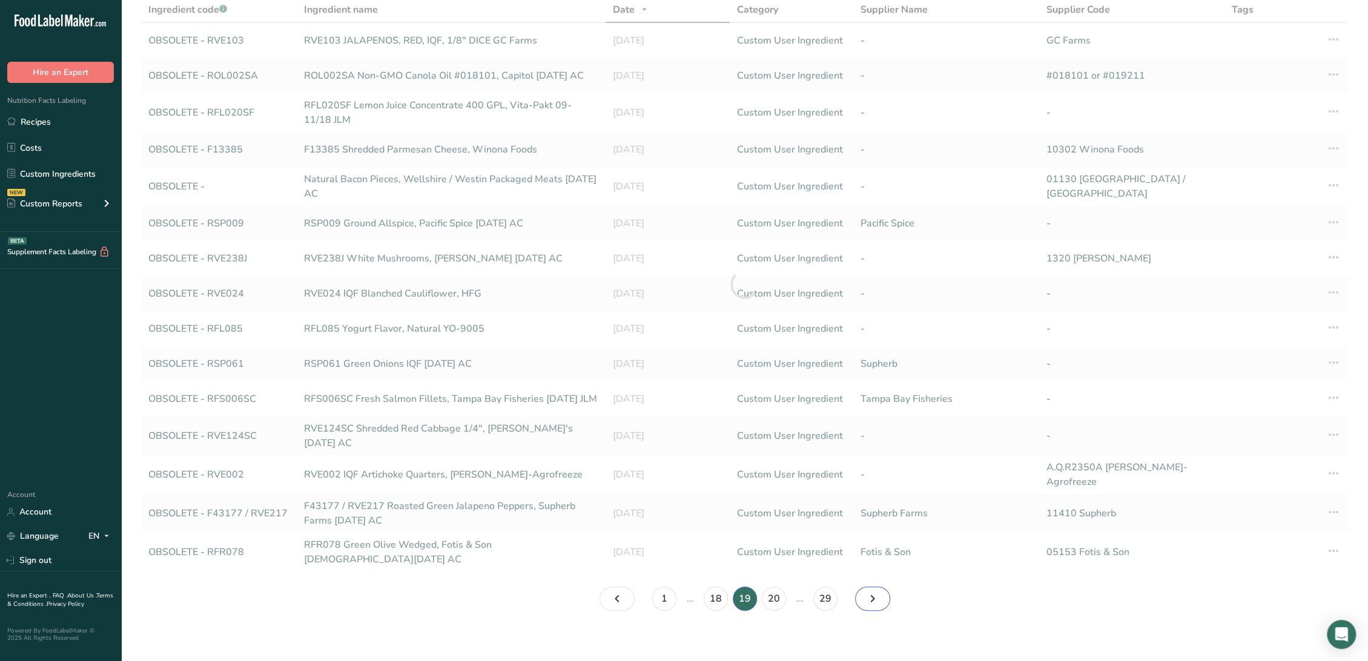
click at [875, 592] on icon "Page 20." at bounding box center [872, 599] width 15 height 22
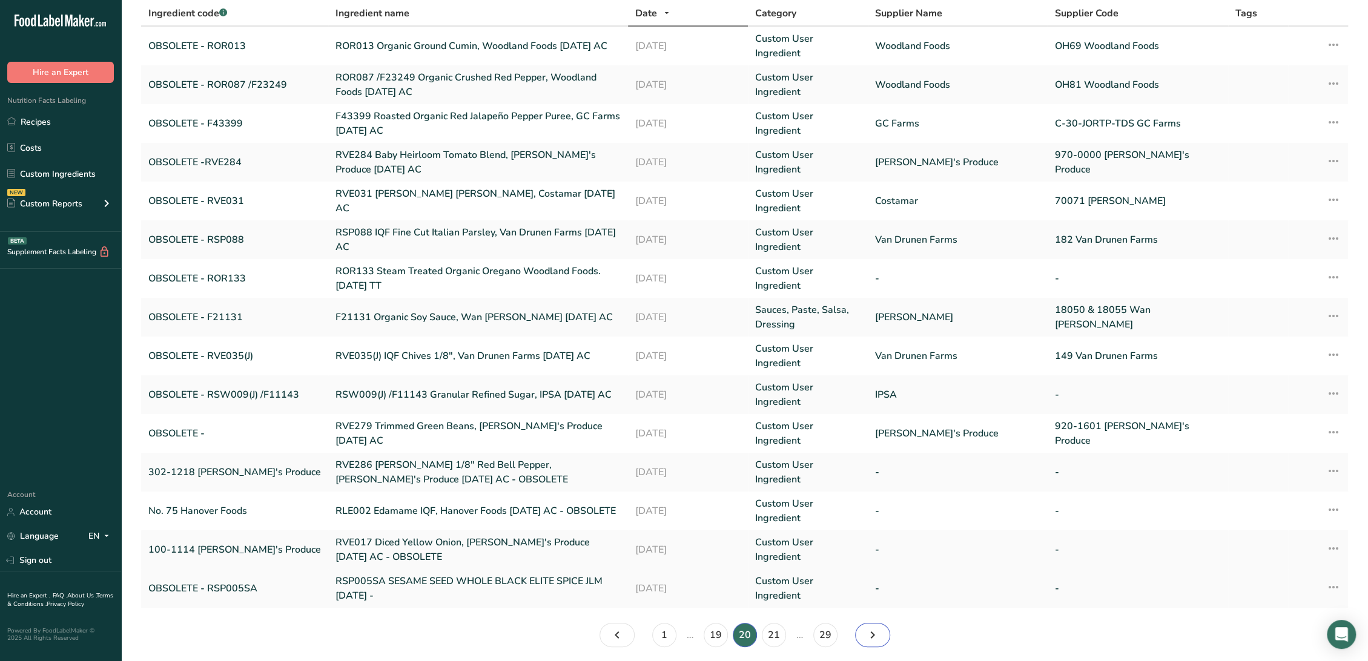
scroll to position [86, 0]
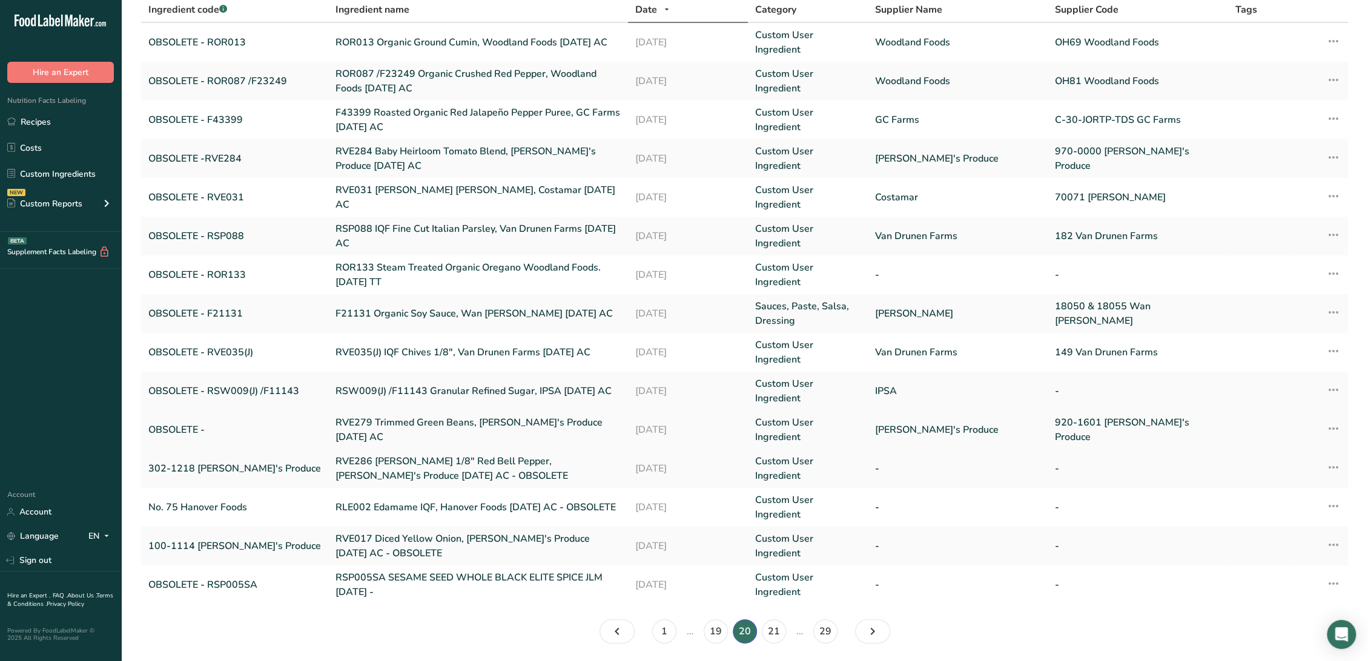
click at [340, 415] on link "RVE279 Trimmed Green Beans, [PERSON_NAME]'s Produce [DATE] AC" at bounding box center [477, 429] width 285 height 29
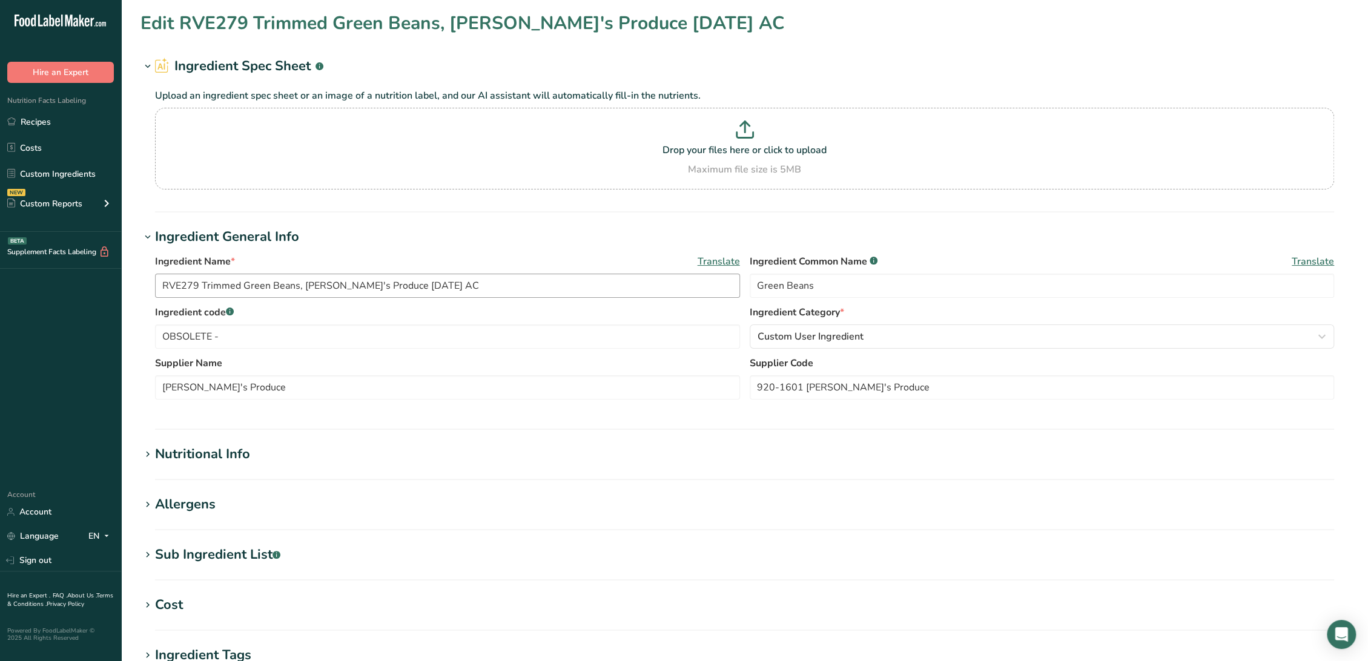
type input "RVE279 Trimmed Green Beans, [PERSON_NAME]'s Produce [DATE] AC"
type input "OBSOLETE -"
type input "[PERSON_NAME]'s Produce"
drag, startPoint x: 200, startPoint y: 282, endPoint x: -87, endPoint y: 272, distance: 287.2
click at [0, 272] on html ".a-20{fill:#fff;} Hire an Expert Nutrition Facts Labeling Recipes Costs Custom …" at bounding box center [684, 464] width 1368 height 928
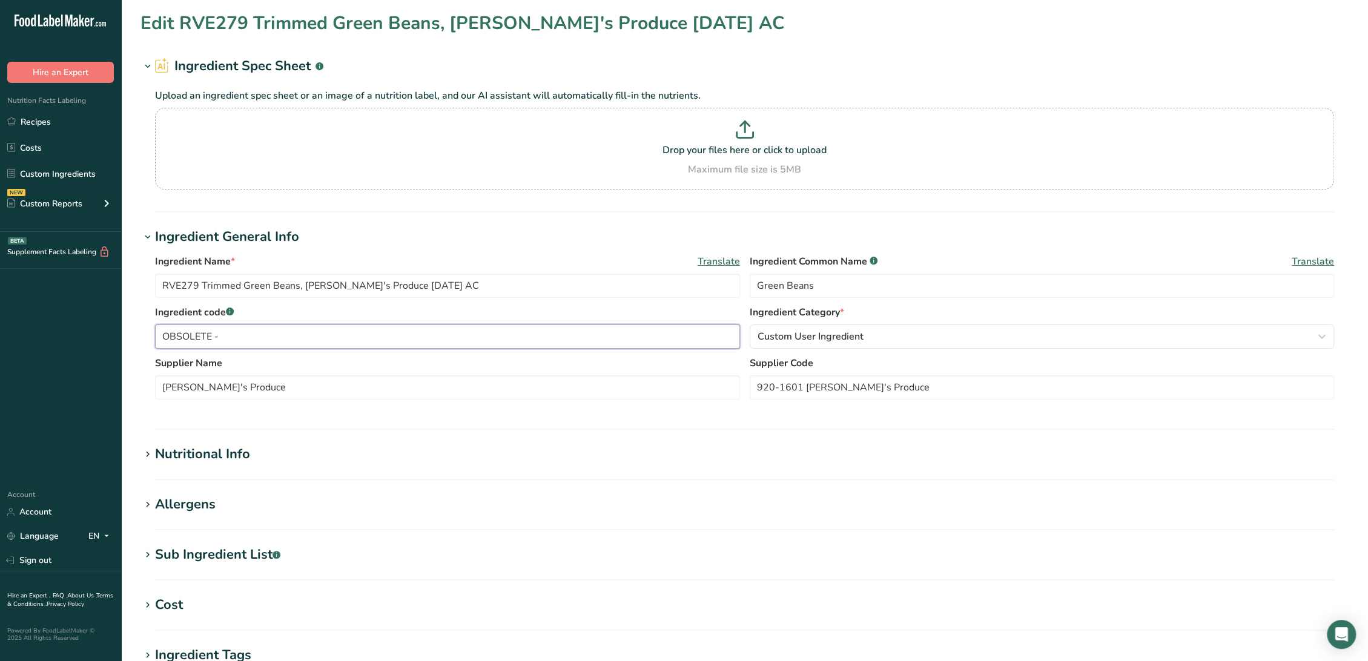
click at [241, 332] on input "OBSOLETE -" at bounding box center [447, 337] width 585 height 24
paste input "RVE279"
click at [222, 340] on input "OBSOLETE -RVE279" at bounding box center [447, 337] width 585 height 24
click at [219, 337] on input "OBSOLETE -RVE279" at bounding box center [447, 337] width 585 height 24
type input "OBSOLETE - RVE279"
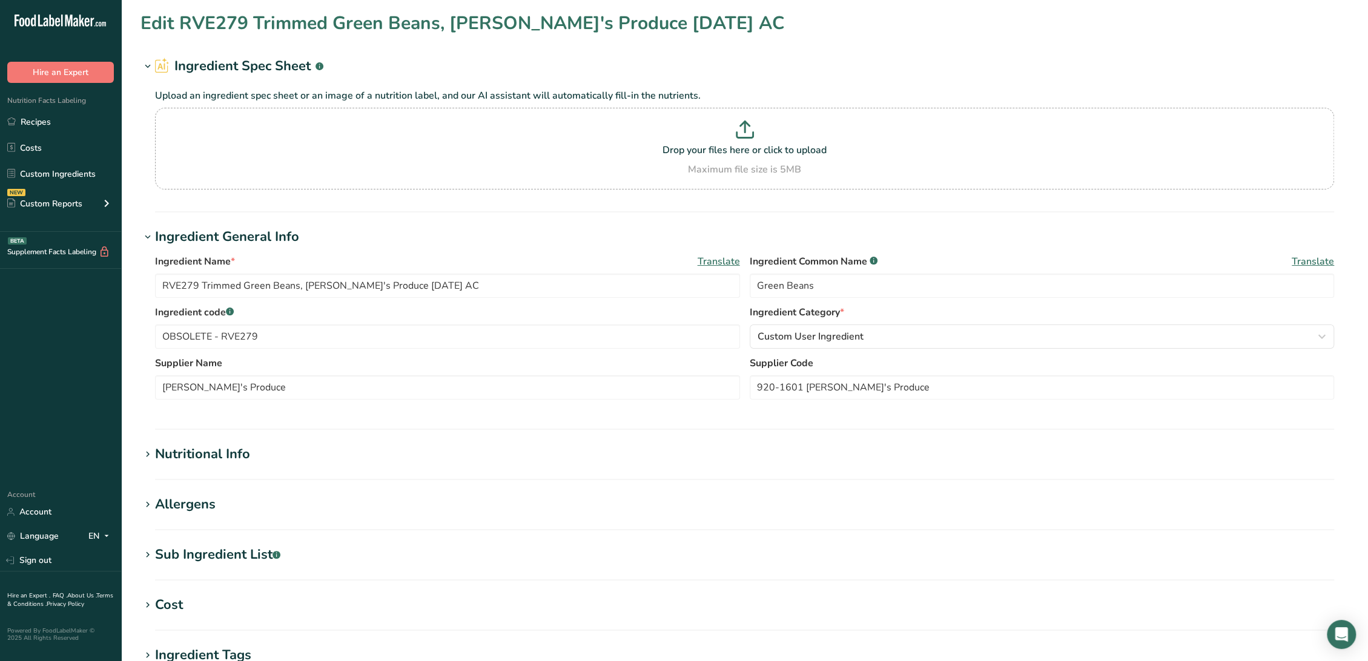
click at [233, 466] on section "Nutritional Info Serving Size .a-a{fill:#347362;}.b-a{fill:#fff;} Add ingredien…" at bounding box center [744, 462] width 1208 height 36
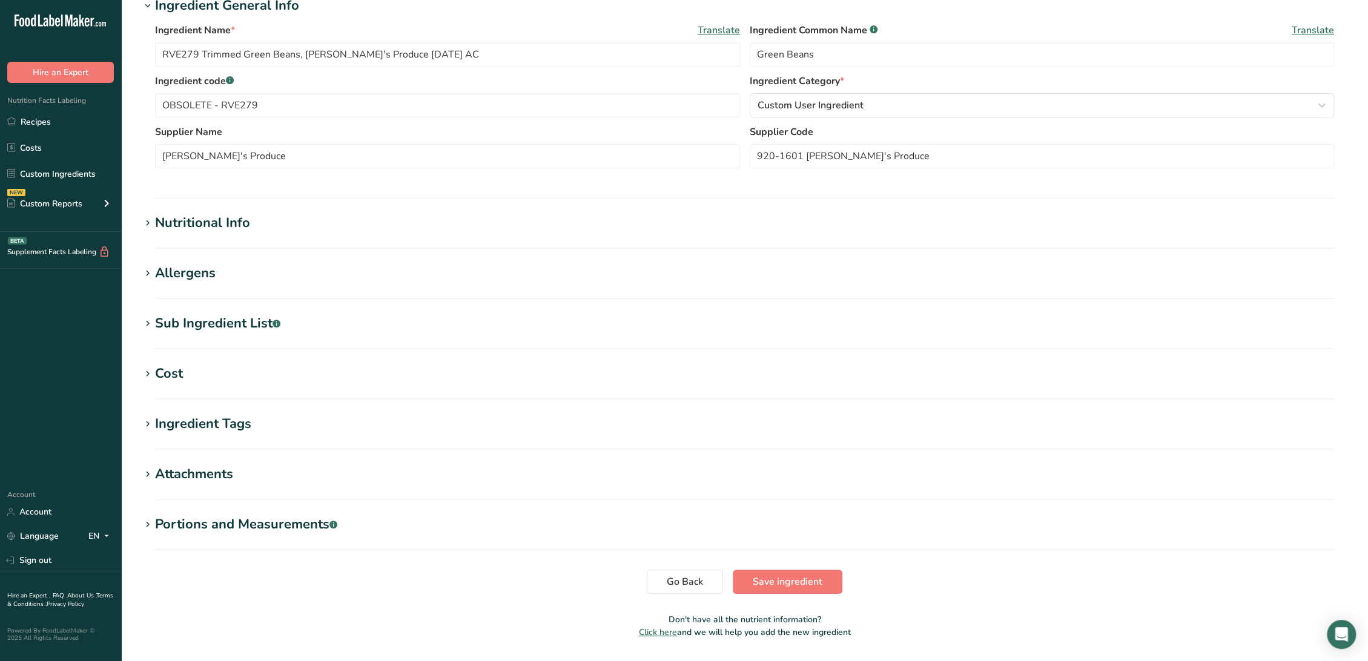
scroll to position [266, 0]
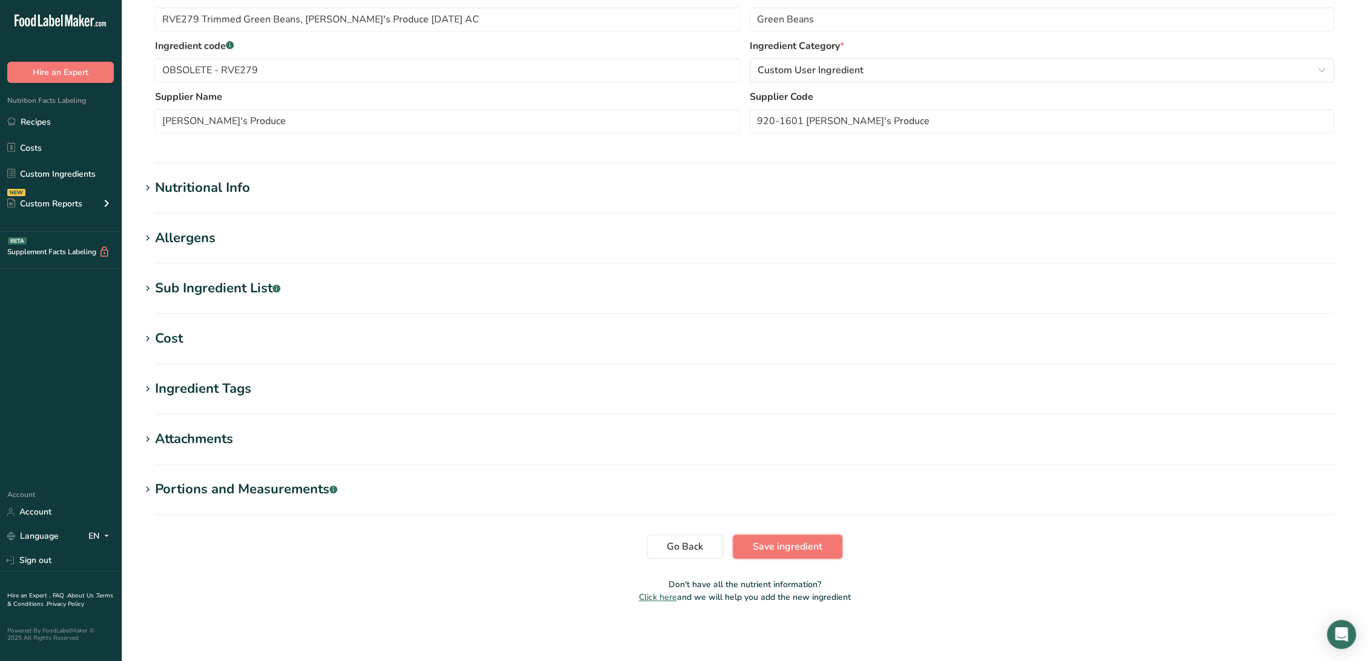
click at [794, 549] on span "Save ingredient" at bounding box center [788, 547] width 70 height 15
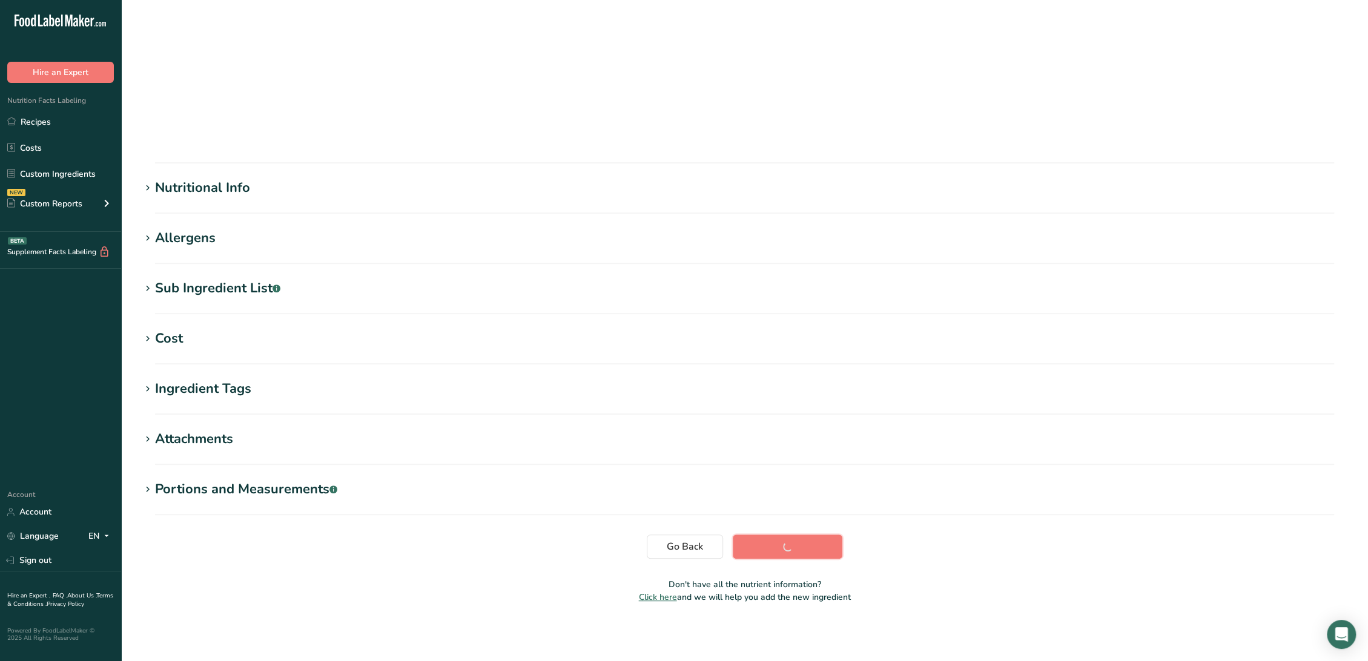
scroll to position [0, 0]
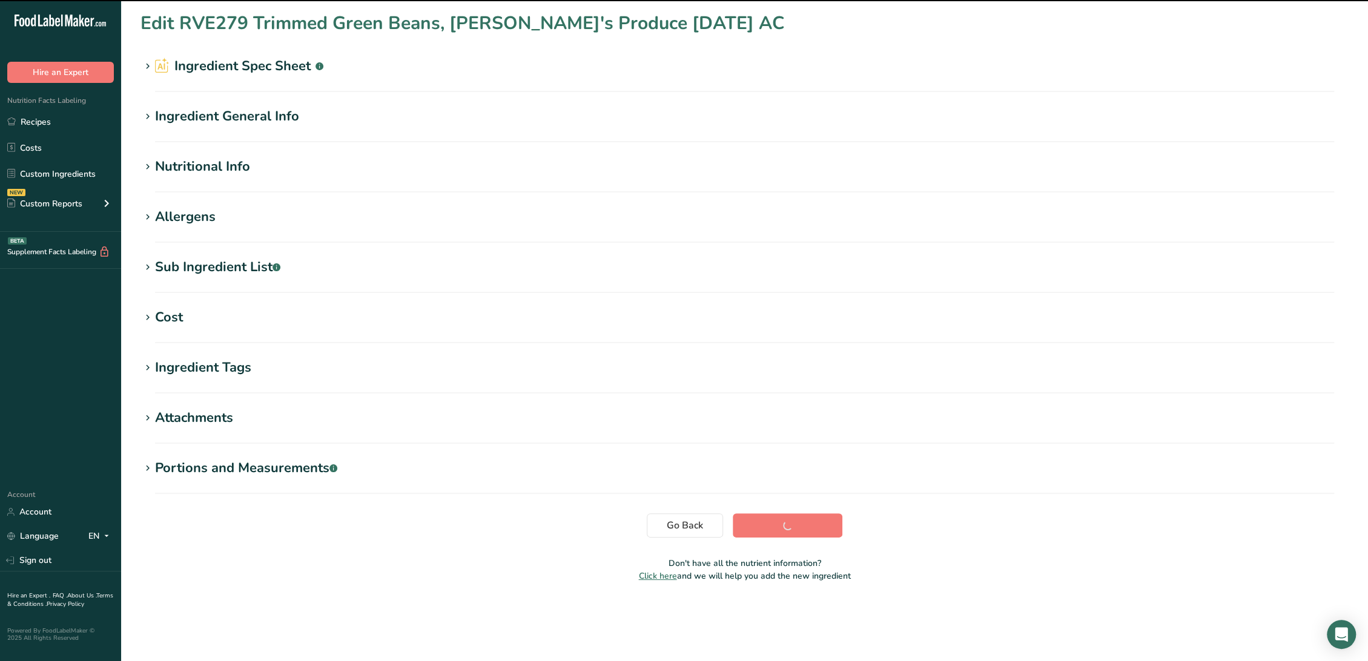
click at [260, 265] on div "Sub Ingredient List .a-a{fill:#347362;}.b-a{fill:#fff;}" at bounding box center [217, 267] width 125 height 20
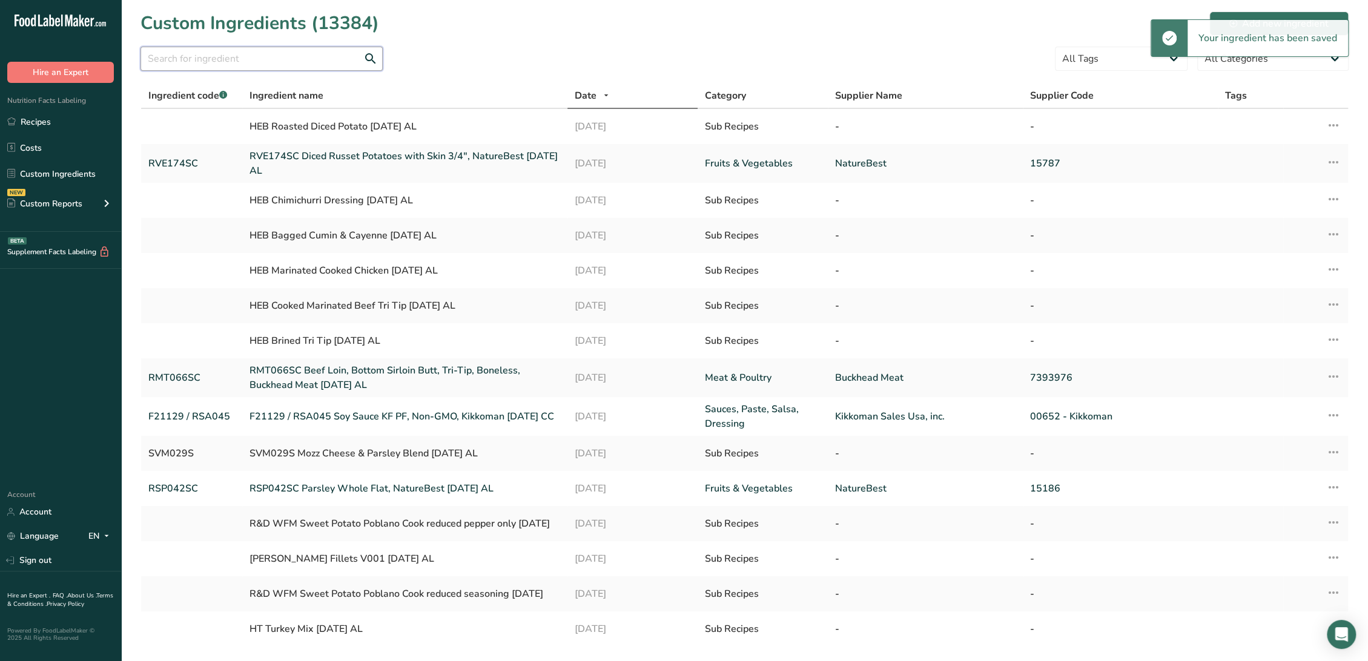
click at [209, 57] on input "text" at bounding box center [261, 59] width 242 height 24
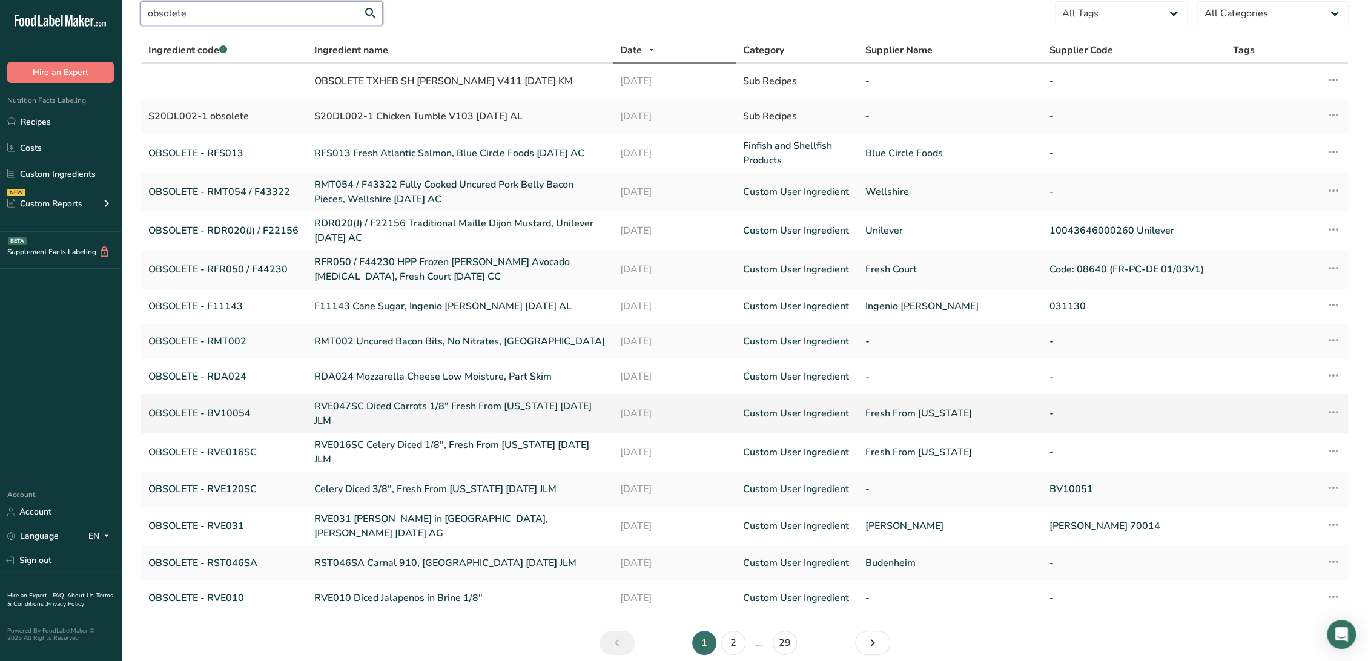
scroll to position [86, 0]
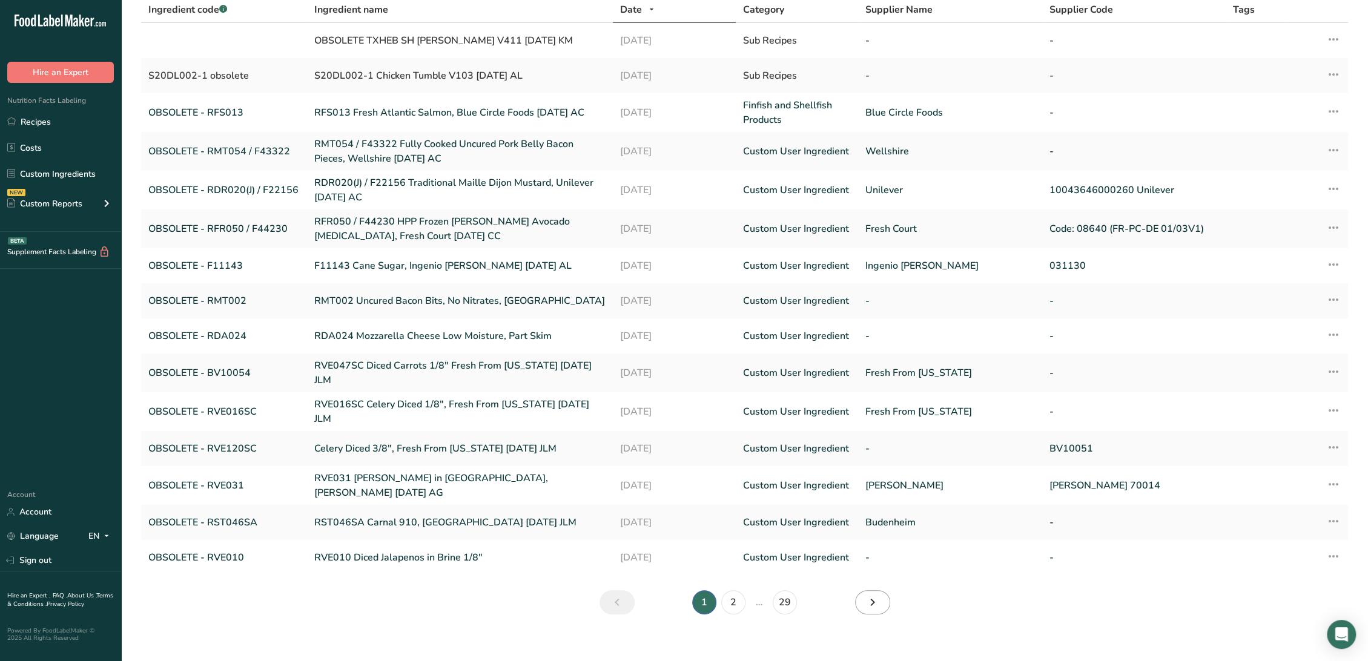
type input "obsolete"
click at [866, 592] on icon "Next" at bounding box center [872, 603] width 15 height 22
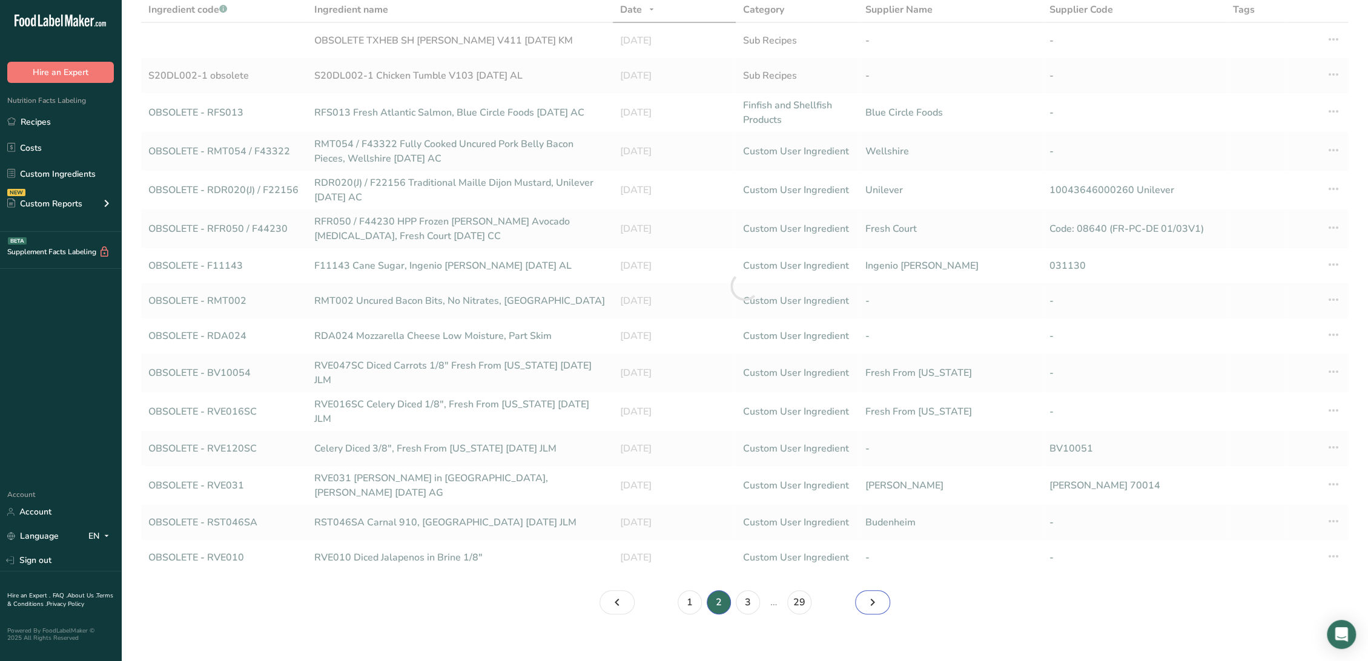
click at [866, 592] on icon "Page 3." at bounding box center [872, 603] width 15 height 22
click at [866, 592] on icon "Page 5." at bounding box center [872, 603] width 15 height 22
click at [866, 592] on icon "Page 7." at bounding box center [872, 603] width 15 height 22
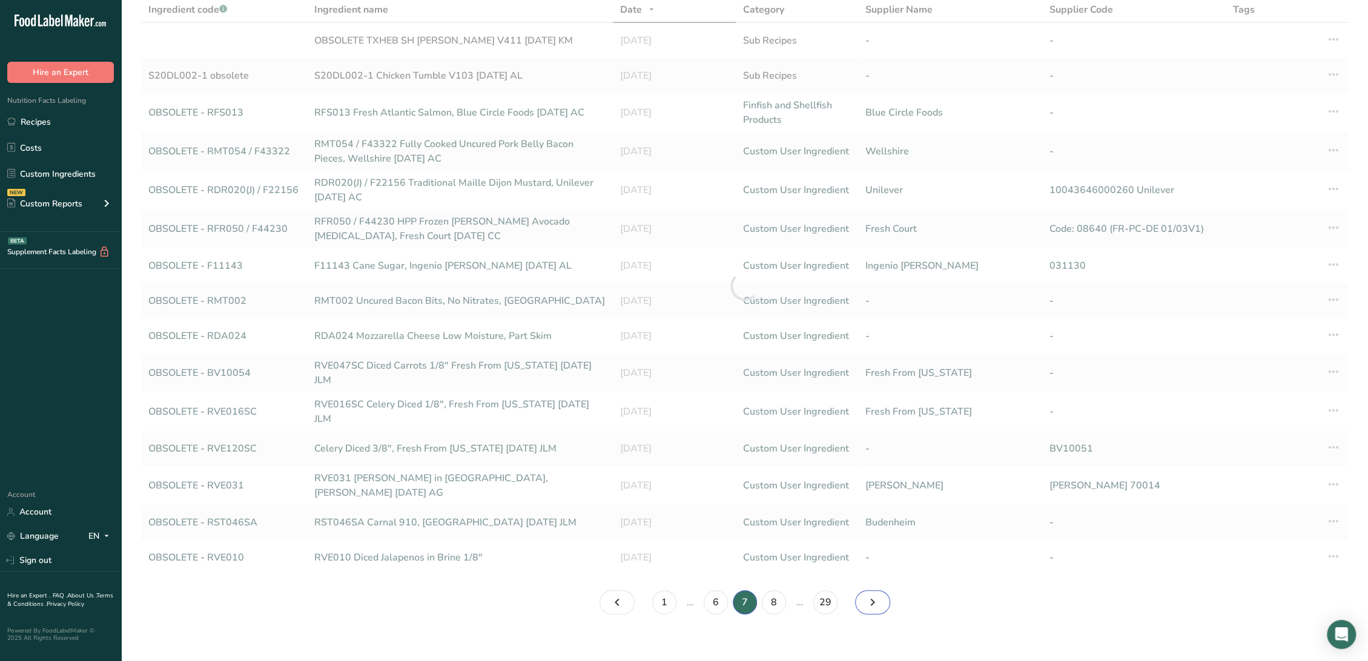
click at [866, 592] on icon "Page 8." at bounding box center [872, 603] width 15 height 22
click at [866, 592] on icon "Page 9." at bounding box center [872, 603] width 15 height 22
click at [866, 592] on icon "Page 11." at bounding box center [872, 603] width 15 height 22
click at [866, 592] on icon "Page 12." at bounding box center [872, 603] width 15 height 22
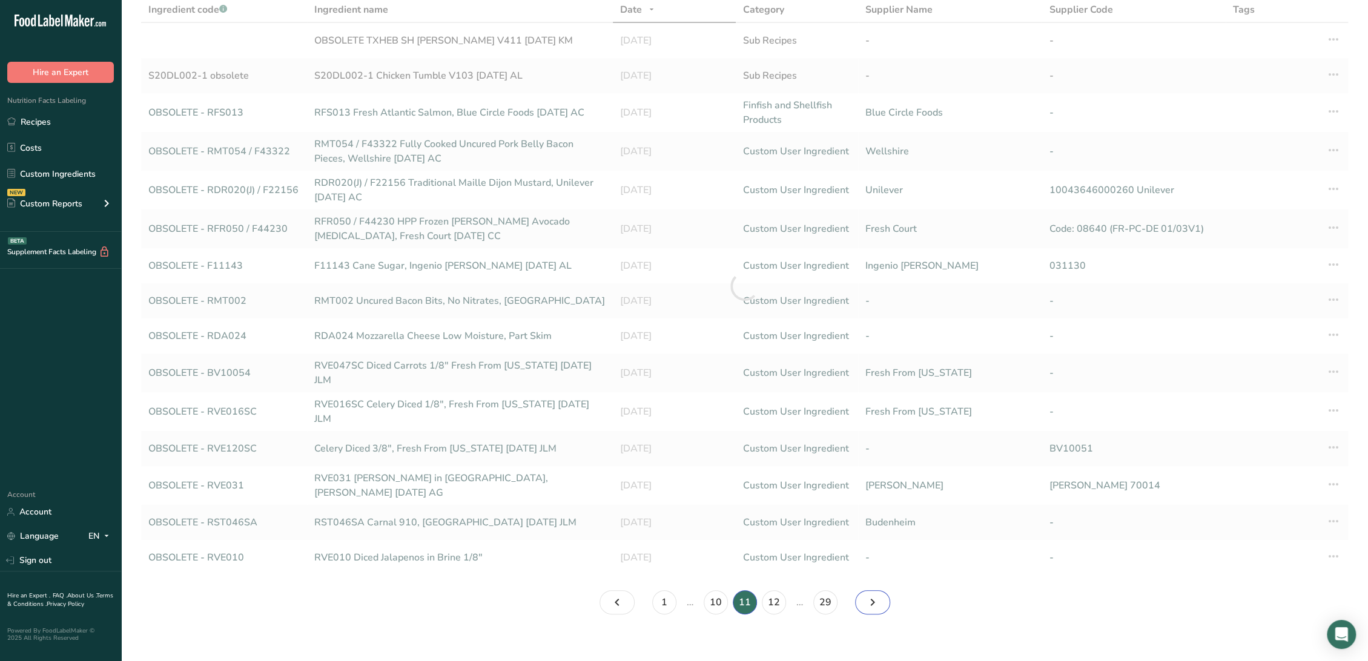
click at [866, 592] on icon "Page 12." at bounding box center [872, 603] width 15 height 22
click at [866, 592] on icon "Page 14." at bounding box center [872, 603] width 15 height 22
click at [866, 592] on icon "Page 15." at bounding box center [872, 603] width 15 height 22
click at [866, 592] on icon "Page 17." at bounding box center [872, 603] width 15 height 22
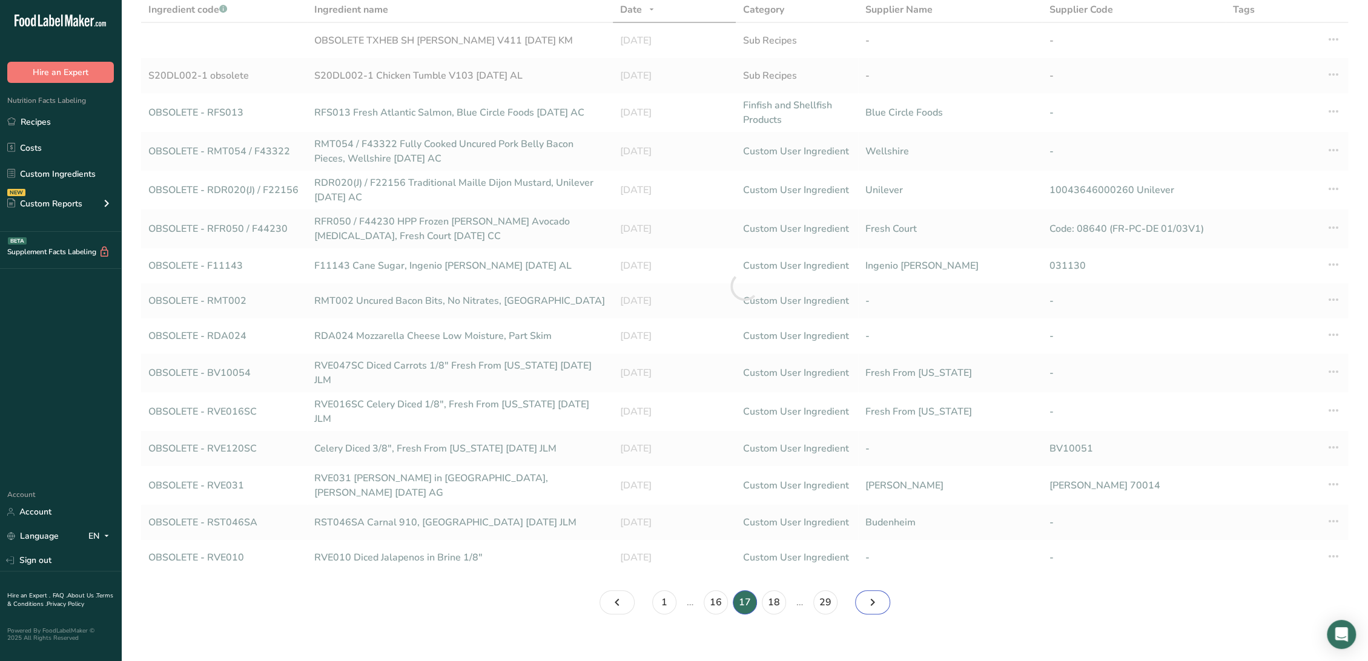
click at [866, 592] on icon "Page 18." at bounding box center [872, 603] width 15 height 22
click at [866, 592] on icon "Page 20." at bounding box center [872, 603] width 15 height 22
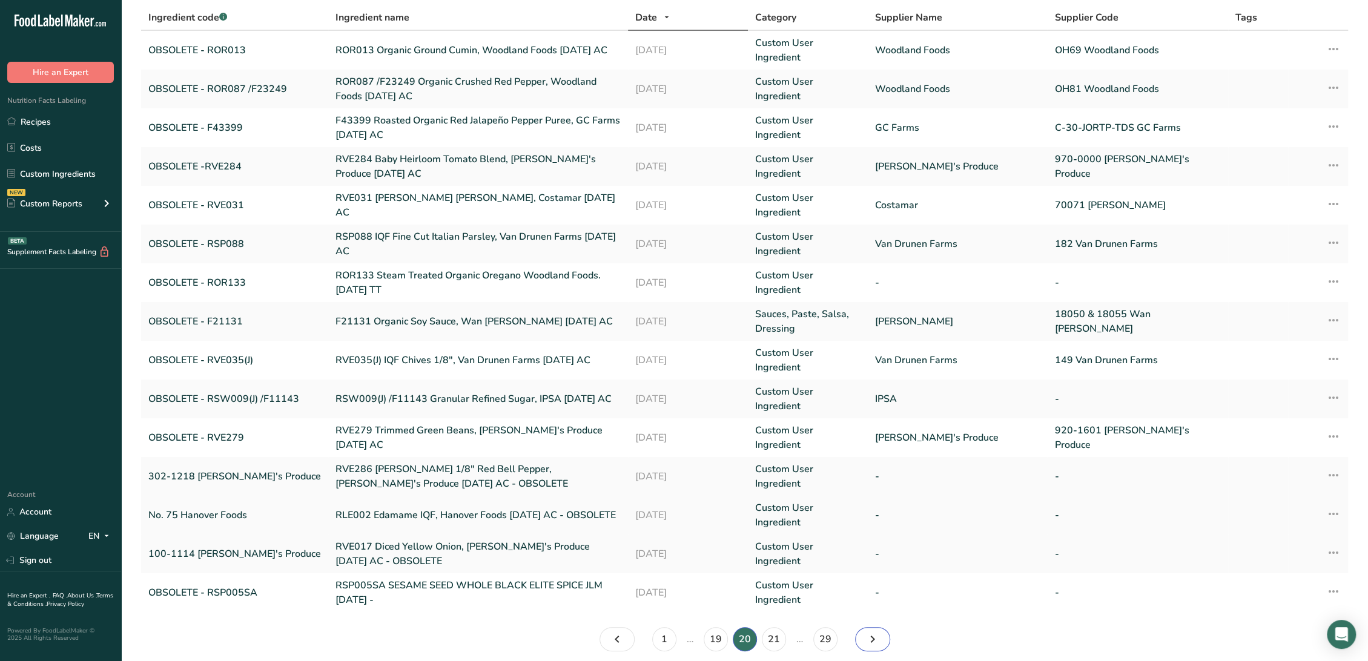
scroll to position [86, 0]
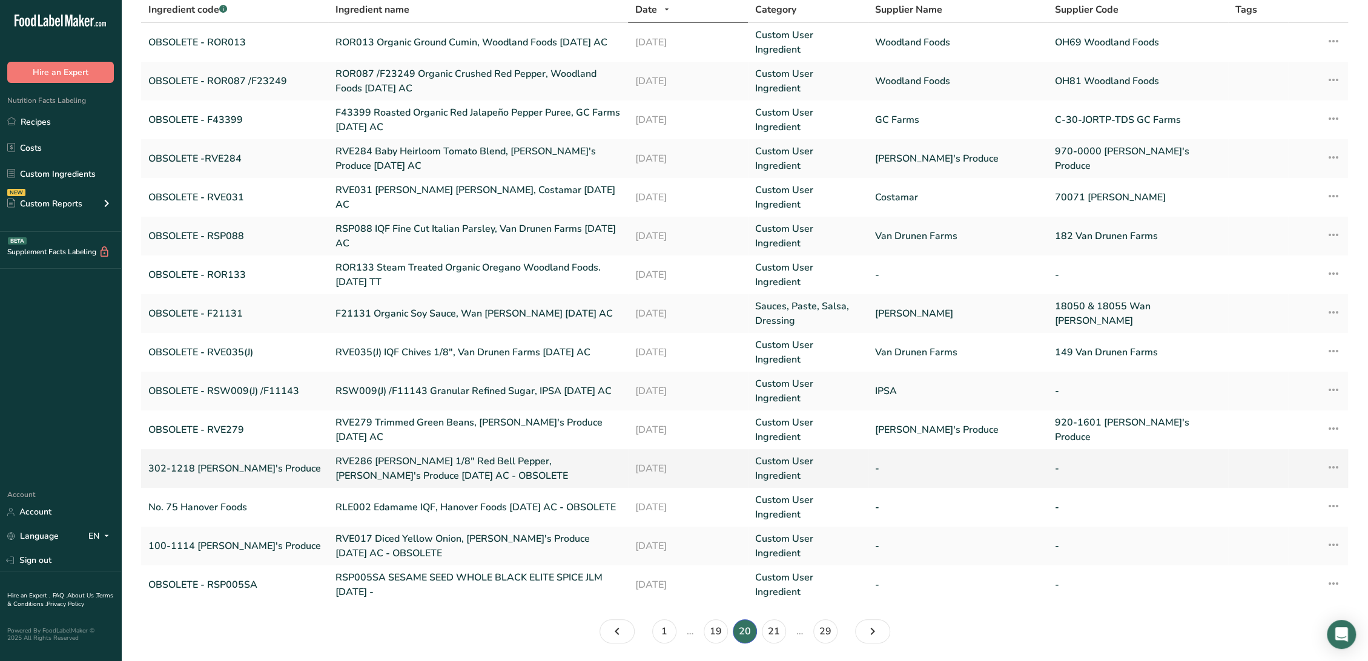
click at [340, 458] on link "RVE286 [PERSON_NAME] 1/8" Red Bell Pepper, [PERSON_NAME]'s Produce [DATE] AC - …" at bounding box center [477, 468] width 285 height 29
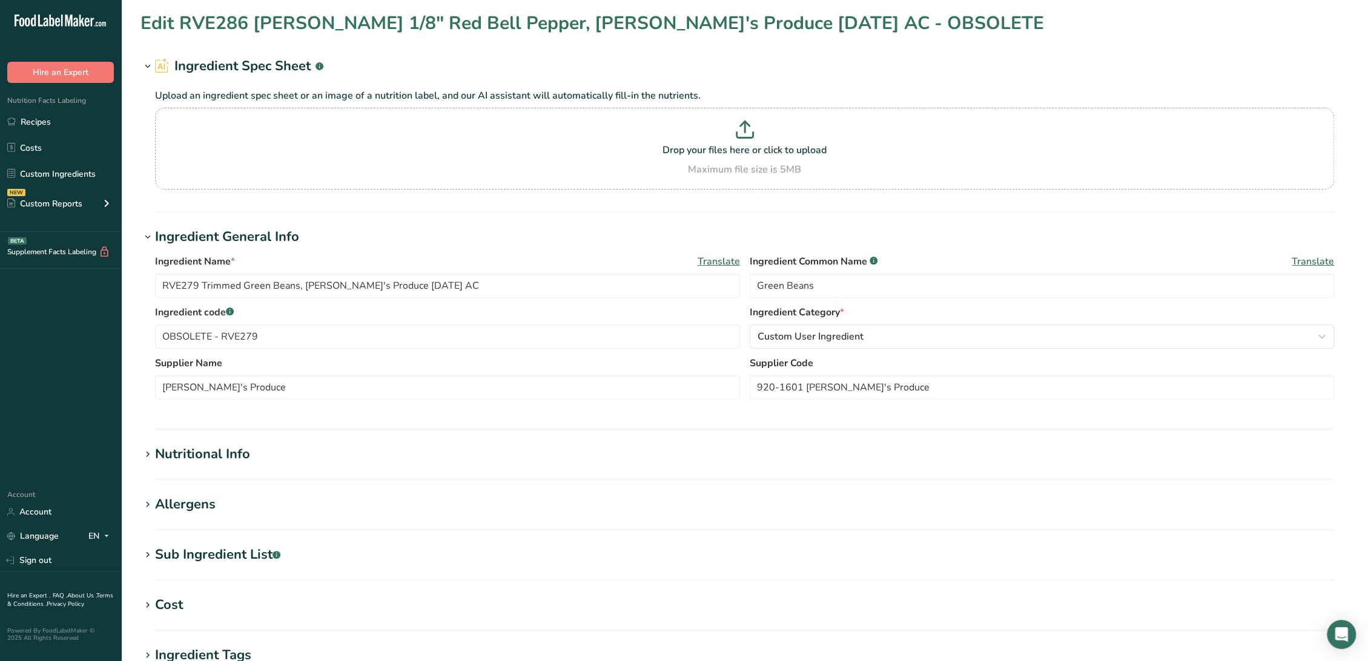
type input "RVE286 [PERSON_NAME] 1/8" Red Bell Pepper, [PERSON_NAME]'s Produce [DATE] AC - …"
type input "Red Bell Peppers"
type input "302-1218 [PERSON_NAME]'s Produce"
click at [701, 305] on div "Ingredient Name * Translate RVE286 [PERSON_NAME] 1/8" Red Bell Pepper, [PERSON_…" at bounding box center [744, 330] width 1208 height 167
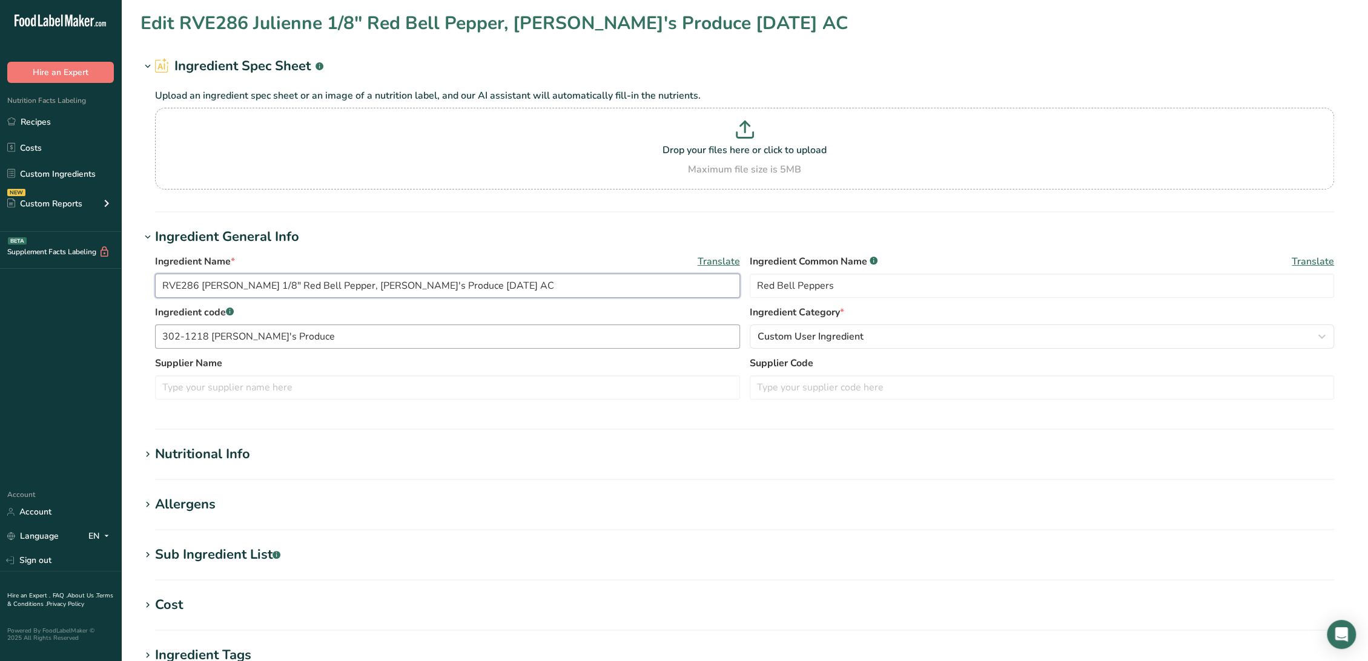
type input "RVE286 [PERSON_NAME] 1/8" Red Bell Pepper, [PERSON_NAME]'s Produce [DATE] AC"
click at [163, 334] on input "302-1218 [PERSON_NAME]'s Produce" at bounding box center [447, 337] width 585 height 24
paste input "OBSOLETE"
drag, startPoint x: 221, startPoint y: 334, endPoint x: 532, endPoint y: 338, distance: 310.7
click at [533, 338] on input "OBSOLETE - 302-1218 [PERSON_NAME]'s Produce" at bounding box center [447, 337] width 585 height 24
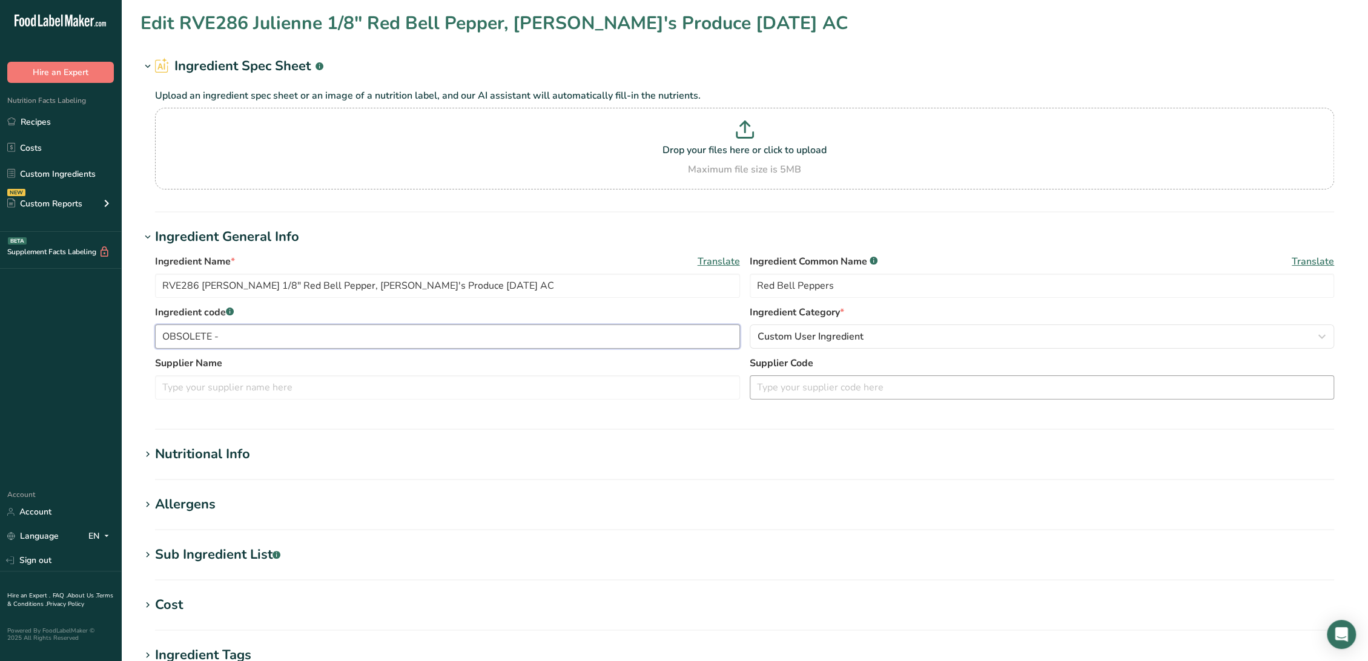
type input "OBSOLETE -"
click at [810, 386] on input "text" at bounding box center [1042, 387] width 585 height 24
paste input "302-1218 [PERSON_NAME]'s Produce"
type input "302-1218 [PERSON_NAME]'s Produce"
drag, startPoint x: 197, startPoint y: 285, endPoint x: 82, endPoint y: 298, distance: 115.2
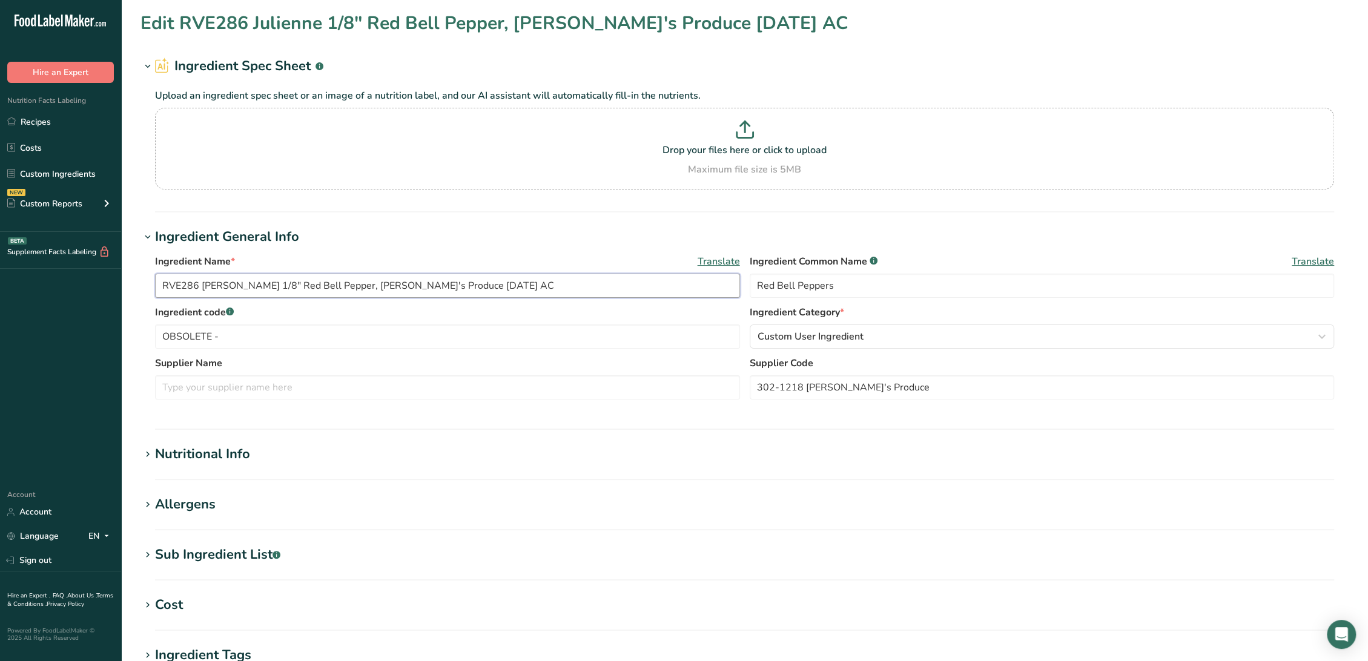
click at [55, 295] on div ".a-20{fill:#fff;} Hire an Expert Nutrition Facts Labeling Recipes Costs Custom …" at bounding box center [684, 464] width 1368 height 928
click at [245, 332] on input "OBSOLETE -" at bounding box center [447, 337] width 585 height 24
paste input "RVE286"
type input "OBSOLETE - RVE286"
drag, startPoint x: 332, startPoint y: 285, endPoint x: 394, endPoint y: 288, distance: 61.8
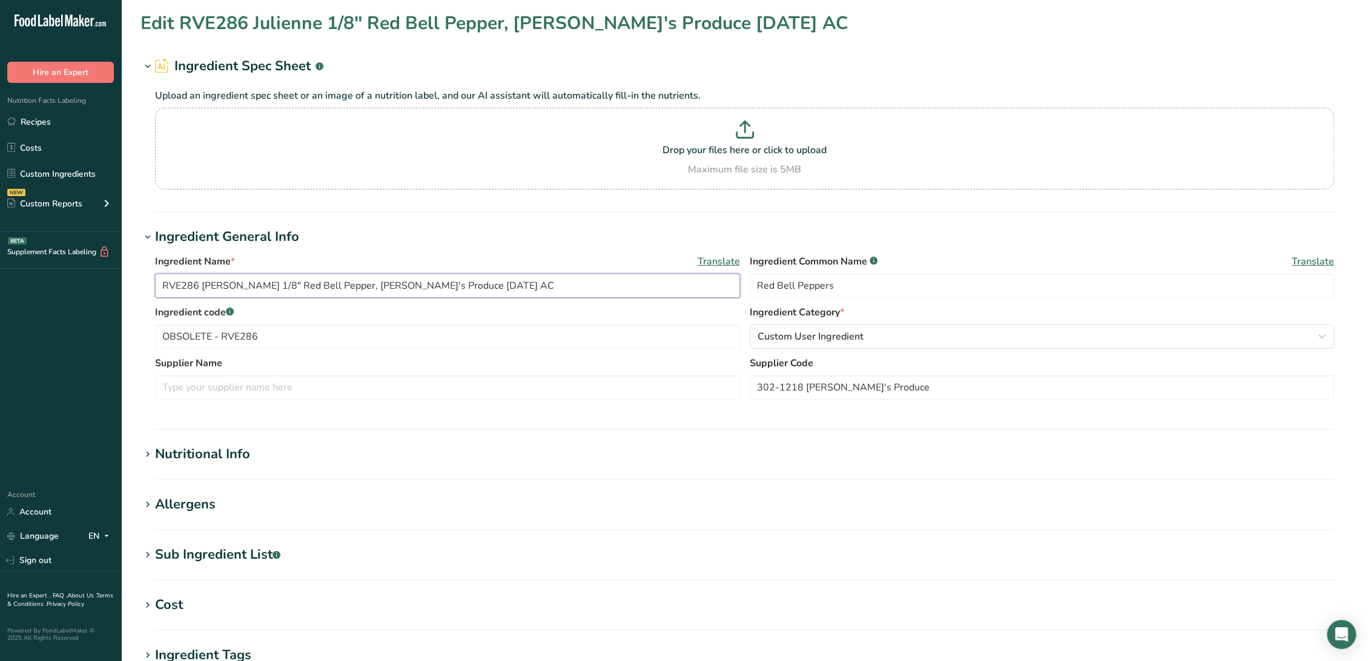
click at [394, 288] on input "RVE286 [PERSON_NAME] 1/8" Red Bell Pepper, [PERSON_NAME]'s Produce [DATE] AC" at bounding box center [447, 286] width 585 height 24
click at [397, 286] on input "RVE286 [PERSON_NAME] 1/8" Red Bell Pepper, [PERSON_NAME]'s Produce [DATE] AC" at bounding box center [447, 286] width 585 height 24
drag, startPoint x: 397, startPoint y: 286, endPoint x: 354, endPoint y: 286, distance: 43.0
click at [354, 286] on input "RVE286 [PERSON_NAME] 1/8" Red Bell Pepper, [PERSON_NAME]'s Produce [DATE] AC" at bounding box center [447, 286] width 585 height 24
click at [306, 381] on input "text" at bounding box center [447, 387] width 585 height 24
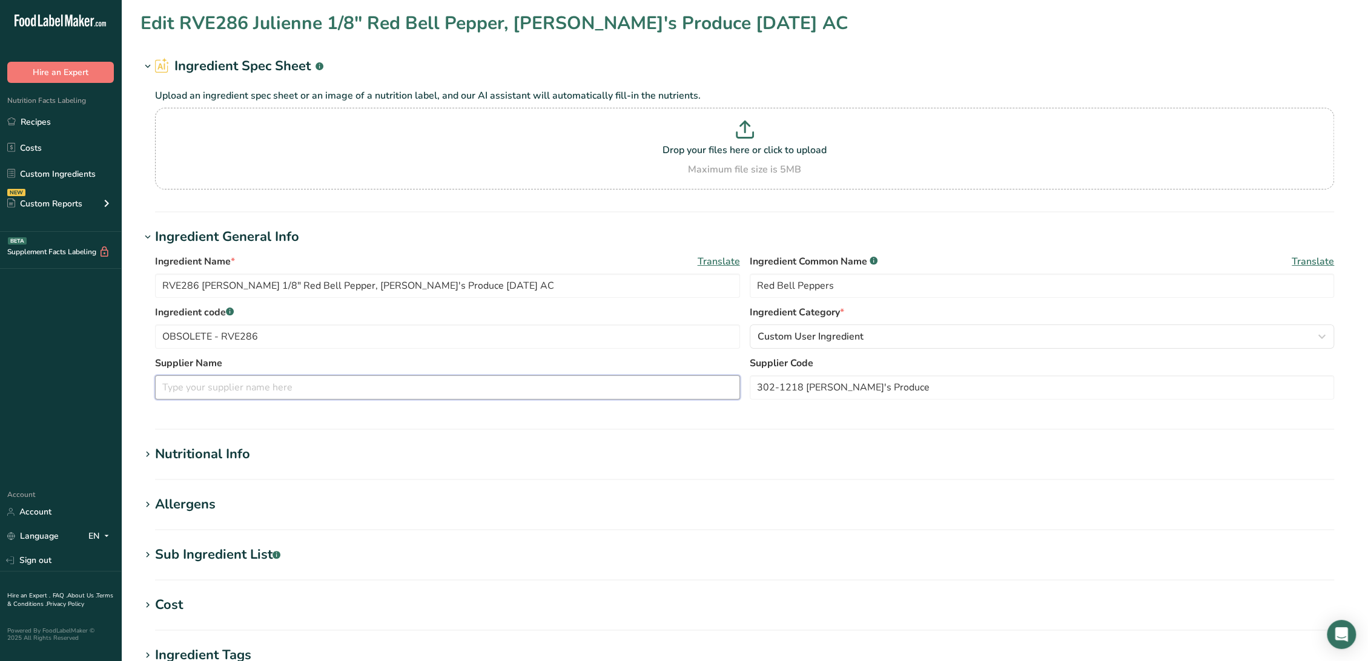
paste input "[PERSON_NAME]'s Produce"
type input "[PERSON_NAME]'s Produce"
click at [238, 444] on div "Nutritional Info" at bounding box center [202, 454] width 95 height 20
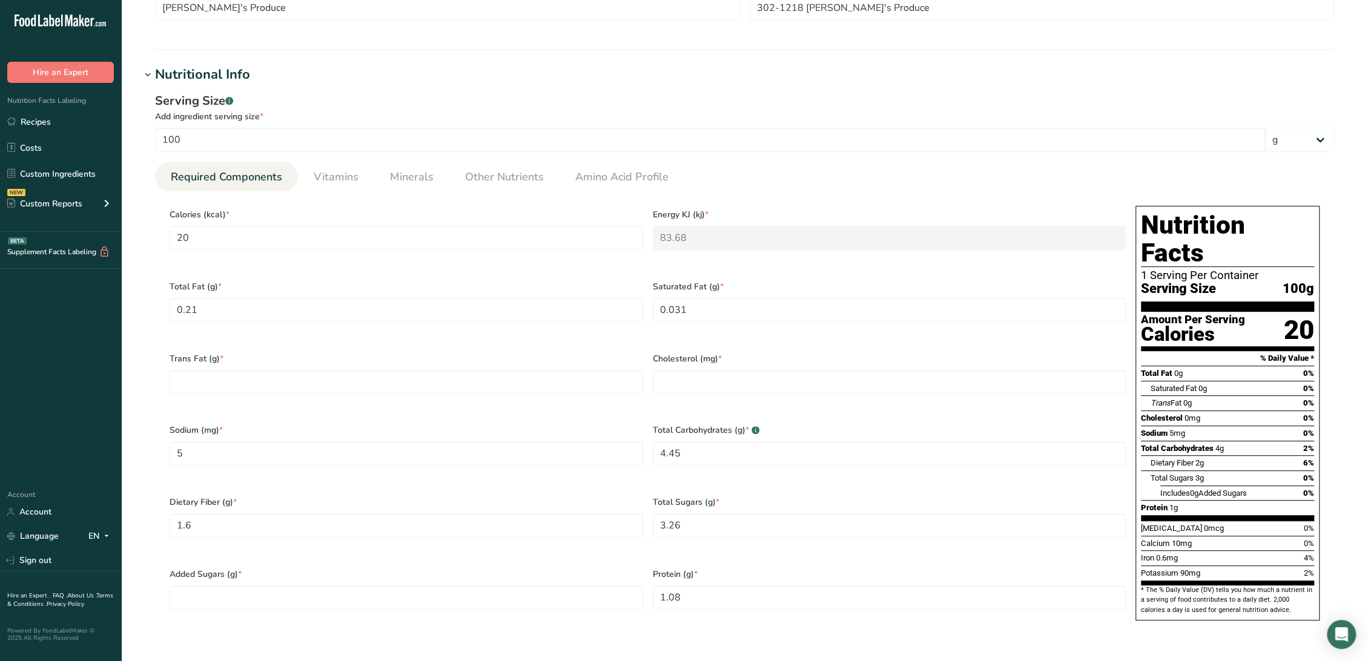
scroll to position [403, 0]
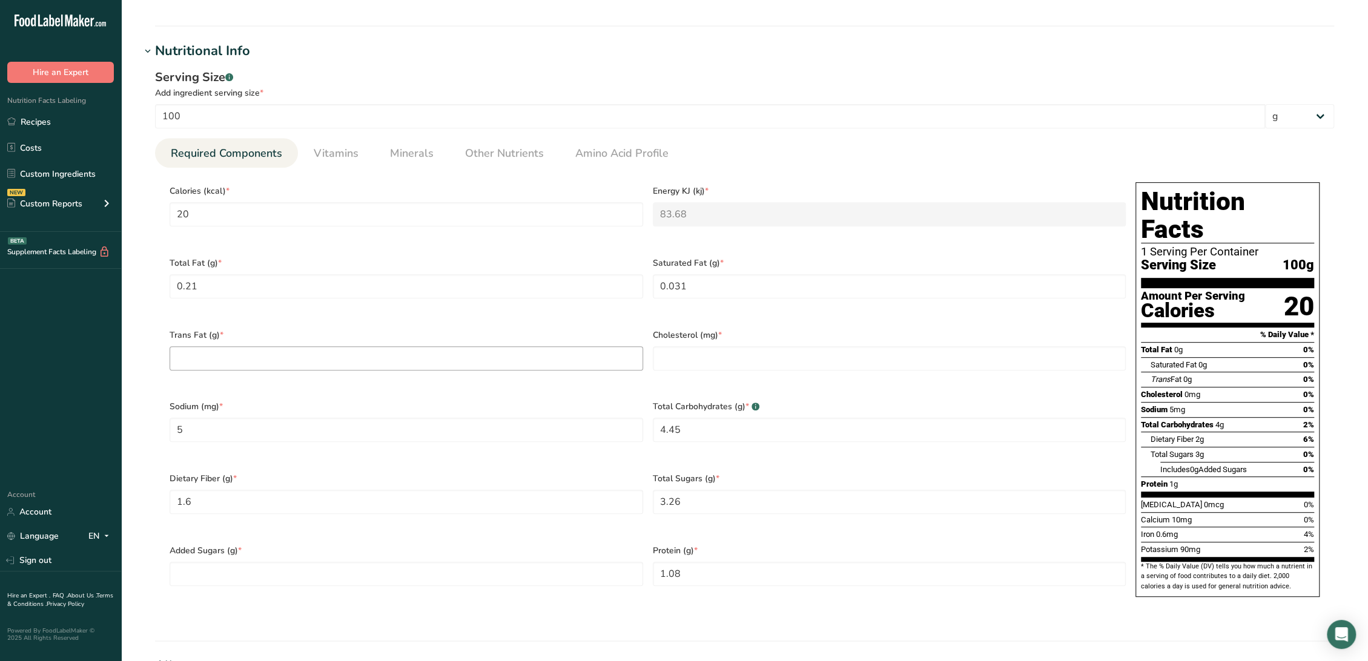
drag, startPoint x: 340, startPoint y: 370, endPoint x: 338, endPoint y: 360, distance: 10.5
click at [340, 369] on div "Trans Fat (g) *" at bounding box center [406, 358] width 483 height 72
click at [335, 352] on Fat "number" at bounding box center [407, 358] width 474 height 24
type Fat "0"
click at [707, 354] on input "number" at bounding box center [890, 358] width 474 height 24
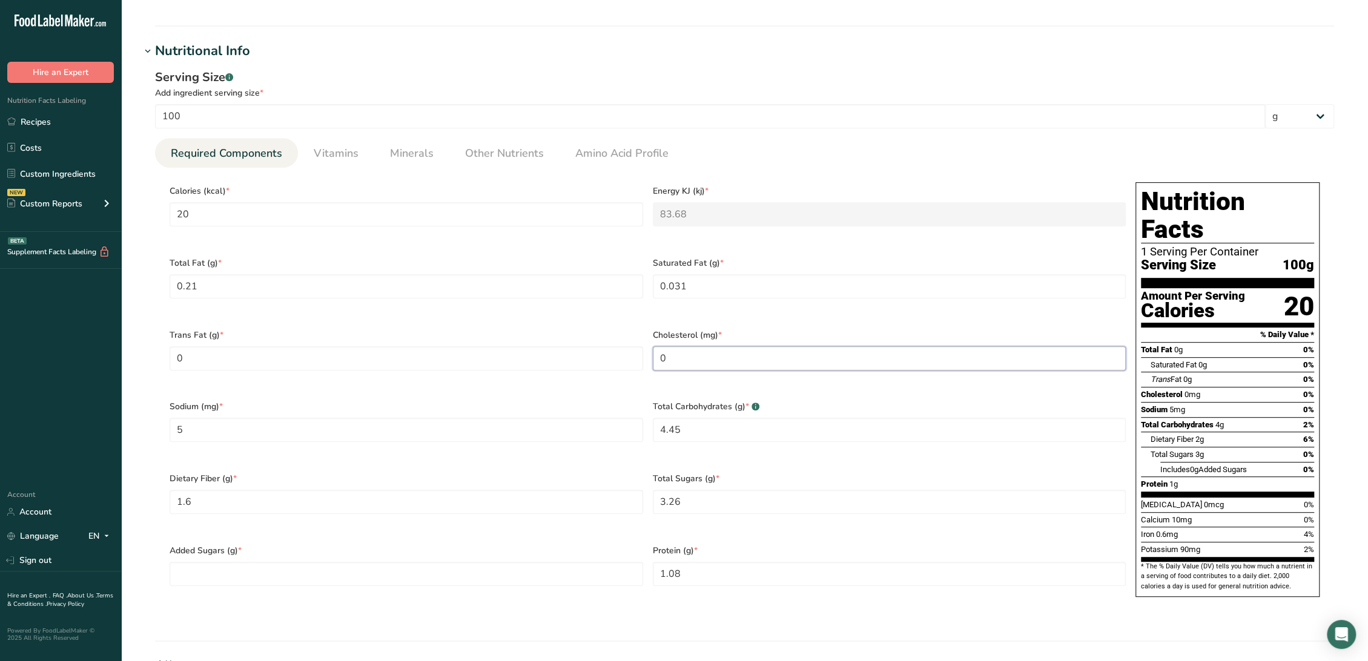
type input "0"
click at [417, 563] on div "Added Sugars (g) *" at bounding box center [406, 573] width 483 height 72
drag, startPoint x: 422, startPoint y: 556, endPoint x: 440, endPoint y: 559, distance: 18.3
click at [423, 562] on Sugars "number" at bounding box center [407, 574] width 474 height 24
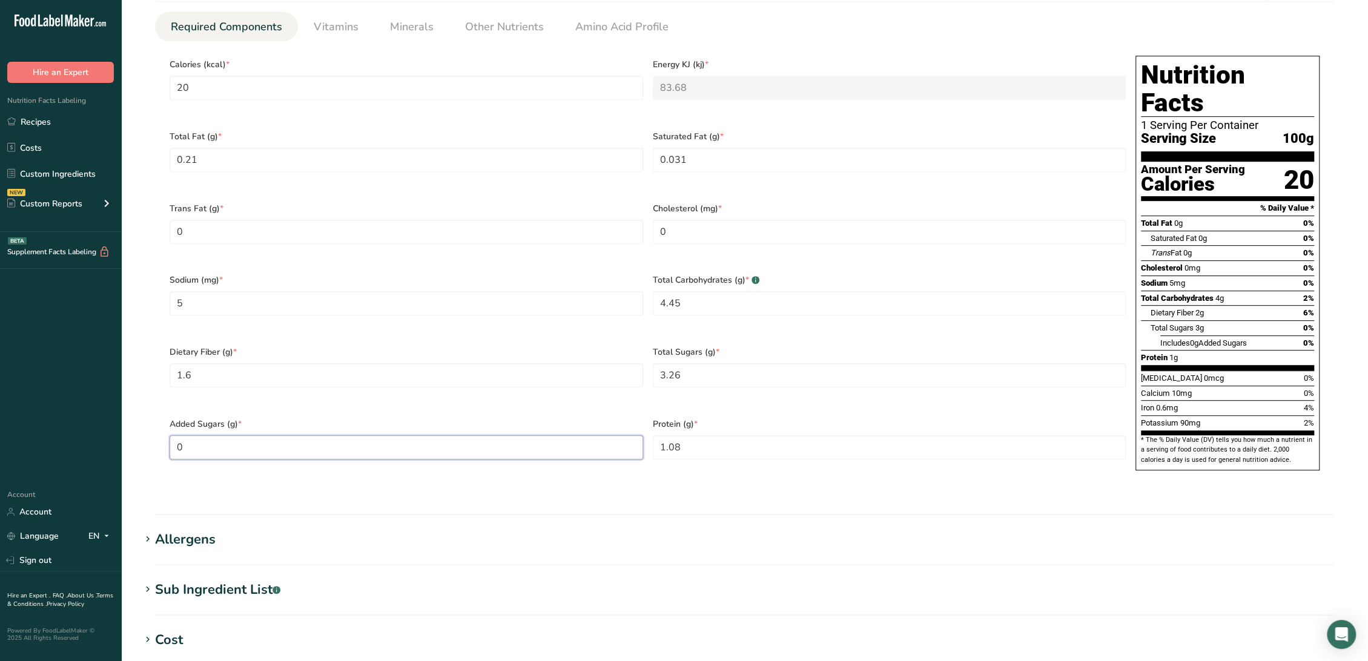
scroll to position [606, 0]
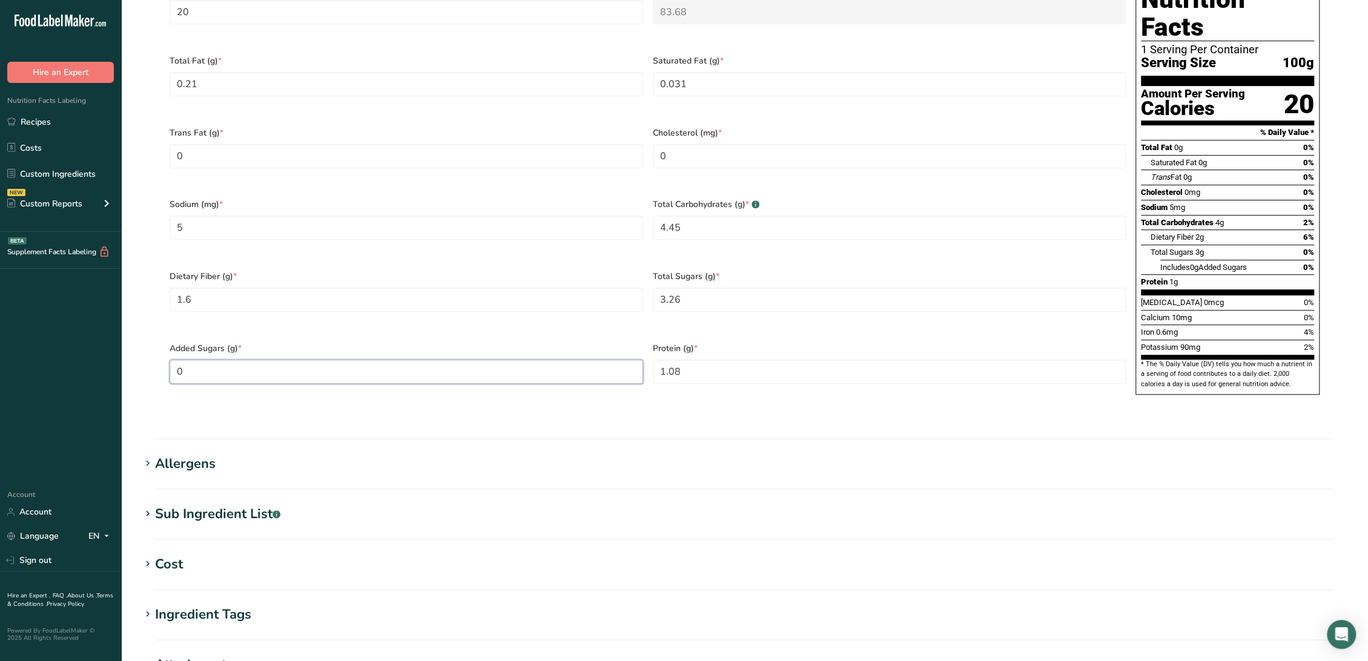
type Sugars "0"
click at [280, 504] on section "Sub Ingredient List .a-a{fill:#347362;}.b-a{fill:#fff;} Translate Red Bell Pepp…" at bounding box center [744, 522] width 1208 height 36
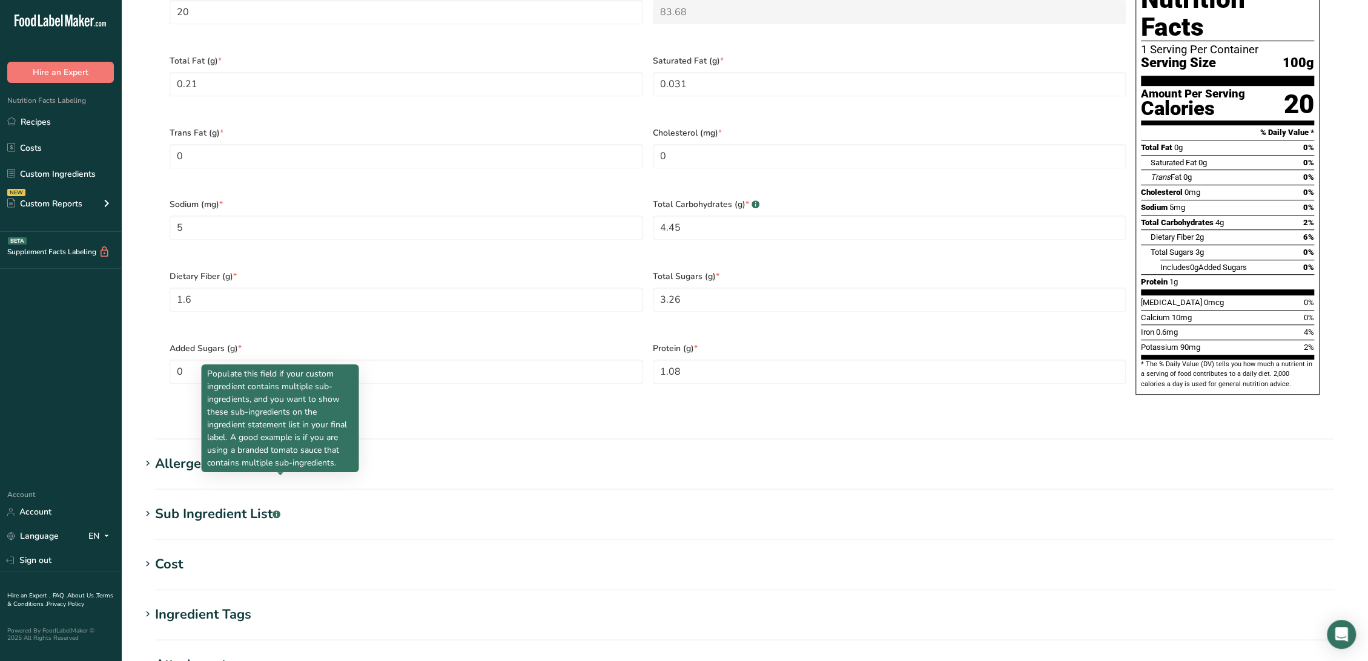
click at [280, 510] on rect at bounding box center [276, 514] width 8 height 8
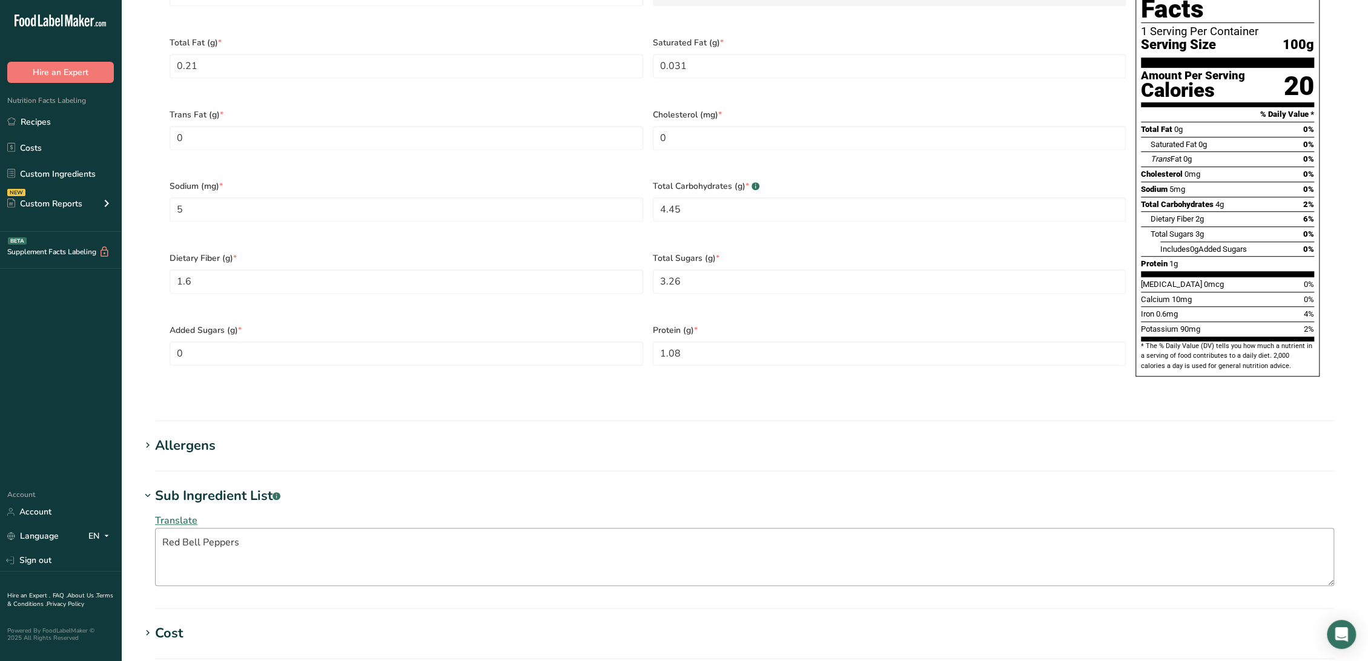
scroll to position [740, 0]
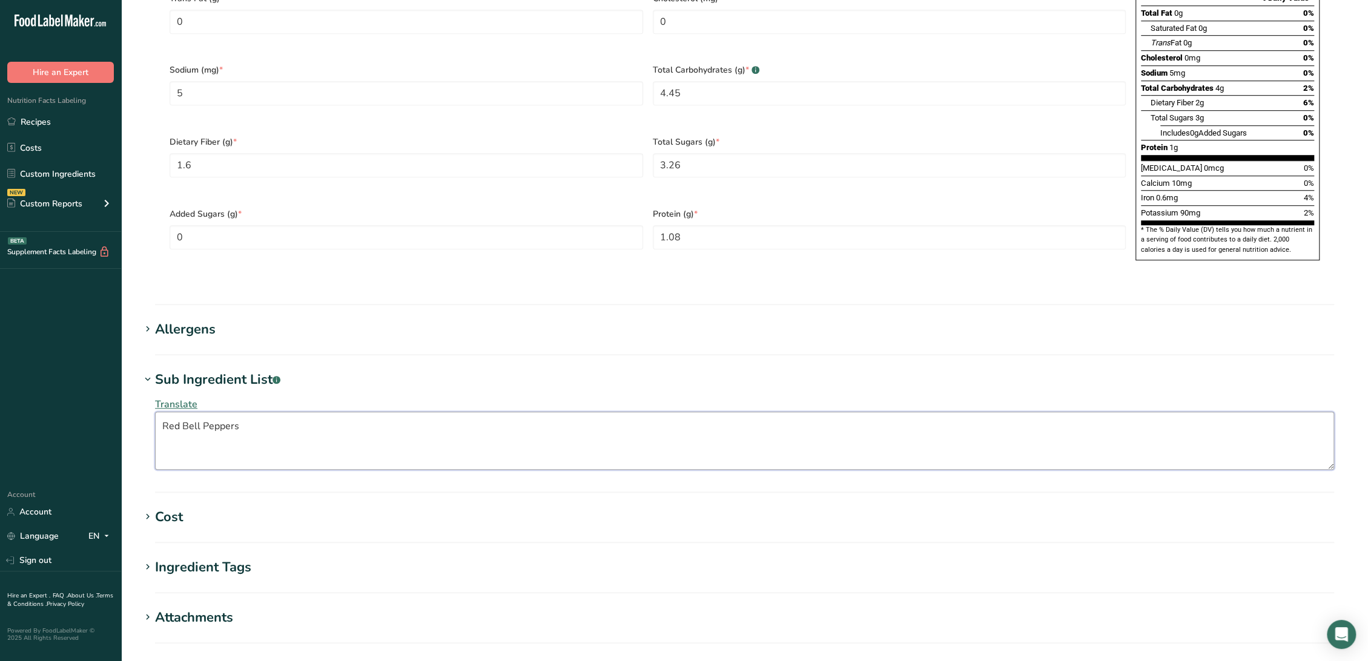
drag, startPoint x: 286, startPoint y: 401, endPoint x: -25, endPoint y: 388, distance: 311.5
click at [0, 388] on html ".a-20{fill:#fff;} Hire an Expert Nutrition Facts Labeling Recipes Costs Custom …" at bounding box center [684, 50] width 1368 height 1580
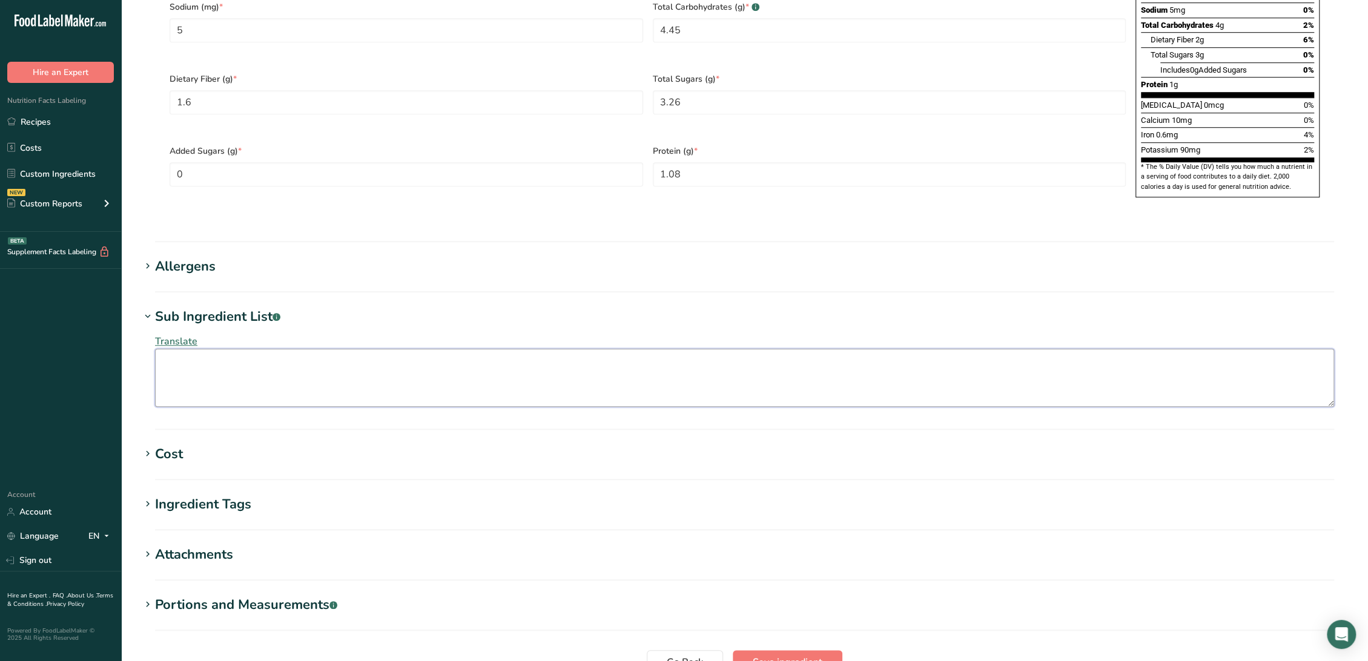
scroll to position [890, 0]
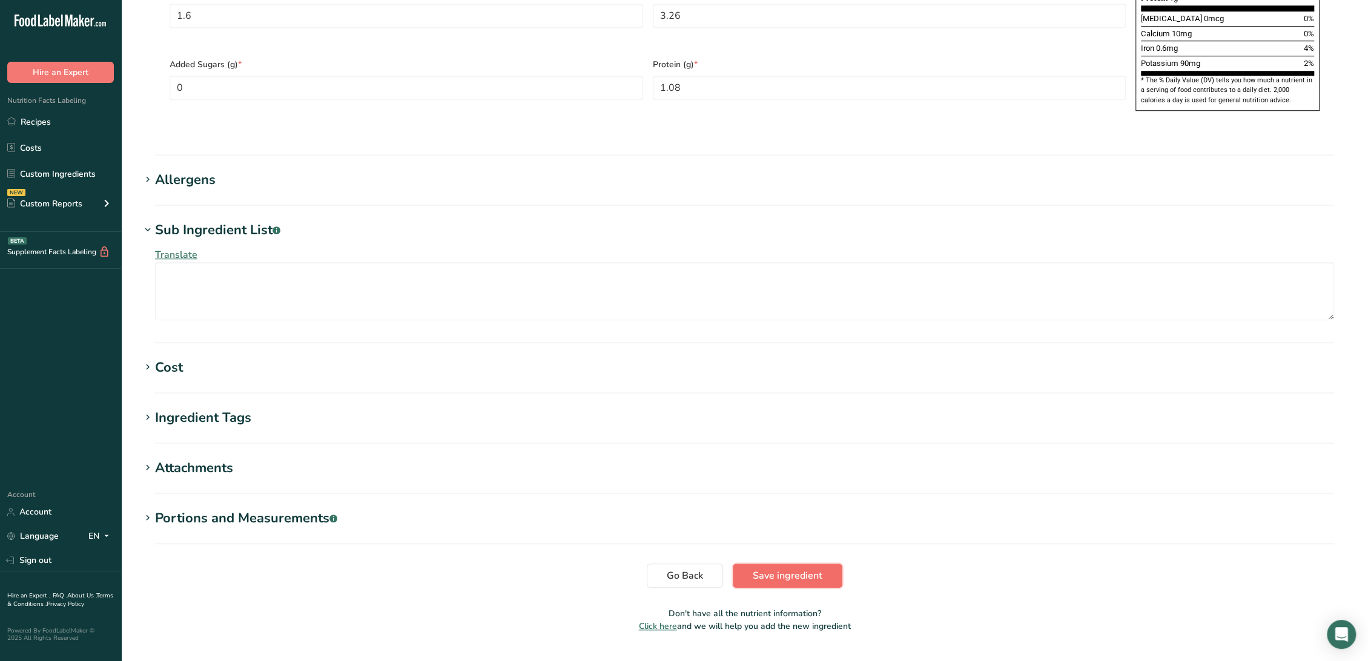
click at [770, 569] on span "Save ingredient" at bounding box center [788, 576] width 70 height 15
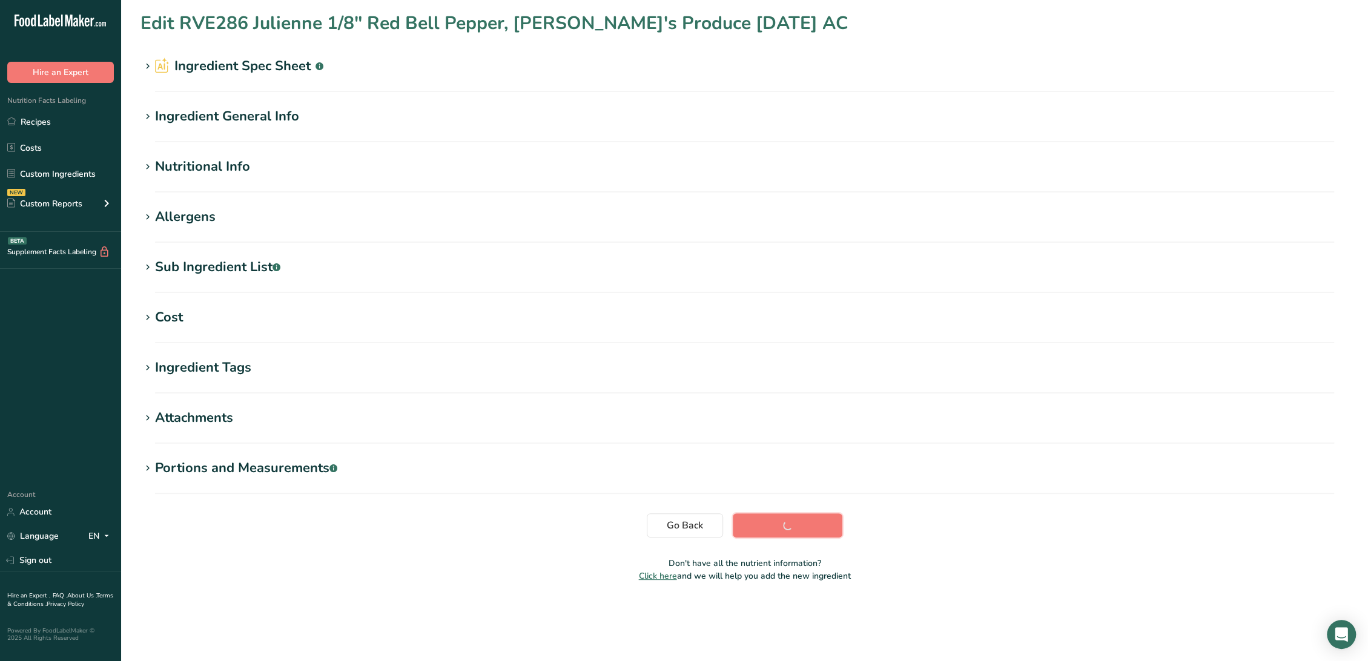
scroll to position [0, 0]
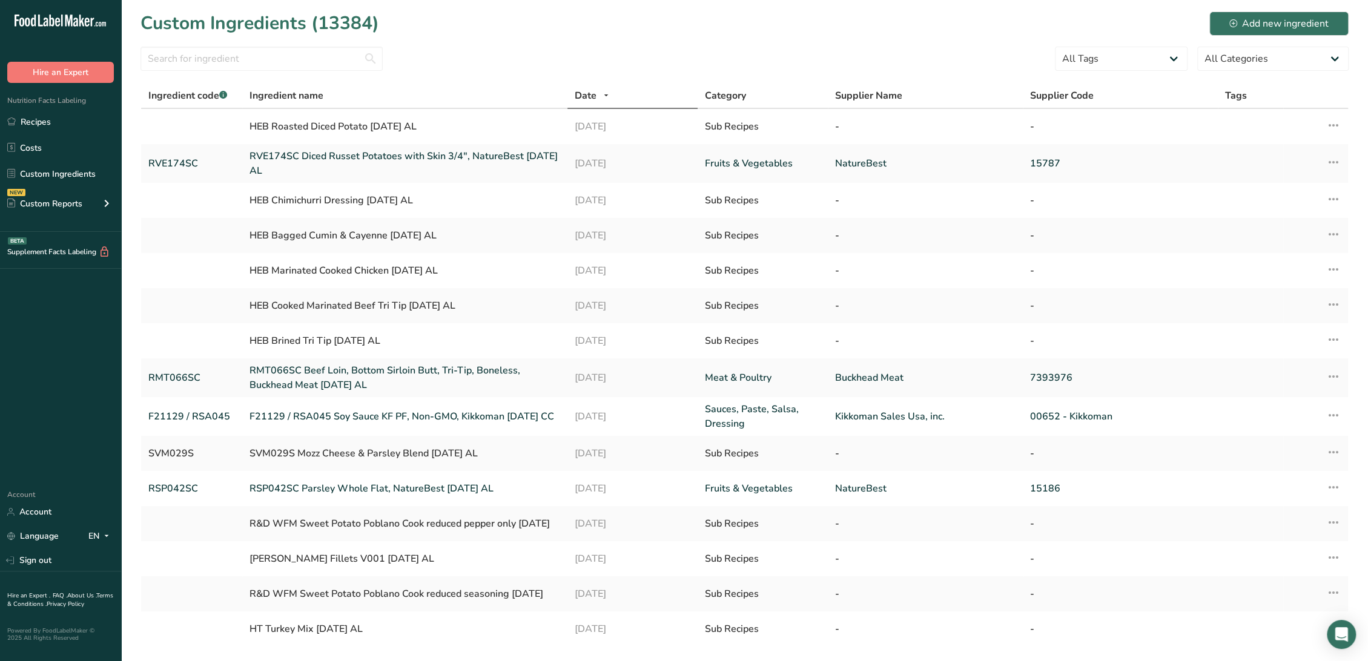
click at [233, 71] on div at bounding box center [261, 62] width 242 height 31
click at [233, 68] on input "text" at bounding box center [261, 59] width 242 height 24
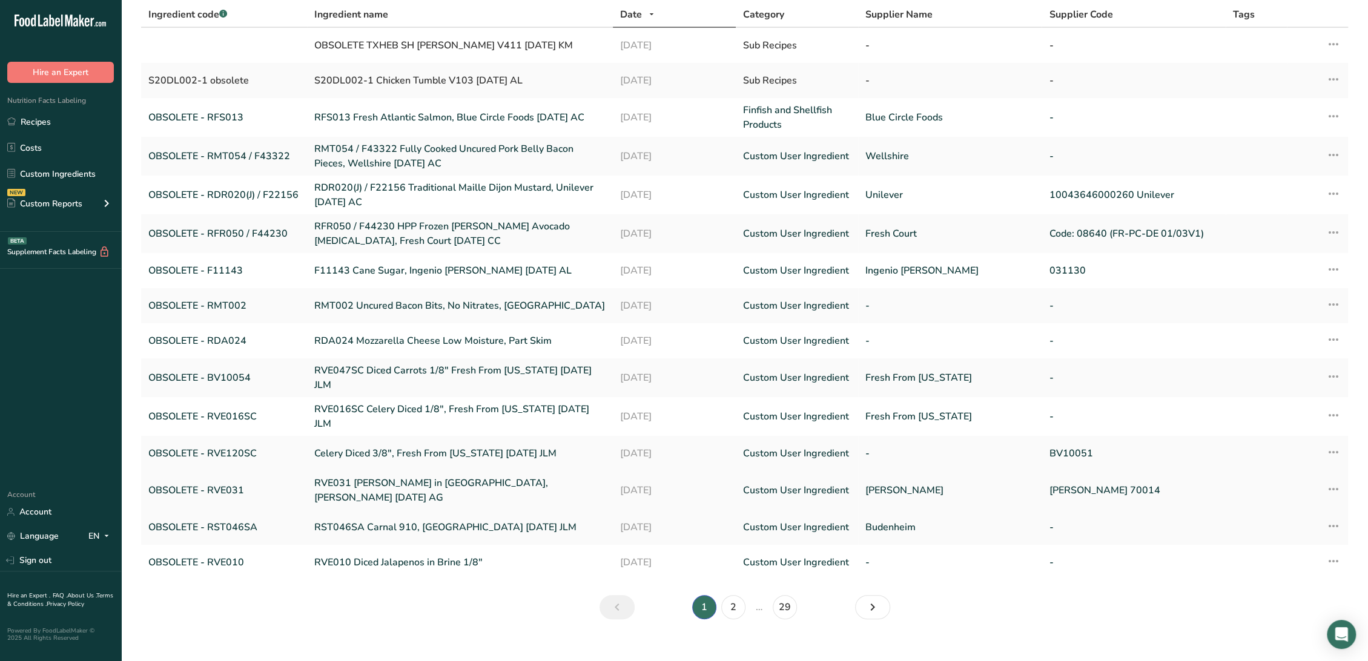
scroll to position [86, 0]
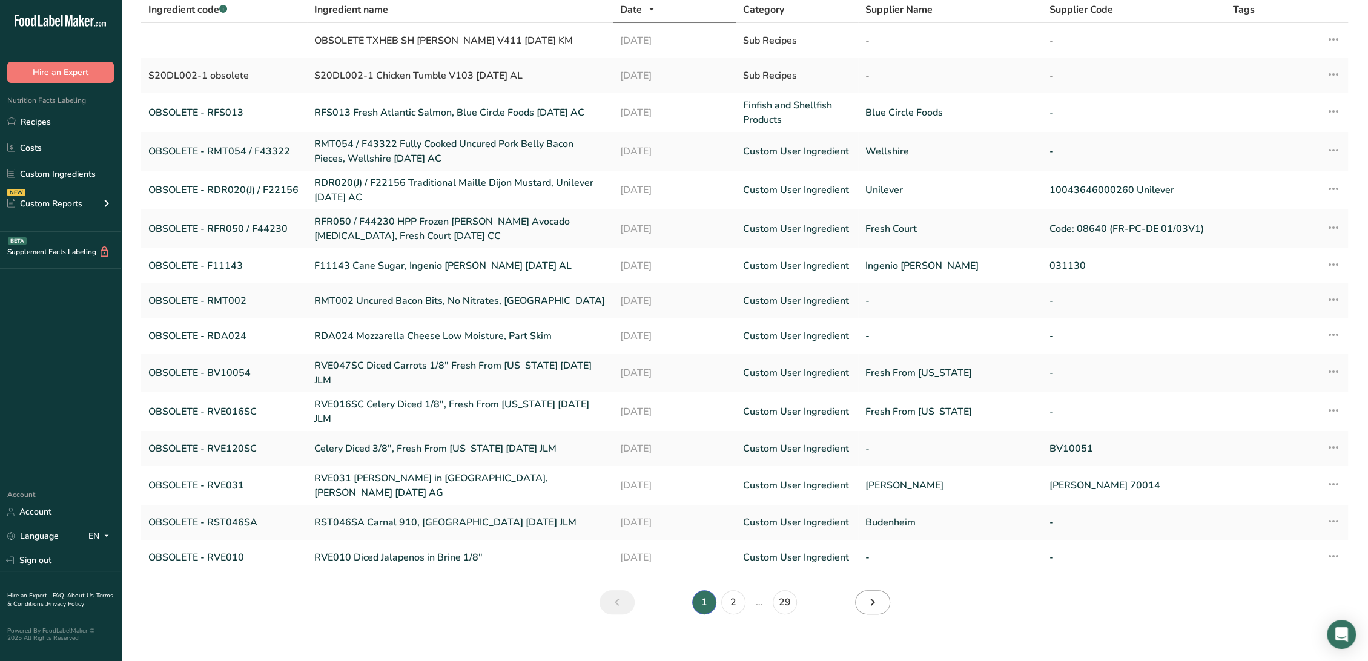
type input "obsole"
click at [868, 596] on icon "Next" at bounding box center [872, 603] width 15 height 22
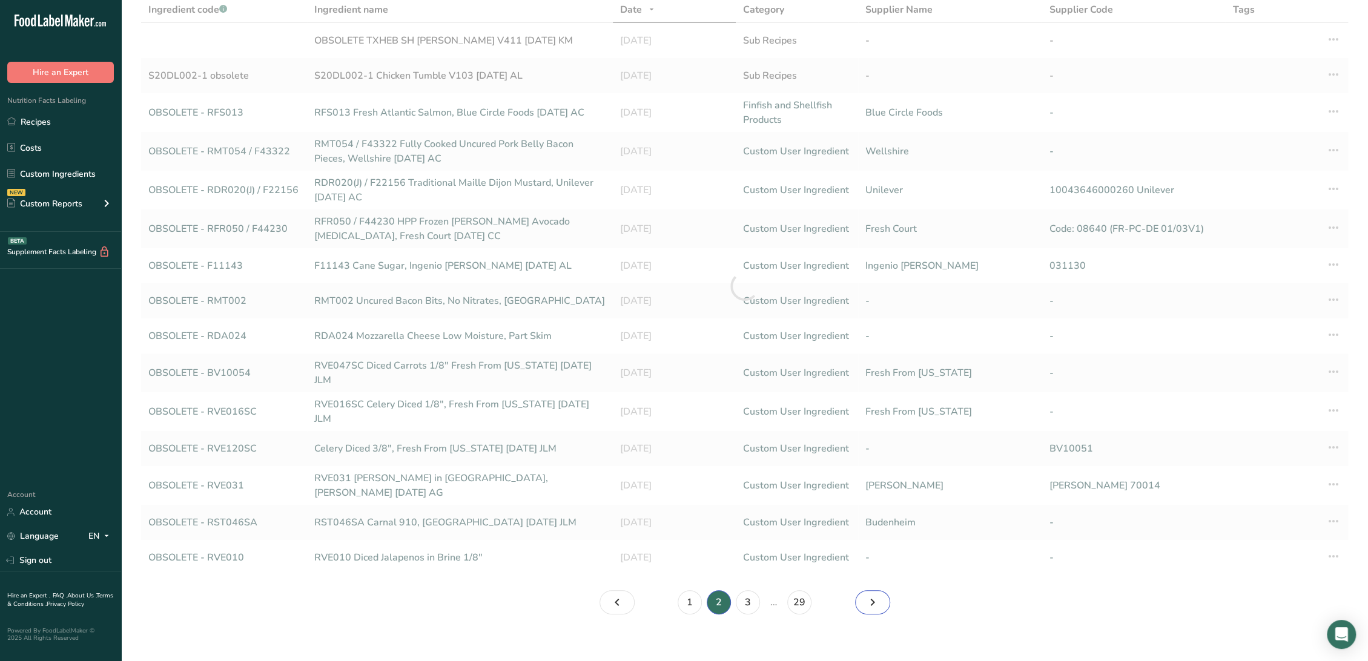
click at [868, 596] on icon "Page 3." at bounding box center [872, 603] width 15 height 22
click at [868, 596] on icon "Page 6." at bounding box center [872, 603] width 15 height 22
click at [868, 596] on icon "Page 7." at bounding box center [872, 603] width 15 height 22
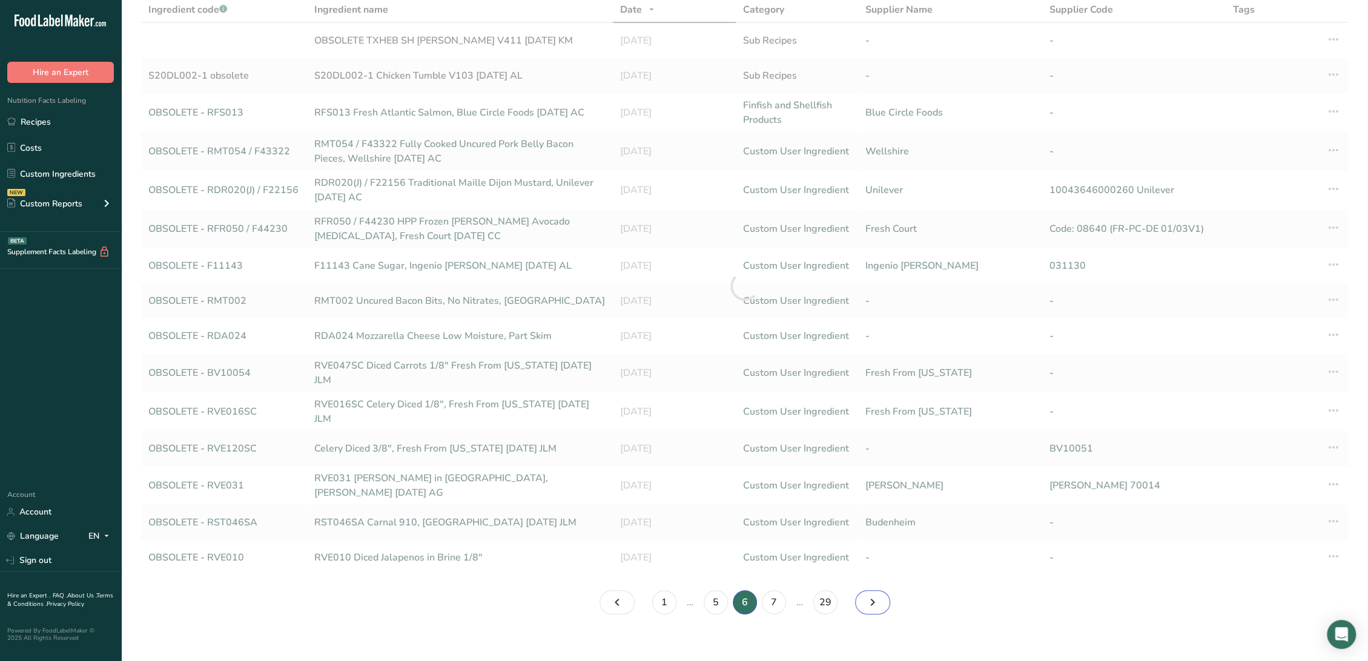
click at [868, 596] on icon "Page 7." at bounding box center [872, 603] width 15 height 22
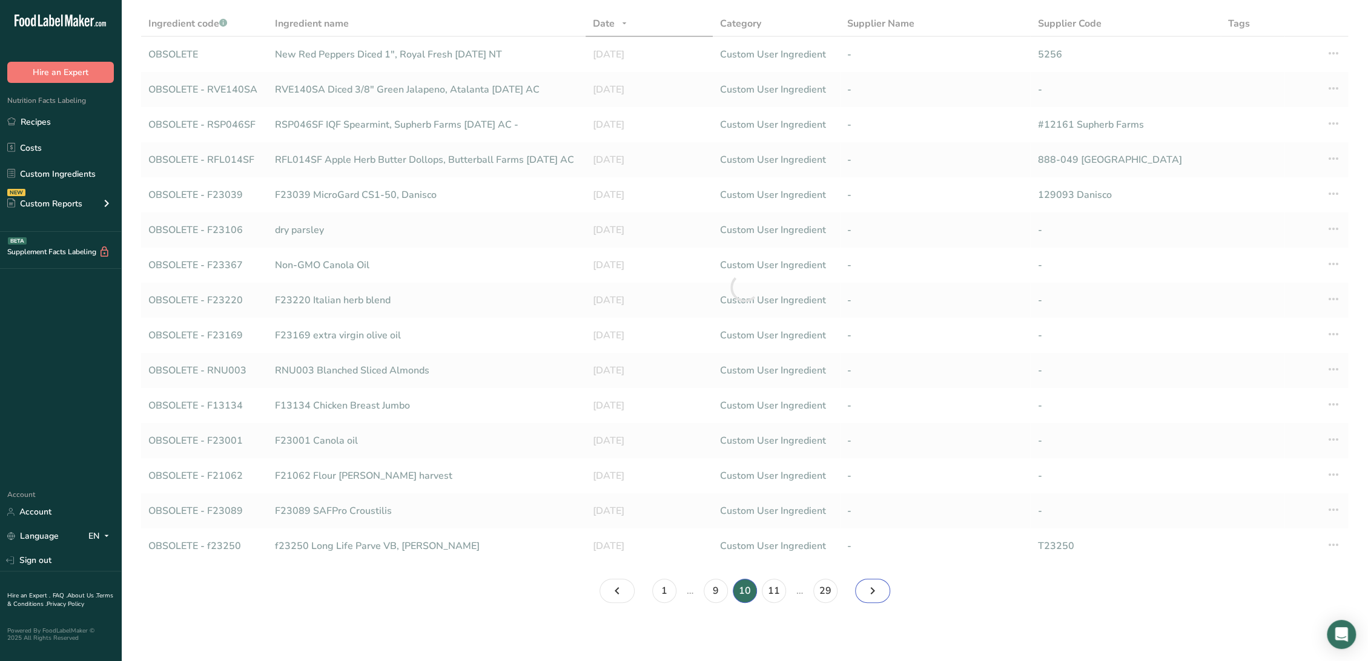
click at [868, 596] on icon "Page 11." at bounding box center [872, 591] width 15 height 22
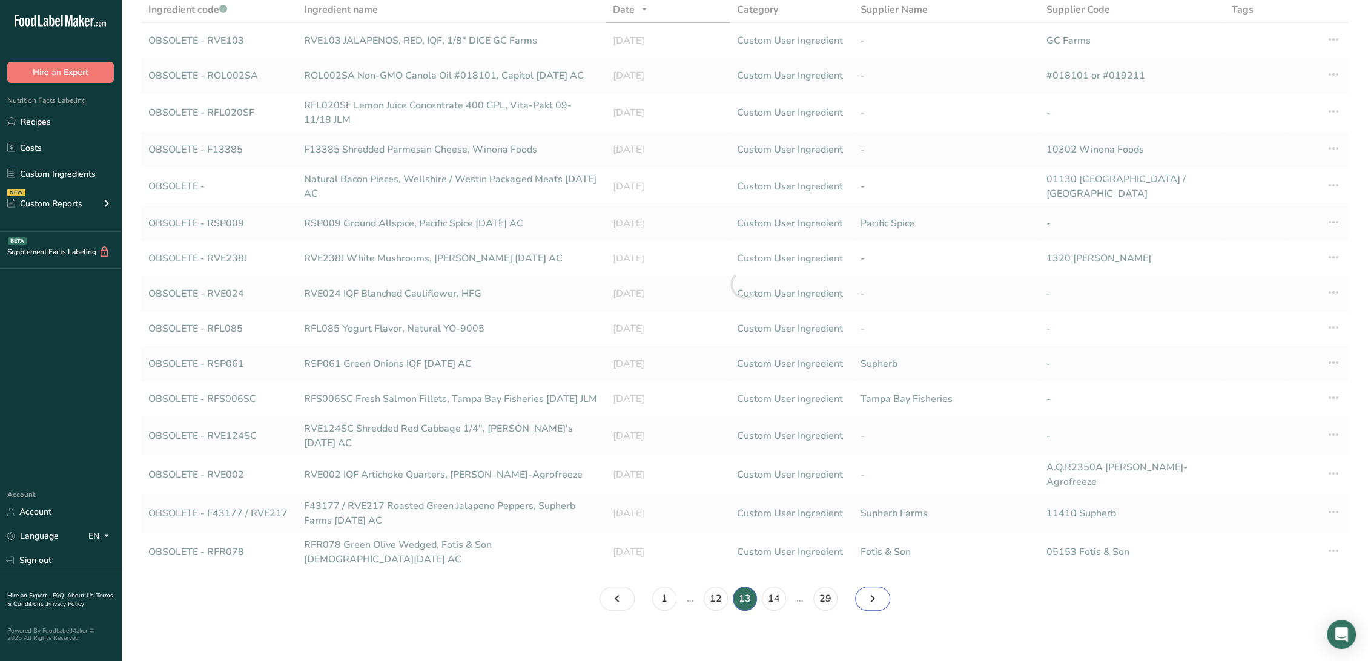
click at [868, 596] on icon "Page 14." at bounding box center [872, 599] width 15 height 22
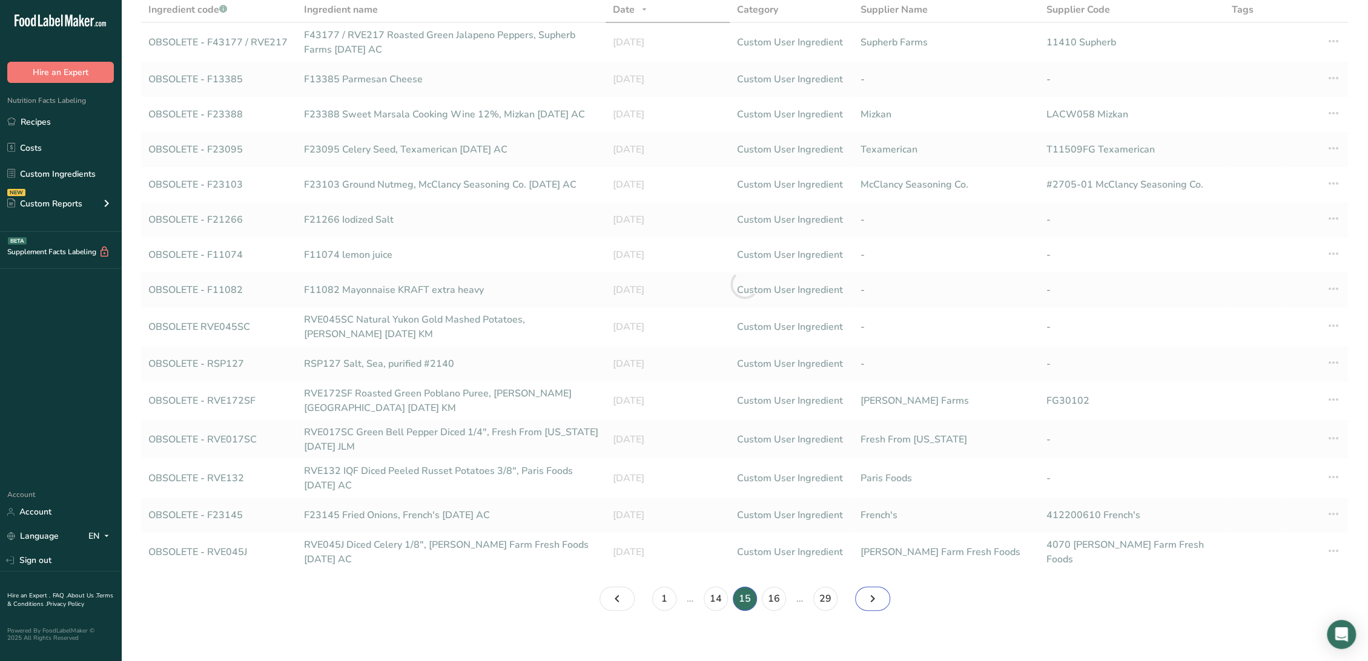
click at [868, 596] on icon "Page 16." at bounding box center [872, 599] width 15 height 22
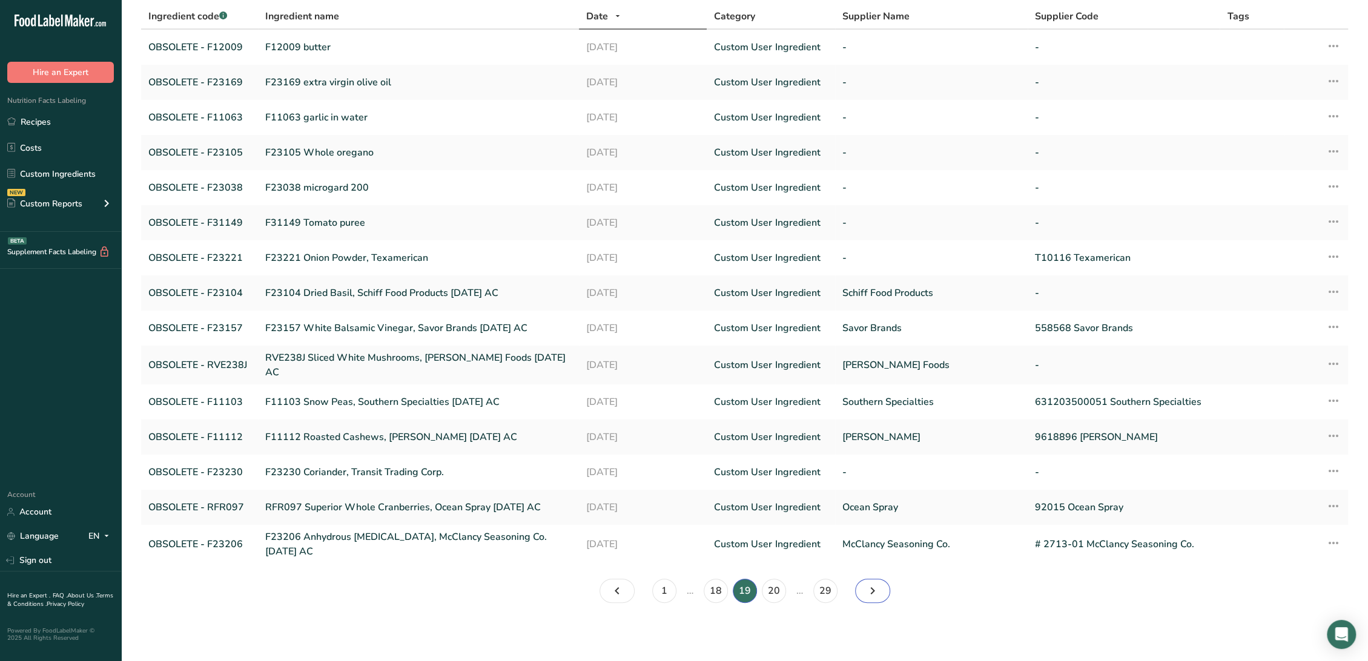
click at [868, 596] on icon "Page 20." at bounding box center [872, 591] width 15 height 22
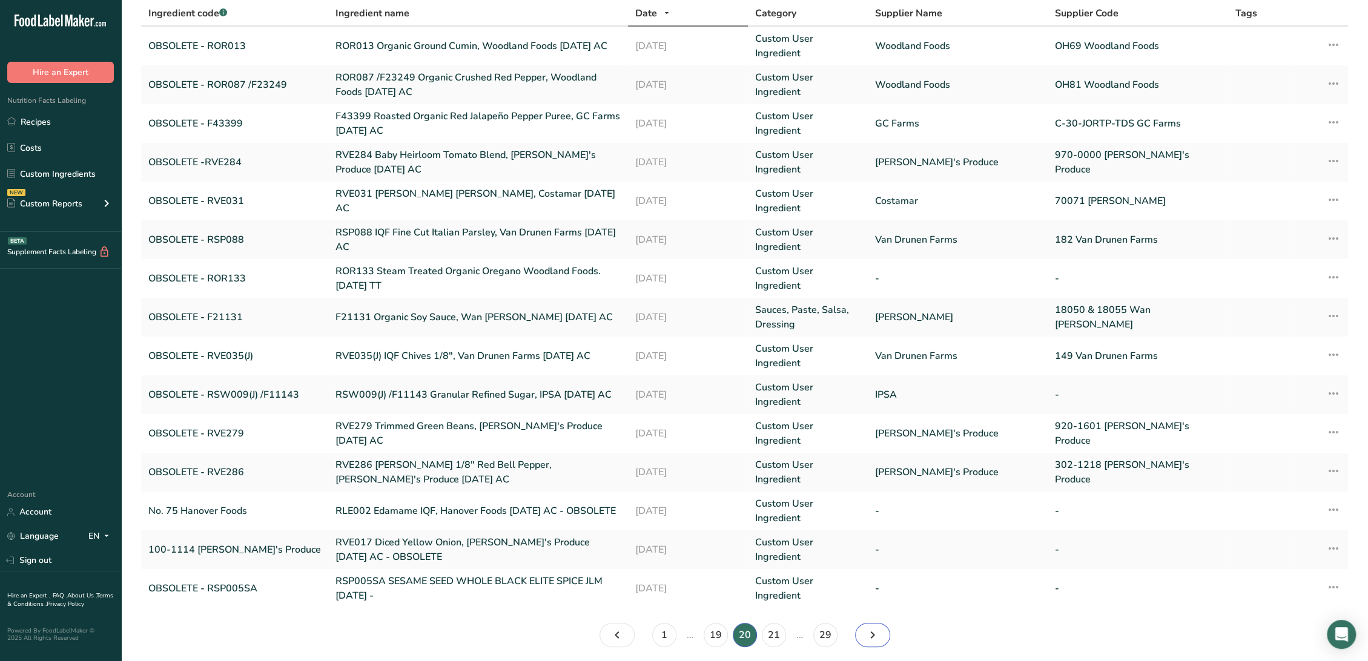
scroll to position [86, 0]
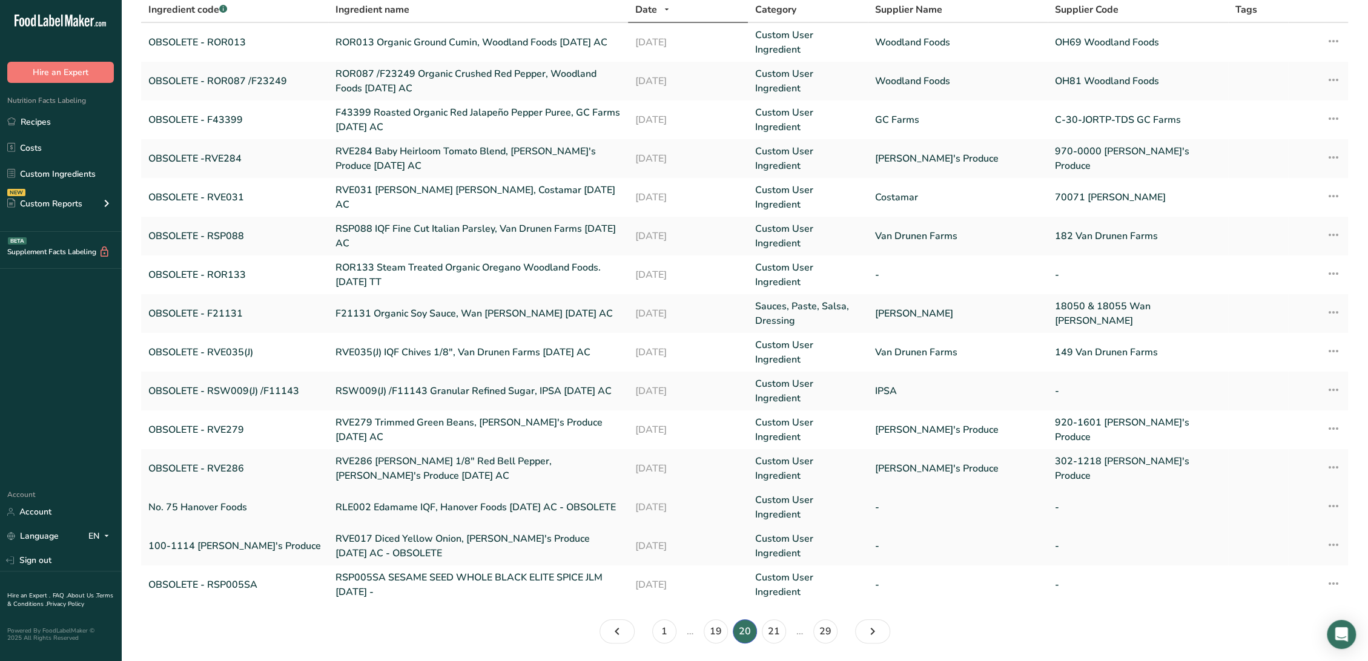
click at [335, 500] on link "RLE002 Edamame IQF, Hanover Foods [DATE] AC - OBSOLETE" at bounding box center [477, 507] width 285 height 15
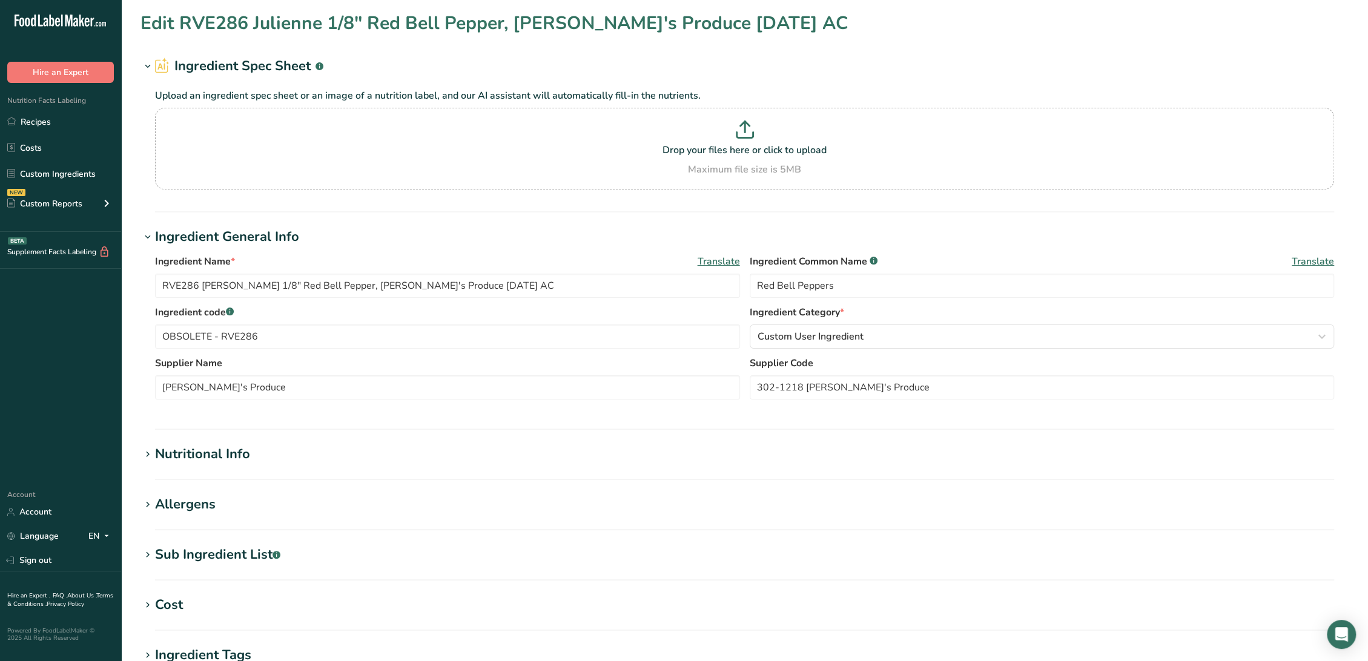
type input "RLE002 Edamame IQF, Hanover Foods [DATE] AC - OBSOLETE"
type input "Edamame"
type input "No. 75 Hanover Foods"
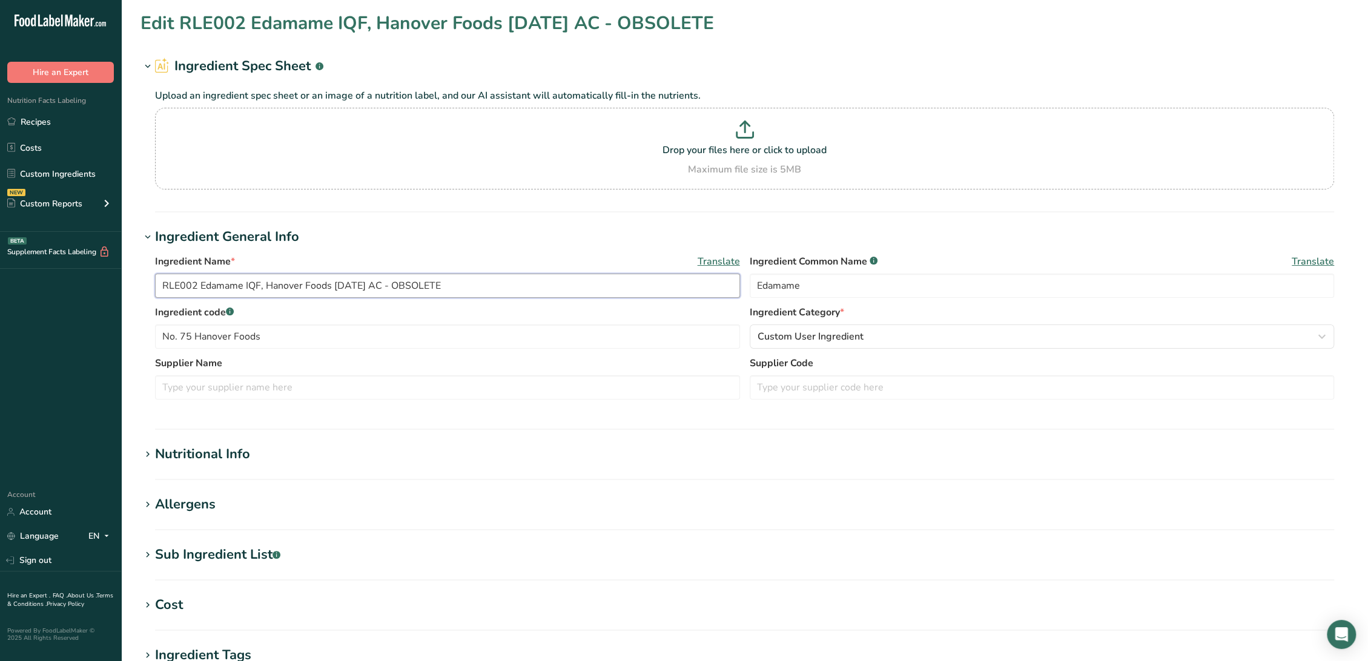
drag, startPoint x: 402, startPoint y: 285, endPoint x: 634, endPoint y: 310, distance: 233.2
click at [634, 310] on div "Ingredient Name * Translate RLE002 Edamame IQF, Hanover Foods [DATE] AC - OBSOL…" at bounding box center [744, 330] width 1208 height 167
type input "RLE002 Edamame IQF, Hanover Foods [DATE] AC"
drag, startPoint x: 162, startPoint y: 333, endPoint x: 208, endPoint y: 345, distance: 48.2
click at [162, 334] on input "No. 75 Hanover Foods" at bounding box center [447, 337] width 585 height 24
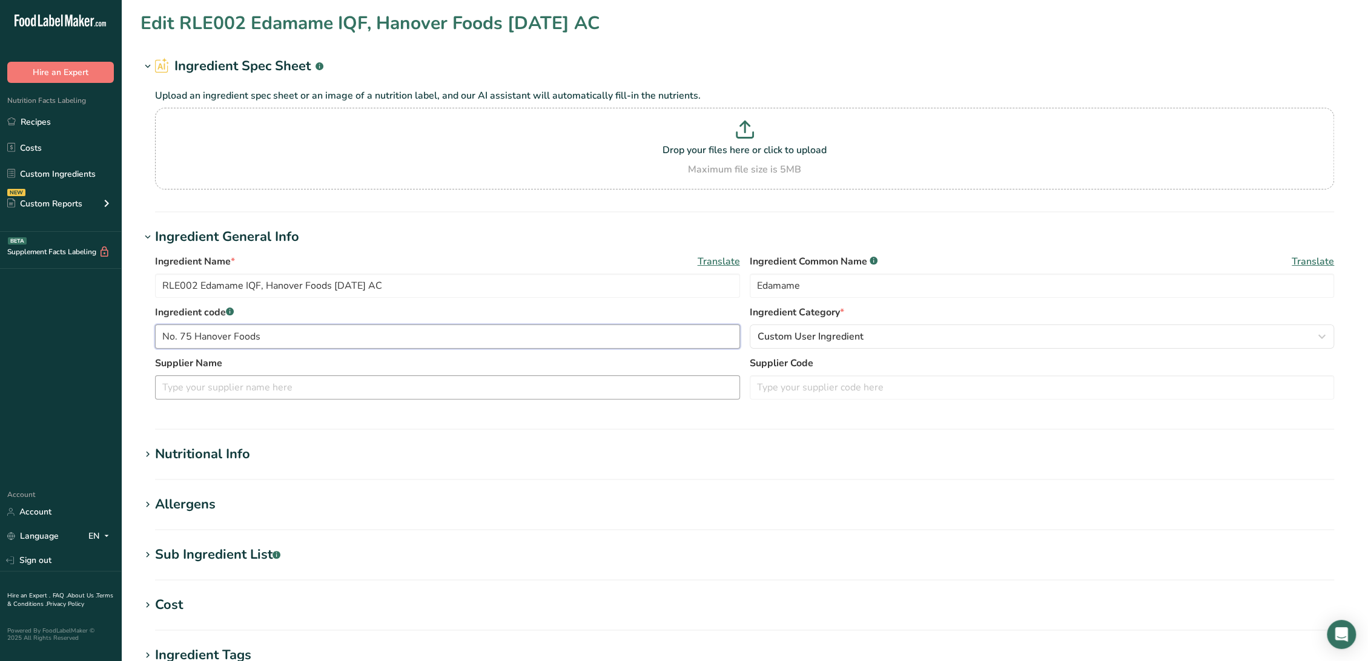
paste input "OBSOLETE"
drag, startPoint x: 224, startPoint y: 339, endPoint x: 482, endPoint y: 363, distance: 259.1
click at [482, 363] on div "Ingredient Name * Translate RLE002 Edamame IQF, Hanover Foods [DATE] AC Ingredi…" at bounding box center [744, 330] width 1208 height 167
type input "OBSOLETE -"
click at [824, 390] on input "text" at bounding box center [1042, 387] width 585 height 24
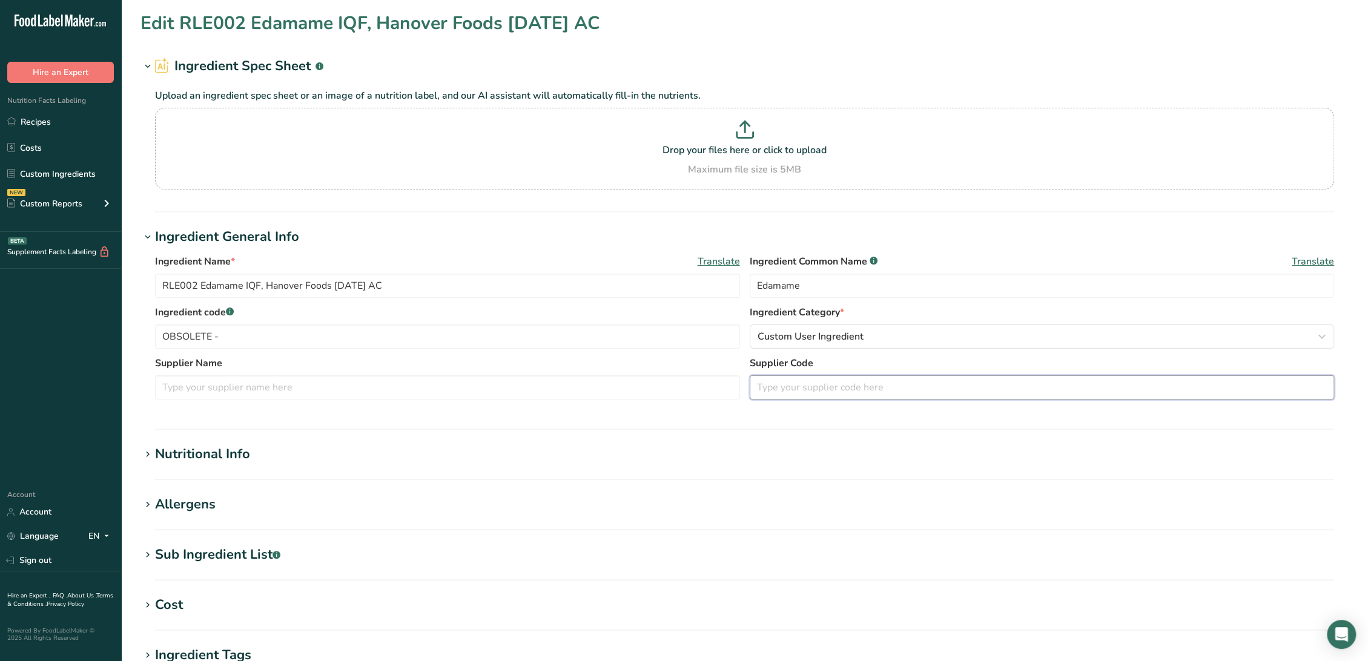
paste input "No. 75 Hanover Foods"
type input "No. 75 Hanover Foods"
drag, startPoint x: 196, startPoint y: 285, endPoint x: 62, endPoint y: 279, distance: 134.0
click at [62, 279] on div ".a-20{fill:#fff;} Hire an Expert Nutrition Facts Labeling Recipes Costs Custom …" at bounding box center [684, 464] width 1368 height 928
click at [236, 329] on input "OBSOLETE -" at bounding box center [447, 337] width 585 height 24
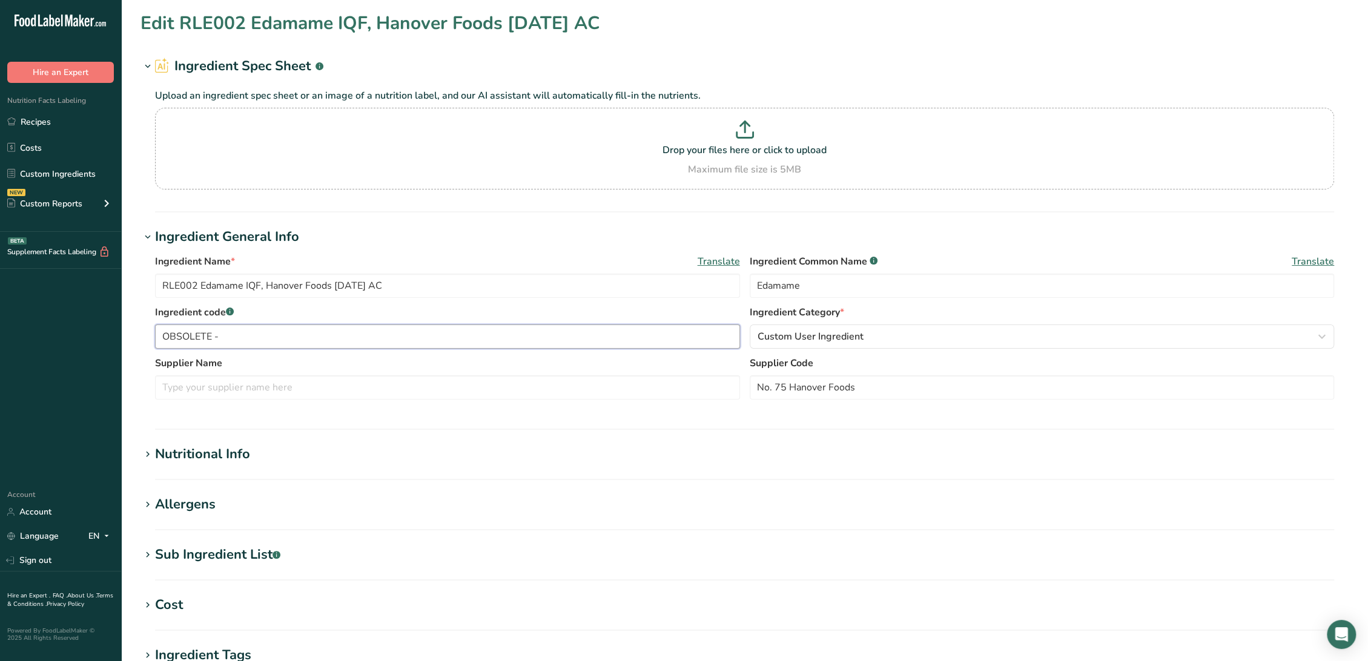
paste input "RLE002"
type input "OBSOLETE - RLE002"
drag, startPoint x: 266, startPoint y: 284, endPoint x: 330, endPoint y: 289, distance: 63.8
click at [330, 289] on input "RLE002 Edamame IQF, Hanover Foods [DATE] AC" at bounding box center [447, 286] width 585 height 24
click at [265, 380] on input "text" at bounding box center [447, 387] width 585 height 24
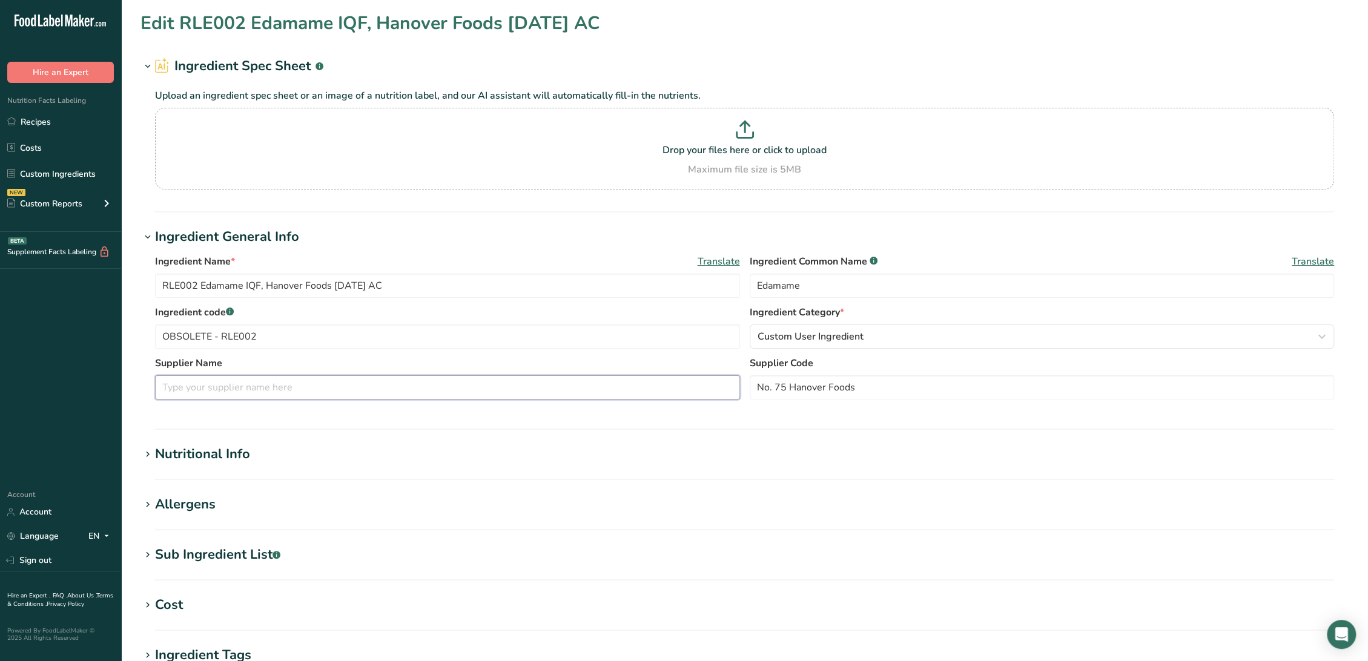
paste input "Hanover Foods"
type input "Hanover Foods"
click at [233, 452] on div "Nutritional Info" at bounding box center [202, 454] width 95 height 20
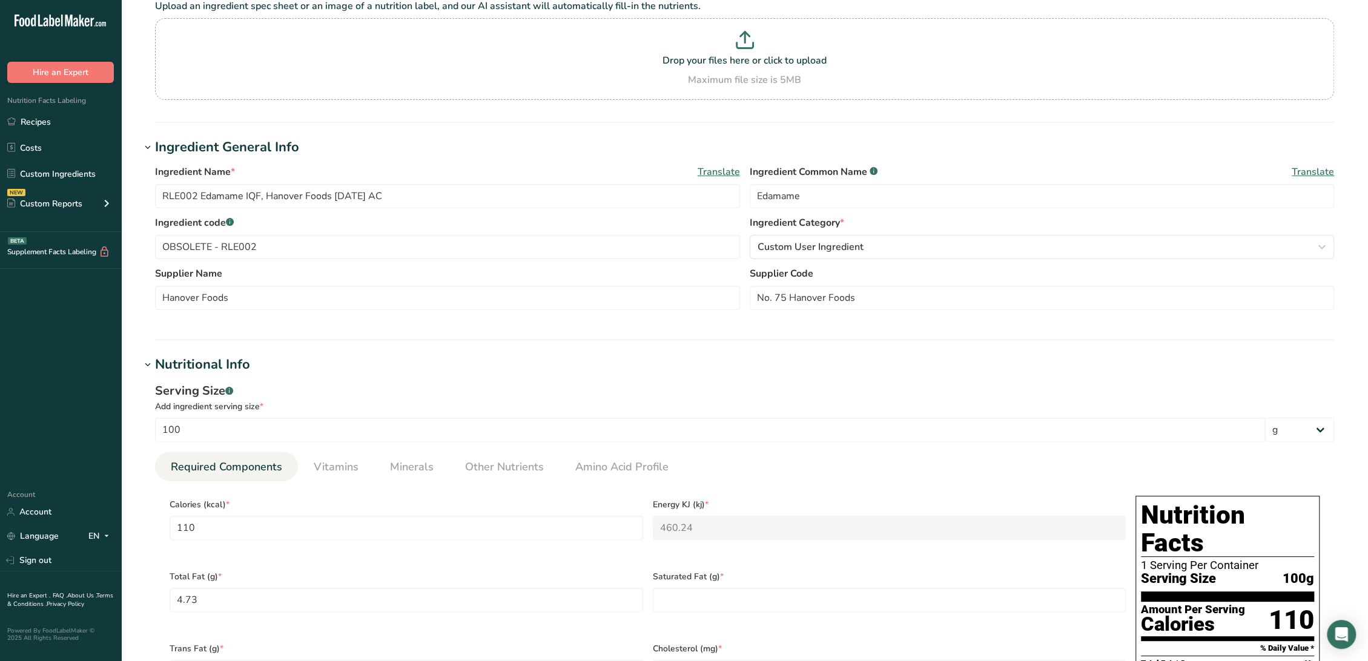
scroll to position [336, 0]
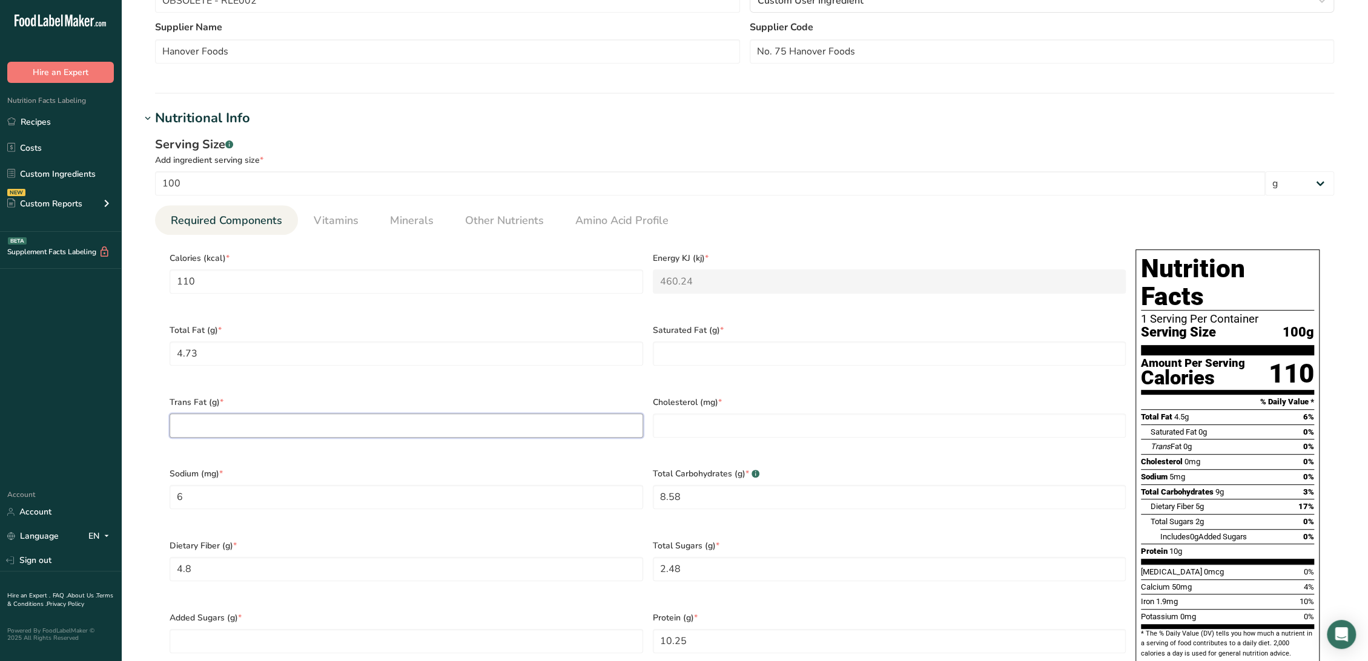
click at [291, 415] on Fat "number" at bounding box center [407, 426] width 474 height 24
type Fat "0"
drag, startPoint x: 656, startPoint y: 411, endPoint x: 668, endPoint y: 366, distance: 45.7
click at [658, 414] on input "number" at bounding box center [890, 426] width 474 height 24
type input "0"
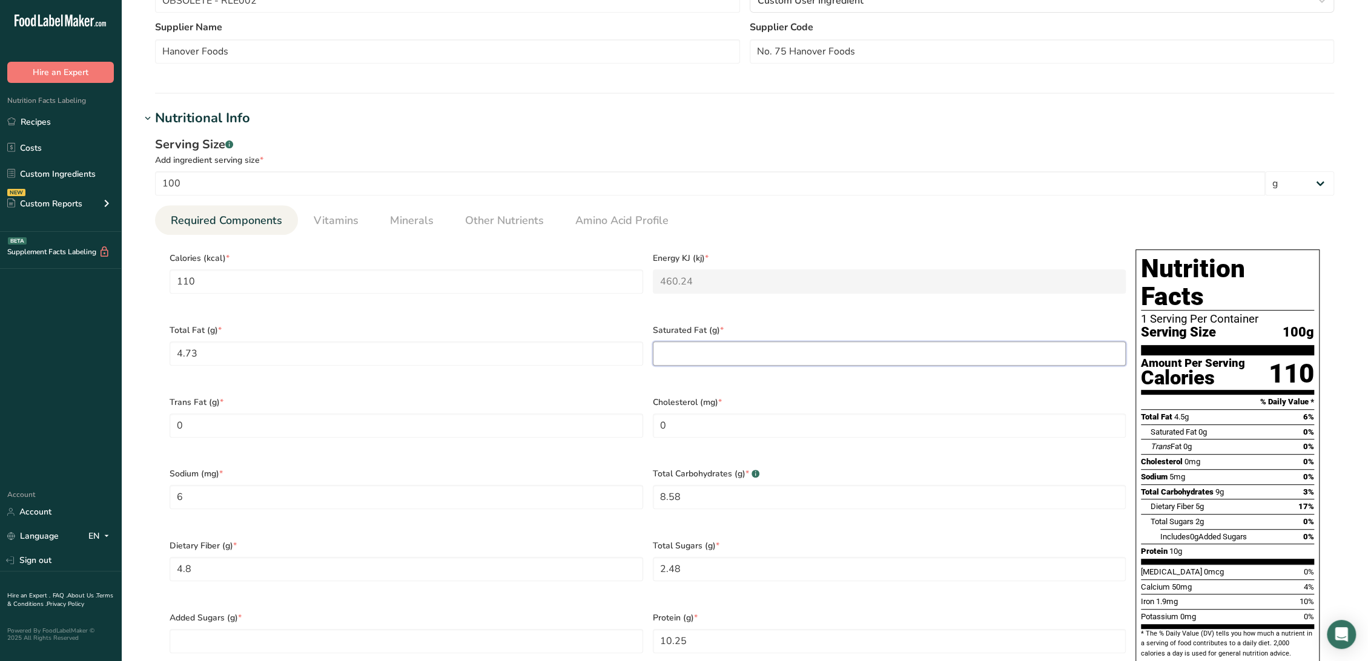
click at [669, 350] on Fat "number" at bounding box center [890, 354] width 474 height 24
type Fat "0"
click at [362, 629] on Sugars "number" at bounding box center [407, 641] width 474 height 24
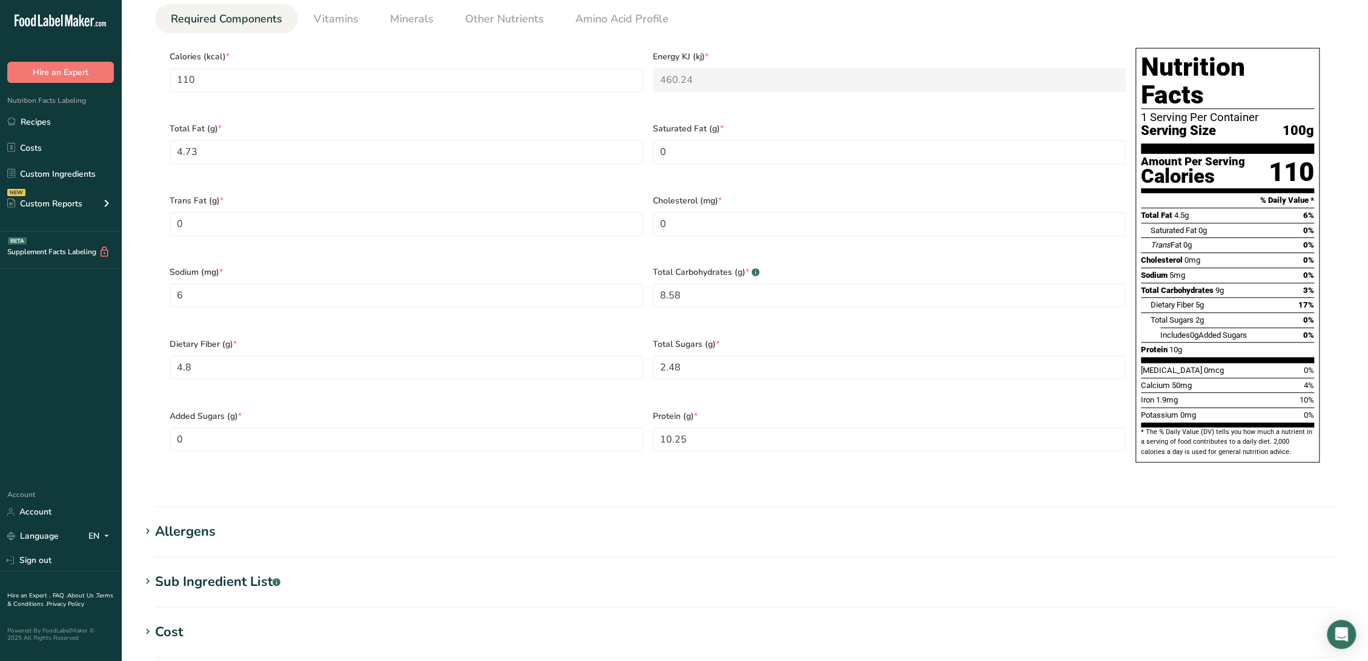
click at [228, 572] on div "Sub Ingredient List .a-a{fill:#347362;}.b-a{fill:#fff;}" at bounding box center [217, 582] width 125 height 20
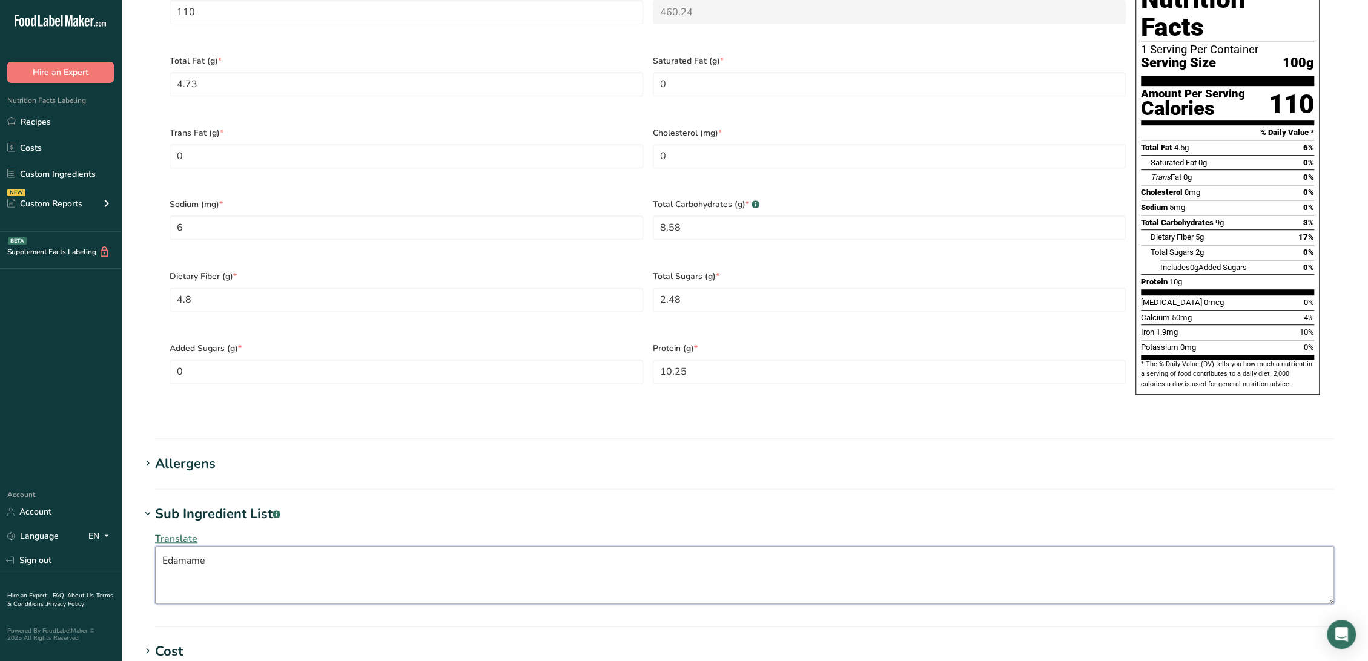
drag, startPoint x: 316, startPoint y: 544, endPoint x: -5, endPoint y: 527, distance: 321.9
click at [0, 527] on html ".a-20{fill:#fff;} Hire an Expert Nutrition Facts Labeling Recipes Costs Custom …" at bounding box center [684, 184] width 1368 height 1580
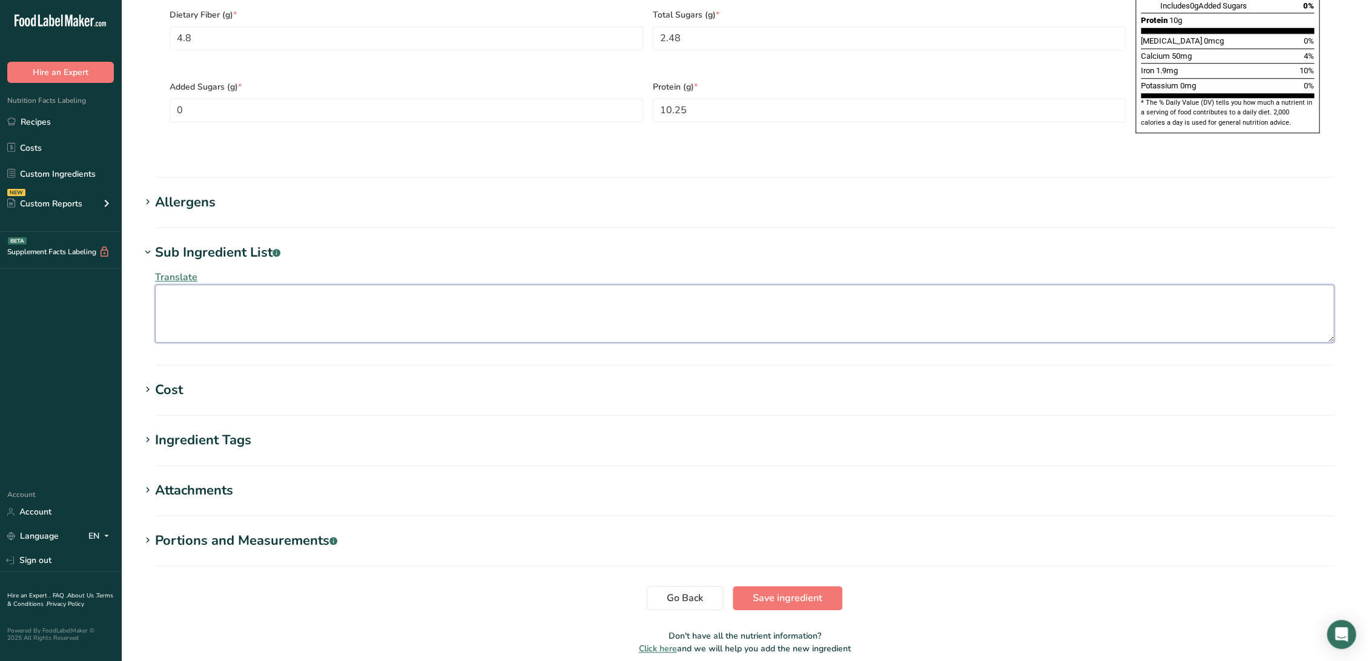
scroll to position [874, 0]
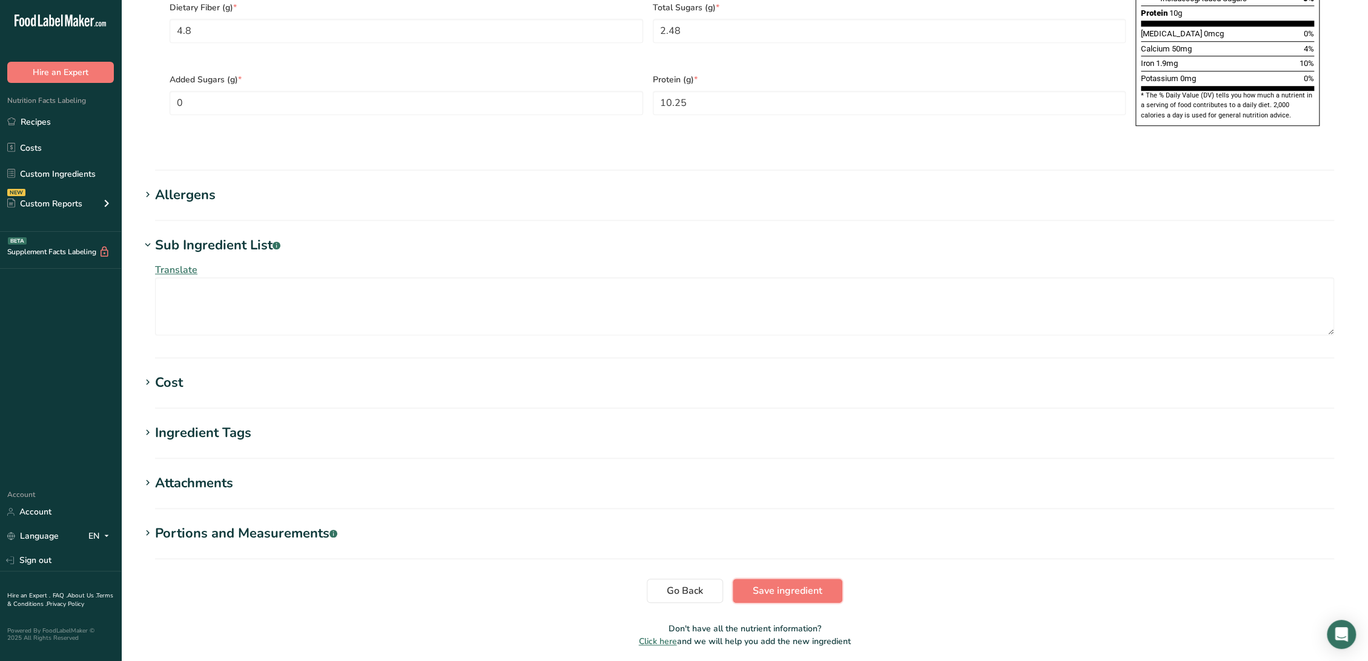
click at [755, 584] on span "Save ingredient" at bounding box center [788, 591] width 70 height 15
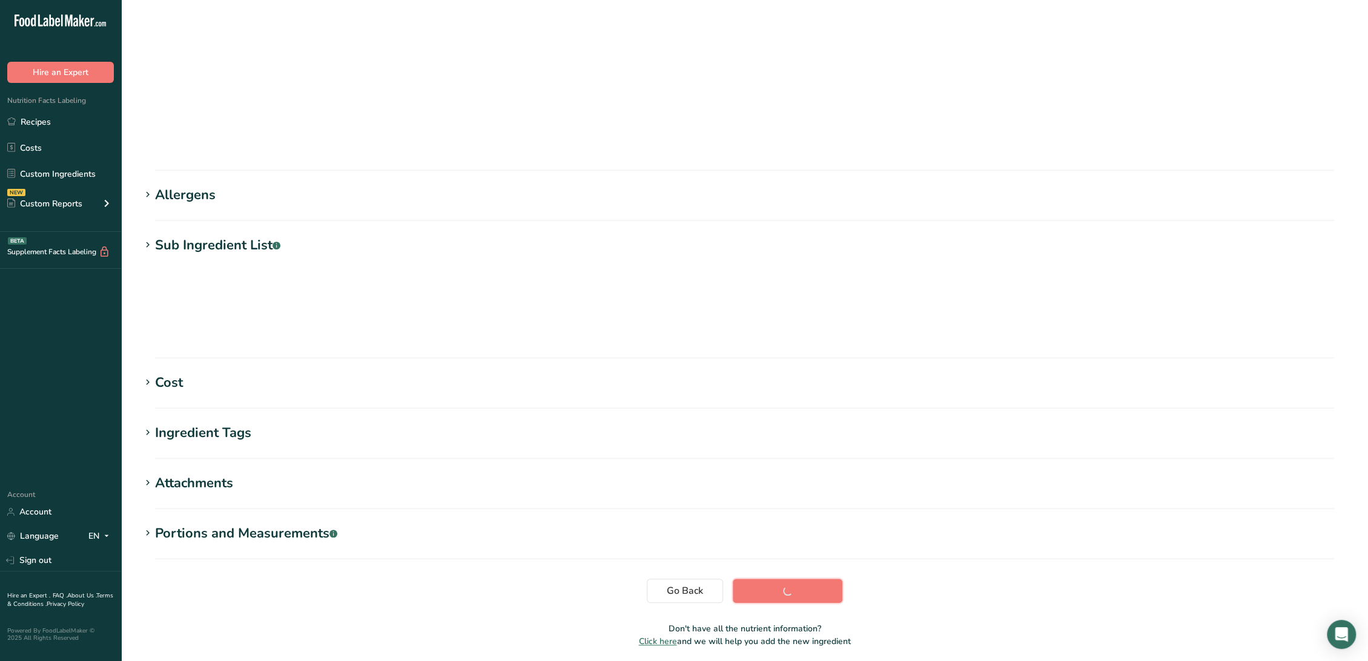
scroll to position [0, 0]
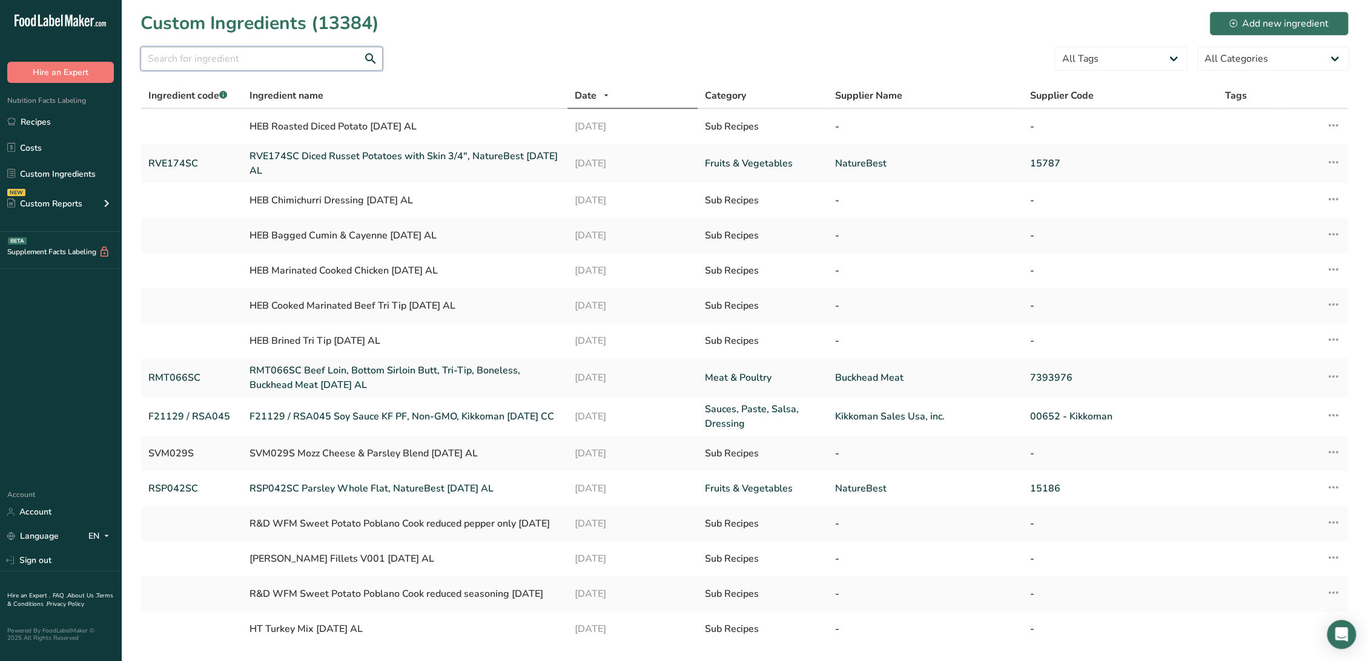
click at [268, 65] on input "text" at bounding box center [261, 59] width 242 height 24
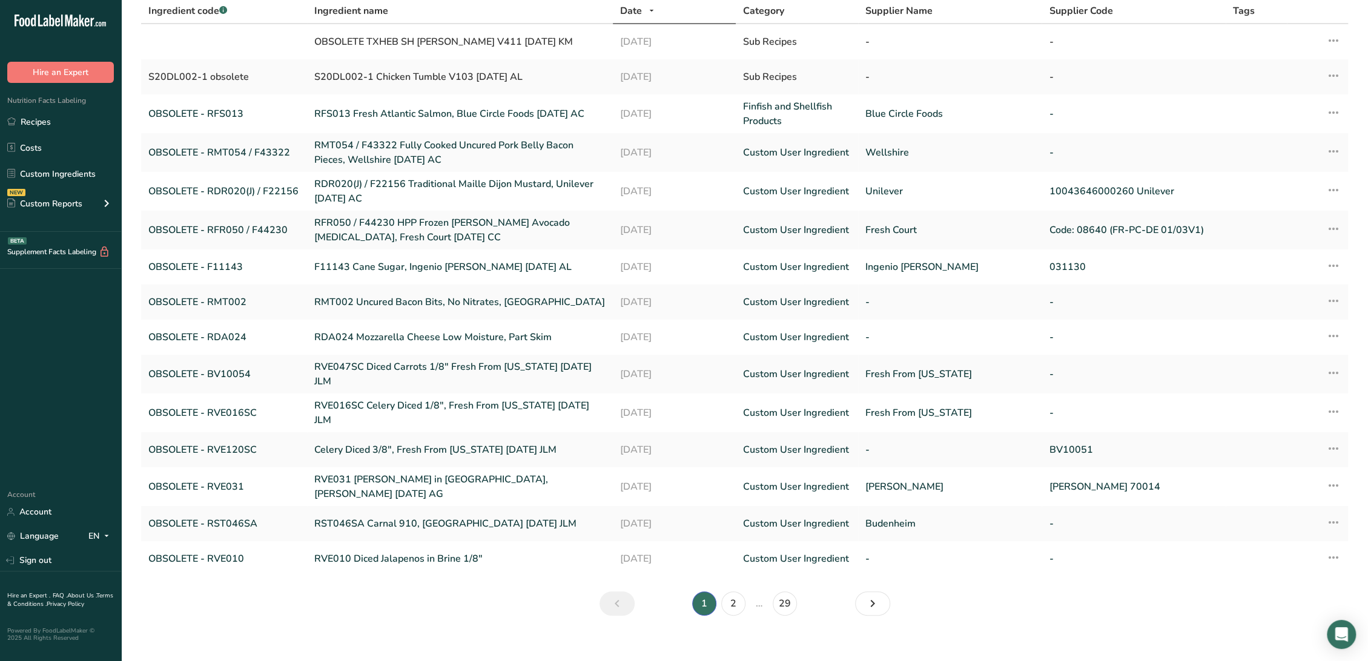
scroll to position [86, 0]
click at [876, 593] on icon "Next" at bounding box center [872, 603] width 15 height 22
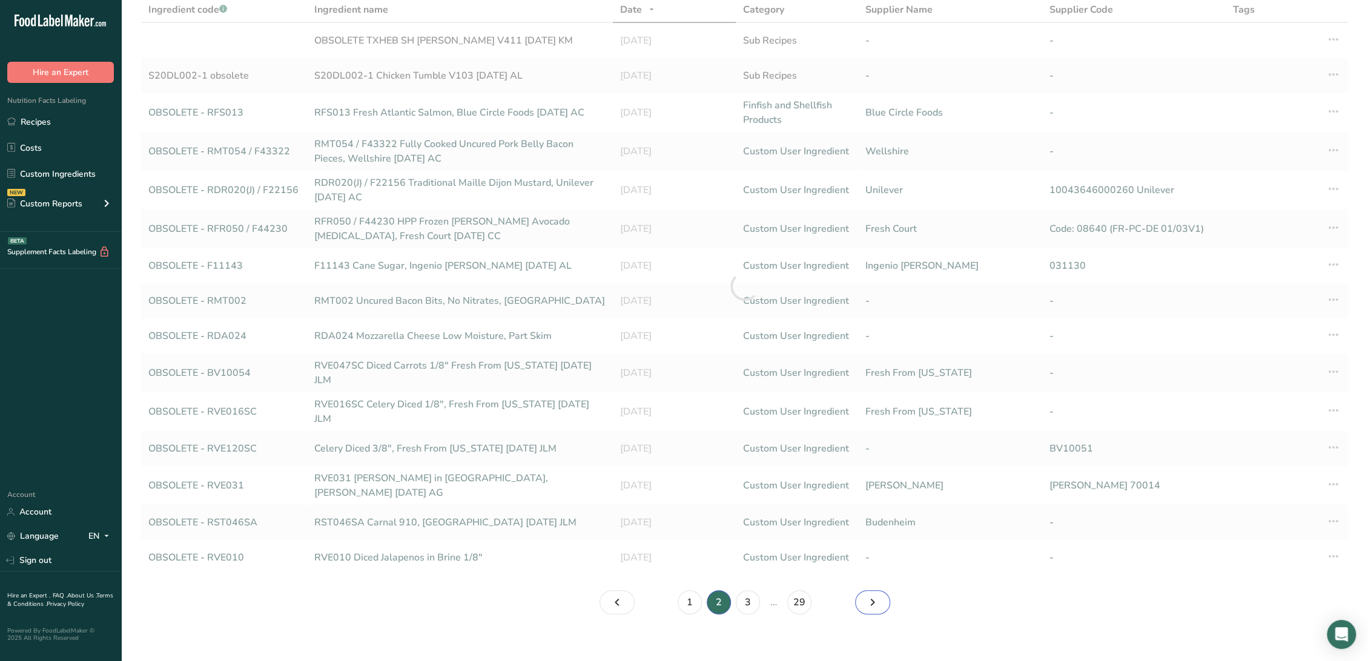
click at [876, 593] on icon "Page 3." at bounding box center [872, 603] width 15 height 22
click at [876, 593] on icon "Page 5." at bounding box center [872, 603] width 15 height 22
click at [876, 593] on icon "Page 7." at bounding box center [872, 603] width 15 height 22
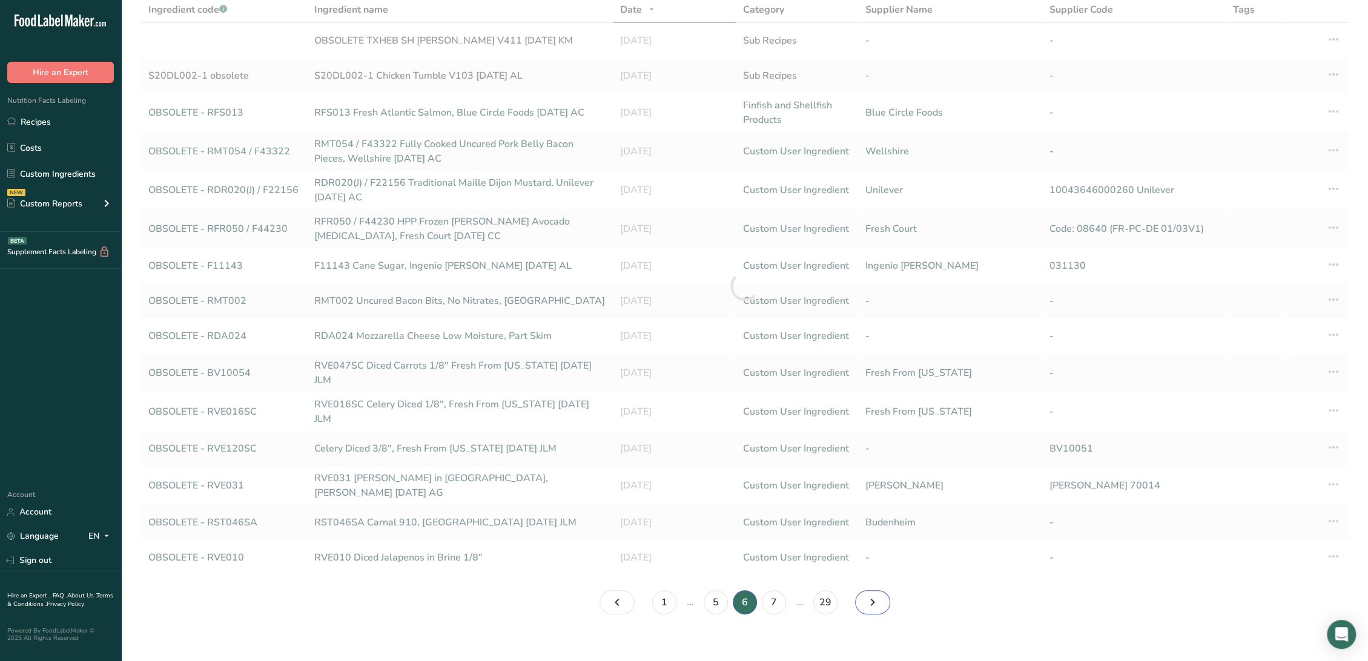
click at [876, 593] on icon "Page 7." at bounding box center [872, 603] width 15 height 22
click at [876, 593] on icon "Page 9." at bounding box center [872, 603] width 15 height 22
click at [876, 593] on icon "Page 11." at bounding box center [872, 603] width 15 height 22
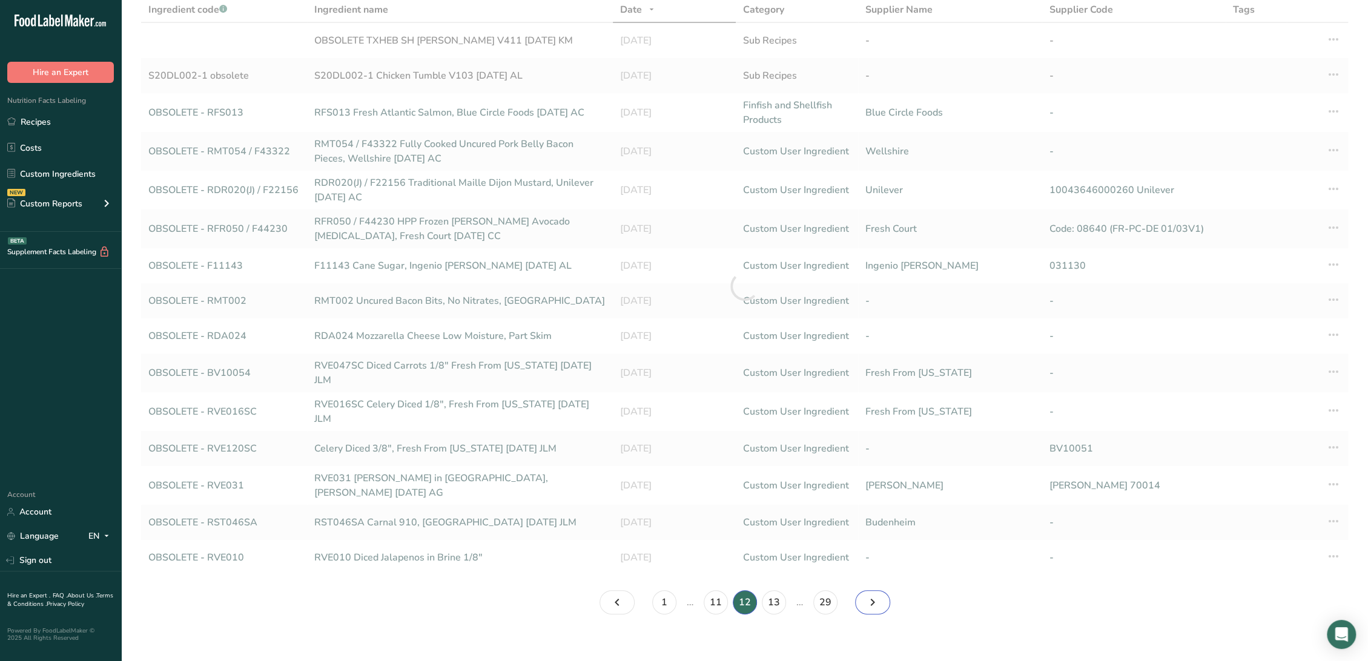
click at [876, 593] on icon "Page 13." at bounding box center [872, 603] width 15 height 22
click at [876, 593] on icon "Page 15." at bounding box center [872, 603] width 15 height 22
click at [876, 593] on icon "Page 16." at bounding box center [872, 603] width 15 height 22
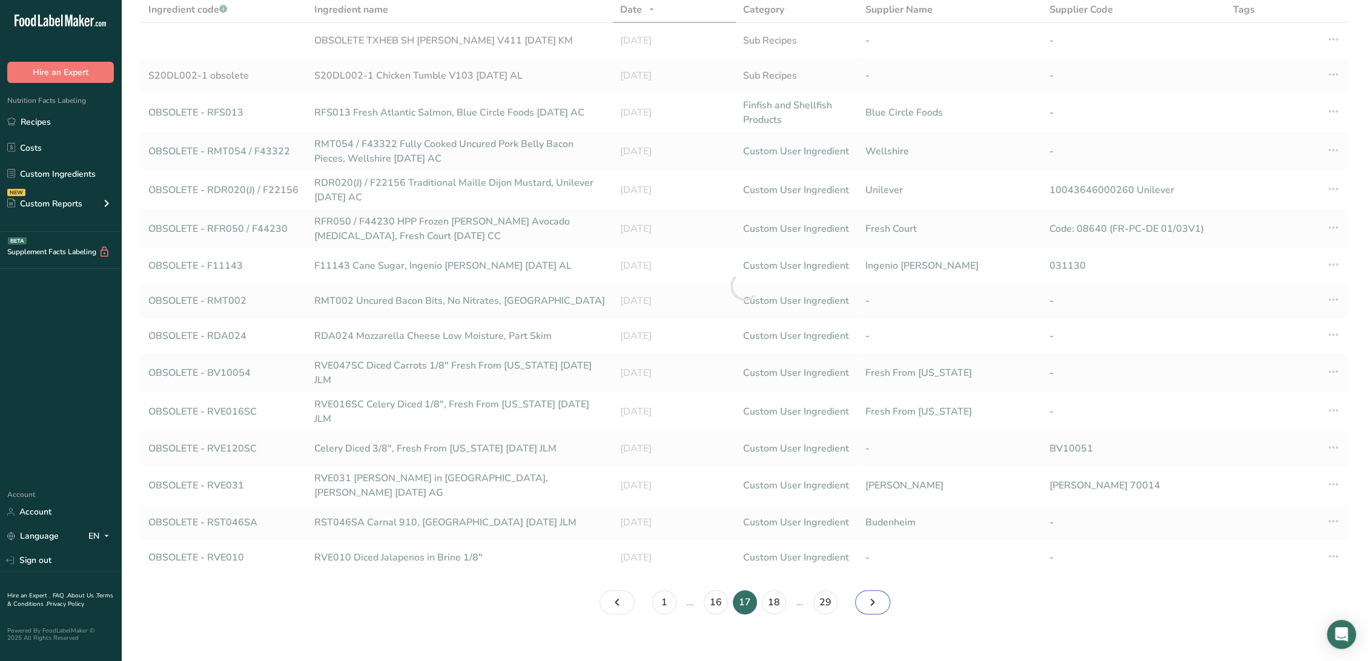
click at [876, 593] on icon "Page 18." at bounding box center [872, 603] width 15 height 22
click at [876, 593] on icon "Page 19." at bounding box center [872, 603] width 15 height 22
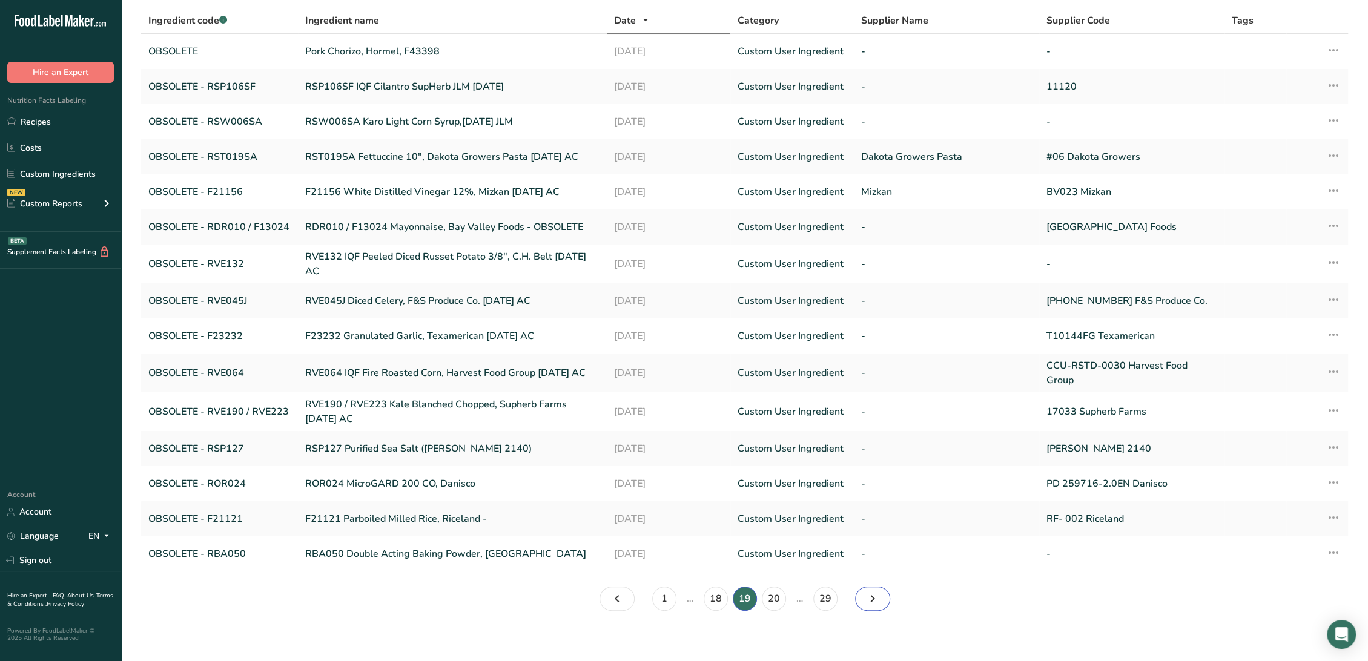
click at [876, 593] on icon "Page 20." at bounding box center [872, 599] width 15 height 22
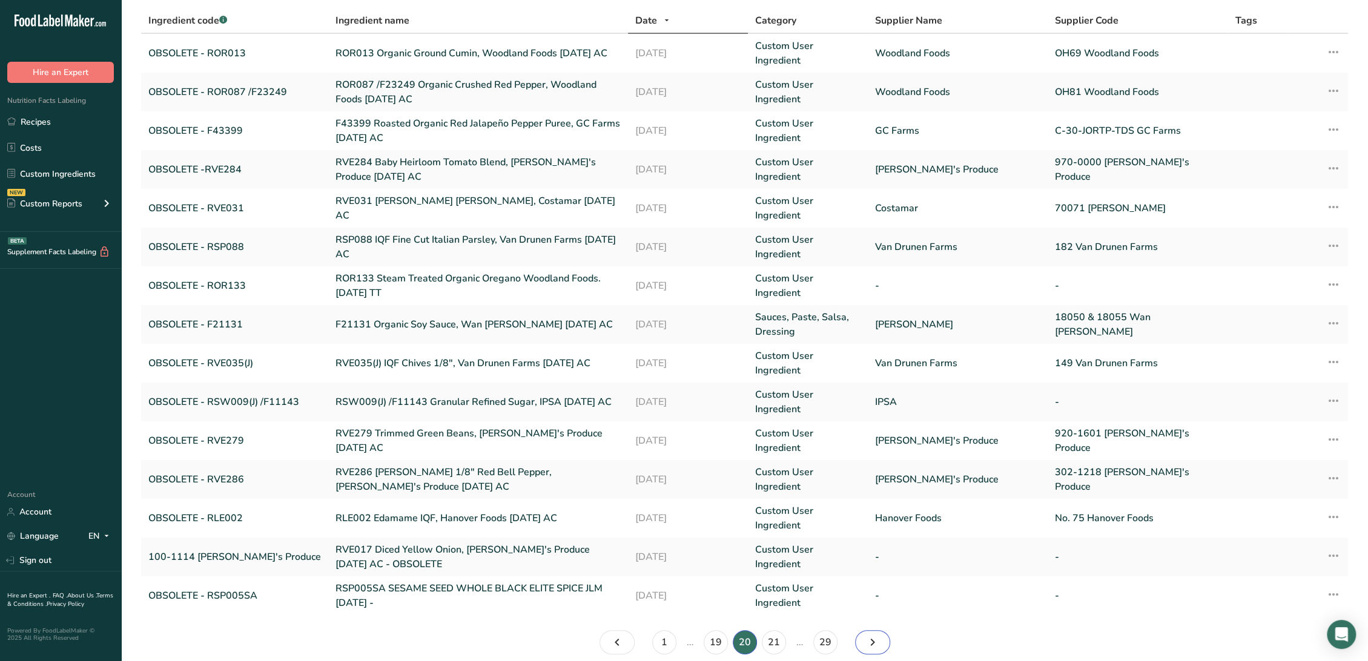
scroll to position [86, 0]
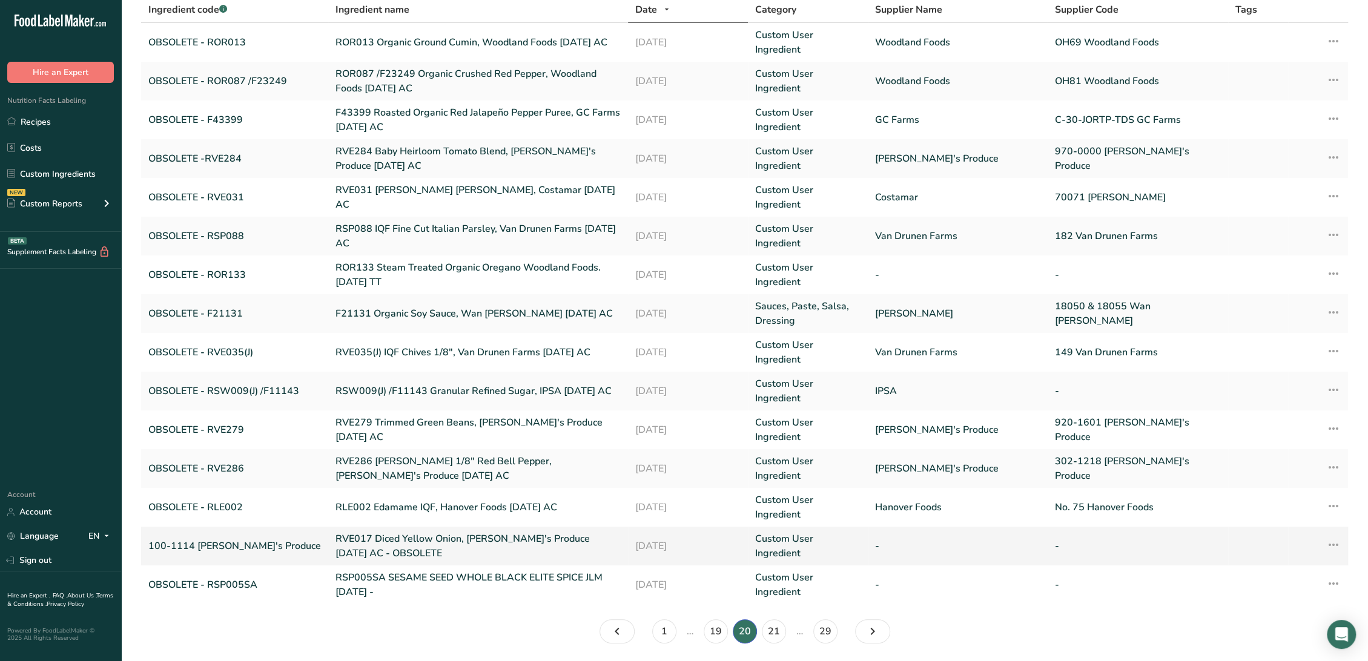
click at [345, 532] on link "RVE017 Diced Yellow Onion, [PERSON_NAME]'s Produce [DATE] AC - OBSOLETE" at bounding box center [477, 546] width 285 height 29
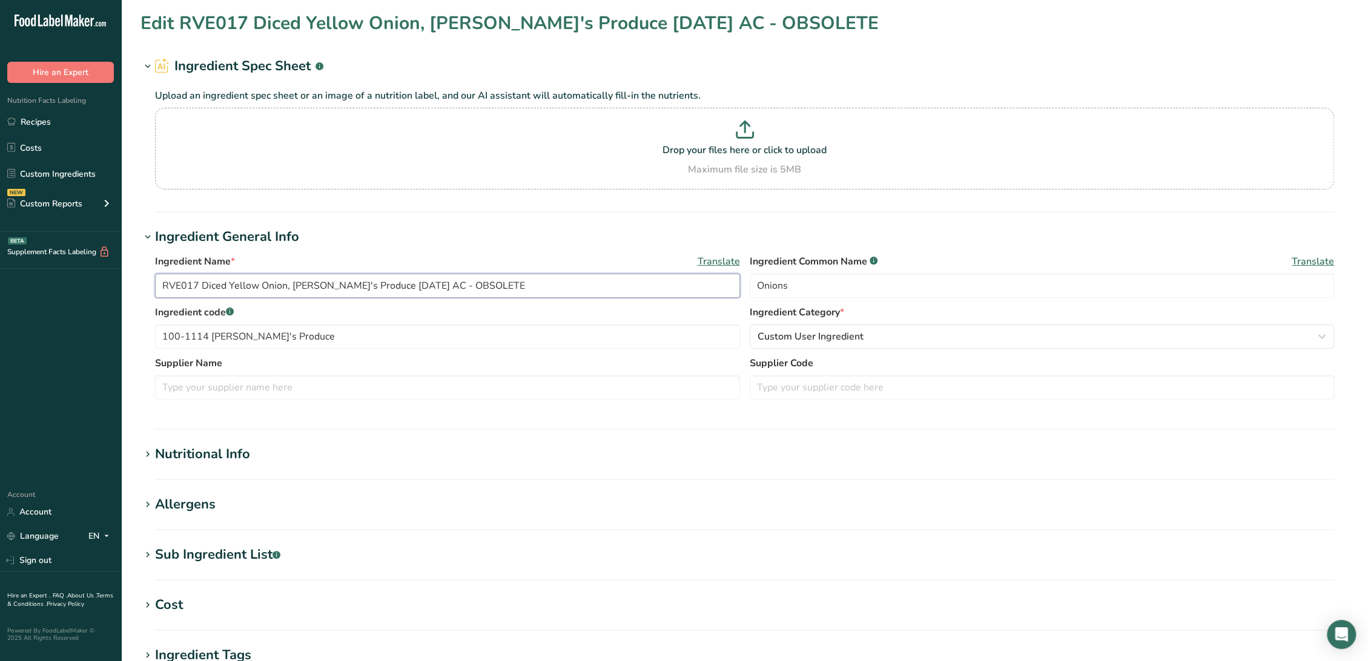
drag, startPoint x: 426, startPoint y: 284, endPoint x: 644, endPoint y: 286, distance: 218.0
click at [644, 286] on input "RVE017 Diced Yellow Onion, [PERSON_NAME]'s Produce [DATE] AC - OBSOLETE" at bounding box center [447, 286] width 585 height 24
click at [161, 336] on input "100-1114 [PERSON_NAME]'s Produce" at bounding box center [447, 337] width 585 height 24
paste input "OBSOLETE"
drag, startPoint x: 222, startPoint y: 337, endPoint x: 427, endPoint y: 341, distance: 205.3
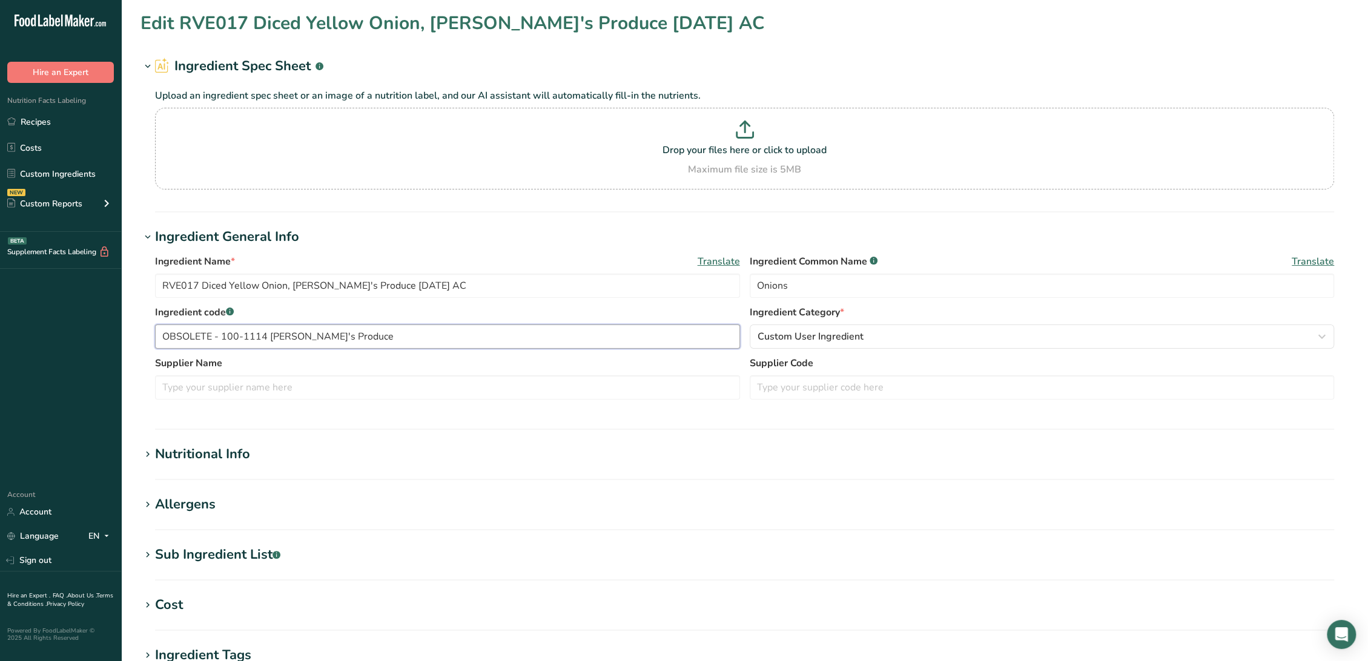
click at [427, 341] on input "OBSOLETE - 100-1114 [PERSON_NAME]'s Produce" at bounding box center [447, 337] width 585 height 24
click at [843, 390] on input "text" at bounding box center [1042, 387] width 585 height 24
paste input "100-1114 [PERSON_NAME]'s Produce"
drag, startPoint x: 197, startPoint y: 283, endPoint x: 58, endPoint y: 283, distance: 138.7
click at [58, 283] on div ".a-20{fill:#fff;} Hire an Expert Nutrition Facts Labeling Recipes Costs Custom …" at bounding box center [684, 464] width 1368 height 928
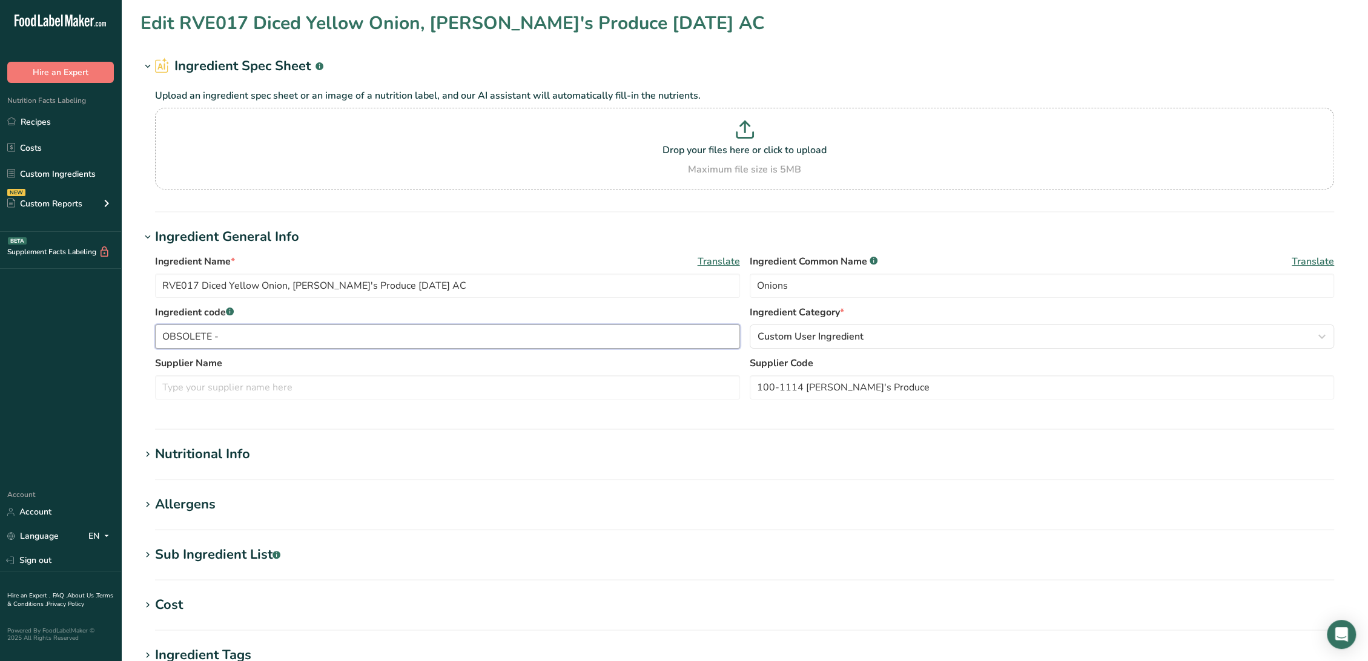
click at [236, 333] on input "OBSOLETE -" at bounding box center [447, 337] width 585 height 24
paste input "RVE017"
drag, startPoint x: 291, startPoint y: 285, endPoint x: 354, endPoint y: 287, distance: 63.6
click at [354, 287] on input "RVE017 Diced Yellow Onion, [PERSON_NAME]'s Produce [DATE] AC" at bounding box center [447, 286] width 585 height 24
click at [266, 386] on input "text" at bounding box center [447, 387] width 585 height 24
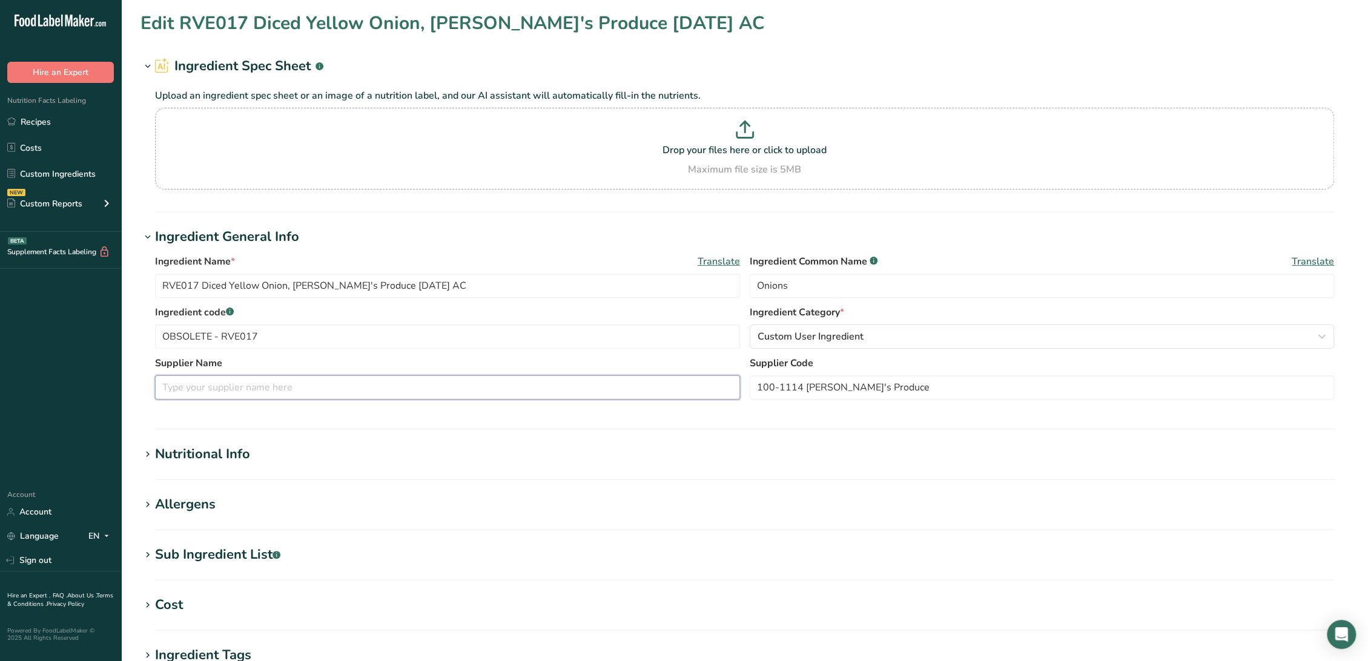
paste input "[PERSON_NAME]'s Produce"
click at [220, 444] on div "Nutritional Info" at bounding box center [202, 454] width 95 height 20
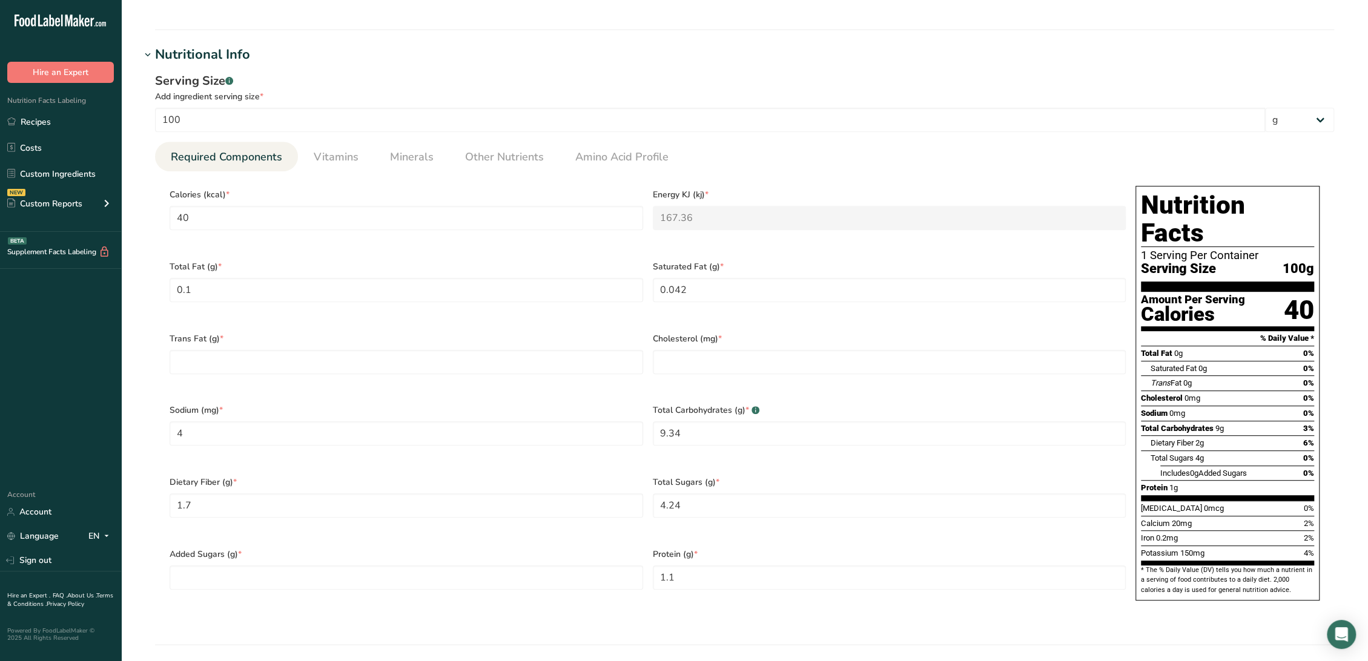
scroll to position [403, 0]
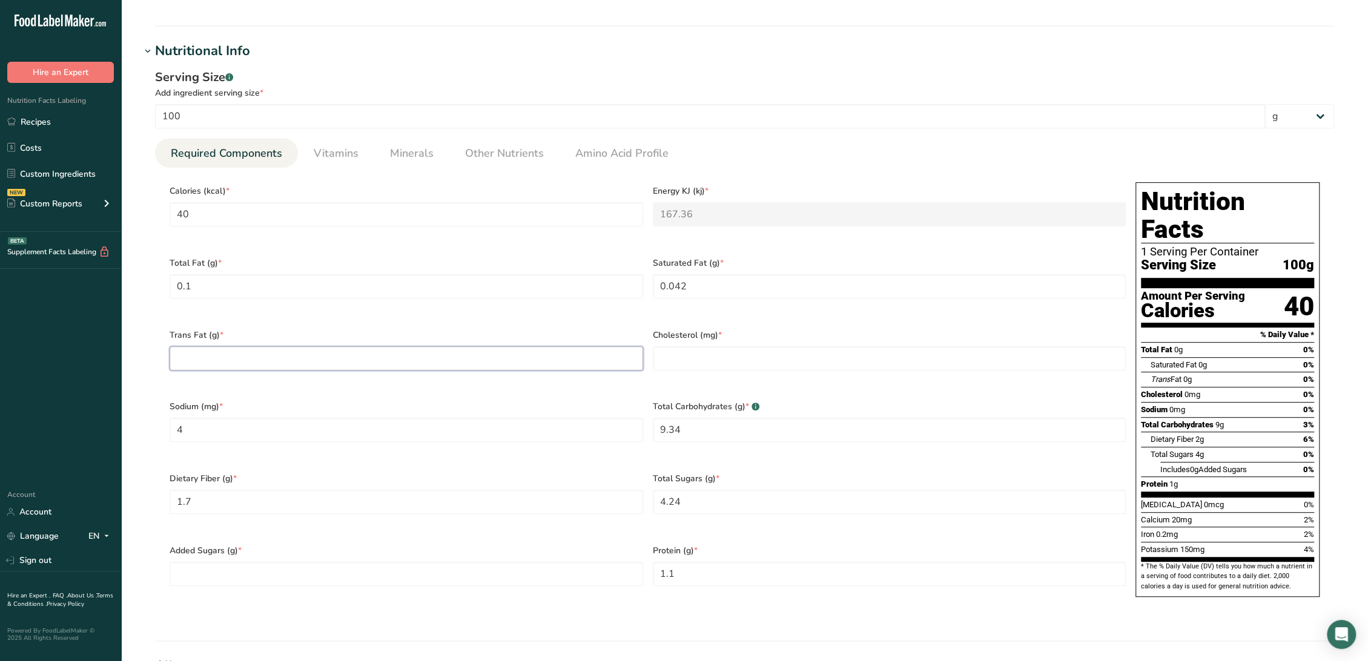
click at [256, 348] on Fat "number" at bounding box center [407, 358] width 474 height 24
drag, startPoint x: 668, startPoint y: 338, endPoint x: 652, endPoint y: 355, distance: 24.4
click at [669, 346] on input "number" at bounding box center [890, 358] width 474 height 24
click at [397, 562] on Sugars "number" at bounding box center [407, 574] width 474 height 24
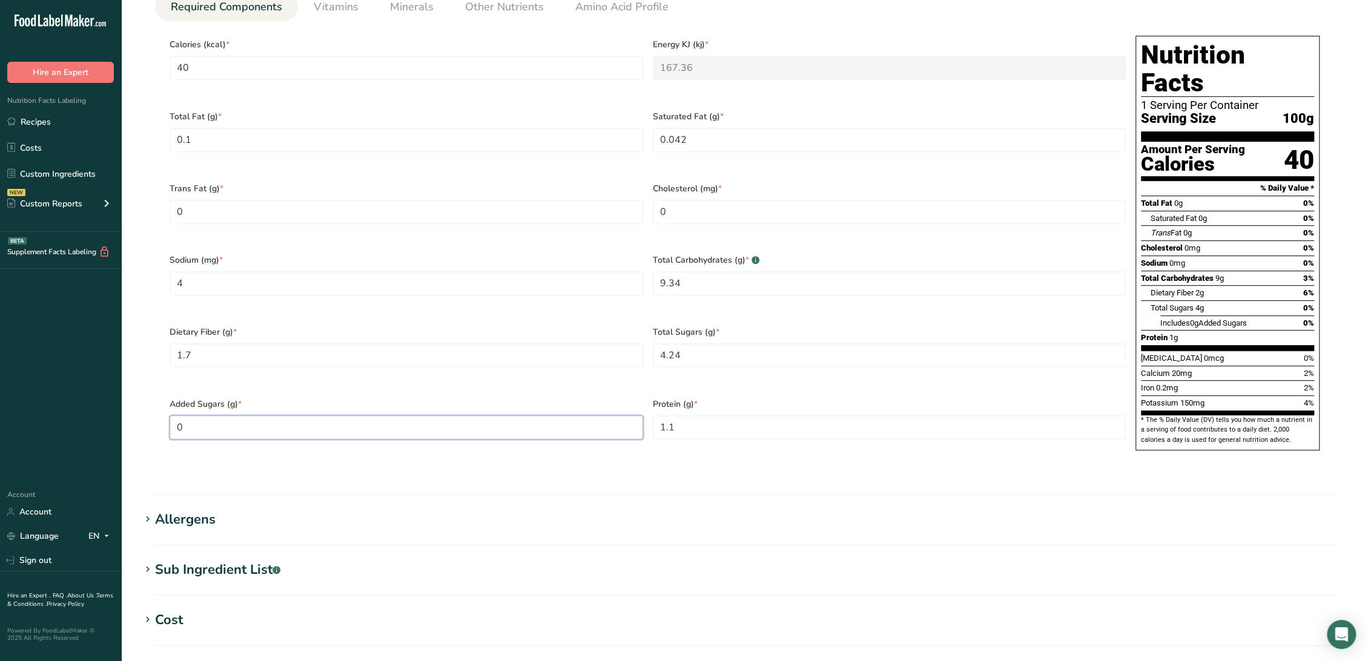
scroll to position [673, 0]
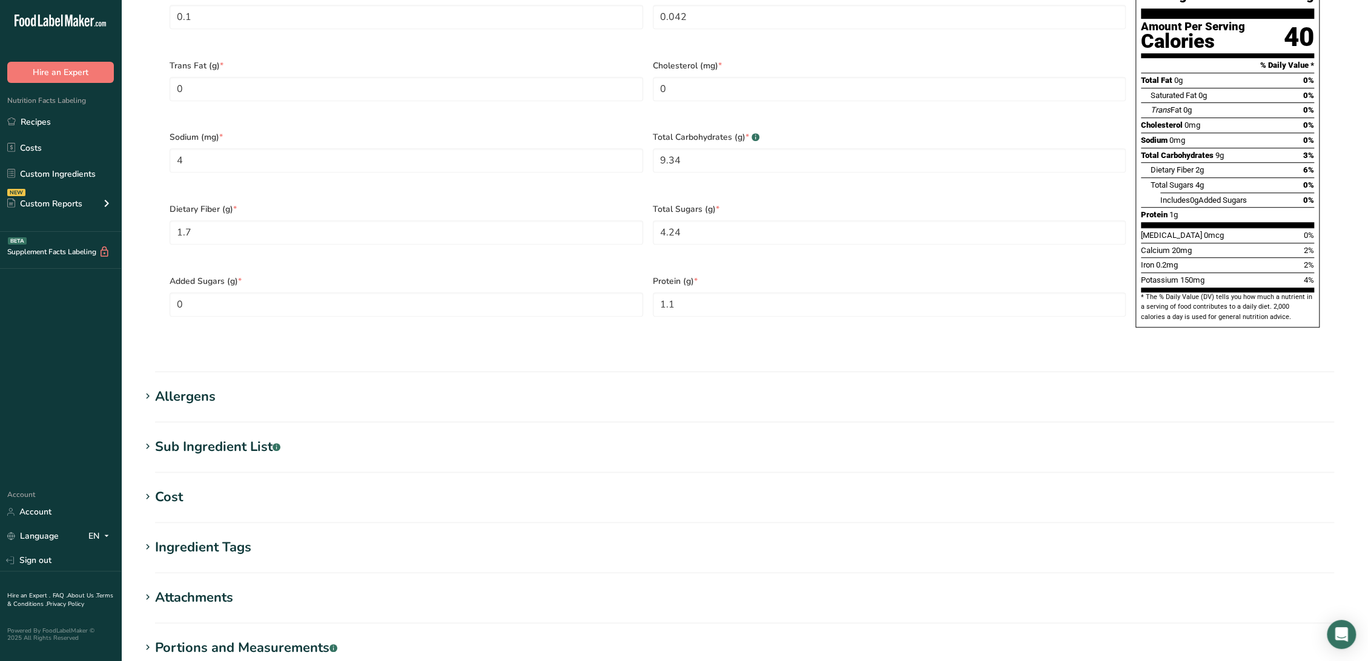
click at [263, 437] on div "Sub Ingredient List .a-a{fill:#347362;}.b-a{fill:#fff;}" at bounding box center [217, 447] width 125 height 20
drag, startPoint x: 267, startPoint y: 460, endPoint x: 13, endPoint y: 458, distance: 253.7
click at [13, 458] on div ".a-20{fill:#fff;} Hire an Expert Nutrition Facts Labeling Recipes Costs Custom …" at bounding box center [684, 117] width 1368 height 1580
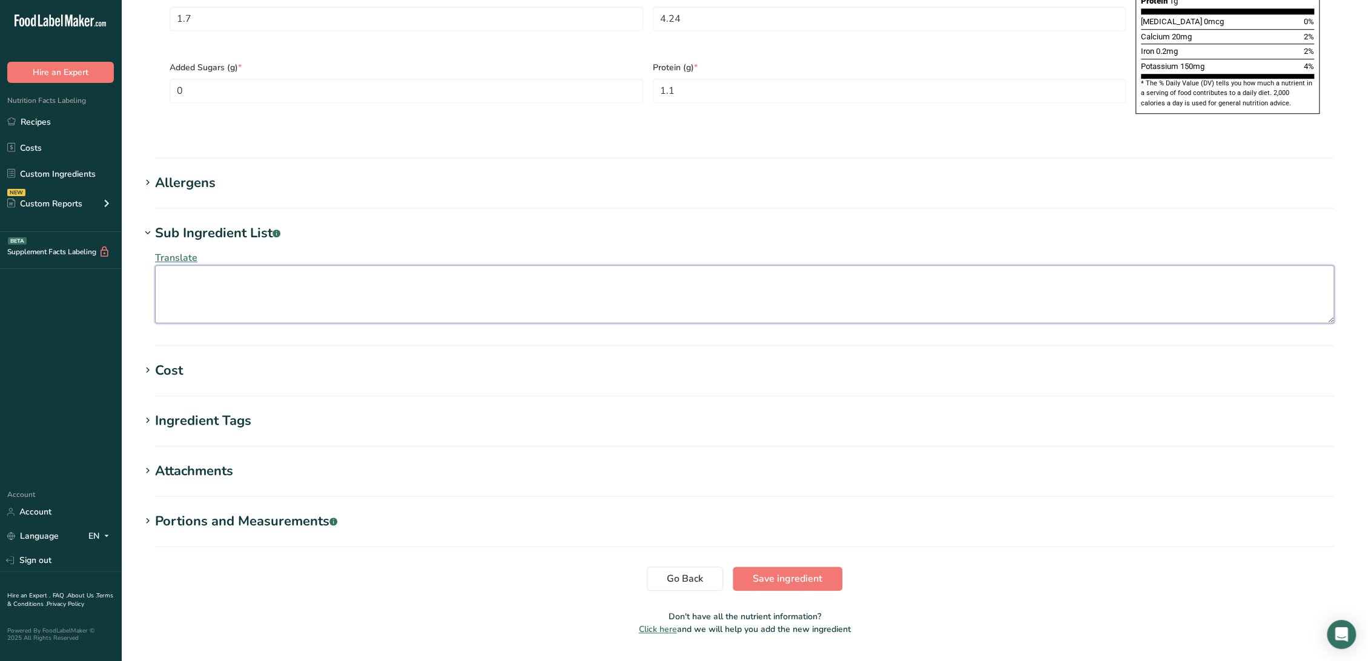
scroll to position [890, 0]
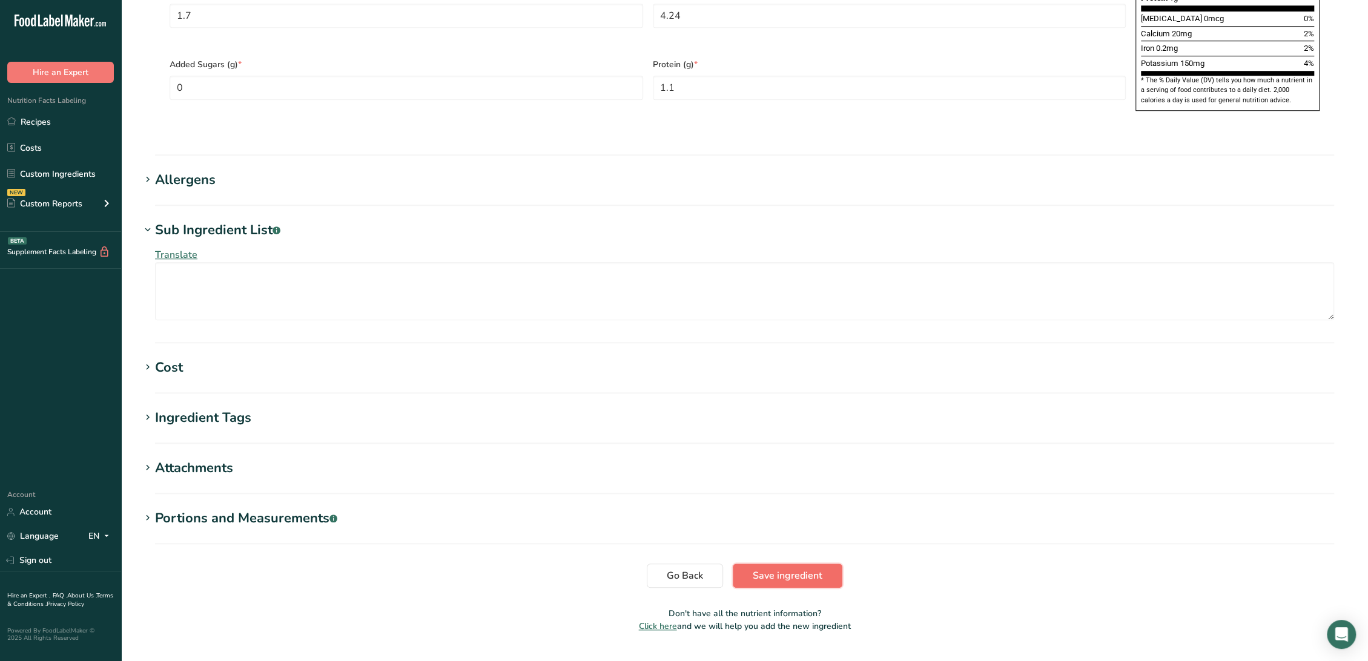
click at [784, 564] on button "Save ingredient" at bounding box center [788, 576] width 110 height 24
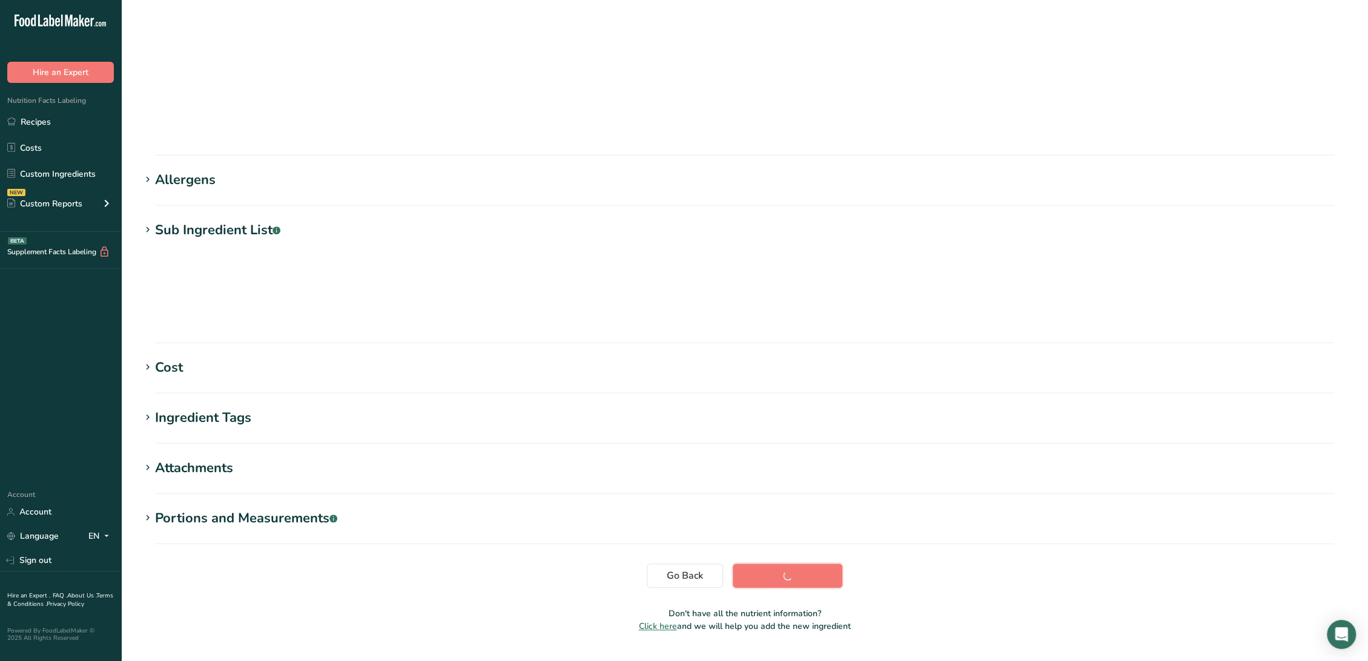
scroll to position [0, 0]
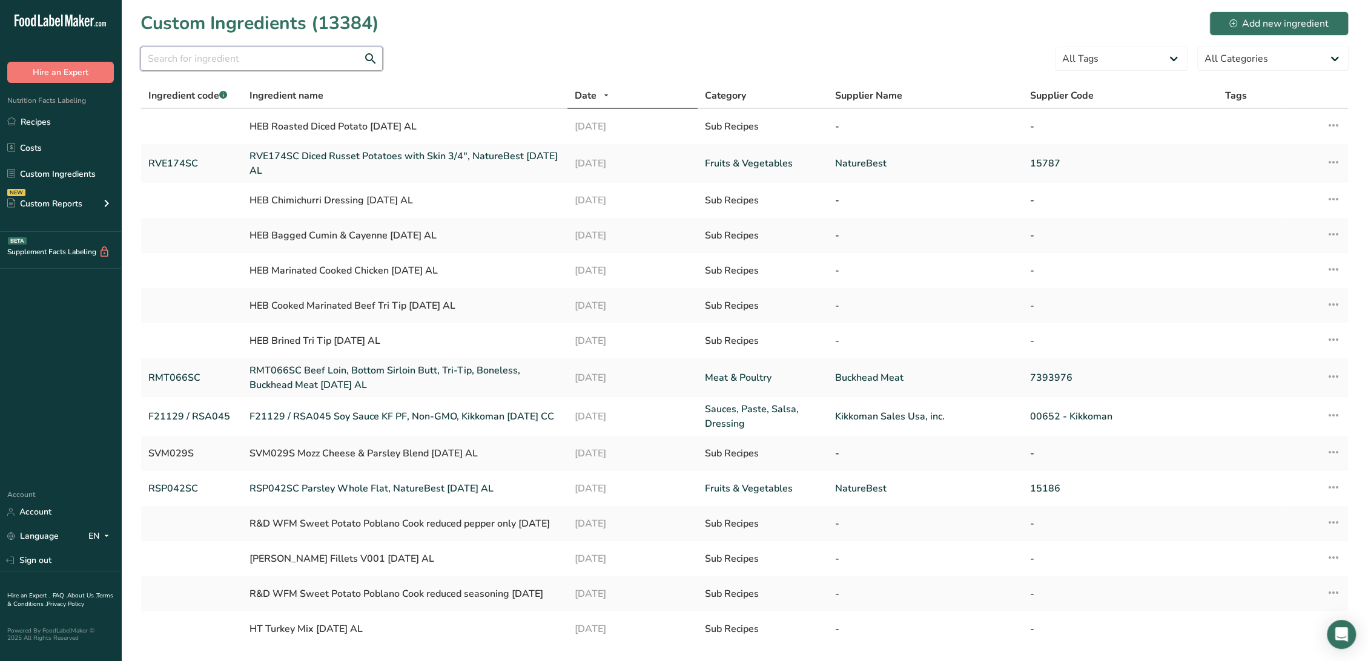
click at [346, 66] on input "text" at bounding box center [261, 59] width 242 height 24
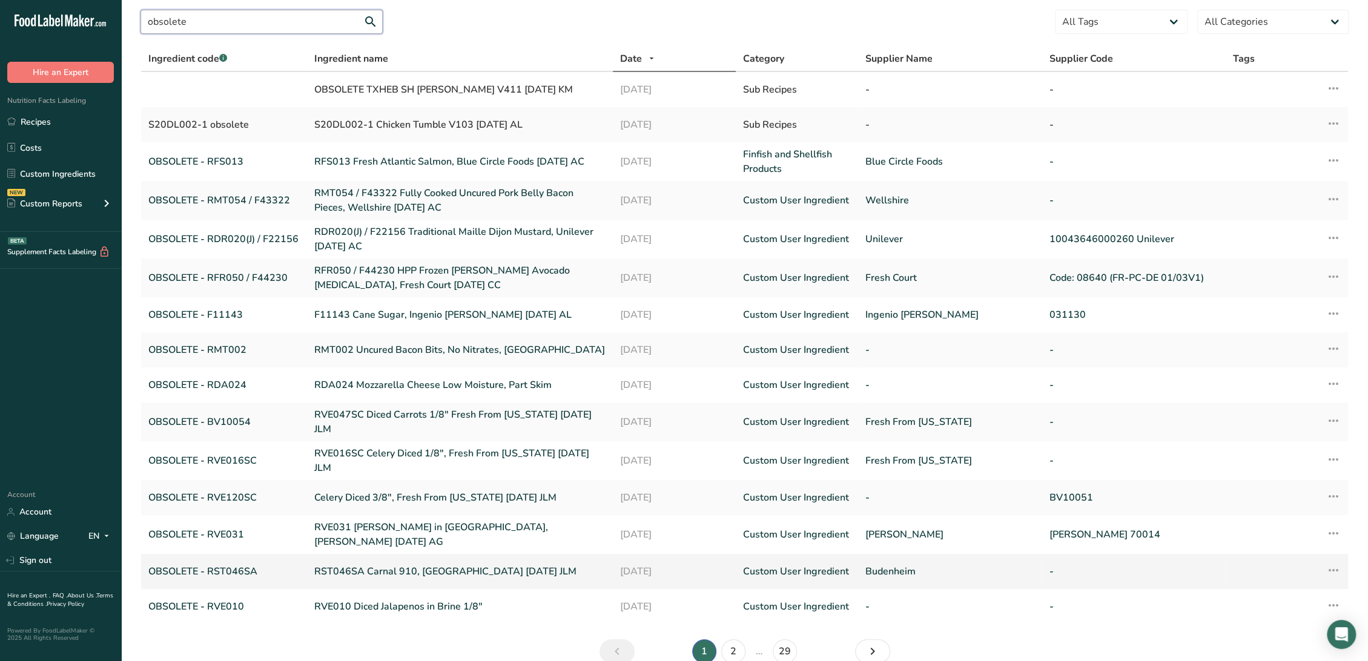
scroll to position [67, 0]
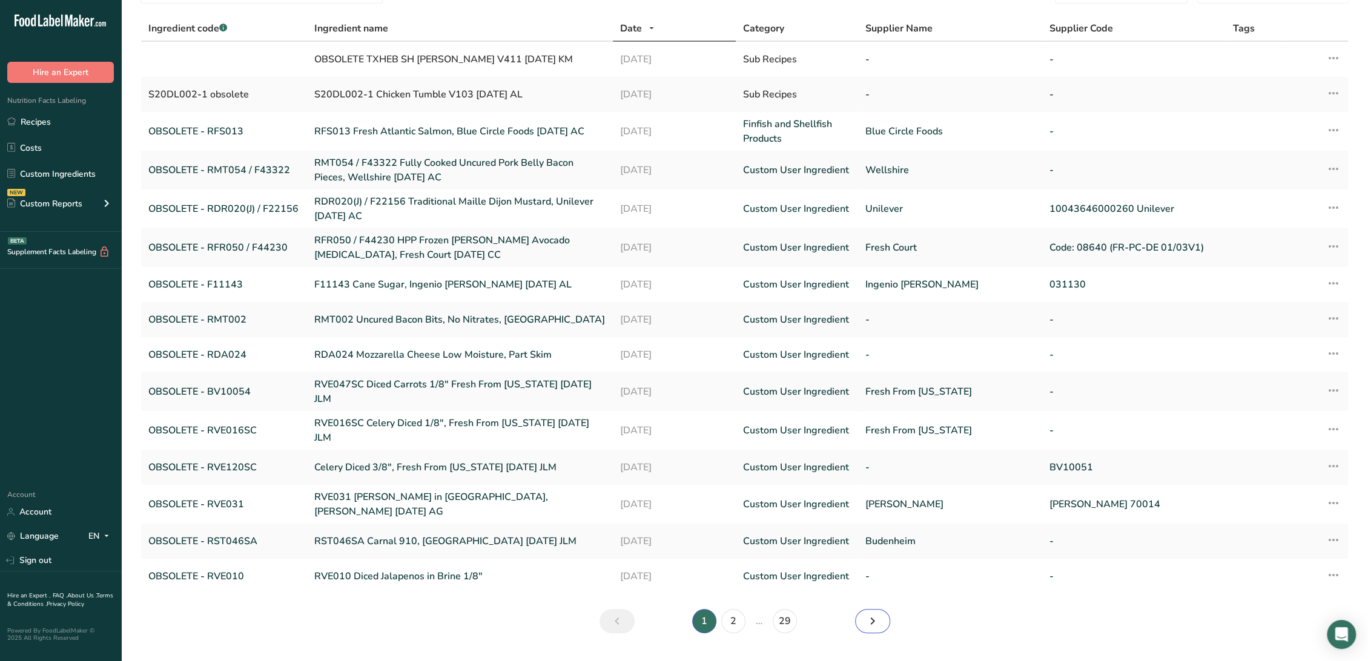
click at [880, 609] on link "Next" at bounding box center [872, 621] width 35 height 24
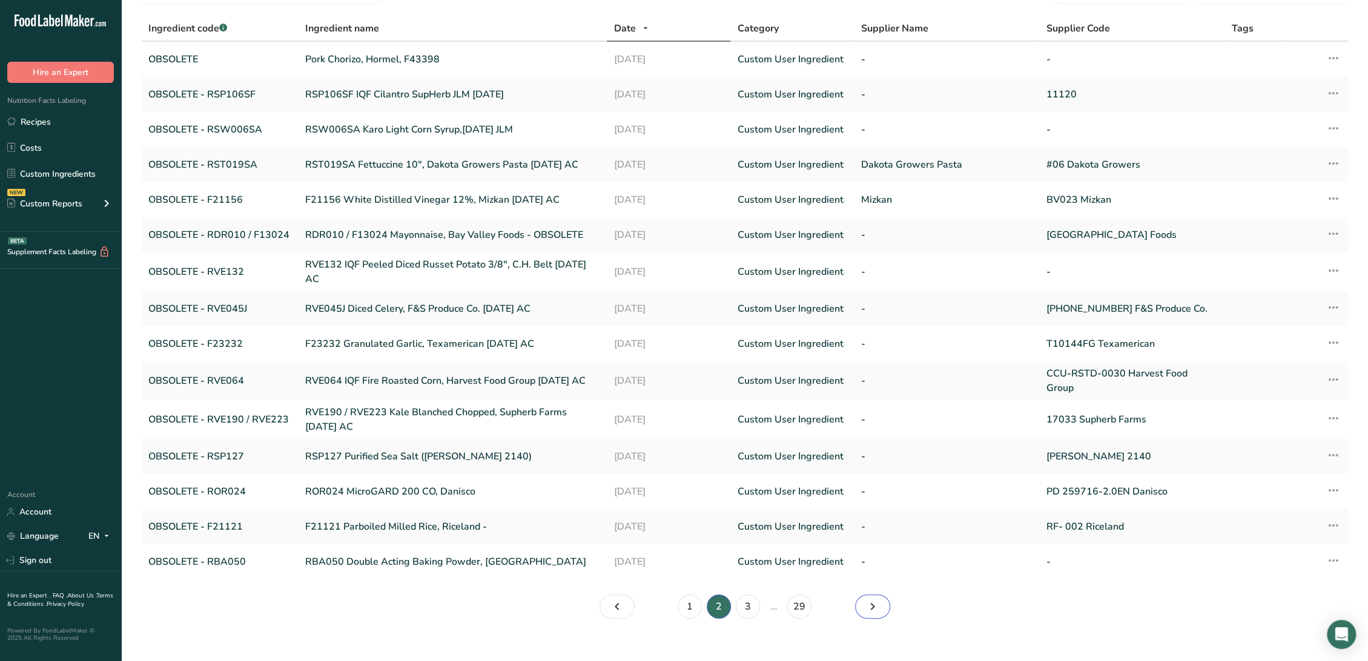
click at [879, 612] on icon "Page 3." at bounding box center [872, 607] width 15 height 22
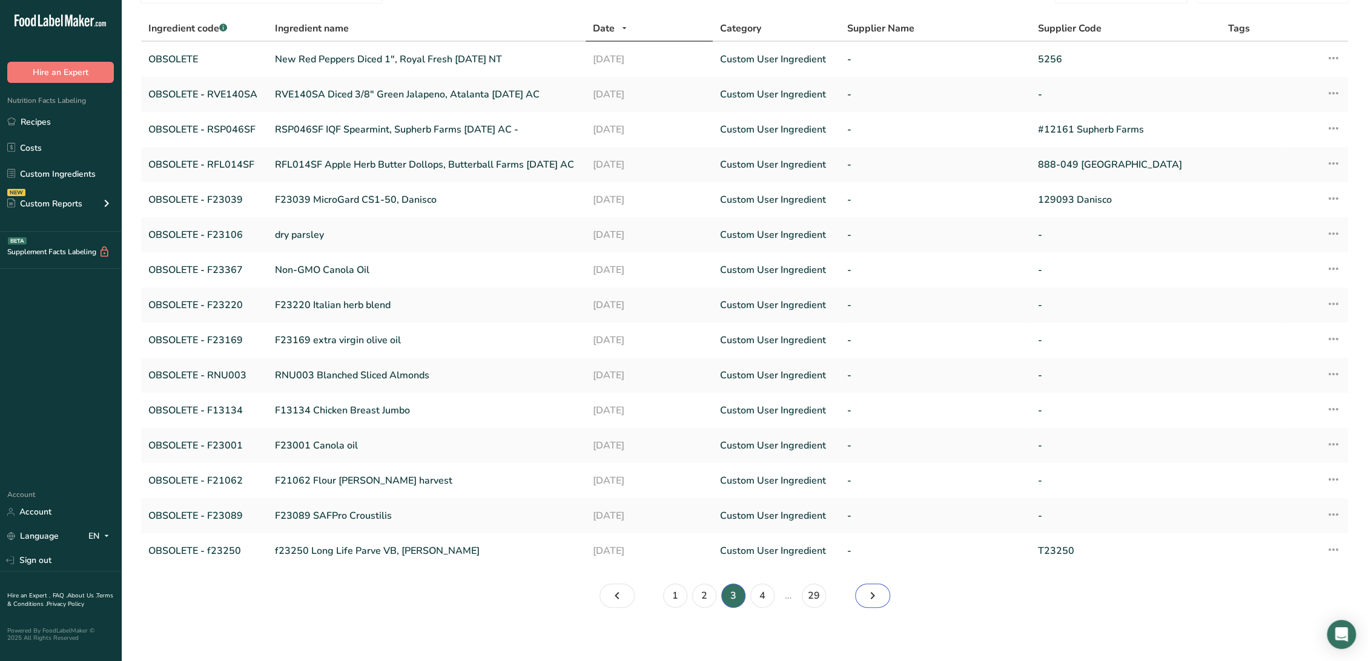
click at [876, 603] on icon "Page 4." at bounding box center [872, 596] width 15 height 22
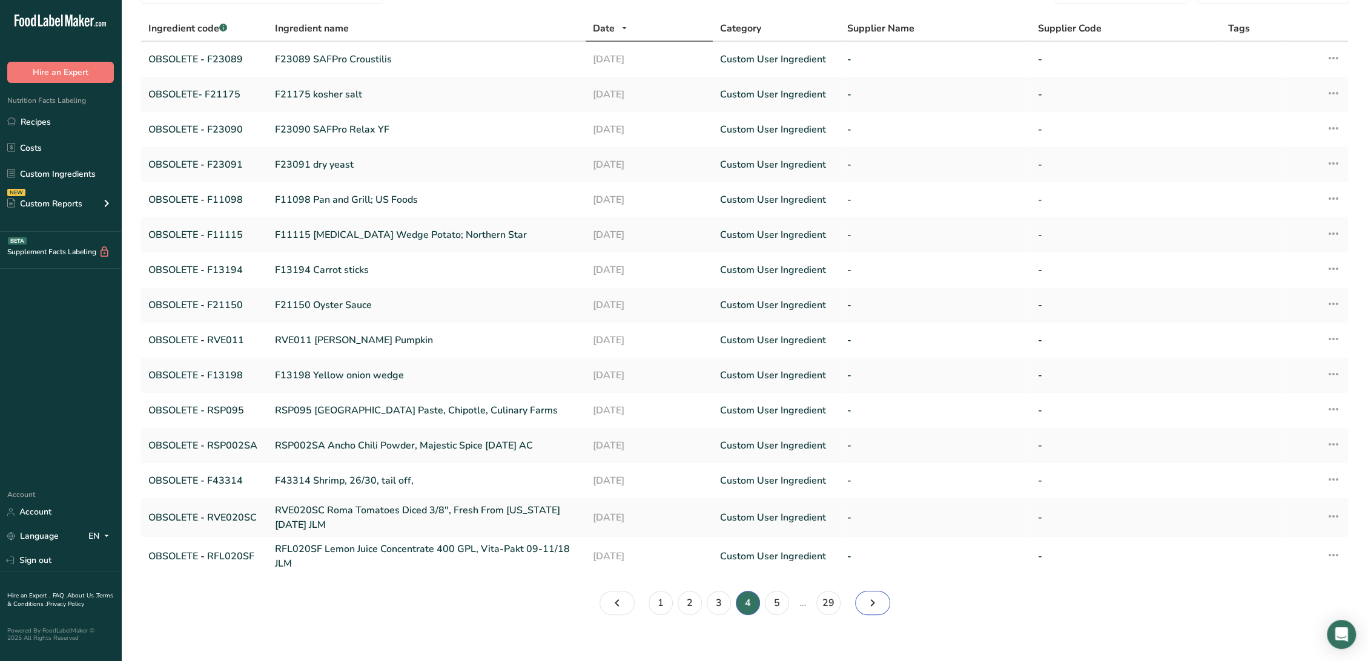
click at [876, 603] on icon "Page 5." at bounding box center [872, 603] width 15 height 22
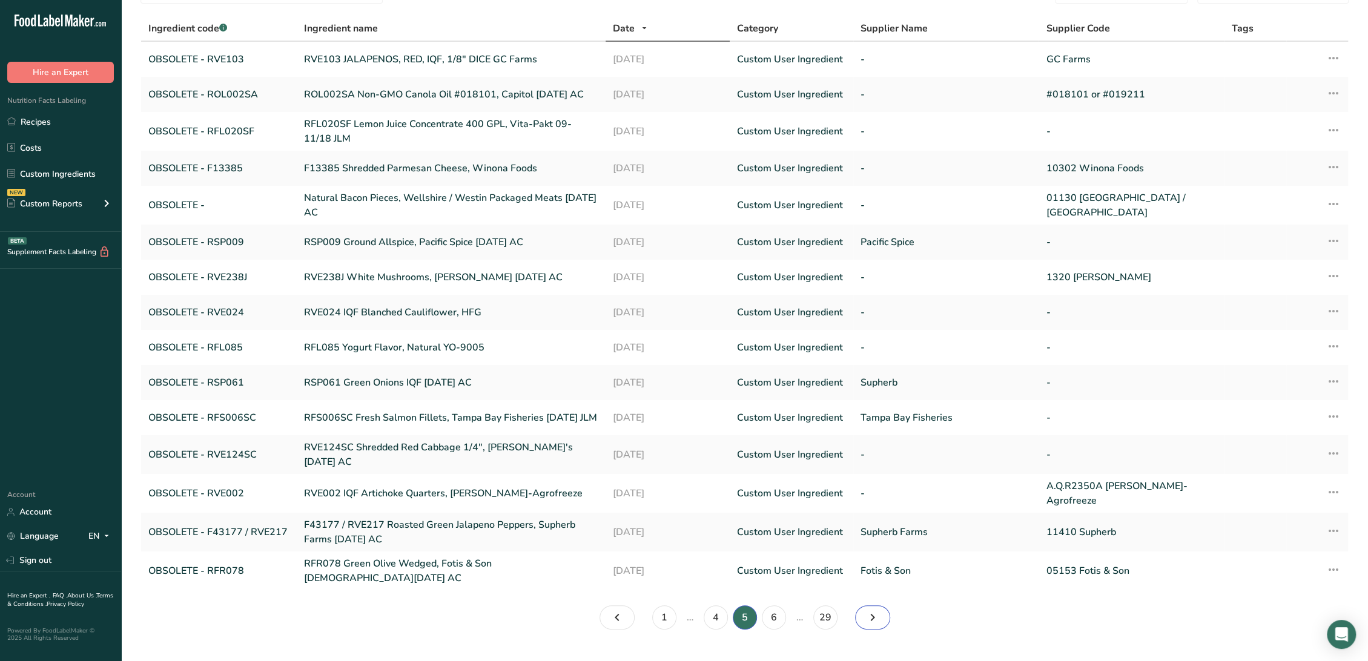
click at [876, 607] on icon "Page 6." at bounding box center [872, 618] width 15 height 22
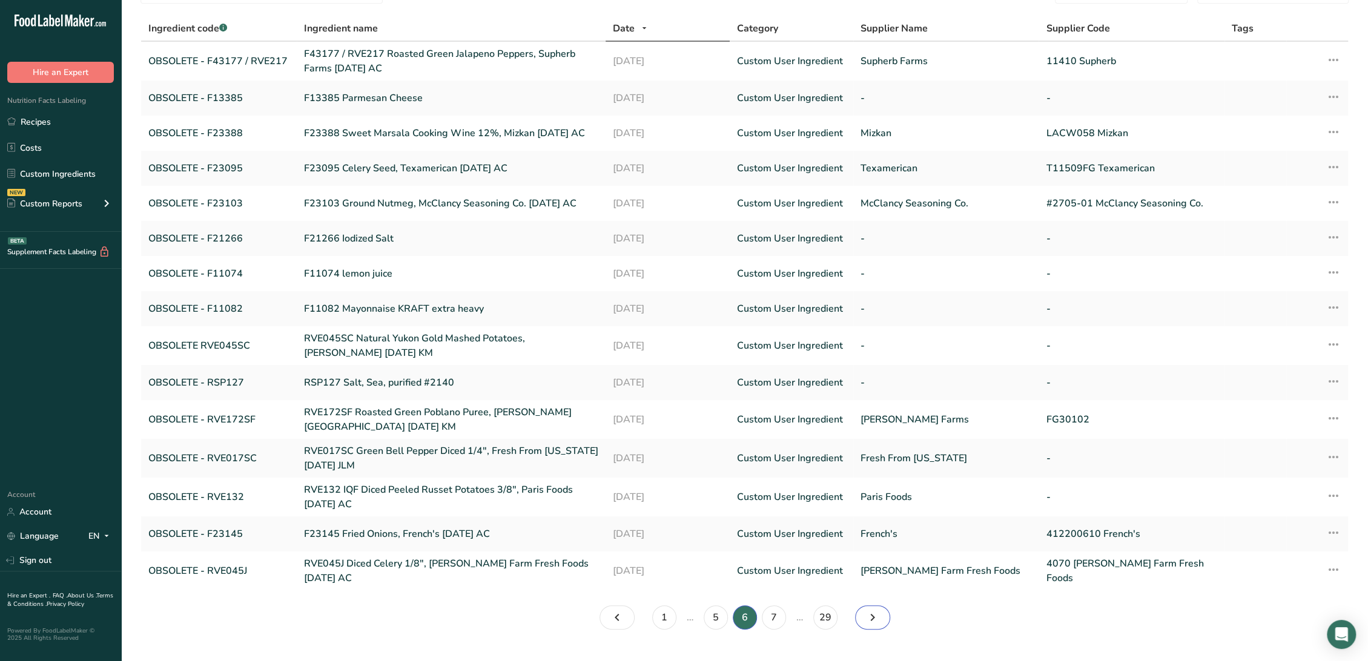
click at [876, 607] on icon "Page 7." at bounding box center [872, 618] width 15 height 22
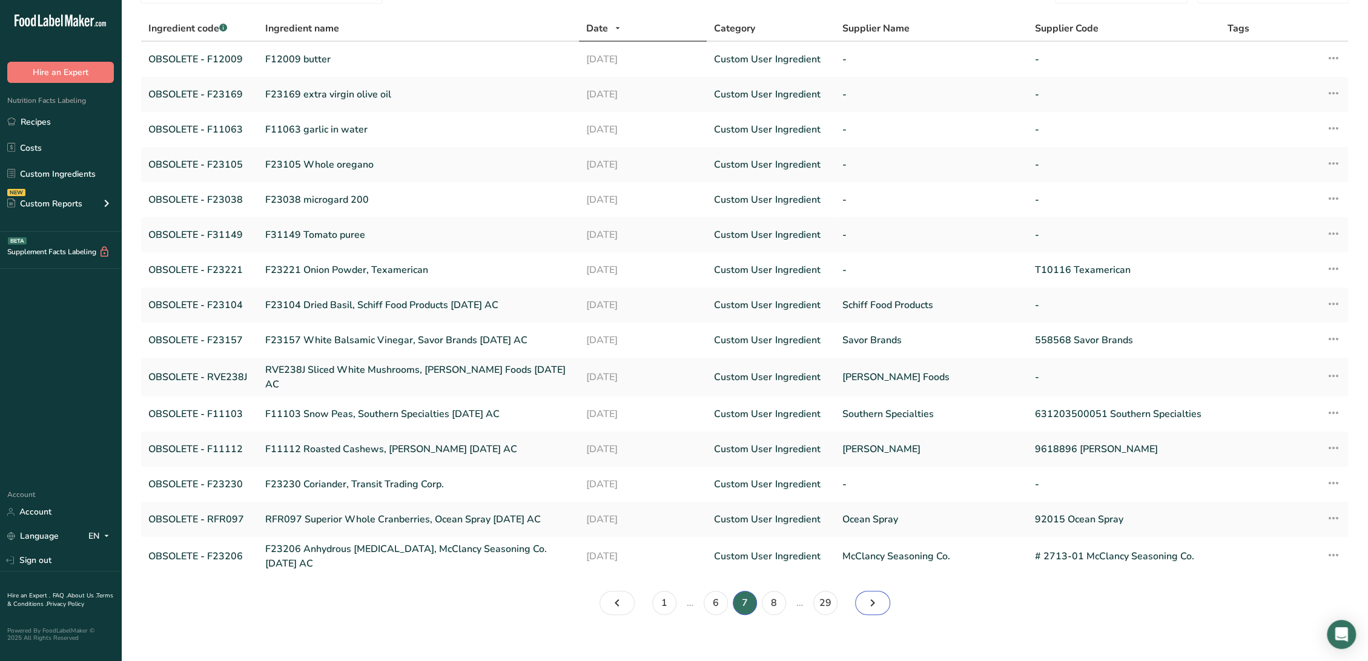
click at [876, 603] on icon "Page 8." at bounding box center [872, 603] width 15 height 22
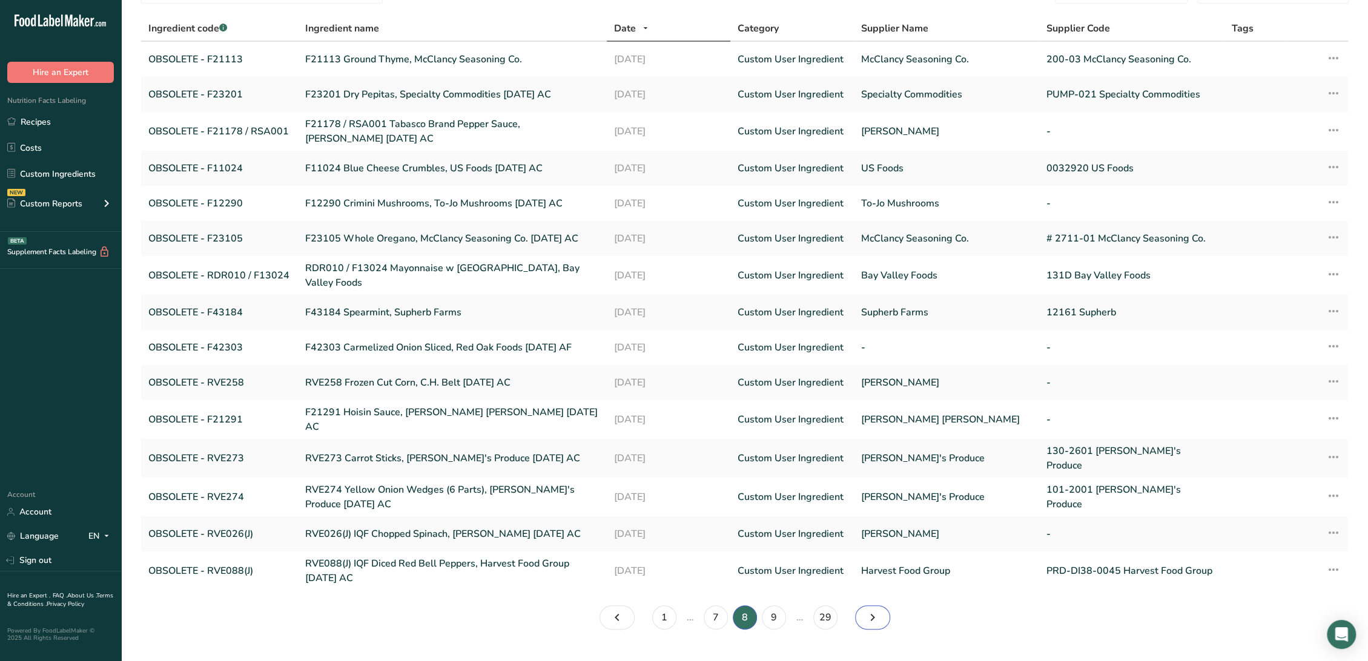
click at [876, 607] on icon "Page 9." at bounding box center [872, 618] width 15 height 22
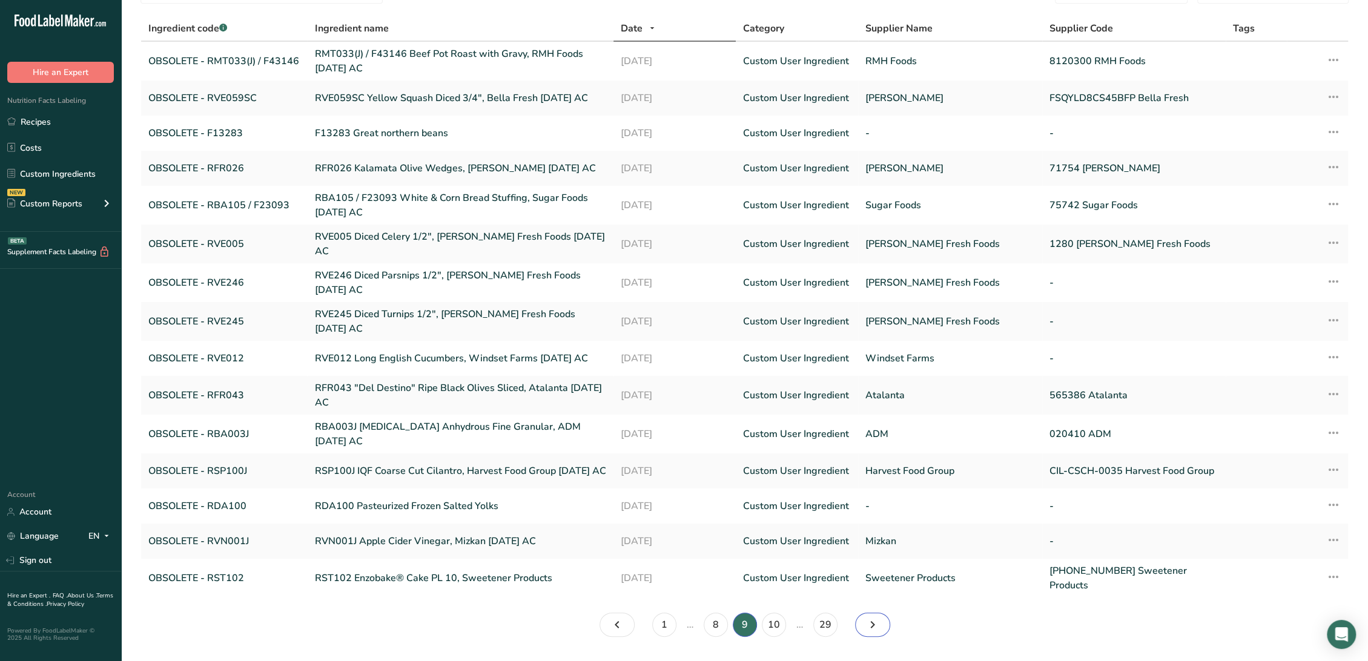
click at [876, 614] on icon "Page 10." at bounding box center [872, 625] width 15 height 22
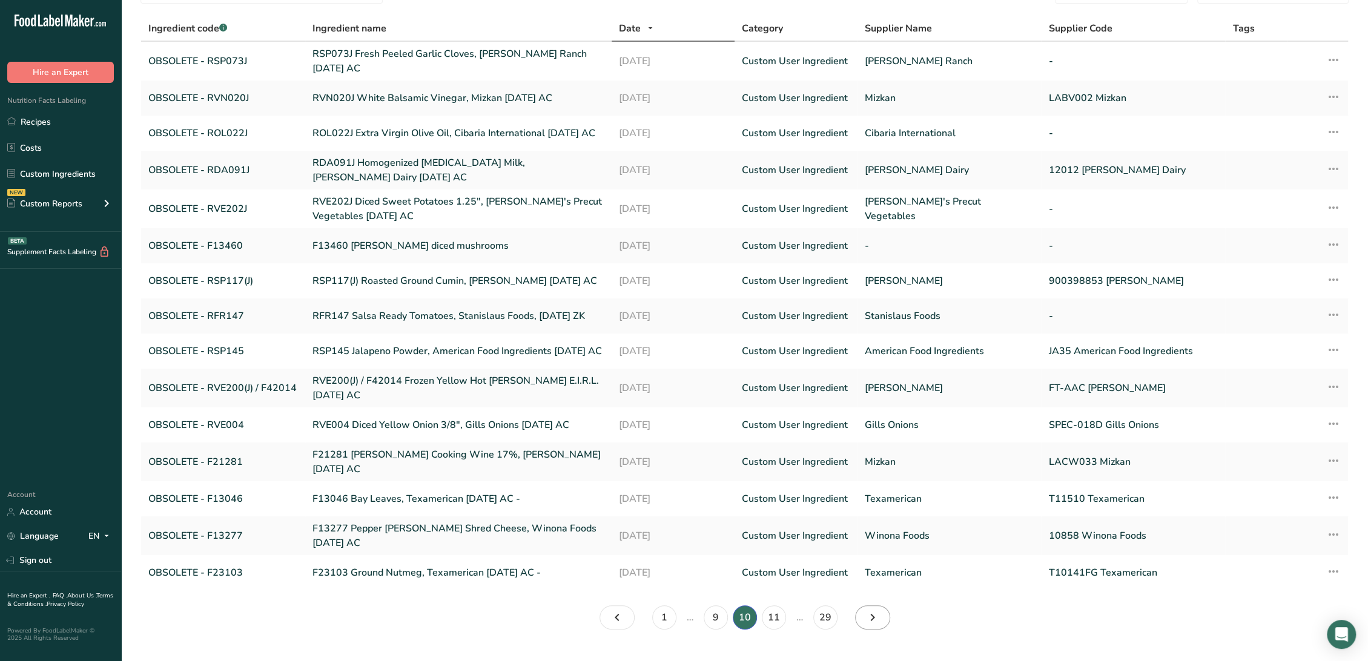
click at [876, 603] on section "Custom Ingredients (13384) Add new ingredient obsolete All Tags Source of Antio…" at bounding box center [744, 291] width 1247 height 716
click at [877, 615] on icon "Page 11." at bounding box center [872, 618] width 15 height 22
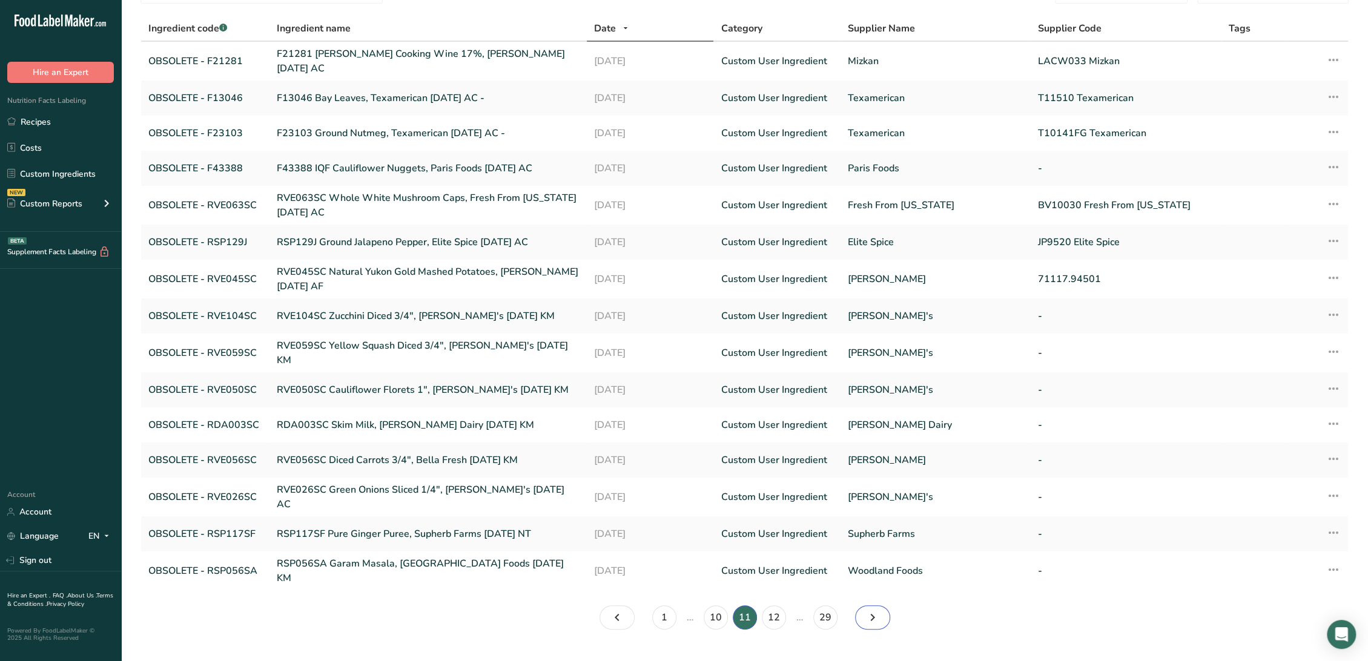
click at [877, 611] on icon "Page 12." at bounding box center [872, 618] width 15 height 22
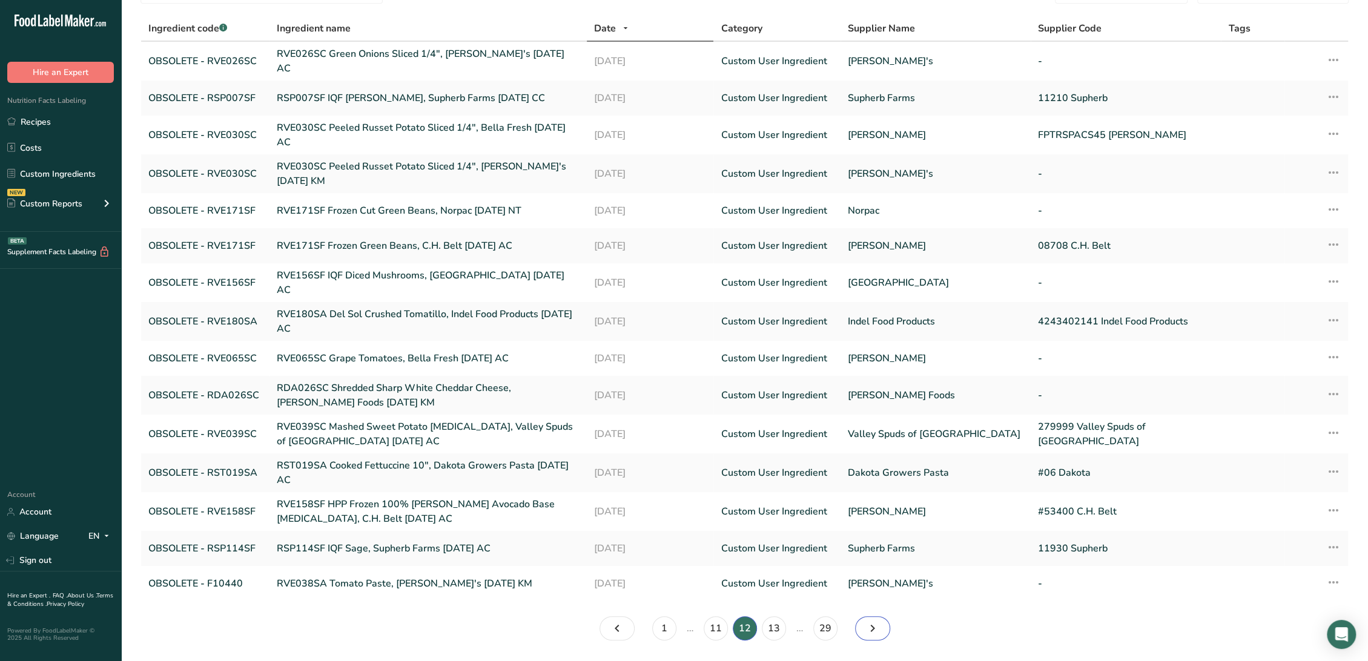
click at [877, 618] on icon "Page 13." at bounding box center [872, 629] width 15 height 22
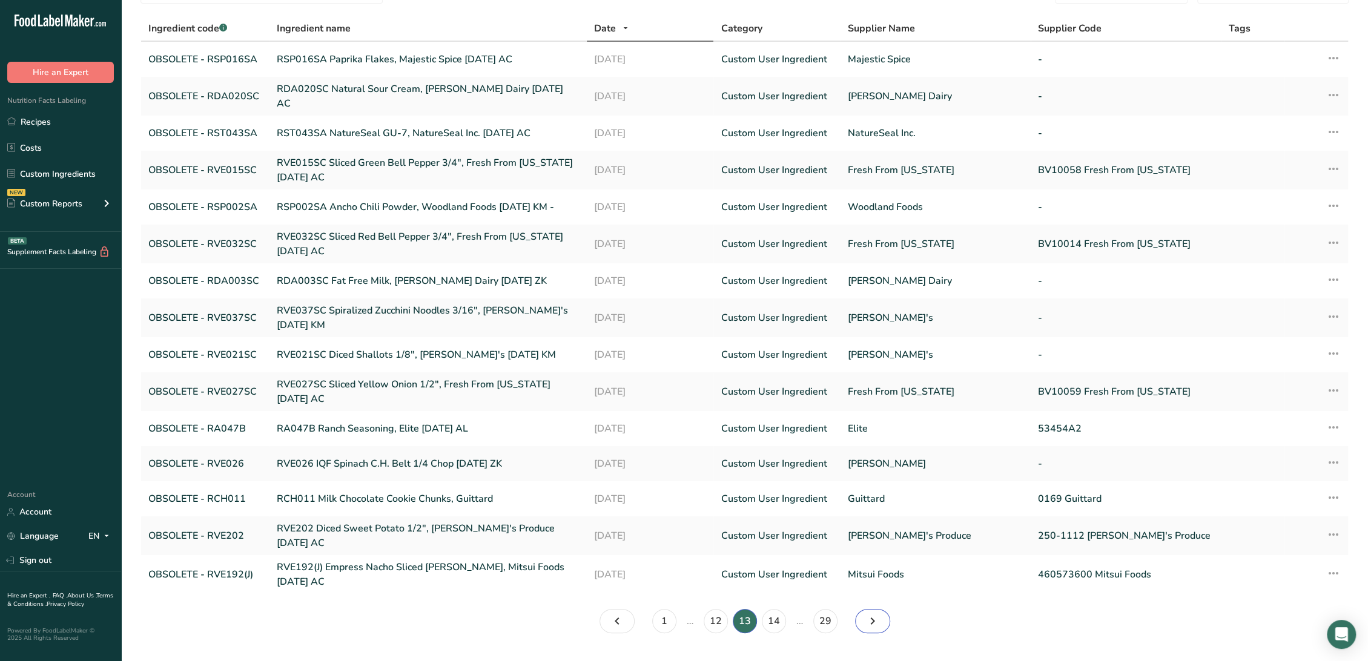
click at [877, 611] on icon "Page 14." at bounding box center [872, 621] width 15 height 22
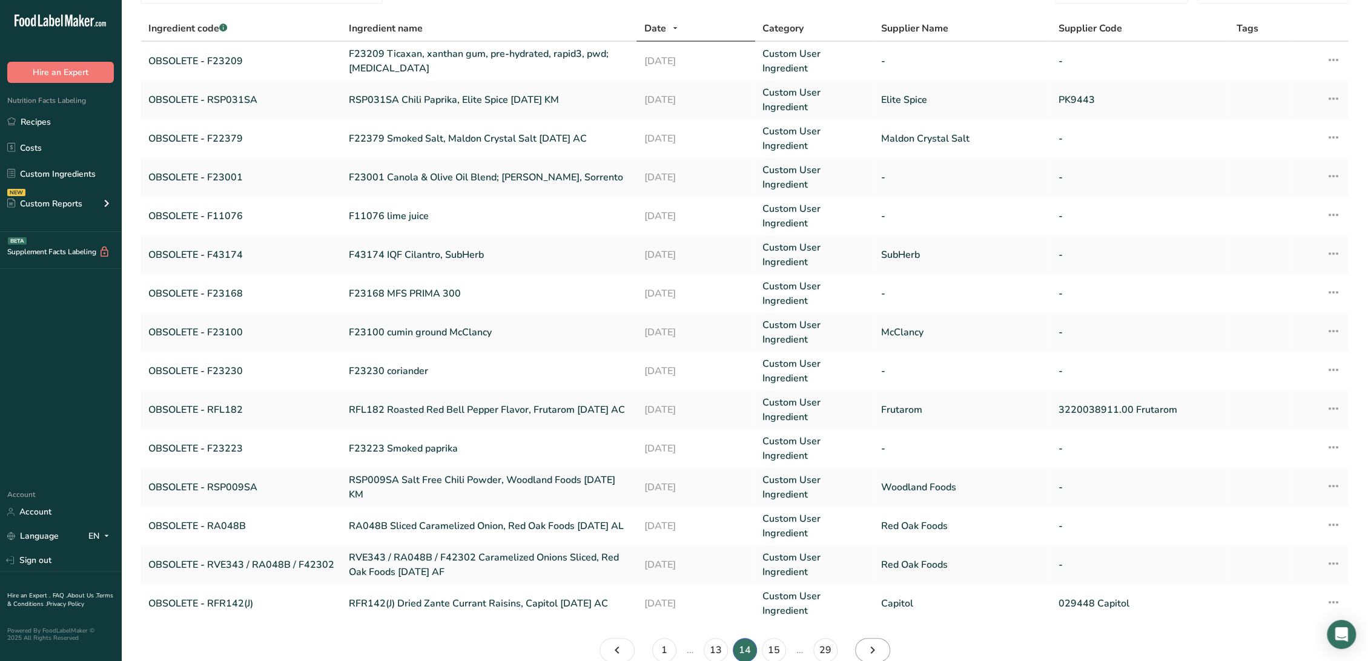
click at [877, 611] on td "Capitol" at bounding box center [962, 603] width 177 height 39
click at [881, 640] on link "Page 15." at bounding box center [872, 650] width 35 height 24
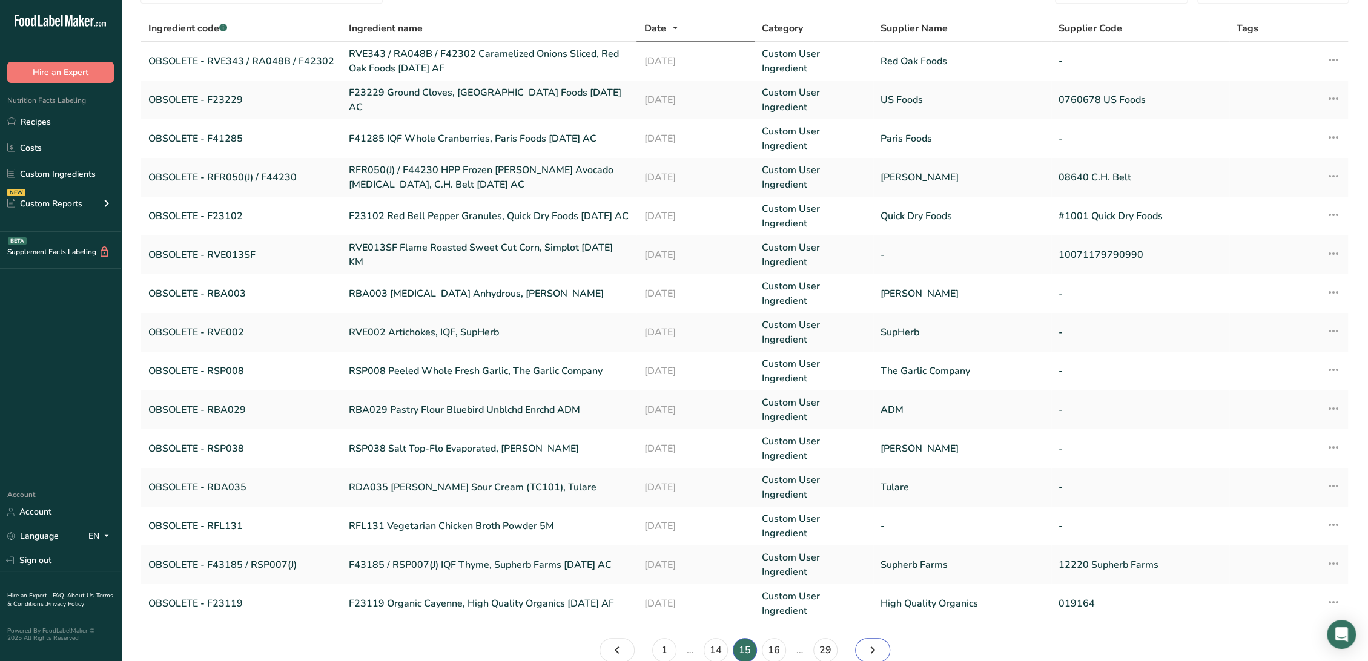
click at [881, 643] on link "Page 16." at bounding box center [872, 650] width 35 height 24
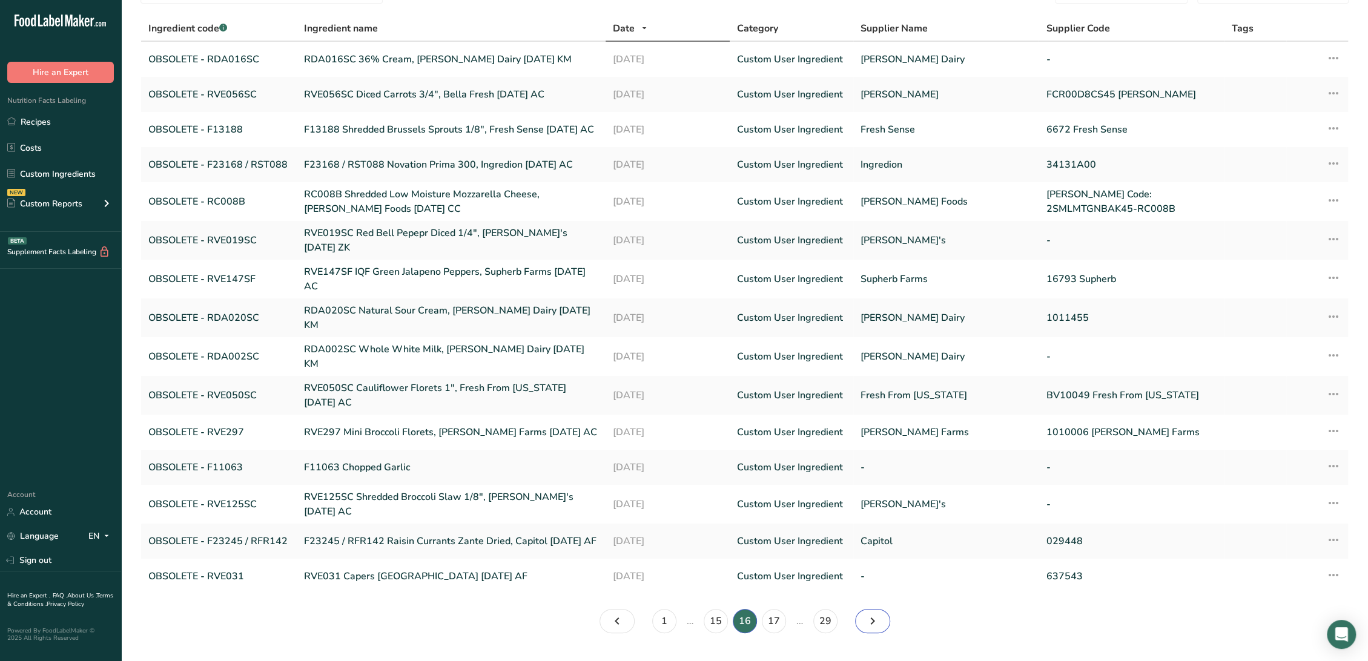
click at [880, 609] on link "Page 17." at bounding box center [872, 621] width 35 height 24
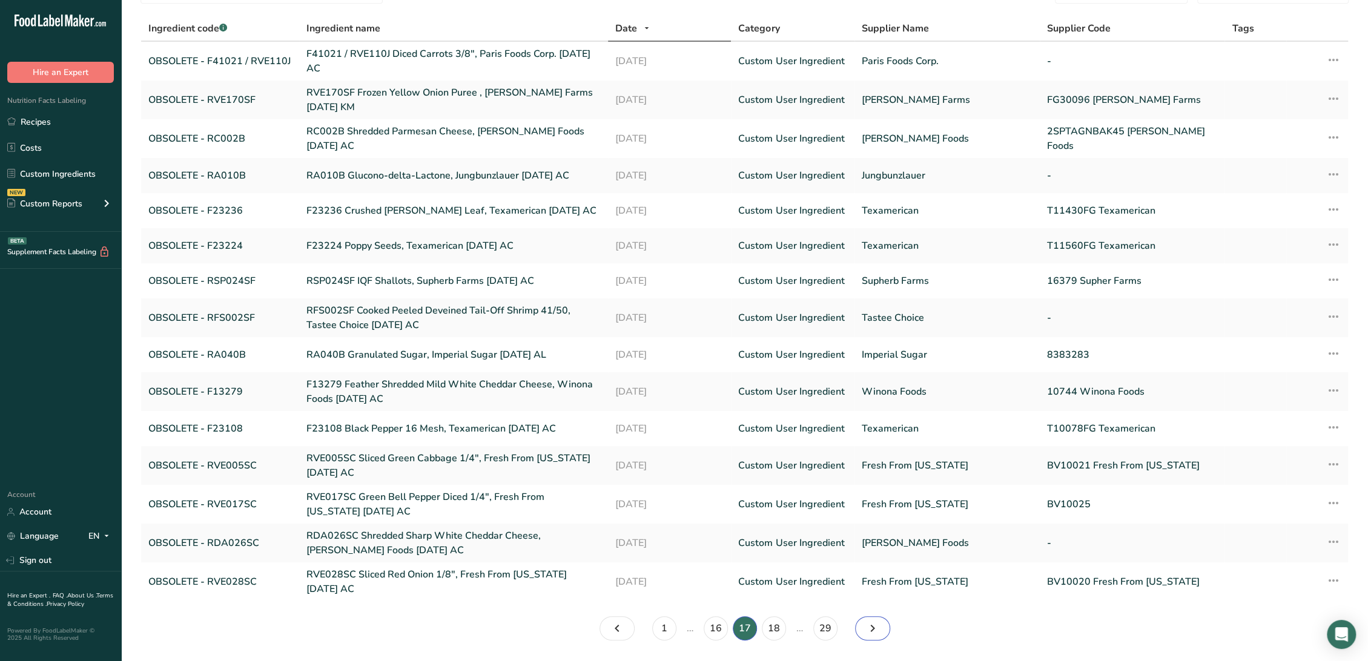
click at [879, 616] on link "Page 18." at bounding box center [872, 628] width 35 height 24
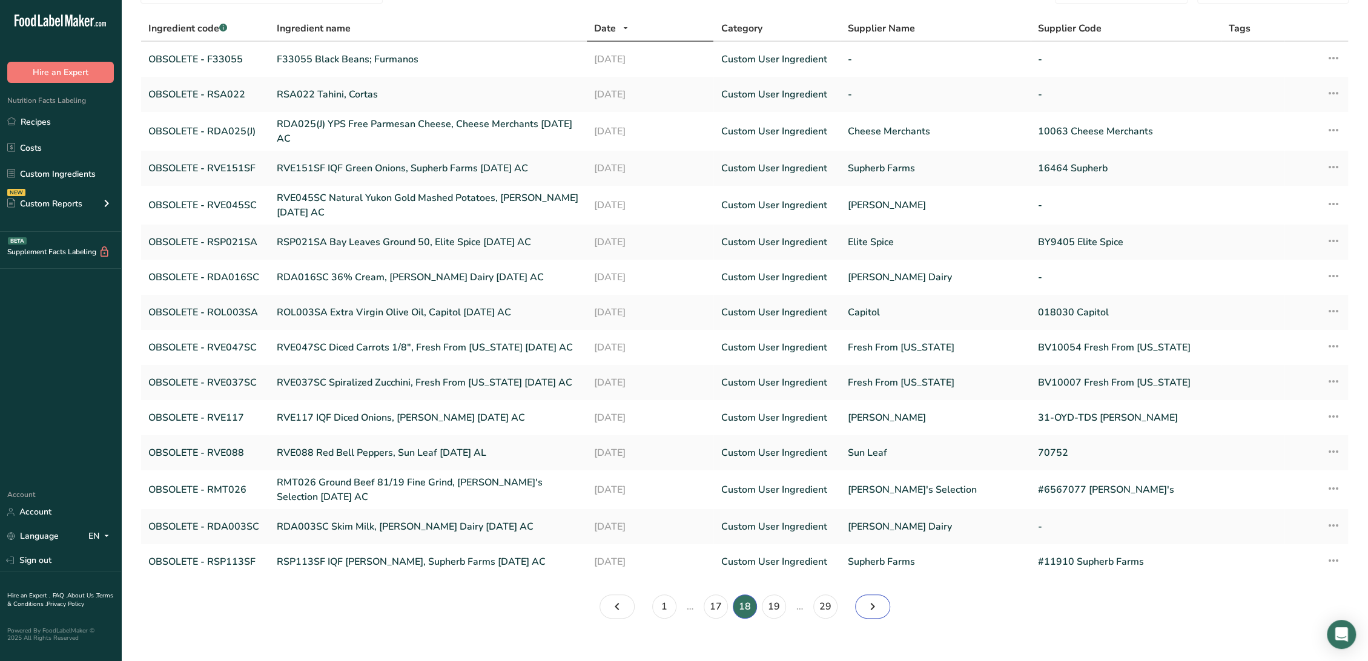
click at [877, 610] on icon "Page 19." at bounding box center [872, 607] width 15 height 22
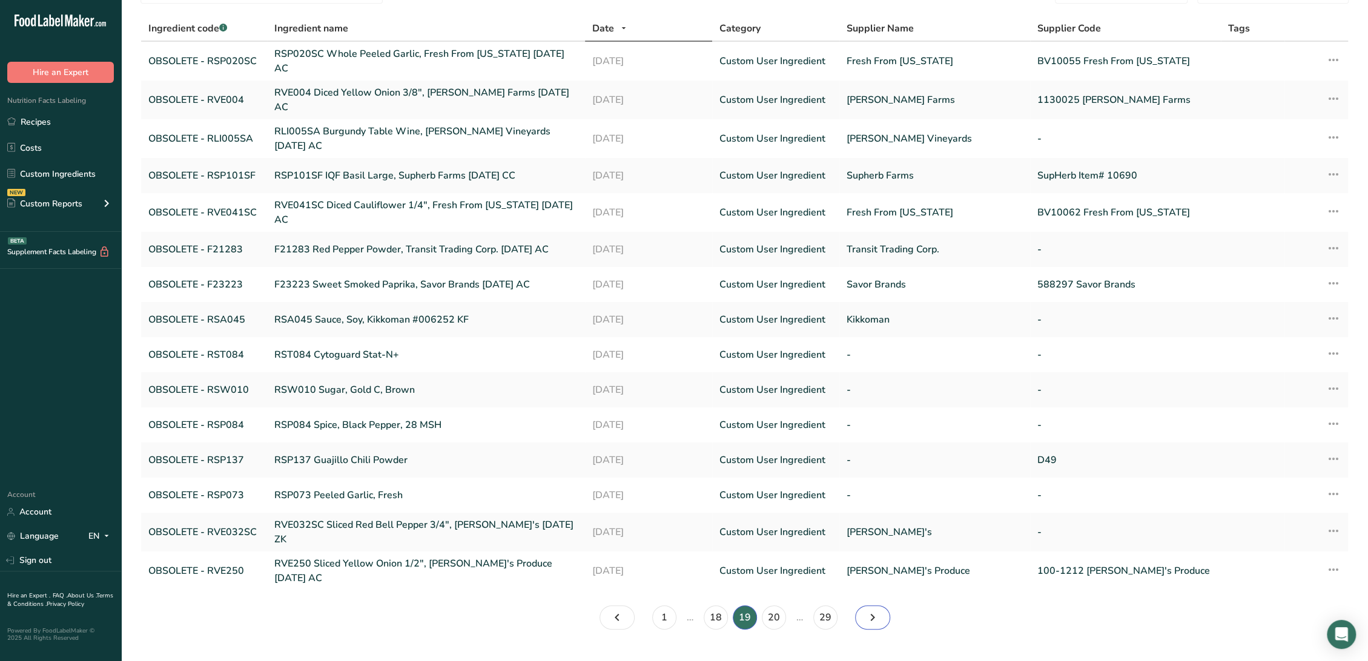
click at [877, 609] on icon "Page 20." at bounding box center [872, 618] width 15 height 22
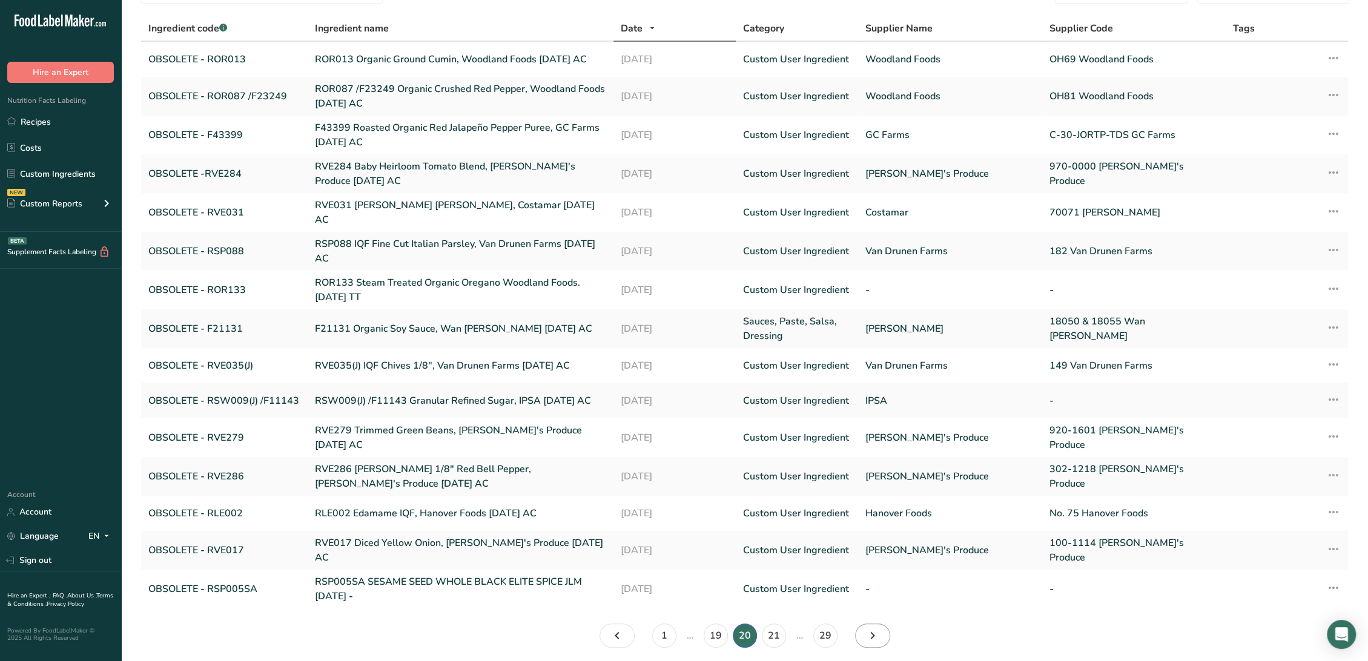
click at [877, 609] on section "Custom Ingredients (13384) Add new ingredient obsolete All Tags Source of Antio…" at bounding box center [744, 300] width 1247 height 734
click at [877, 625] on icon "Page 21." at bounding box center [872, 636] width 15 height 22
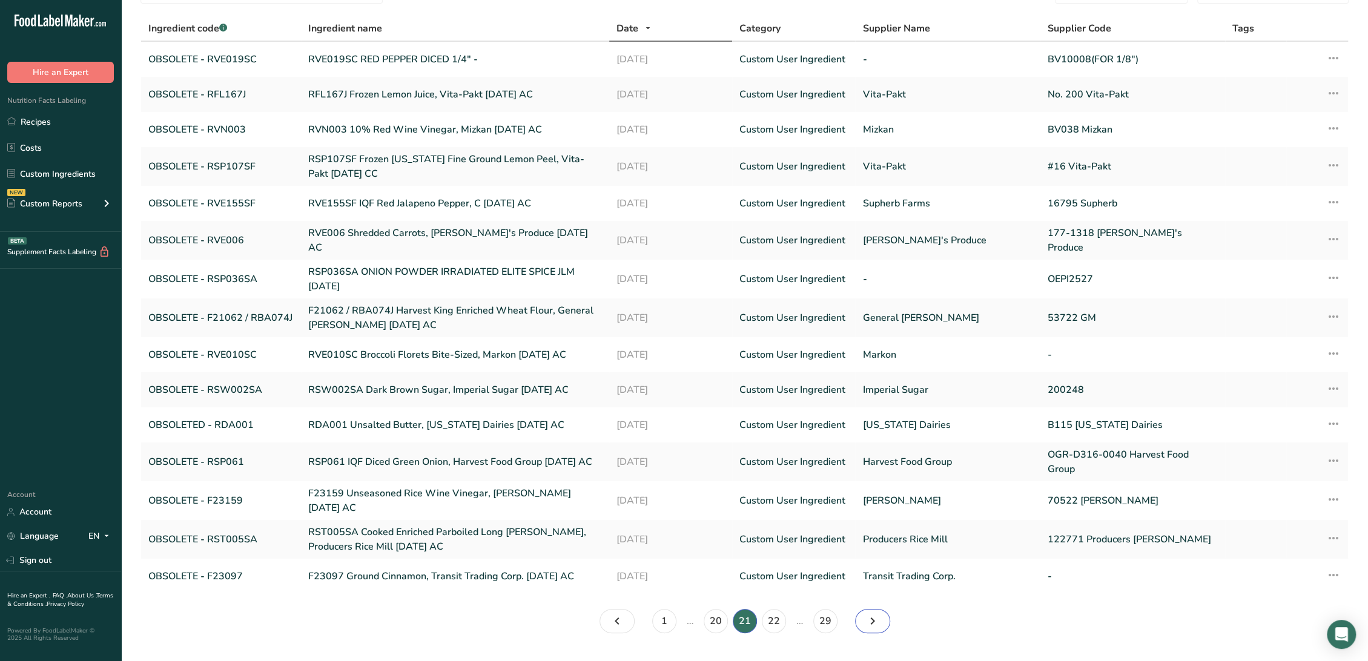
click at [877, 616] on icon "Page 22." at bounding box center [872, 621] width 15 height 22
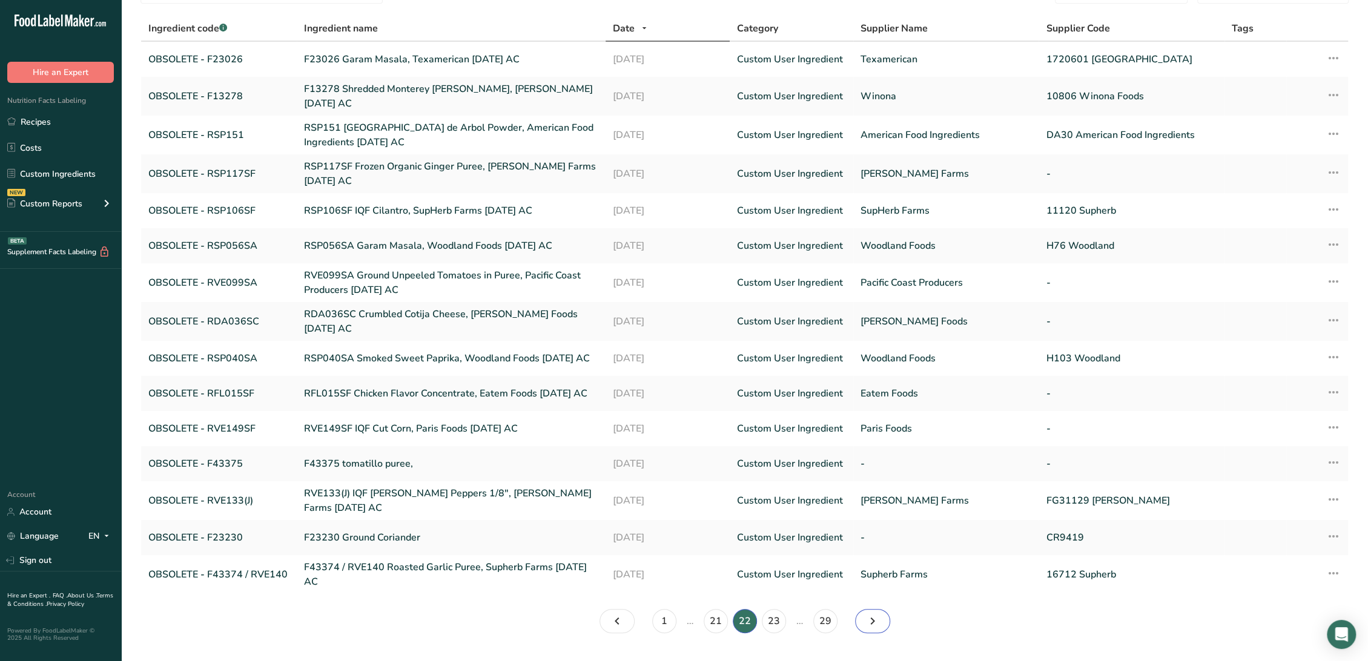
click at [877, 616] on icon "Page 23." at bounding box center [872, 621] width 15 height 22
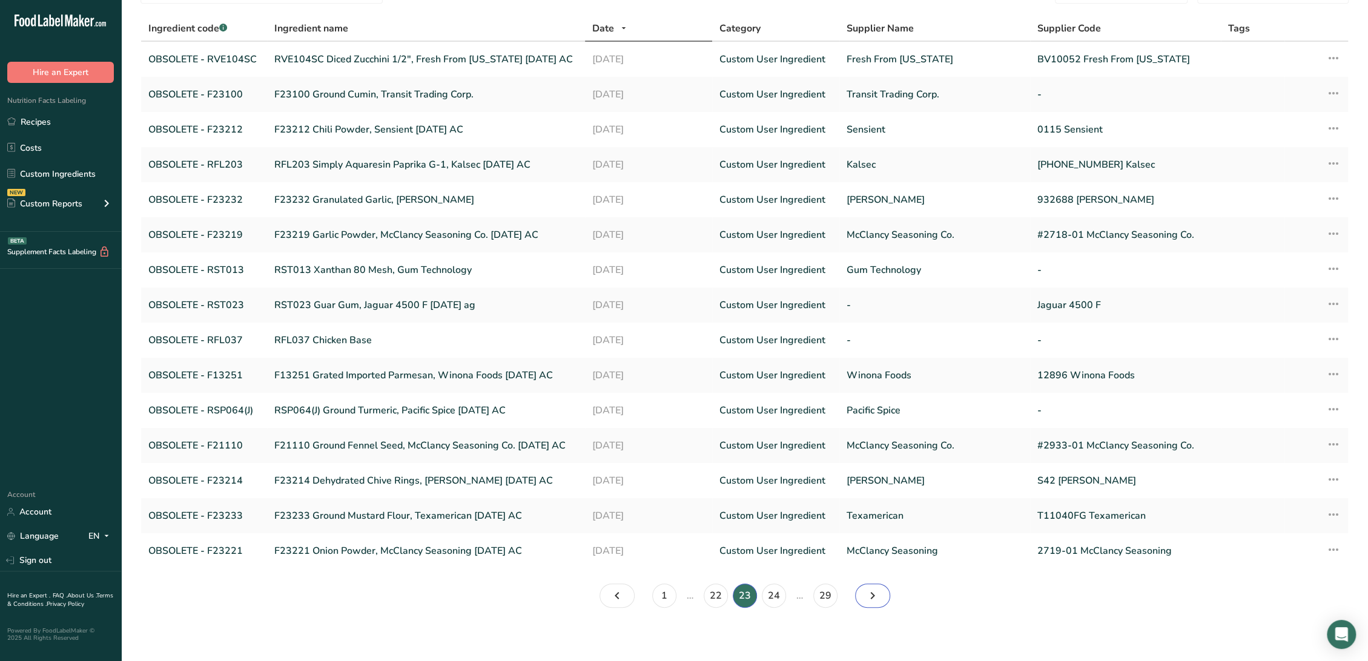
click at [877, 601] on icon "Page 24." at bounding box center [872, 596] width 15 height 22
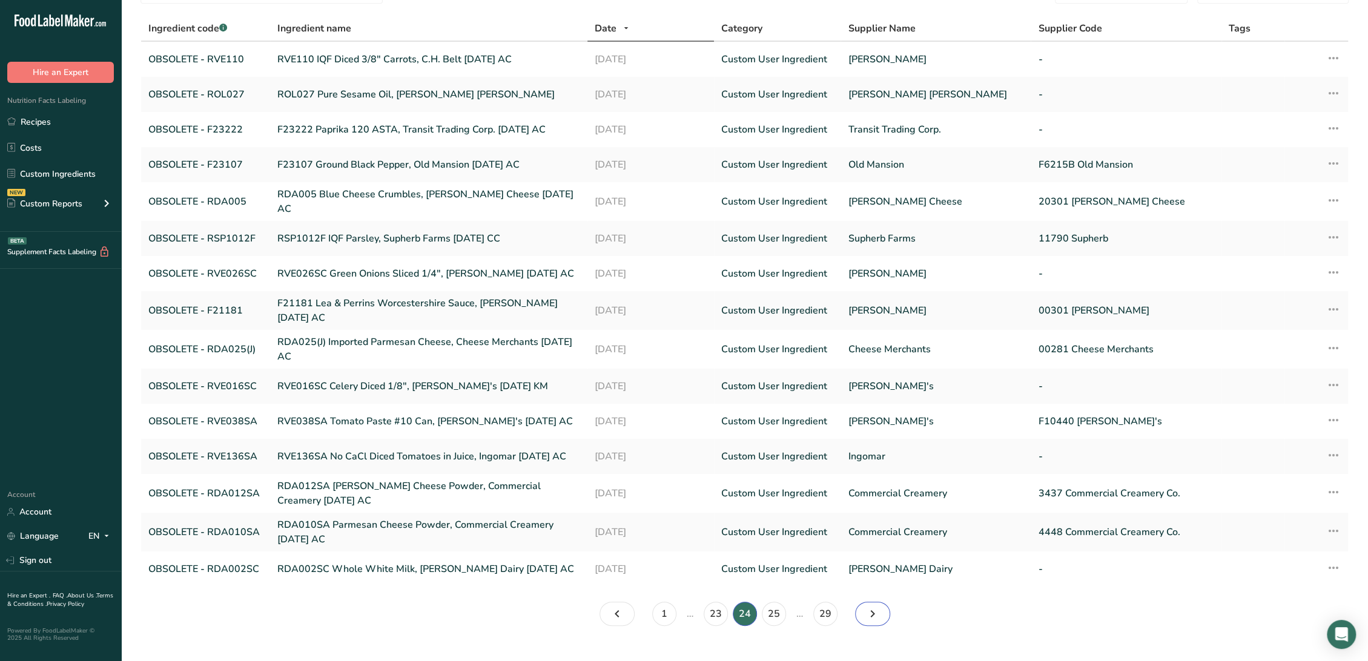
click at [876, 603] on icon "Page 25." at bounding box center [872, 614] width 15 height 22
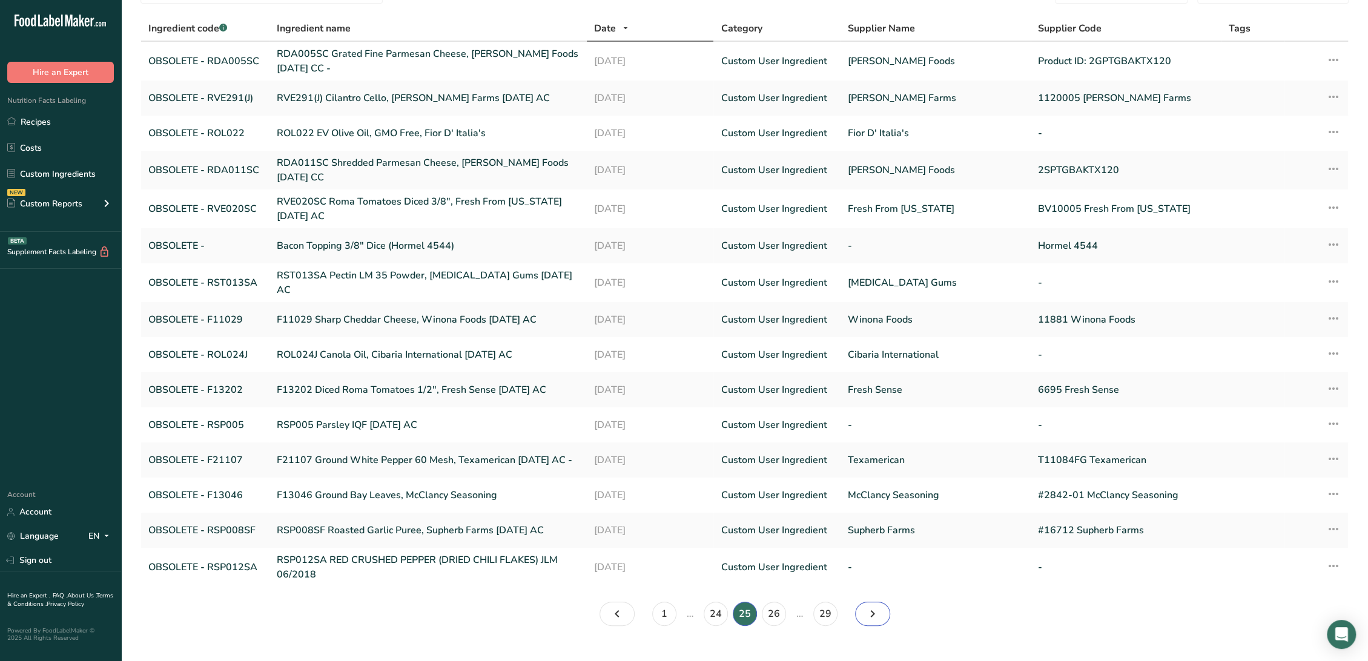
click at [876, 607] on icon "Page 26." at bounding box center [872, 614] width 15 height 22
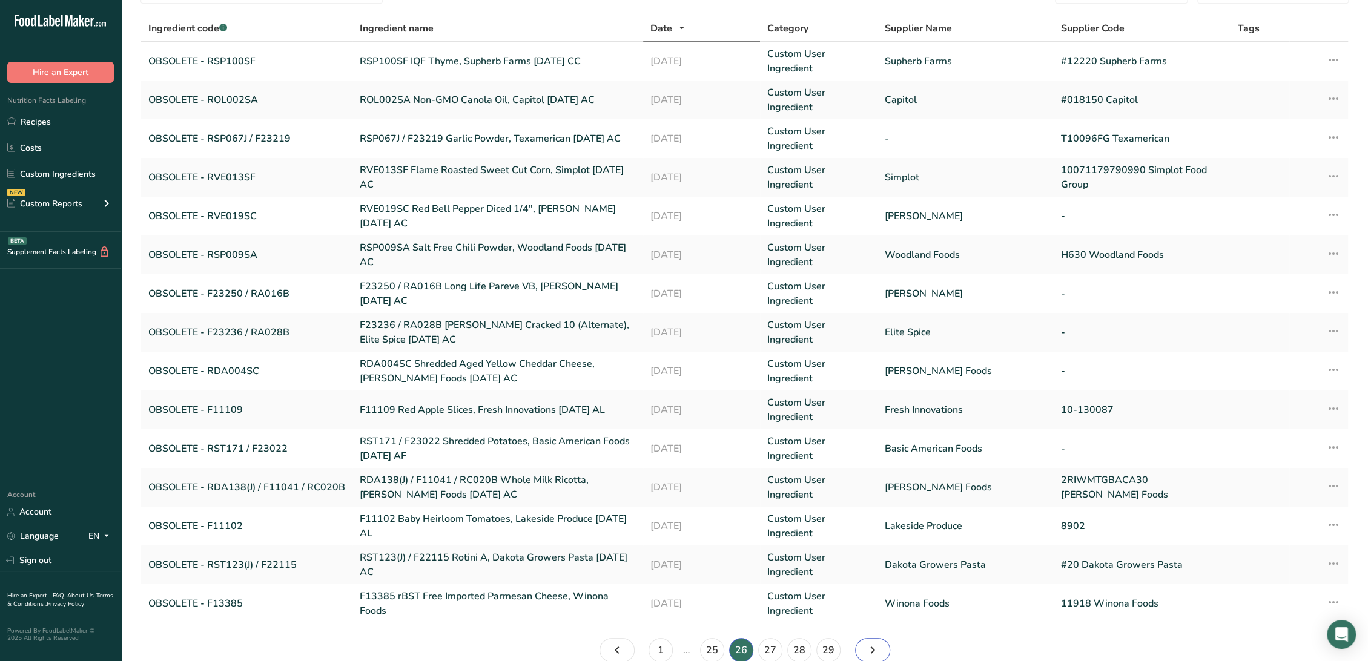
click at [877, 642] on icon "Page 27." at bounding box center [872, 650] width 15 height 22
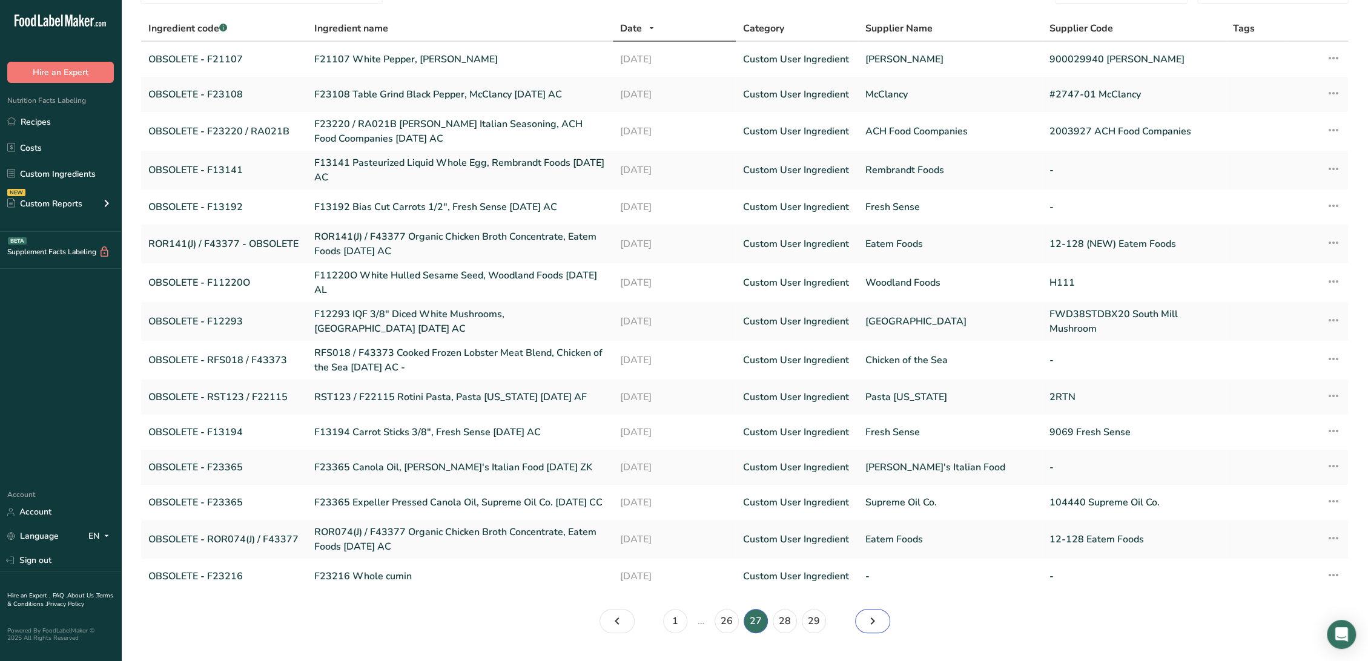
click at [878, 629] on icon "Page 28." at bounding box center [872, 621] width 15 height 22
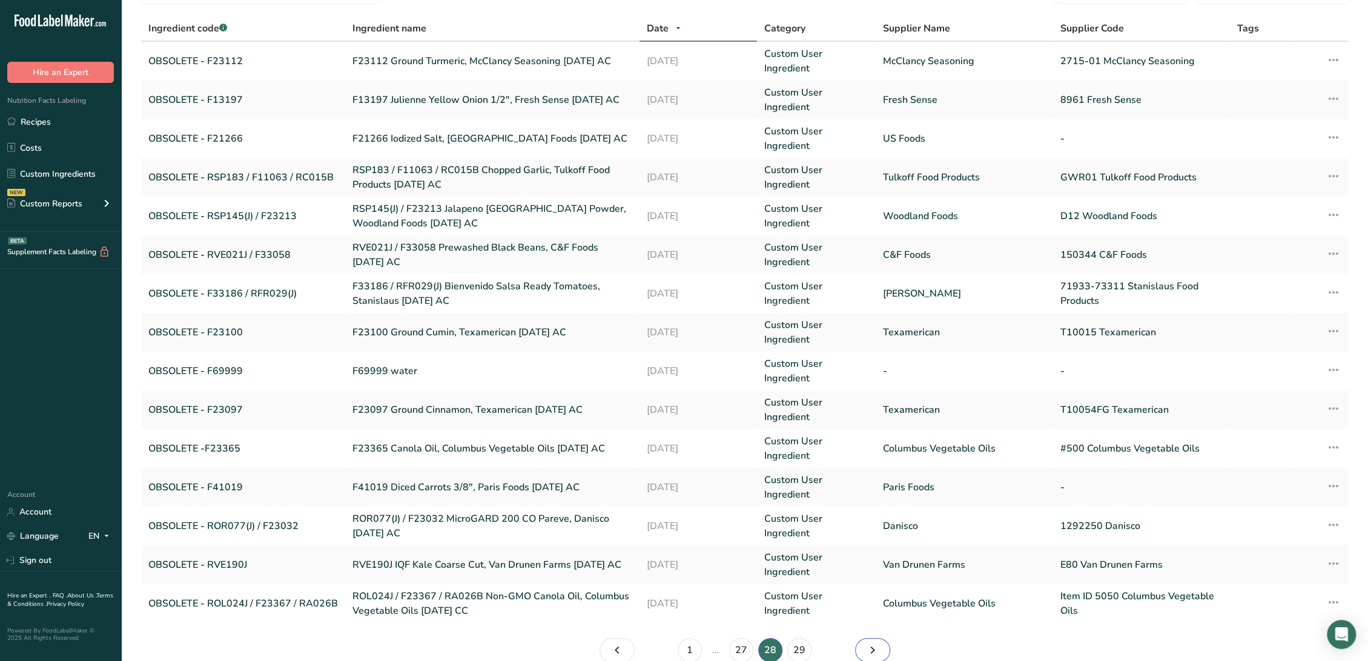
click at [871, 650] on icon "Page 29." at bounding box center [872, 650] width 15 height 22
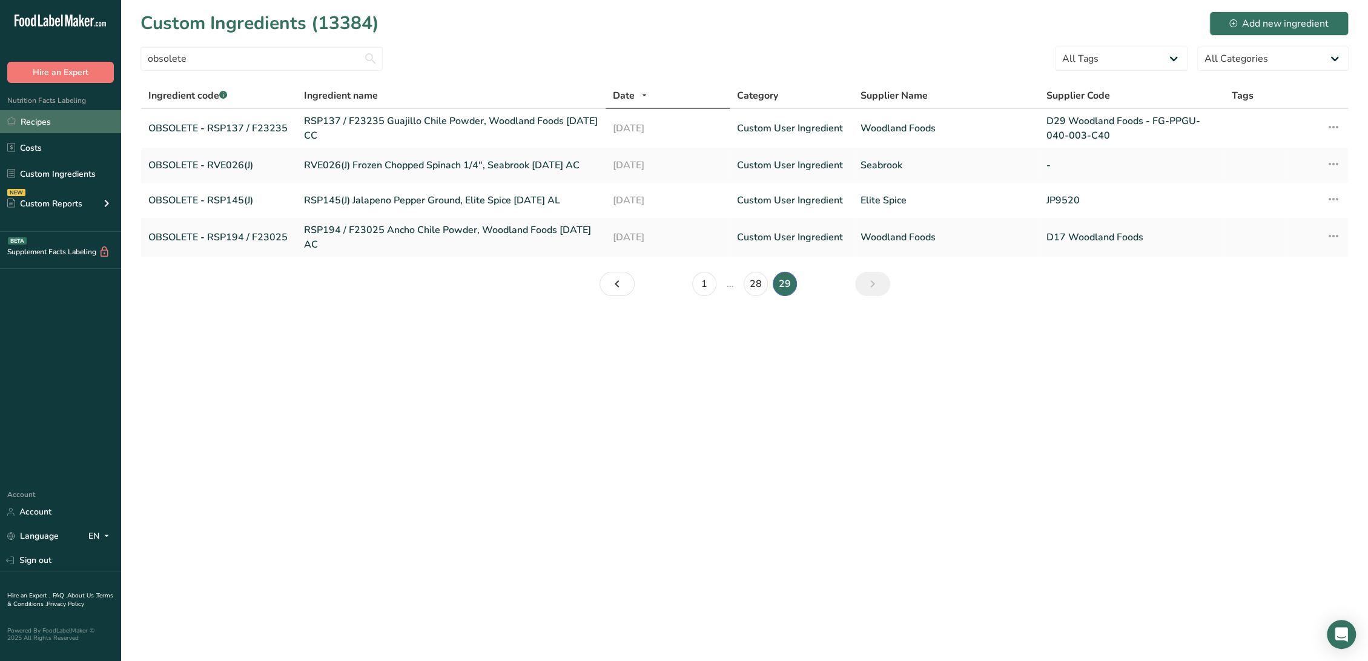
click at [78, 122] on link "Recipes" at bounding box center [60, 121] width 121 height 23
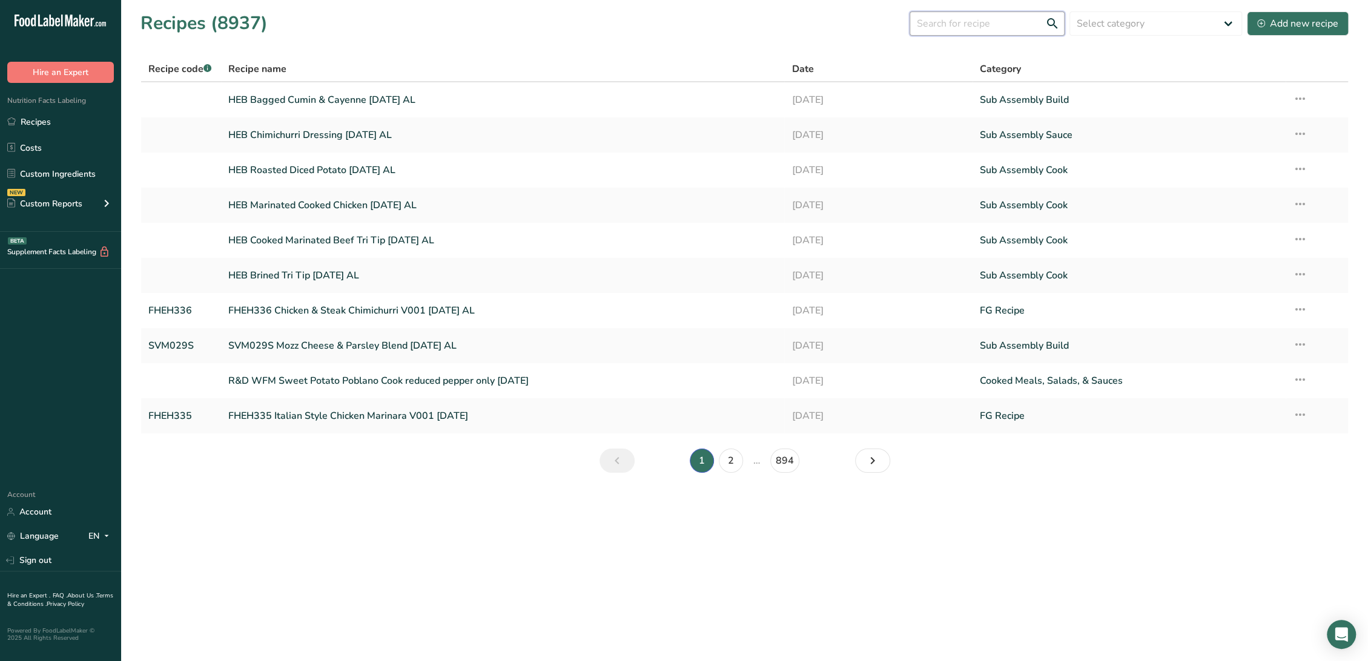
click at [950, 24] on input "text" at bounding box center [986, 24] width 155 height 24
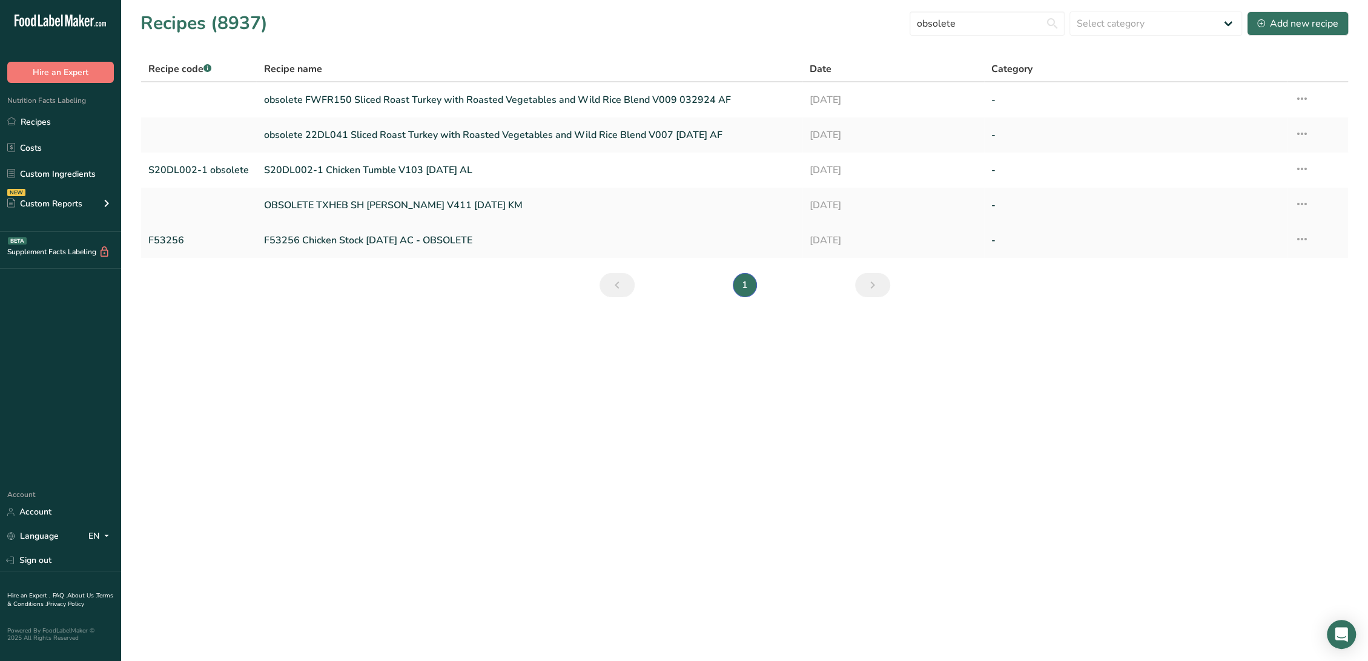
click at [359, 241] on link "F53256 Chicken Stock [DATE] AC - OBSOLETE" at bounding box center [528, 240] width 531 height 25
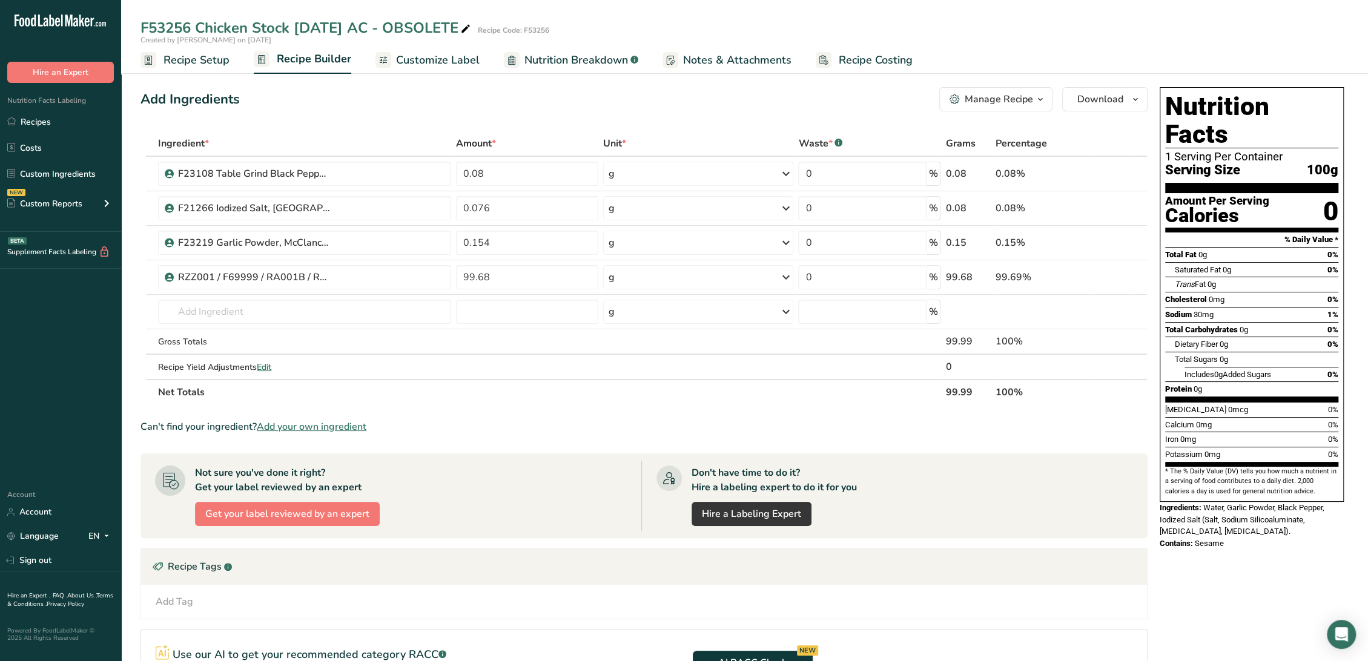
click at [208, 62] on span "Recipe Setup" at bounding box center [196, 60] width 66 height 16
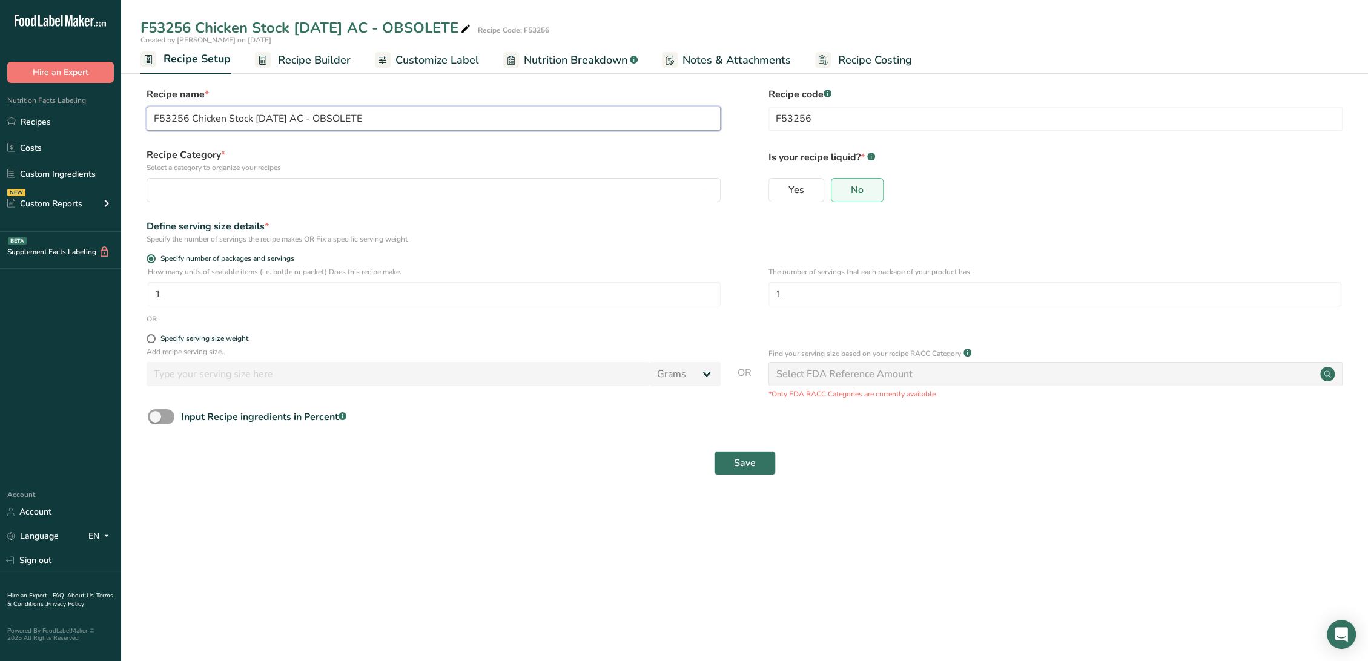
drag, startPoint x: 312, startPoint y: 120, endPoint x: 576, endPoint y: 120, distance: 264.0
click at [576, 120] on input "F53256 Chicken Stock [DATE] AC - OBSOLETE" at bounding box center [434, 119] width 574 height 24
click at [774, 119] on input "F53256" at bounding box center [1055, 119] width 574 height 24
paste input "OBSOLETE"
click at [287, 62] on span "Recipe Builder" at bounding box center [314, 60] width 73 height 16
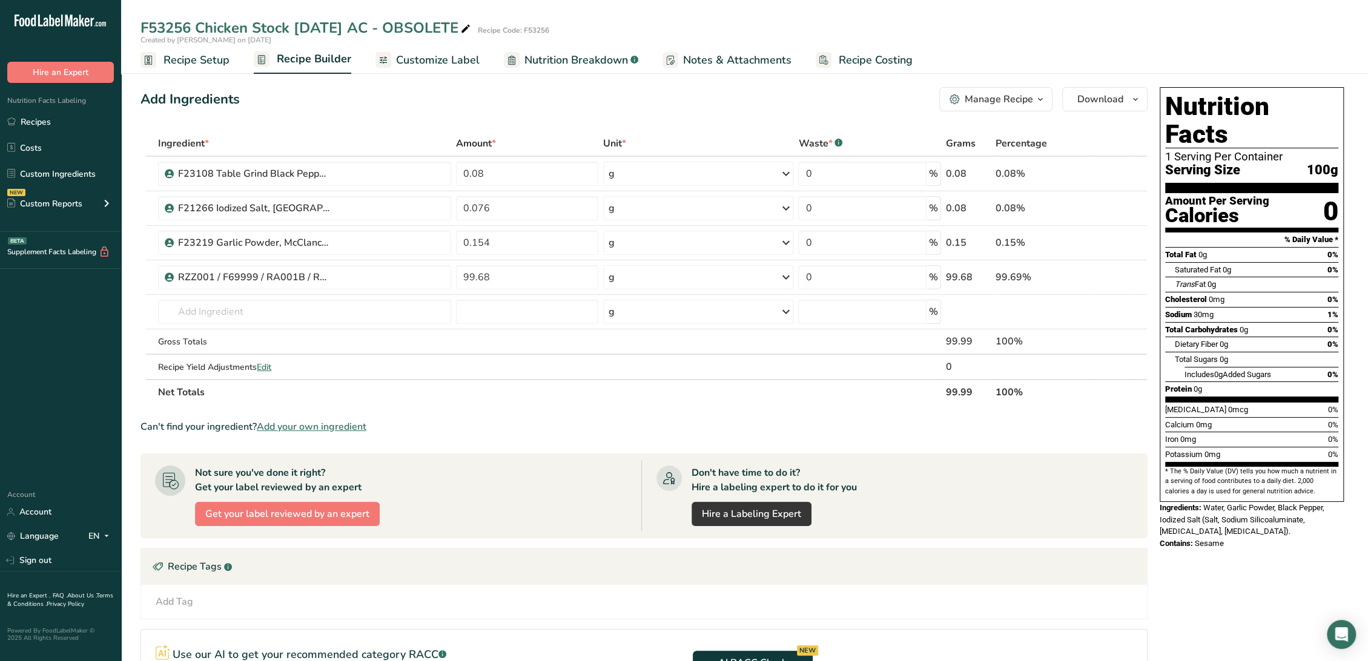
click at [203, 61] on span "Recipe Setup" at bounding box center [196, 60] width 66 height 16
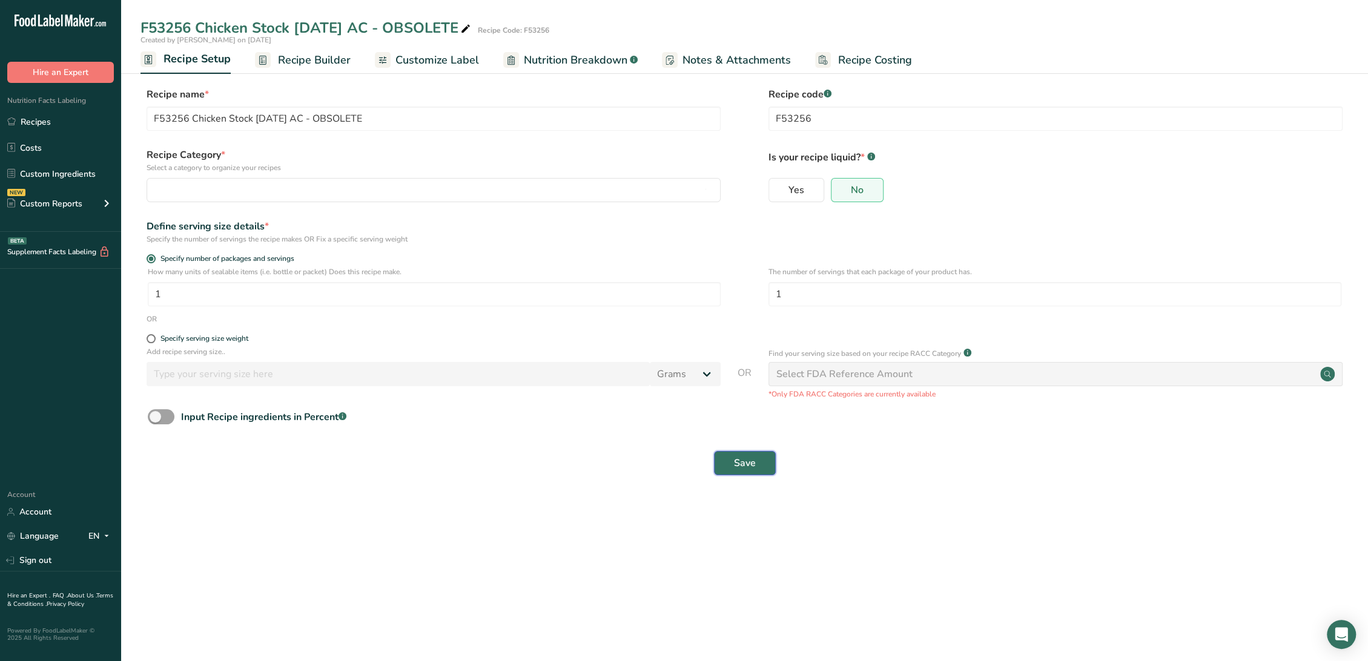
click at [758, 460] on button "Save" at bounding box center [745, 463] width 62 height 24
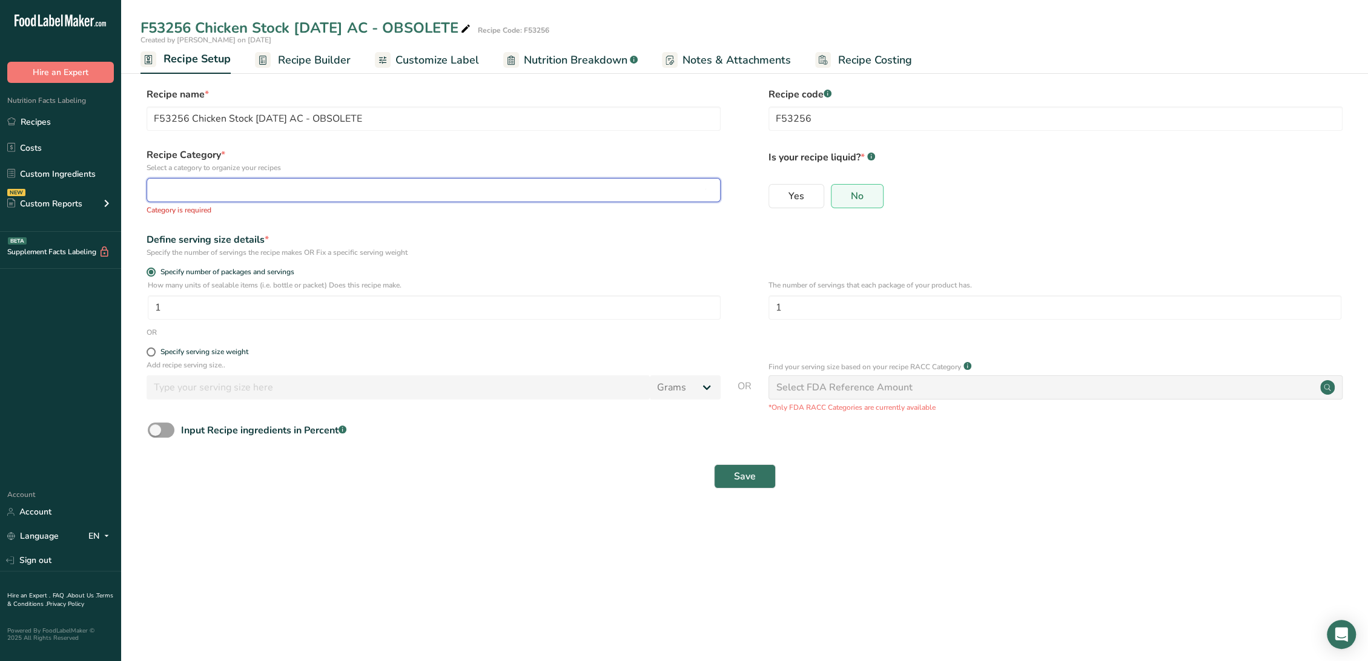
click at [300, 196] on div "button" at bounding box center [429, 190] width 551 height 15
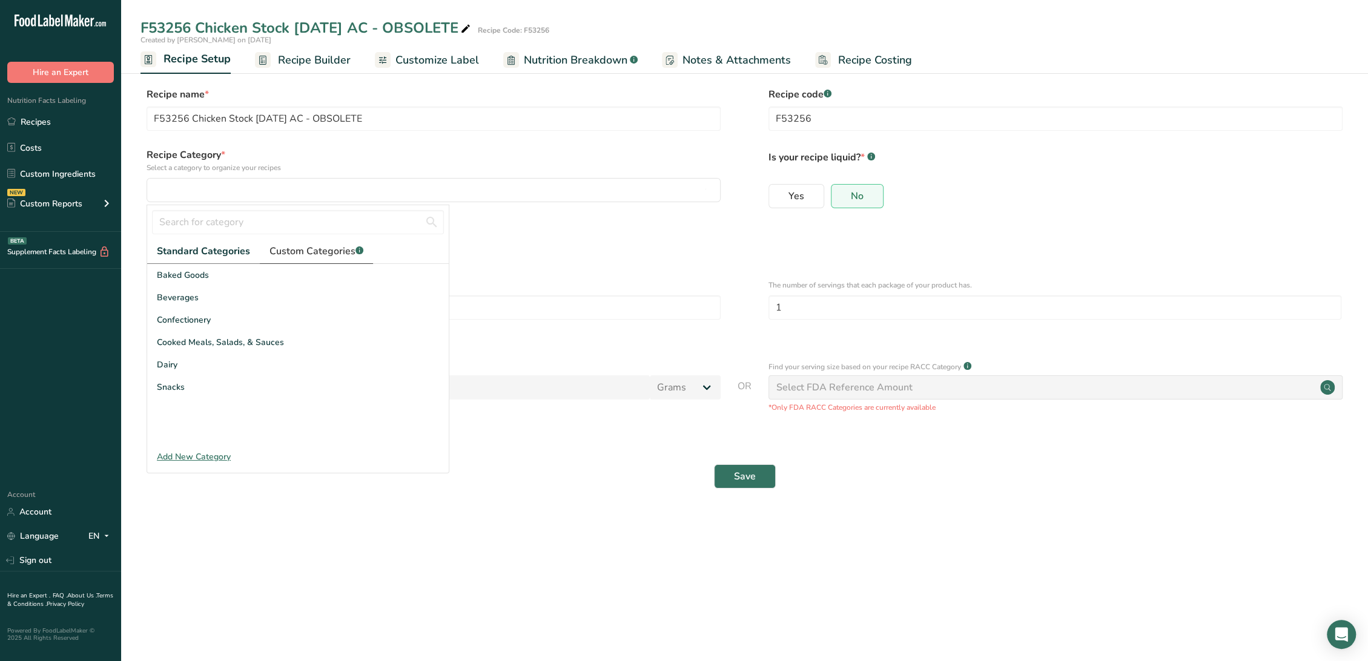
click at [276, 251] on span "Custom Categories .a-a{fill:#347362;}.b-a{fill:#fff;}" at bounding box center [316, 251] width 94 height 15
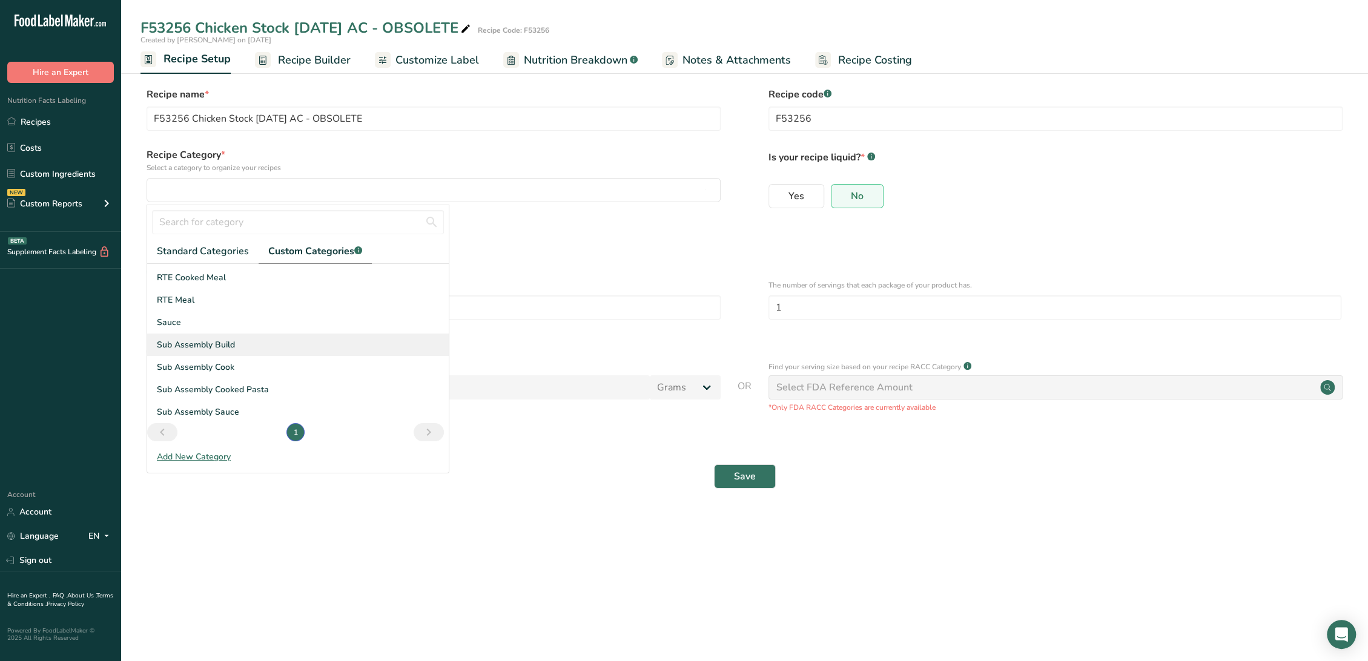
click at [236, 343] on div "Sub Assembly Build" at bounding box center [298, 345] width 302 height 22
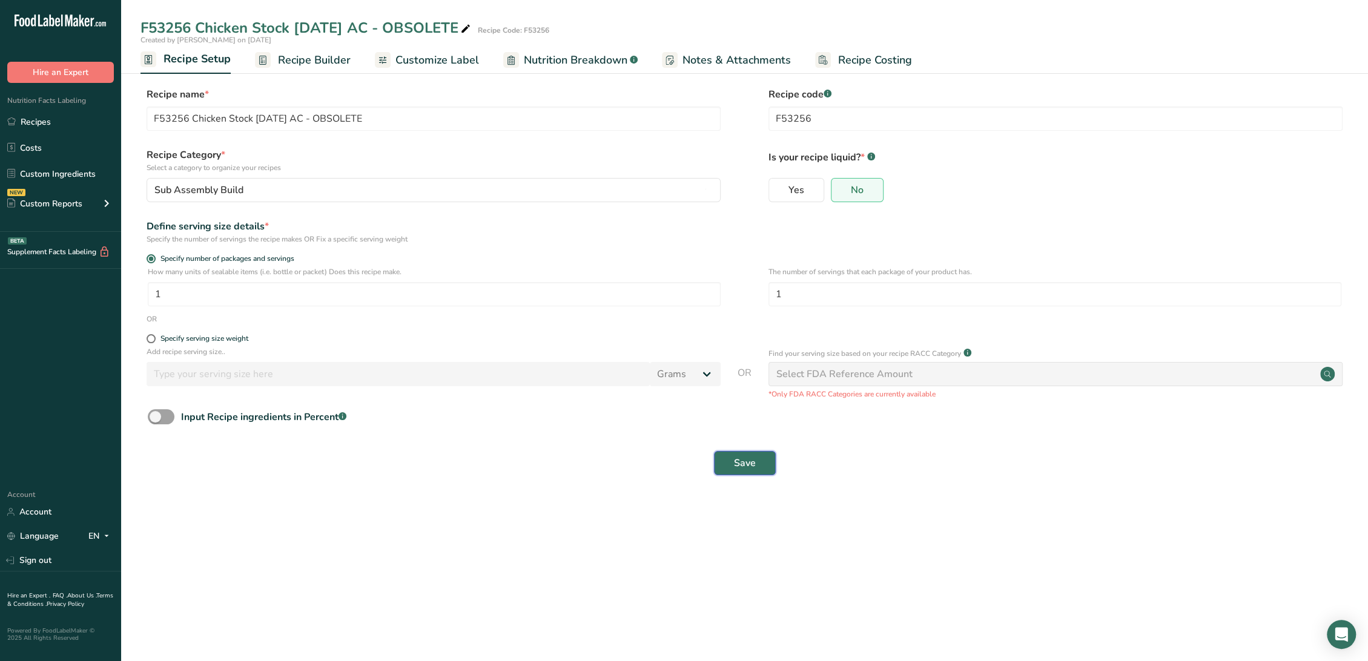
click at [737, 468] on span "Save" at bounding box center [745, 463] width 22 height 15
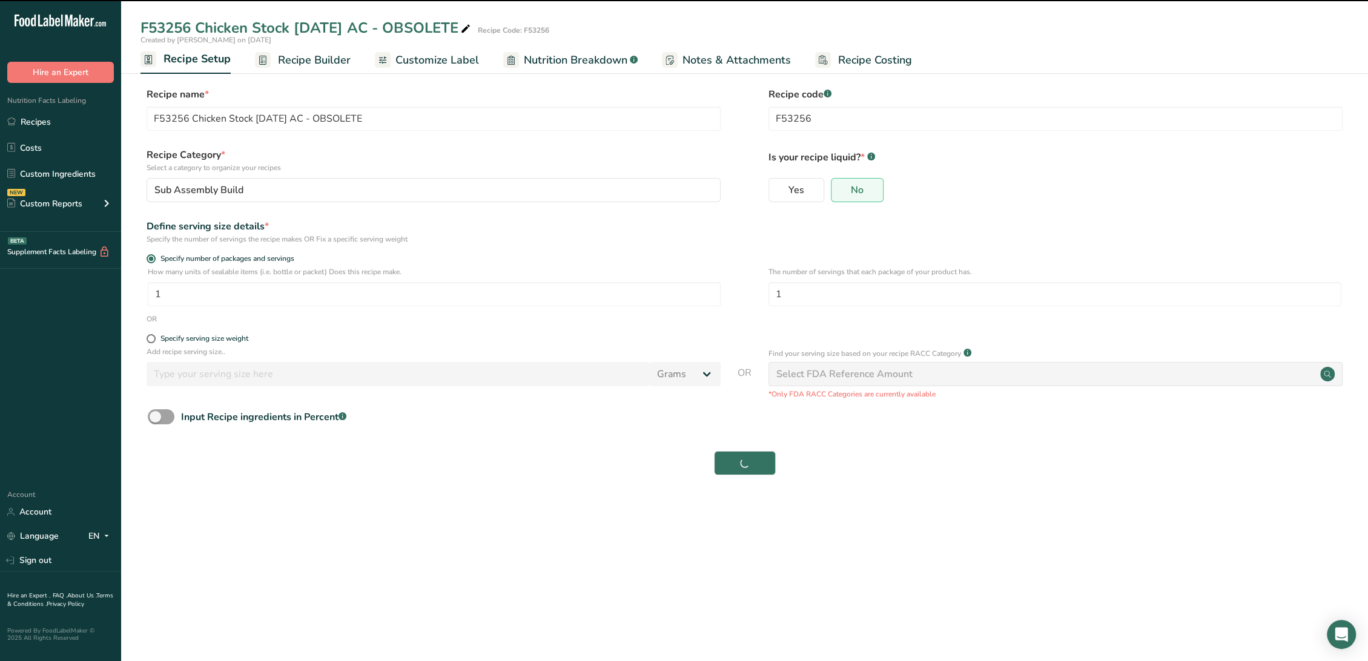
click at [793, 376] on div "Select FDA Reference Amount" at bounding box center [844, 374] width 136 height 15
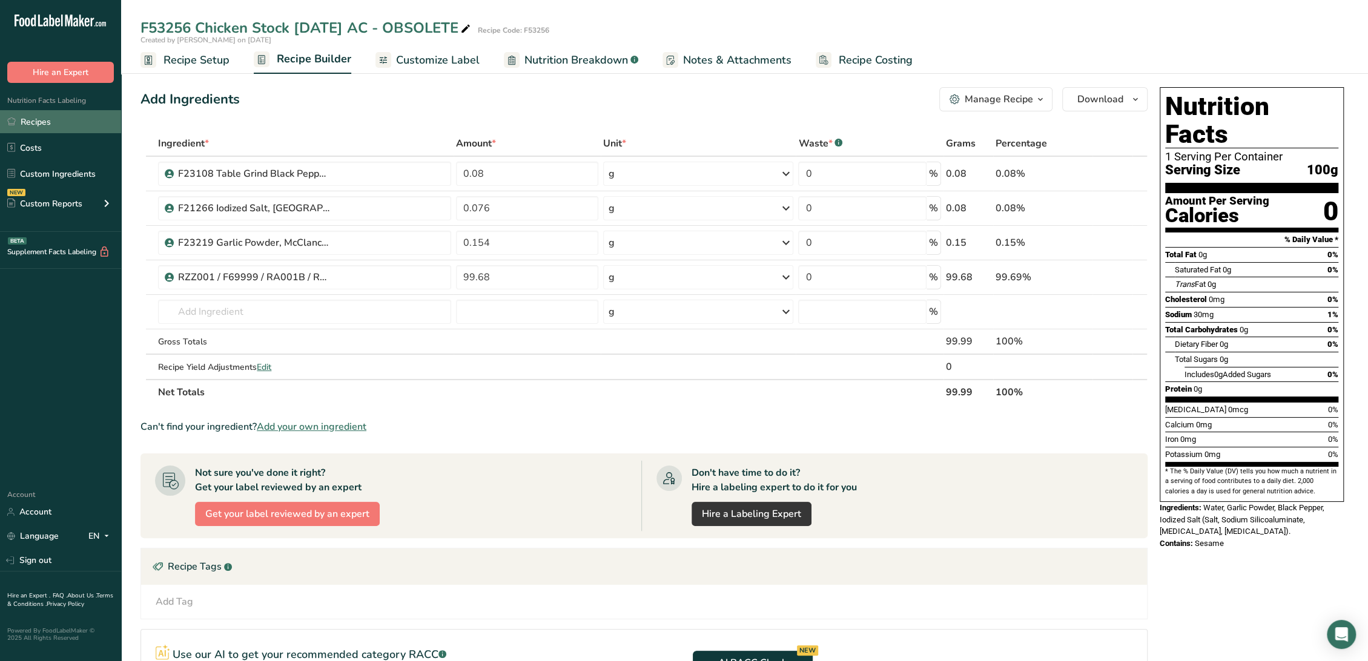
click at [61, 118] on link "Recipes" at bounding box center [60, 121] width 121 height 23
